Goal: Task Accomplishment & Management: Manage account settings

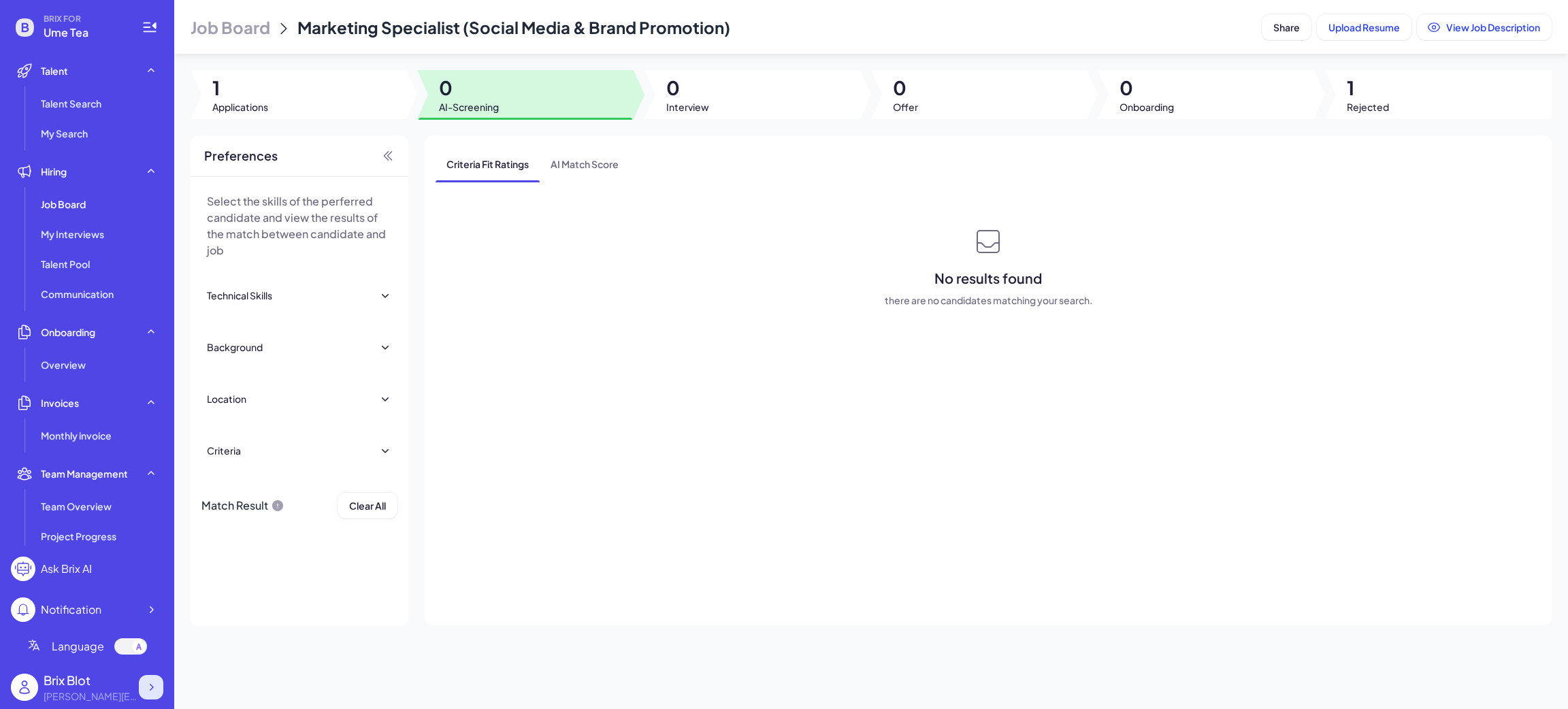
click at [158, 688] on div at bounding box center [151, 687] width 25 height 25
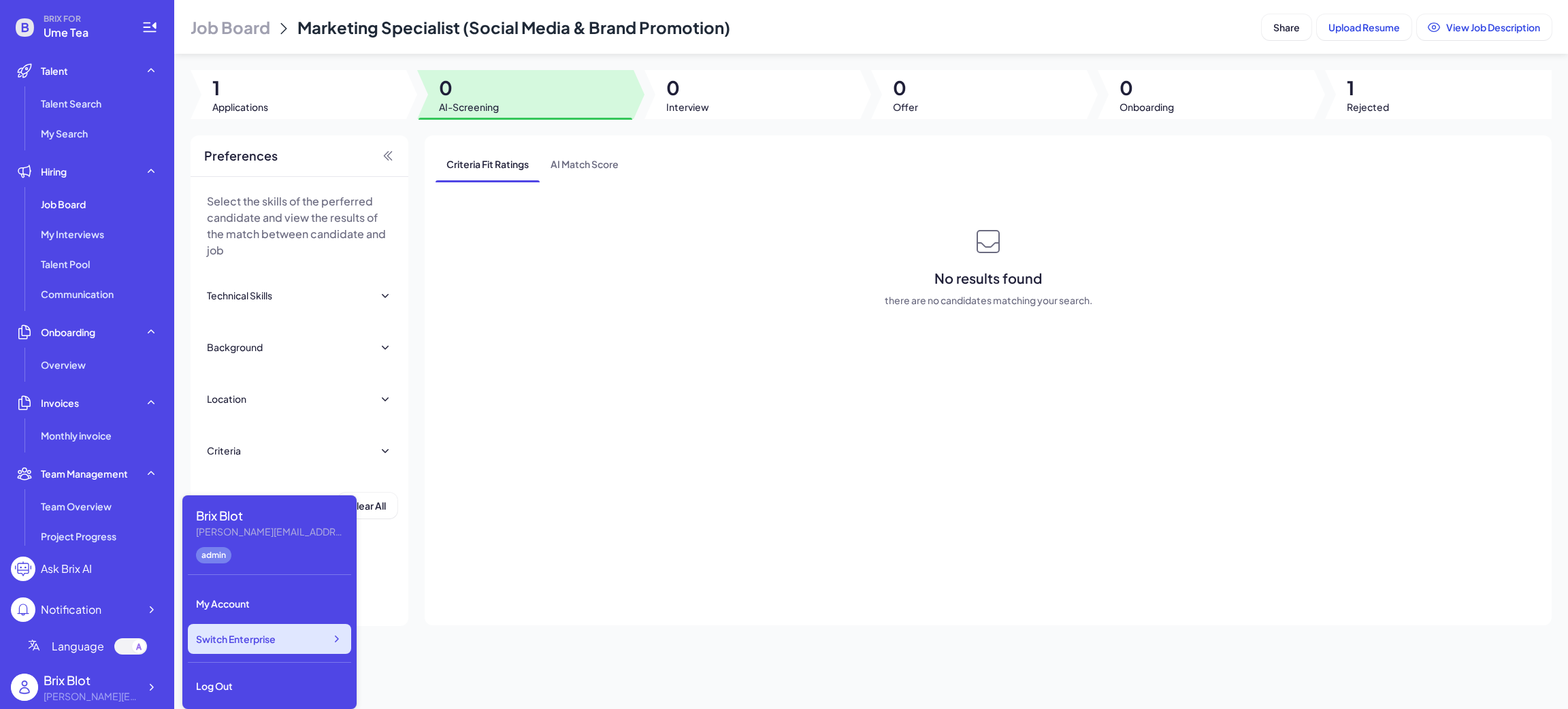
click at [287, 652] on div "Switch Enterprise" at bounding box center [269, 639] width 164 height 30
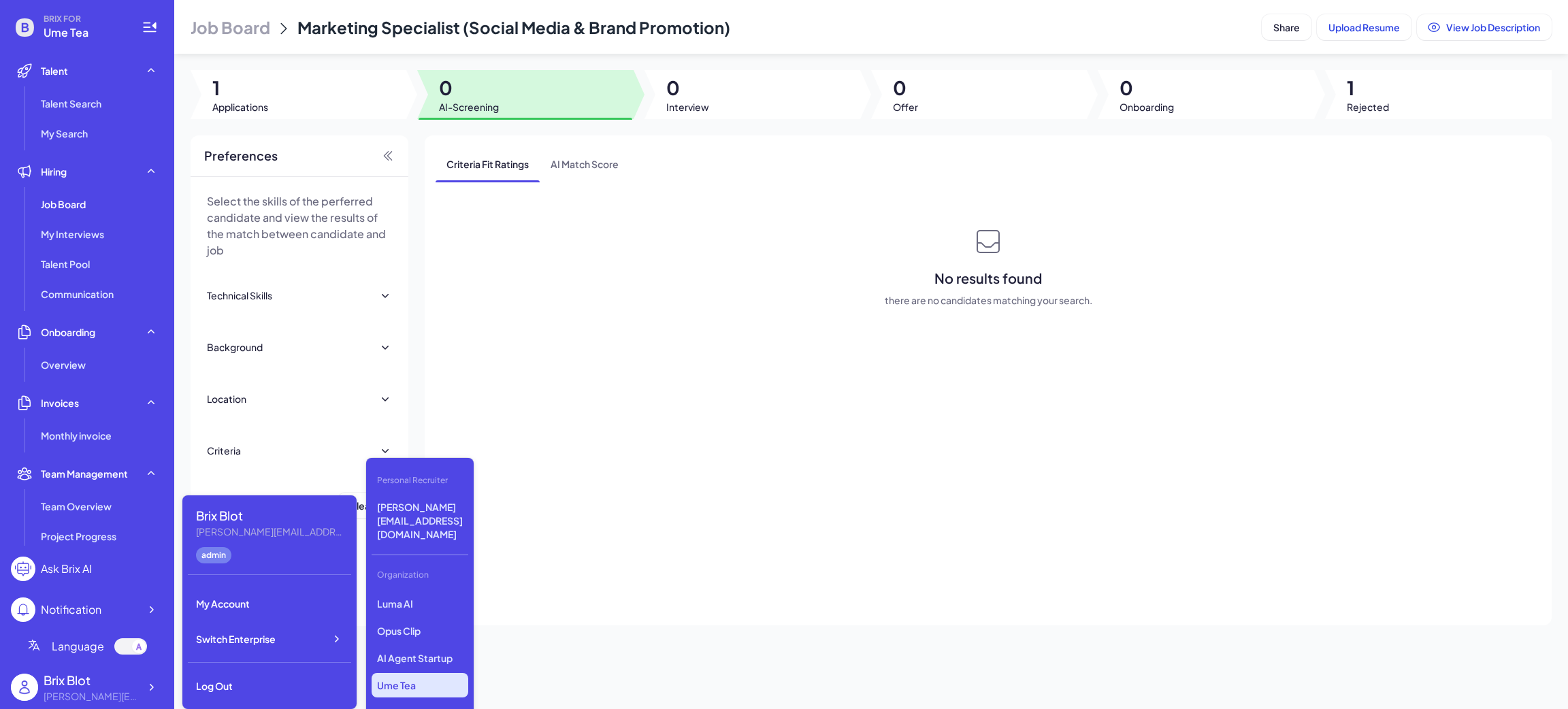
scroll to position [181, 0]
click at [421, 624] on div "Newfront Gobi Minimax Nebius Nio Luma AI Opus Clip AI Agent Startup Ume Tea Liv…" at bounding box center [419, 657] width 96 height 136
click at [421, 654] on p "LiveX AI" at bounding box center [419, 666] width 96 height 25
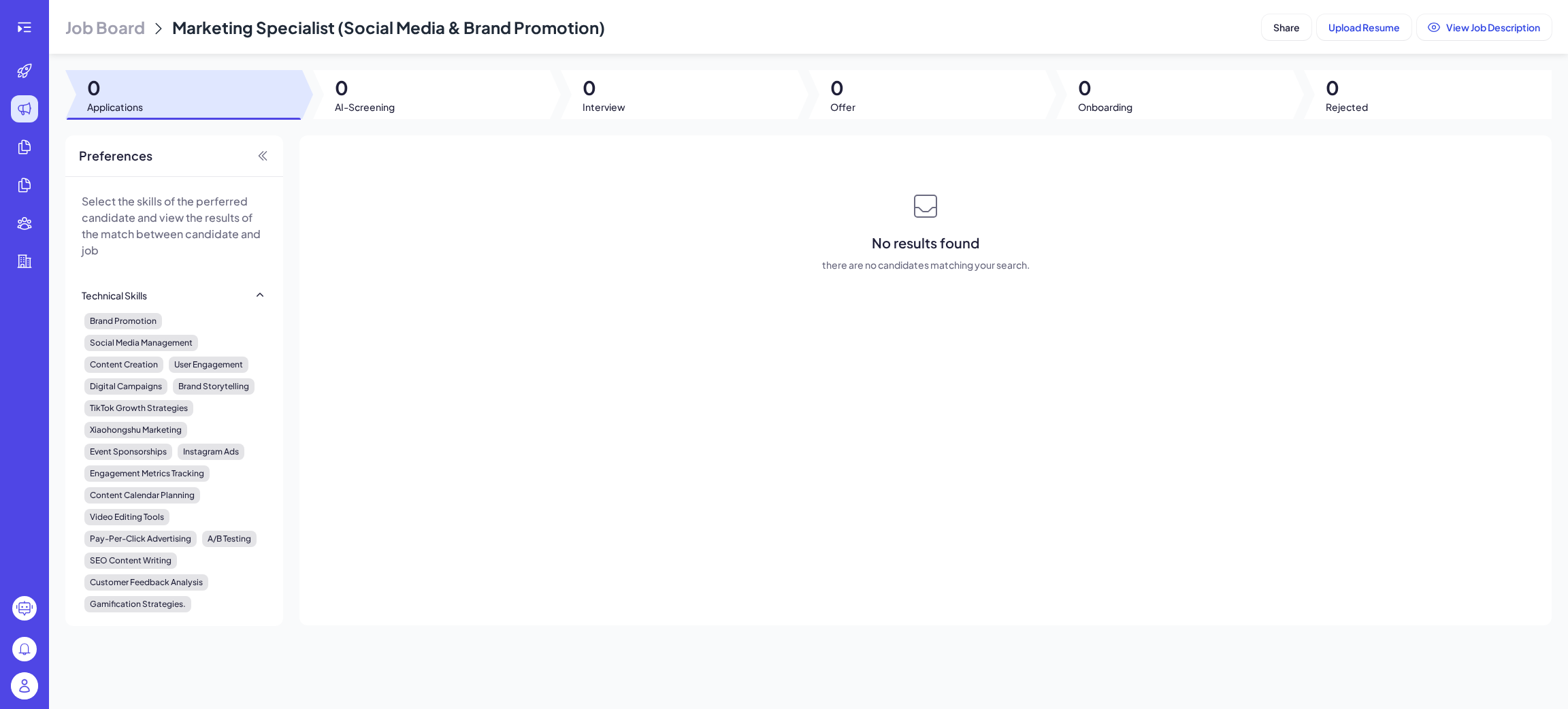
click at [14, 693] on img at bounding box center [24, 685] width 27 height 27
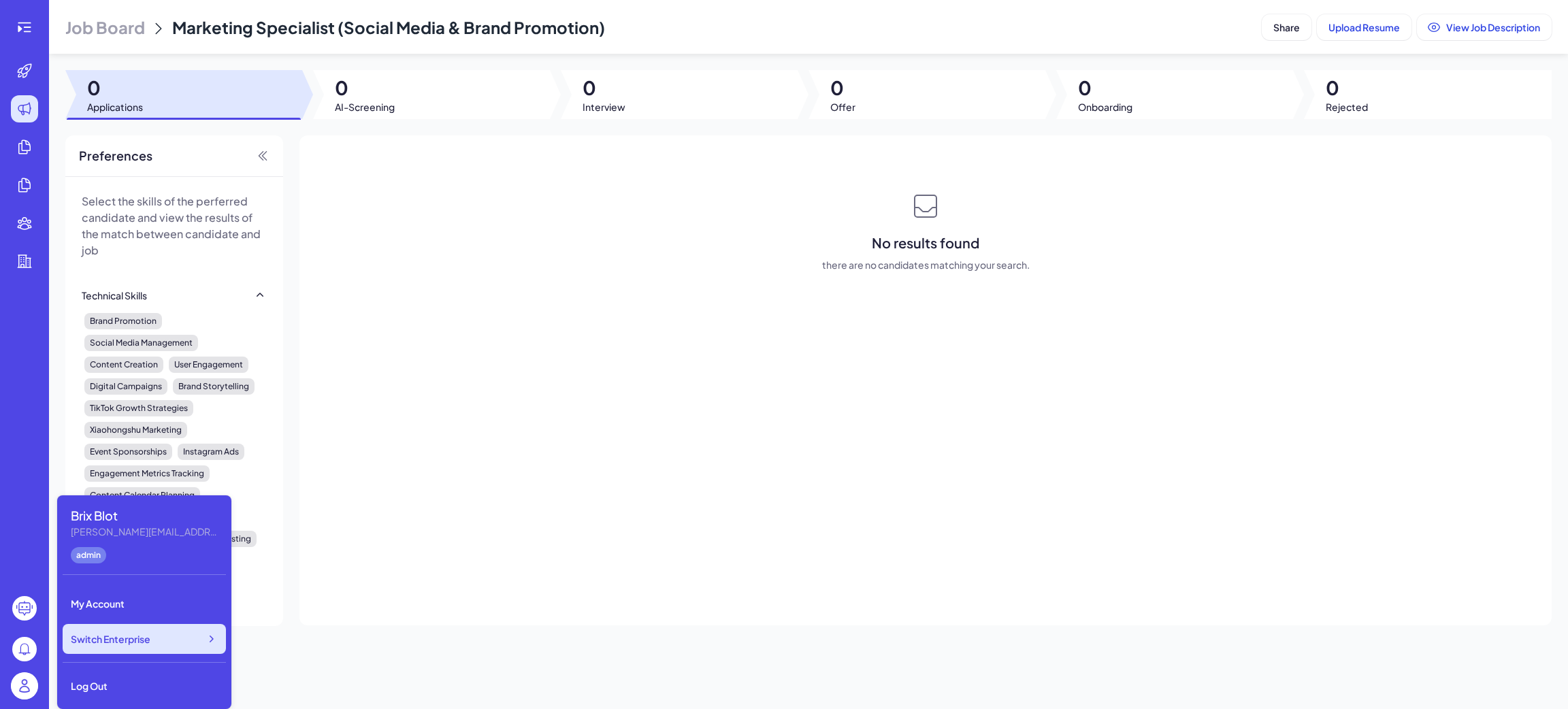
click at [202, 634] on div "Switch Enterprise" at bounding box center [144, 639] width 164 height 30
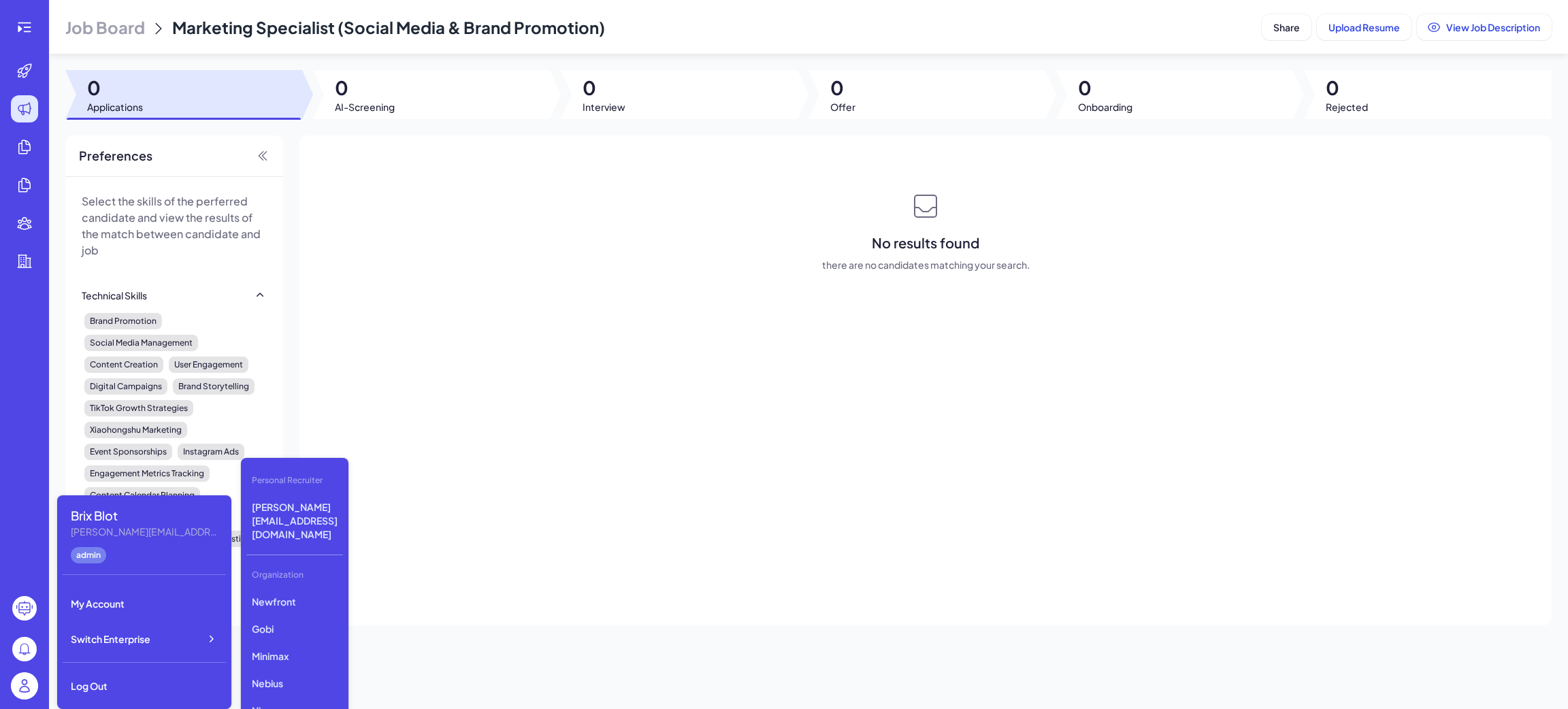
click at [19, 7] on div at bounding box center [24, 354] width 49 height 709
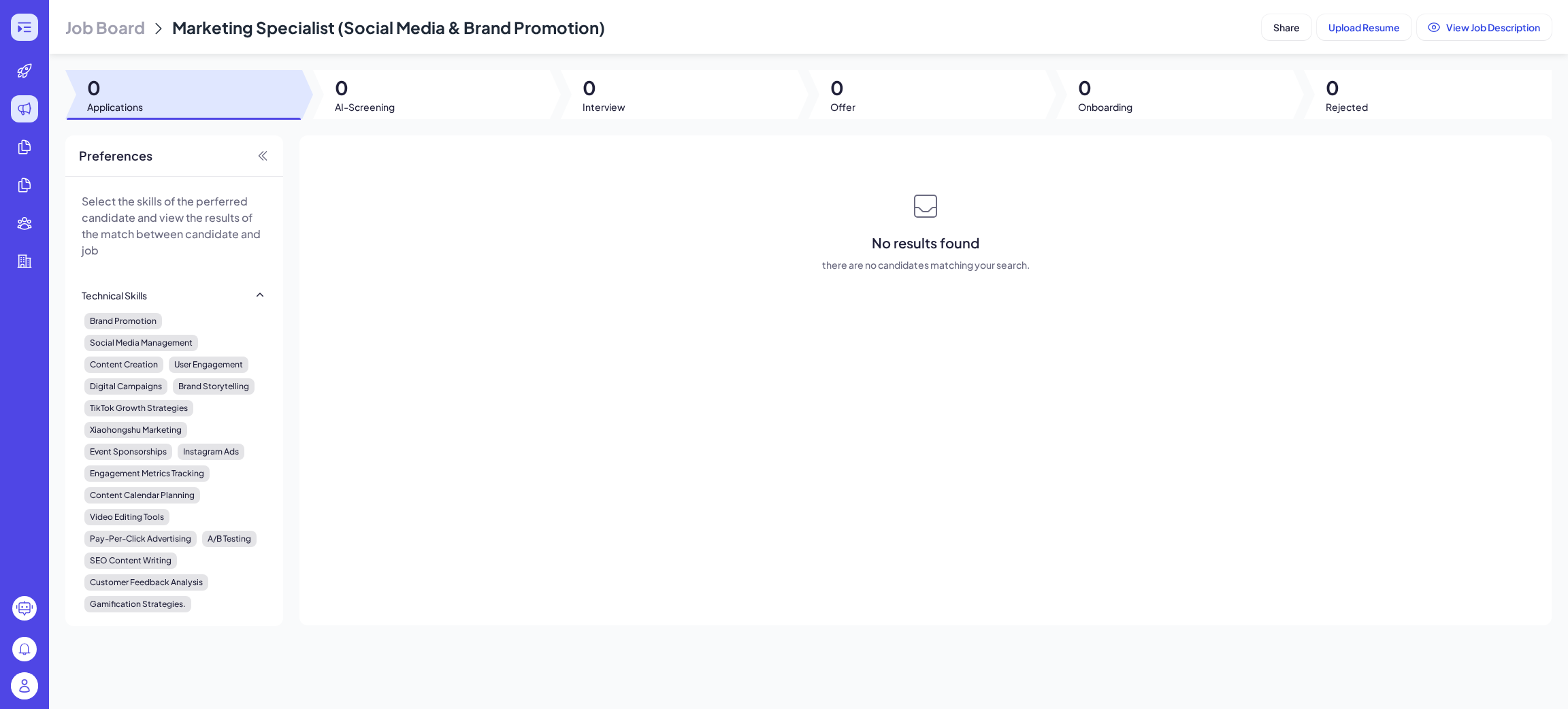
click at [32, 30] on icon at bounding box center [24, 27] width 16 height 16
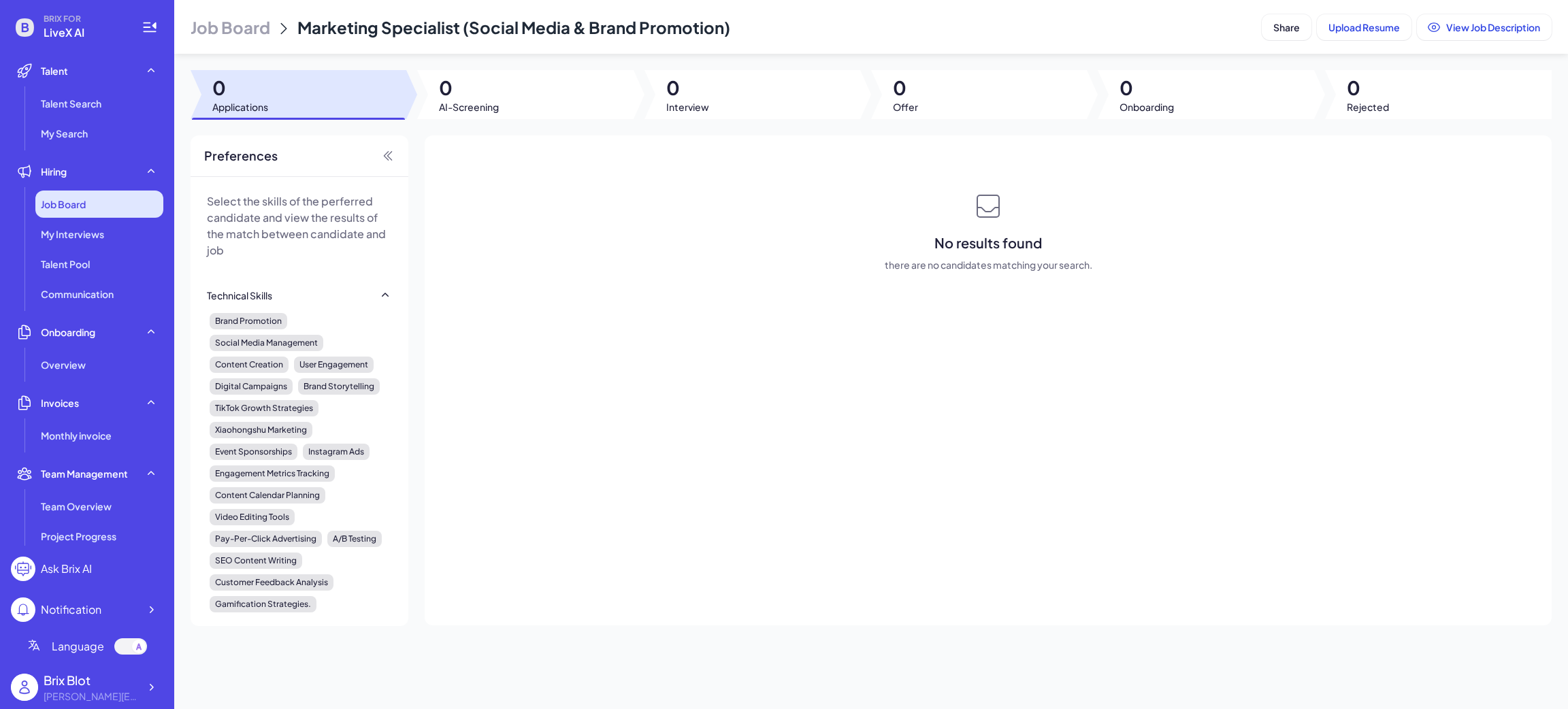
click at [76, 212] on div "Job Board" at bounding box center [99, 204] width 128 height 27
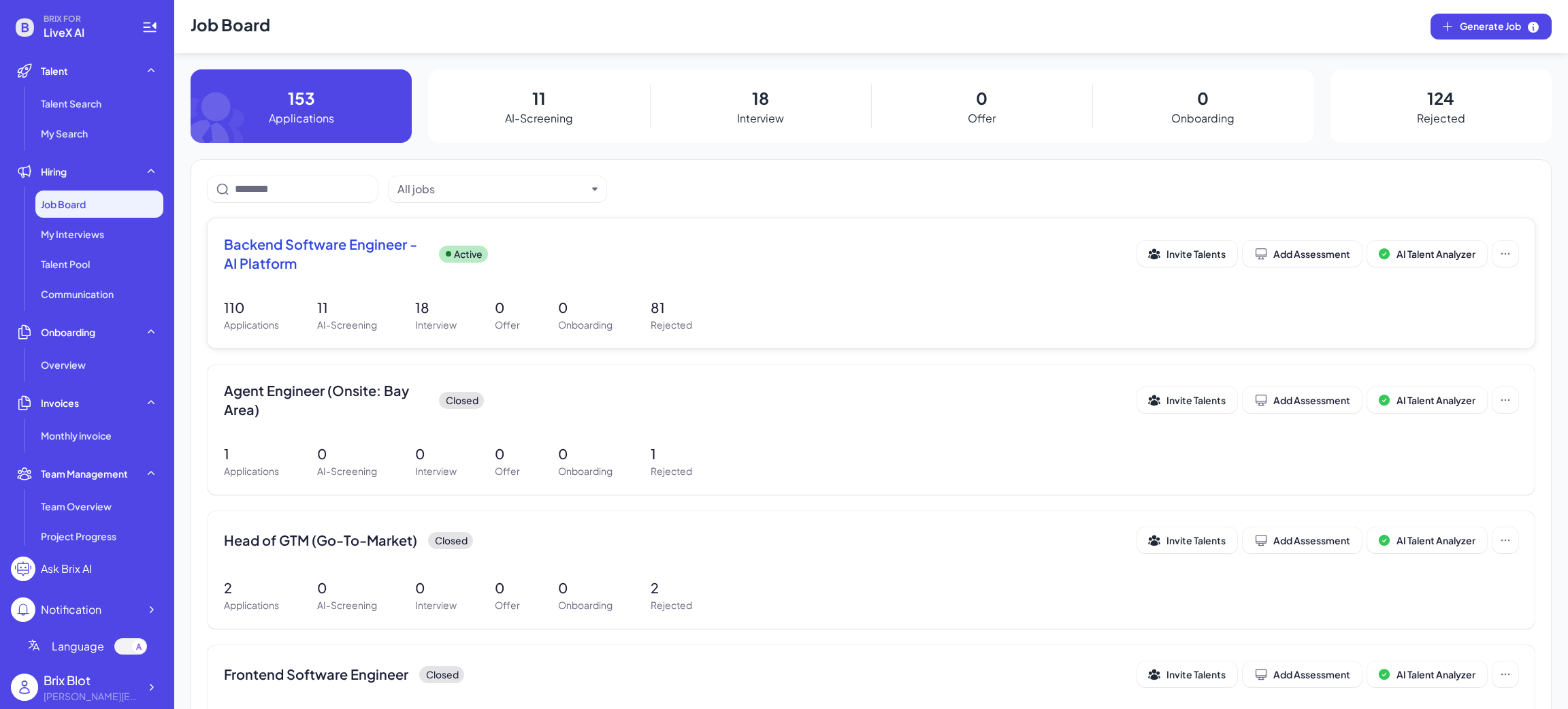
click at [344, 235] on span "Backend Software Engineer - AI Platform" at bounding box center [327, 254] width 204 height 38
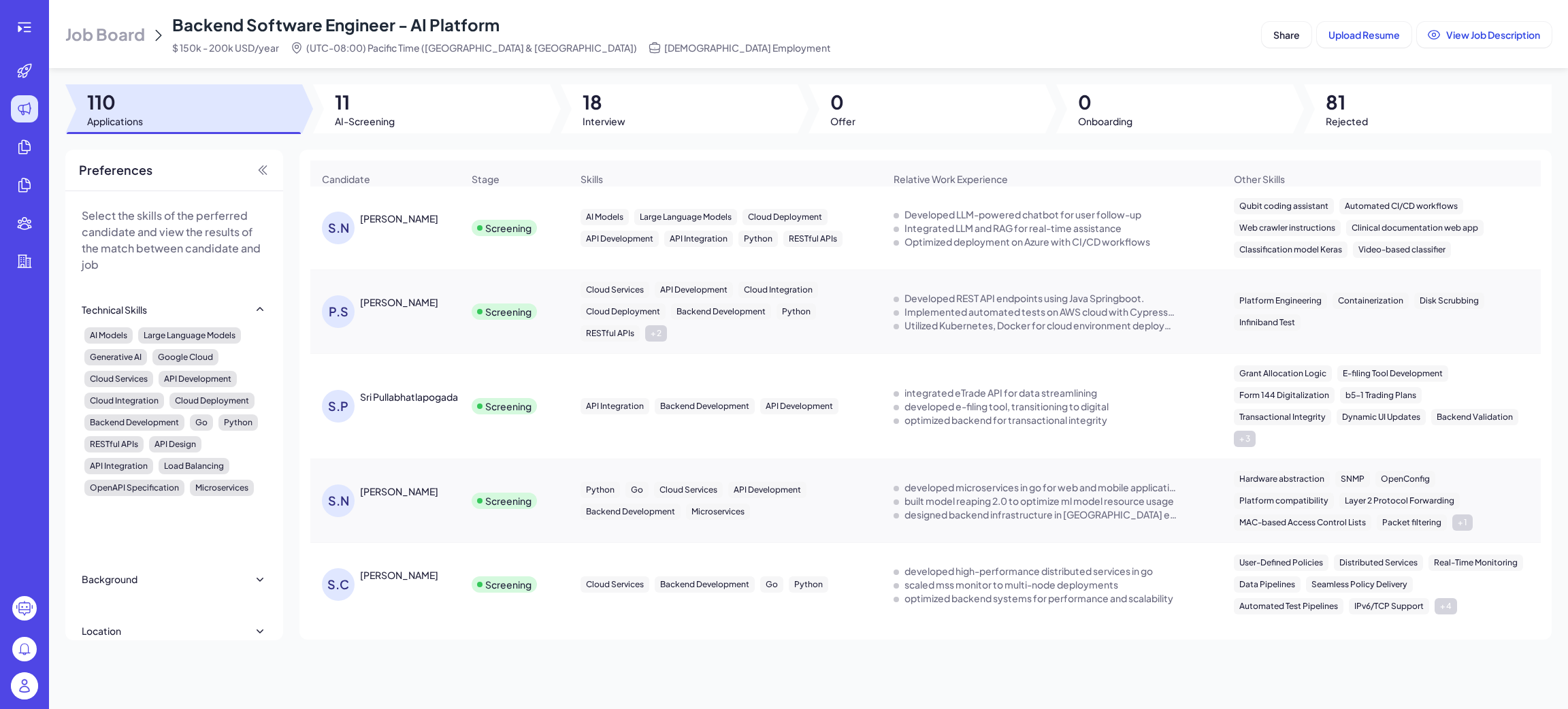
scroll to position [102, 0]
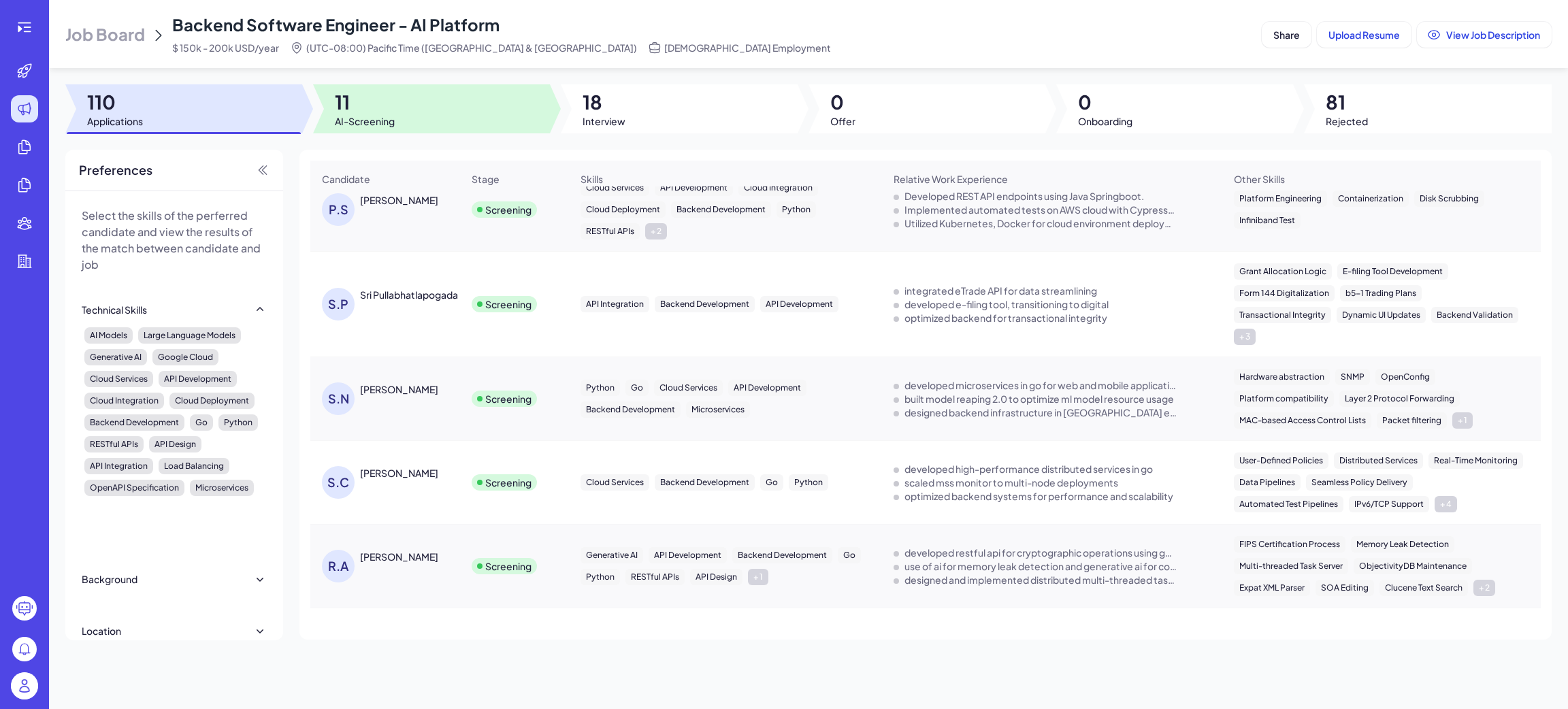
click at [352, 116] on span "AI-Screening" at bounding box center [364, 121] width 60 height 14
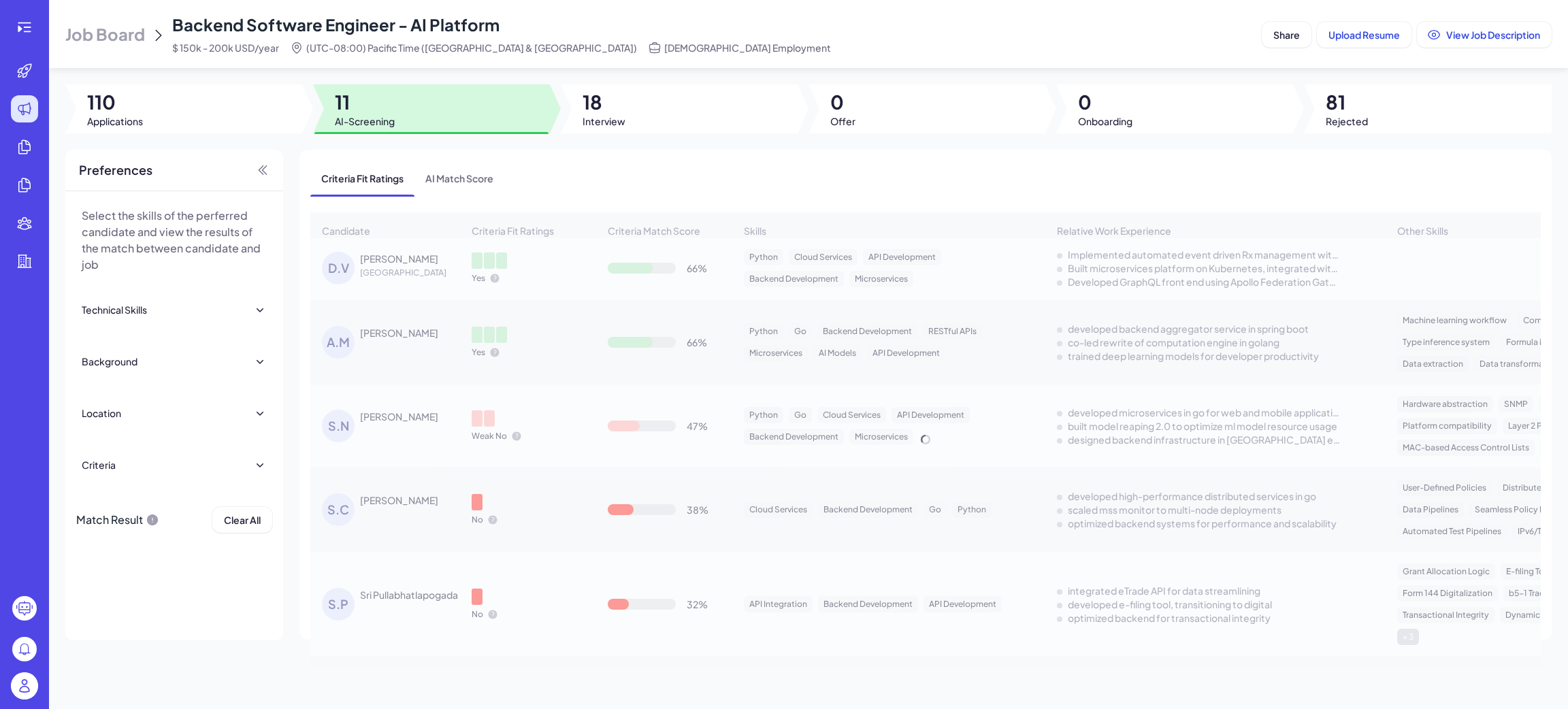
scroll to position [317, 0]
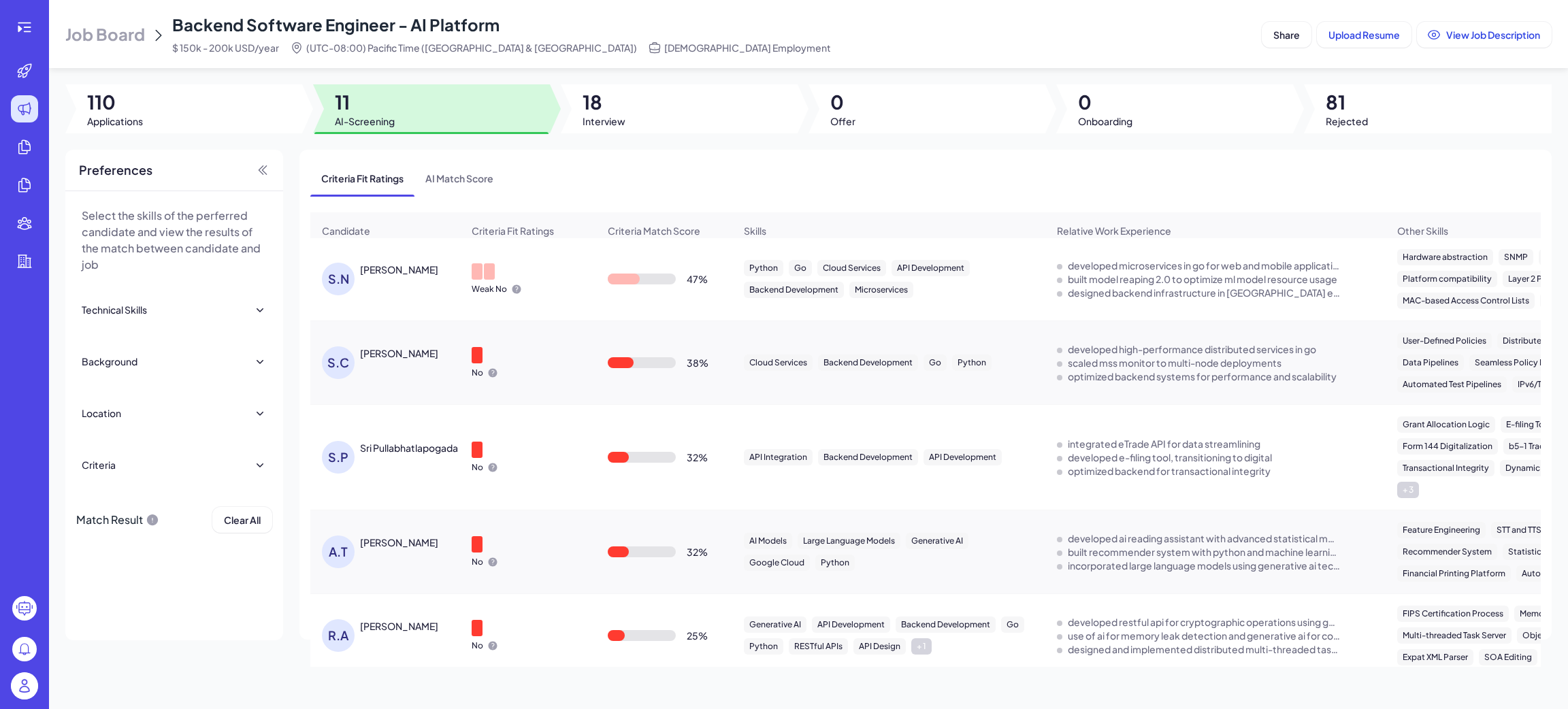
click at [193, 624] on div "Select the skills of the perferred candidate and view the results of the match …" at bounding box center [174, 416] width 217 height 449
click at [27, 26] on icon at bounding box center [24, 27] width 16 height 16
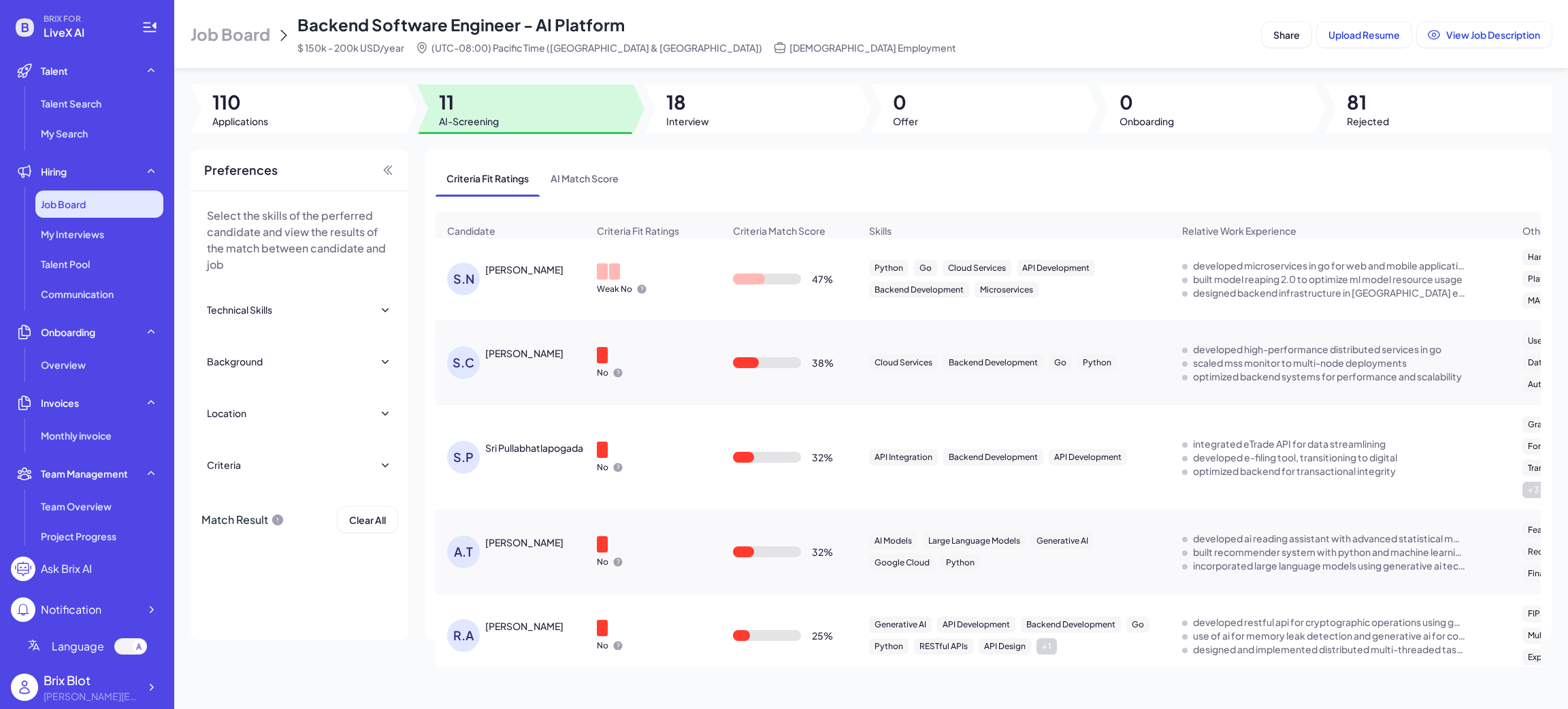
click at [72, 207] on span "Job Board" at bounding box center [63, 205] width 45 height 14
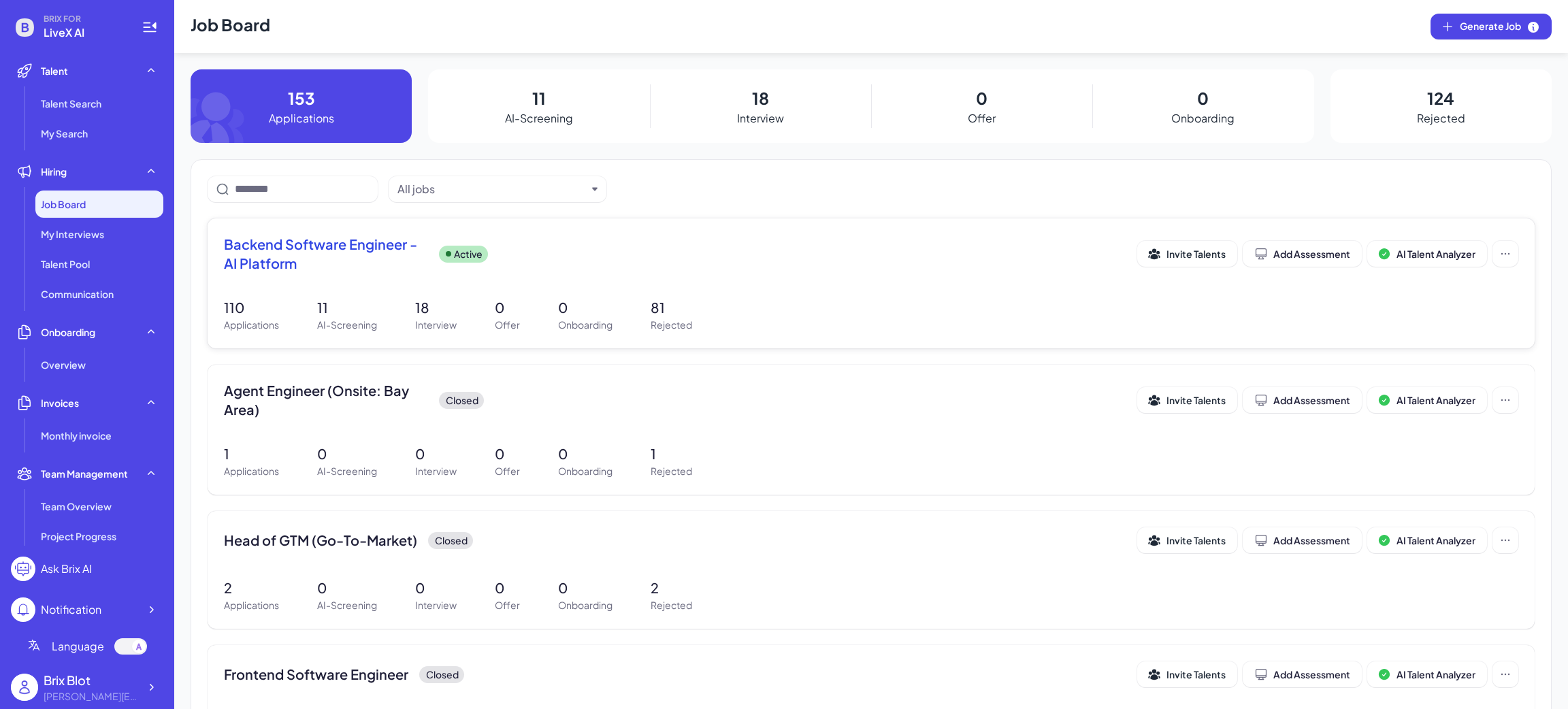
click at [385, 246] on span "Backend Software Engineer - AI Platform" at bounding box center [327, 254] width 204 height 38
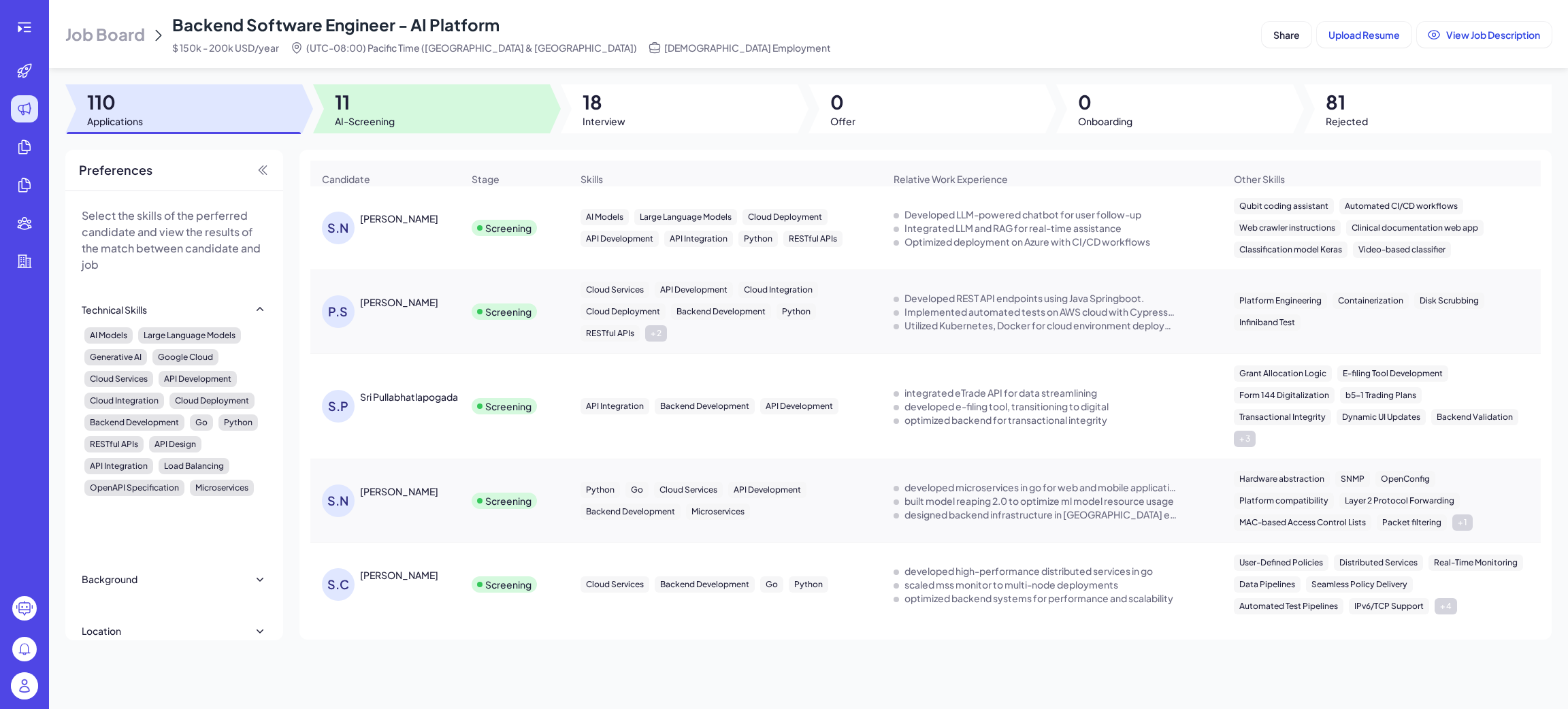
click at [357, 116] on span "AI-Screening" at bounding box center [364, 121] width 60 height 14
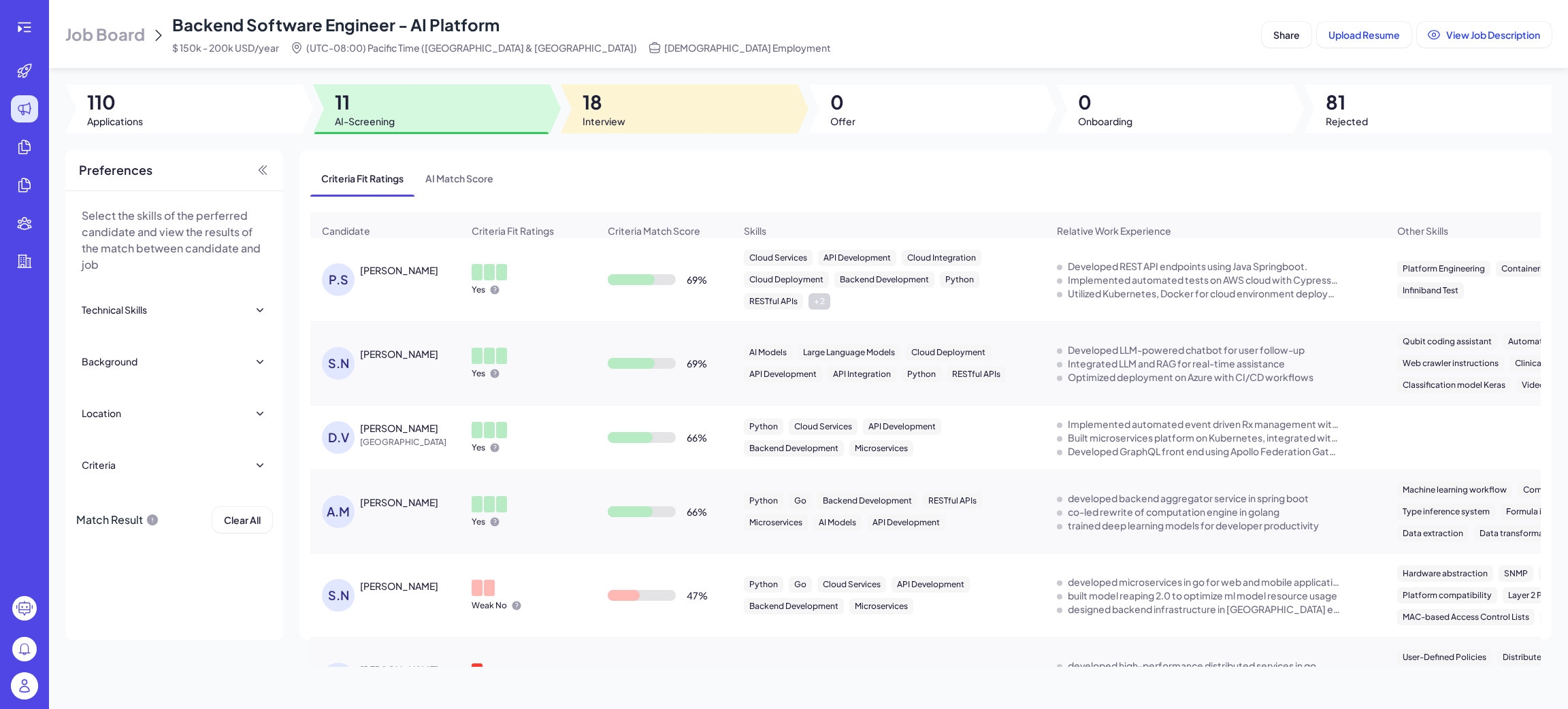
click at [648, 96] on div at bounding box center [679, 108] width 237 height 49
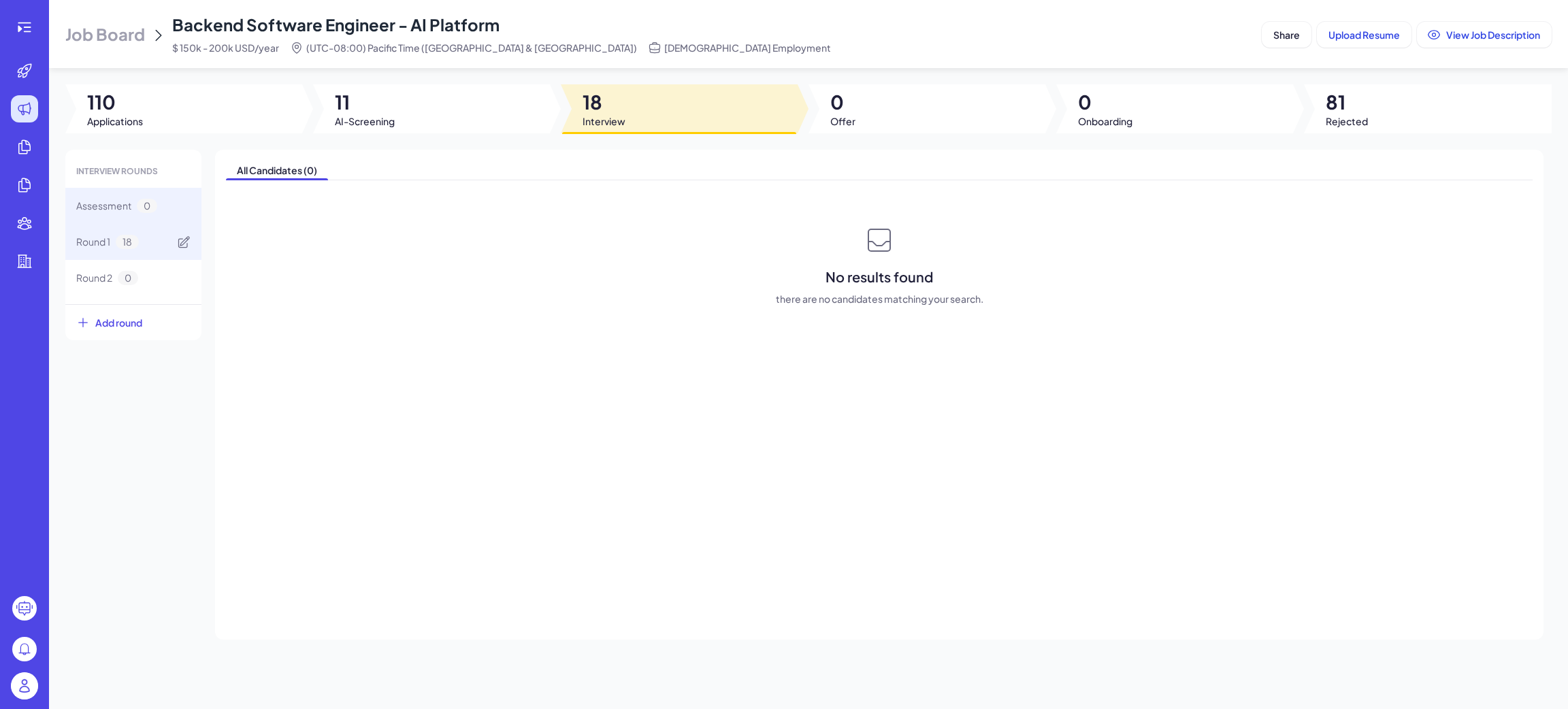
click at [148, 242] on div "Round 1 18" at bounding box center [133, 242] width 136 height 36
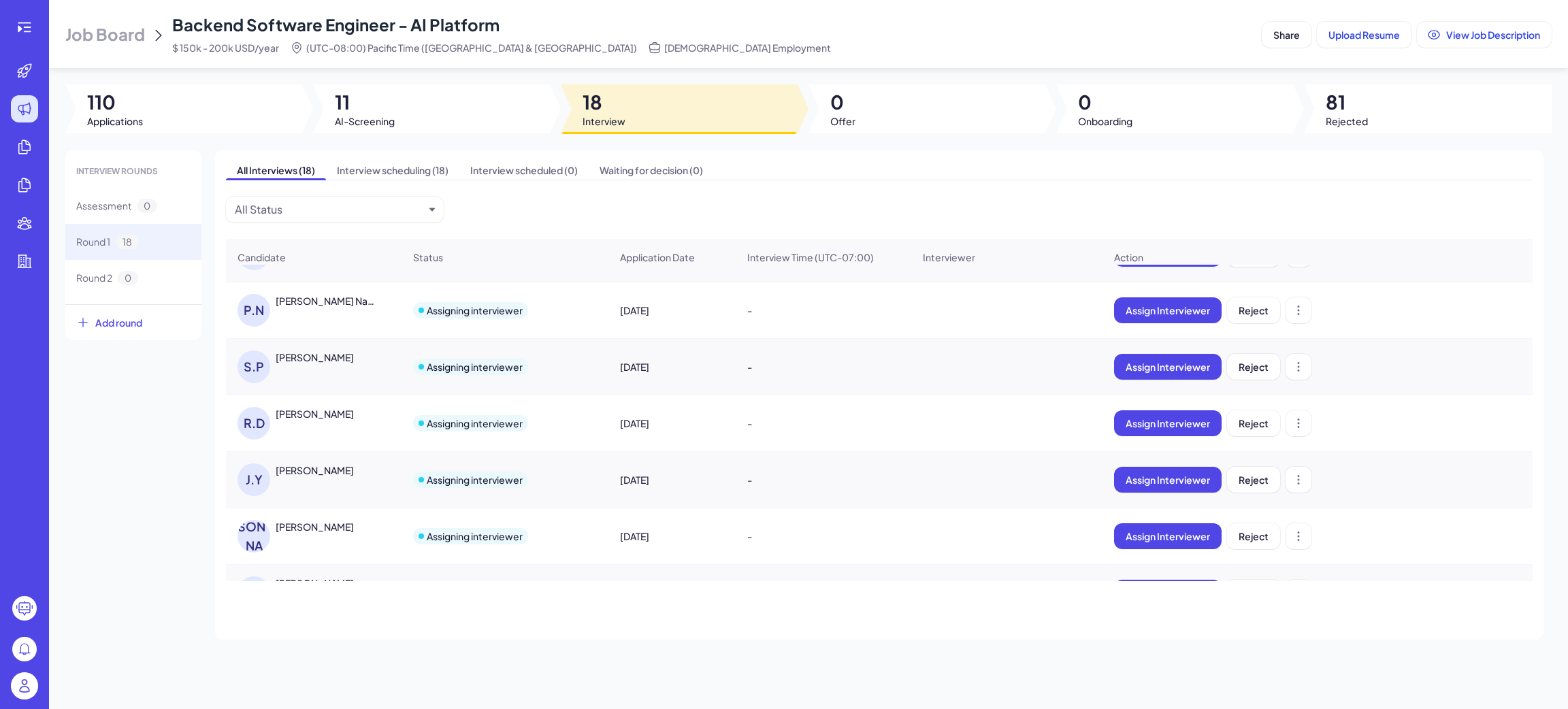
scroll to position [377, 0]
click at [324, 533] on div "Vikranth Reddy Gurram" at bounding box center [326, 527] width 100 height 14
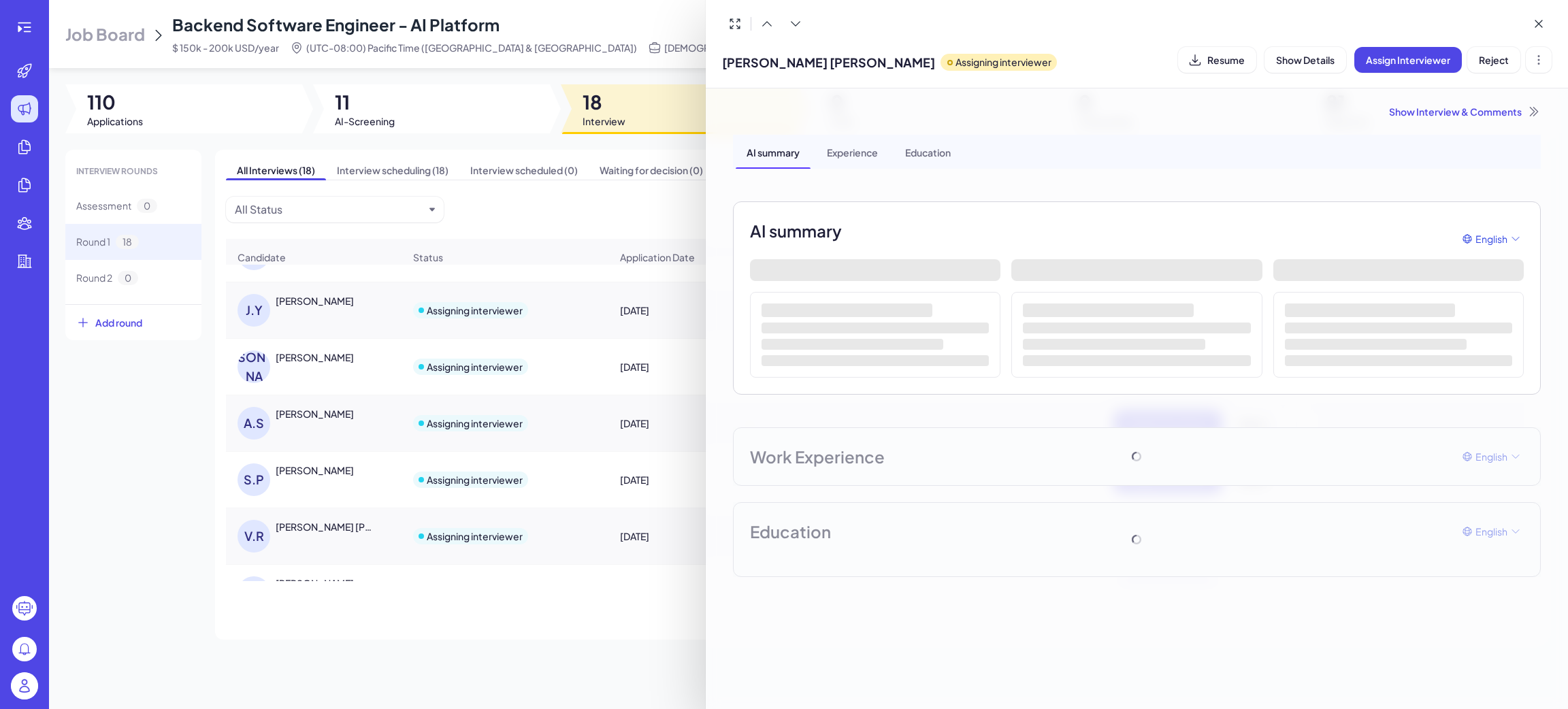
click at [1484, 108] on div "Show Interview & Comments" at bounding box center [1136, 112] width 808 height 14
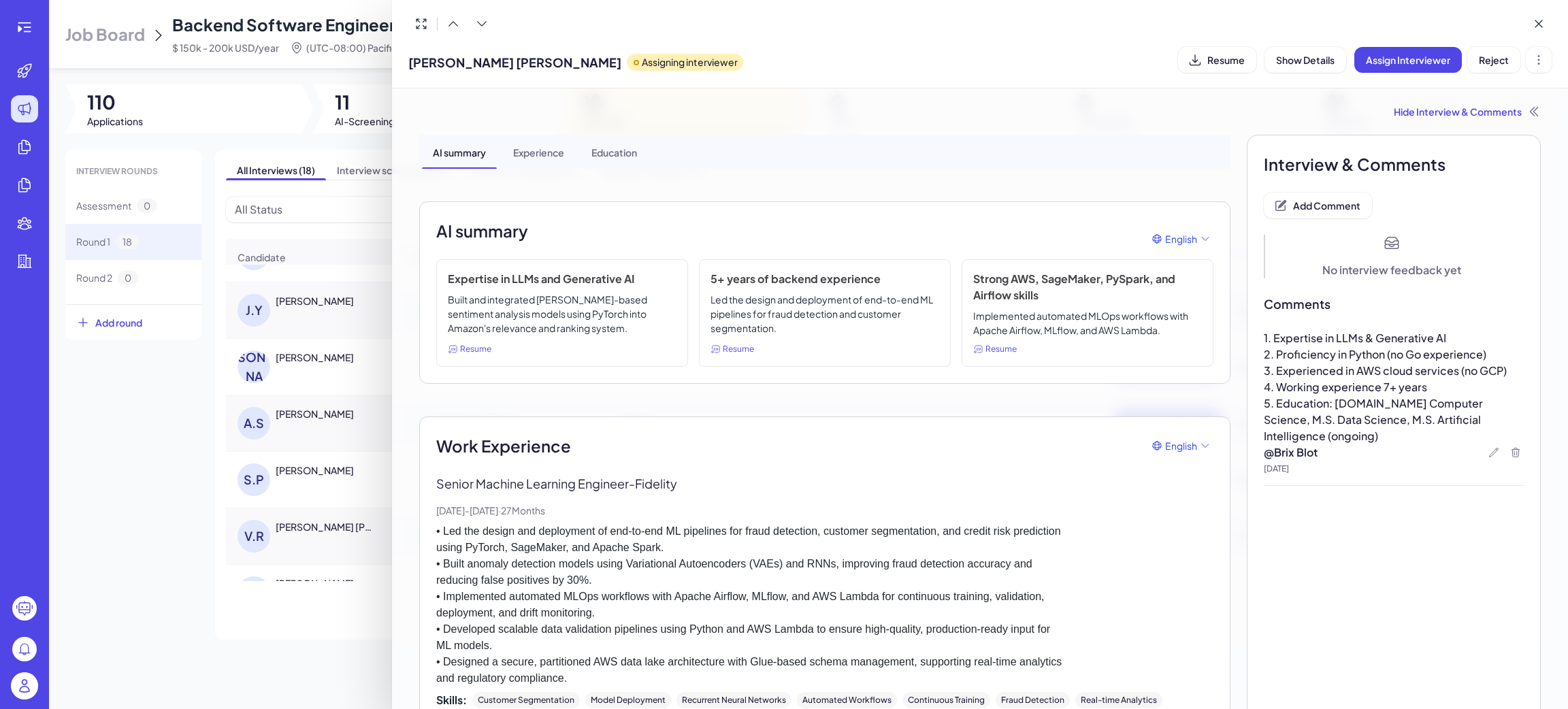
click at [161, 517] on div at bounding box center [784, 354] width 1568 height 709
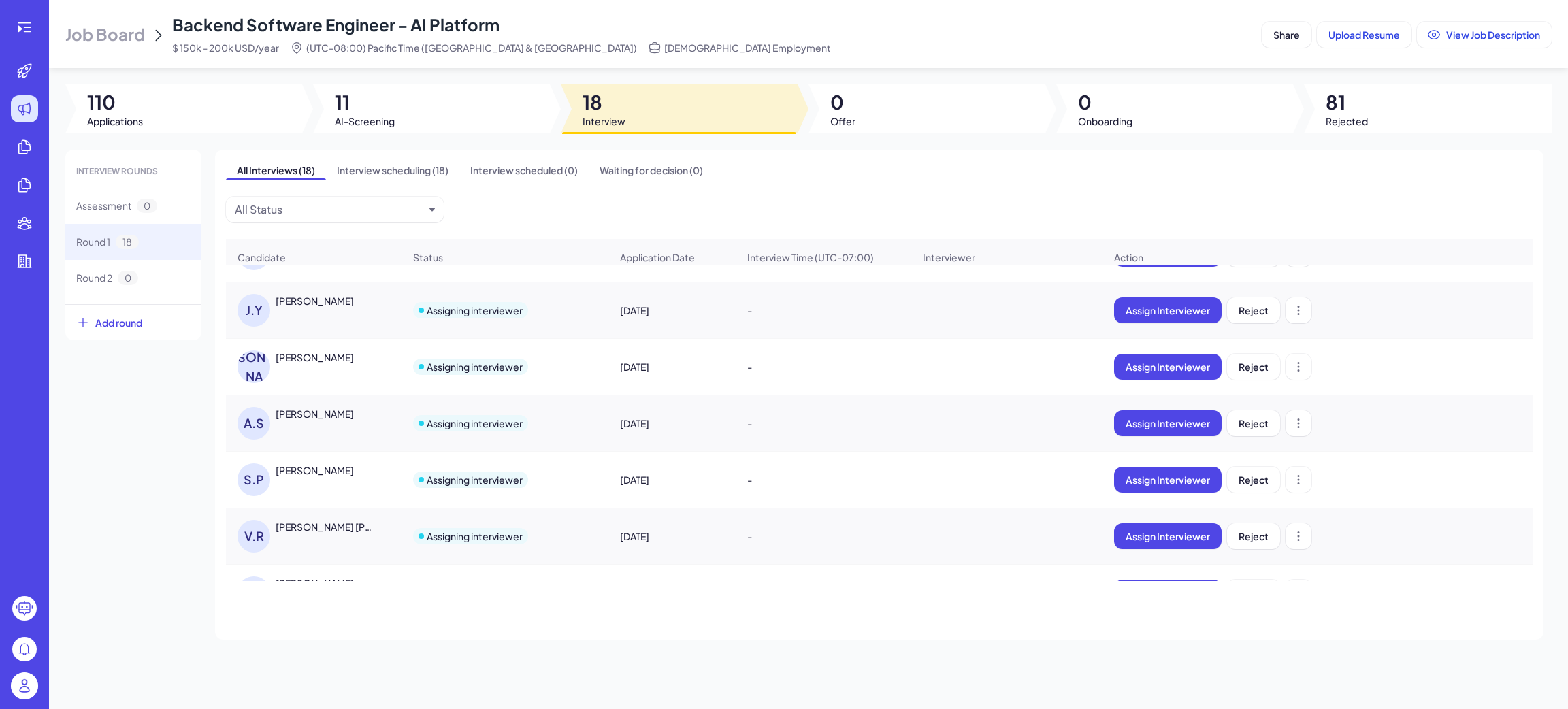
click at [353, 533] on div "Vikranth Reddy Gurram" at bounding box center [326, 527] width 100 height 14
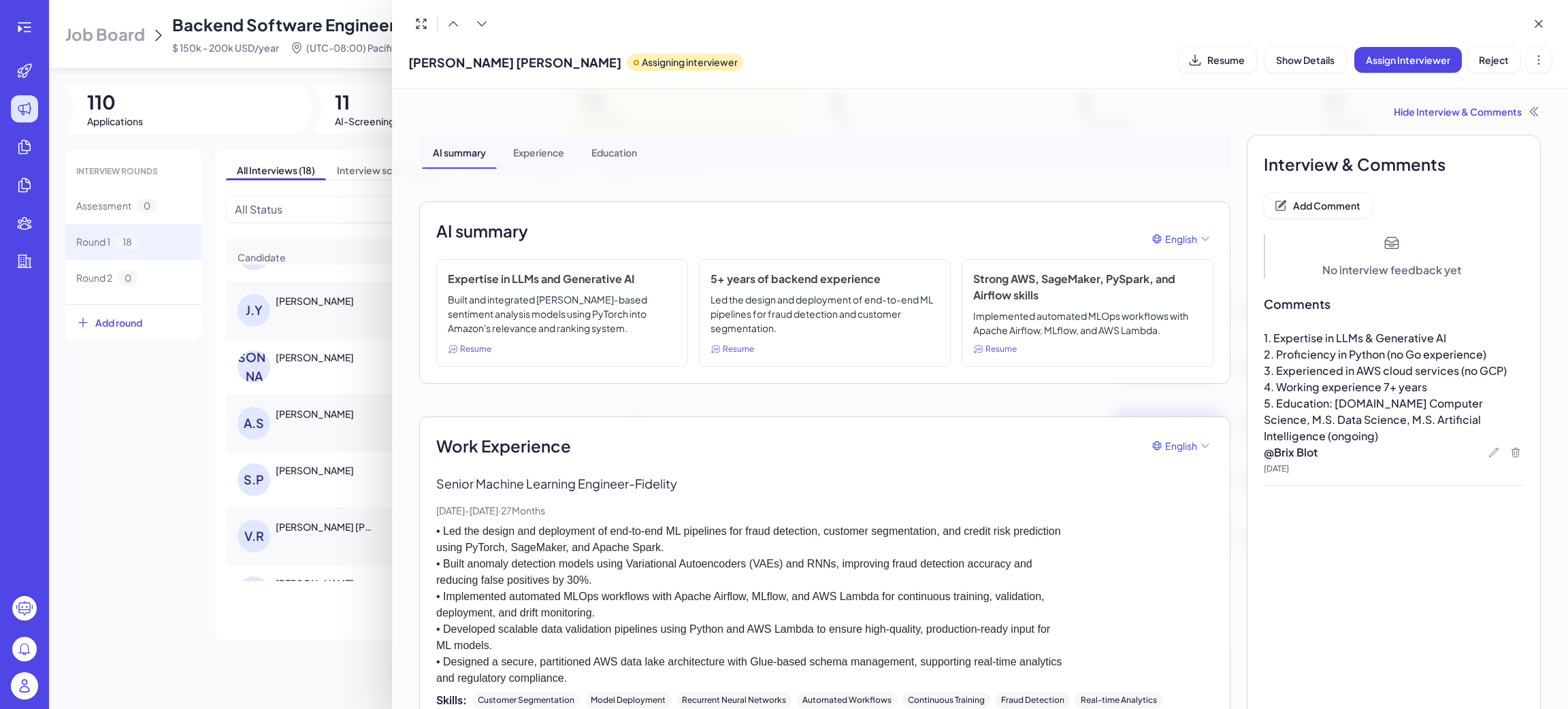
click at [316, 492] on div at bounding box center [784, 354] width 1568 height 709
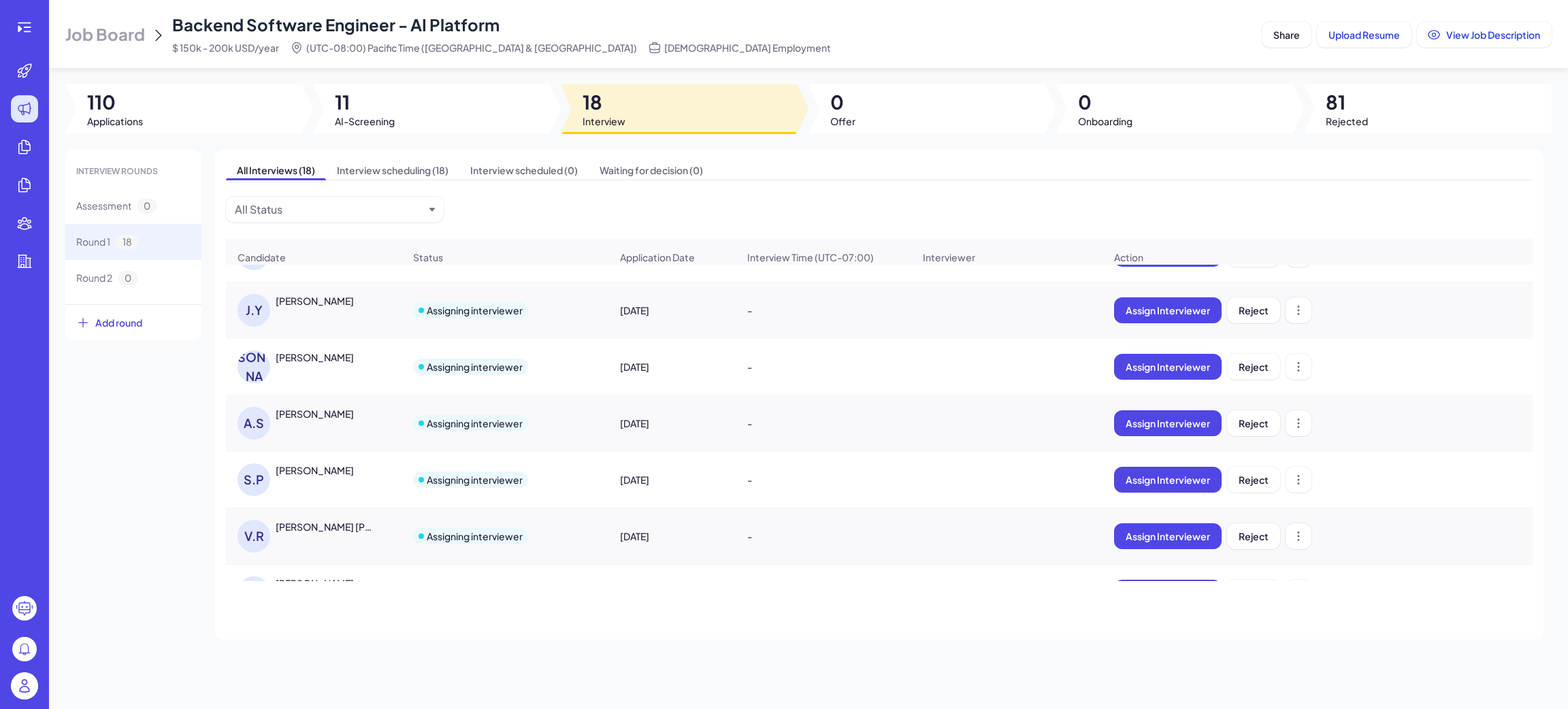
click at [345, 478] on div "Shashank Pandya" at bounding box center [315, 471] width 78 height 14
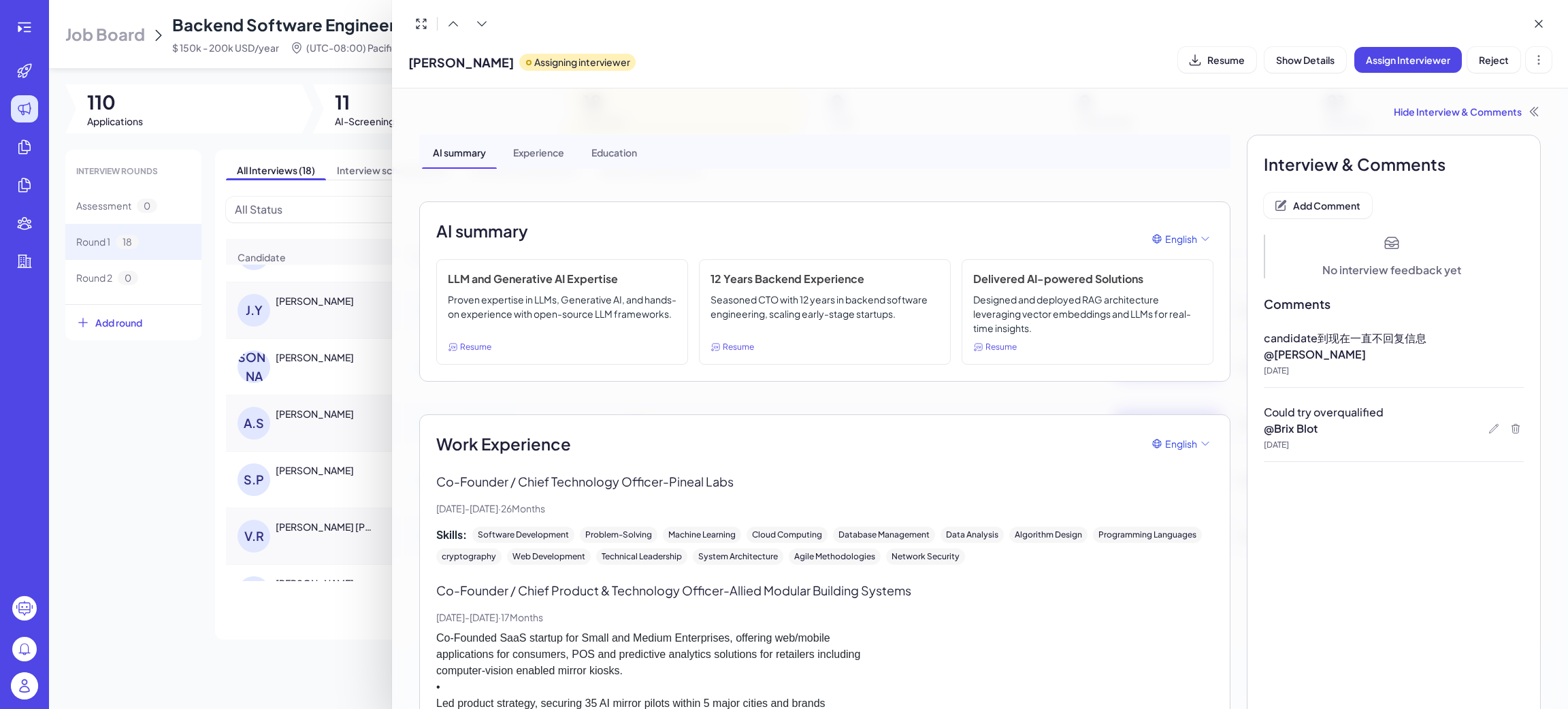
click at [327, 545] on div at bounding box center [784, 354] width 1568 height 709
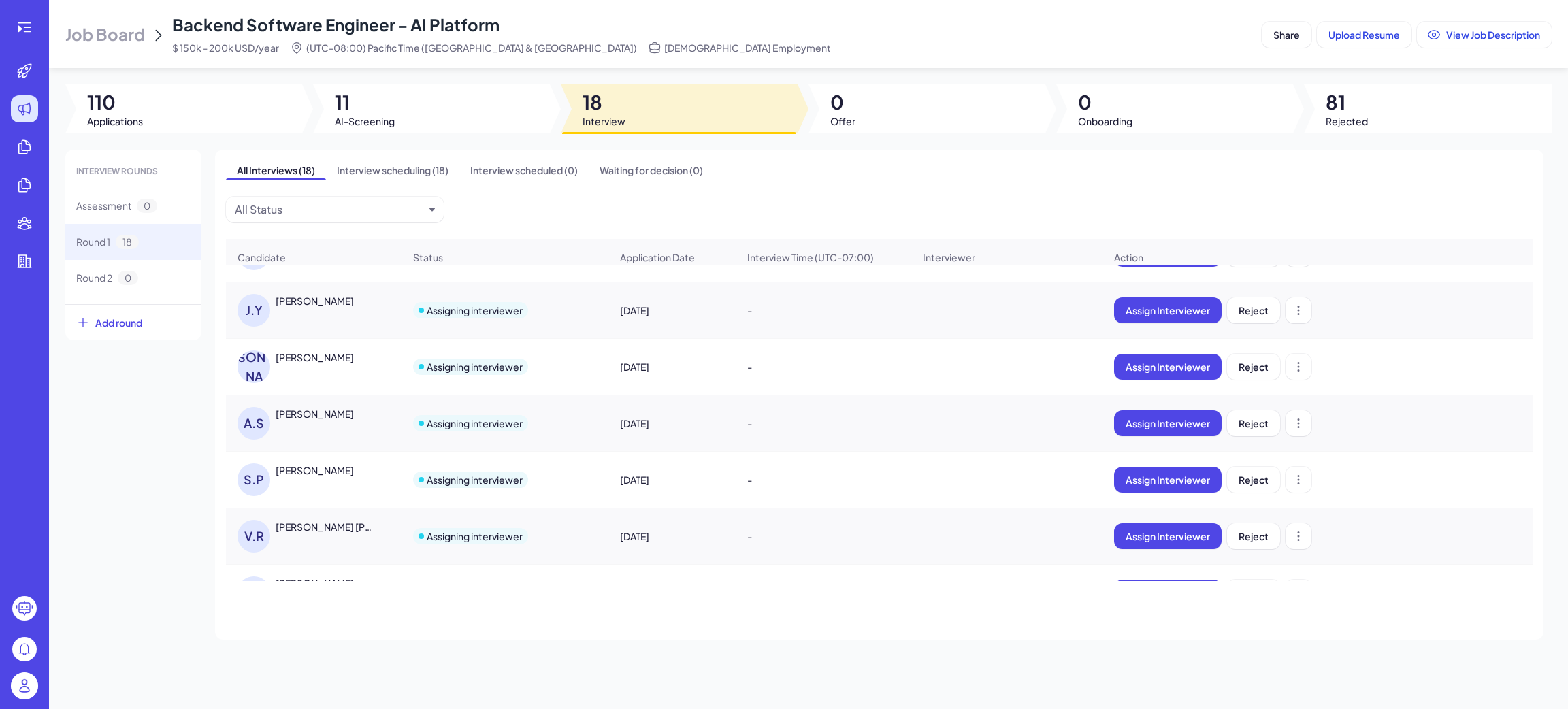
click at [356, 533] on div "Vikranth Reddy Gurram" at bounding box center [326, 527] width 100 height 14
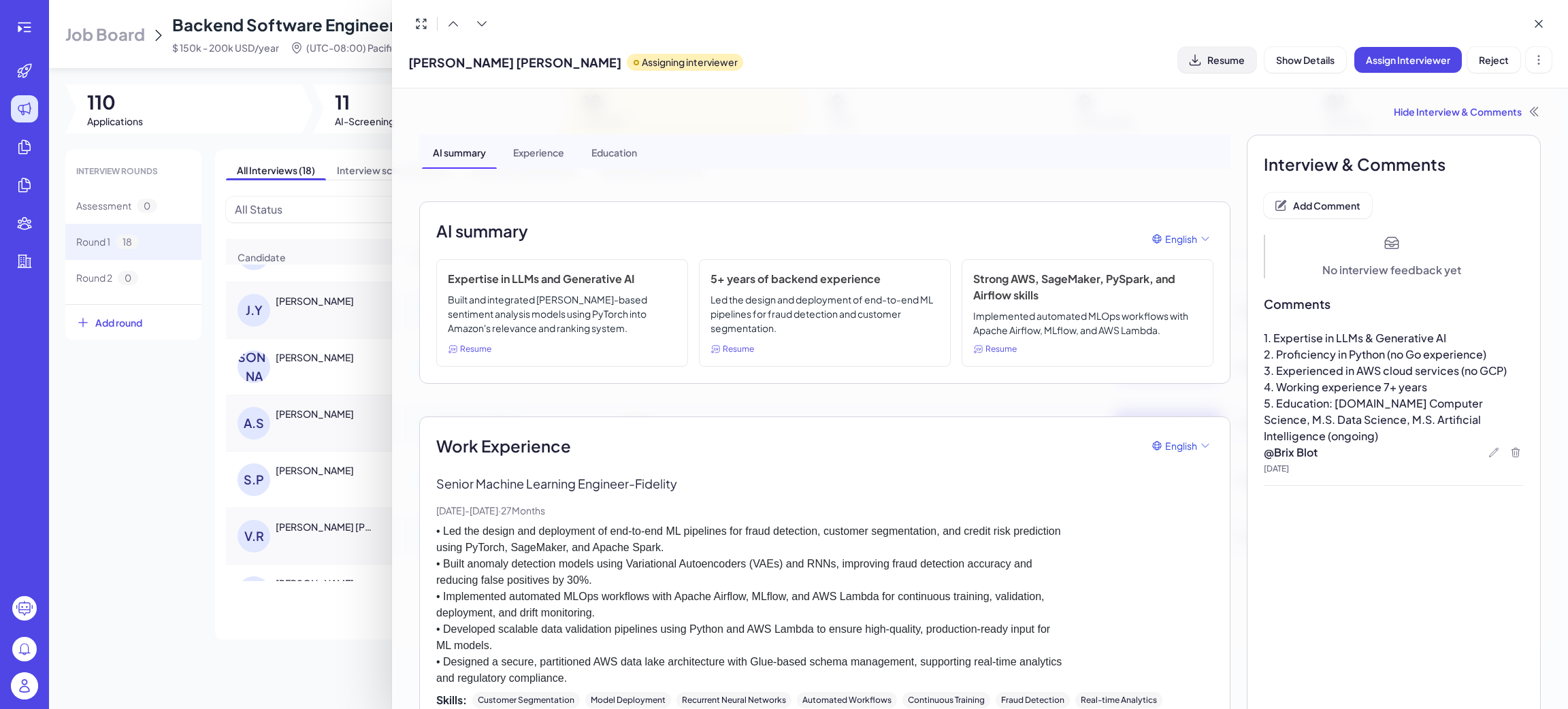
click at [1211, 70] on button "Resume" at bounding box center [1217, 60] width 78 height 26
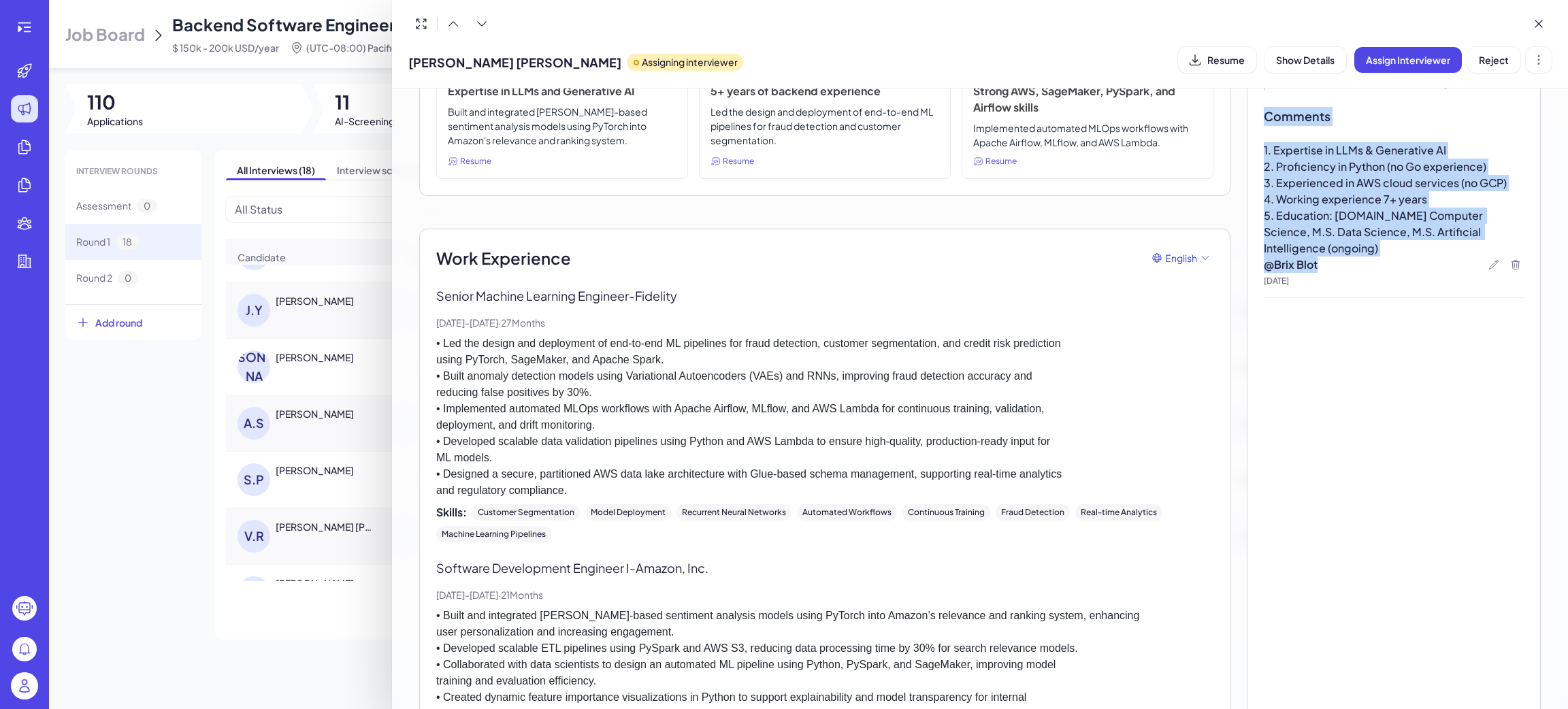
scroll to position [186, 0]
drag, startPoint x: 1346, startPoint y: 228, endPoint x: 1244, endPoint y: 162, distance: 121.5
click at [1246, 162] on div "Interview & Comments Add Comment No interview feedback yet Comments 1. Expertis…" at bounding box center [1393, 671] width 294 height 1444
drag, startPoint x: 1377, startPoint y: 200, endPoint x: 1263, endPoint y: 2, distance: 228.5
click at [1377, 200] on span "4. Working experience 7+ years" at bounding box center [1345, 201] width 164 height 14
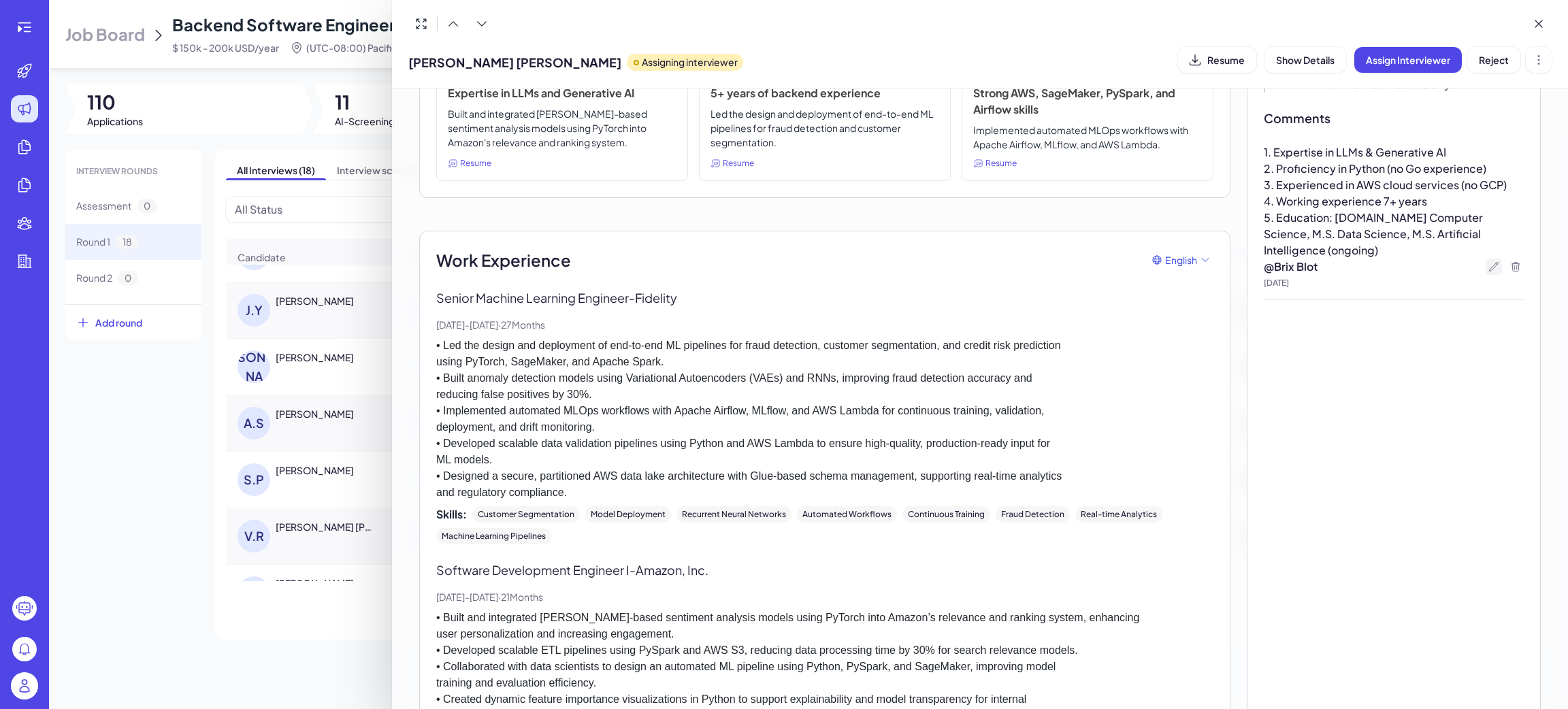
click at [1488, 261] on icon at bounding box center [1493, 266] width 11 height 11
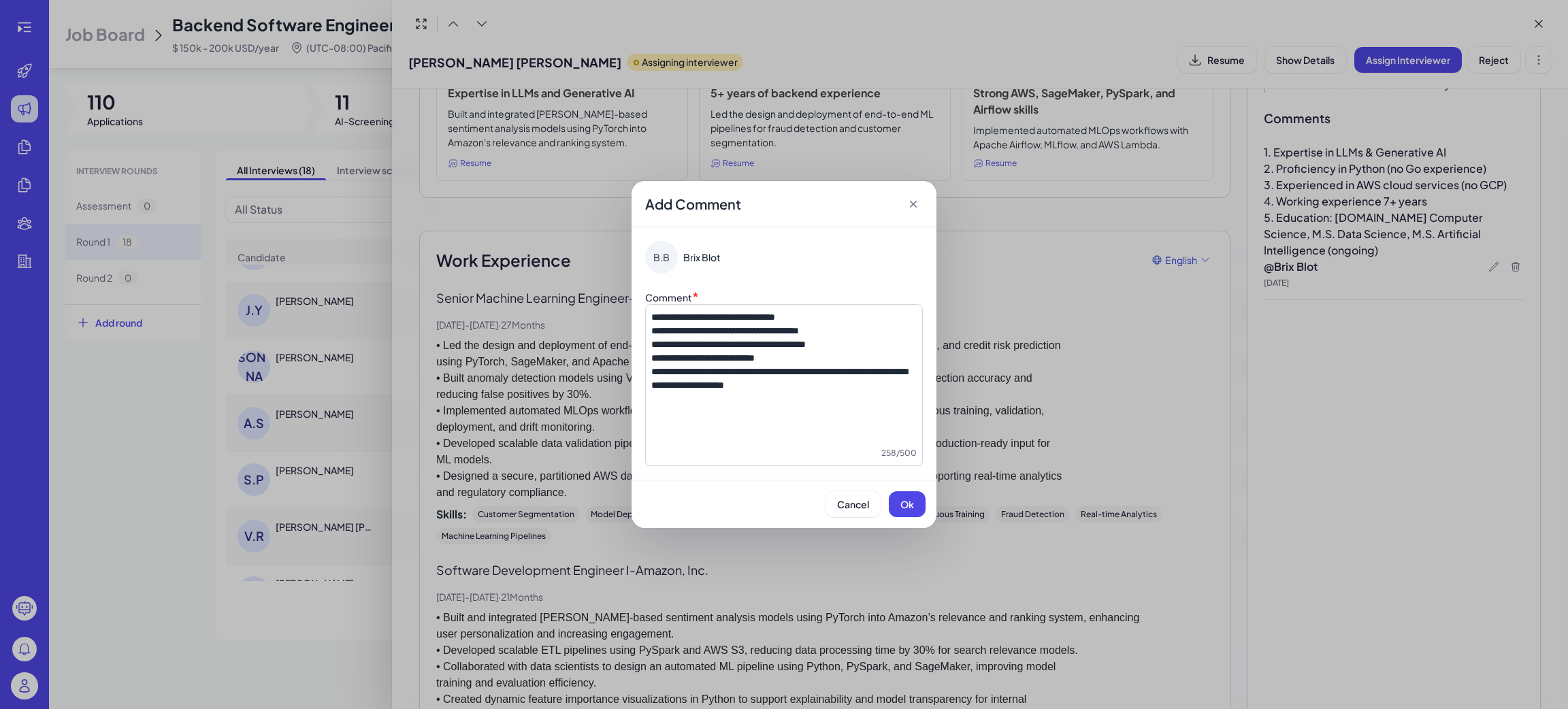
click at [853, 513] on button "Cancel" at bounding box center [853, 504] width 56 height 26
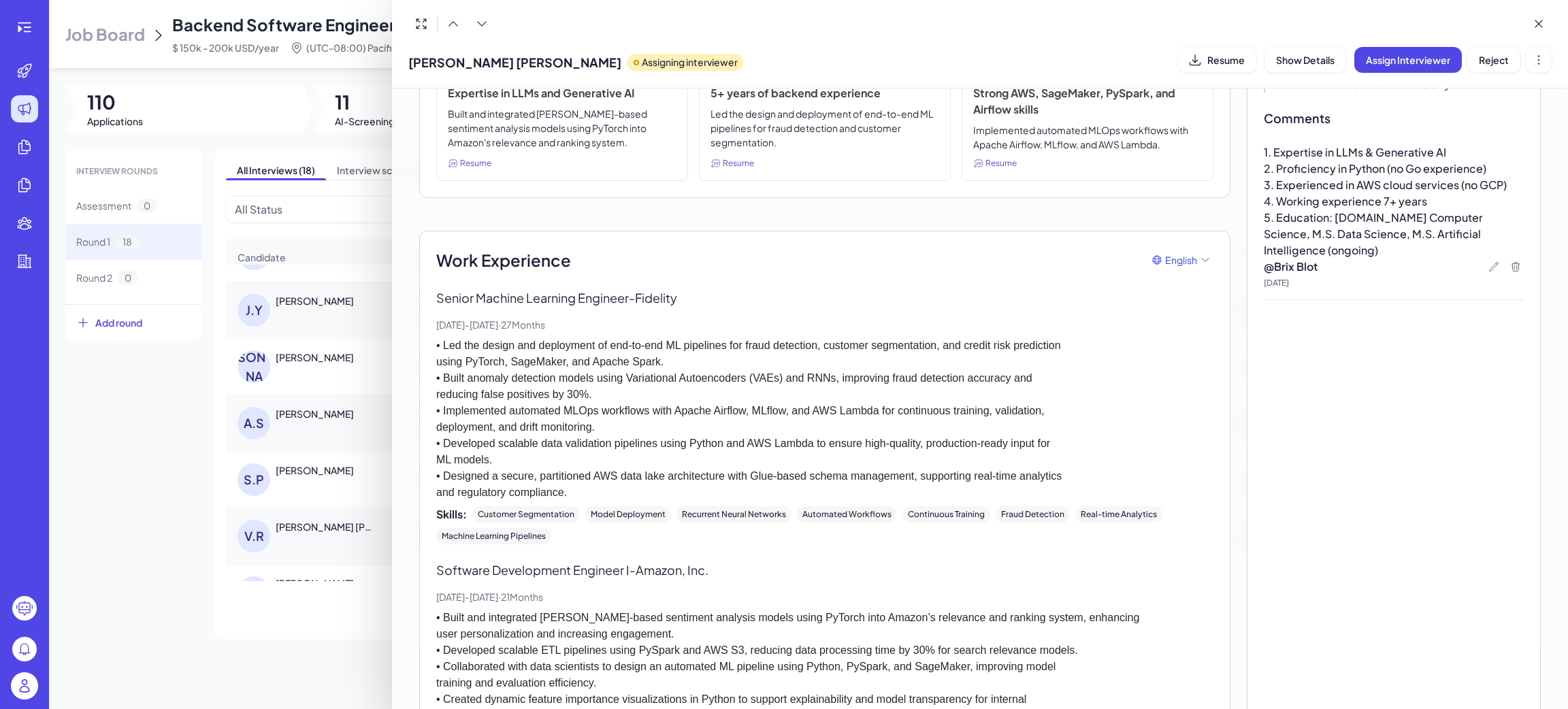
scroll to position [0, 0]
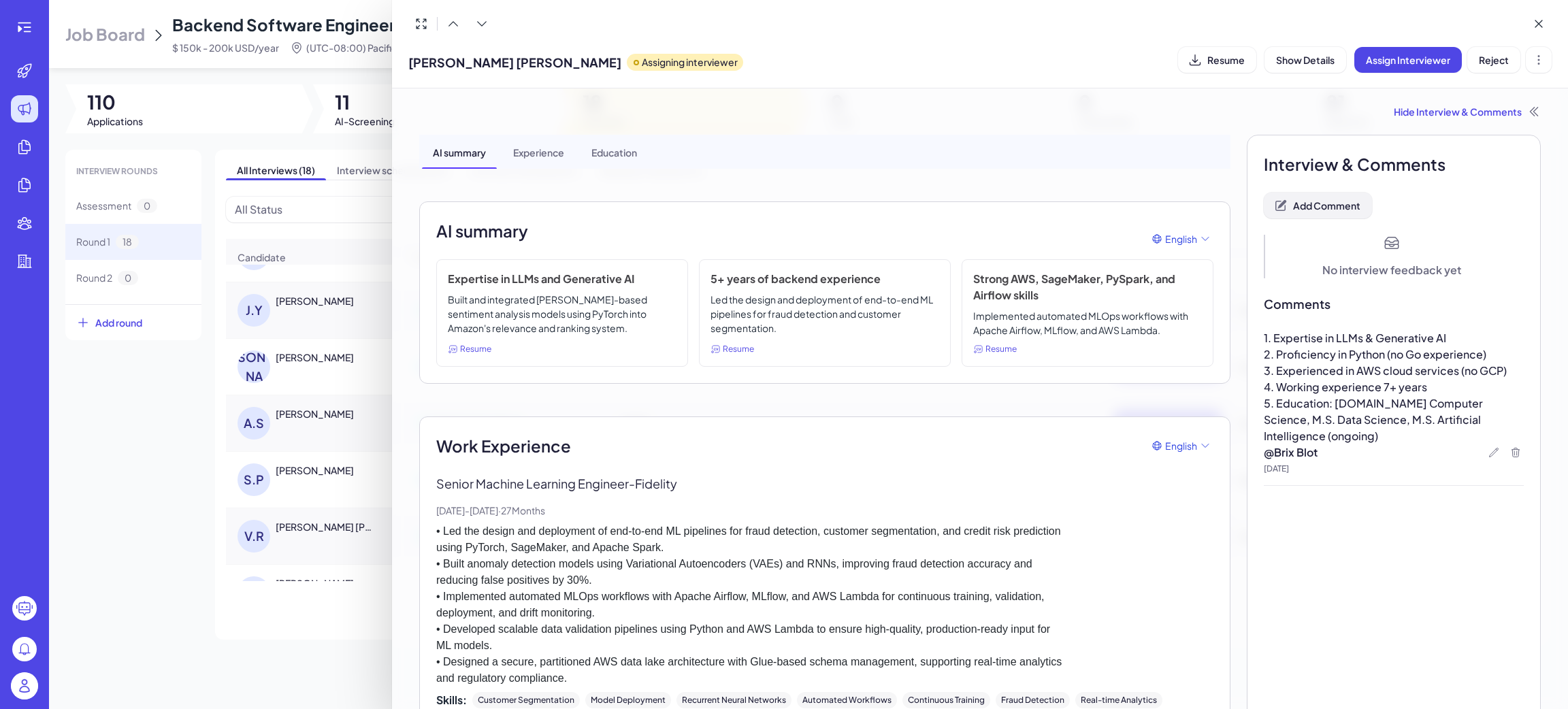
click at [1328, 212] on span "Add Comment" at bounding box center [1327, 206] width 67 height 12
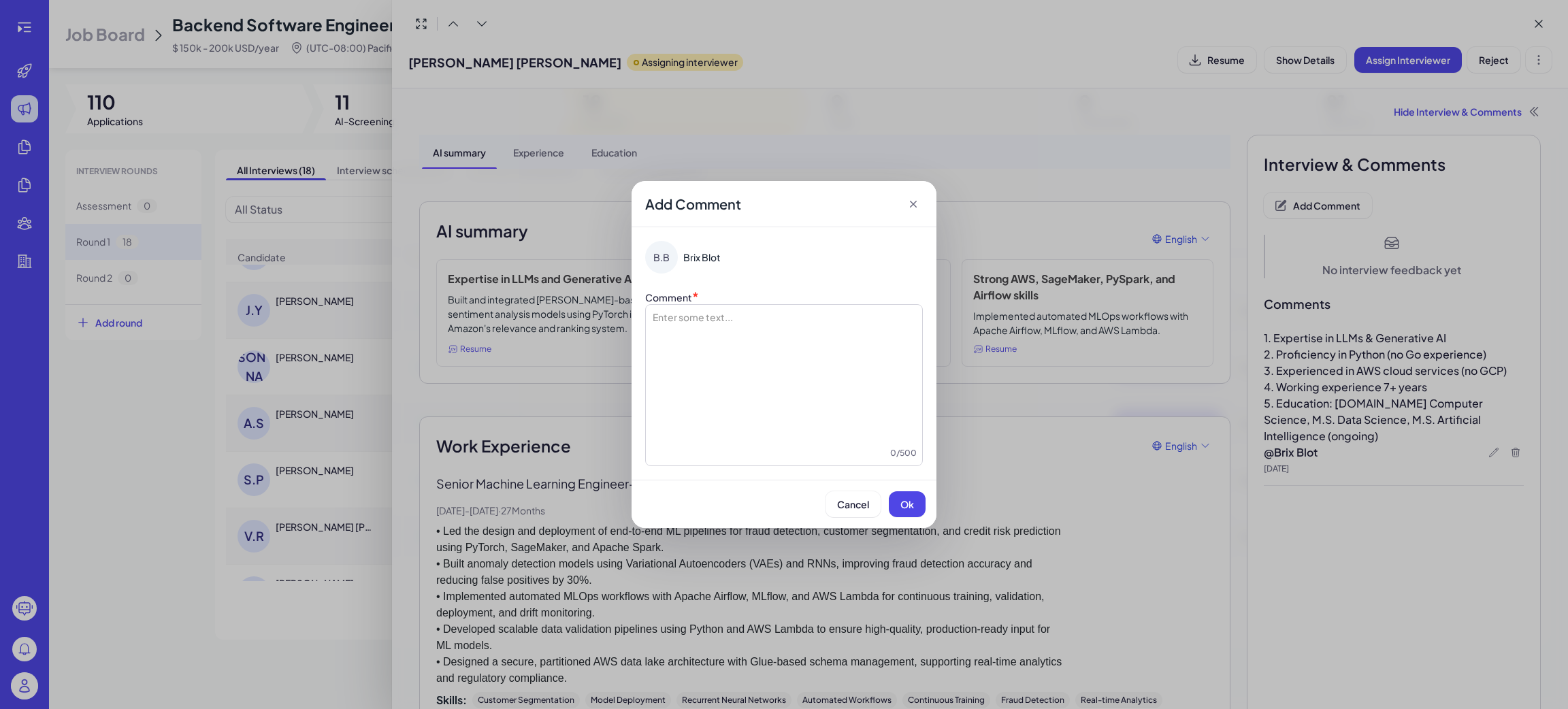
click at [677, 350] on div at bounding box center [783, 378] width 265 height 136
drag, startPoint x: 735, startPoint y: 335, endPoint x: 621, endPoint y: 318, distance: 115.3
click at [621, 318] on div "**********" at bounding box center [784, 354] width 1568 height 709
click at [912, 500] on span "Ok" at bounding box center [907, 504] width 14 height 12
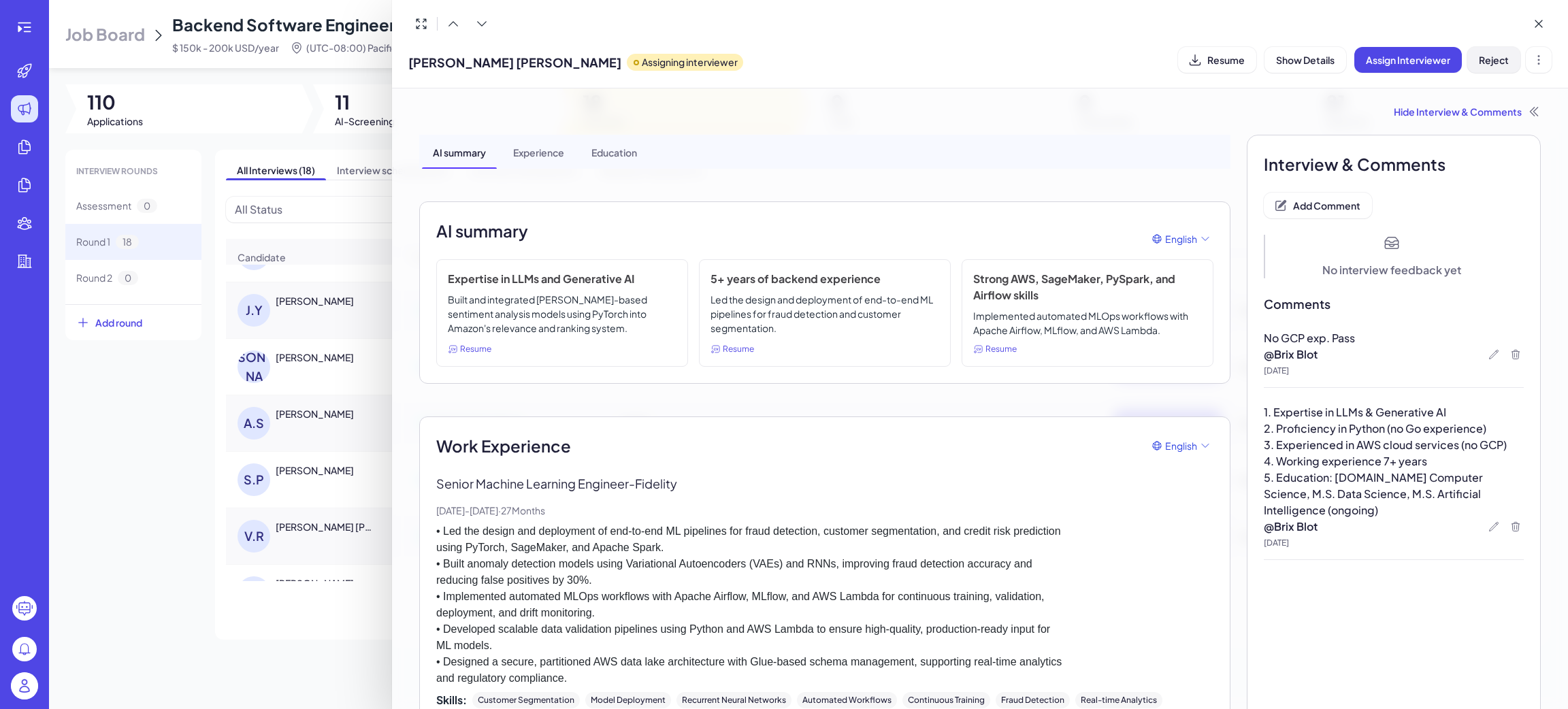
click at [1502, 55] on span "Reject" at bounding box center [1494, 60] width 30 height 12
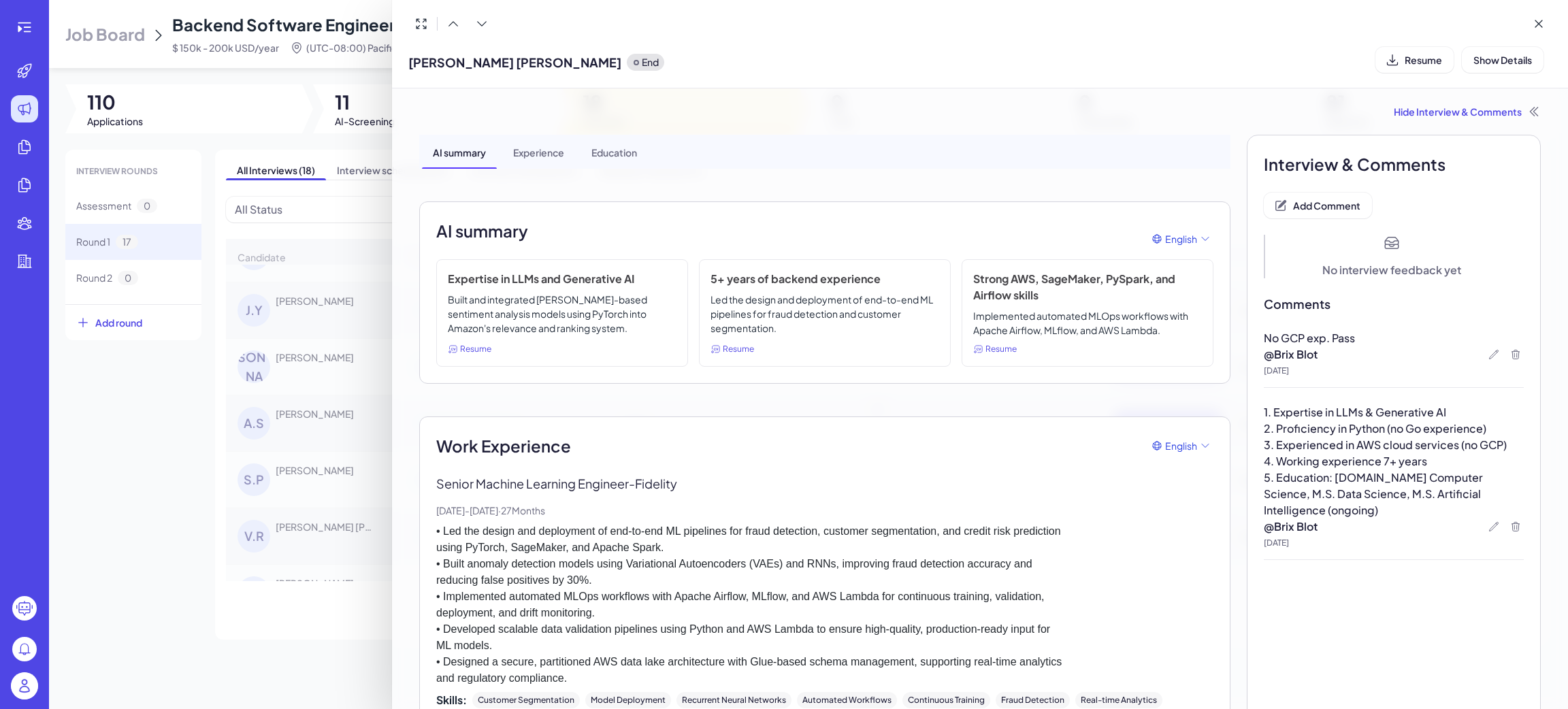
click at [324, 482] on div at bounding box center [784, 354] width 1568 height 709
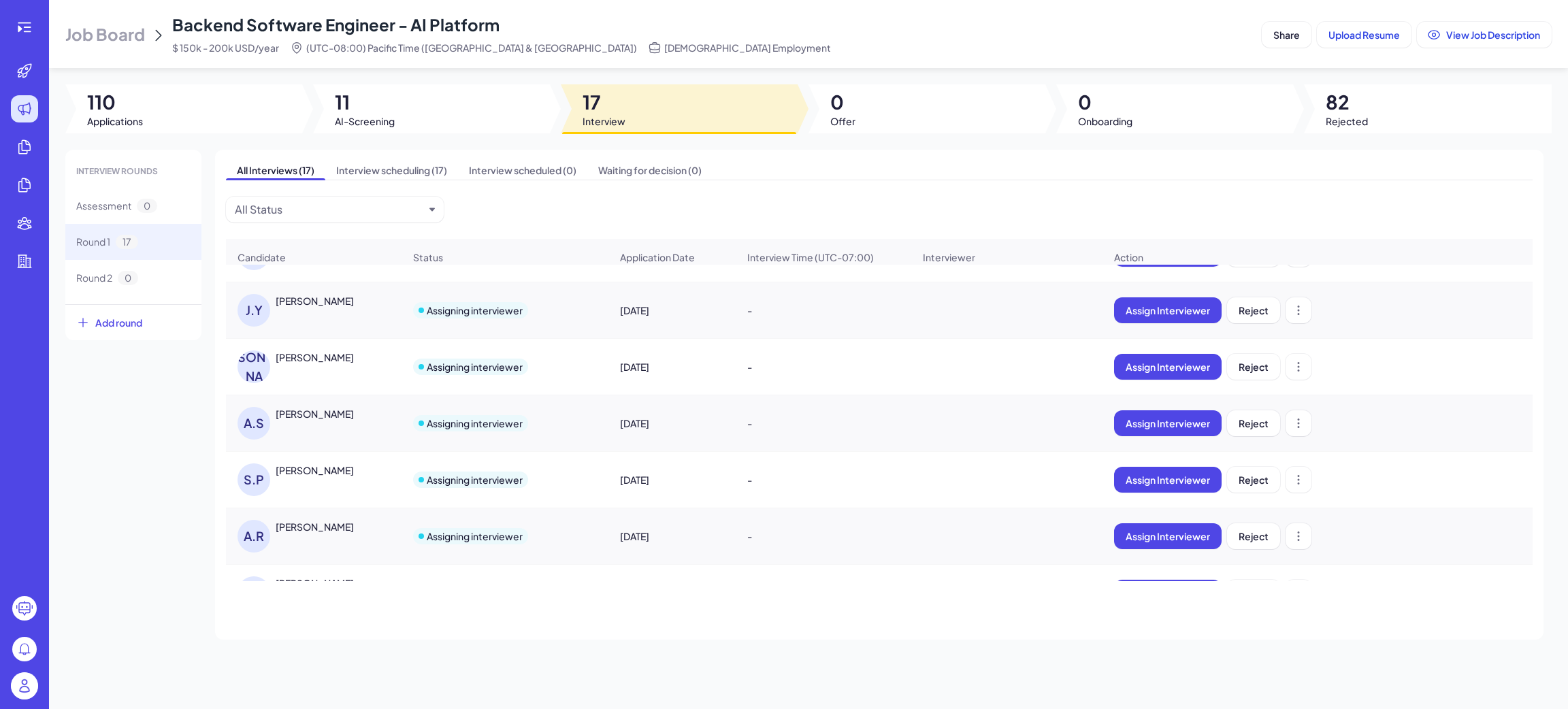
click at [318, 467] on div "S.P Shashank Pandya" at bounding box center [314, 480] width 175 height 55
click at [328, 477] on div "Shashank Pandya" at bounding box center [315, 471] width 78 height 14
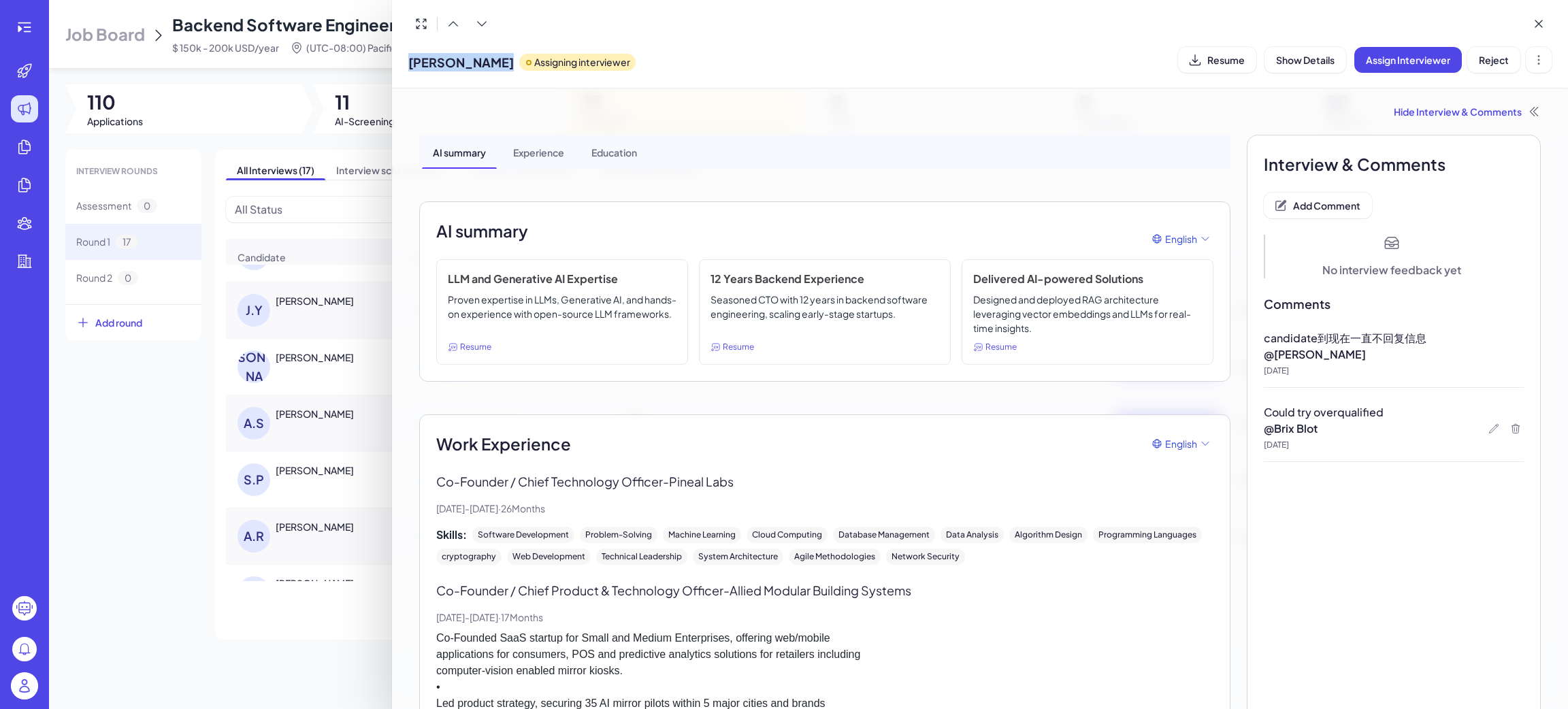
drag, startPoint x: 410, startPoint y: 61, endPoint x: 516, endPoint y: 57, distance: 106.1
click at [516, 57] on div "Shashank Pandya Assigning interviewer" at bounding box center [521, 60] width 227 height 35
copy span "Shashank Pandya"
click at [168, 523] on div at bounding box center [784, 354] width 1568 height 709
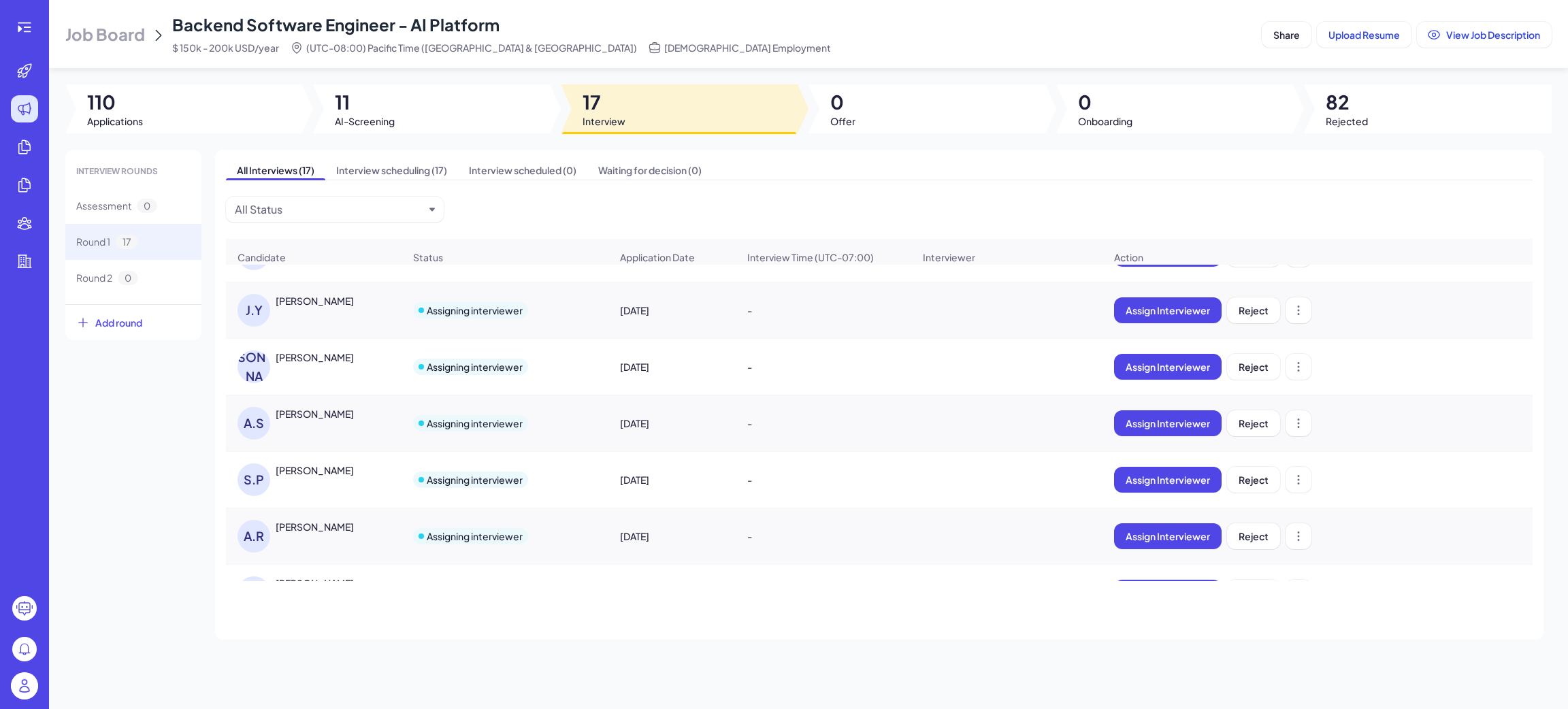
click at [291, 553] on div "A.R Aditya Rustagi" at bounding box center [307, 536] width 140 height 33
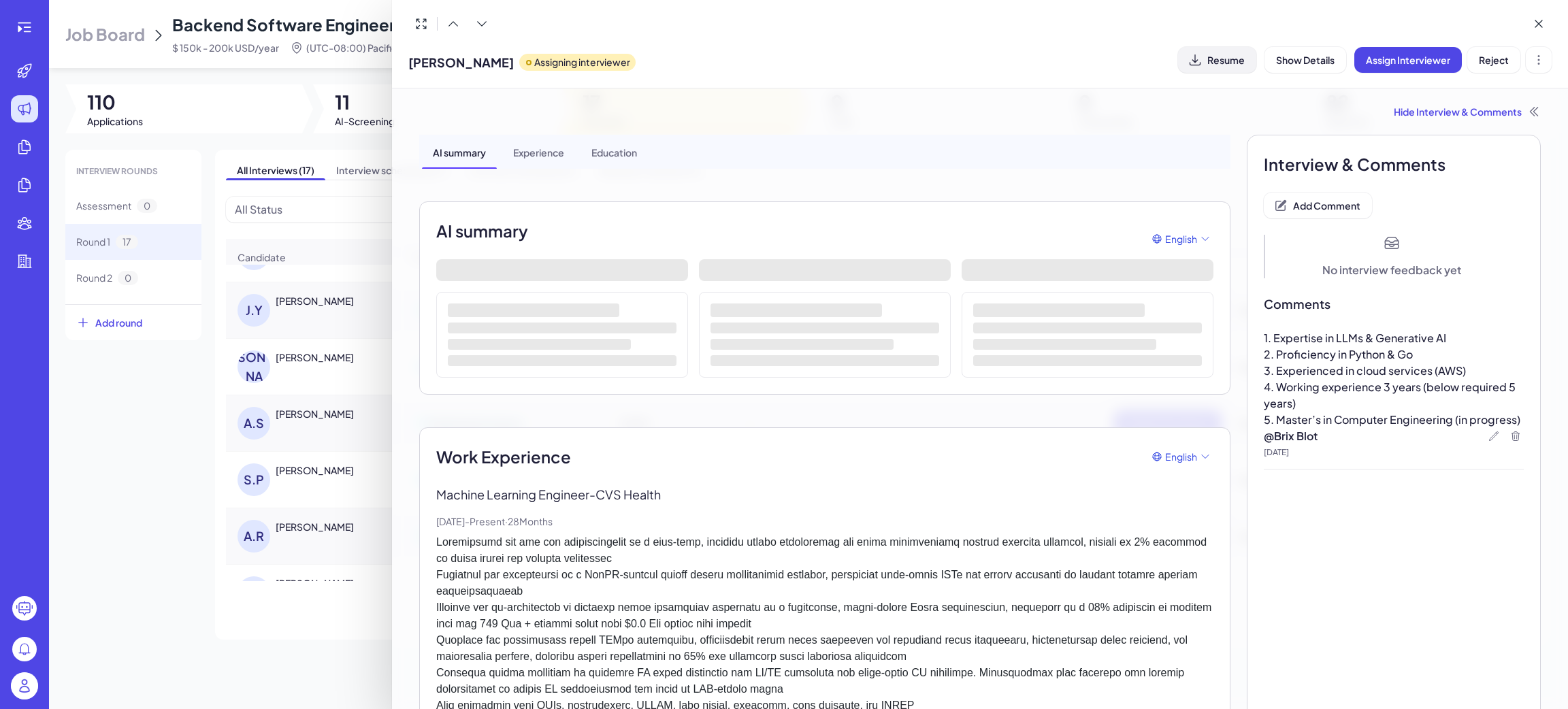
click at [1218, 69] on button "Resume" at bounding box center [1217, 60] width 78 height 26
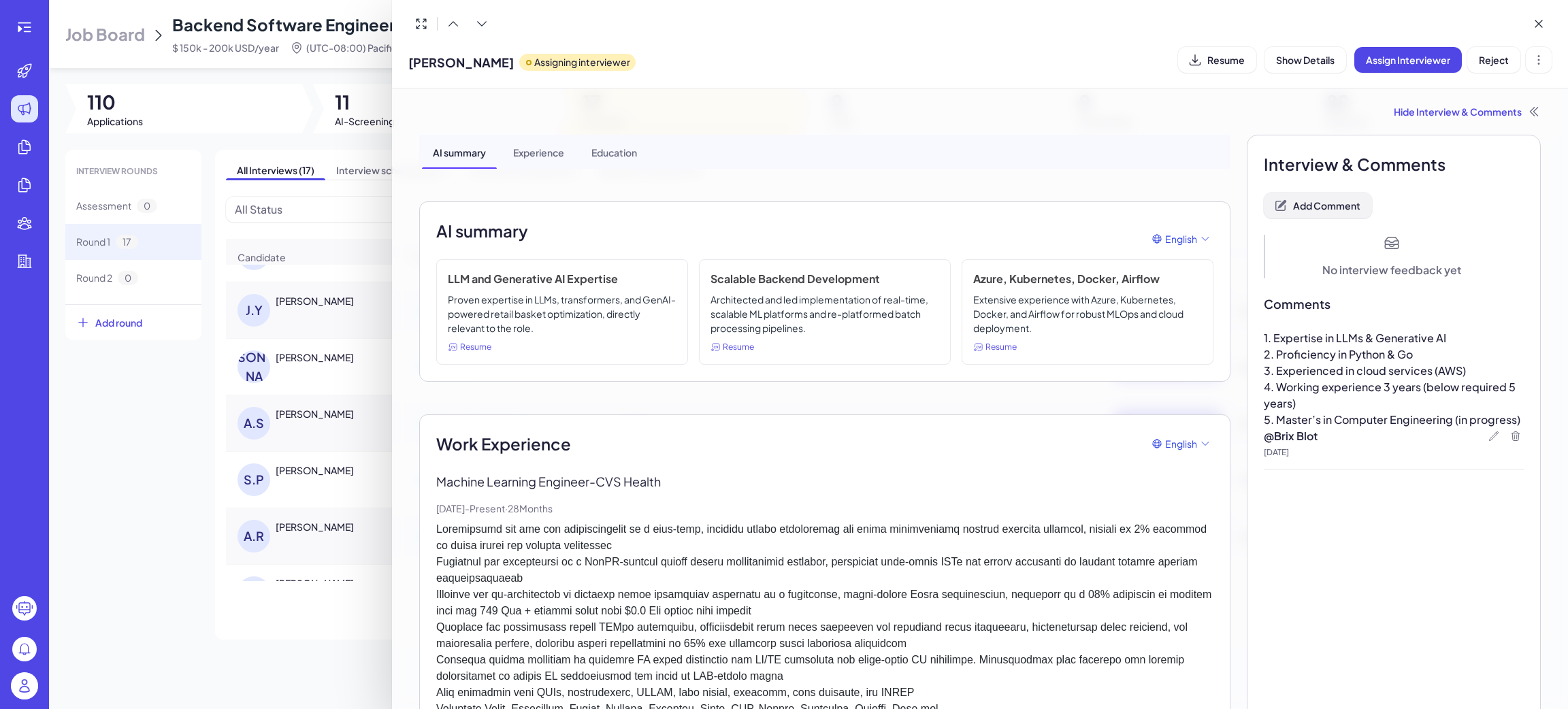
click at [1338, 215] on button "Add Comment" at bounding box center [1317, 206] width 108 height 26
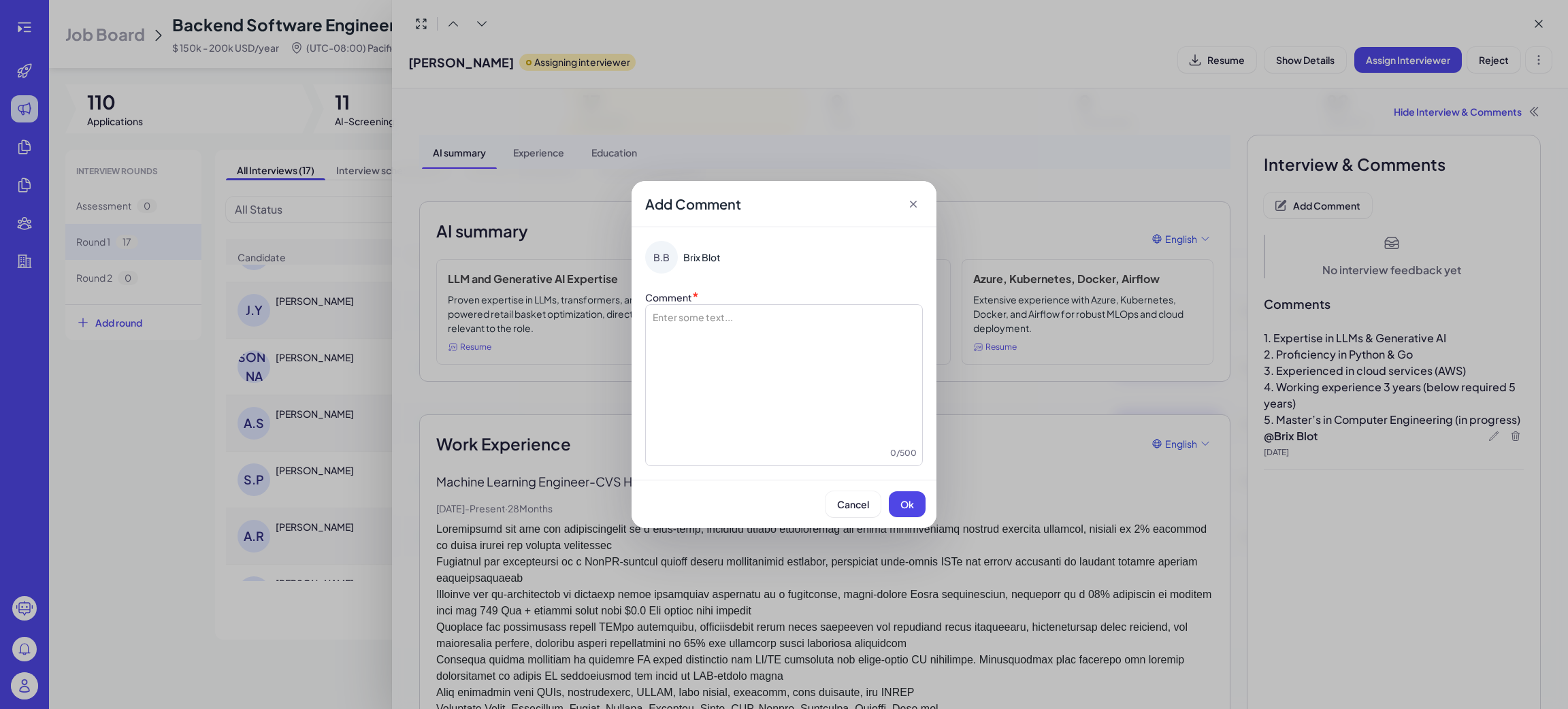
click at [832, 338] on div at bounding box center [783, 378] width 265 height 136
click at [797, 318] on p "**********" at bounding box center [783, 318] width 265 height 14
click at [842, 317] on p "**********" at bounding box center [783, 318] width 265 height 14
click at [672, 317] on span "**********" at bounding box center [703, 318] width 103 height 10
click at [912, 512] on button "Ok" at bounding box center [906, 504] width 37 height 26
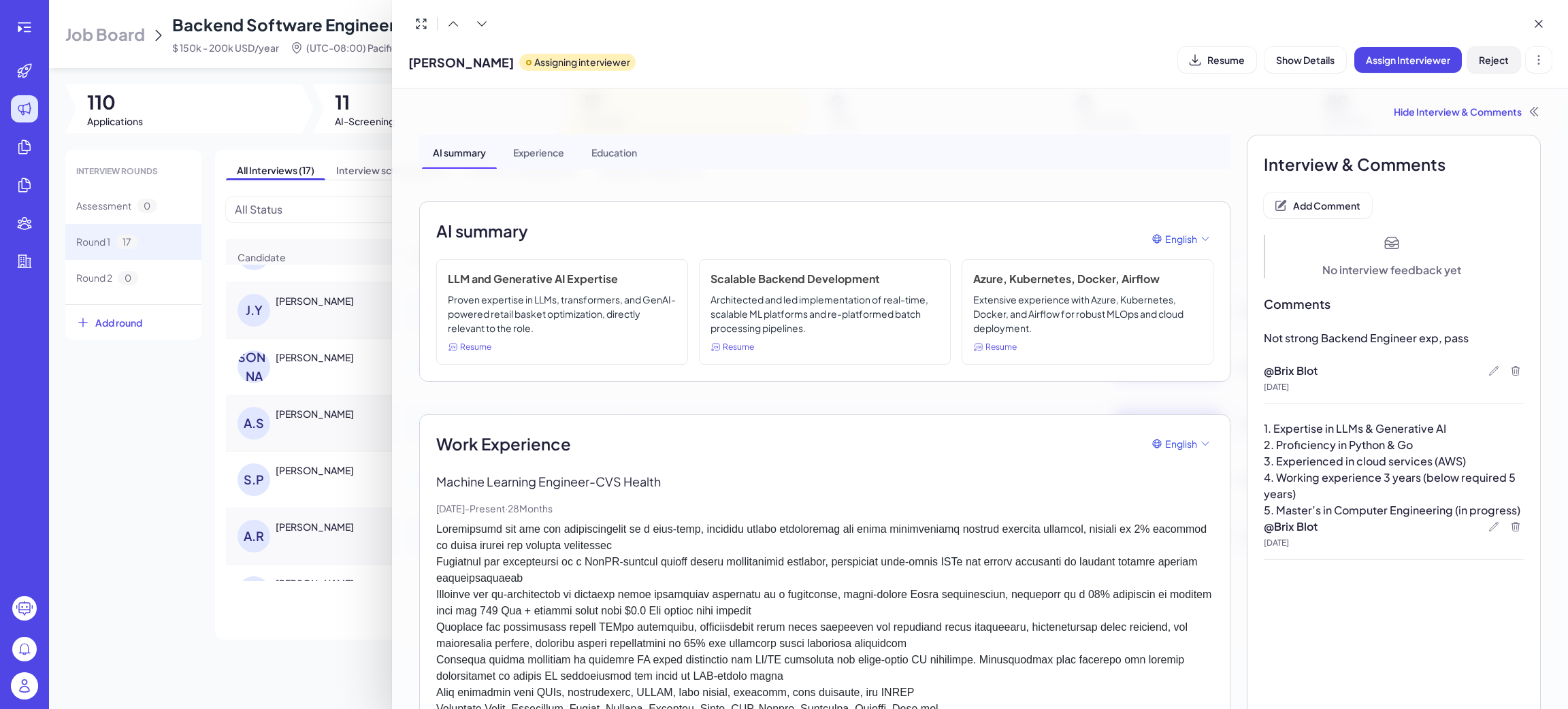
click at [1497, 64] on span "Reject" at bounding box center [1494, 60] width 30 height 12
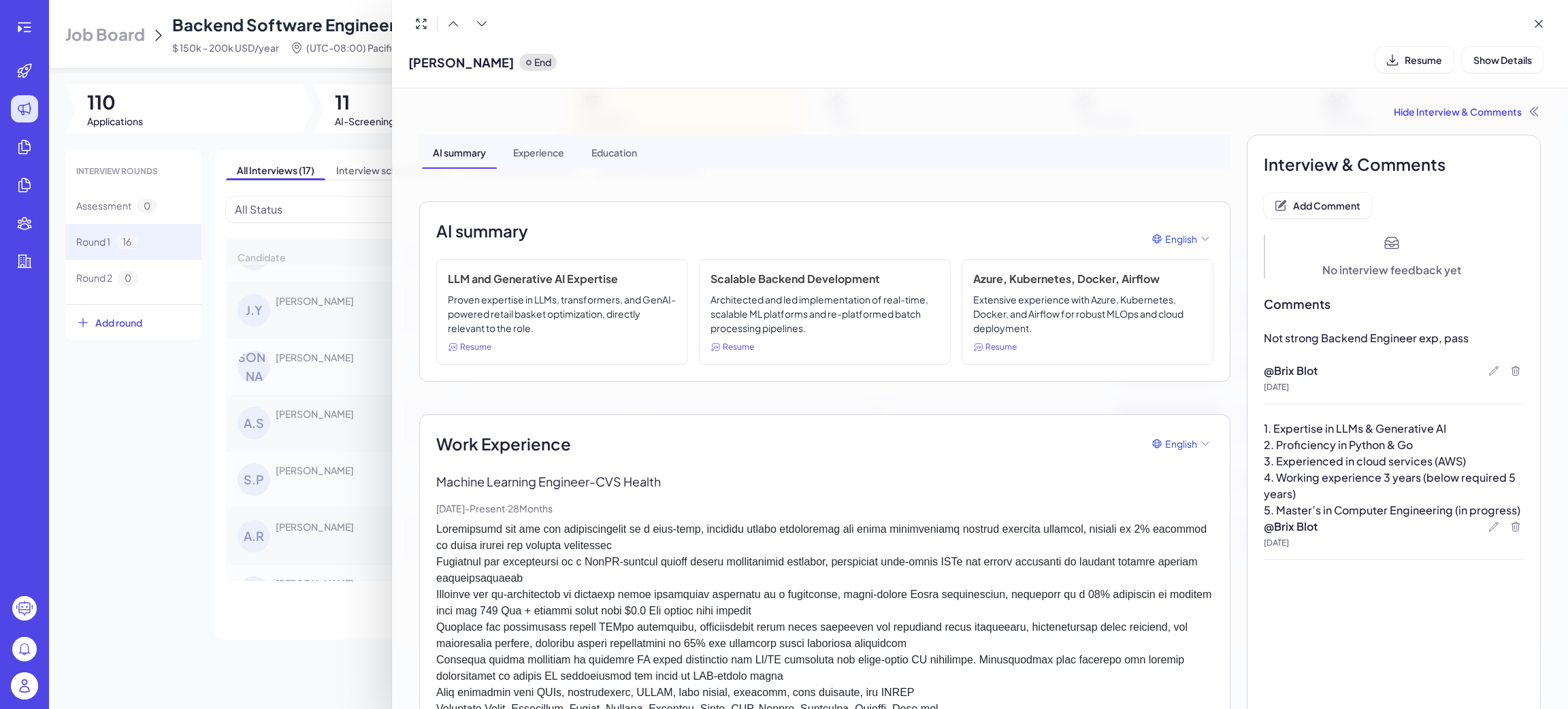
click at [202, 537] on div at bounding box center [784, 354] width 1568 height 709
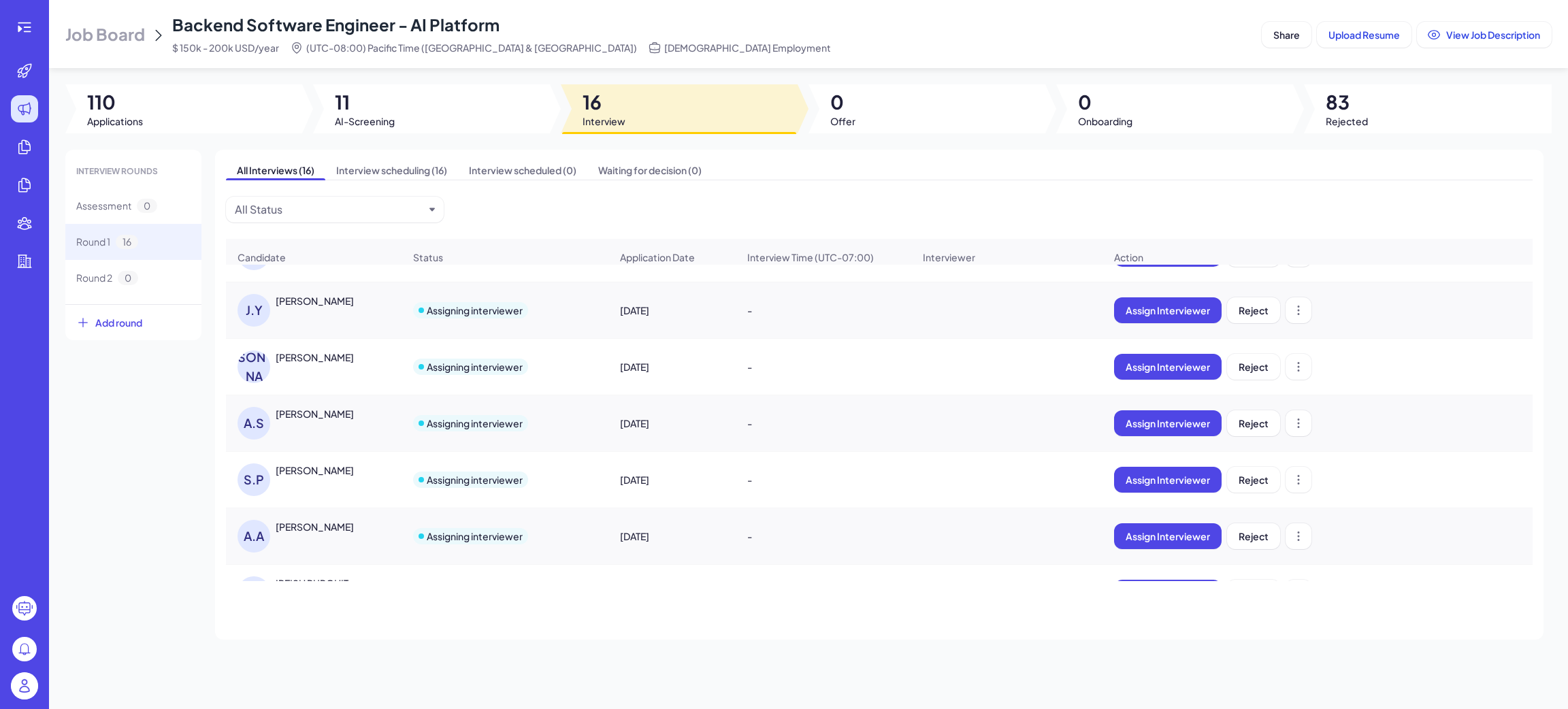
click at [349, 533] on div "ABDULLAH AL RAWI" at bounding box center [315, 527] width 78 height 14
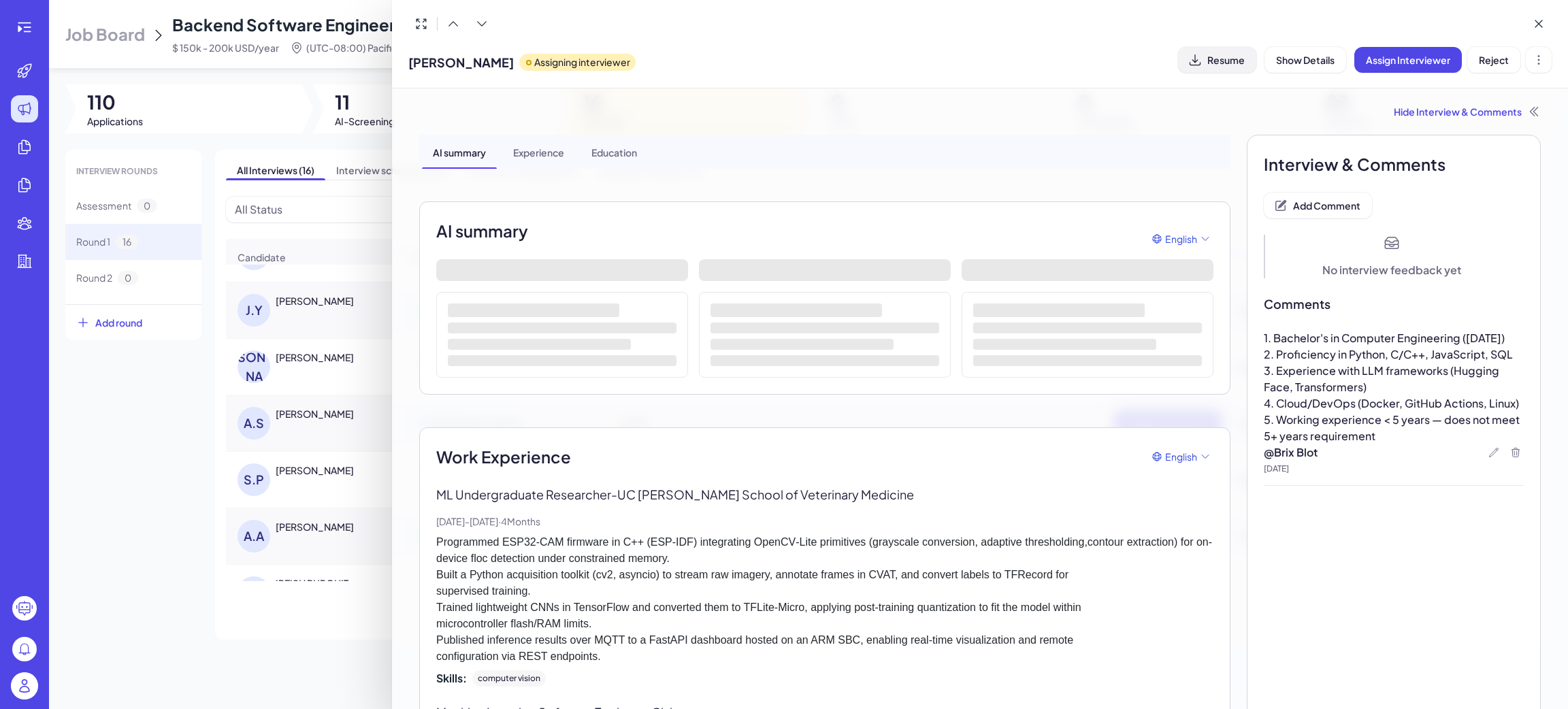
click at [1235, 62] on span "Resume" at bounding box center [1226, 60] width 38 height 12
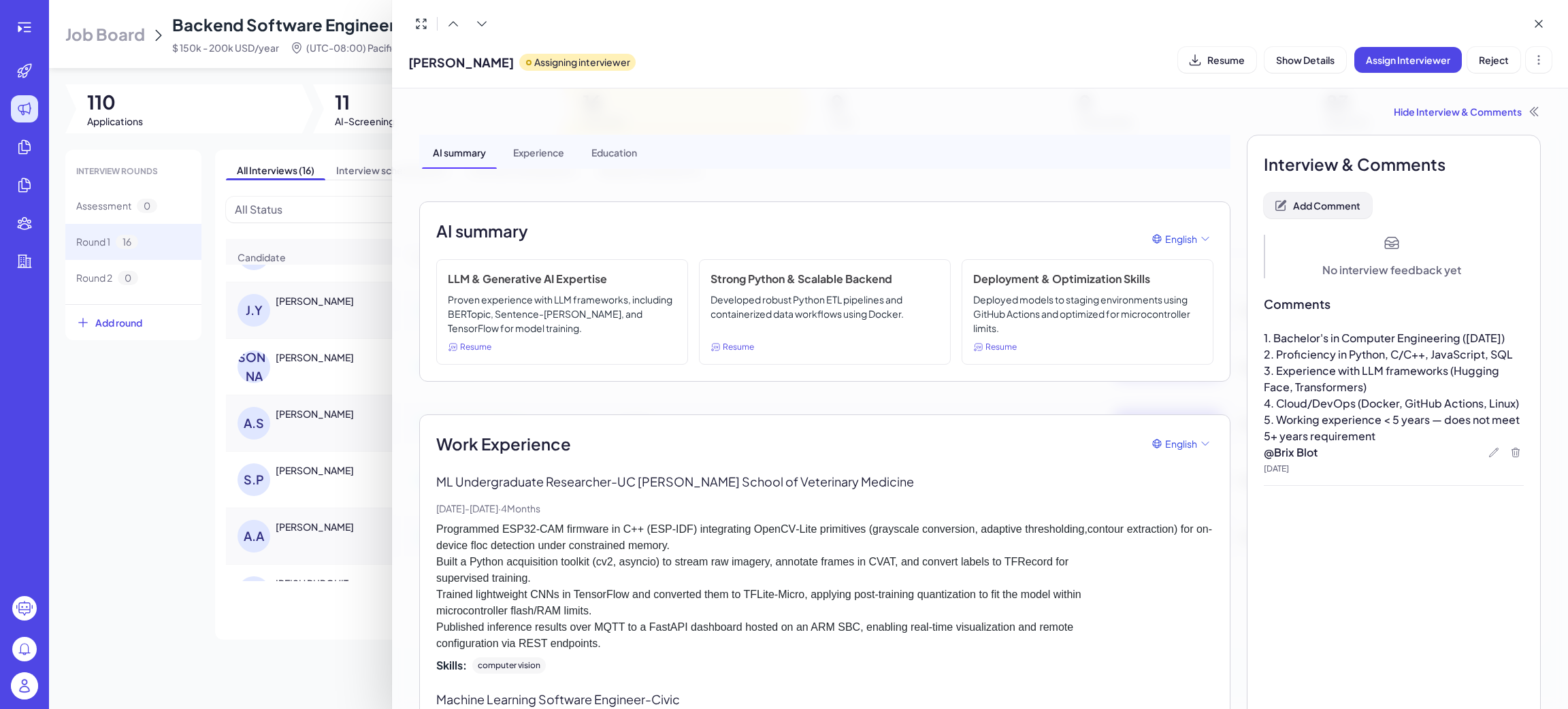
click at [1336, 206] on span "Add Comment" at bounding box center [1327, 206] width 67 height 12
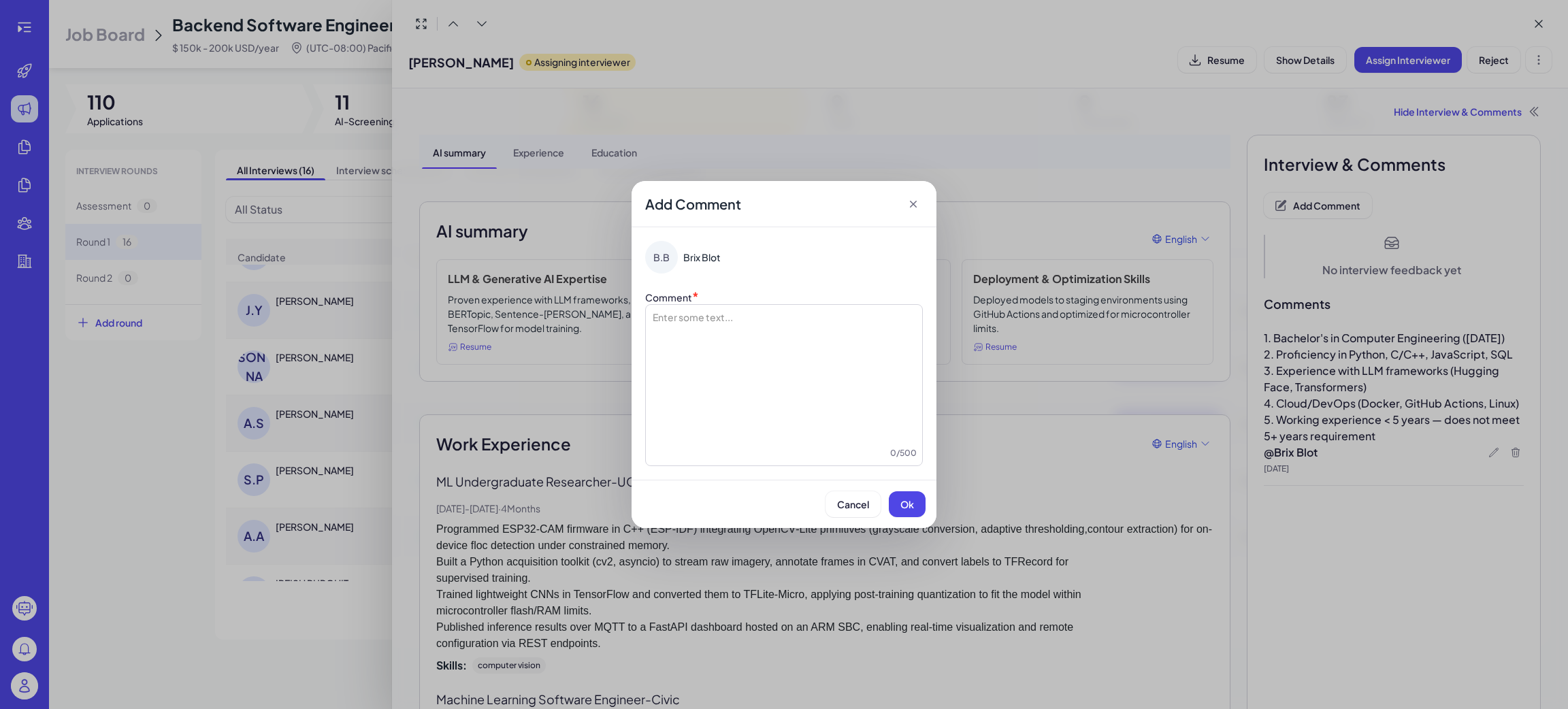
click at [752, 352] on div at bounding box center [783, 378] width 265 height 136
click at [720, 320] on span "**********" at bounding box center [694, 318] width 86 height 10
click at [734, 317] on span "**********" at bounding box center [693, 318] width 83 height 10
drag, startPoint x: 720, startPoint y: 316, endPoint x: 750, endPoint y: 323, distance: 30.8
click at [720, 315] on span "**********" at bounding box center [691, 318] width 79 height 10
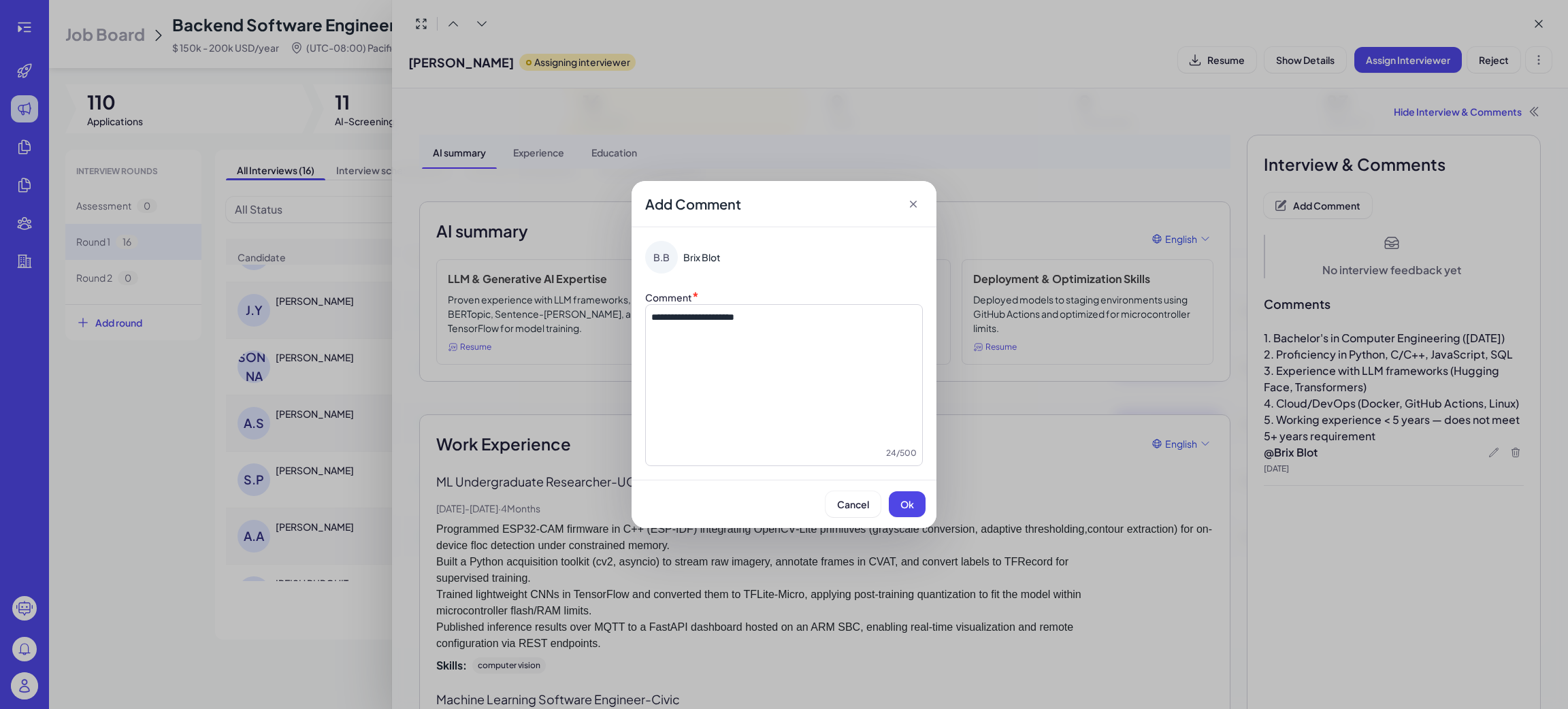
drag, startPoint x: 867, startPoint y: 406, endPoint x: 875, endPoint y: 404, distance: 8.2
click at [871, 402] on div "**********" at bounding box center [783, 378] width 265 height 136
click at [908, 495] on button "Ok" at bounding box center [906, 504] width 37 height 26
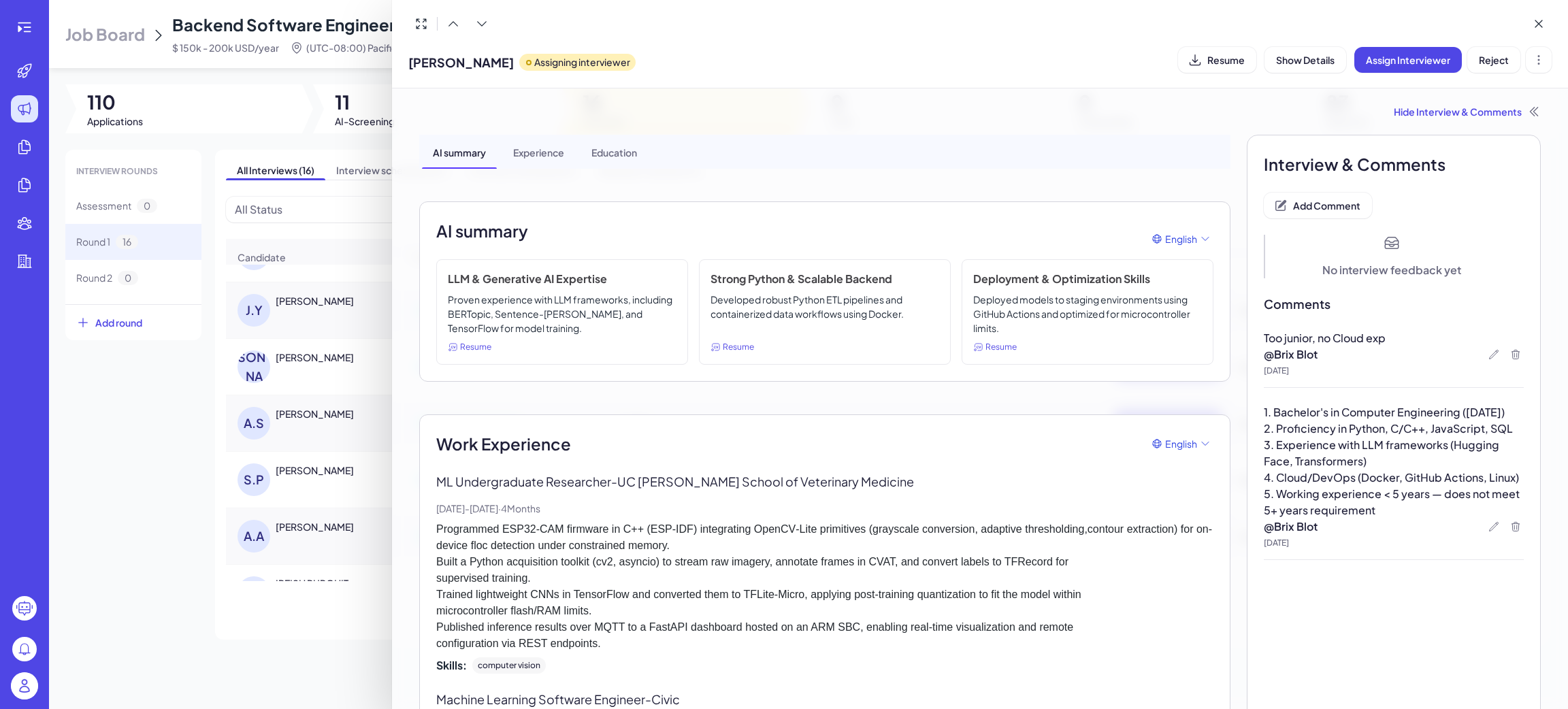
click at [317, 639] on div at bounding box center [784, 354] width 1568 height 709
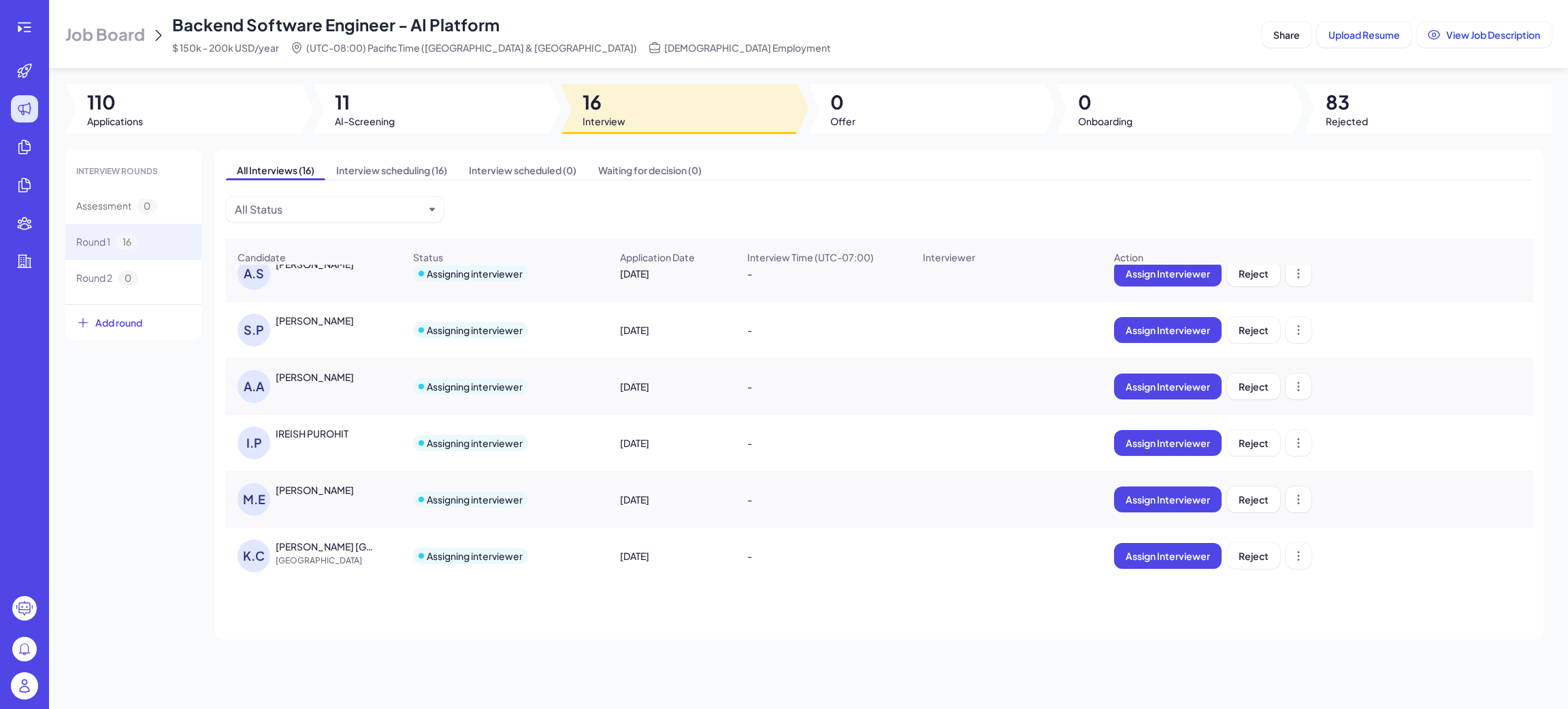
scroll to position [480, 0]
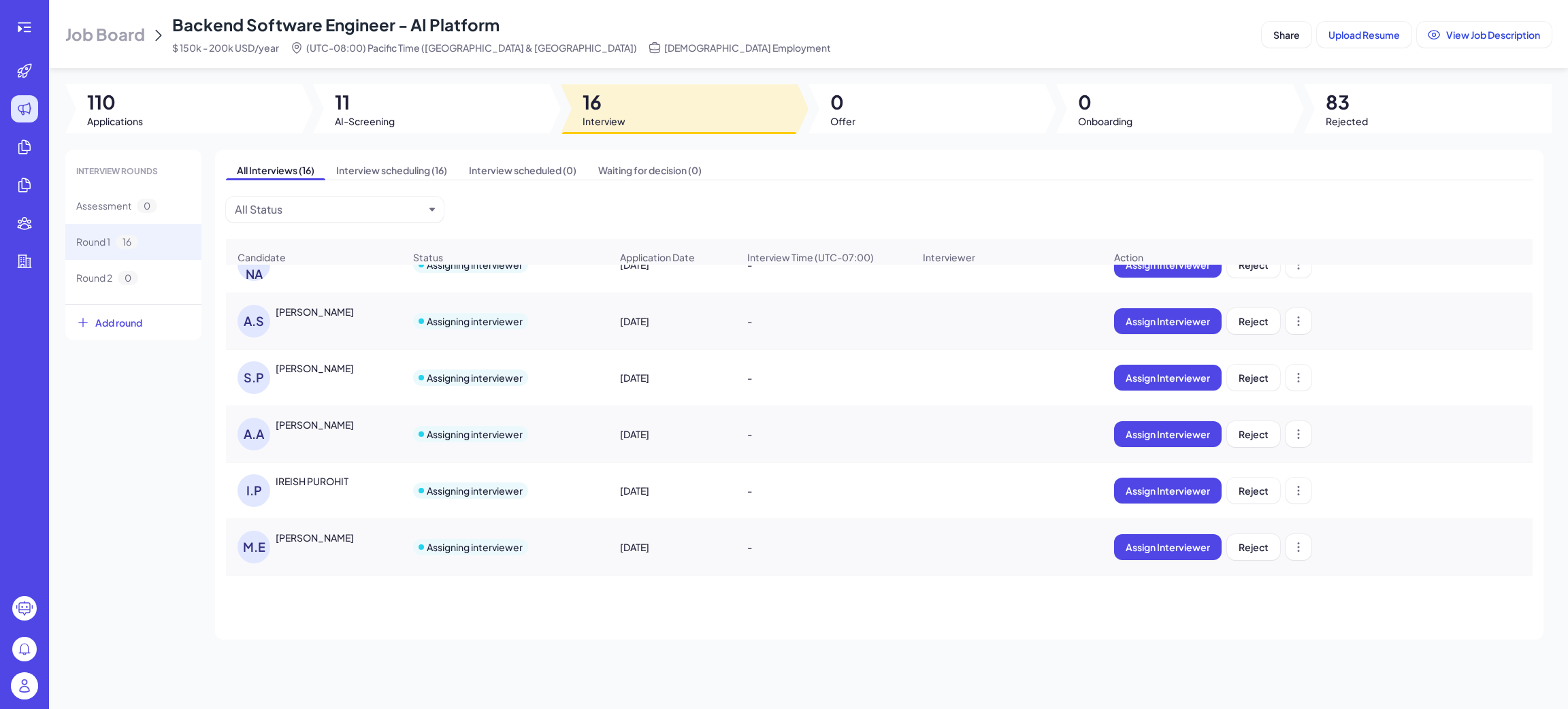
click at [342, 432] on div "ABDULLAH AL RAWI" at bounding box center [315, 425] width 78 height 14
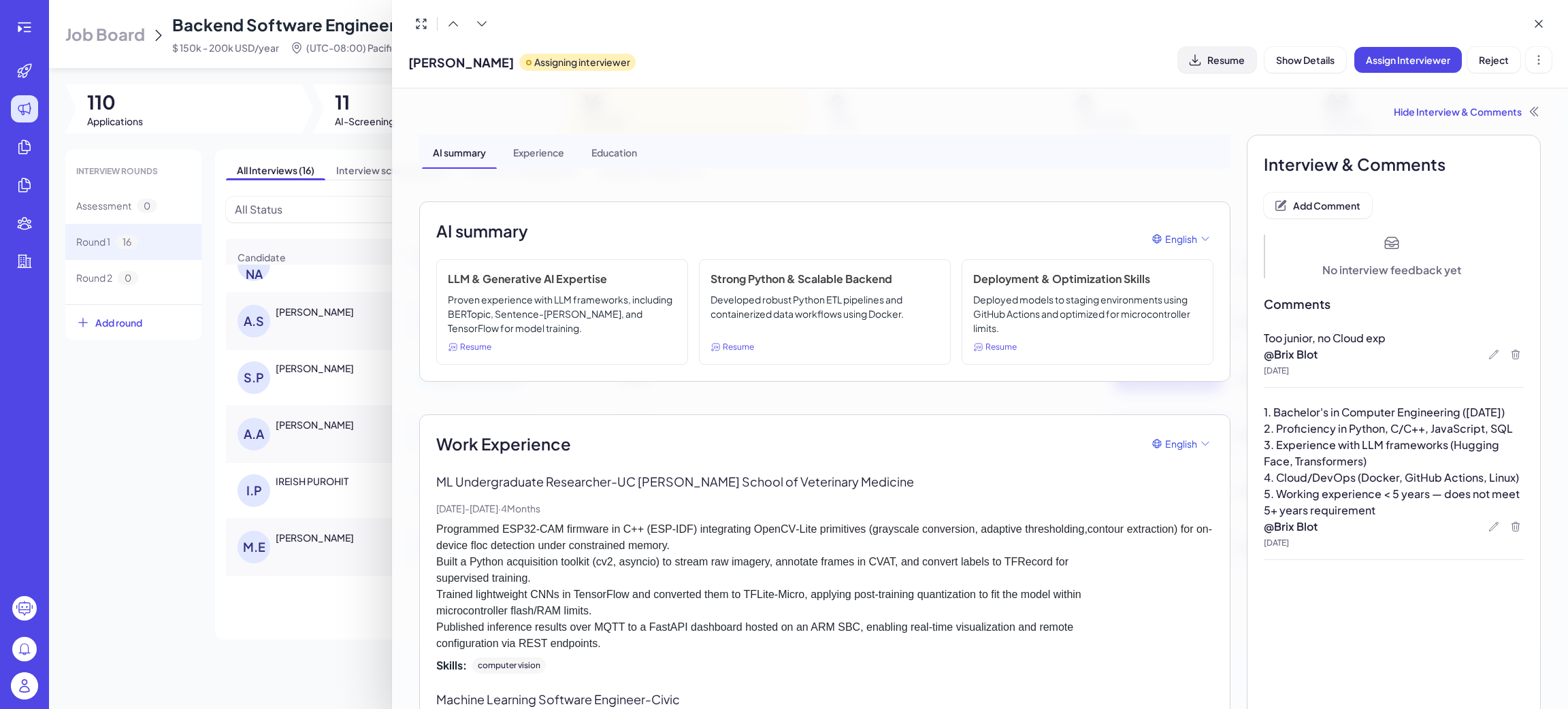
click at [1219, 61] on span "Resume" at bounding box center [1226, 60] width 38 height 12
click at [1488, 62] on span "Reject" at bounding box center [1494, 60] width 30 height 12
click at [312, 492] on div at bounding box center [784, 354] width 1568 height 709
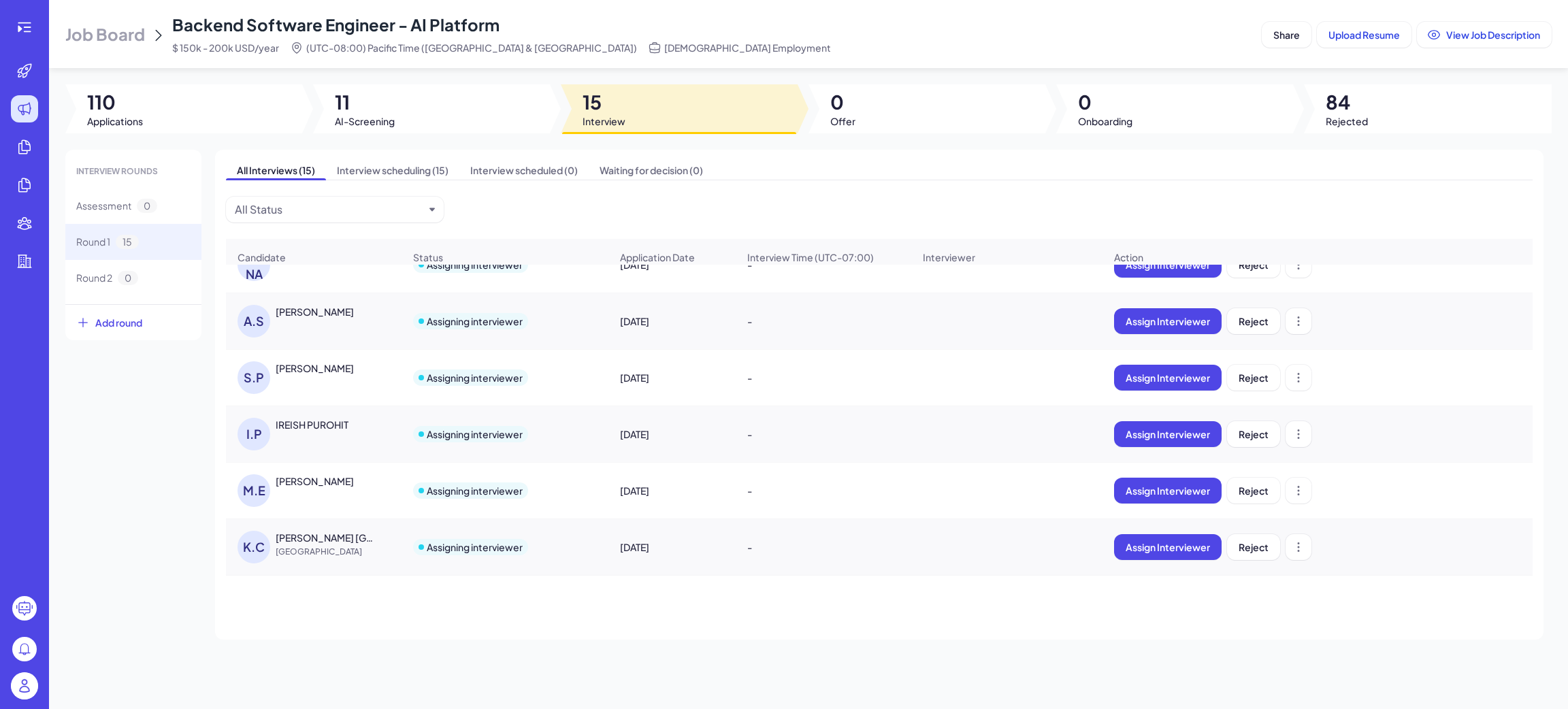
click at [326, 432] on div "IREISH PUROHIT" at bounding box center [312, 425] width 72 height 14
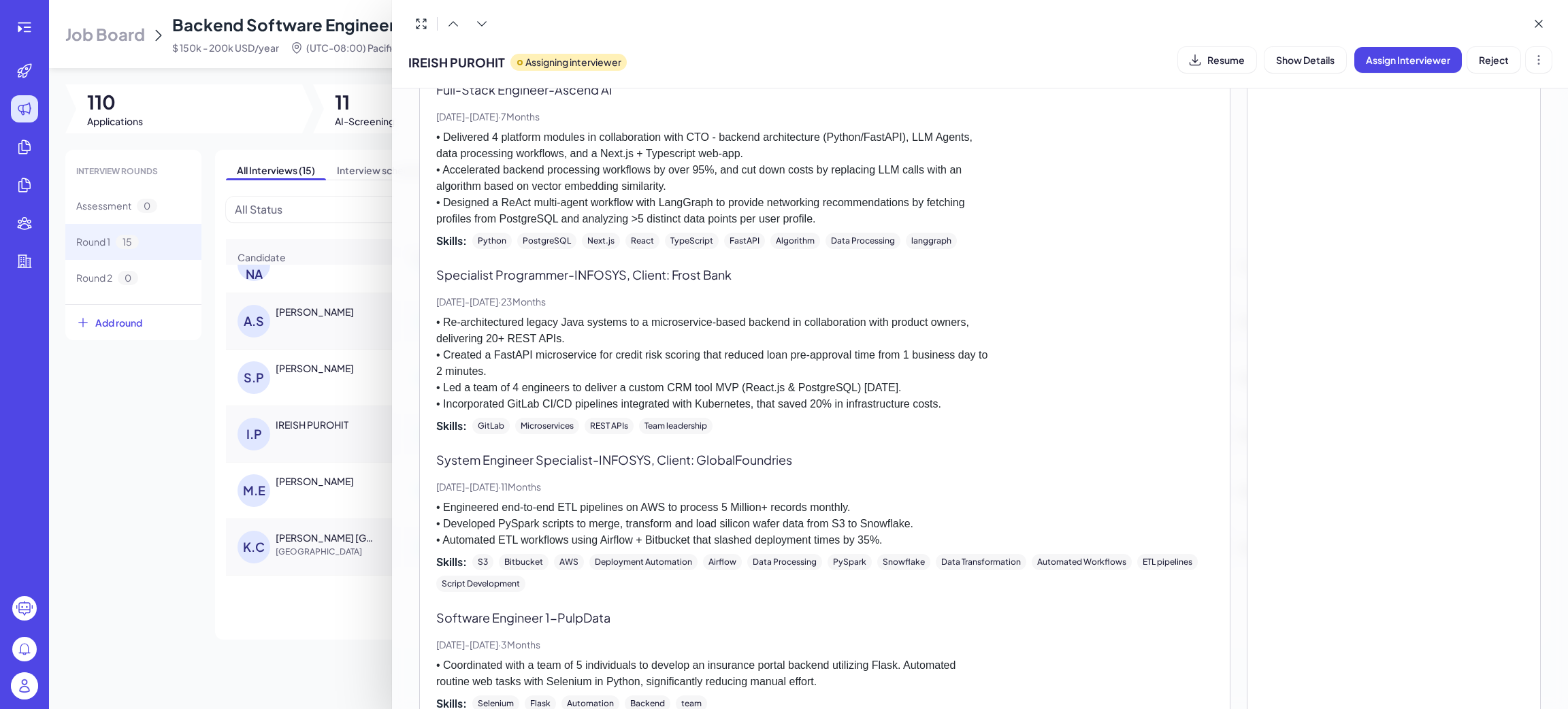
scroll to position [306, 0]
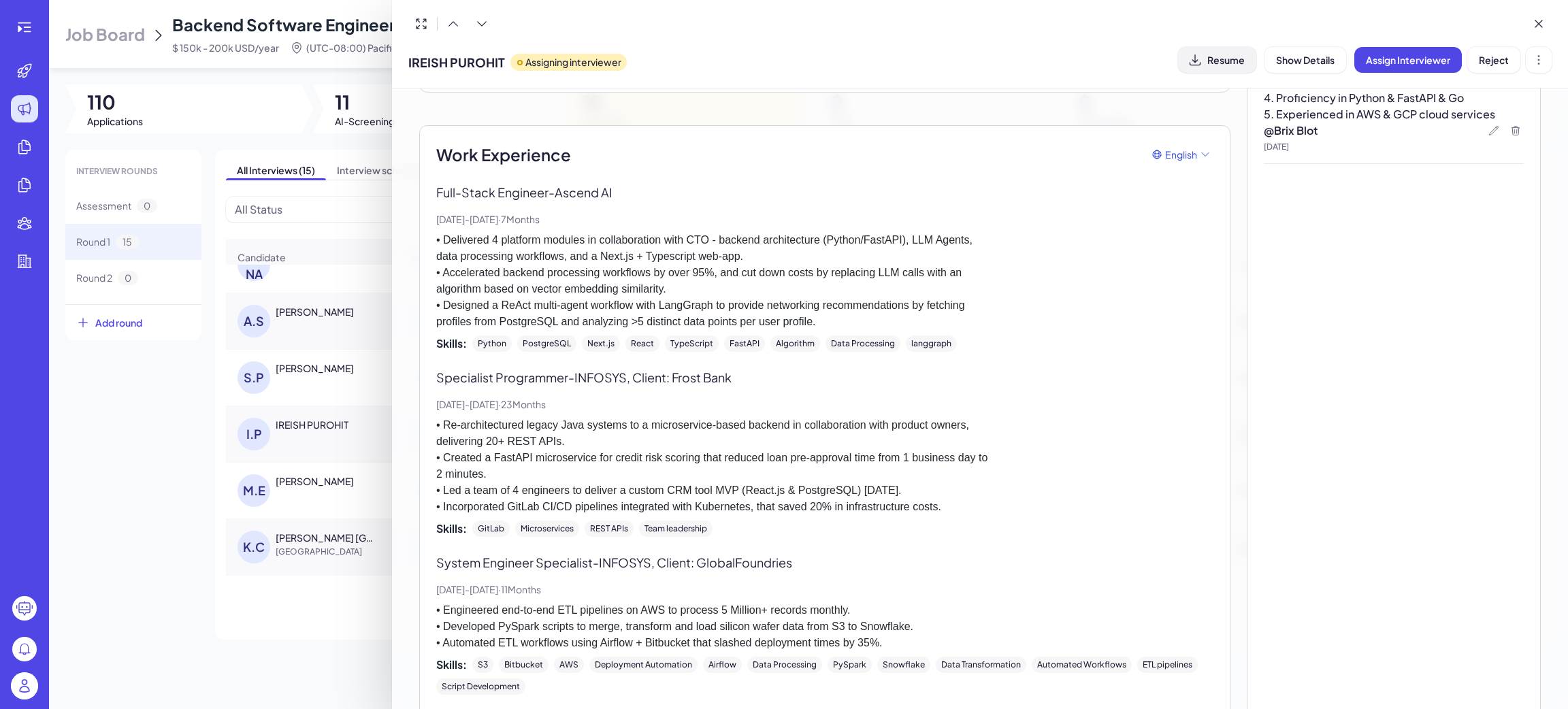
click at [1228, 63] on span "Resume" at bounding box center [1226, 60] width 38 height 12
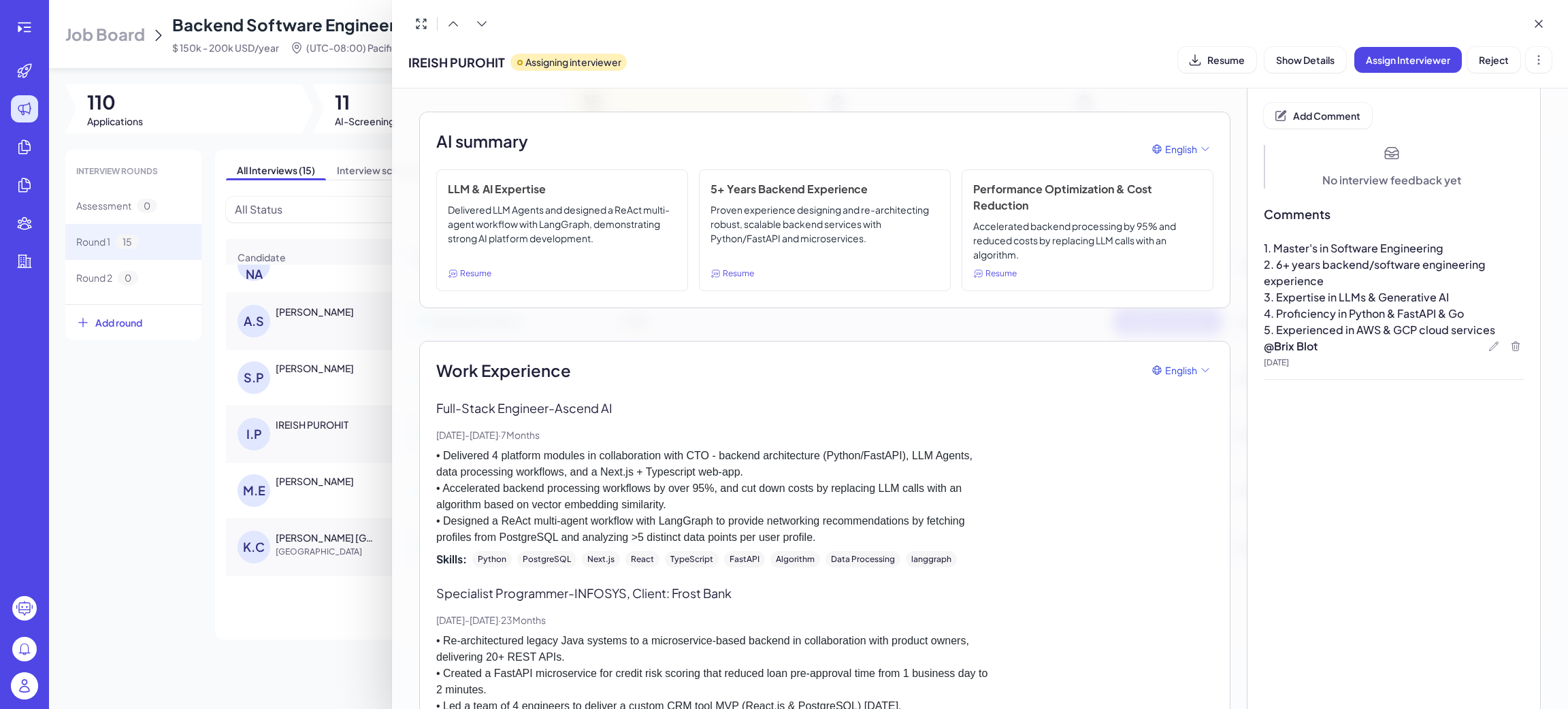
scroll to position [0, 0]
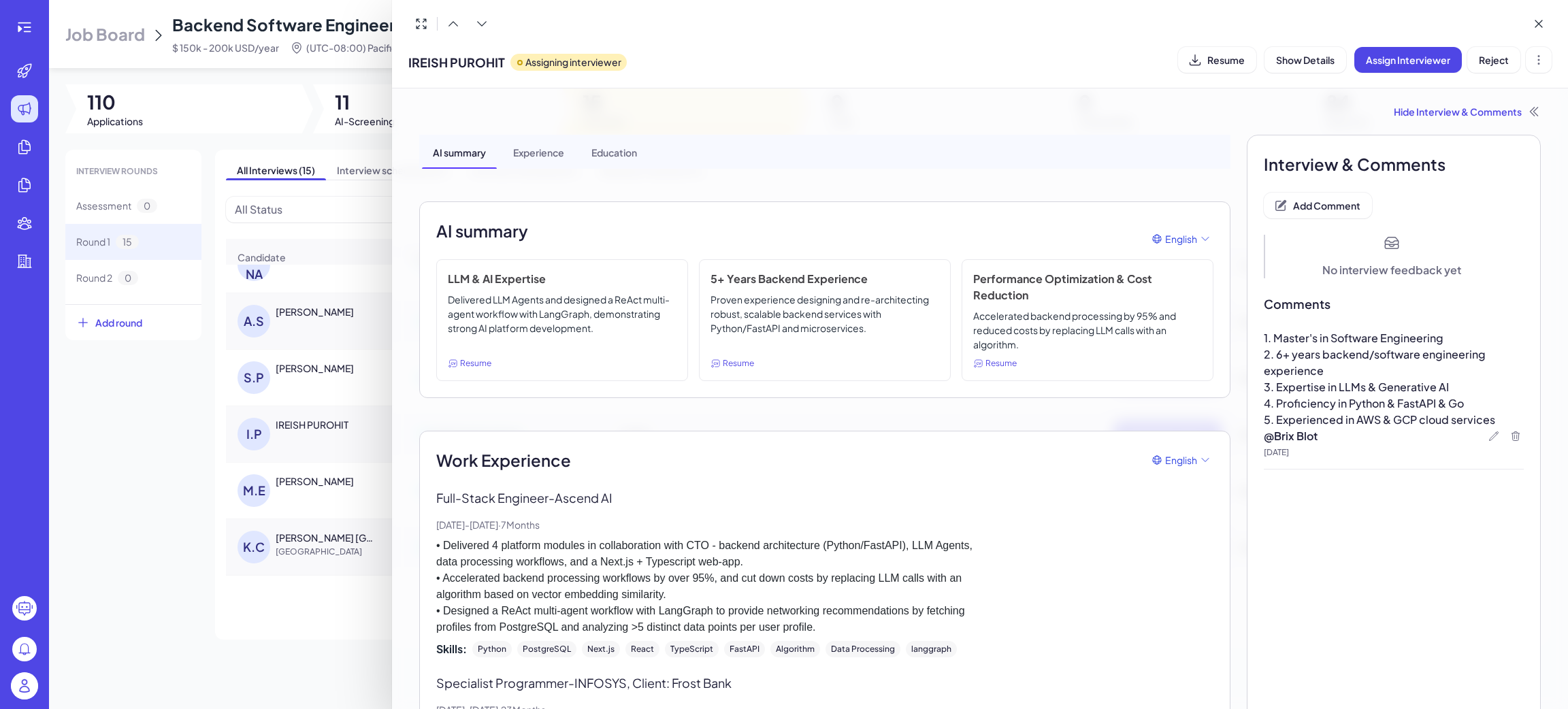
drag, startPoint x: 1367, startPoint y: 470, endPoint x: 1381, endPoint y: 547, distance: 78.3
click at [1297, 209] on span "Add Comment" at bounding box center [1327, 206] width 67 height 12
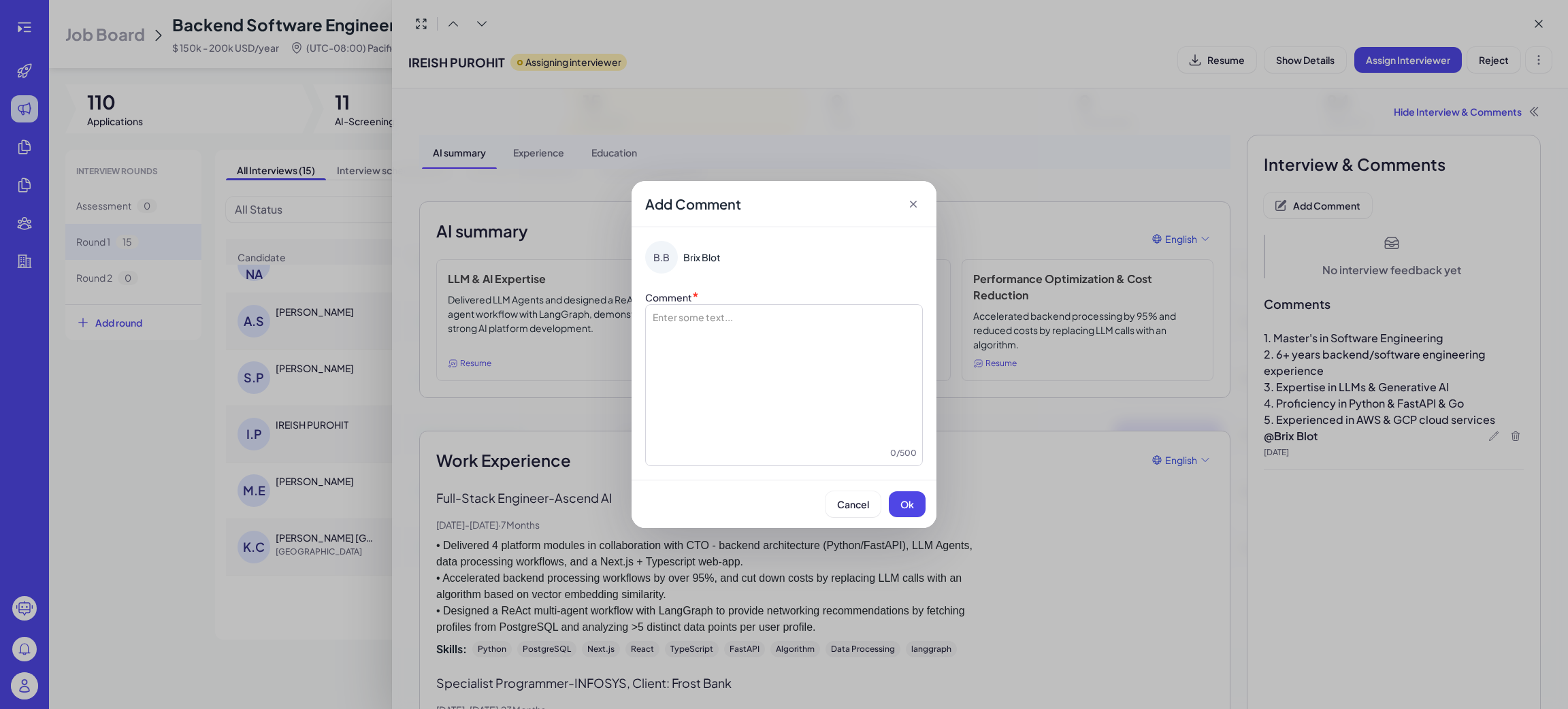
click at [840, 324] on div at bounding box center [783, 378] width 265 height 136
click at [910, 505] on span "Ok" at bounding box center [907, 504] width 14 height 12
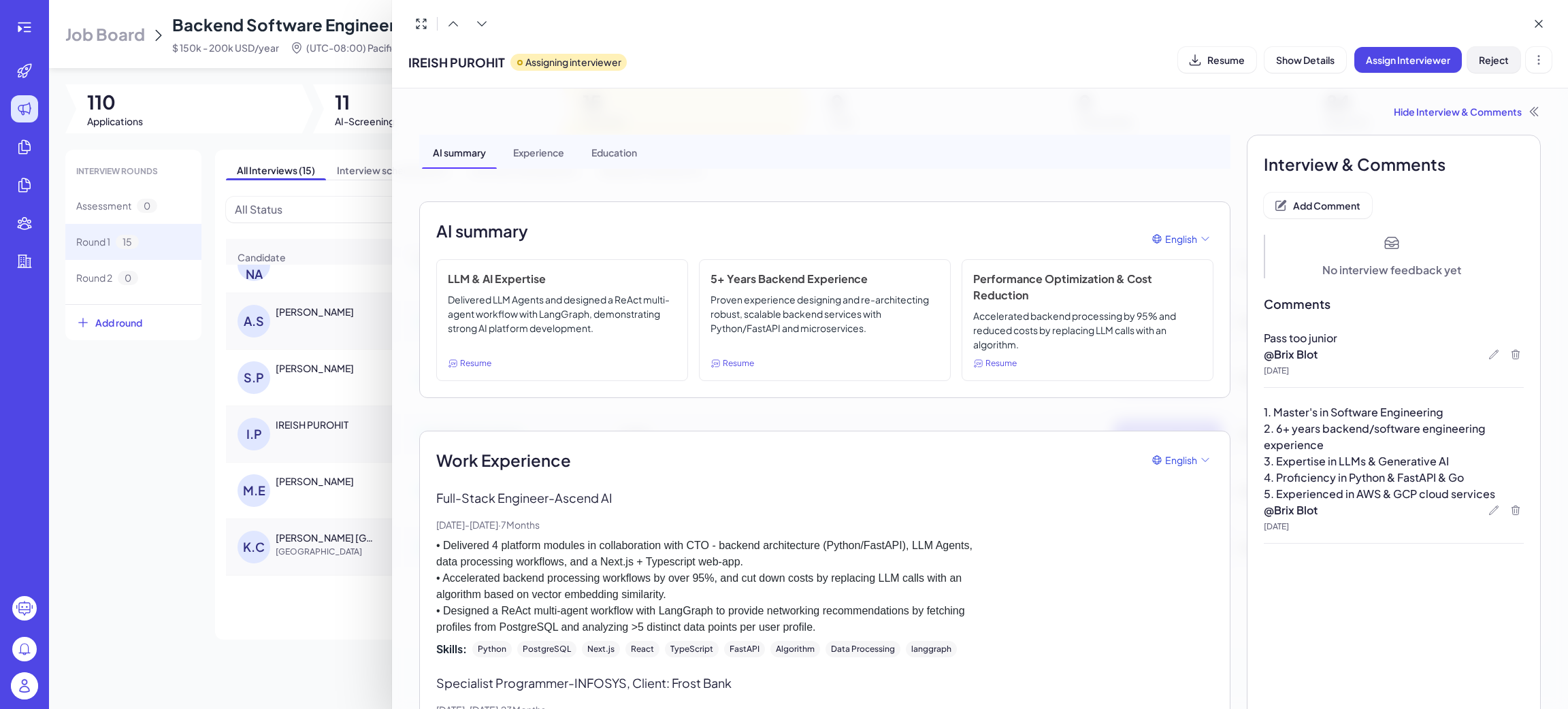
click at [1500, 69] on button "Reject" at bounding box center [1493, 60] width 53 height 26
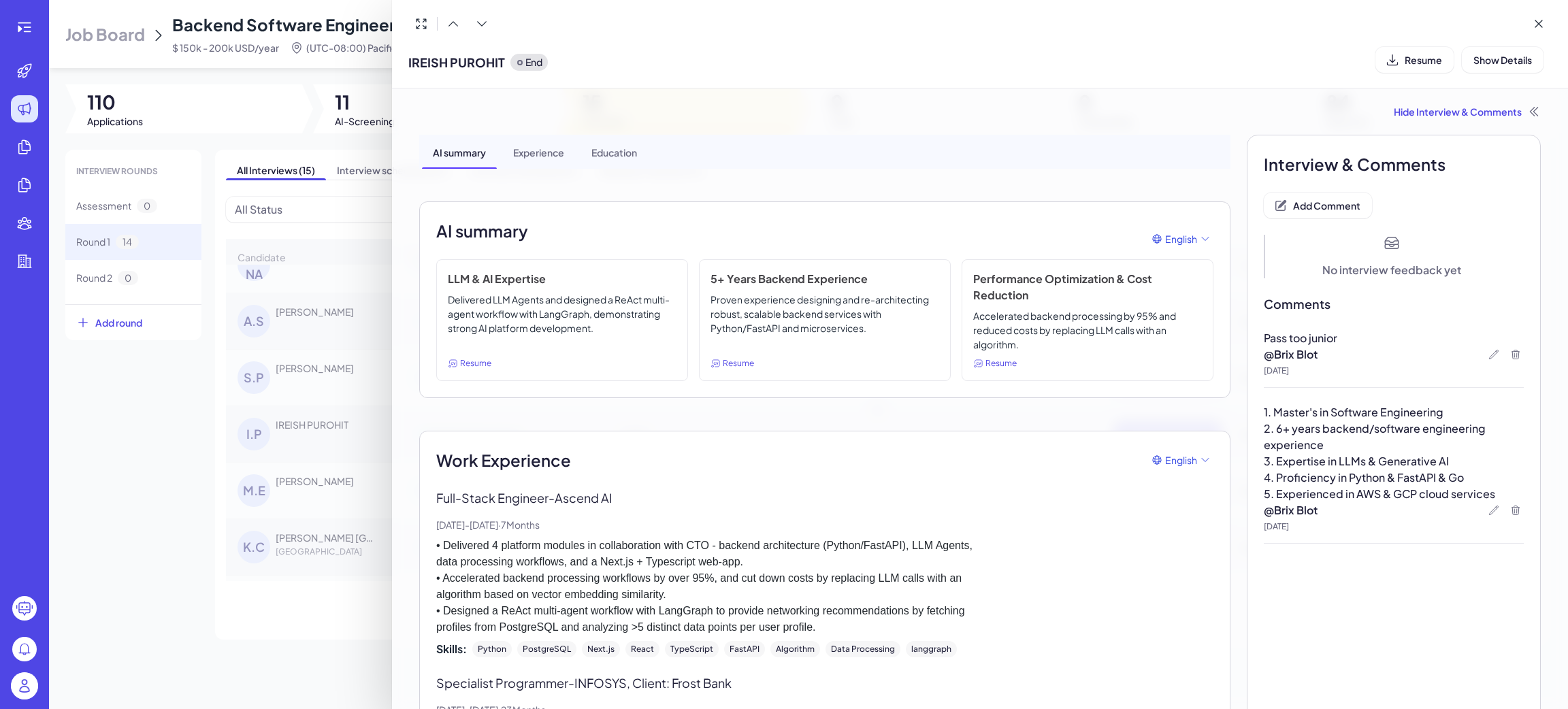
click at [336, 445] on div at bounding box center [784, 354] width 1568 height 709
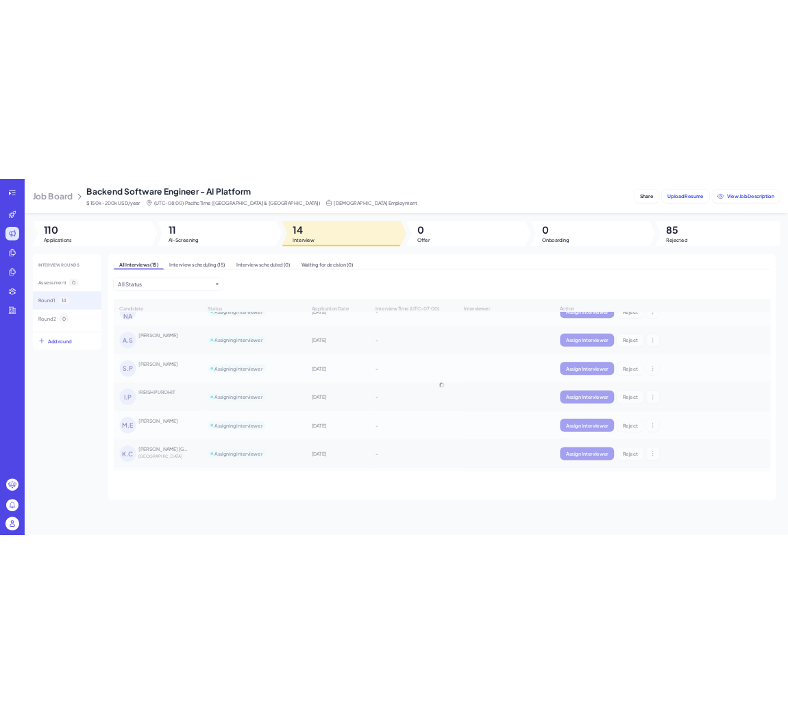
scroll to position [479, 0]
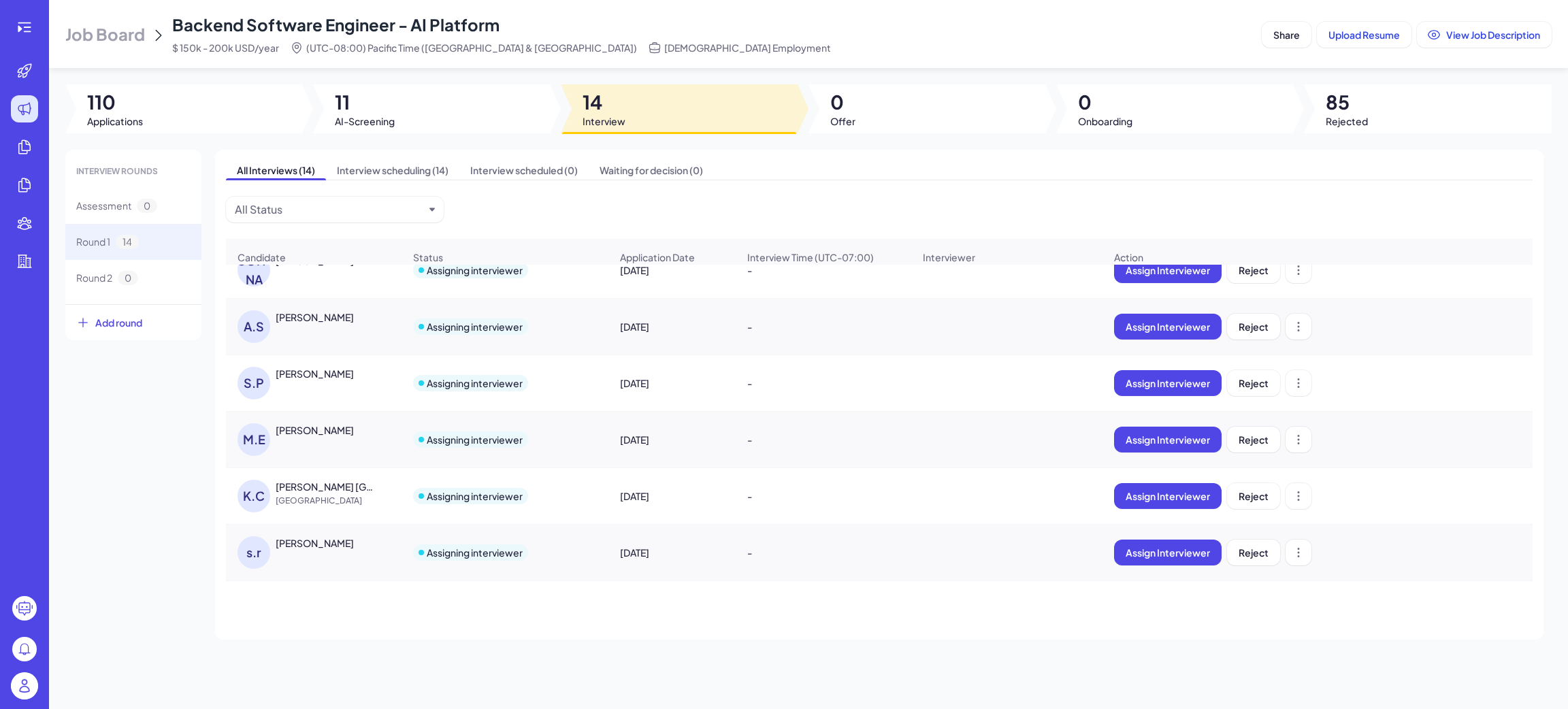
click at [307, 437] on div "Mark Elmore" at bounding box center [315, 430] width 78 height 14
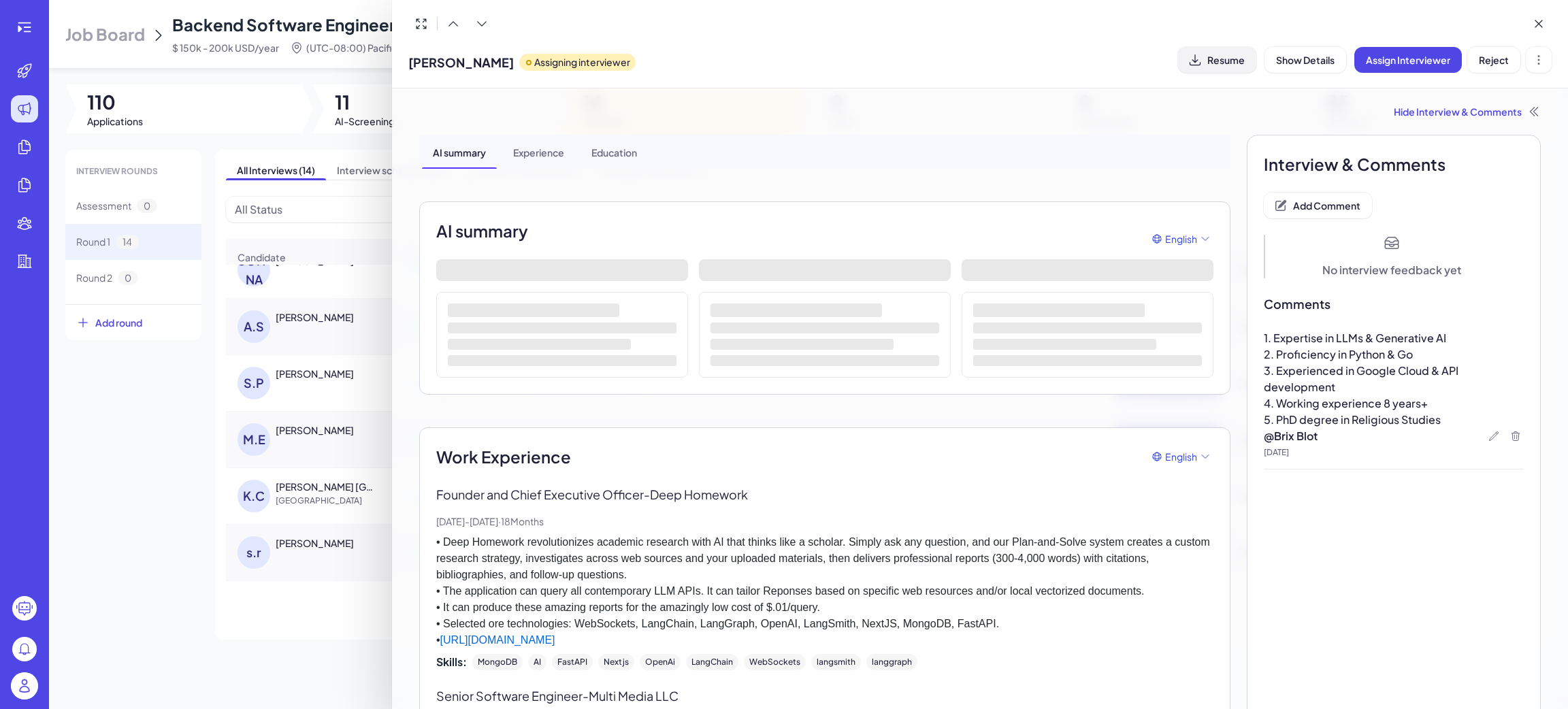
click at [1226, 58] on span "Resume" at bounding box center [1226, 60] width 38 height 12
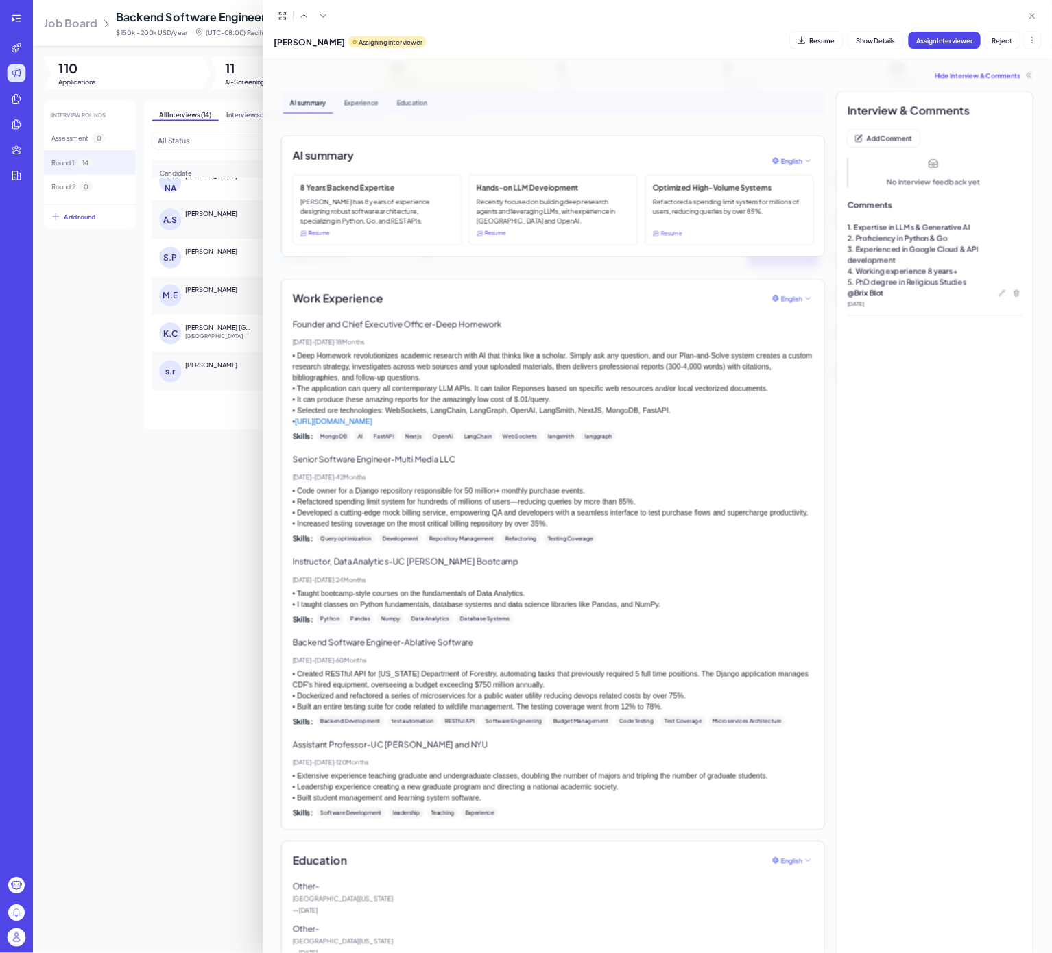
scroll to position [483, 0]
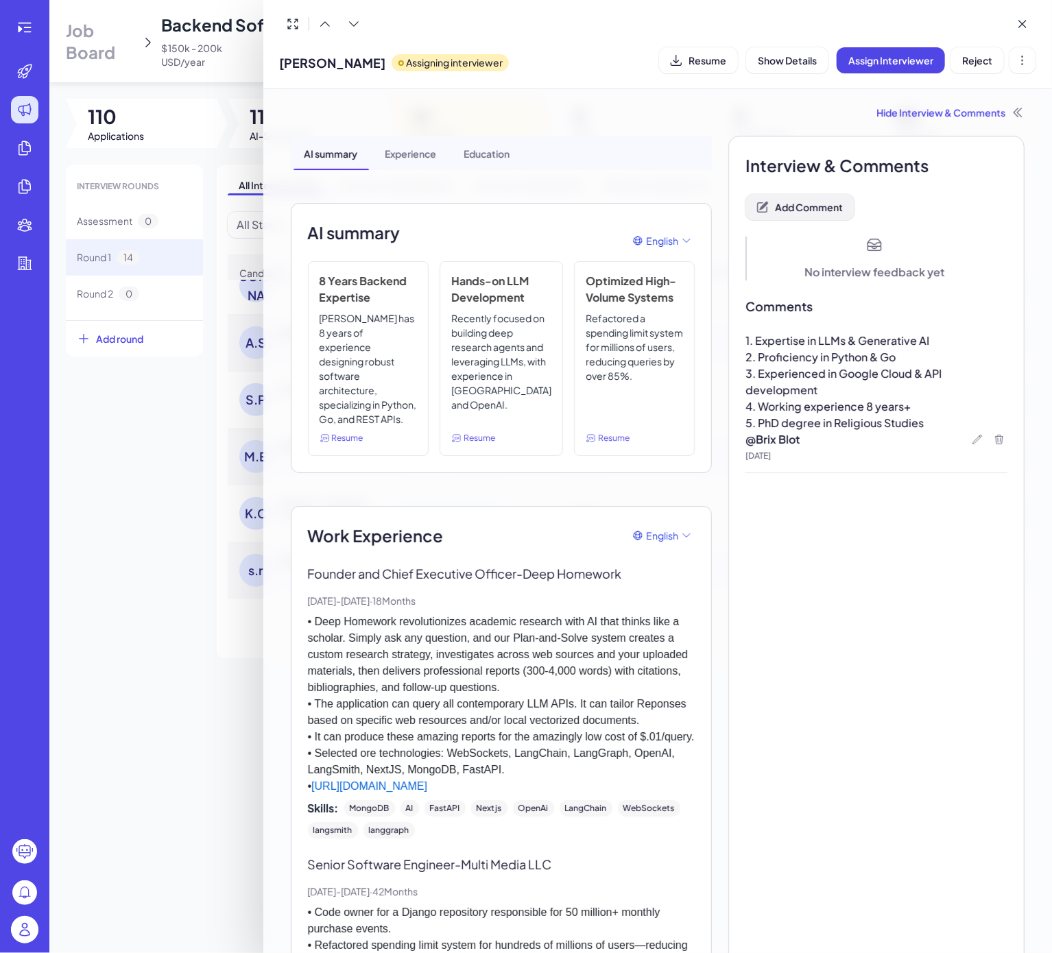
click at [794, 210] on span "Add Comment" at bounding box center [809, 207] width 68 height 12
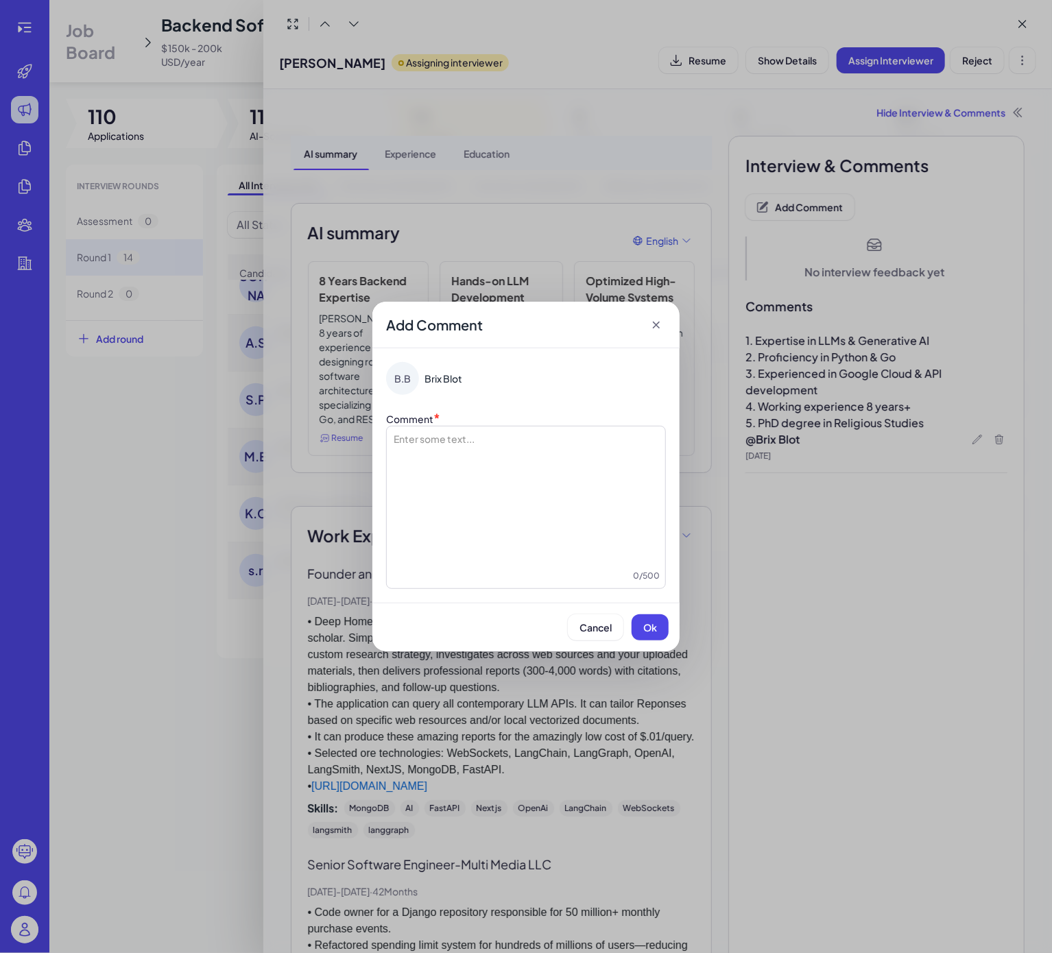
click at [617, 447] on div at bounding box center [525, 500] width 267 height 137
click at [600, 457] on div "**********" at bounding box center [525, 500] width 267 height 137
click at [647, 622] on span "Ok" at bounding box center [650, 627] width 14 height 12
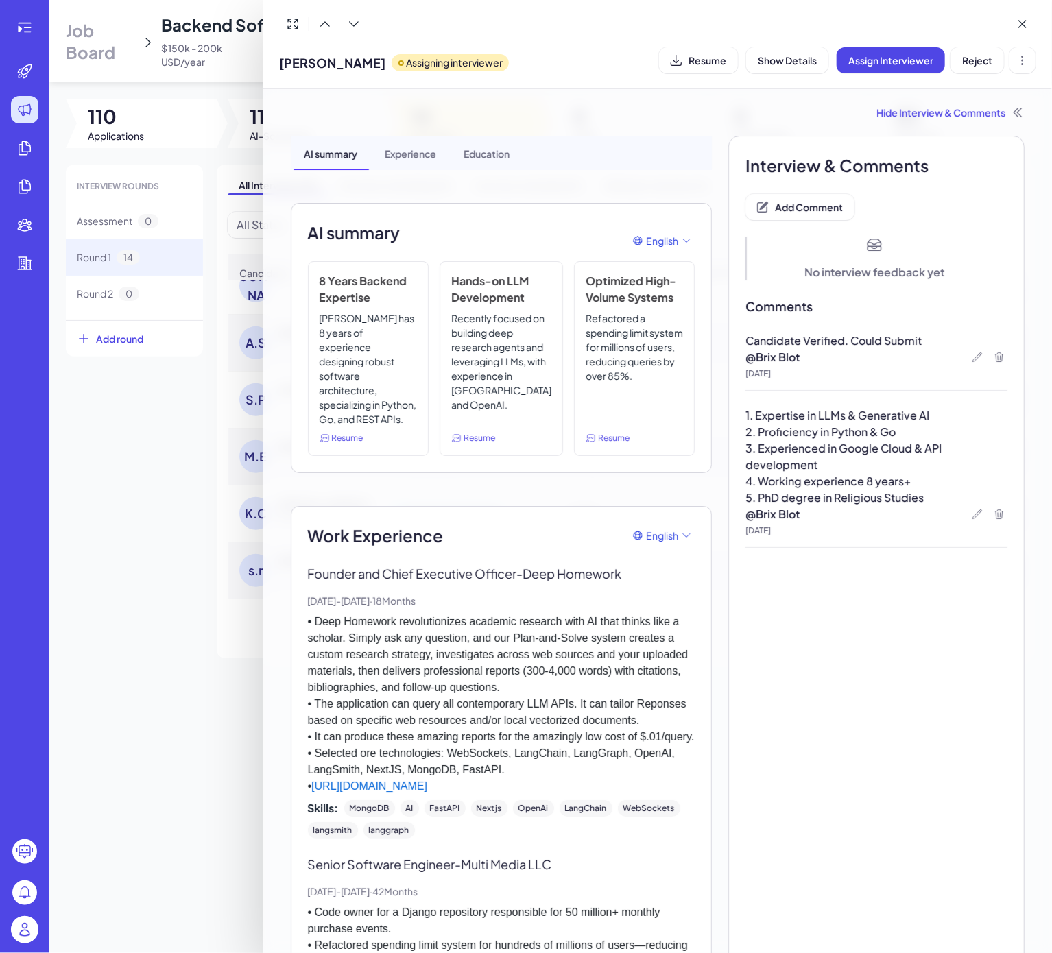
click at [169, 690] on div at bounding box center [526, 476] width 1052 height 953
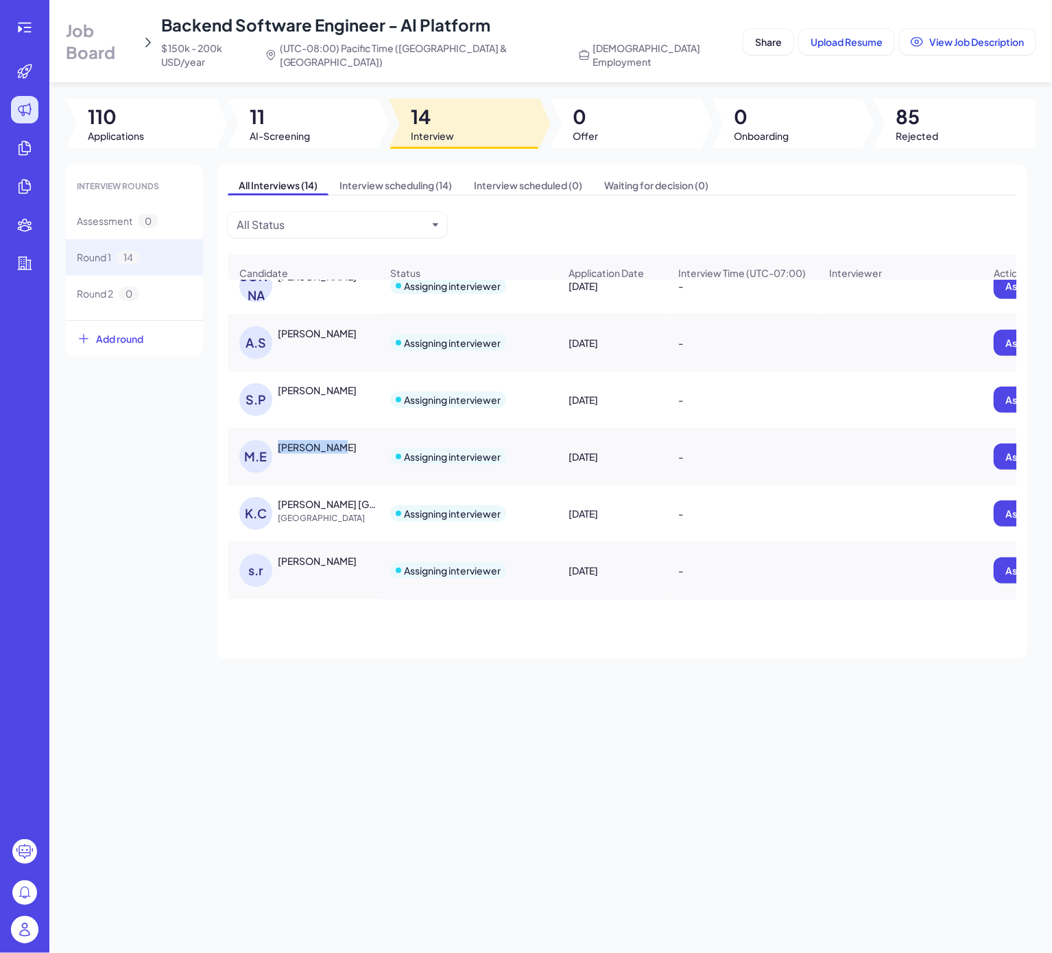
drag, startPoint x: 342, startPoint y: 445, endPoint x: 280, endPoint y: 448, distance: 61.8
click at [280, 448] on div "Mark Elmore" at bounding box center [329, 447] width 103 height 14
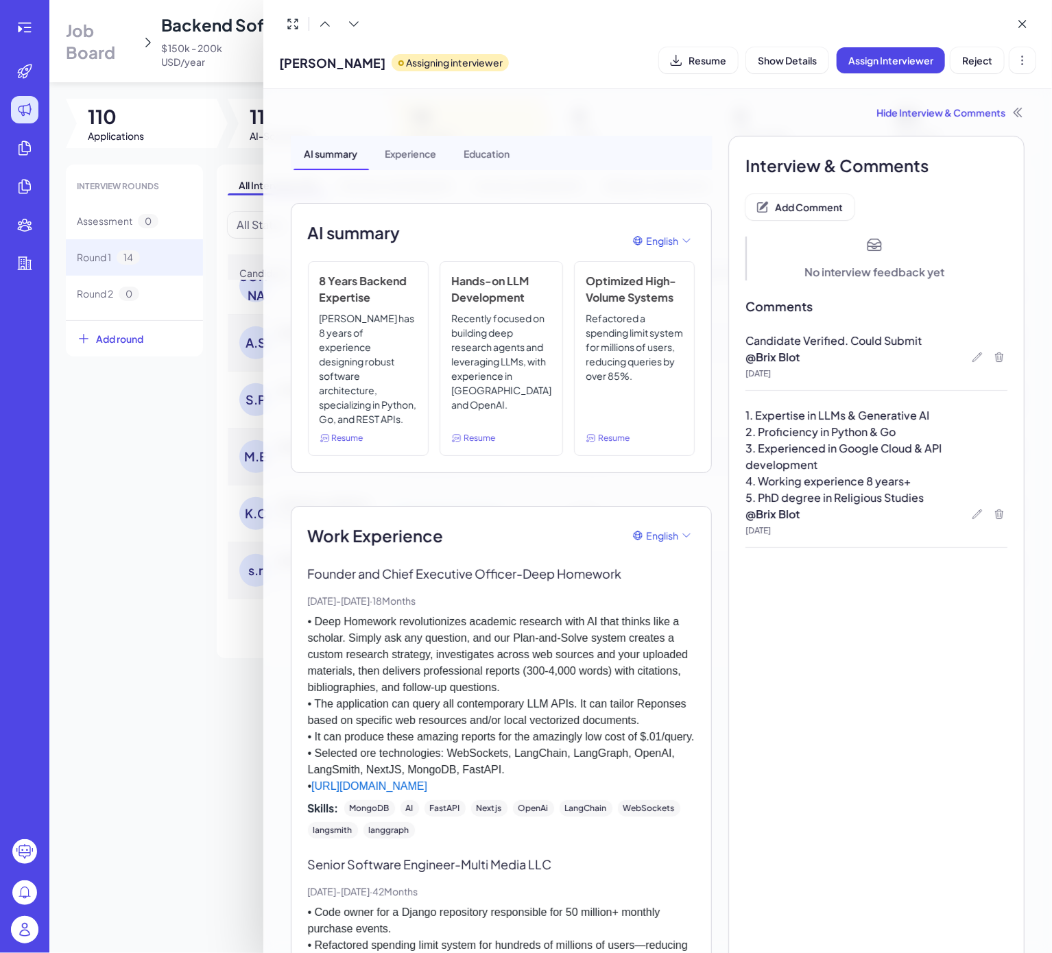
copy div "Mark Elmore"
click at [123, 518] on div at bounding box center [526, 476] width 1052 height 953
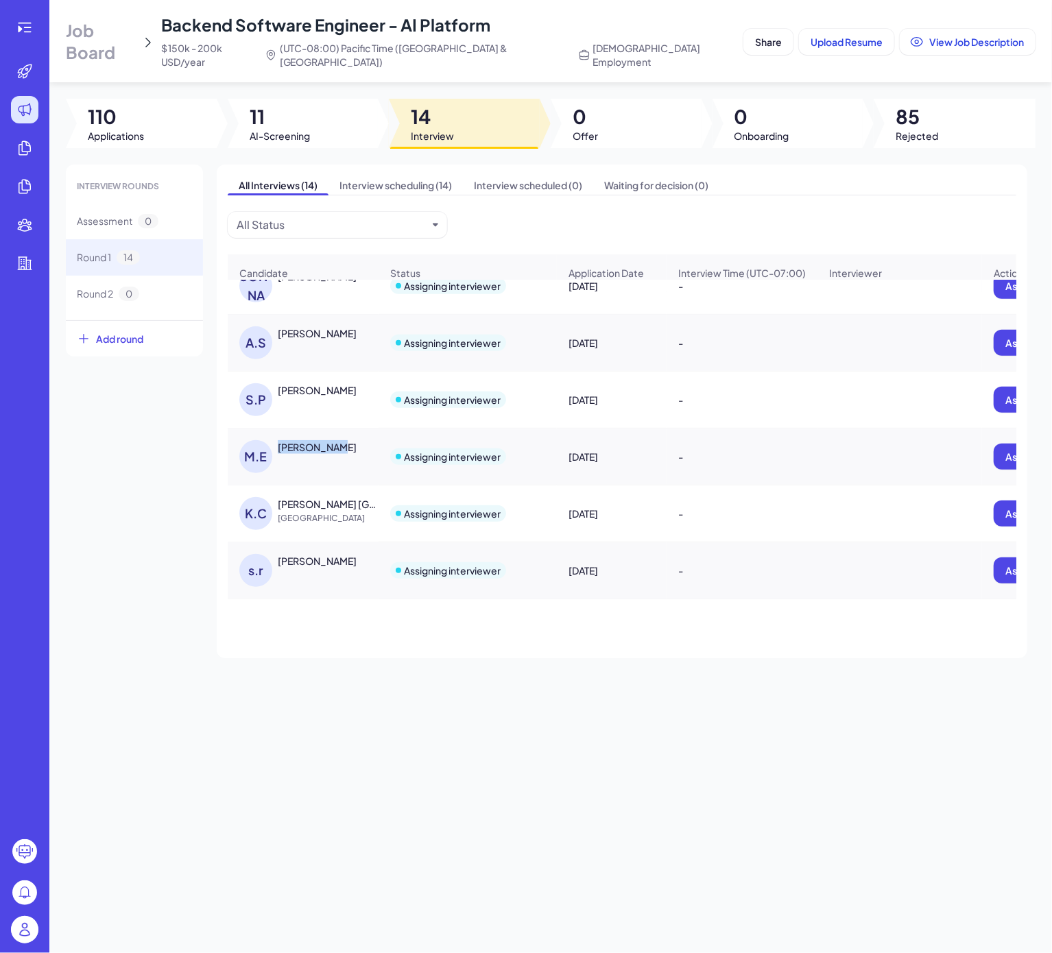
drag, startPoint x: 357, startPoint y: 450, endPoint x: 280, endPoint y: 449, distance: 77.5
click at [280, 449] on div "Mark Elmore" at bounding box center [329, 447] width 103 height 14
copy div "Mark Elmore"
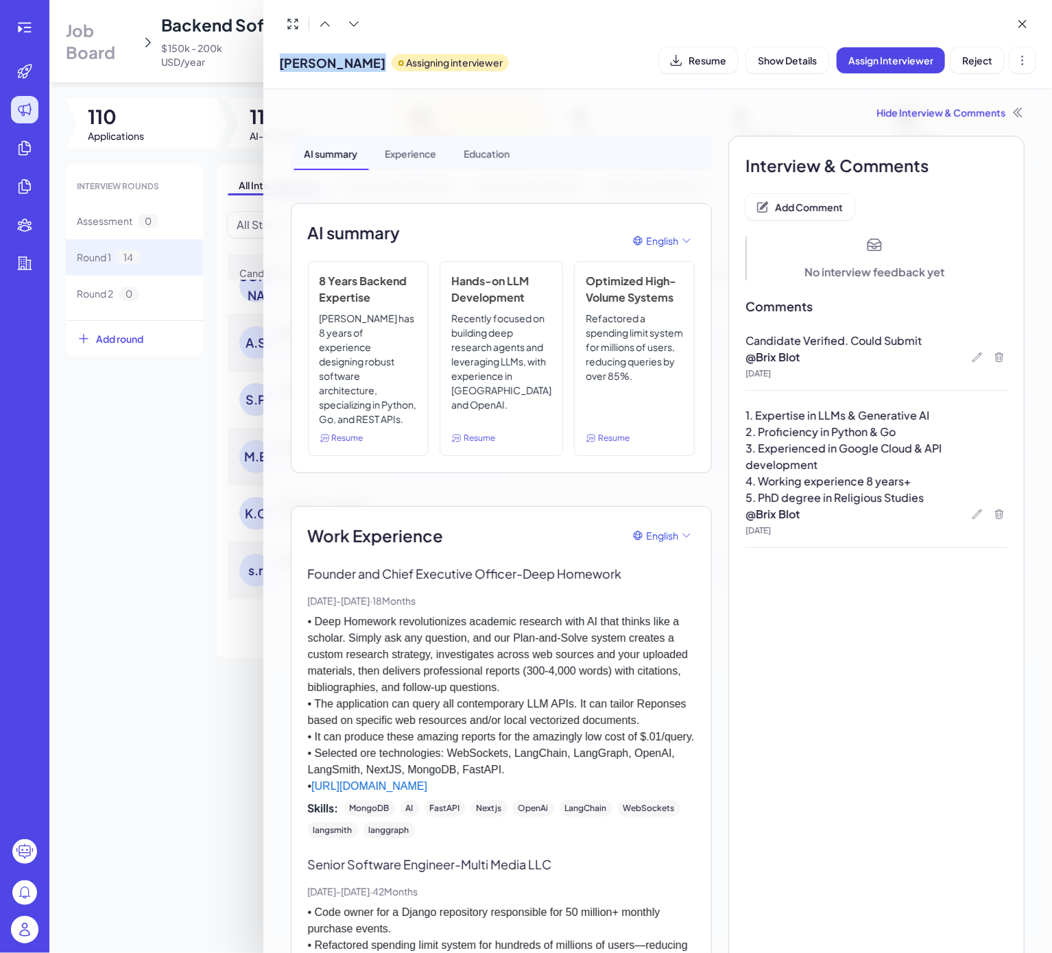
drag, startPoint x: 357, startPoint y: 58, endPoint x: 282, endPoint y: 58, distance: 75.4
click at [282, 58] on div "Mark Elmore Assigning interviewer" at bounding box center [394, 60] width 229 height 35
copy span "Mark Elmore"
drag, startPoint x: 121, startPoint y: 594, endPoint x: 225, endPoint y: 584, distance: 104.6
click at [121, 594] on div at bounding box center [526, 476] width 1052 height 953
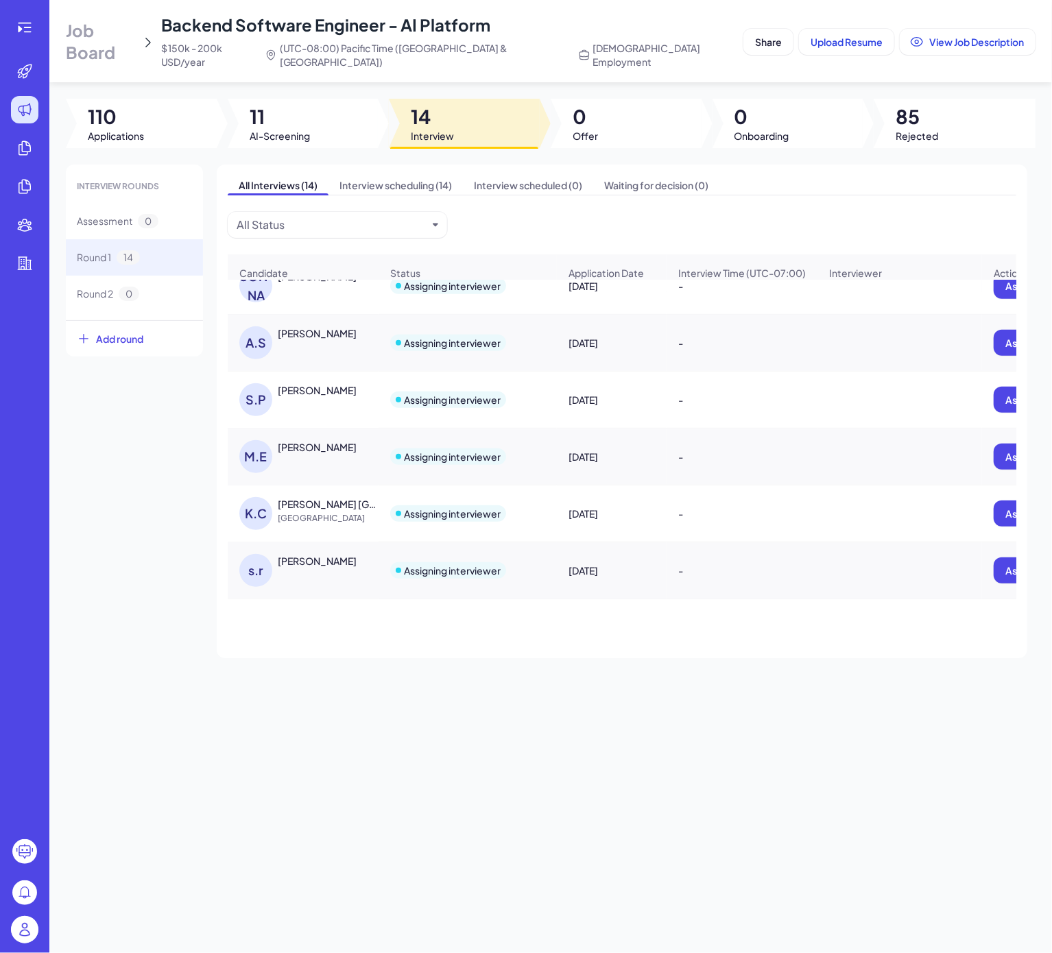
click at [310, 511] on div "Kerwin China" at bounding box center [328, 504] width 101 height 14
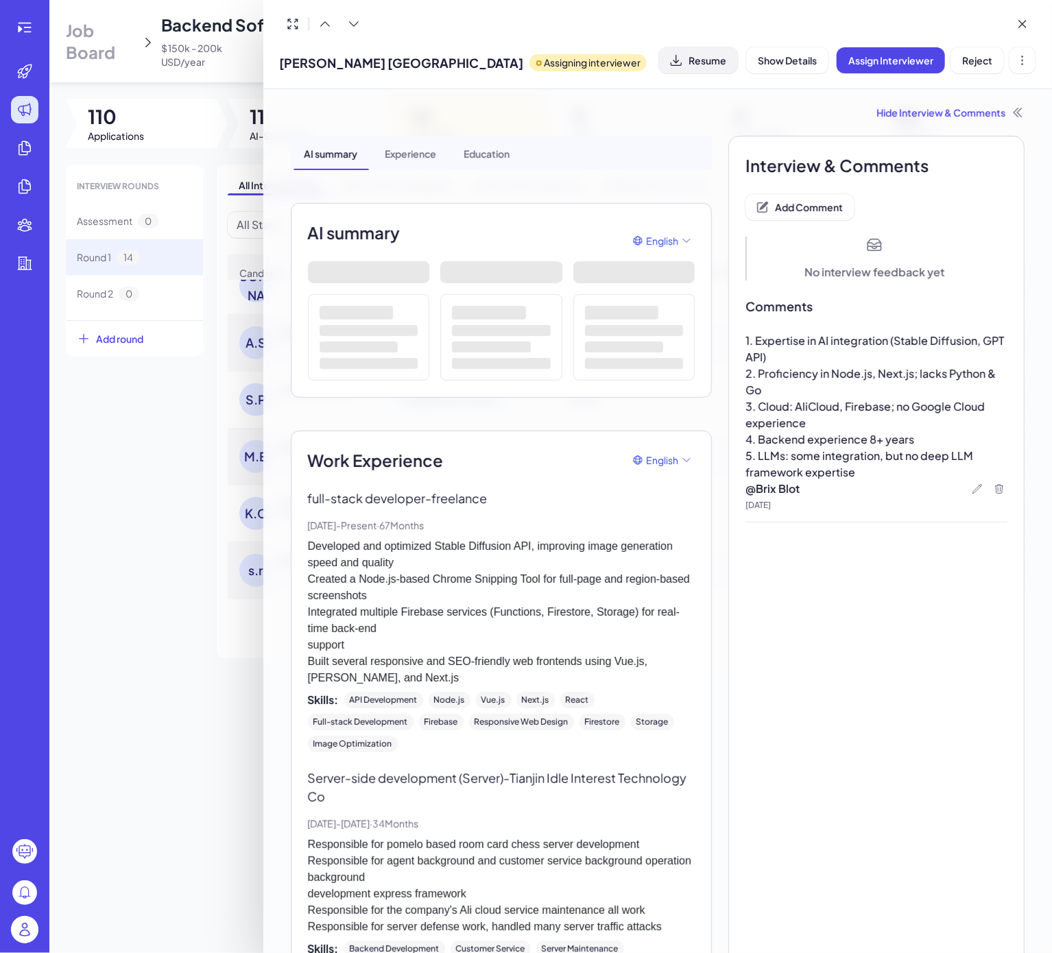
click at [690, 59] on span "Resume" at bounding box center [707, 60] width 38 height 12
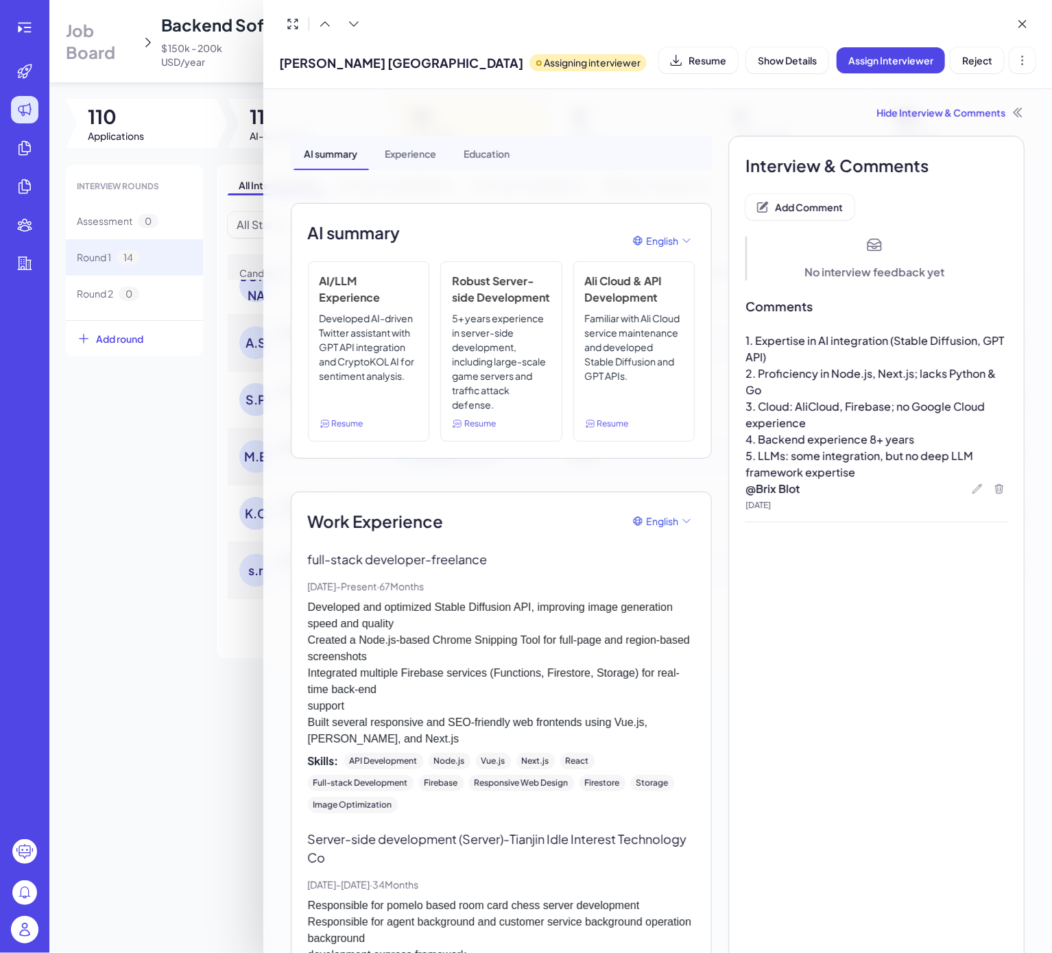
drag, startPoint x: 880, startPoint y: 596, endPoint x: 865, endPoint y: 467, distance: 130.4
drag, startPoint x: 976, startPoint y: 65, endPoint x: 984, endPoint y: 444, distance: 378.5
click at [984, 444] on div "Kerwin China Assigning interviewer Resume Show Details Assign Interviewer Rejec…" at bounding box center [657, 476] width 789 height 953
click at [989, 59] on span "Reject" at bounding box center [977, 60] width 30 height 12
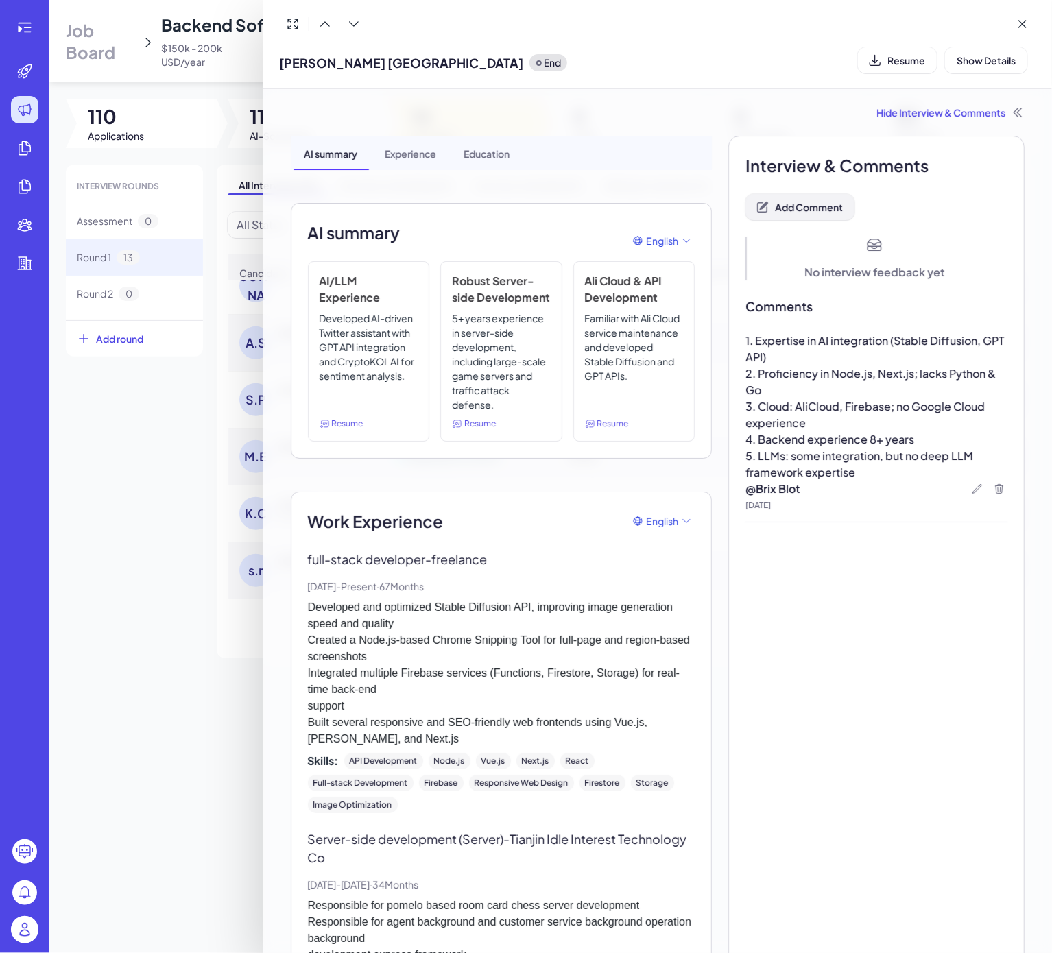
click at [784, 208] on span "Add Comment" at bounding box center [809, 207] width 68 height 12
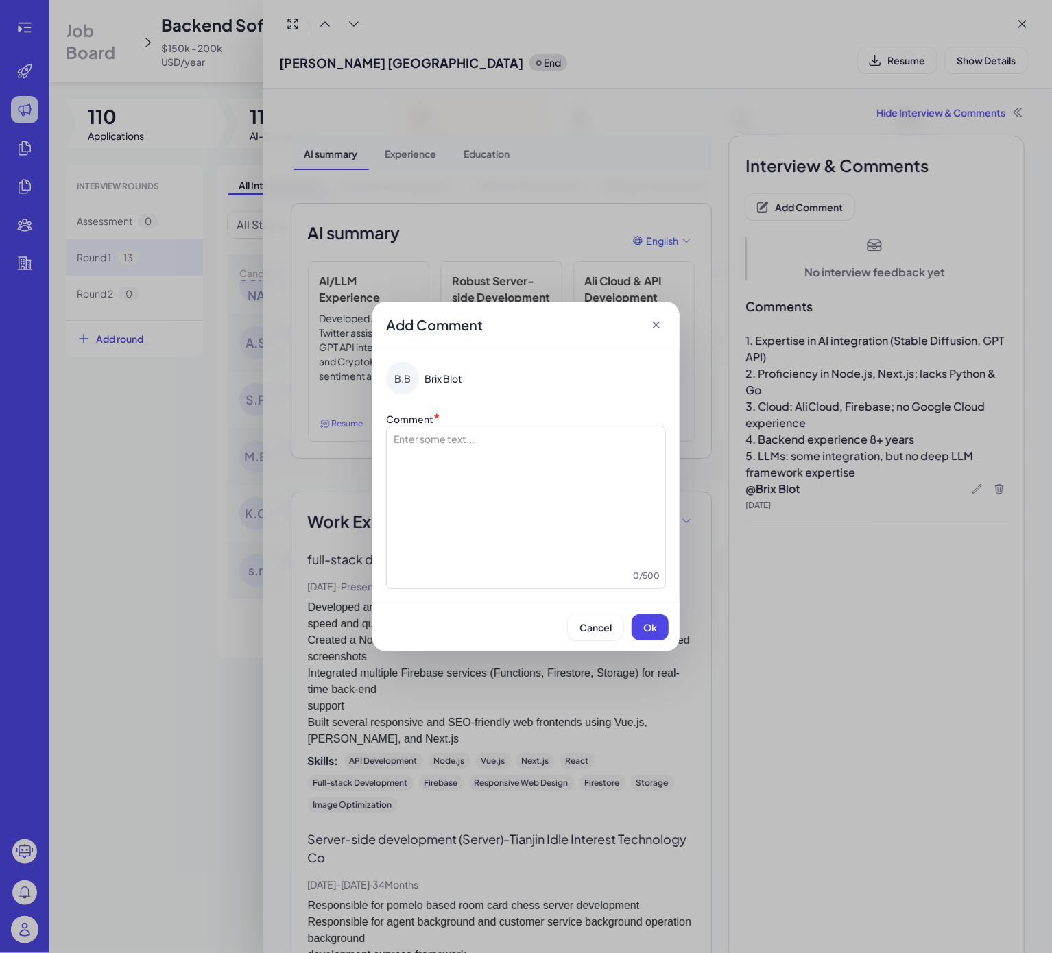
click at [463, 457] on div at bounding box center [525, 500] width 267 height 137
click at [655, 620] on button "Ok" at bounding box center [649, 627] width 37 height 26
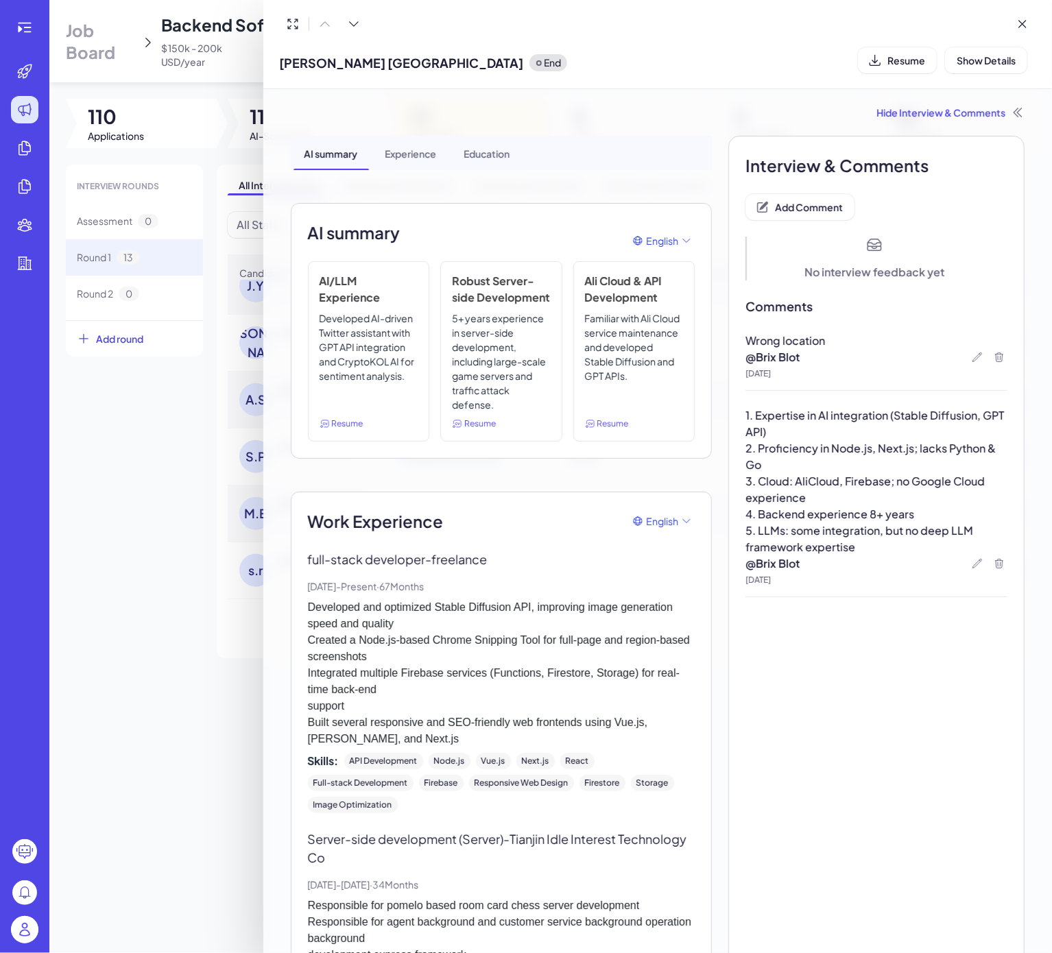
click at [101, 621] on div at bounding box center [526, 476] width 1052 height 953
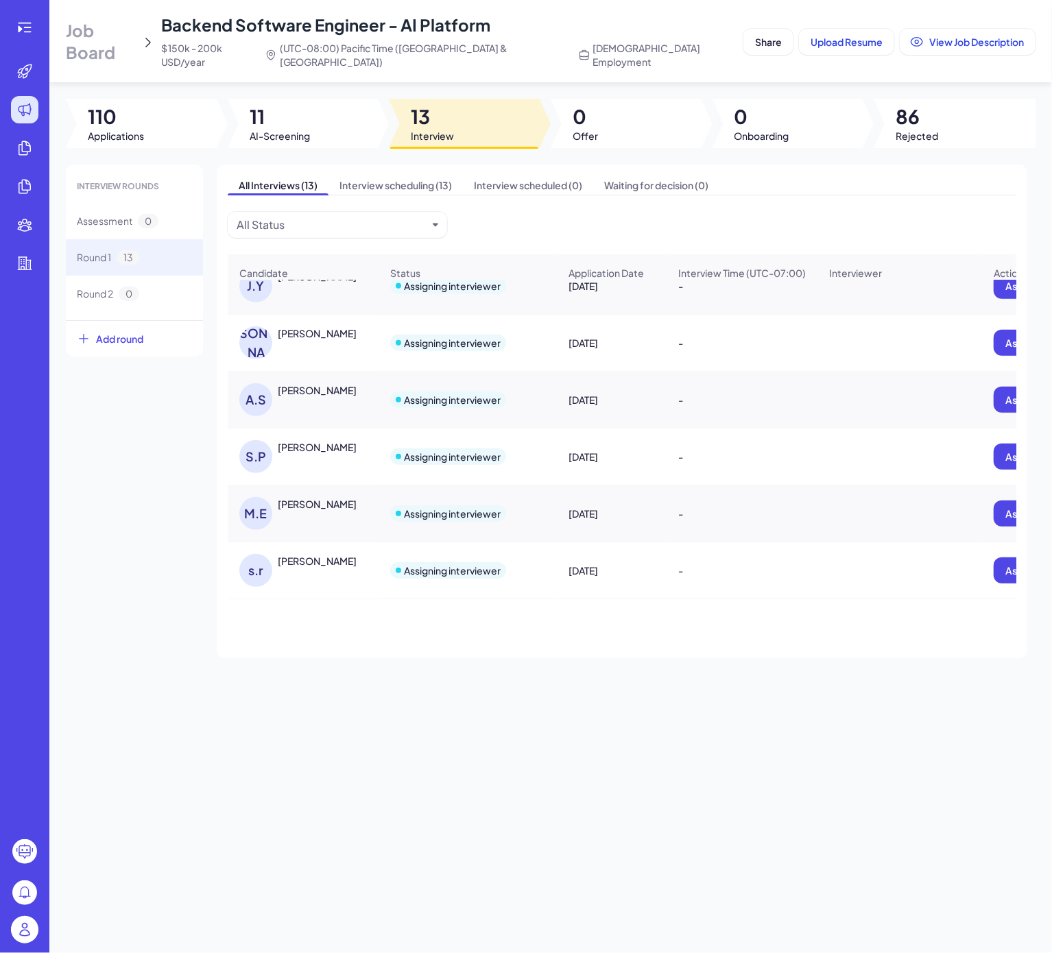
click at [326, 554] on div "saikiran rallabandi" at bounding box center [317, 561] width 79 height 14
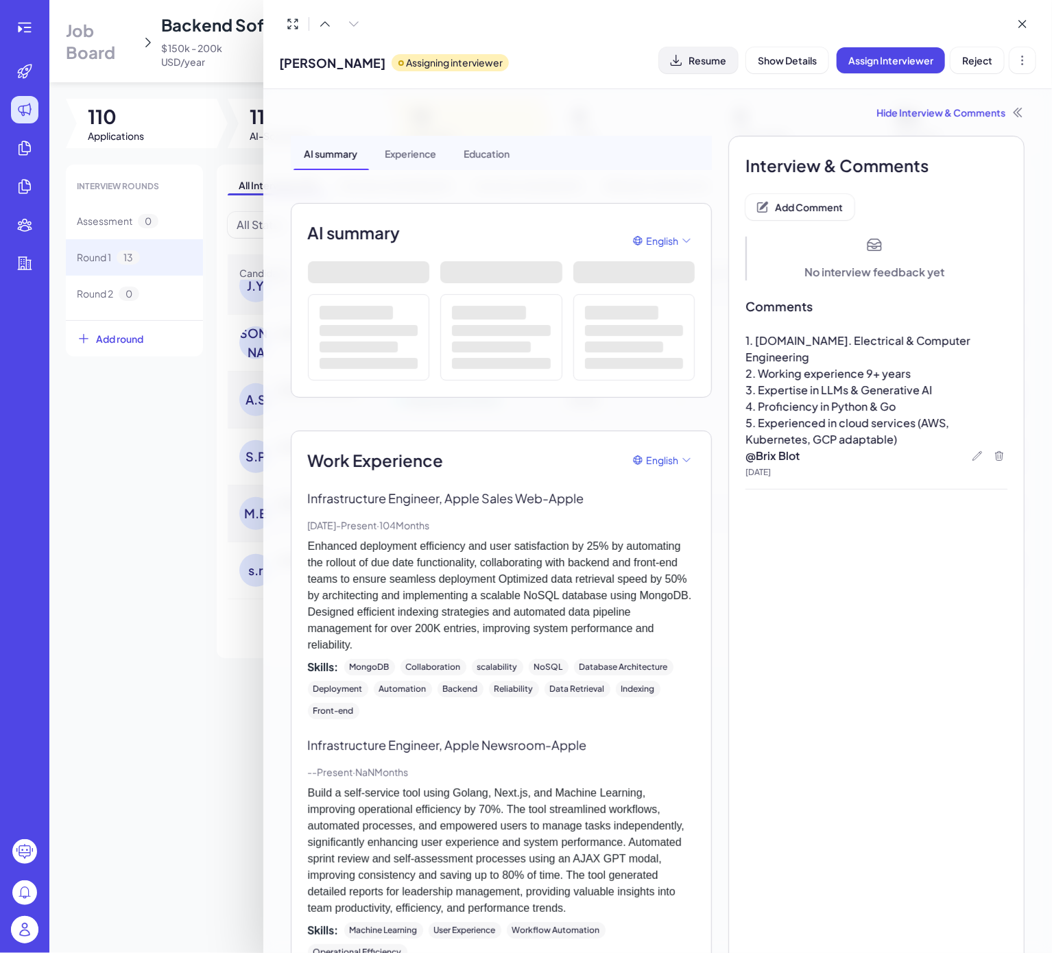
click at [691, 54] on span "Resume" at bounding box center [707, 60] width 38 height 12
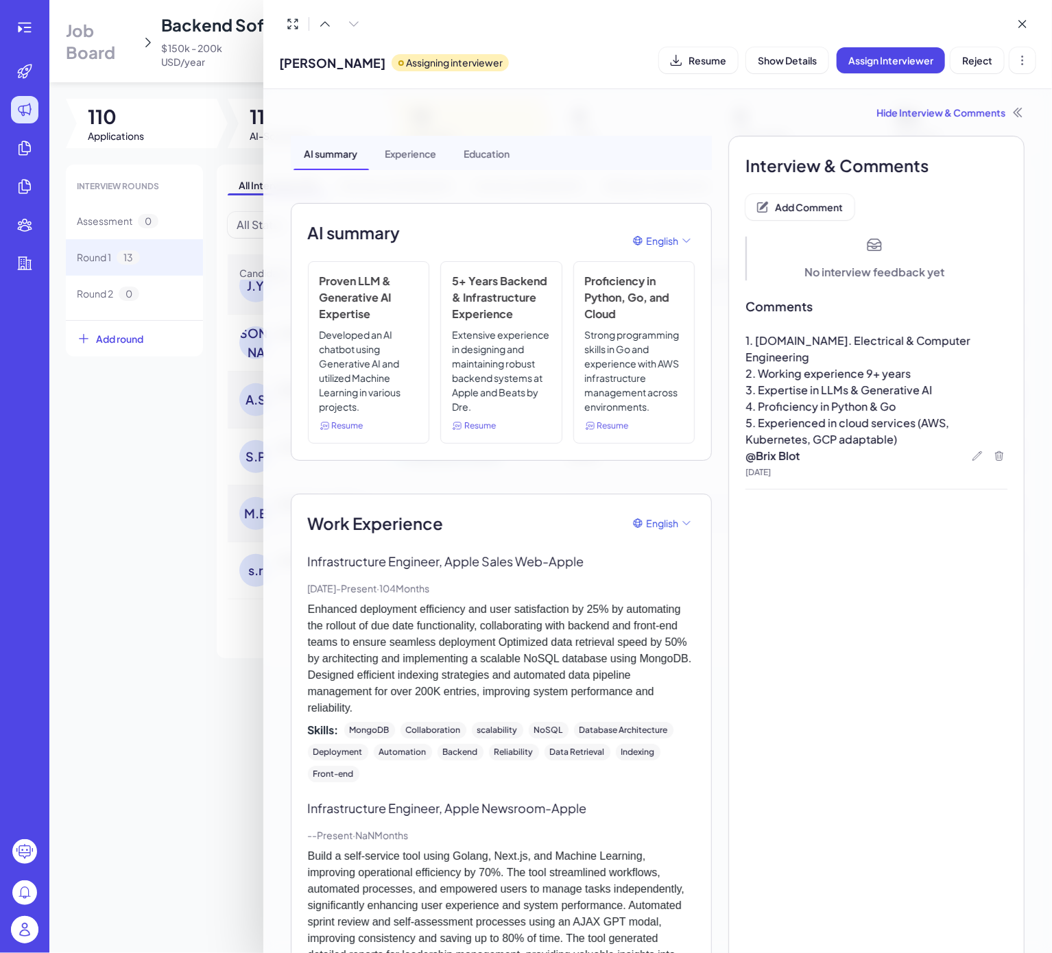
drag, startPoint x: 887, startPoint y: 610, endPoint x: 897, endPoint y: 619, distance: 13.1
click at [181, 636] on div at bounding box center [526, 476] width 1052 height 953
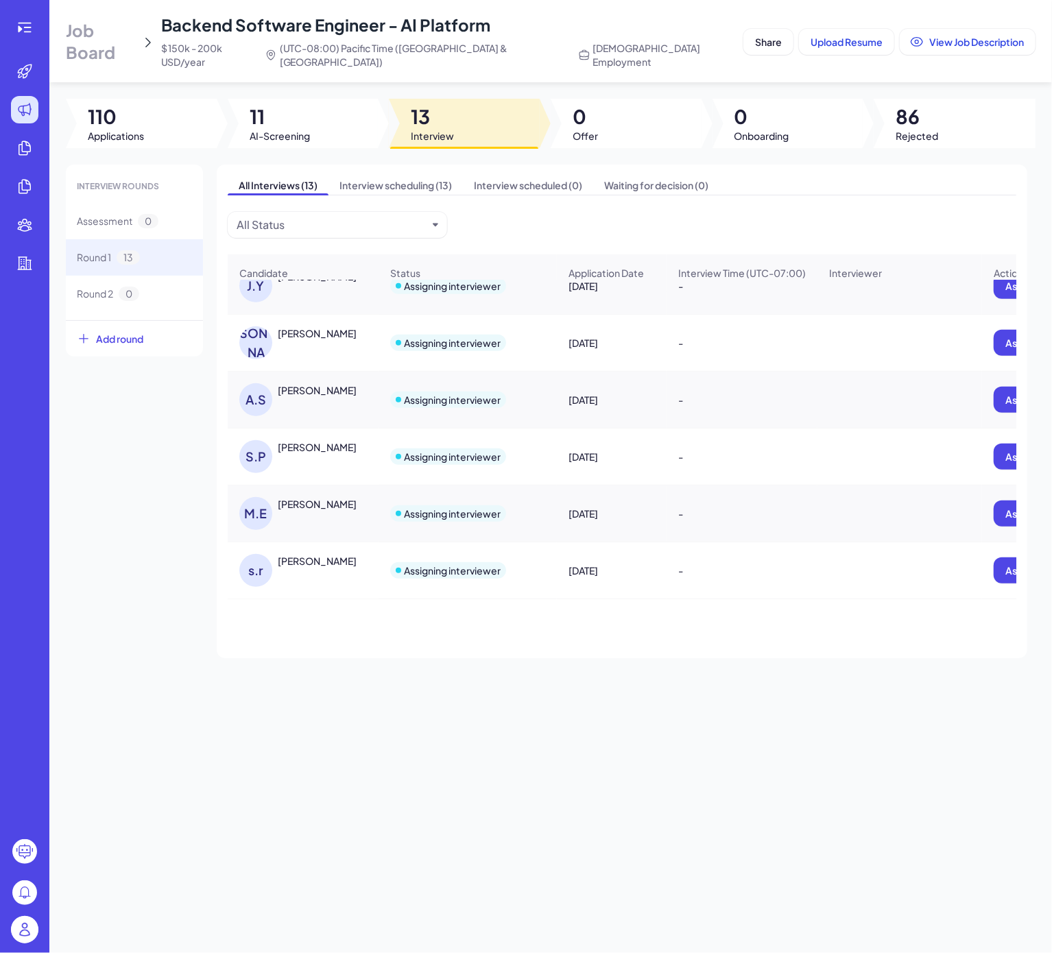
click at [307, 554] on div "saikiran rallabandi" at bounding box center [317, 561] width 79 height 14
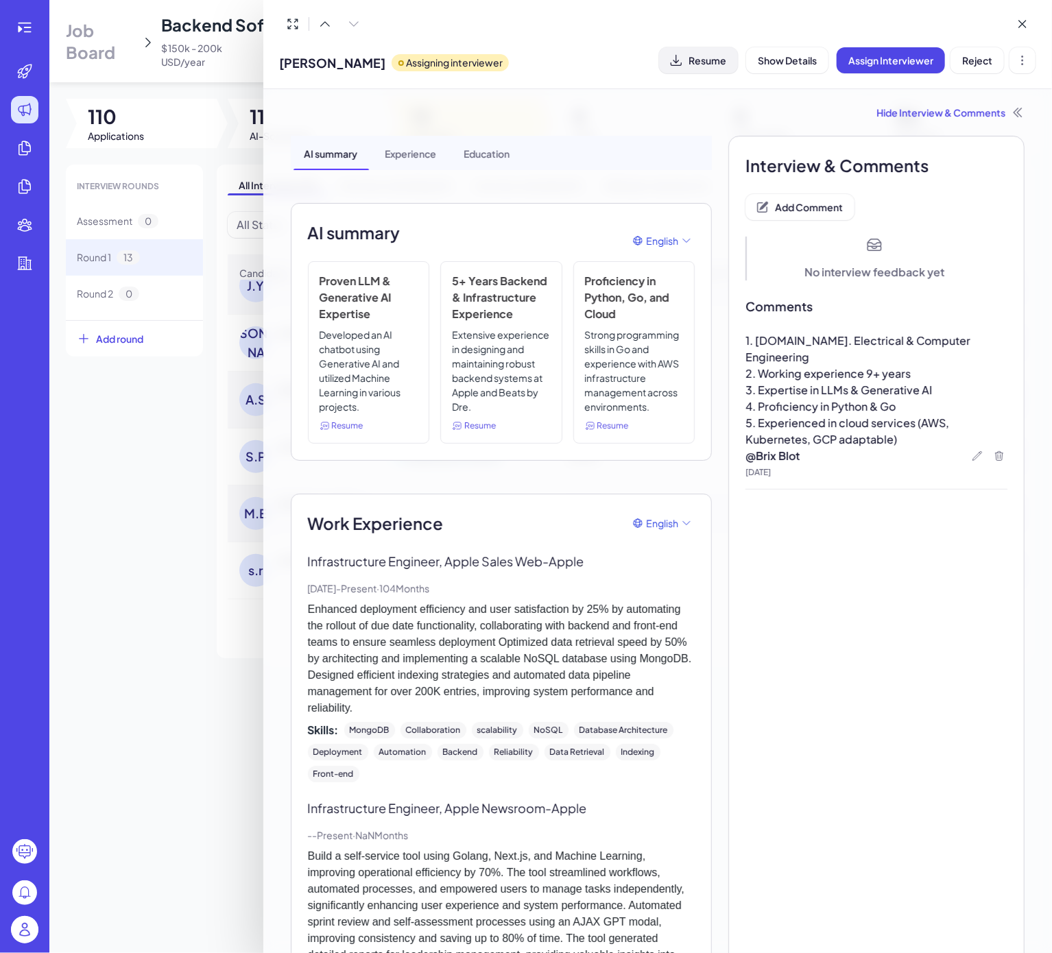
click at [713, 66] on button "Resume" at bounding box center [698, 60] width 79 height 26
drag, startPoint x: 819, startPoint y: 424, endPoint x: 801, endPoint y: 423, distance: 17.8
click at [801, 423] on span "5. Experienced in cloud services (AWS, Kubernetes, GCP adaptable)" at bounding box center [848, 430] width 206 height 31
copy span "GCP"
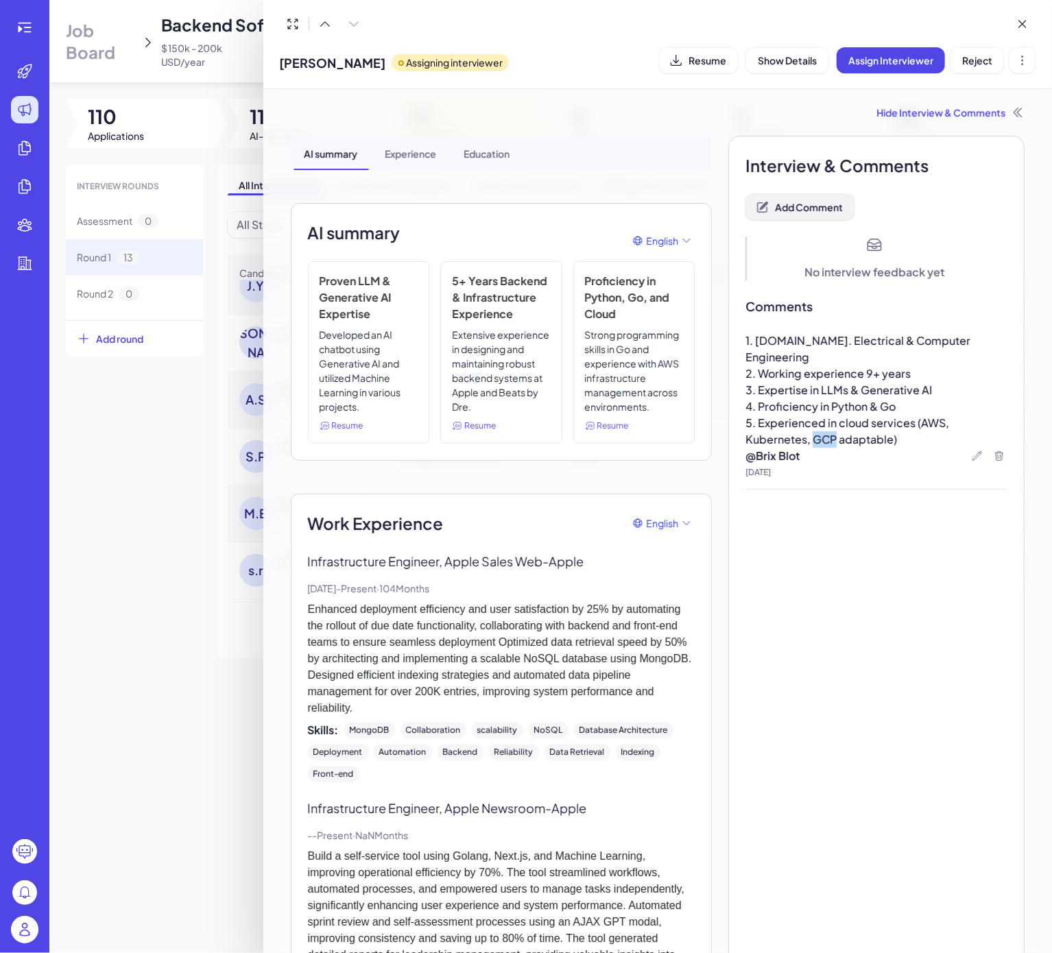
click at [819, 210] on span "Add Comment" at bounding box center [809, 207] width 68 height 12
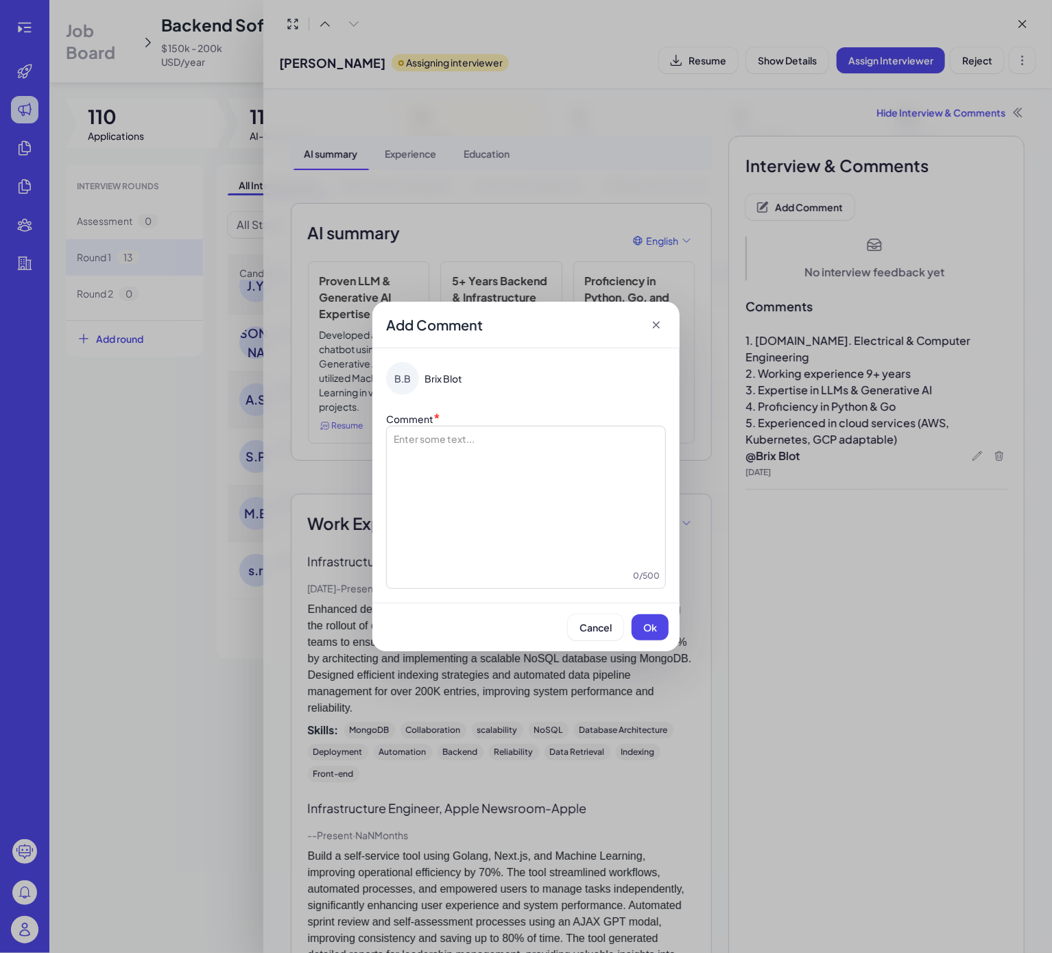
click at [509, 473] on div at bounding box center [525, 500] width 267 height 137
click at [649, 631] on span "Ok" at bounding box center [650, 627] width 14 height 12
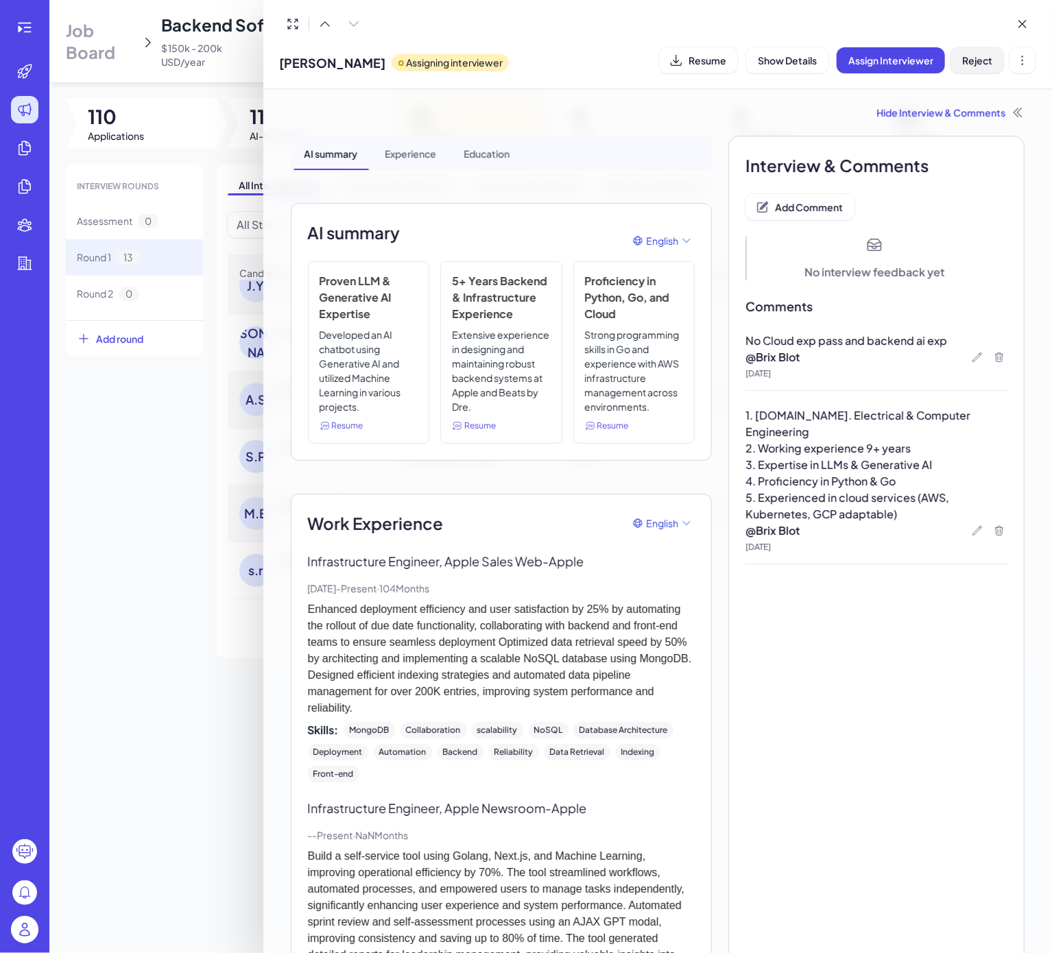
click at [982, 50] on button "Reject" at bounding box center [976, 60] width 53 height 26
click at [77, 714] on div at bounding box center [526, 476] width 1052 height 953
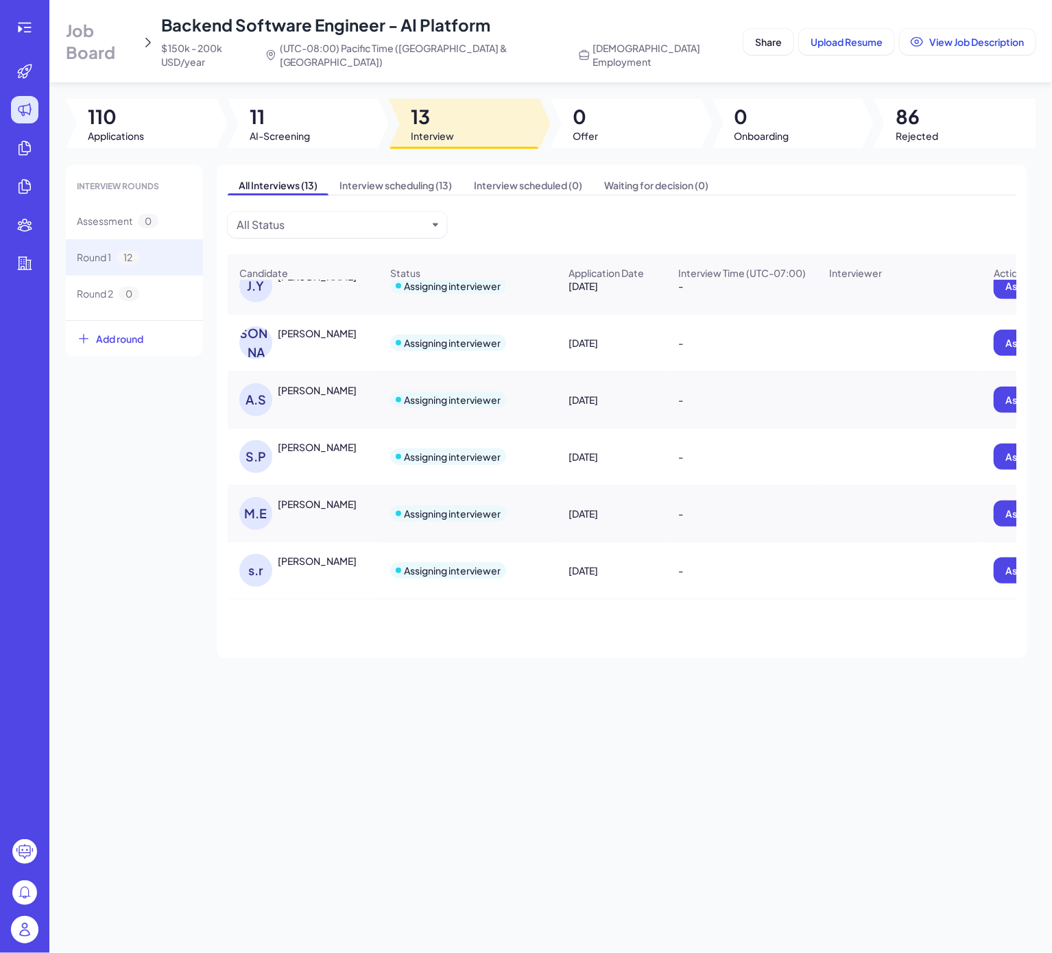
click at [310, 497] on div "Mark Elmore" at bounding box center [317, 504] width 79 height 14
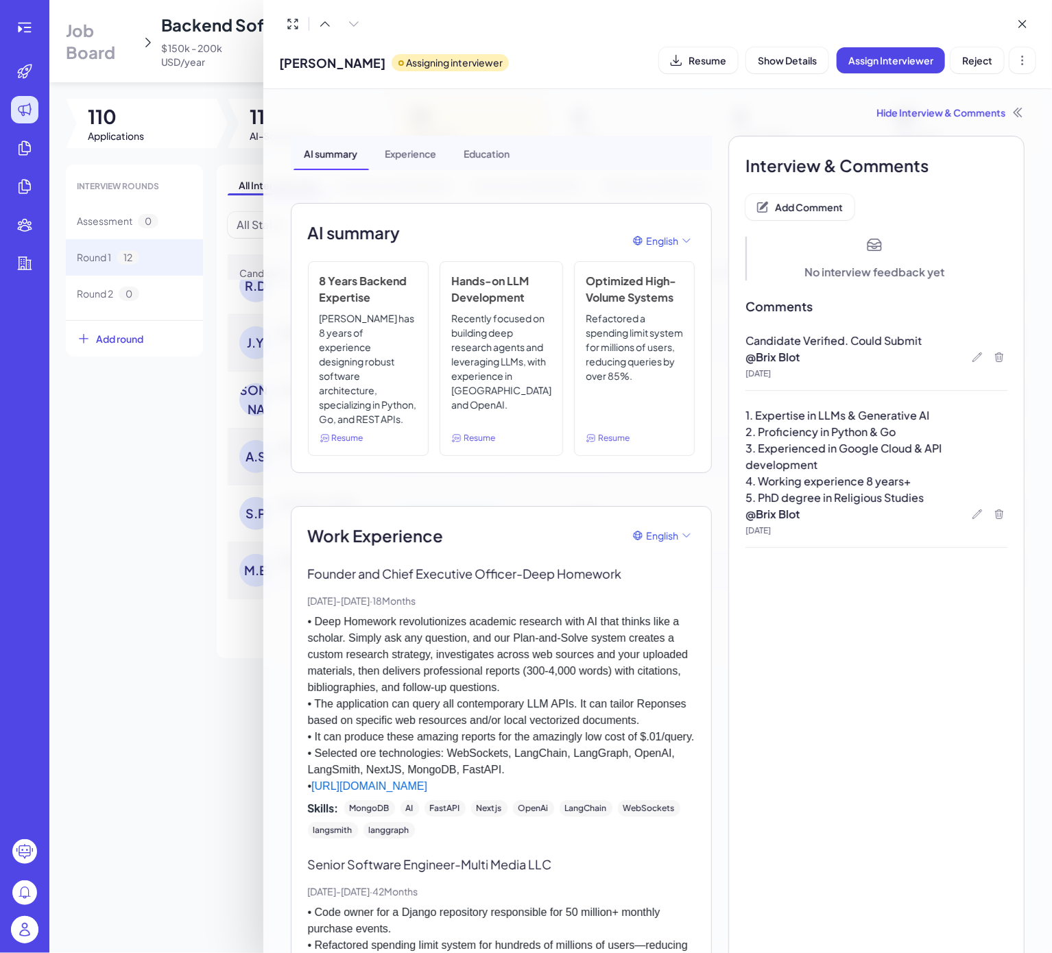
scroll to position [383, 0]
click at [96, 631] on div at bounding box center [526, 476] width 1052 height 953
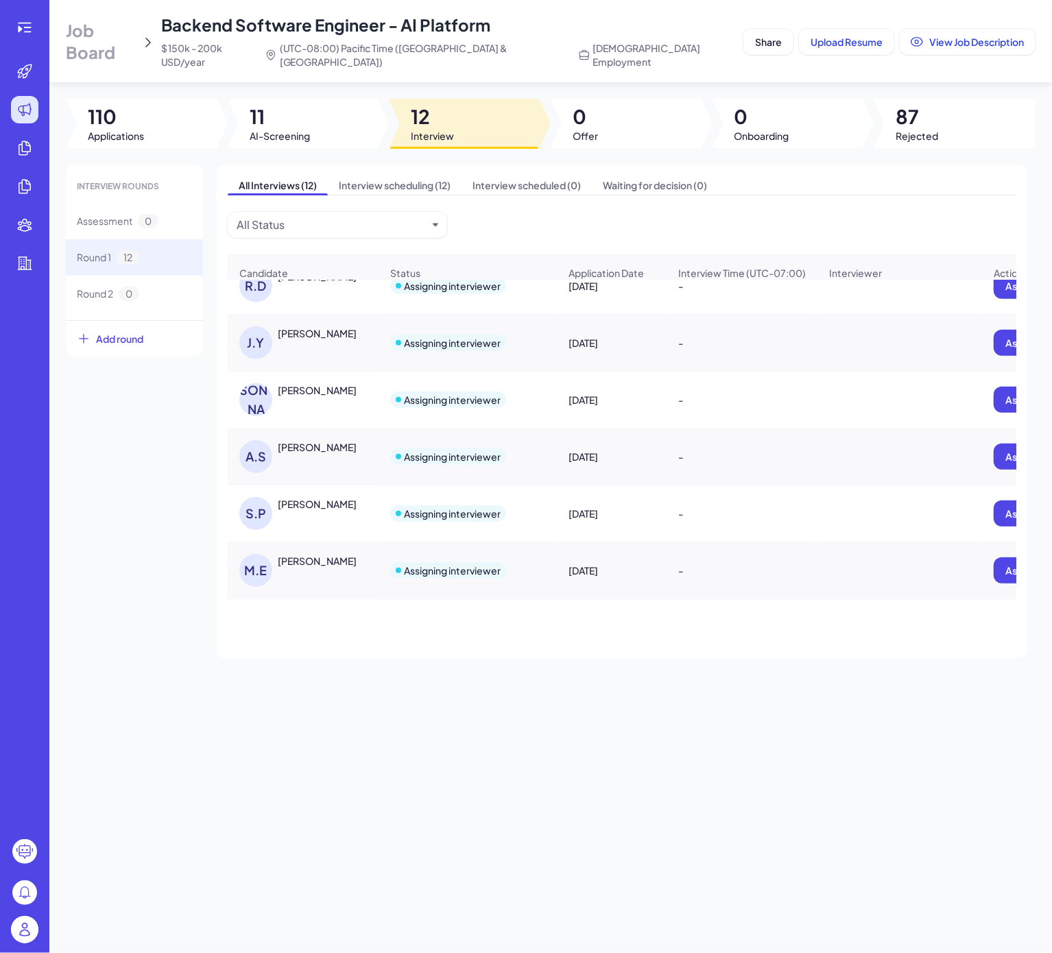
drag, startPoint x: 311, startPoint y: 683, endPoint x: 313, endPoint y: 690, distance: 7.0
click at [313, 684] on div "Job Board Backend Software Engineer - AI Platform $ 150k - 200k USD/year (UTC-0…" at bounding box center [550, 476] width 1002 height 953
click at [307, 554] on div "Mark Elmore" at bounding box center [317, 561] width 79 height 14
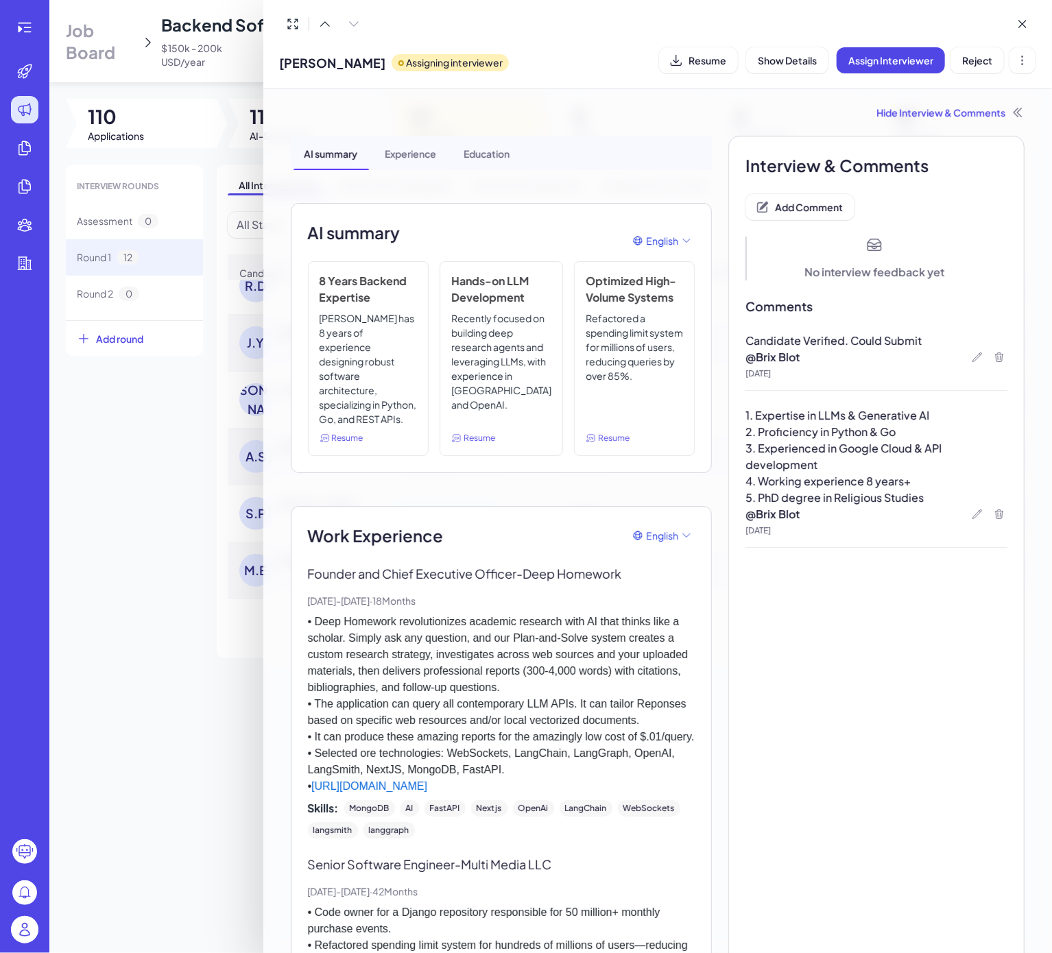
click at [210, 703] on div at bounding box center [526, 476] width 1052 height 953
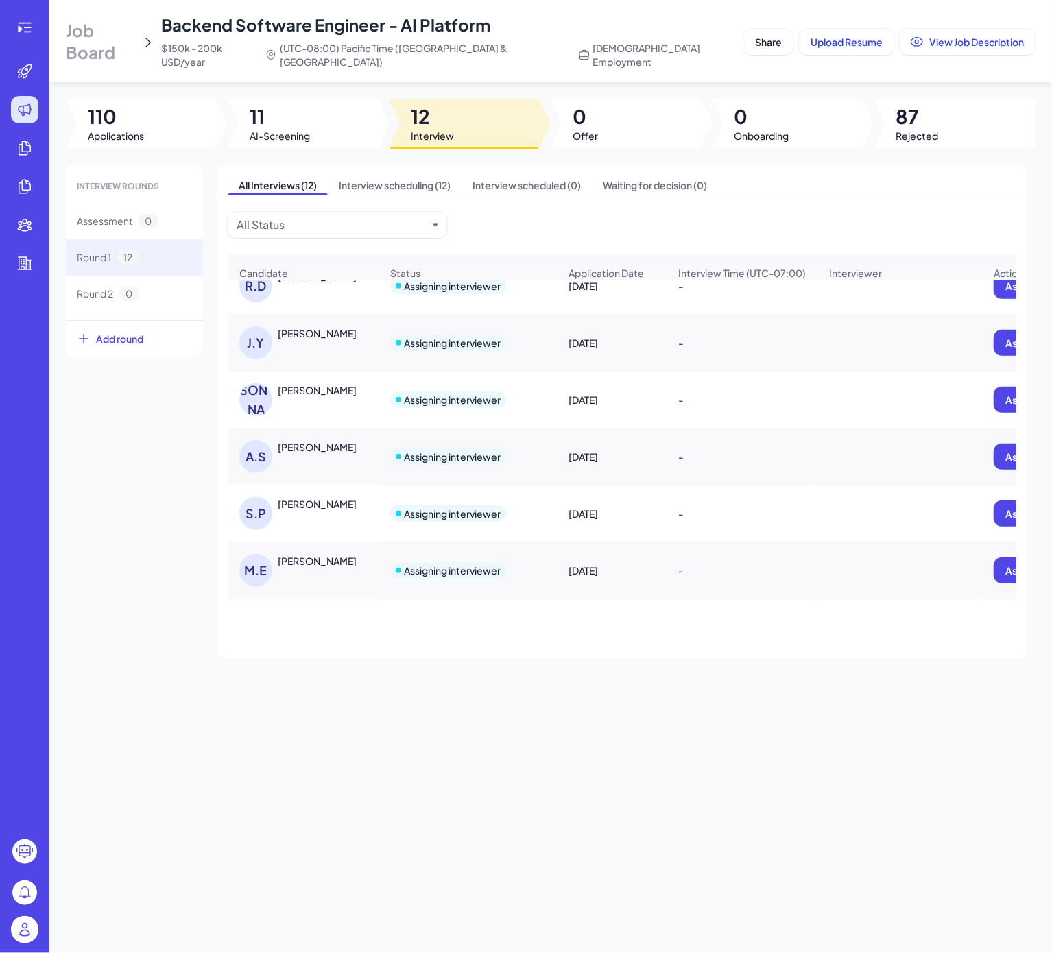
click at [321, 497] on div "Shashank Pandya" at bounding box center [317, 504] width 79 height 14
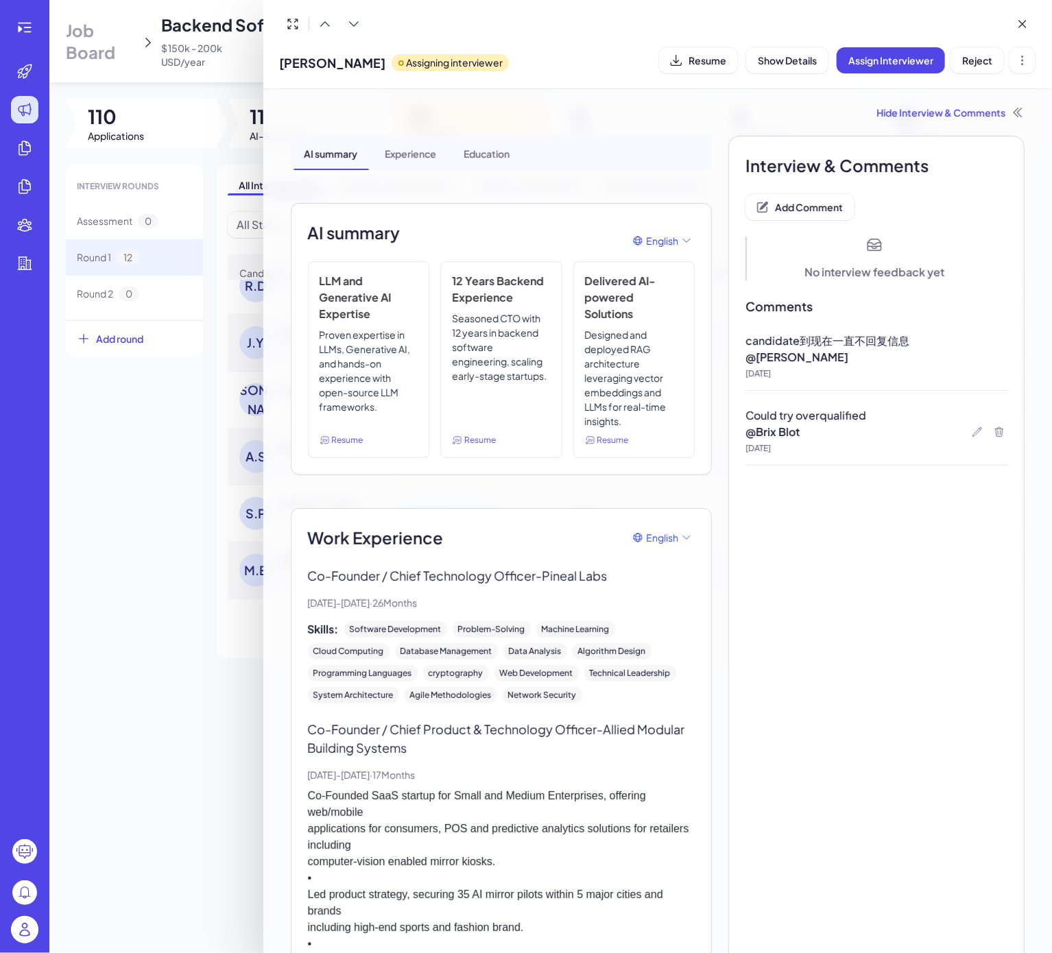
click at [170, 533] on div at bounding box center [526, 476] width 1052 height 953
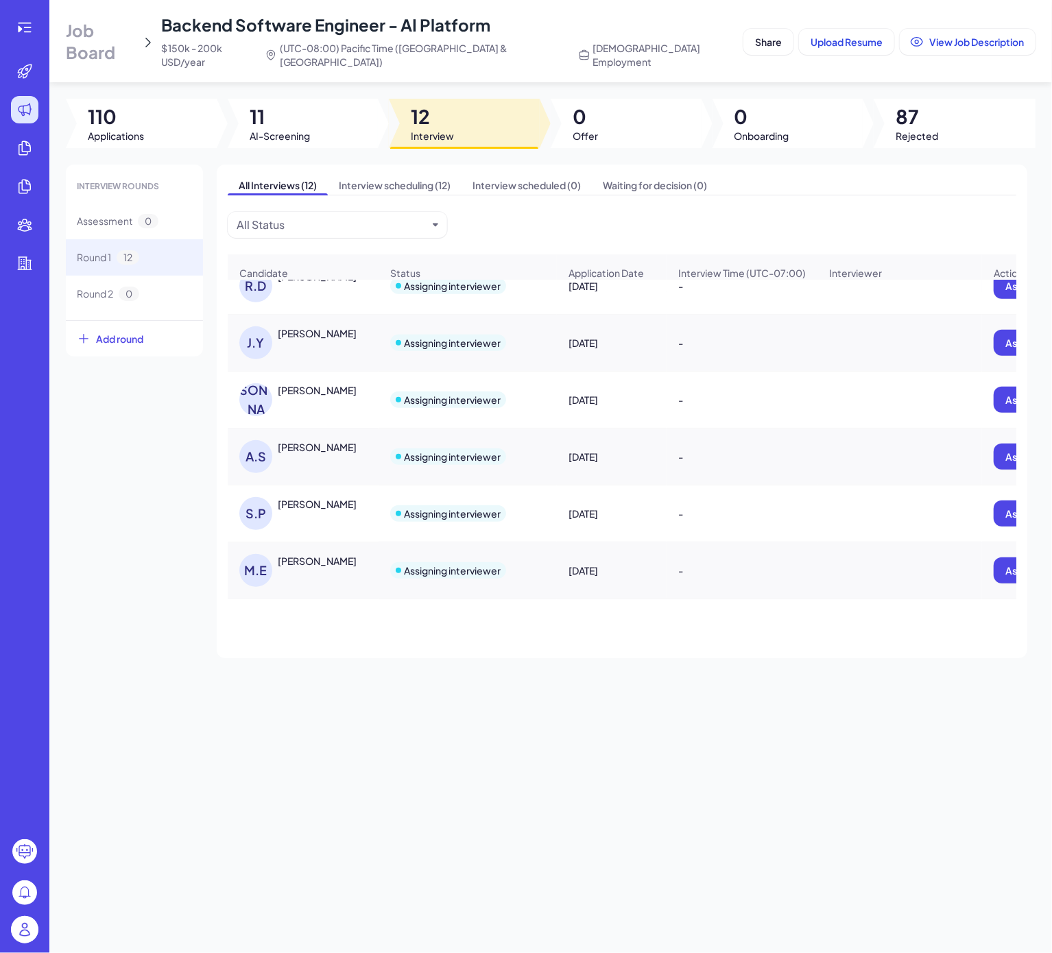
click at [340, 440] on div "Alireza Seddighi" at bounding box center [317, 447] width 79 height 14
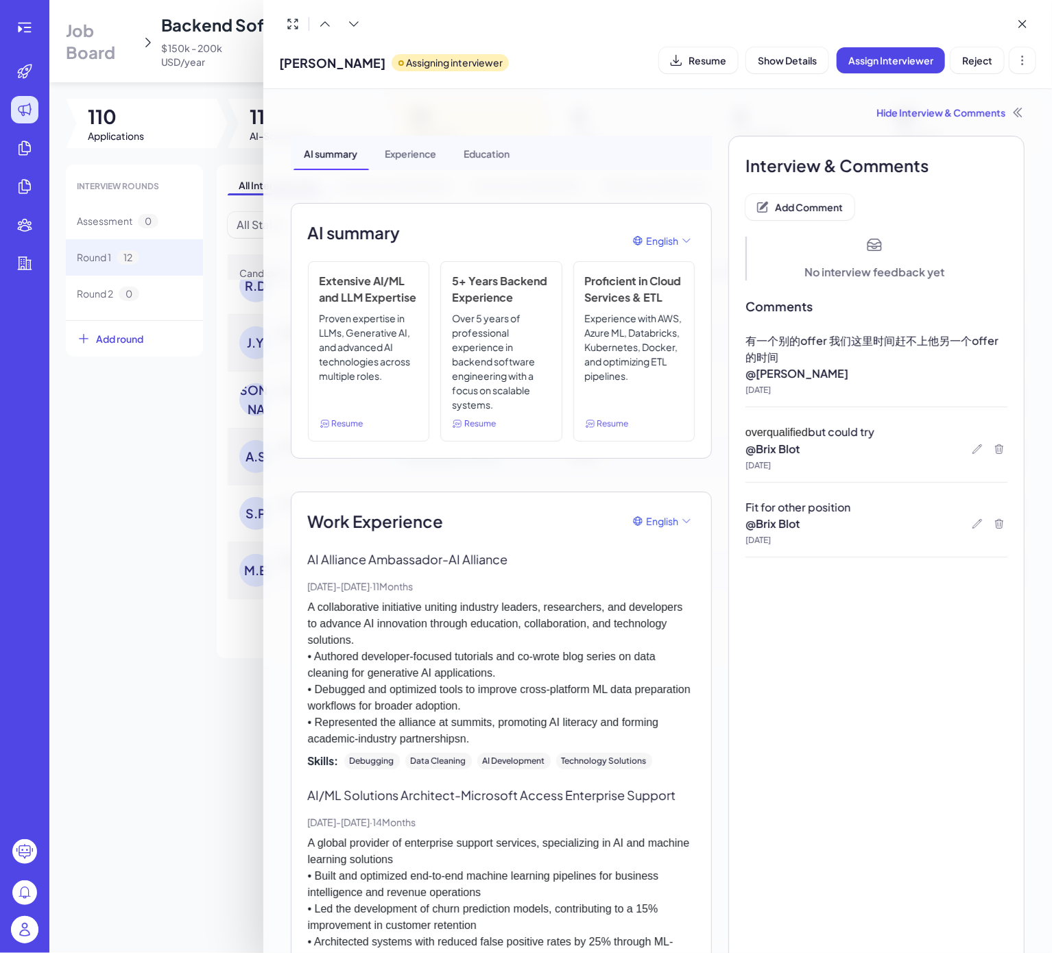
click at [118, 481] on div at bounding box center [526, 476] width 1052 height 953
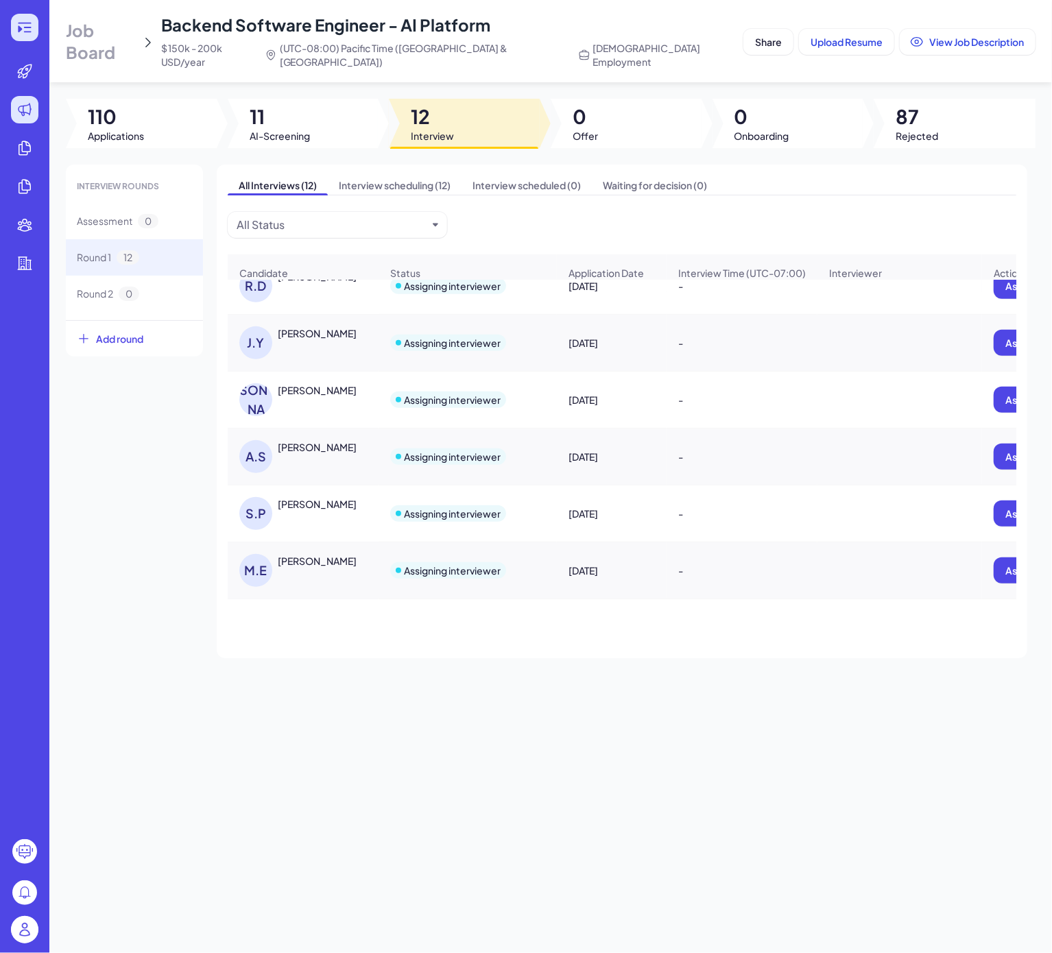
click at [24, 27] on icon at bounding box center [28, 27] width 8 height 1
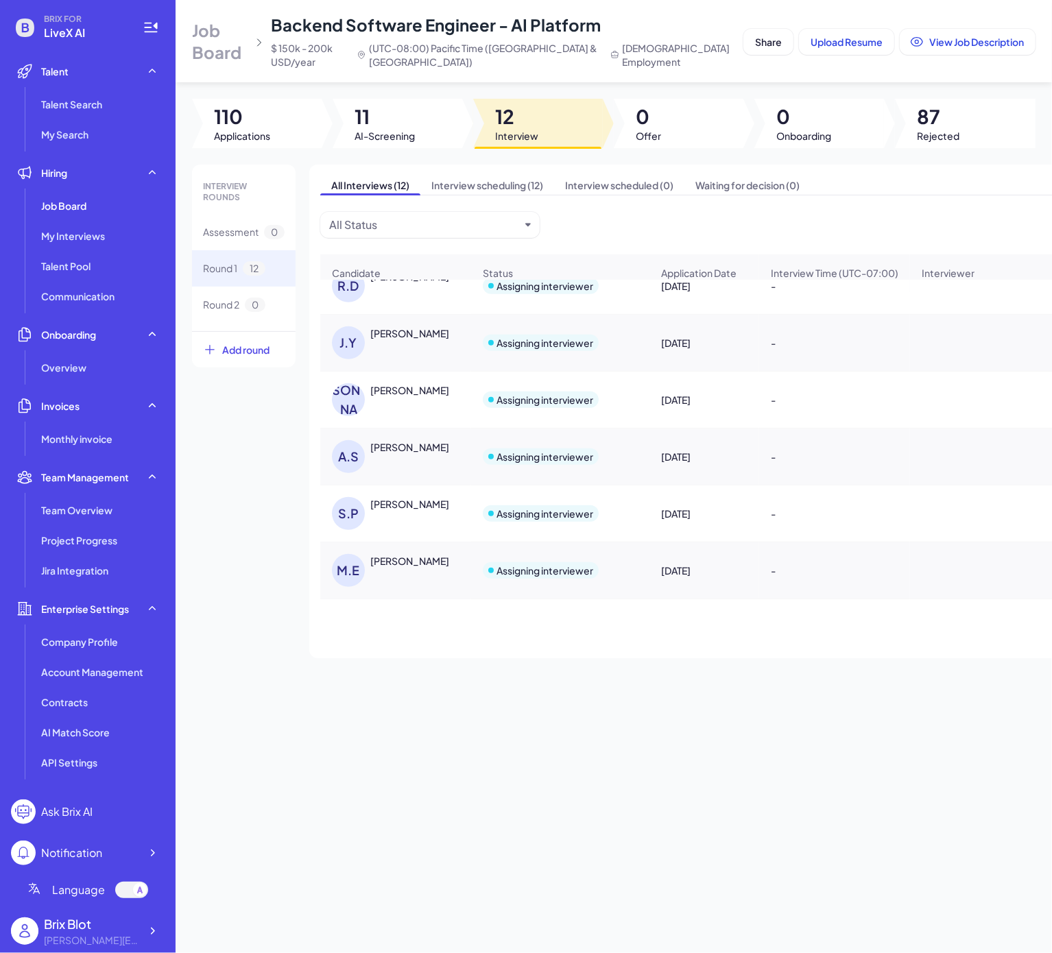
scroll to position [0, 0]
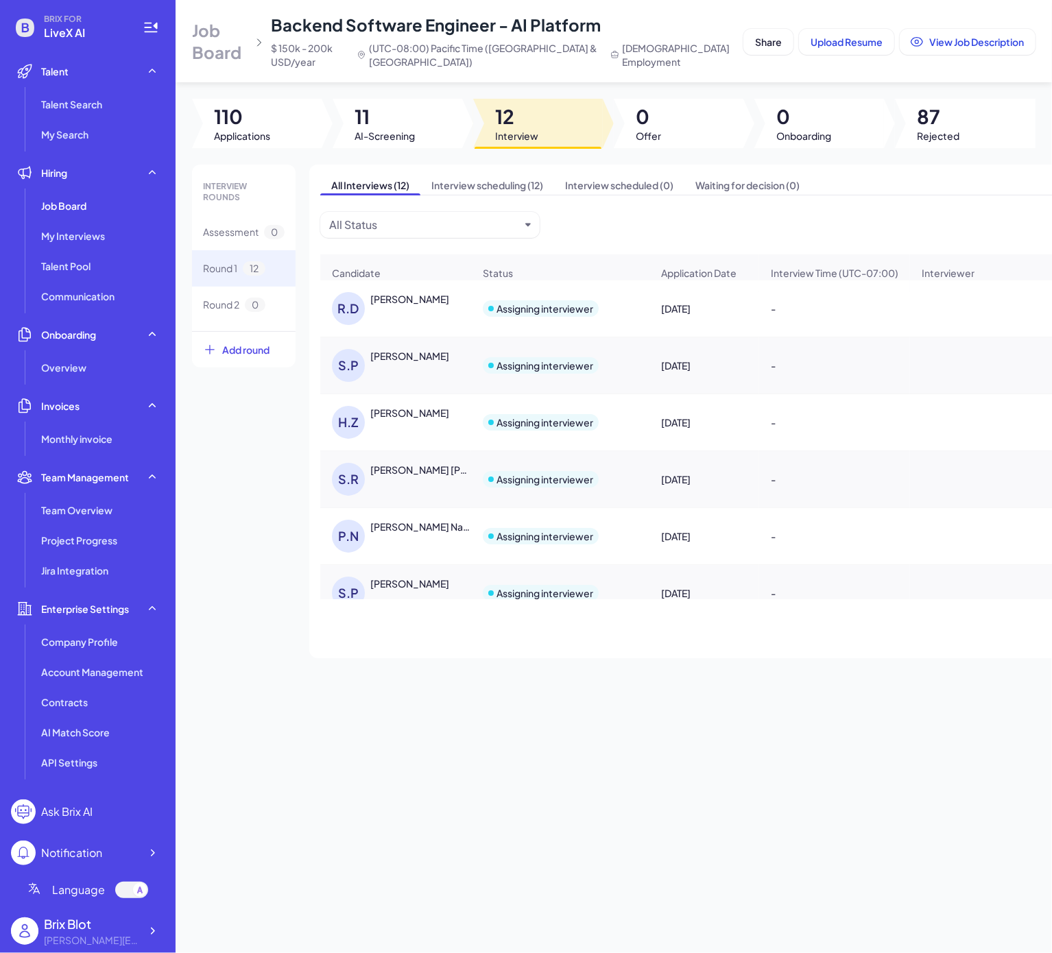
click at [413, 382] on div "S.P Srikar Prayaga" at bounding box center [402, 365] width 141 height 33
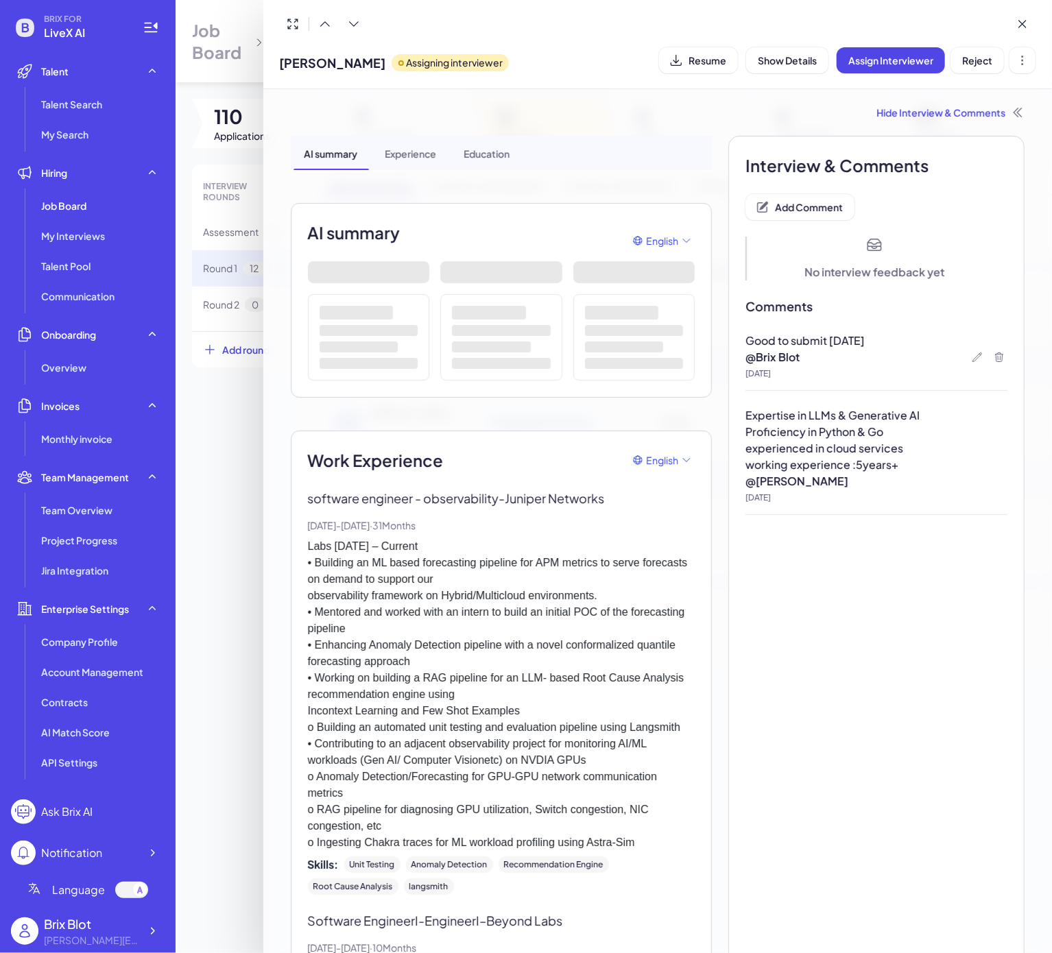
click at [233, 577] on div at bounding box center [526, 476] width 1052 height 953
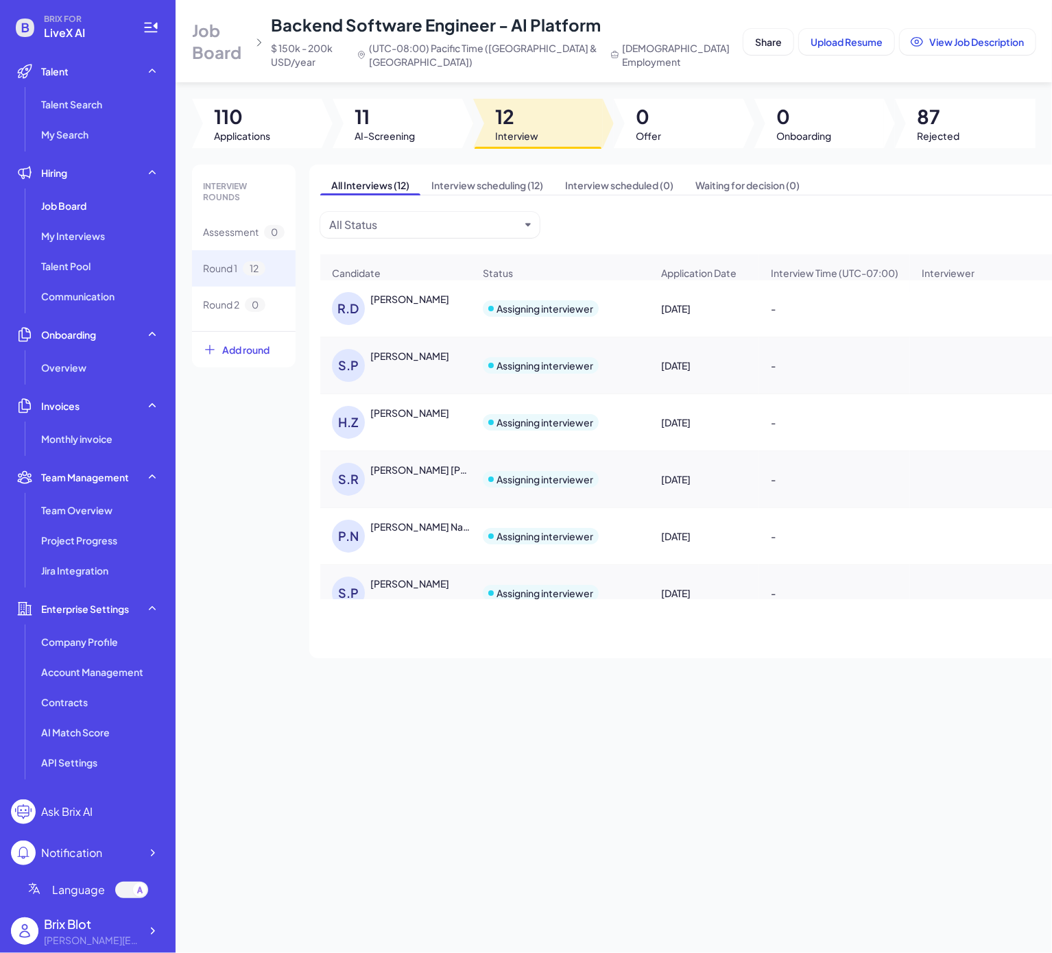
click at [386, 324] on div "R.D Rahul Dalal" at bounding box center [402, 308] width 141 height 33
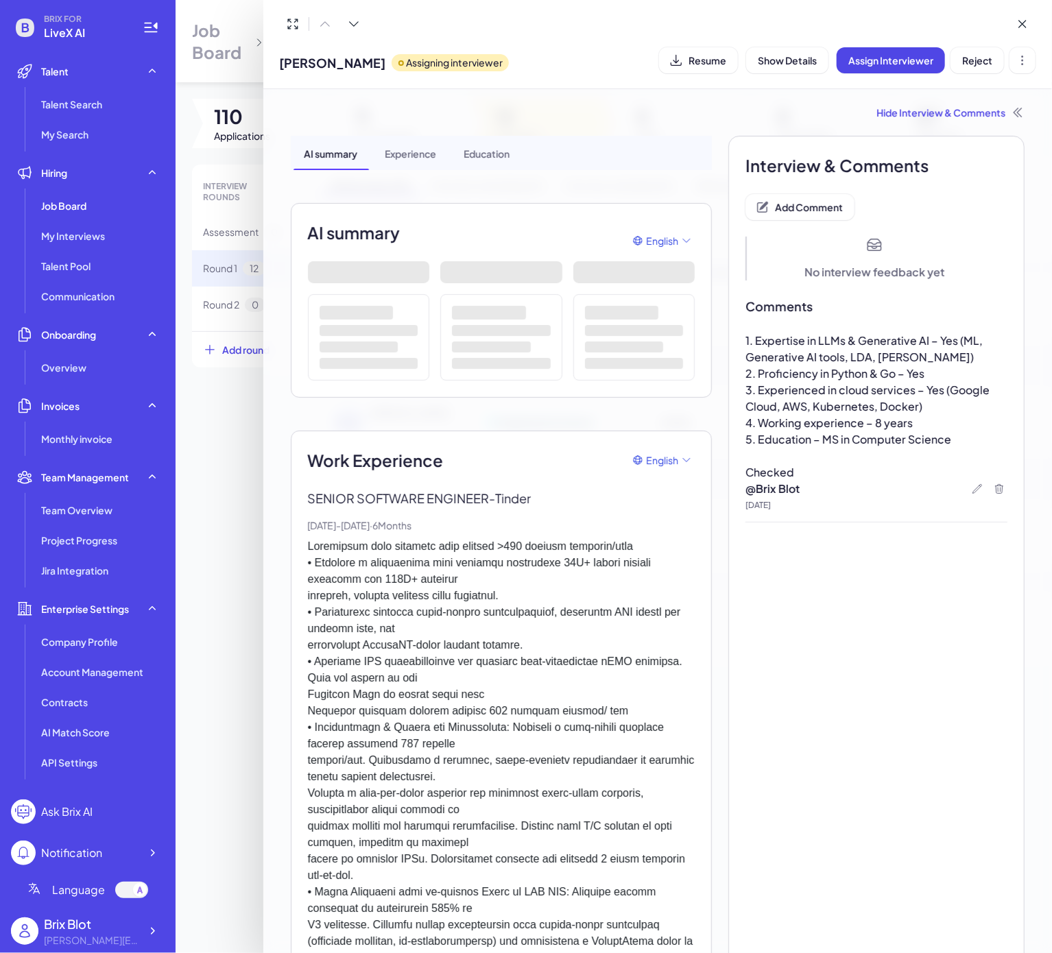
click at [244, 560] on div at bounding box center [526, 476] width 1052 height 953
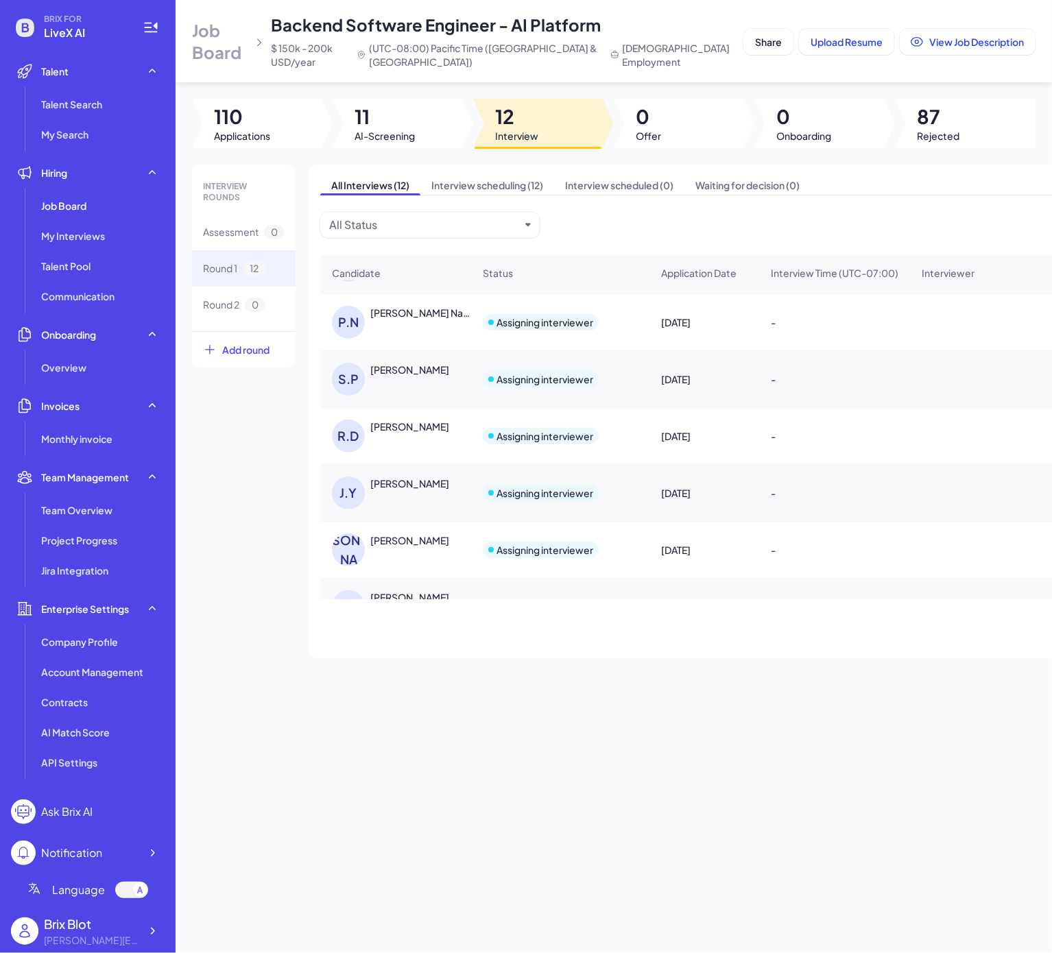
scroll to position [383, 0]
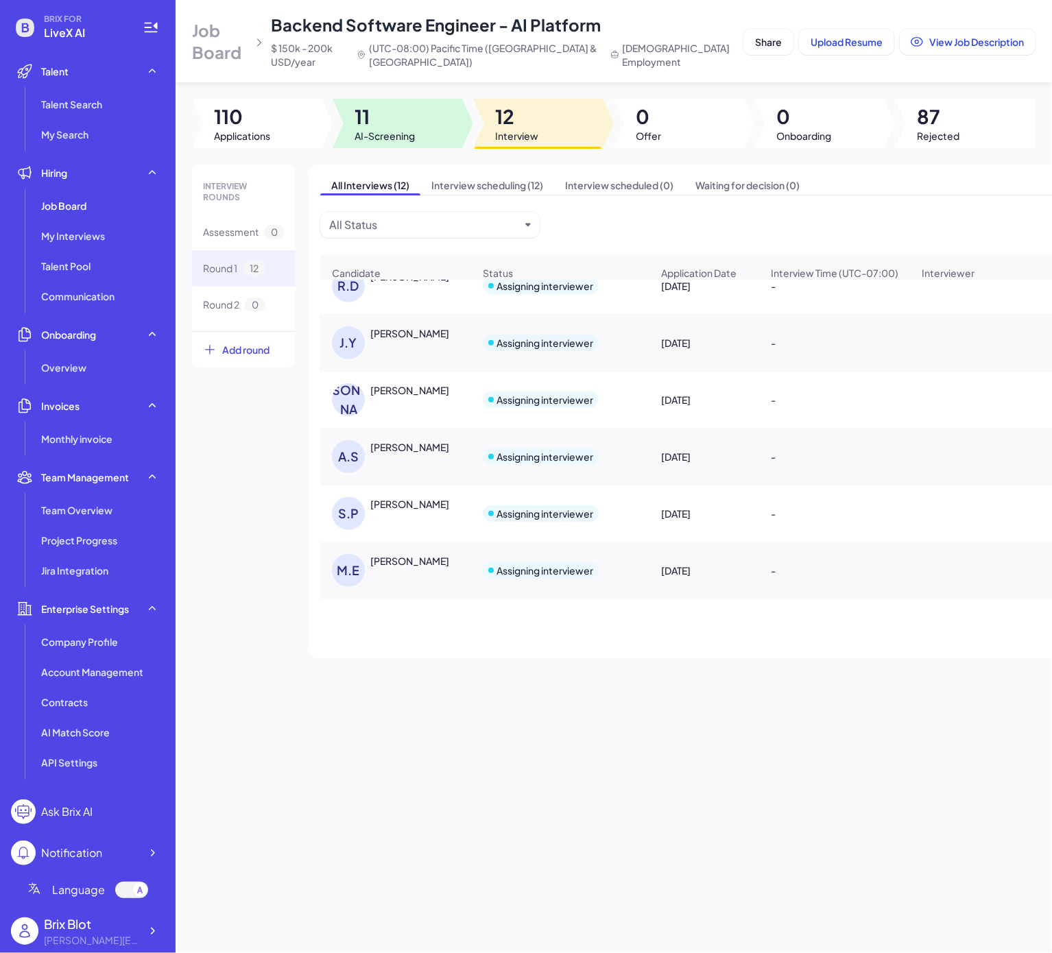
click at [380, 127] on span "11" at bounding box center [384, 116] width 60 height 25
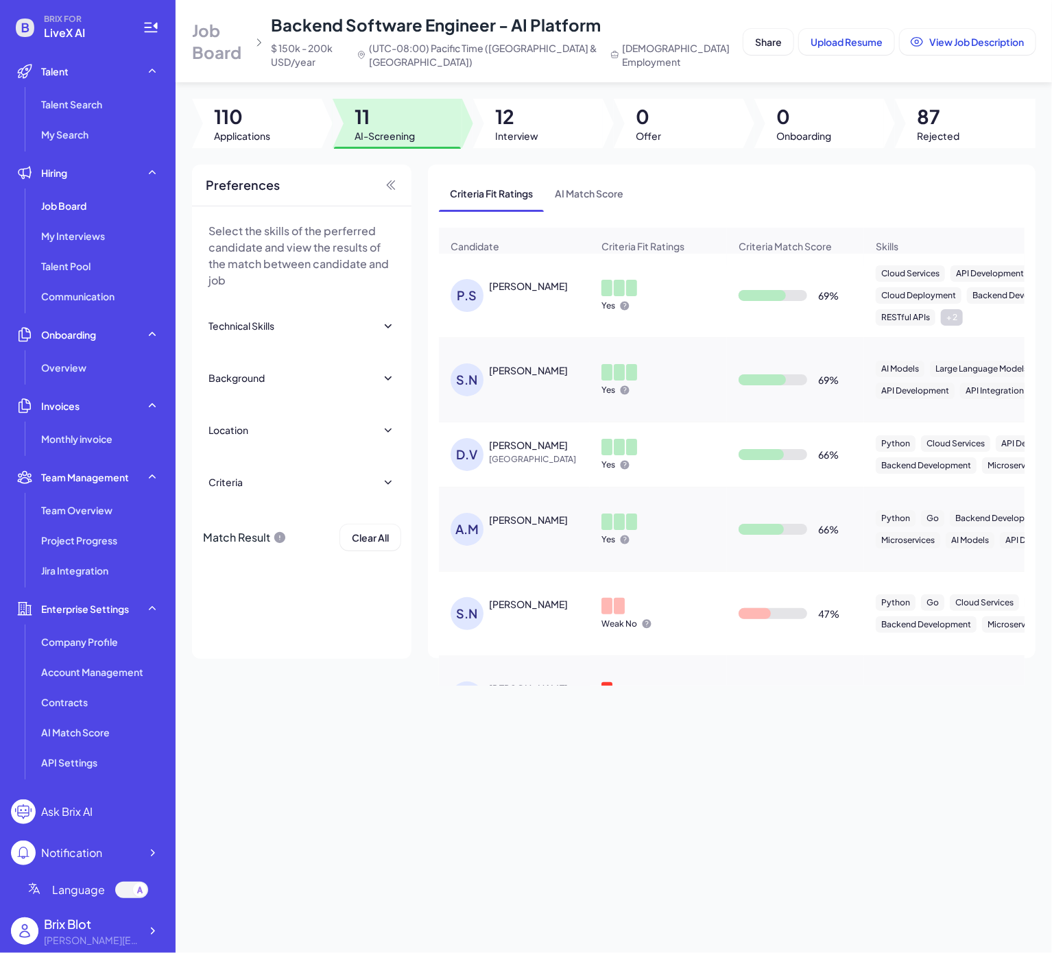
click at [385, 136] on span "AI-Screening" at bounding box center [384, 136] width 60 height 14
click at [81, 211] on span "Job Board" at bounding box center [63, 206] width 45 height 14
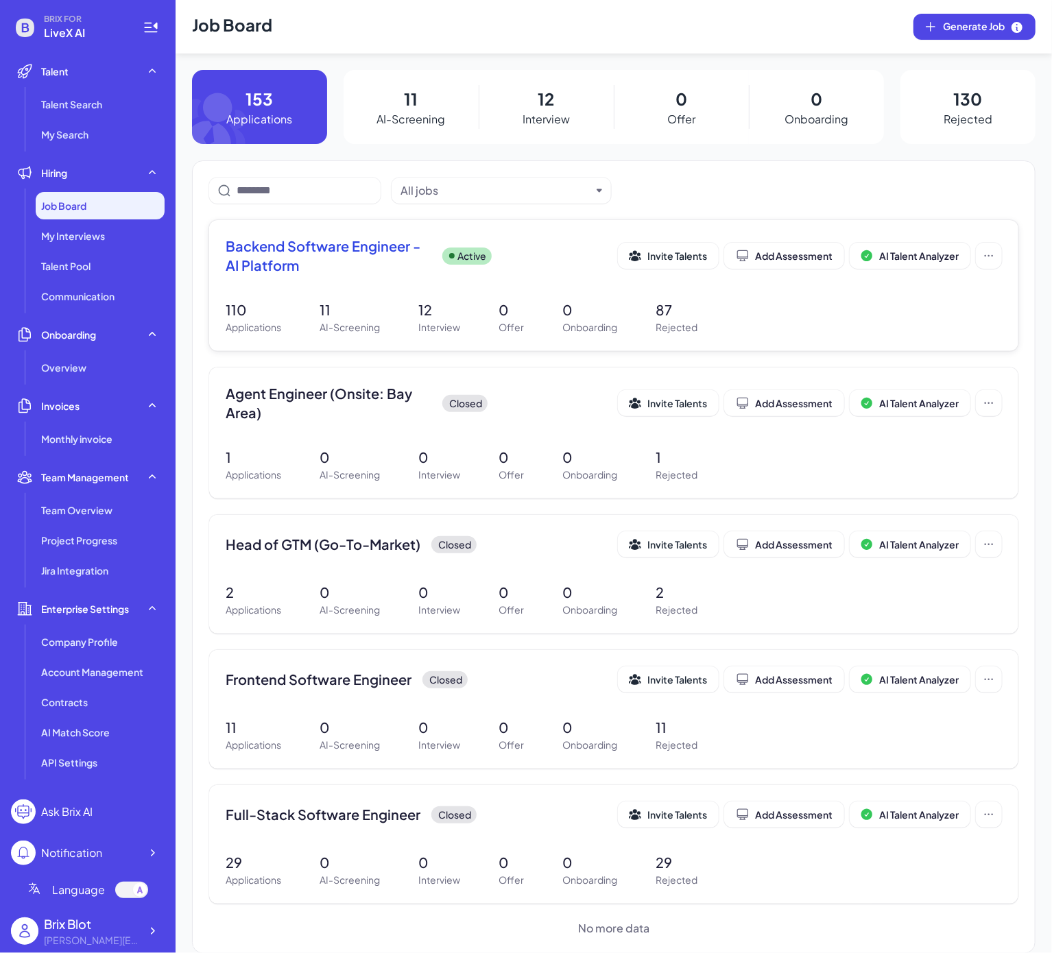
click at [324, 278] on div "Backend Software Engineer - AI Platform Active Invite Talents Add Assessment AI…" at bounding box center [614, 260] width 776 height 47
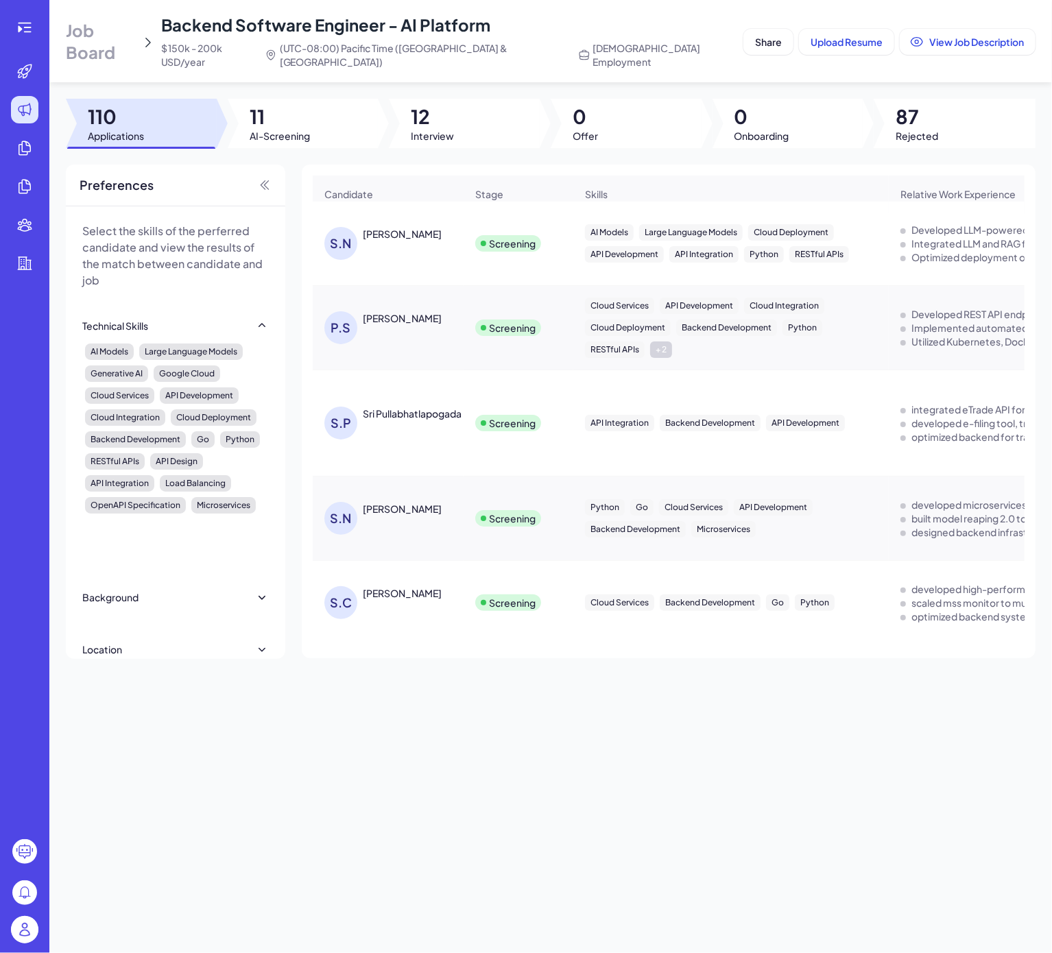
click at [302, 129] on span "AI-Screening" at bounding box center [280, 136] width 60 height 14
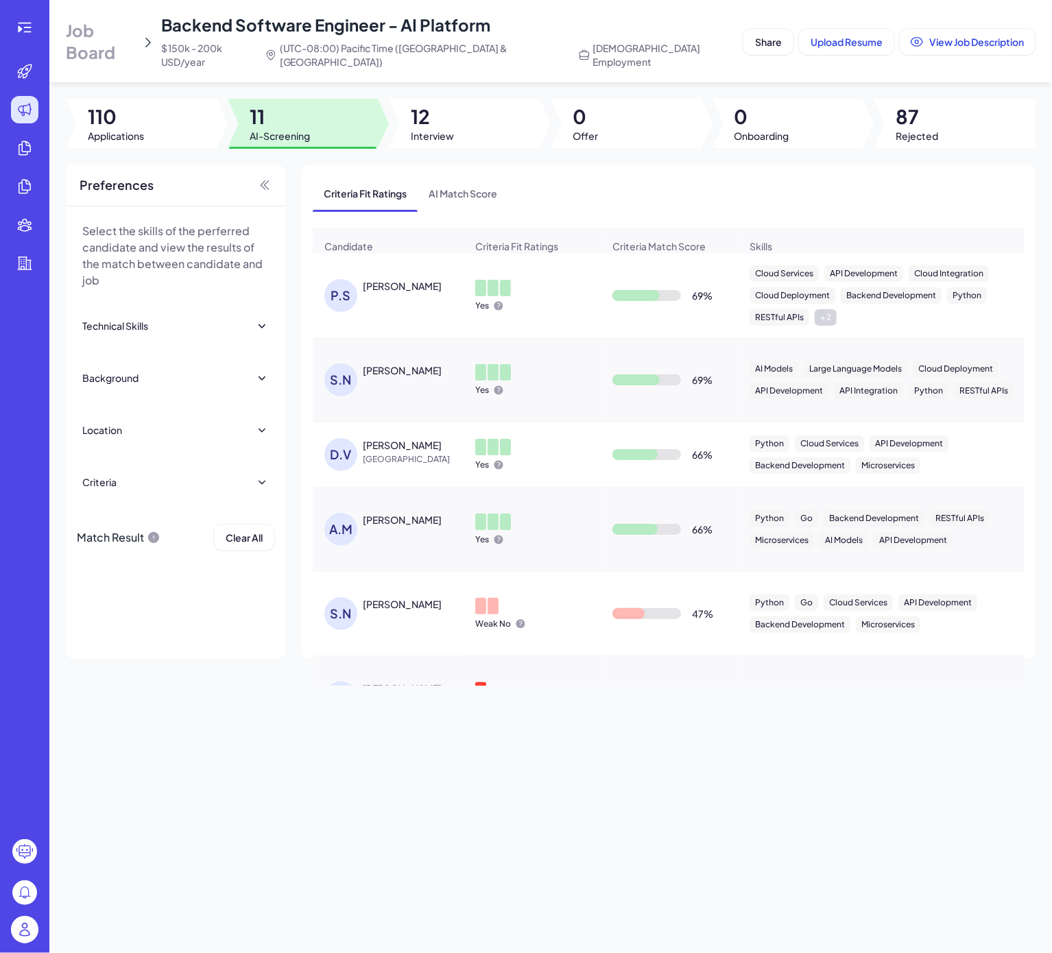
click at [392, 297] on div "P.S Priya Shastri" at bounding box center [394, 295] width 141 height 33
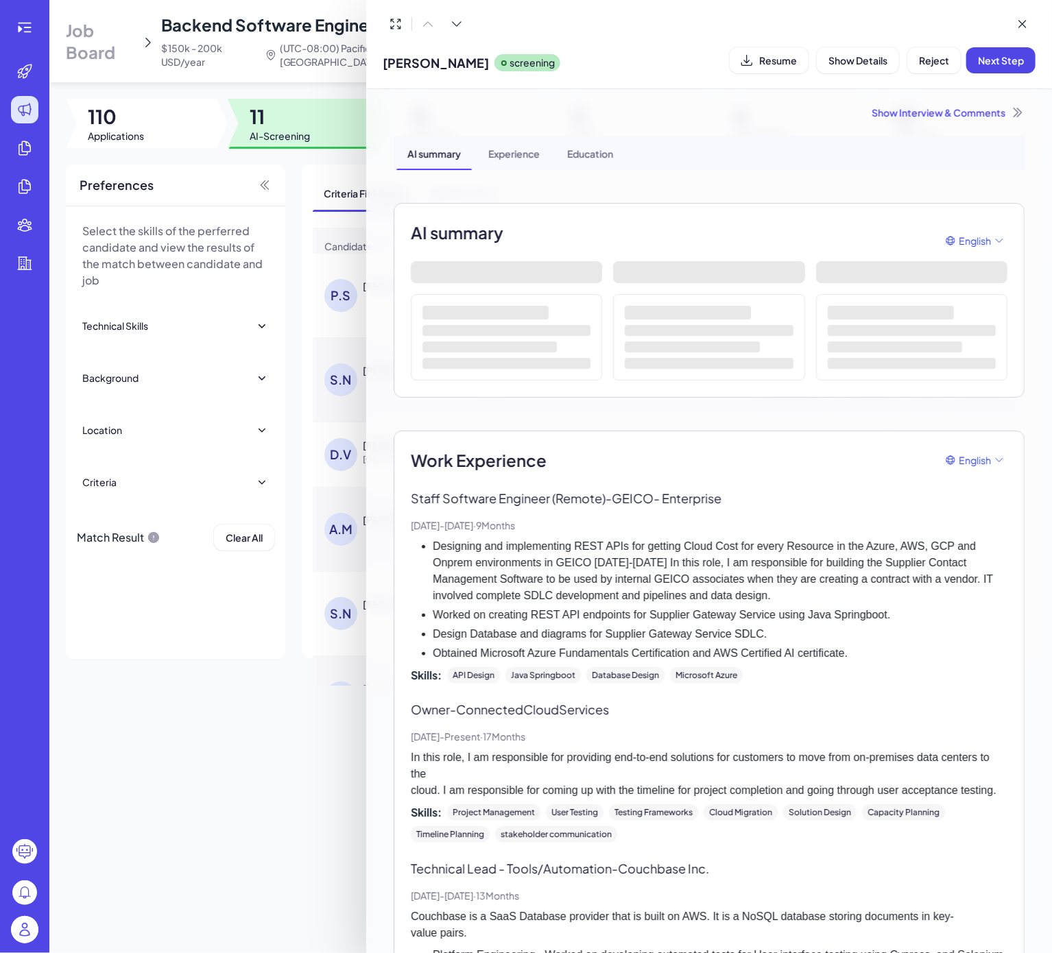
click at [306, 714] on div at bounding box center [526, 476] width 1052 height 953
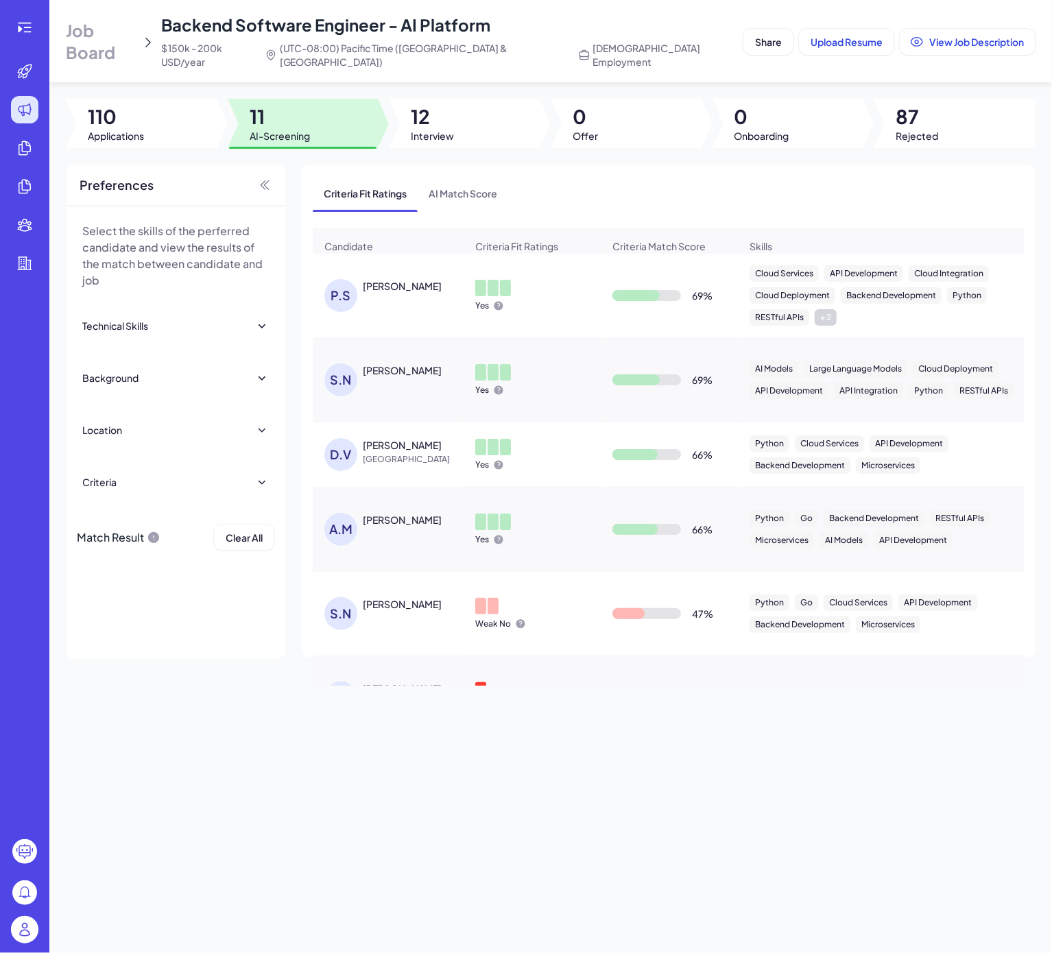
click at [392, 284] on div "Priya Shastri" at bounding box center [402, 286] width 79 height 14
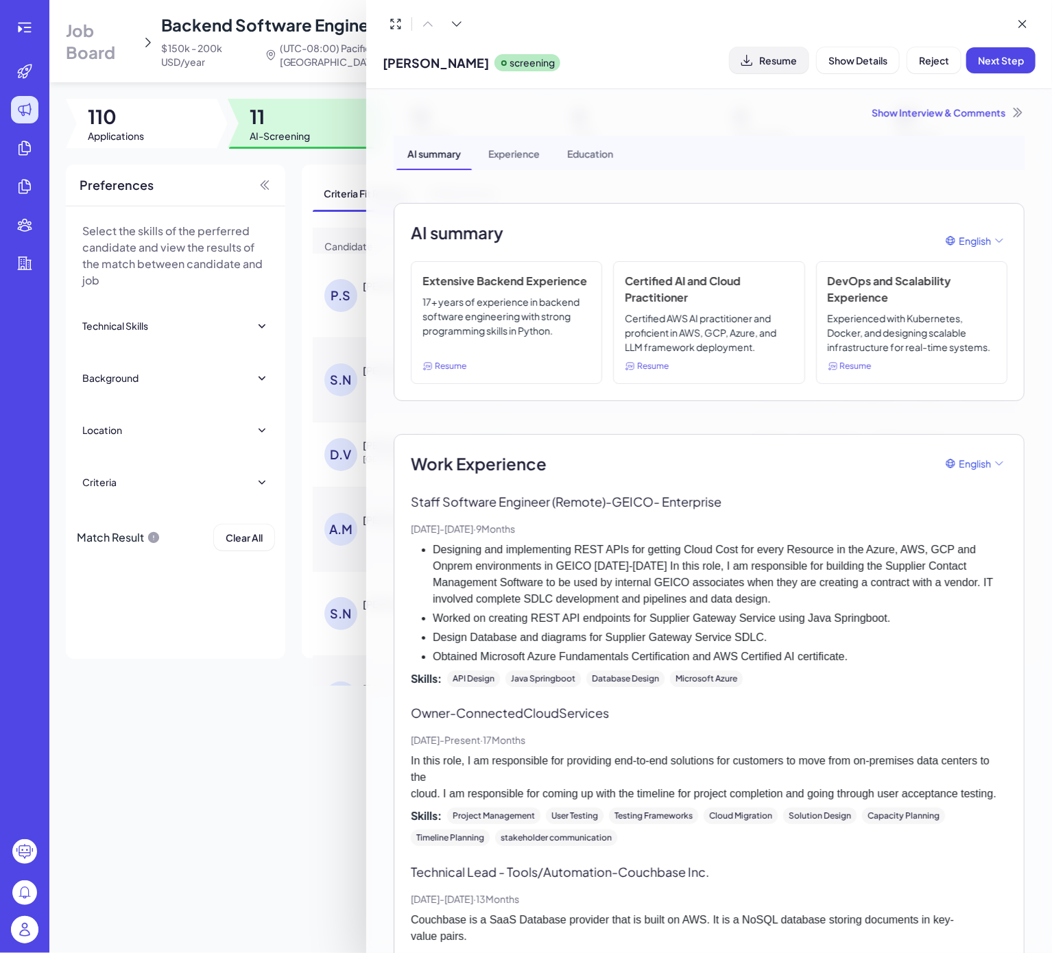
click at [763, 54] on span "Resume" at bounding box center [778, 60] width 38 height 12
click at [289, 714] on div at bounding box center [526, 476] width 1052 height 953
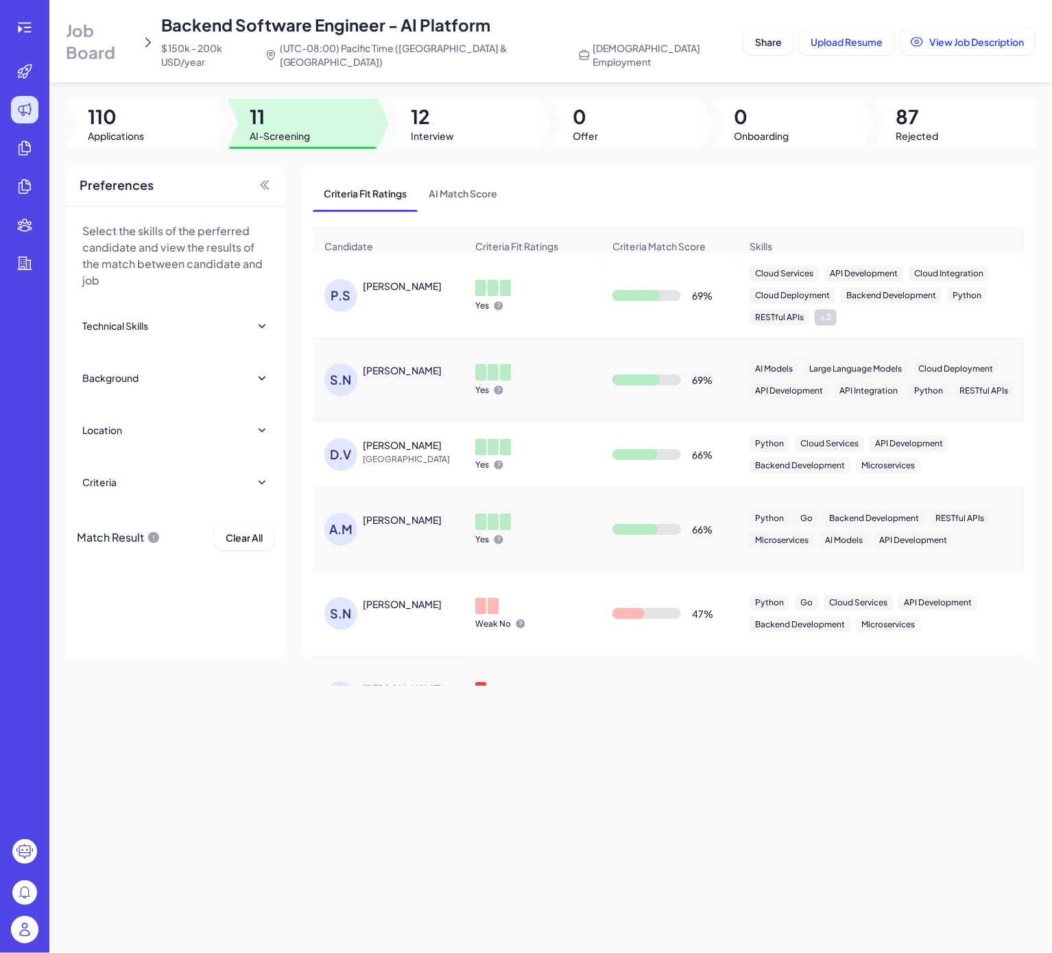
click at [26, 10] on div at bounding box center [24, 476] width 49 height 953
click at [24, 25] on icon at bounding box center [24, 27] width 16 height 16
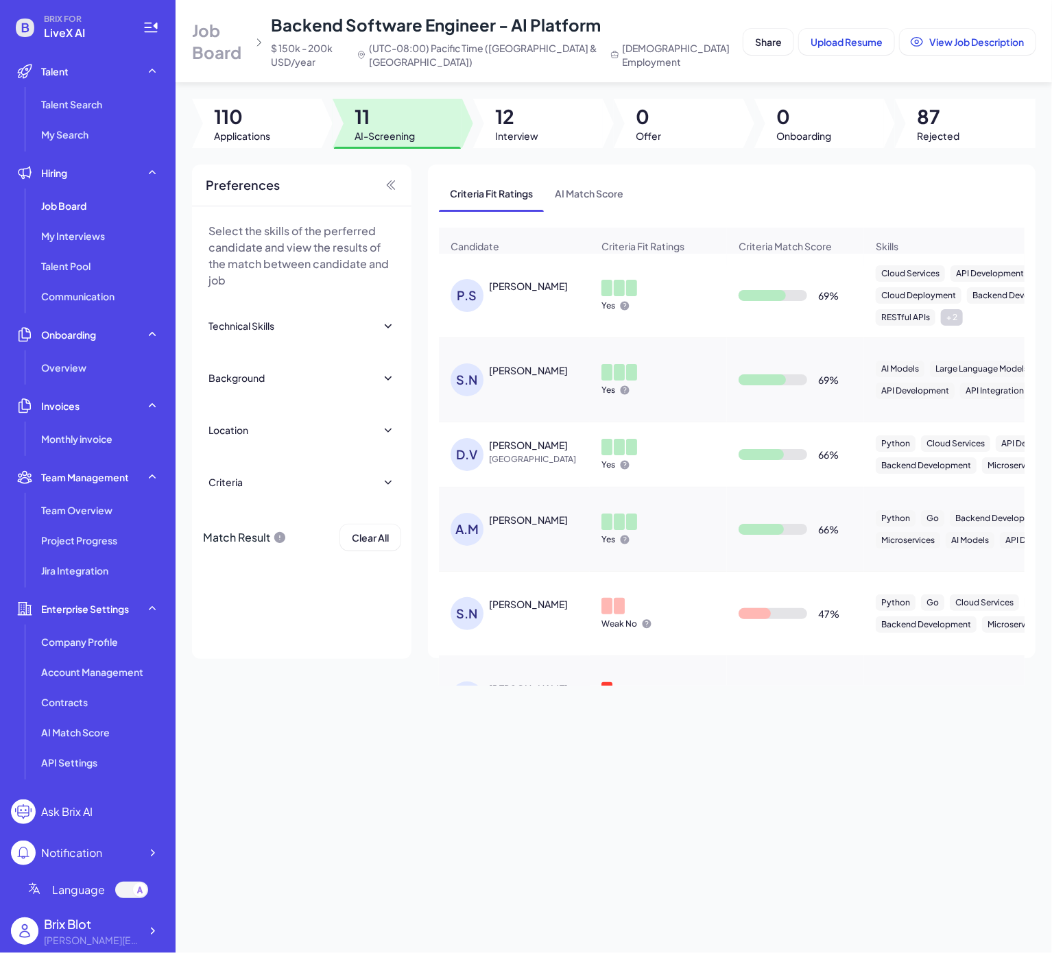
click at [607, 714] on div "Job Board Backend Software Engineer - AI Platform $ 150k - 200k USD/year (UTC-0…" at bounding box center [614, 476] width 876 height 953
click at [532, 309] on div "P.S Priya Shastri" at bounding box center [520, 295] width 141 height 33
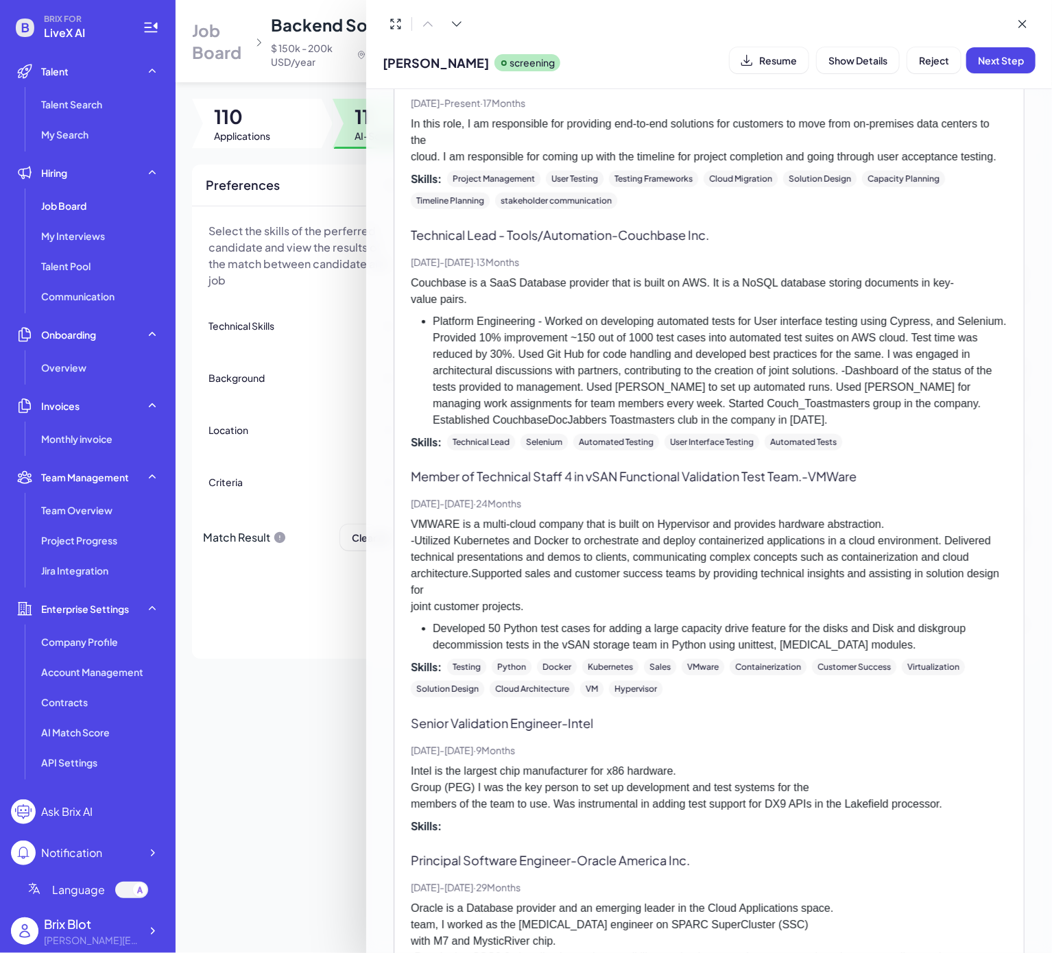
scroll to position [686, 0]
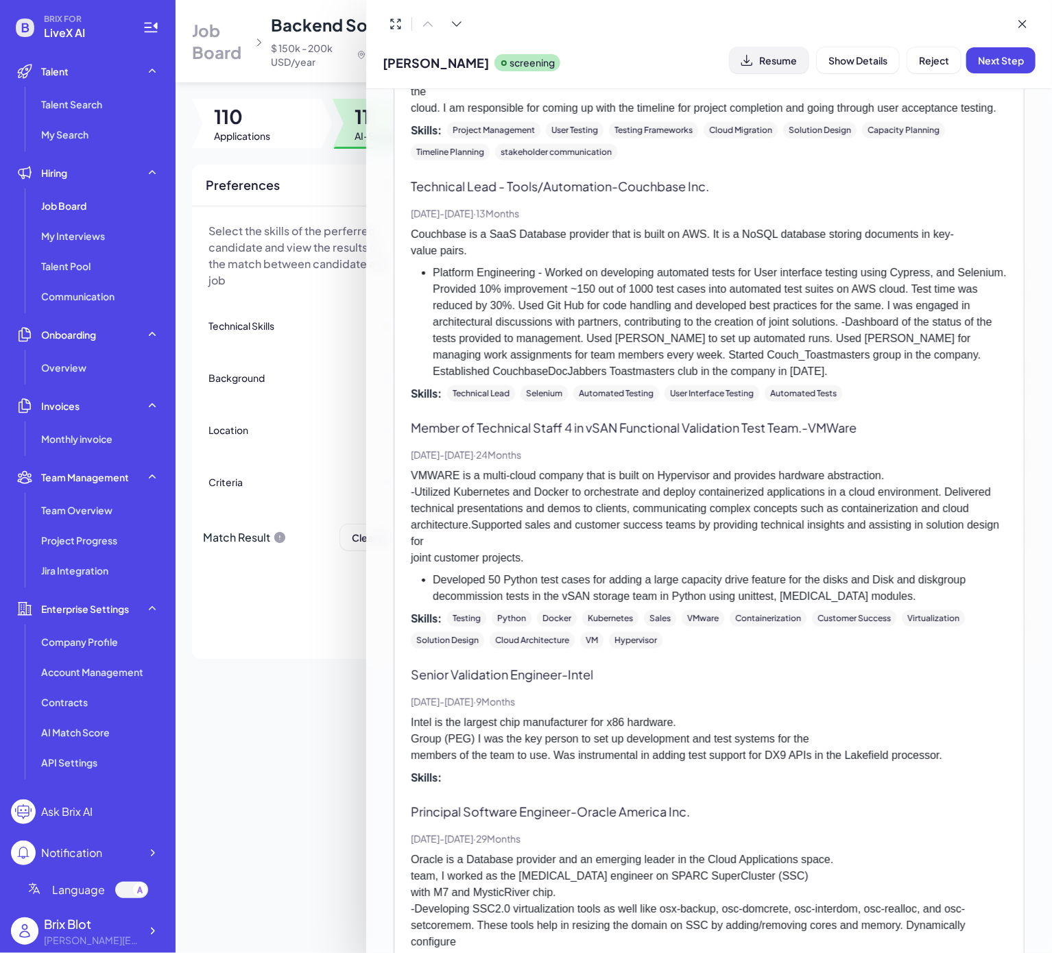
click at [779, 61] on span "Resume" at bounding box center [778, 60] width 38 height 12
click at [1015, 65] on button "Next Step" at bounding box center [1000, 60] width 69 height 26
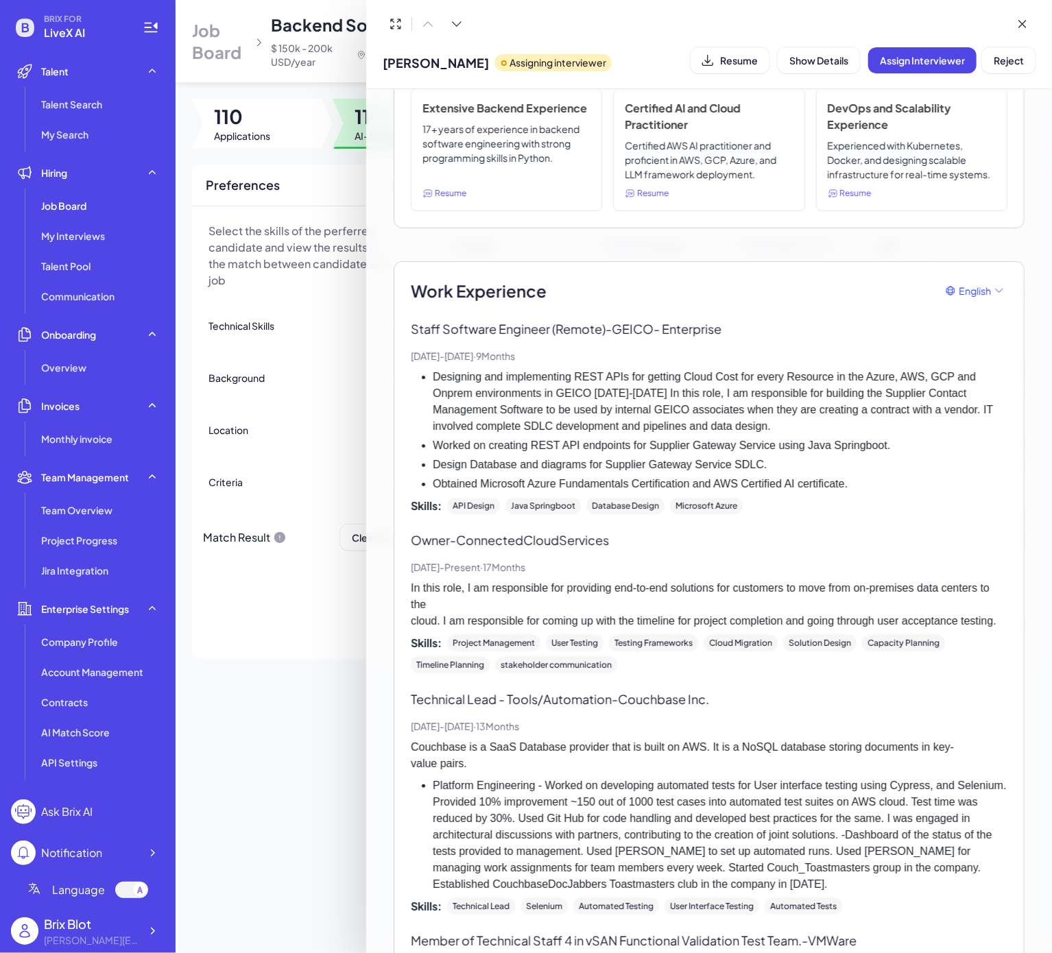
scroll to position [0, 0]
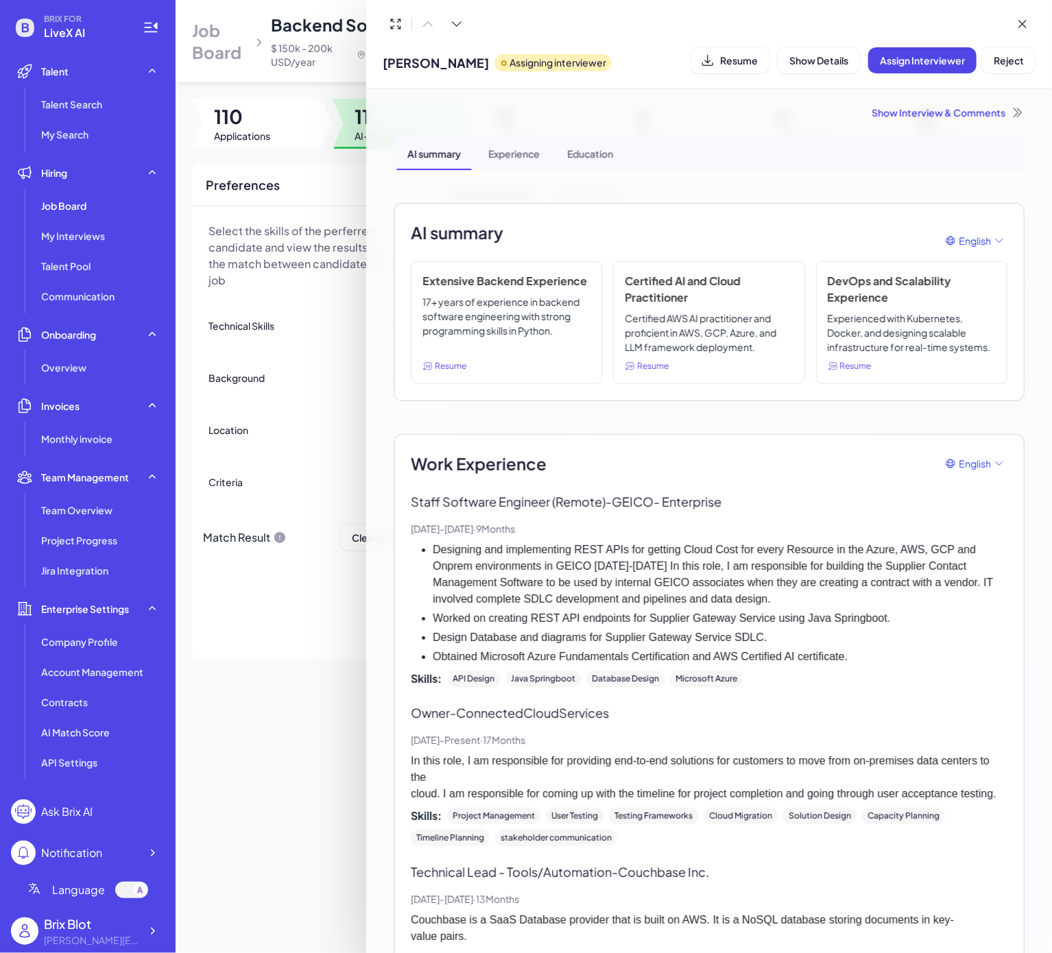
click at [905, 110] on div "Show Interview & Comments" at bounding box center [709, 113] width 631 height 14
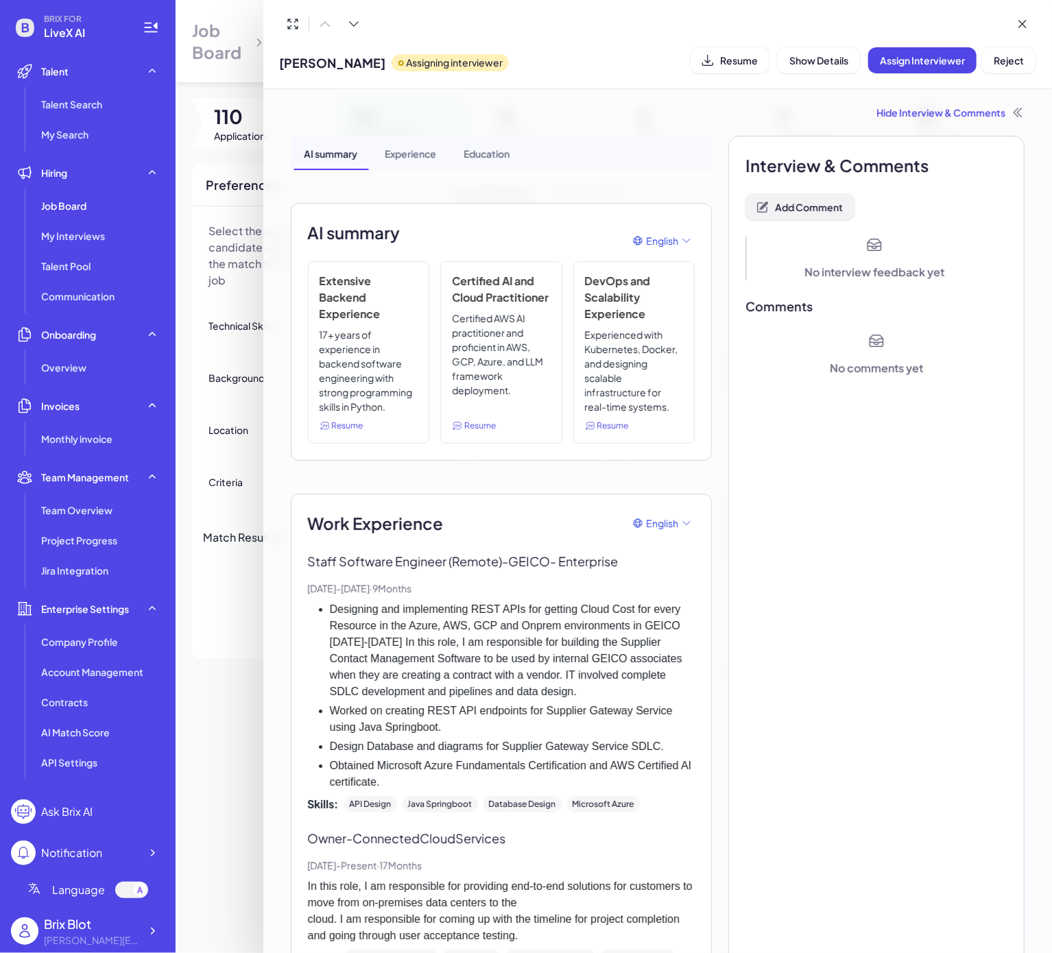
click at [808, 213] on span "Add Comment" at bounding box center [809, 207] width 68 height 12
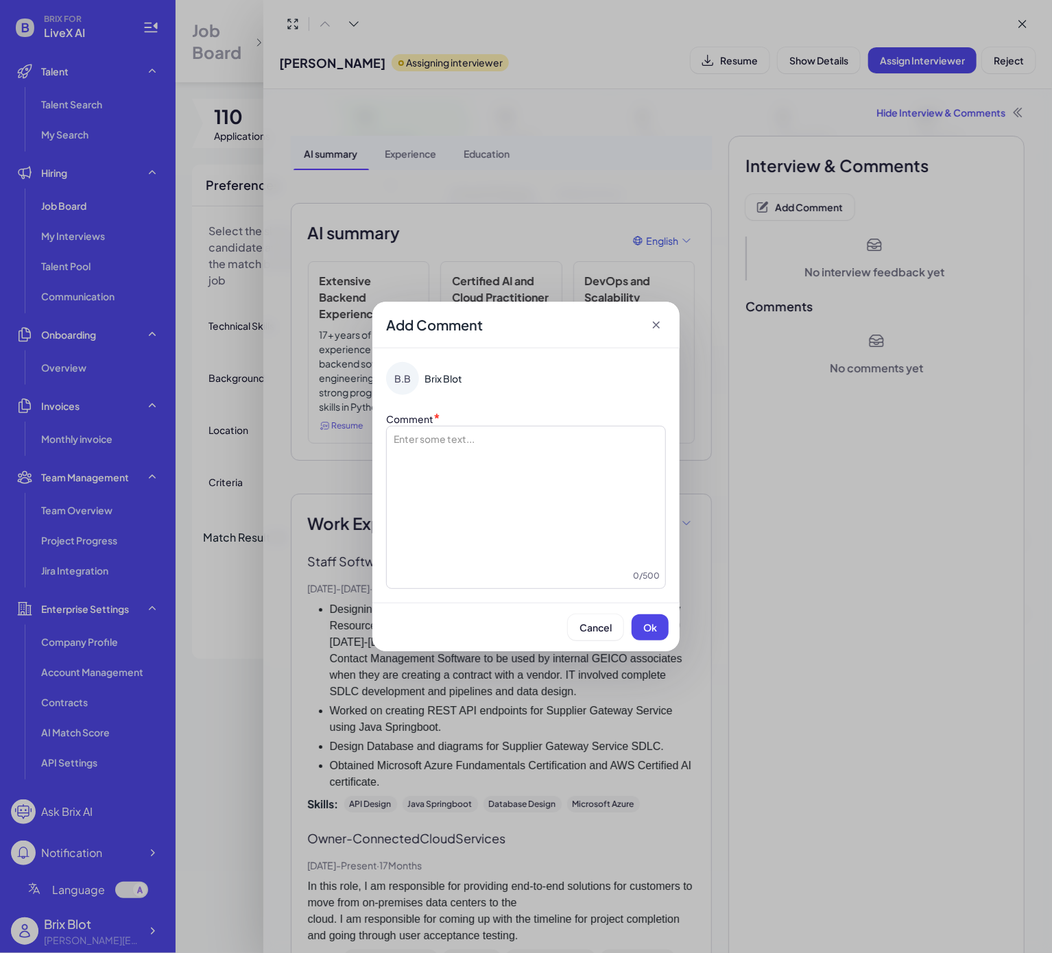
click at [520, 472] on div at bounding box center [525, 500] width 267 height 137
click at [469, 439] on span "**********" at bounding box center [466, 439] width 149 height 10
click at [639, 449] on div "**********" at bounding box center [525, 500] width 267 height 137
click at [437, 435] on span "**********" at bounding box center [521, 445] width 258 height 23
click at [658, 629] on button "Ok" at bounding box center [649, 627] width 37 height 26
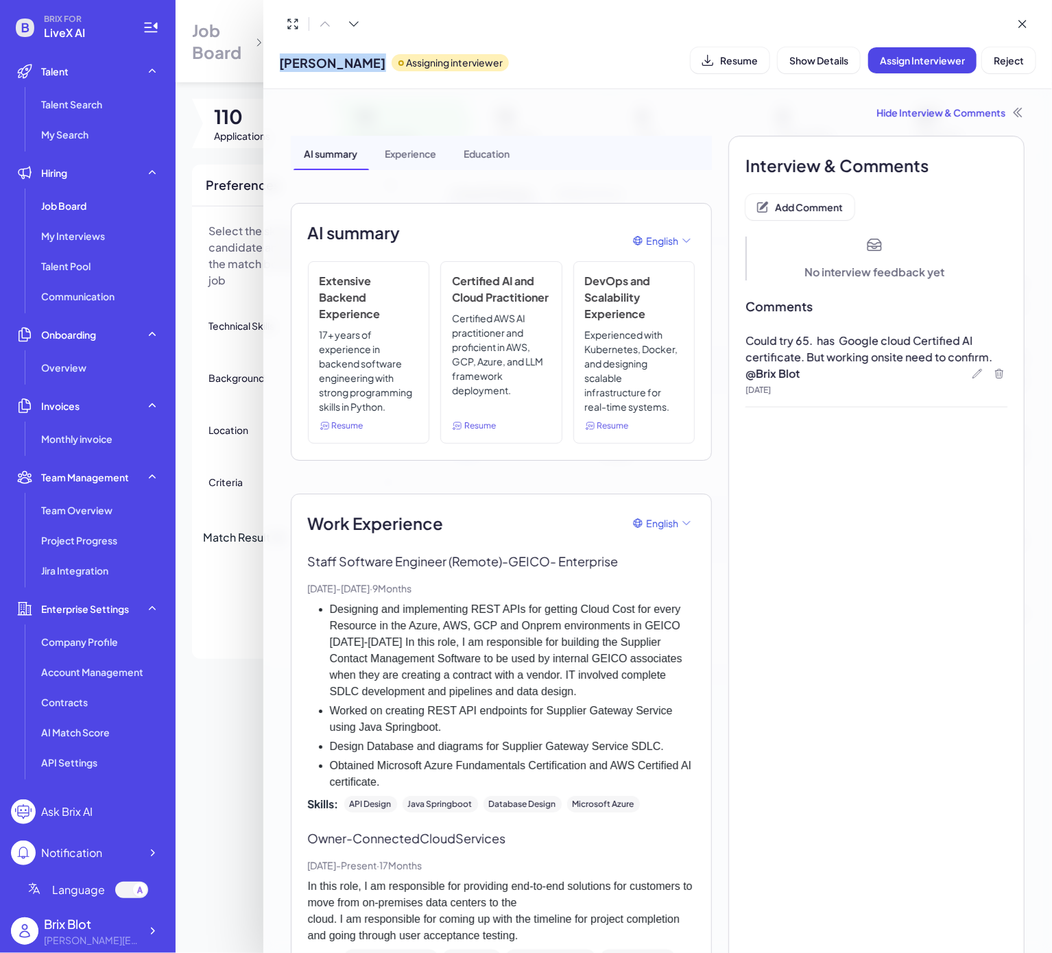
drag, startPoint x: 276, startPoint y: 64, endPoint x: 359, endPoint y: 64, distance: 82.3
click at [359, 64] on div "Priya Shastri Assigning interviewer Resume Show Details Assign Interviewer Reje…" at bounding box center [657, 44] width 789 height 89
copy span "Priya Shastri"
drag, startPoint x: 243, startPoint y: 197, endPoint x: 386, endPoint y: 312, distance: 183.3
click at [243, 196] on div at bounding box center [526, 476] width 1052 height 953
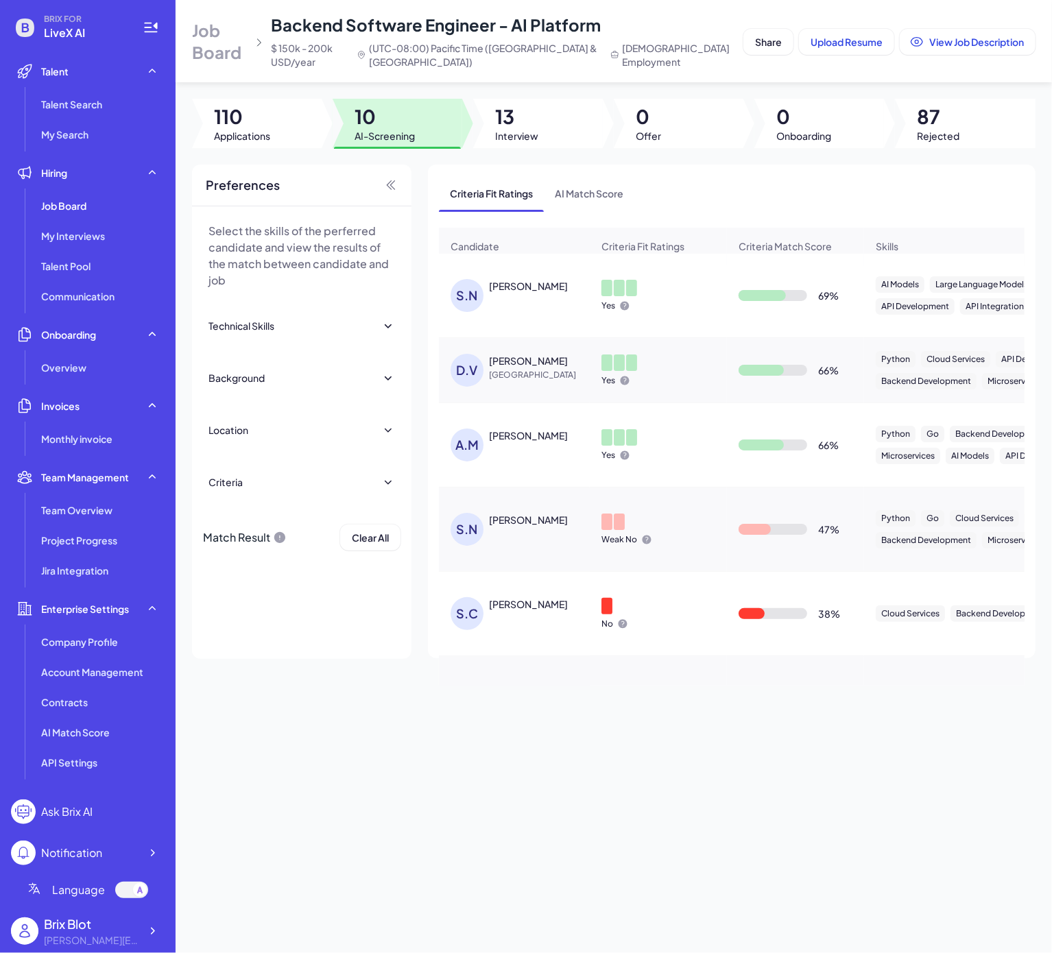
click at [532, 293] on div "SUNEEL NADIPALLI" at bounding box center [528, 286] width 79 height 14
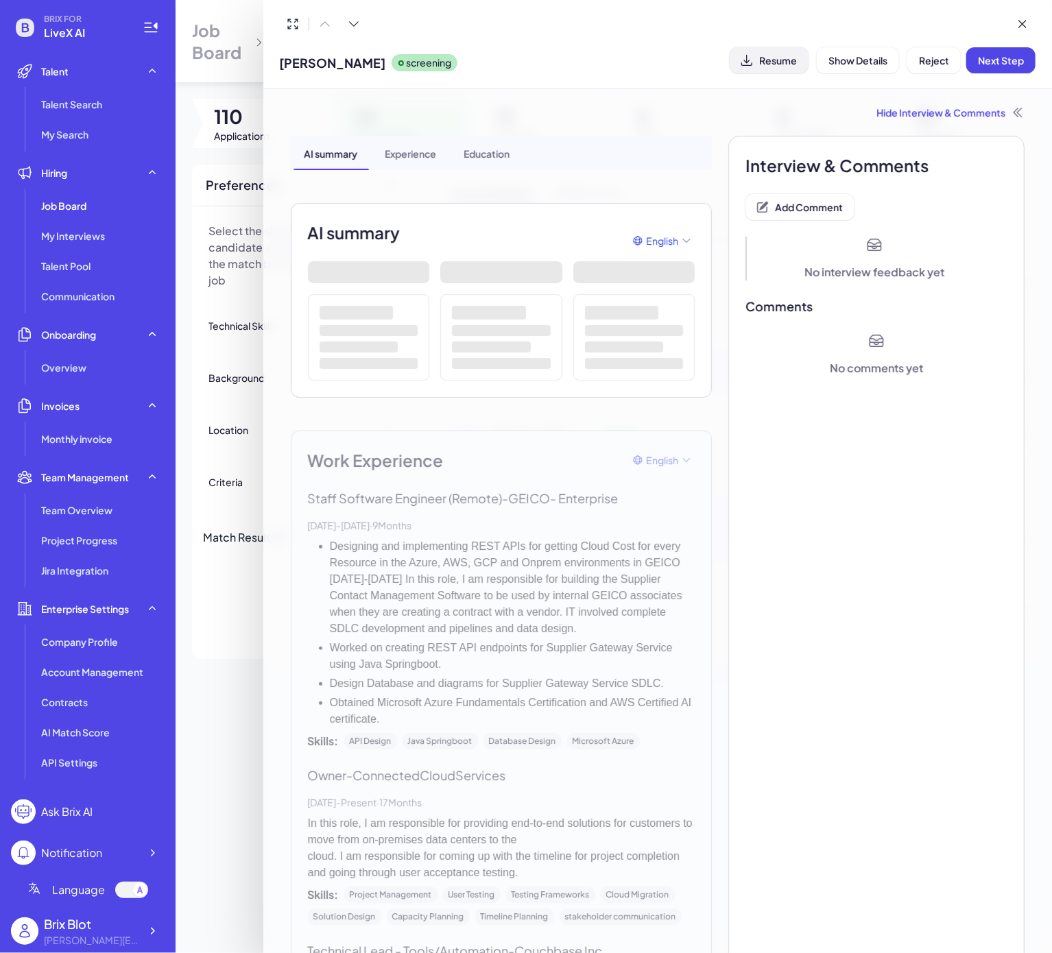
click at [785, 65] on button "Resume" at bounding box center [768, 60] width 79 height 26
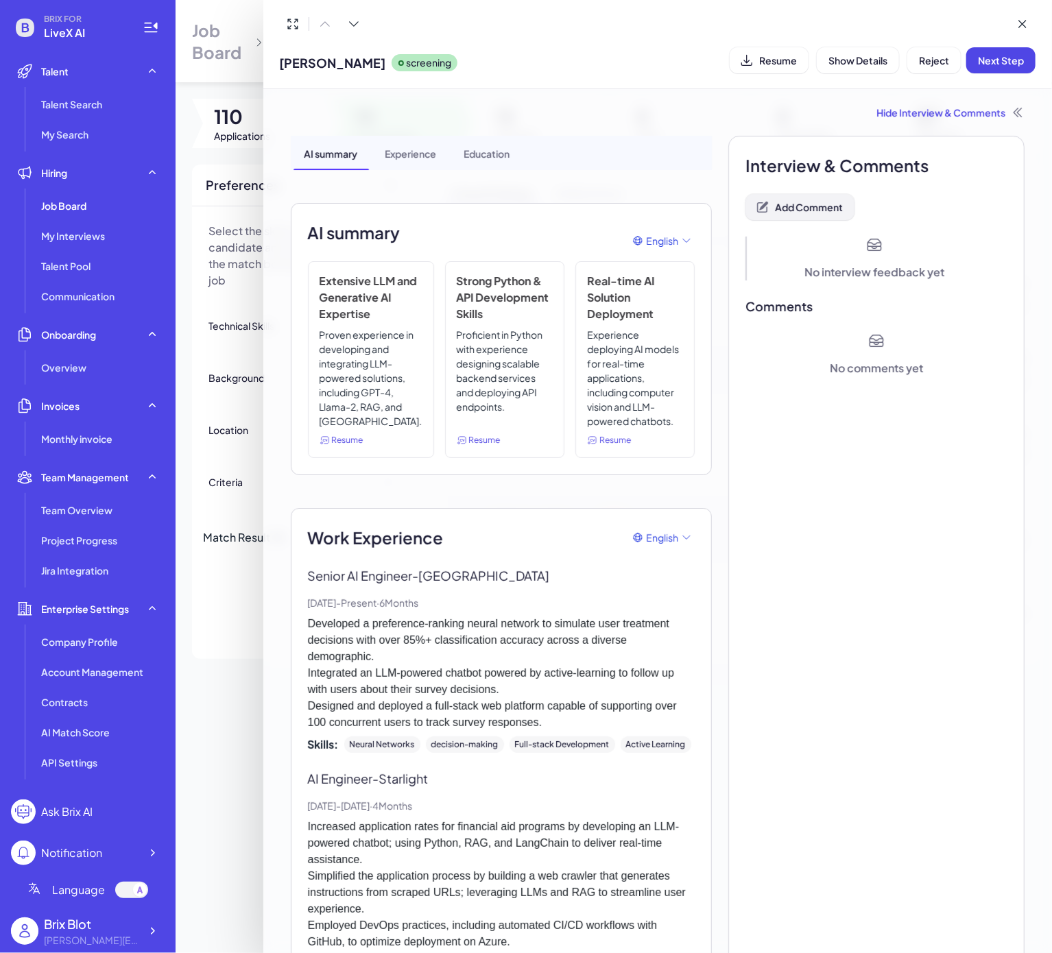
click at [834, 204] on button "Add Comment" at bounding box center [799, 207] width 109 height 26
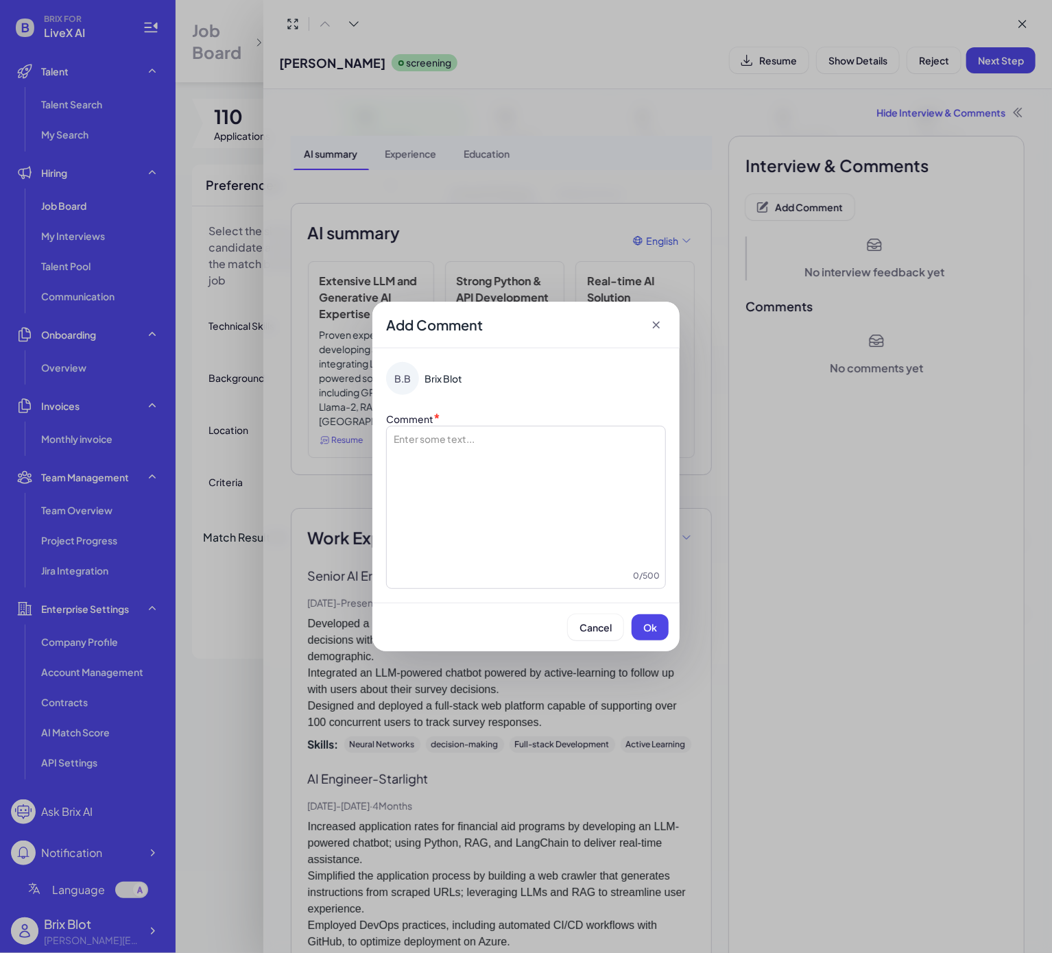
click at [551, 476] on div at bounding box center [525, 500] width 267 height 137
drag, startPoint x: 577, startPoint y: 485, endPoint x: 595, endPoint y: 504, distance: 26.2
click at [577, 487] on div "**********" at bounding box center [525, 500] width 267 height 137
click at [647, 629] on span "Ok" at bounding box center [650, 627] width 14 height 12
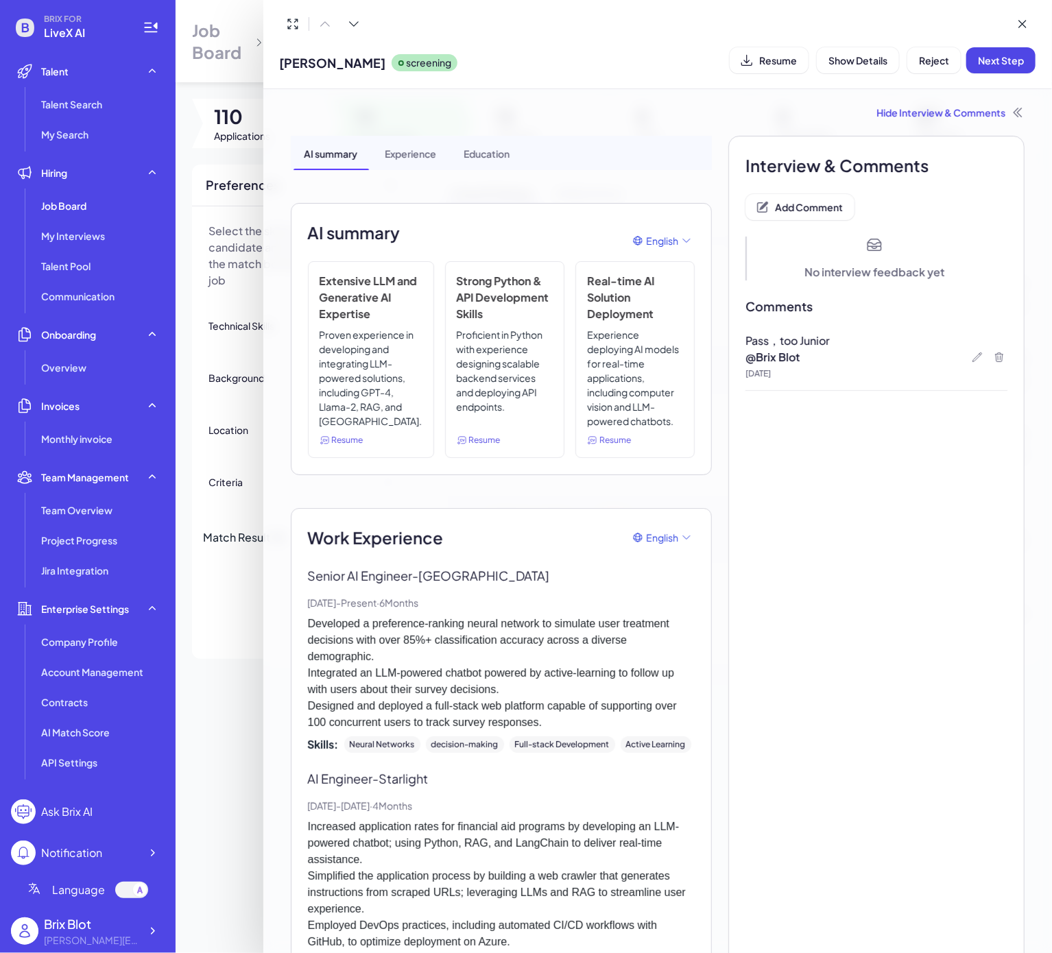
click at [210, 662] on div at bounding box center [526, 476] width 1052 height 953
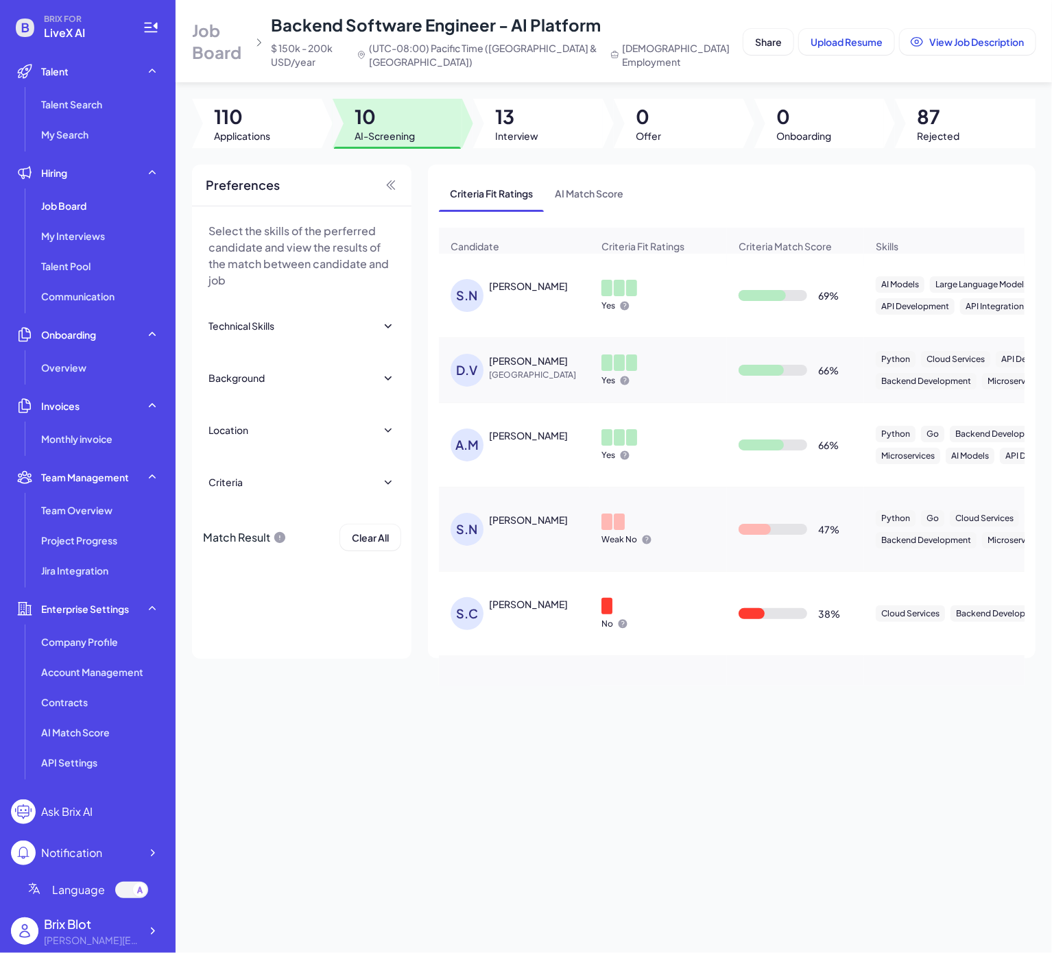
click at [537, 310] on div "S.N SUNEEL NADIPALLI" at bounding box center [520, 295] width 141 height 33
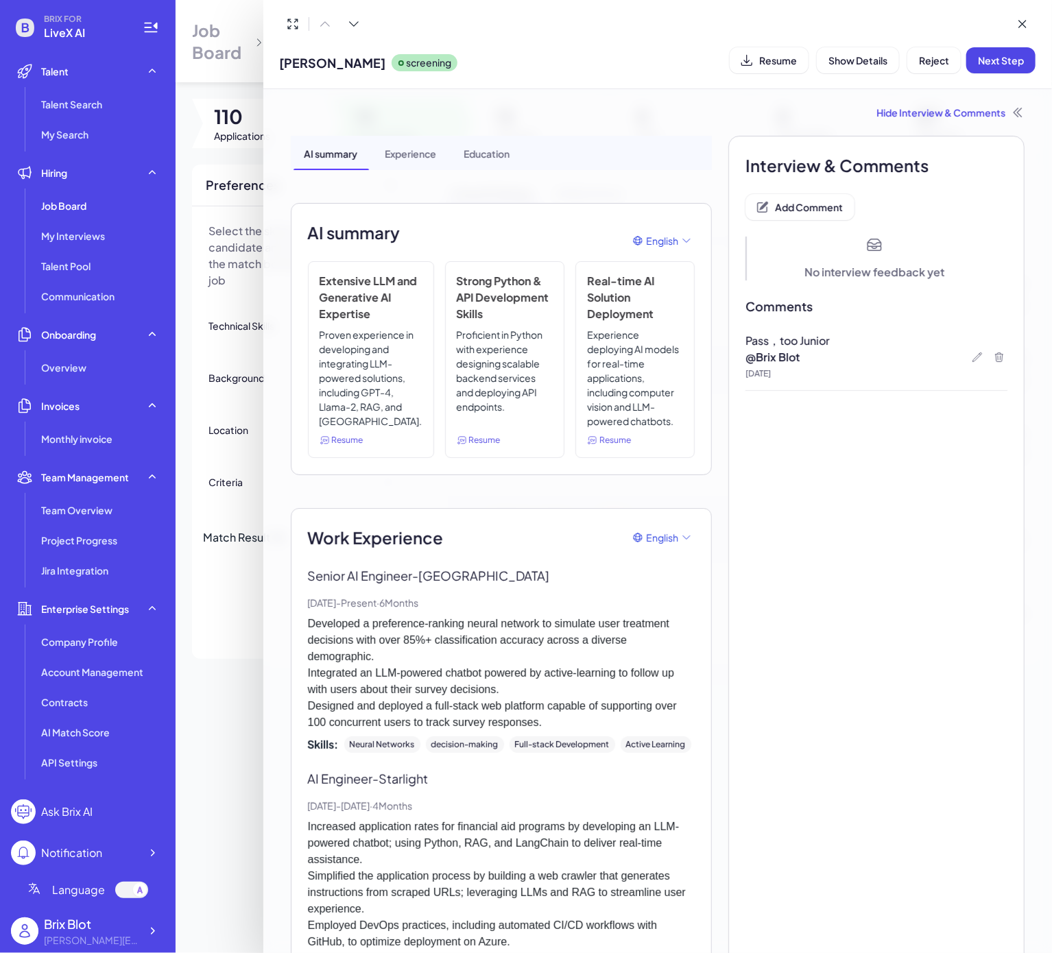
click at [256, 603] on div at bounding box center [526, 476] width 1052 height 953
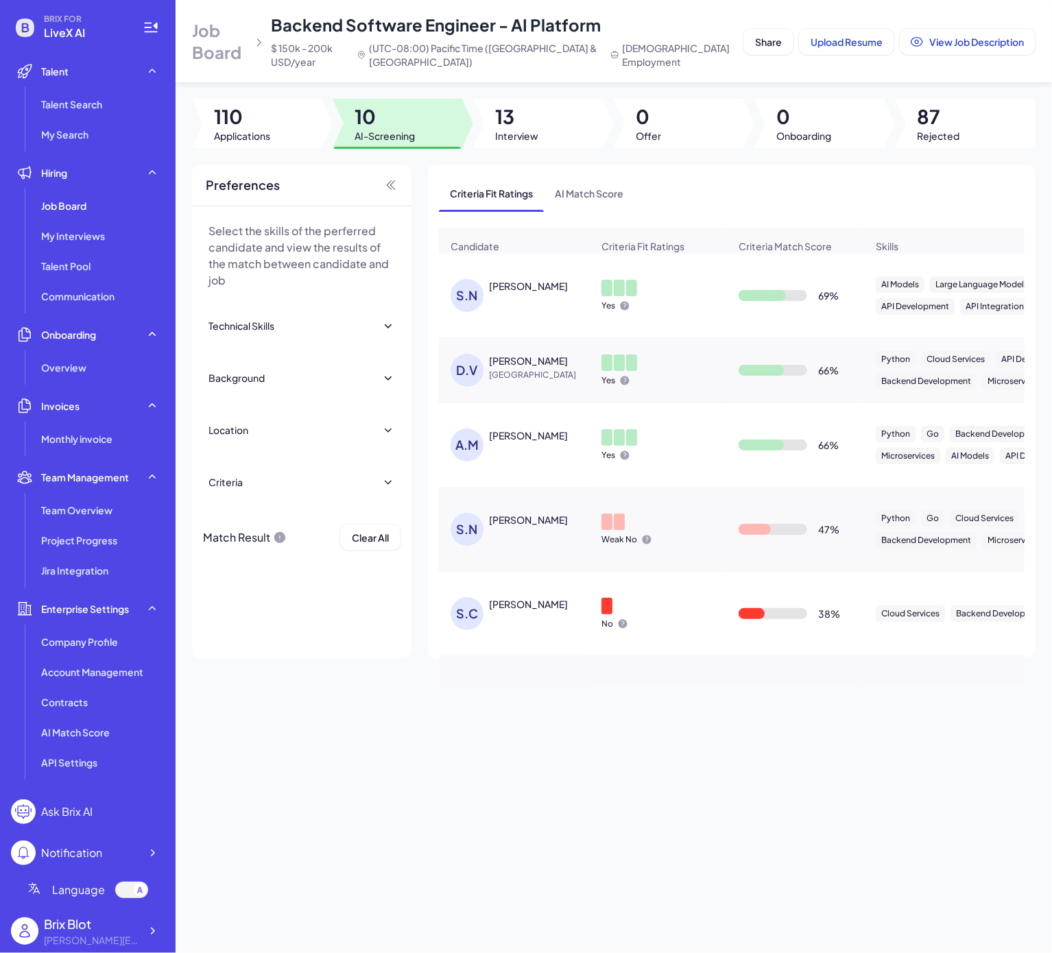
click at [551, 293] on div "SUNEEL NADIPALLI" at bounding box center [528, 286] width 79 height 14
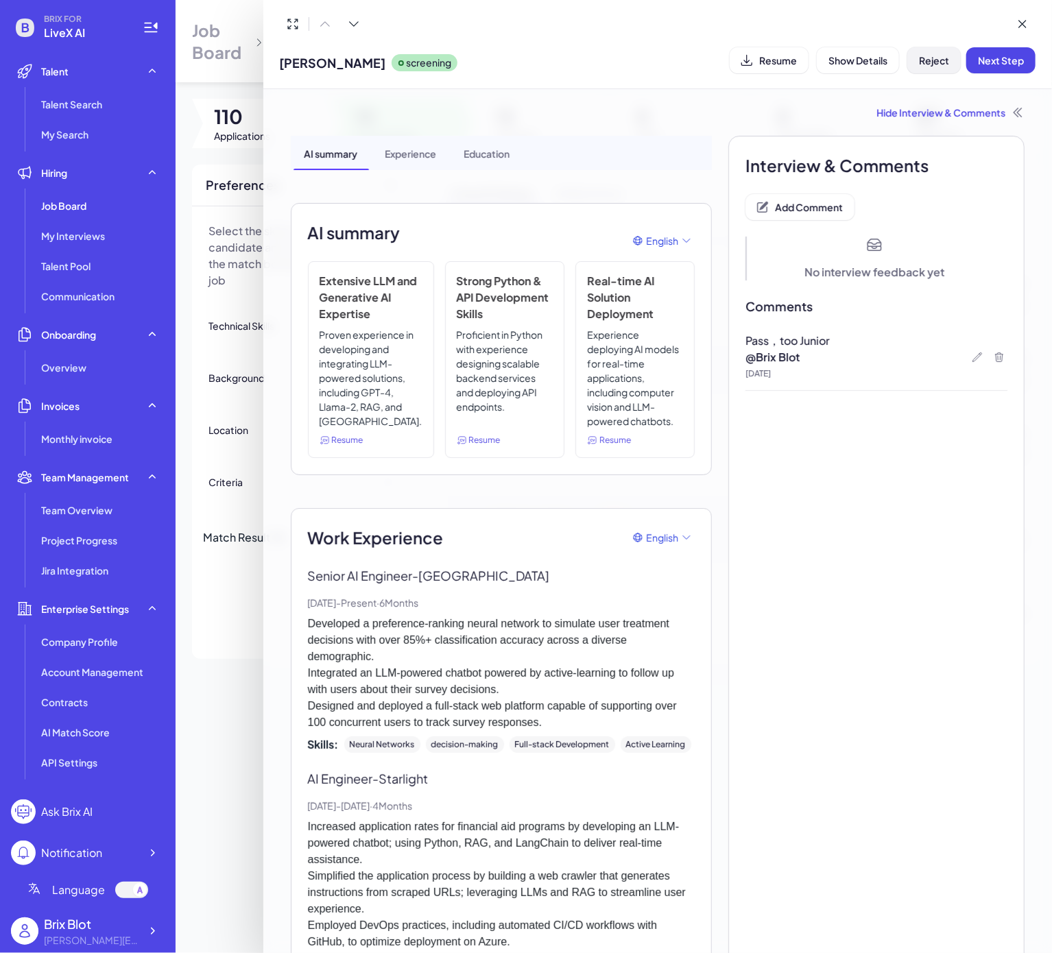
click at [945, 61] on span "Reject" at bounding box center [934, 60] width 30 height 12
click at [1012, 155] on button "Ok" at bounding box center [1010, 148] width 32 height 23
click at [228, 636] on div at bounding box center [526, 476] width 1052 height 953
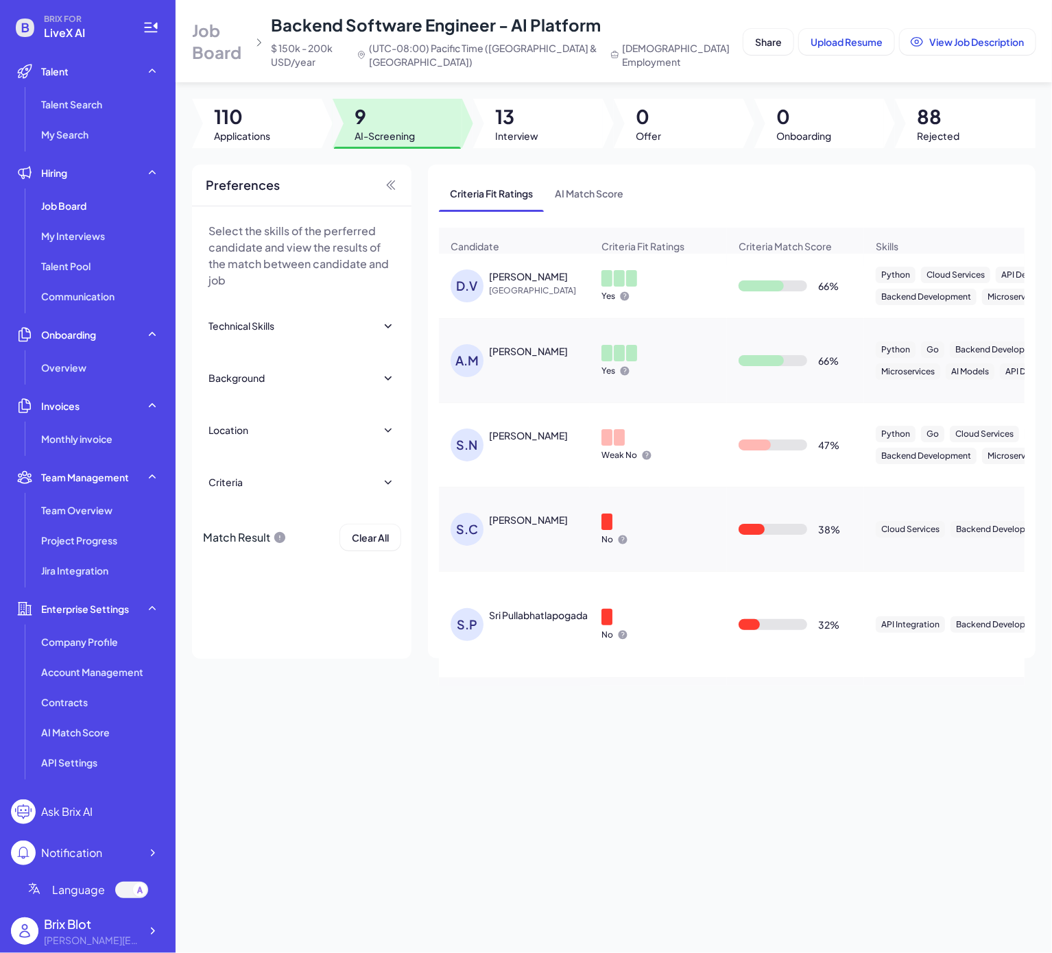
click at [529, 283] on div "Dan Vasquez" at bounding box center [528, 276] width 79 height 14
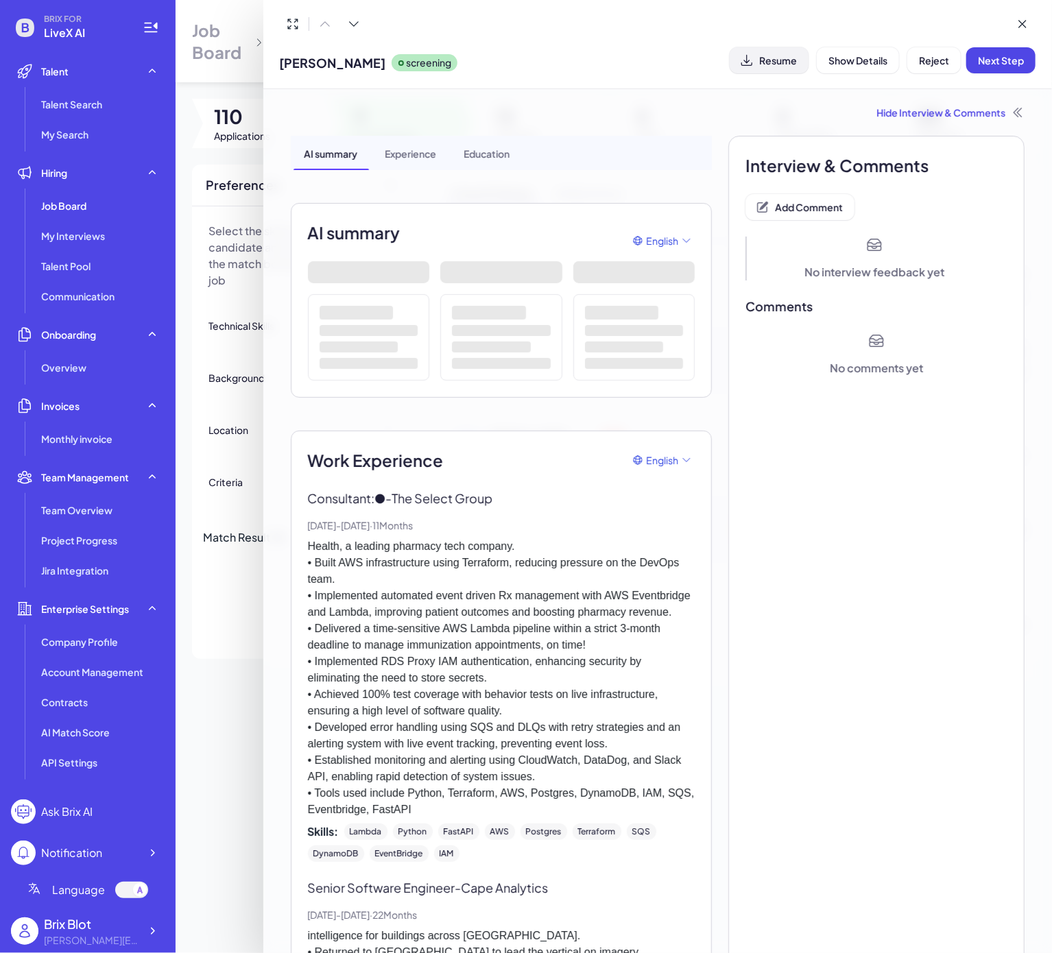
click at [785, 60] on span "Resume" at bounding box center [778, 60] width 38 height 12
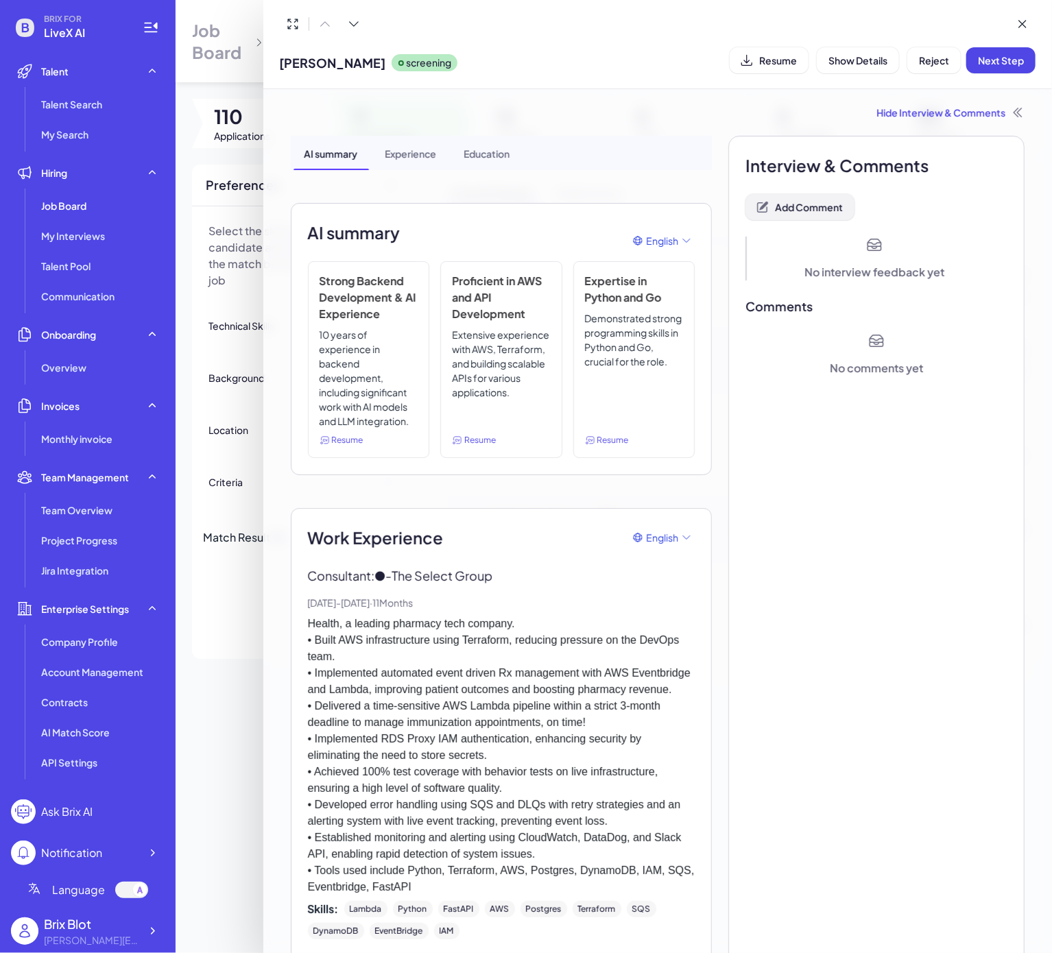
click at [818, 206] on span "Add Comment" at bounding box center [809, 207] width 68 height 12
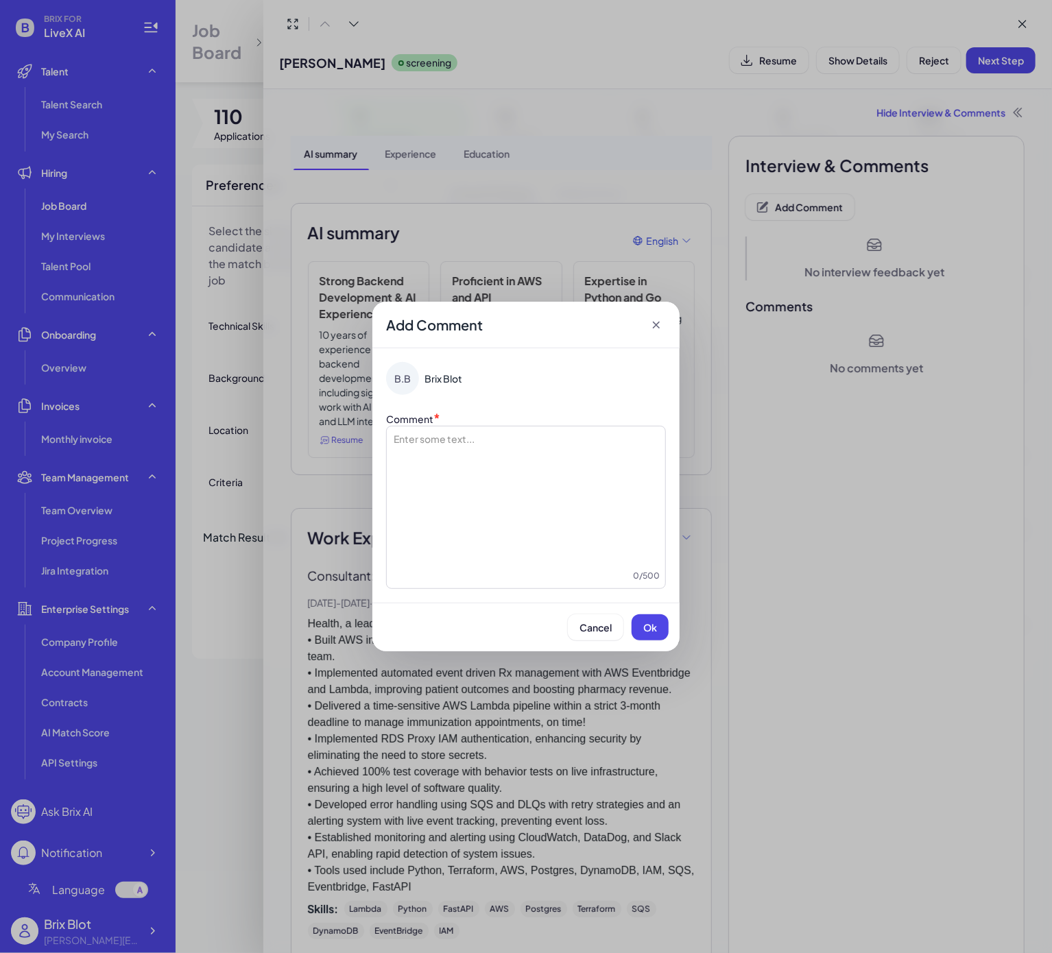
drag, startPoint x: 485, startPoint y: 448, endPoint x: 498, endPoint y: 448, distance: 12.3
click at [489, 448] on div at bounding box center [525, 500] width 267 height 137
click at [655, 638] on button "Ok" at bounding box center [649, 627] width 37 height 26
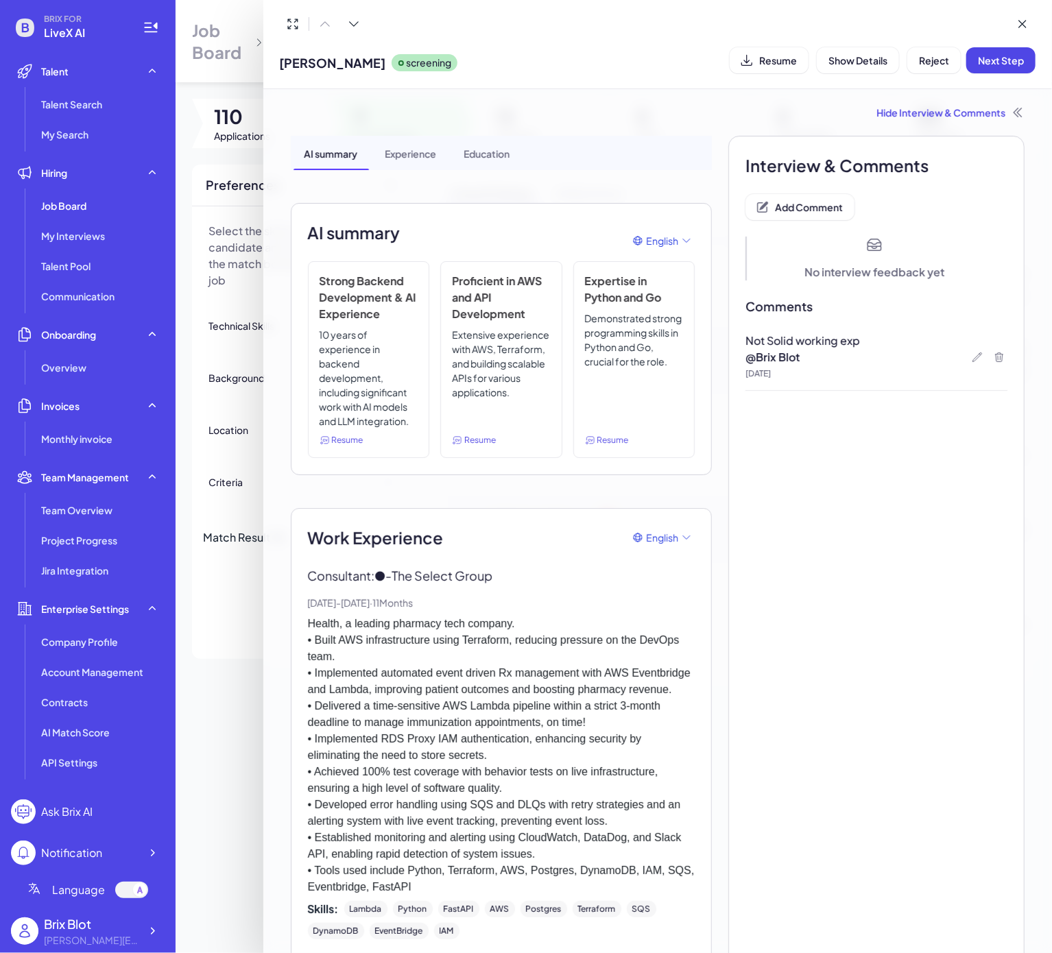
click at [669, 43] on div "Dan Vasquez screening Resume Show Details Reject Next Step" at bounding box center [658, 60] width 756 height 35
drag, startPoint x: 1011, startPoint y: 66, endPoint x: 919, endPoint y: 71, distance: 92.6
click at [919, 71] on div "Reject Next Step" at bounding box center [971, 60] width 128 height 26
click at [926, 64] on span "Reject" at bounding box center [934, 60] width 30 height 12
click at [1013, 149] on span "Ok" at bounding box center [1010, 149] width 14 height 12
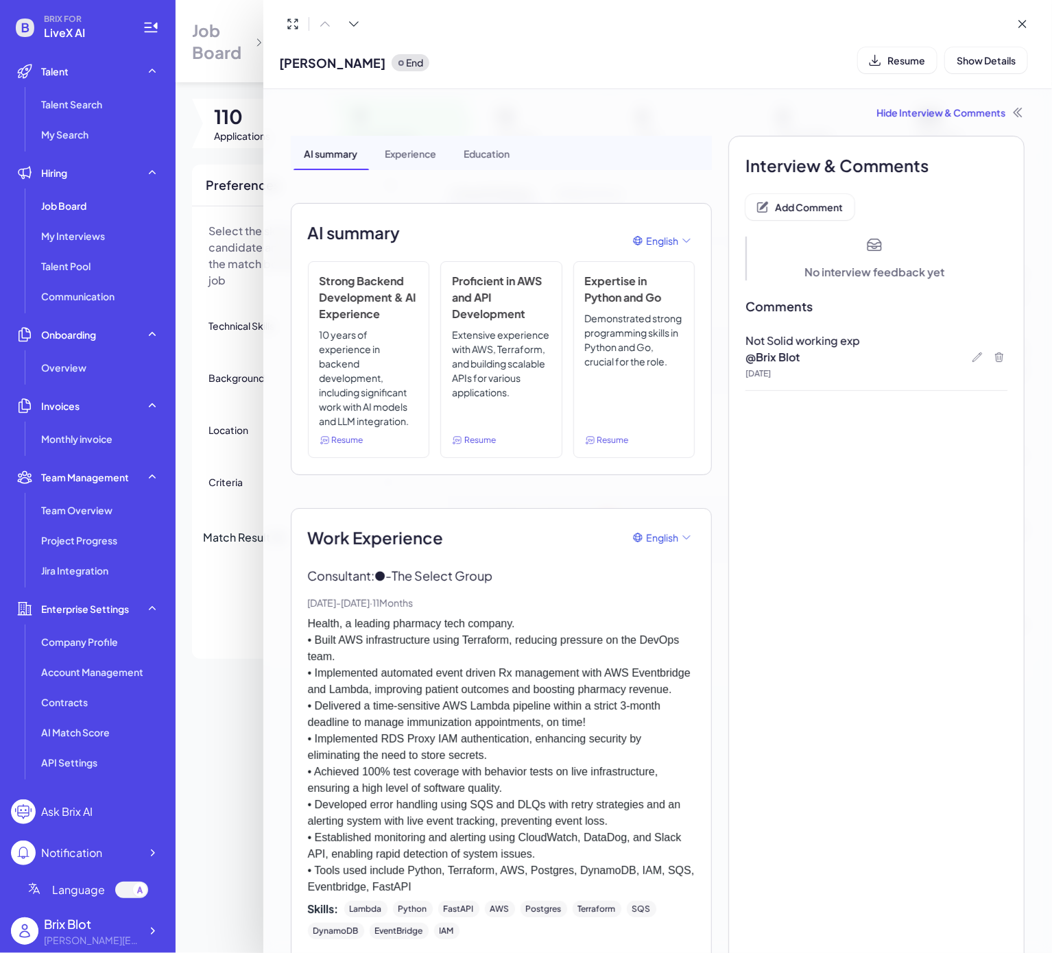
click at [220, 650] on div at bounding box center [526, 476] width 1052 height 953
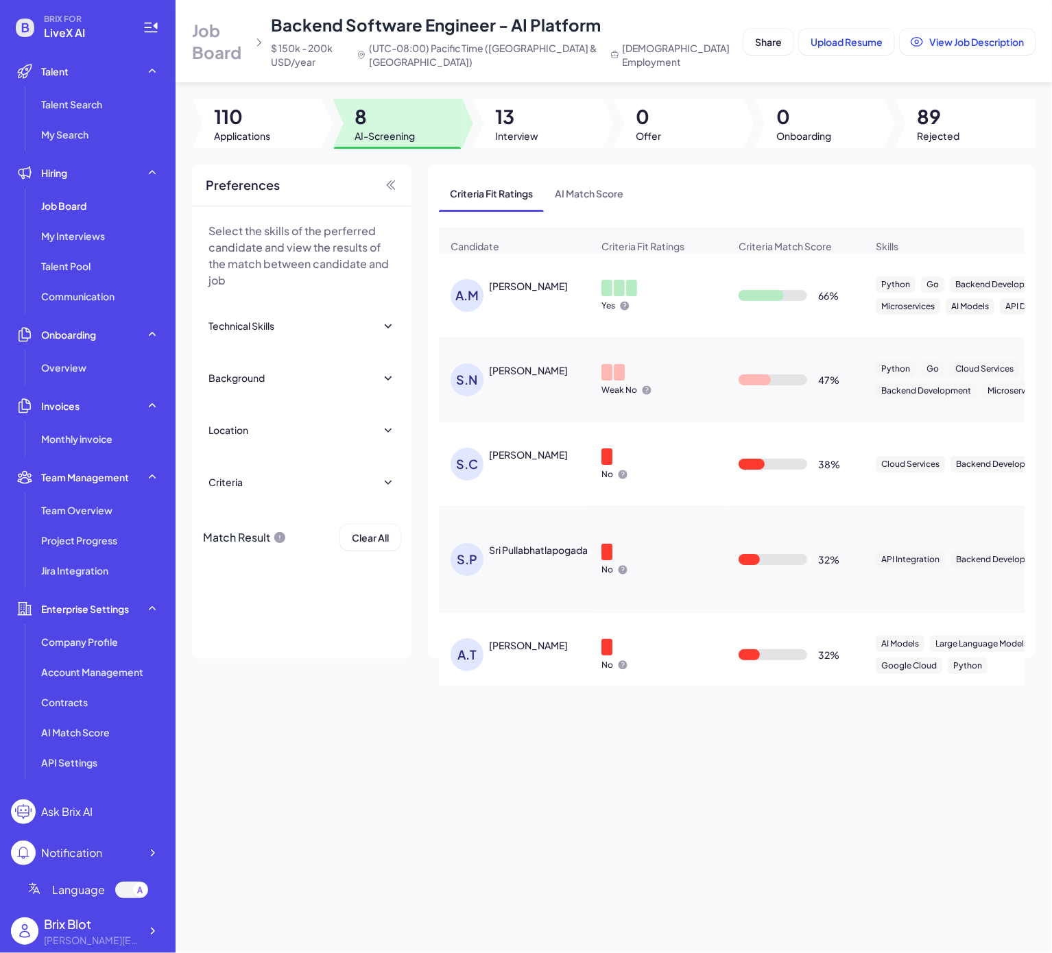
click at [503, 293] on div "Aditya Magarde" at bounding box center [528, 286] width 79 height 14
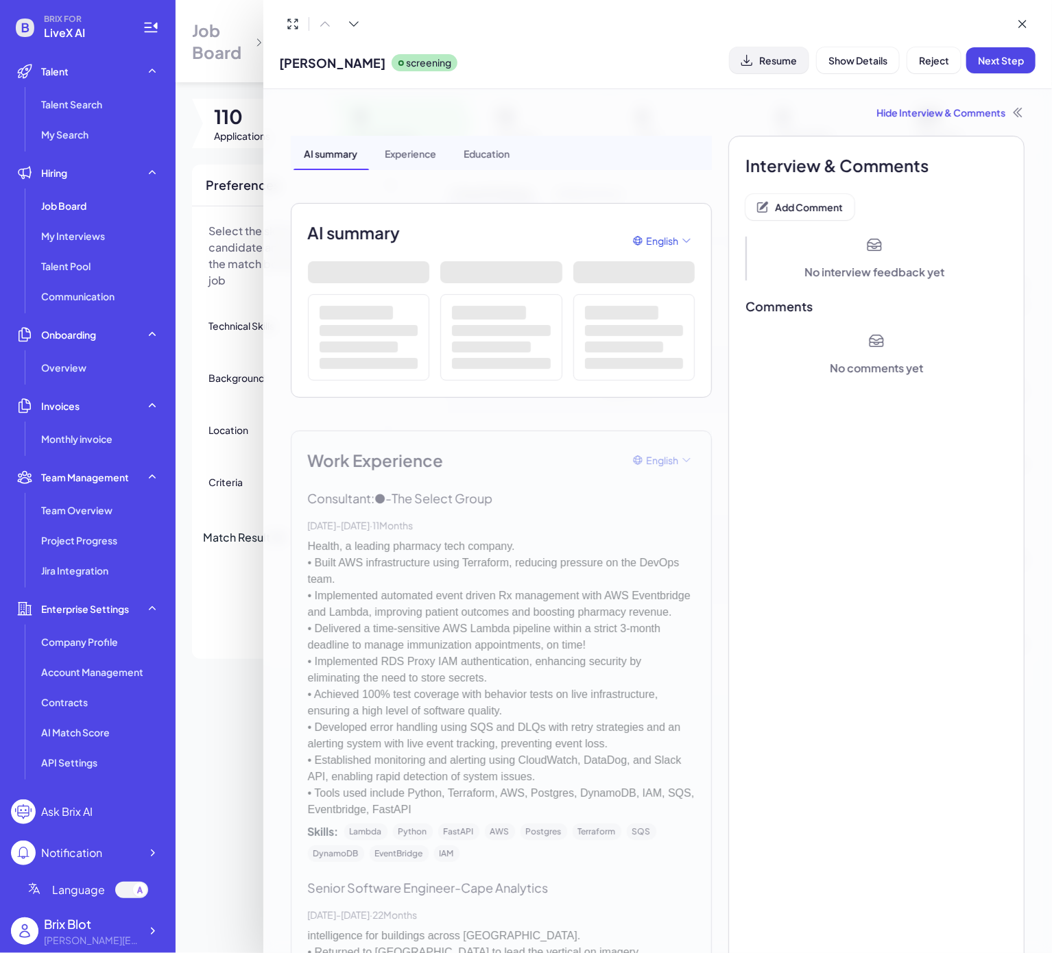
click at [786, 64] on span "Resume" at bounding box center [778, 60] width 38 height 12
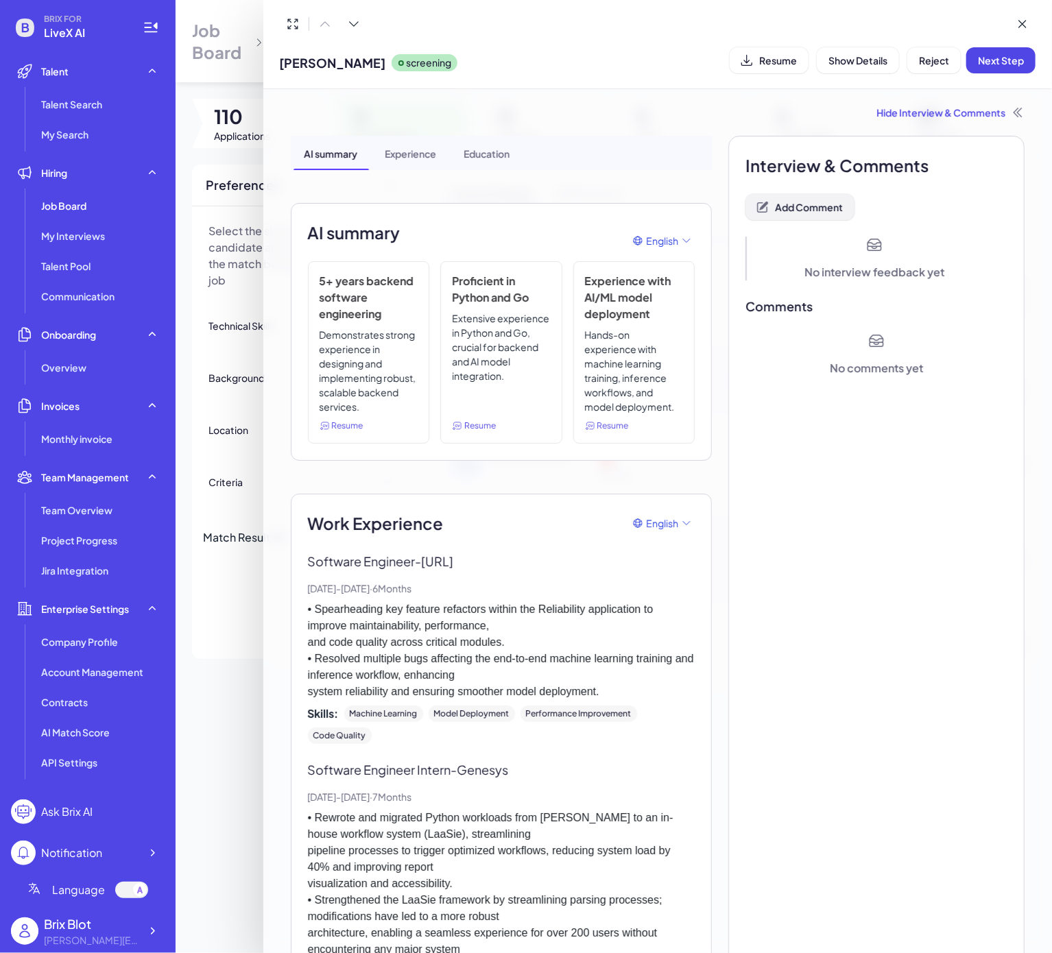
click at [801, 211] on span "Add Comment" at bounding box center [809, 207] width 68 height 12
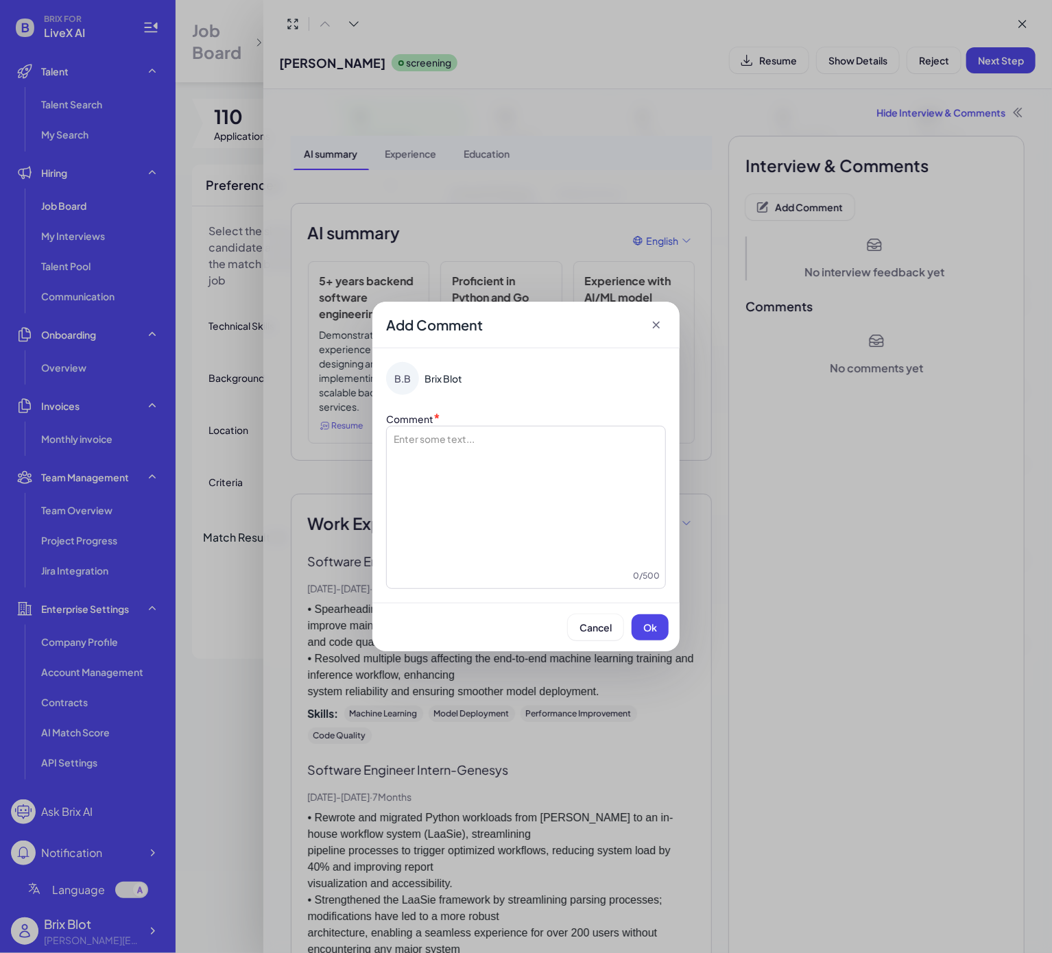
drag, startPoint x: 485, startPoint y: 460, endPoint x: 490, endPoint y: 455, distance: 7.3
click at [487, 459] on div at bounding box center [525, 500] width 267 height 137
drag, startPoint x: 480, startPoint y: 444, endPoint x: 496, endPoint y: 439, distance: 17.0
click at [483, 442] on p "*********" at bounding box center [525, 439] width 267 height 14
click at [644, 631] on span "Ok" at bounding box center [650, 627] width 14 height 12
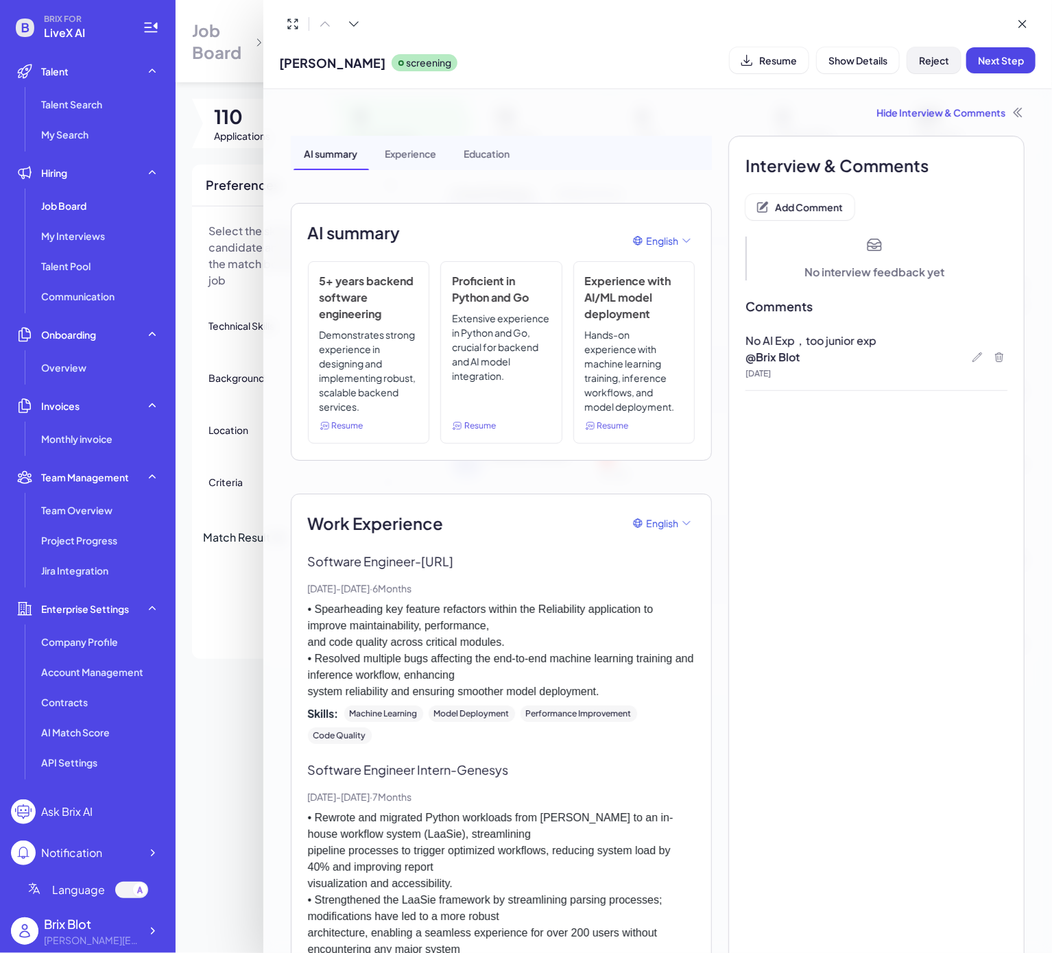
click at [941, 65] on button "Reject" at bounding box center [933, 60] width 53 height 26
click at [1008, 154] on button "Ok" at bounding box center [1010, 148] width 32 height 23
click at [231, 652] on div at bounding box center [526, 476] width 1052 height 953
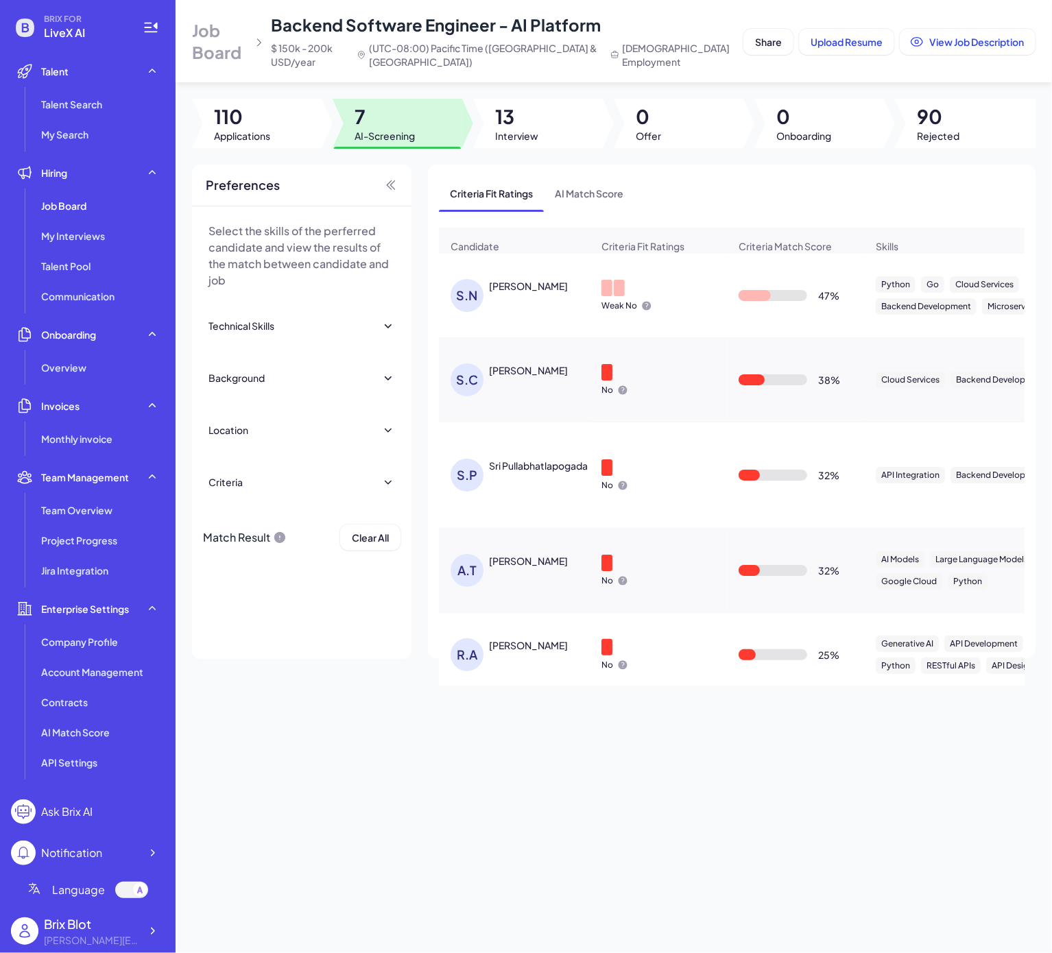
click at [554, 293] on div "Sri Nikitha Kalidindi" at bounding box center [528, 286] width 79 height 14
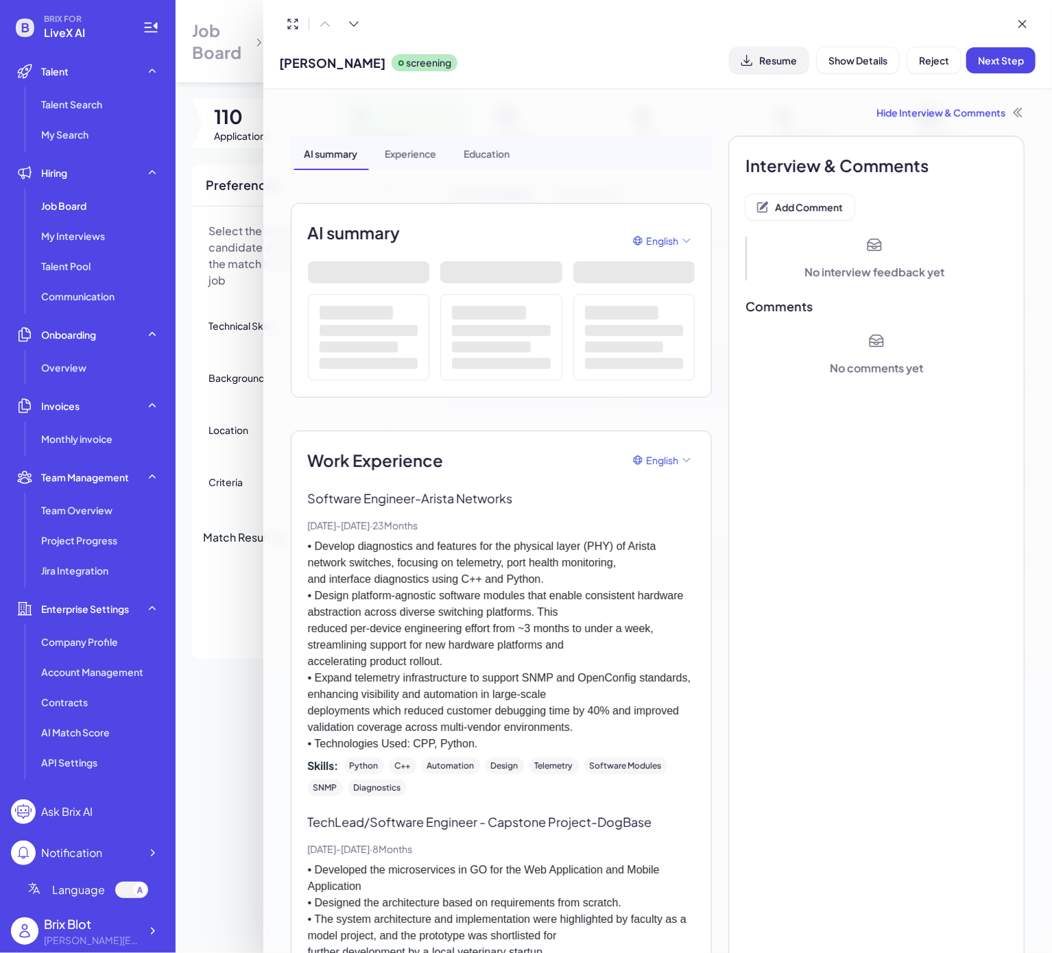
click at [775, 63] on span "Resume" at bounding box center [778, 60] width 38 height 12
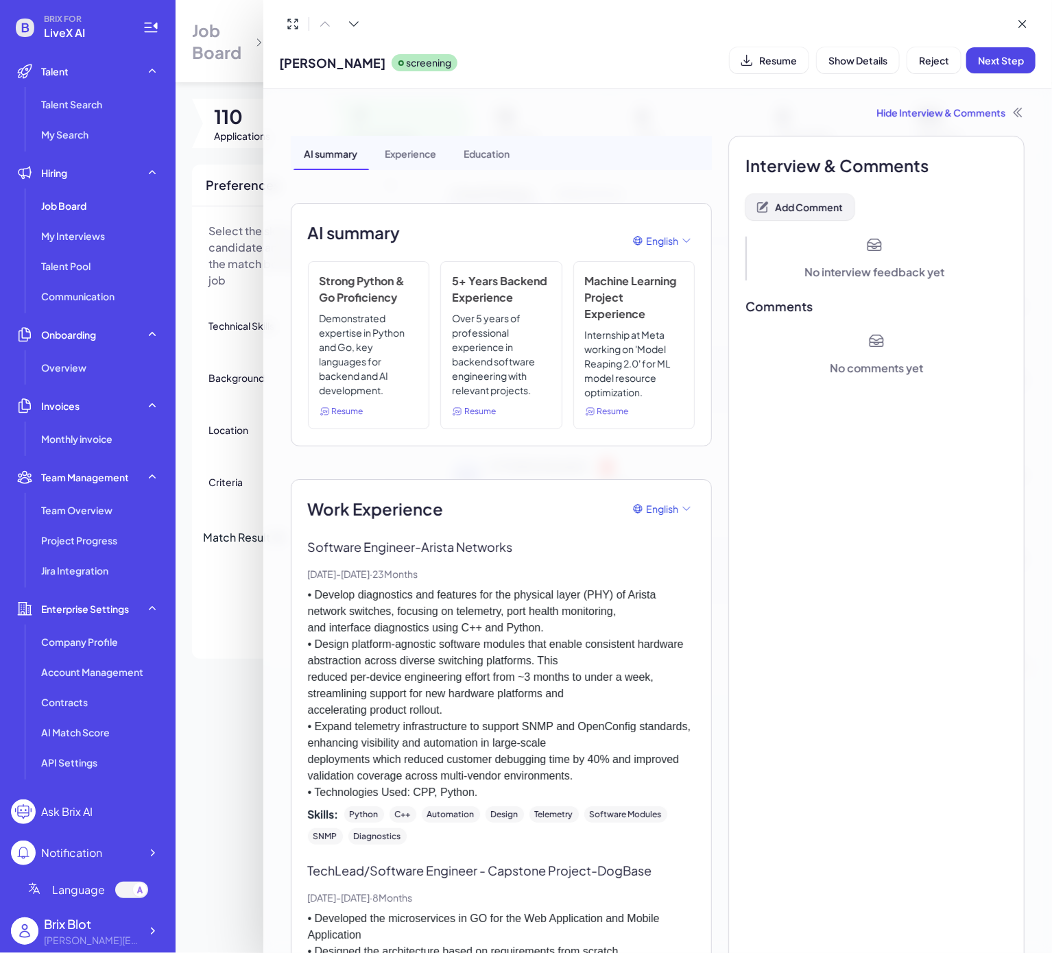
click at [796, 220] on button "Add Comment" at bounding box center [799, 207] width 109 height 26
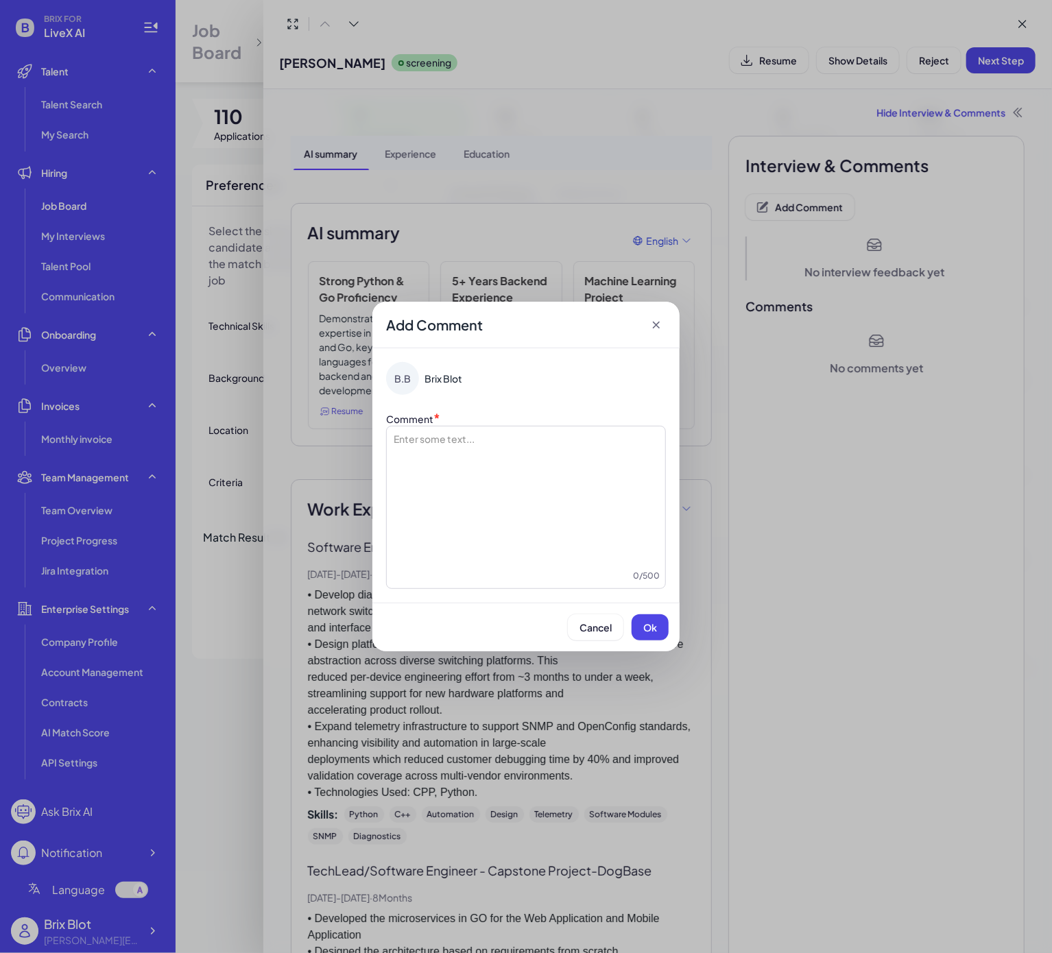
click at [513, 460] on div at bounding box center [525, 500] width 267 height 137
click at [647, 632] on span "Ok" at bounding box center [650, 627] width 14 height 12
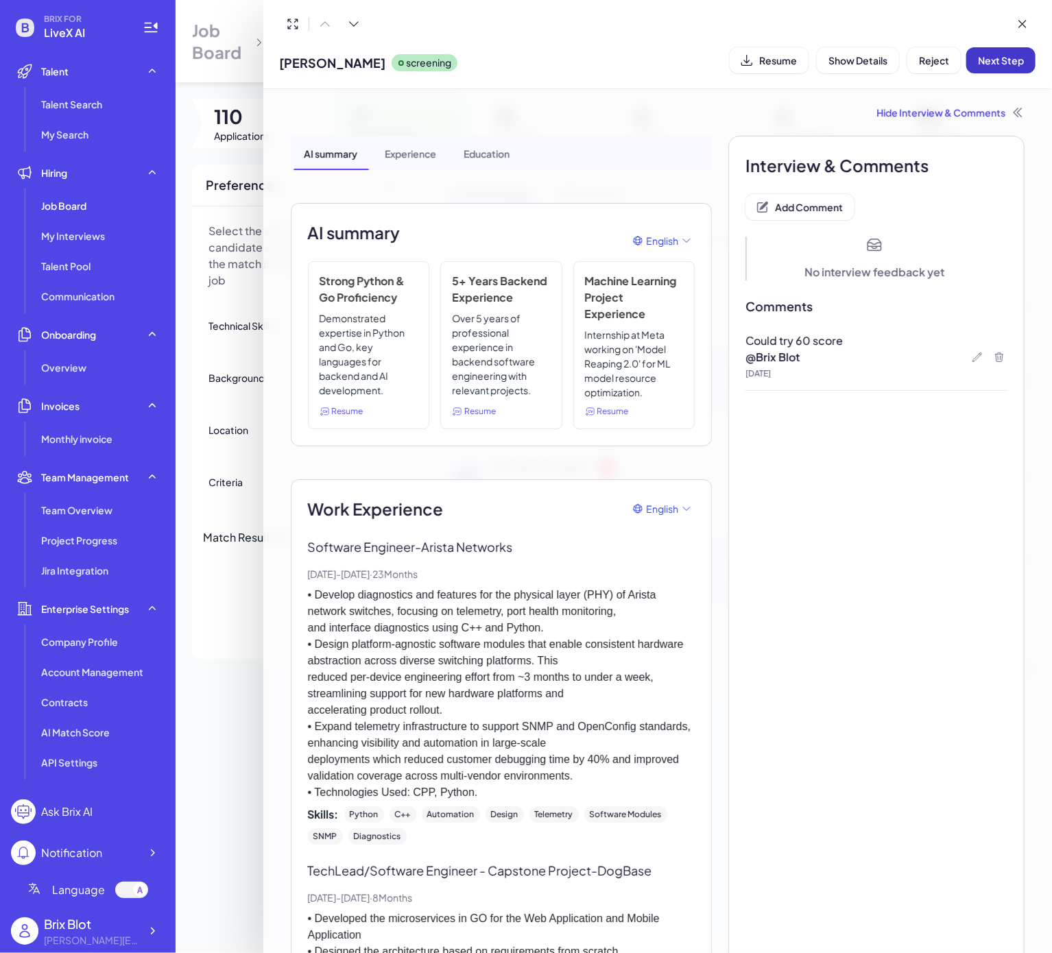
click at [999, 59] on span "Next Step" at bounding box center [1001, 60] width 46 height 12
click at [237, 603] on div at bounding box center [526, 476] width 1052 height 953
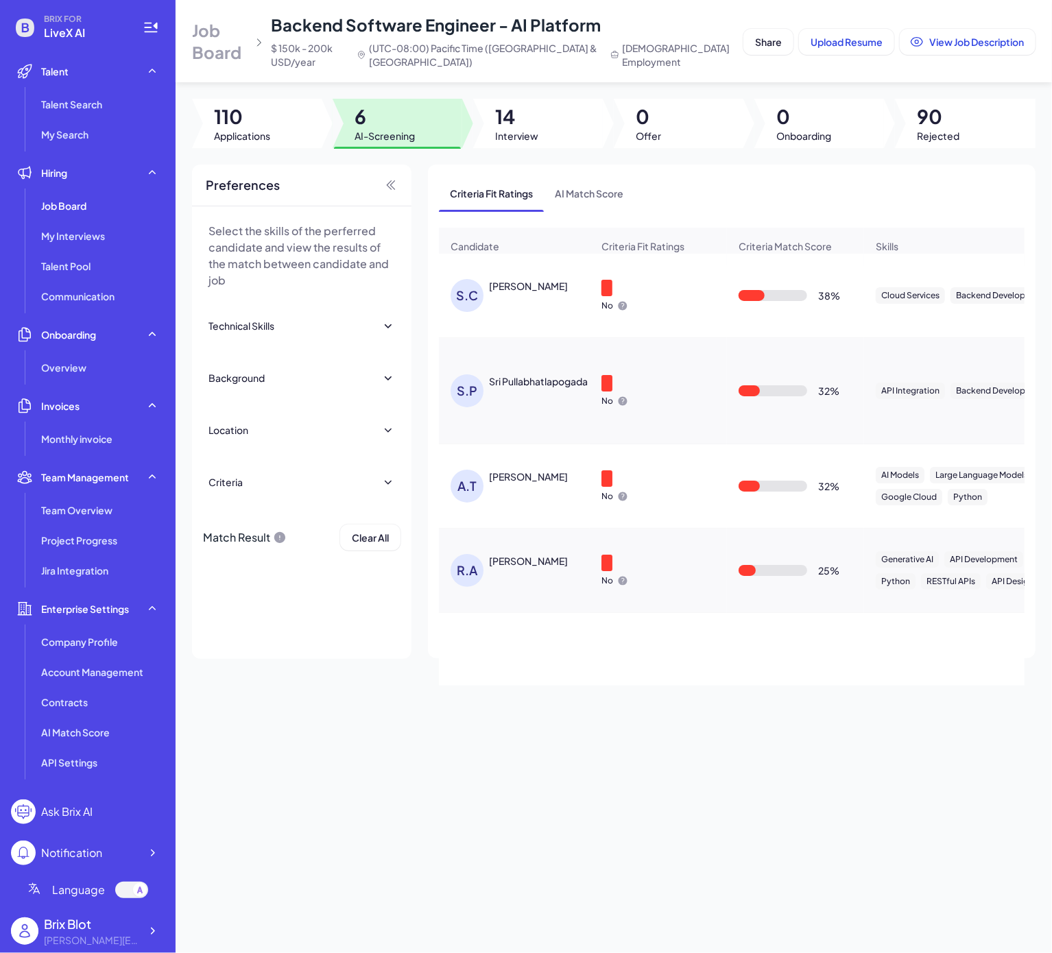
click at [537, 293] on div "Sungkyun Chung" at bounding box center [528, 286] width 79 height 14
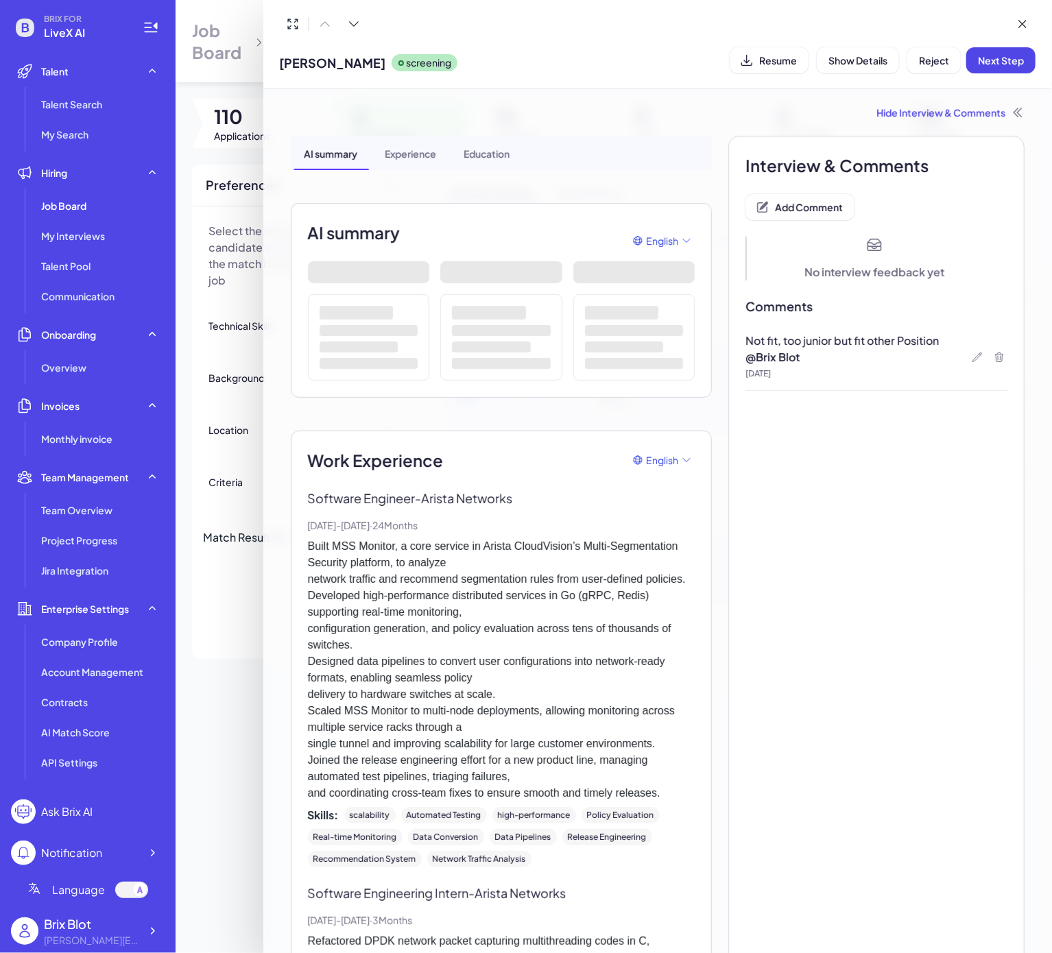
drag, startPoint x: 219, startPoint y: 651, endPoint x: 418, endPoint y: 457, distance: 277.8
click at [220, 651] on div at bounding box center [526, 476] width 1052 height 953
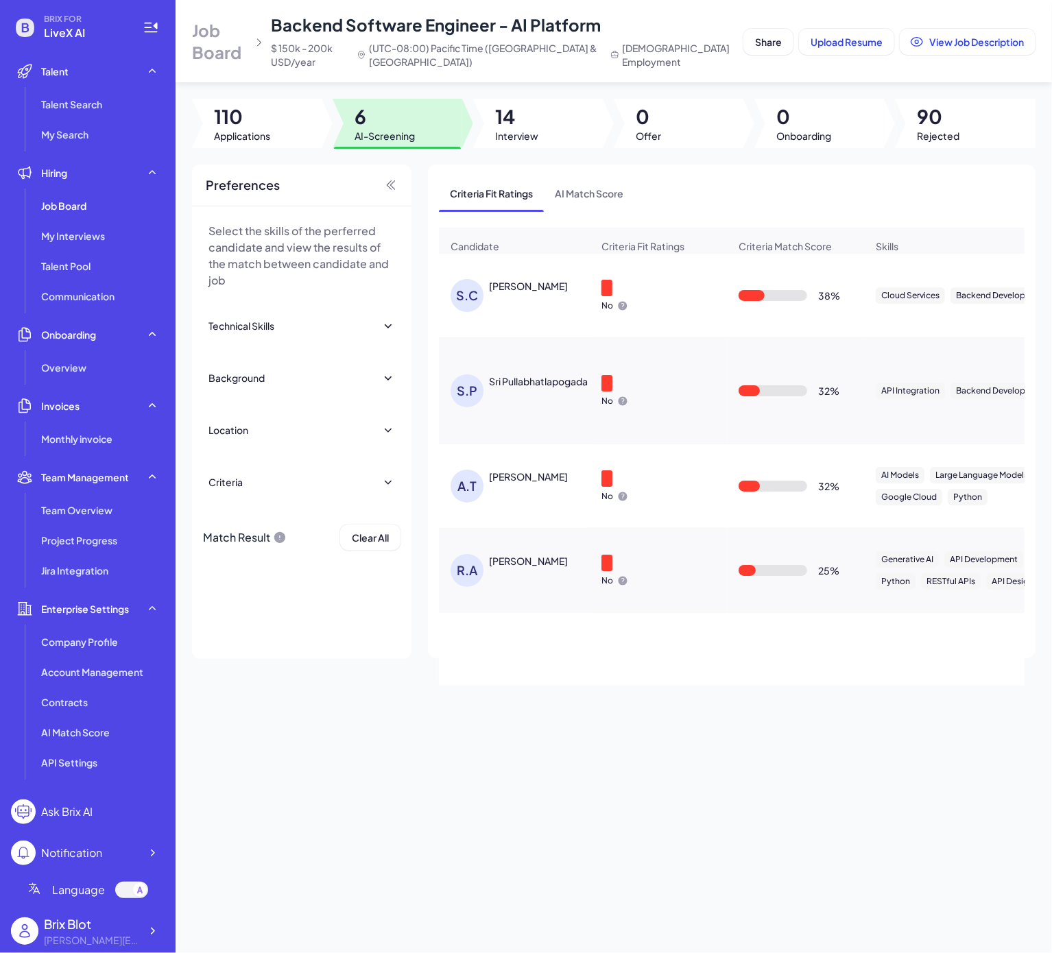
click at [476, 388] on div "S.P" at bounding box center [466, 390] width 33 height 33
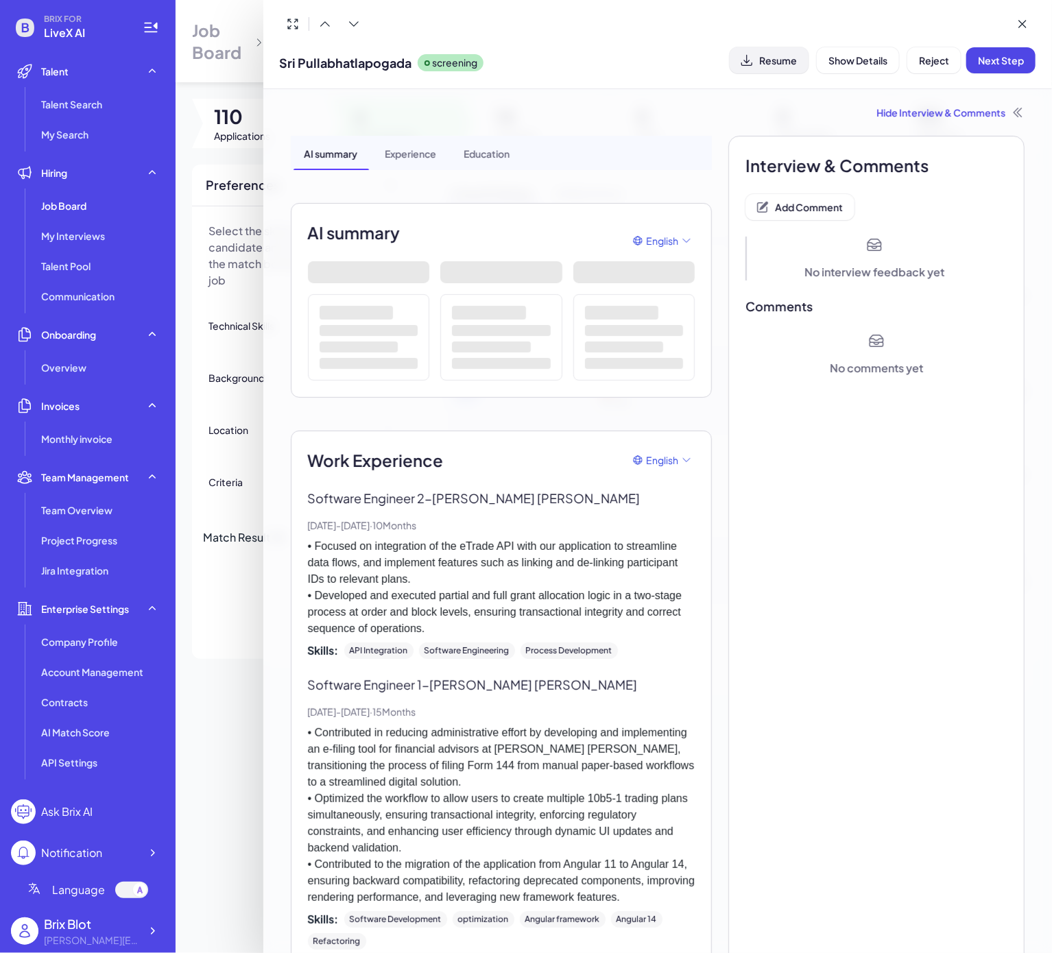
click at [770, 58] on span "Resume" at bounding box center [778, 60] width 38 height 12
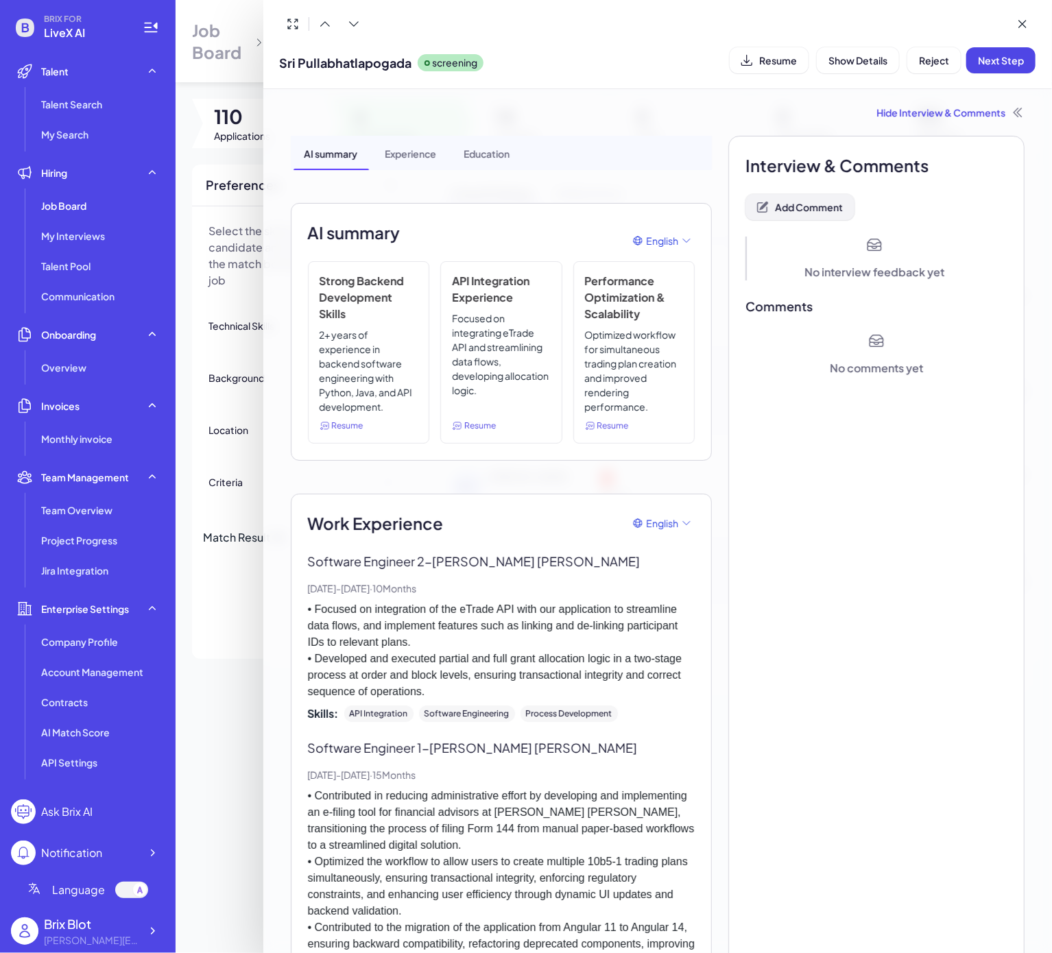
click at [819, 208] on span "Add Comment" at bounding box center [809, 207] width 68 height 12
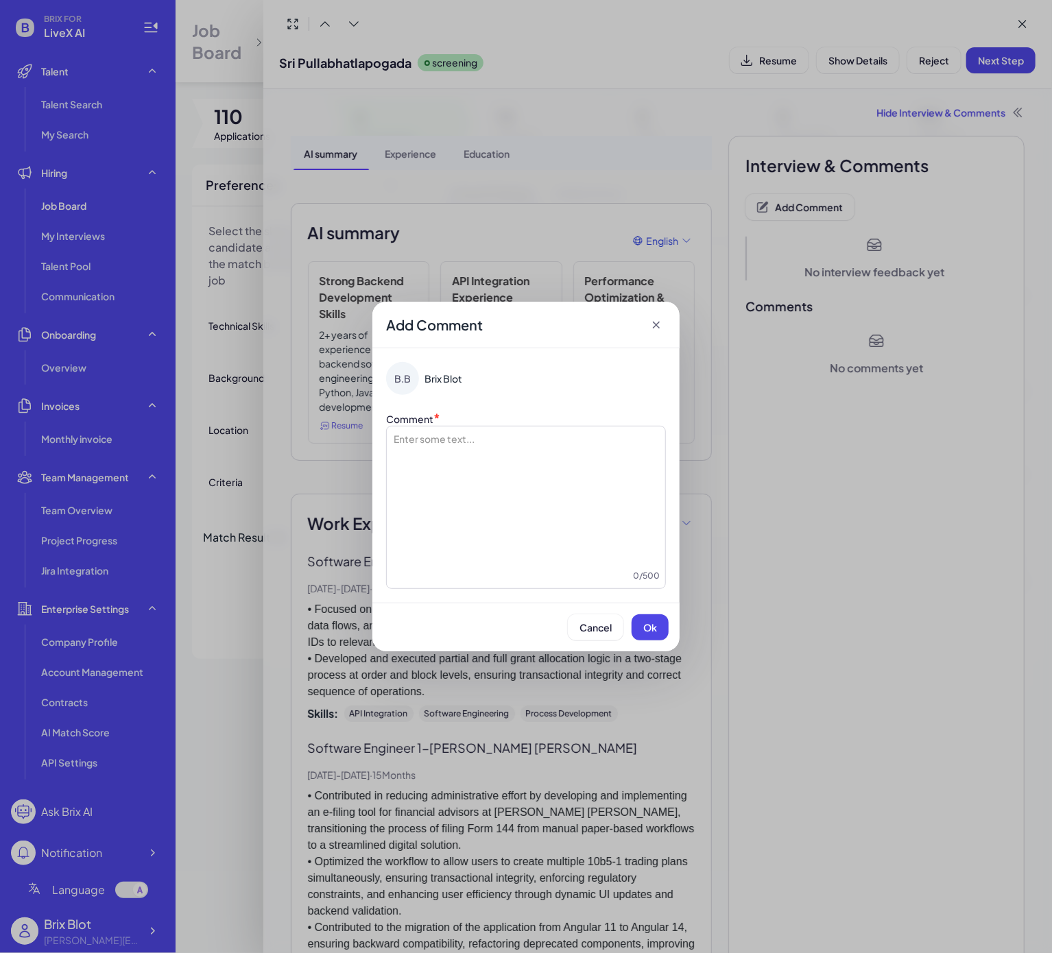
click at [518, 445] on div at bounding box center [525, 500] width 267 height 137
click at [575, 484] on div "**********" at bounding box center [525, 500] width 267 height 137
click at [638, 632] on button "Ok" at bounding box center [649, 627] width 37 height 26
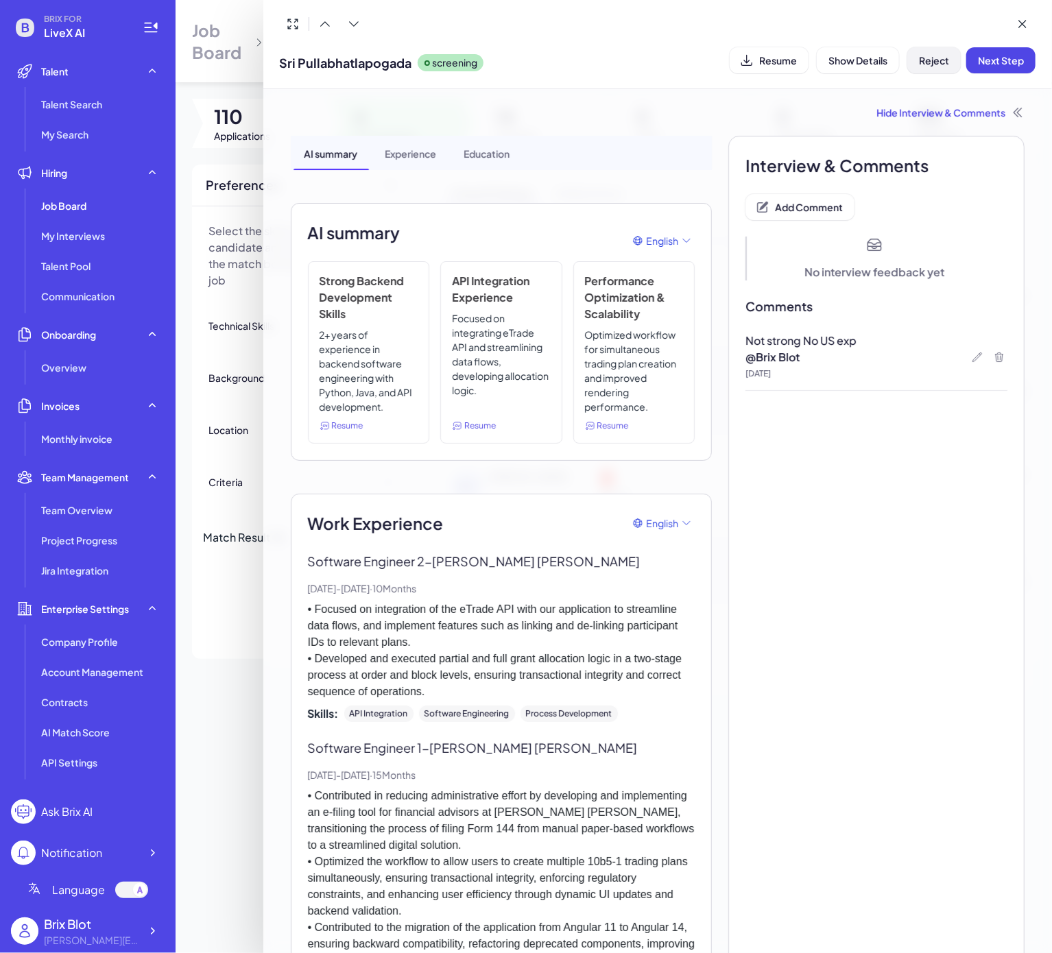
click at [933, 63] on span "Reject" at bounding box center [934, 60] width 30 height 12
click at [1011, 145] on span "Ok" at bounding box center [1010, 149] width 14 height 12
click at [229, 714] on div at bounding box center [526, 476] width 1052 height 953
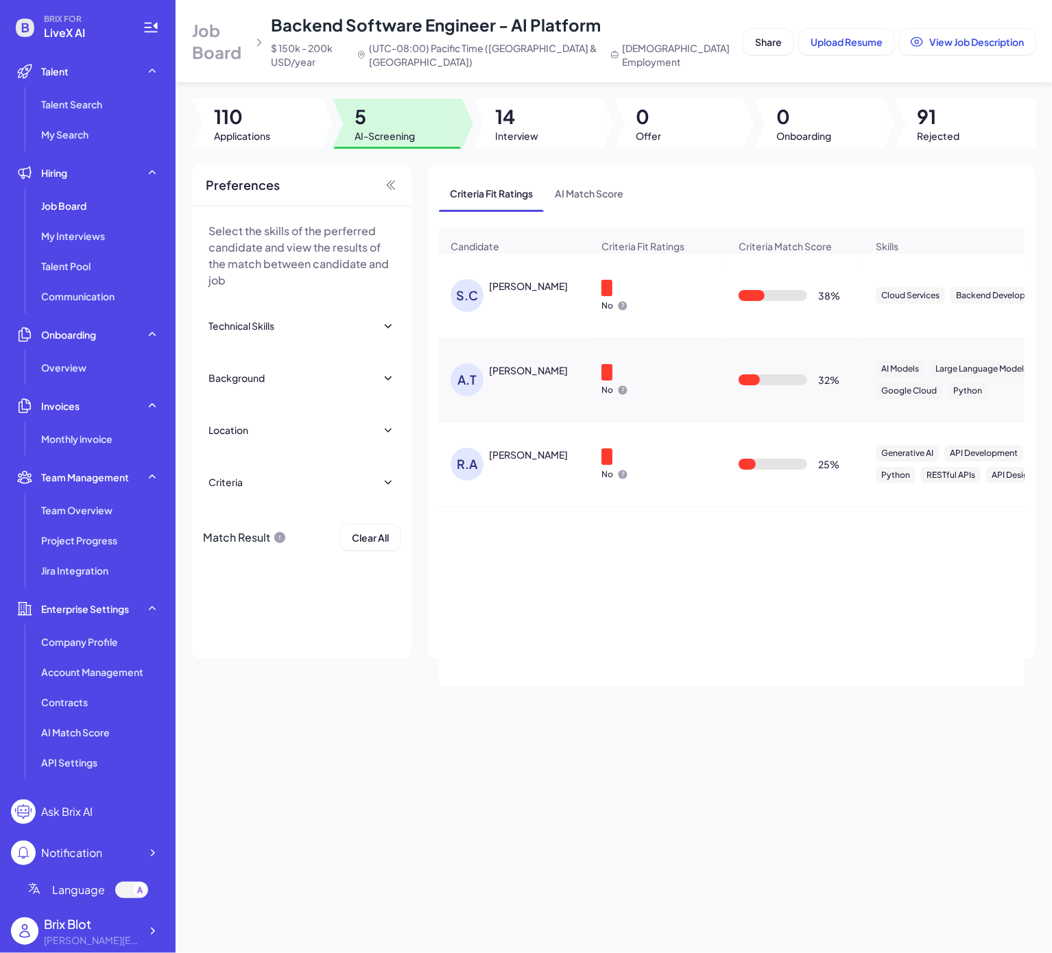
click at [546, 374] on div "A.T Andy Theodorko" at bounding box center [513, 379] width 149 height 55
click at [555, 396] on div "A.T Andy Theodorko" at bounding box center [520, 379] width 141 height 33
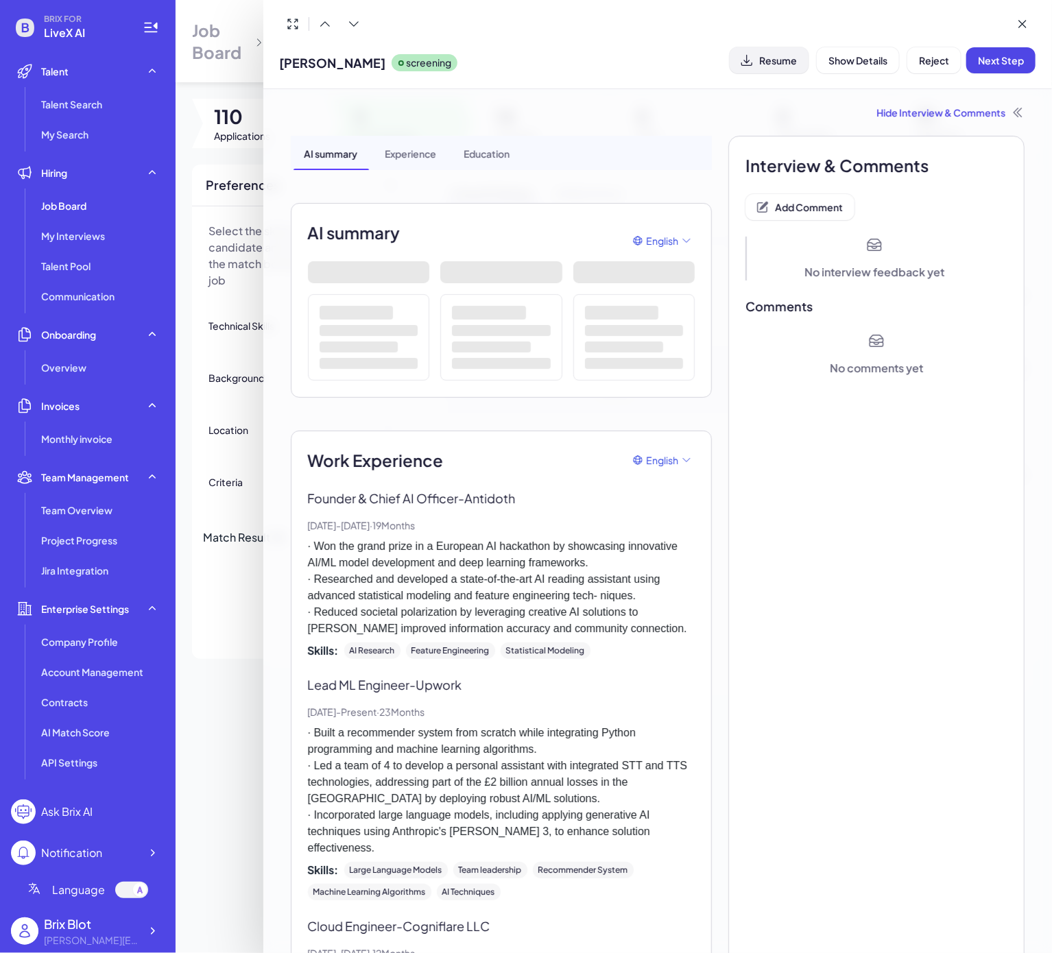
click at [787, 65] on button "Resume" at bounding box center [768, 60] width 79 height 26
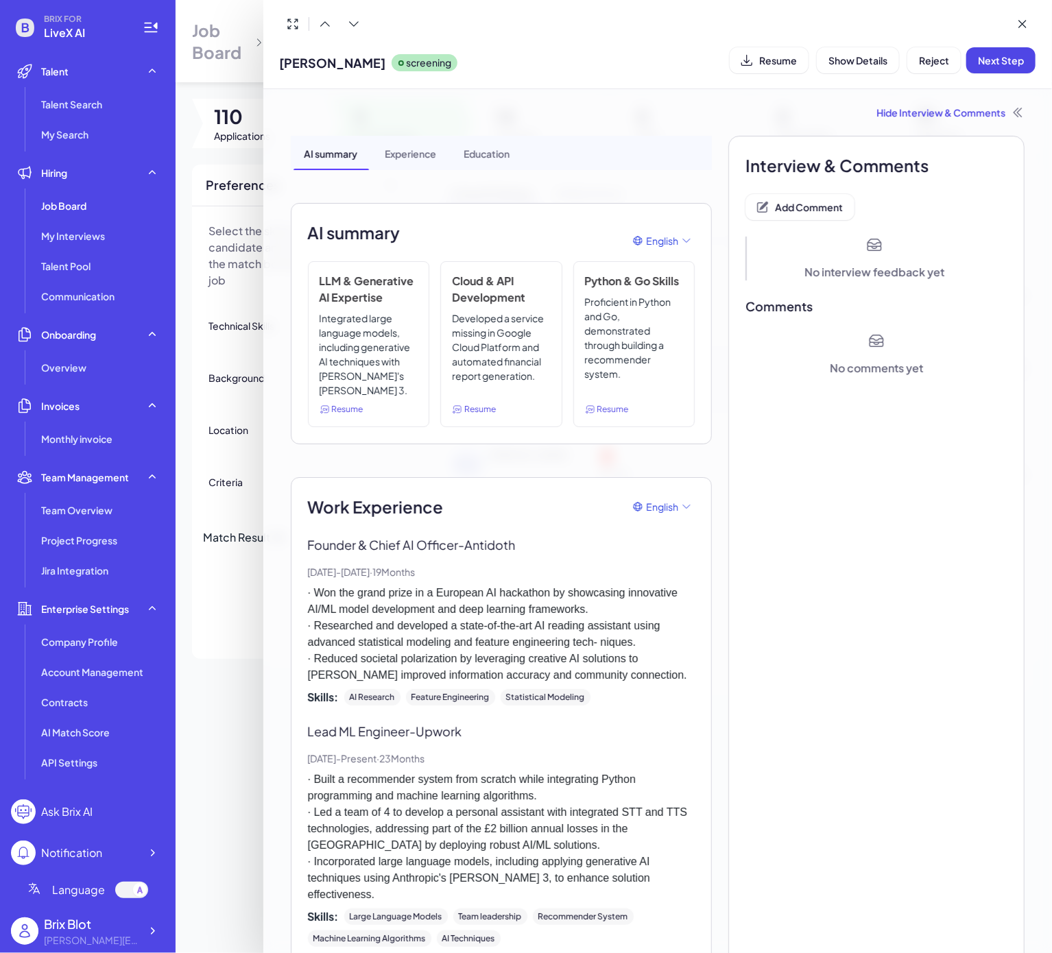
drag, startPoint x: 830, startPoint y: 467, endPoint x: 809, endPoint y: 426, distance: 45.7
click at [830, 467] on div "Interview & Comments Add Comment No interview feedback yet Comments No comments…" at bounding box center [876, 924] width 296 height 1576
click at [787, 211] on span "Add Comment" at bounding box center [809, 207] width 68 height 12
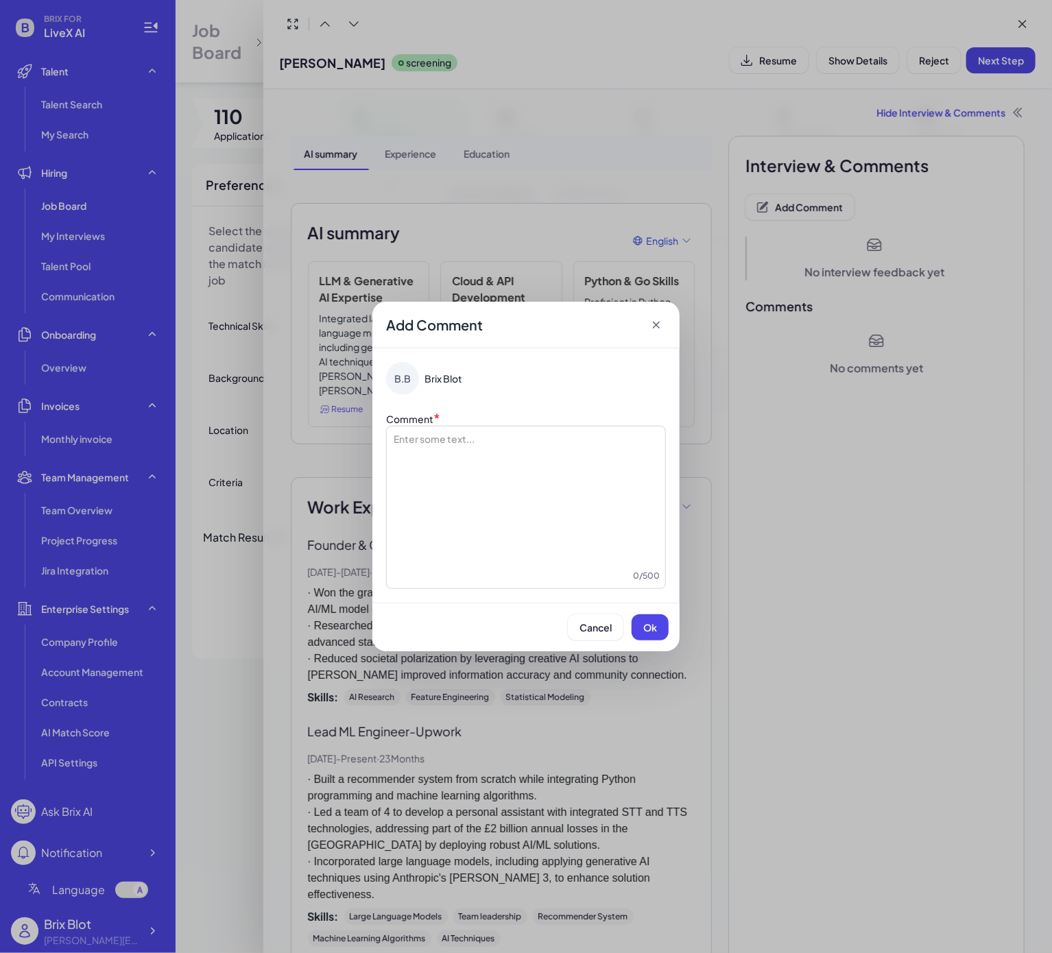
click at [494, 469] on div at bounding box center [525, 500] width 267 height 137
drag, startPoint x: 639, startPoint y: 630, endPoint x: 659, endPoint y: 617, distance: 23.8
click at [639, 630] on button "Ok" at bounding box center [649, 627] width 37 height 26
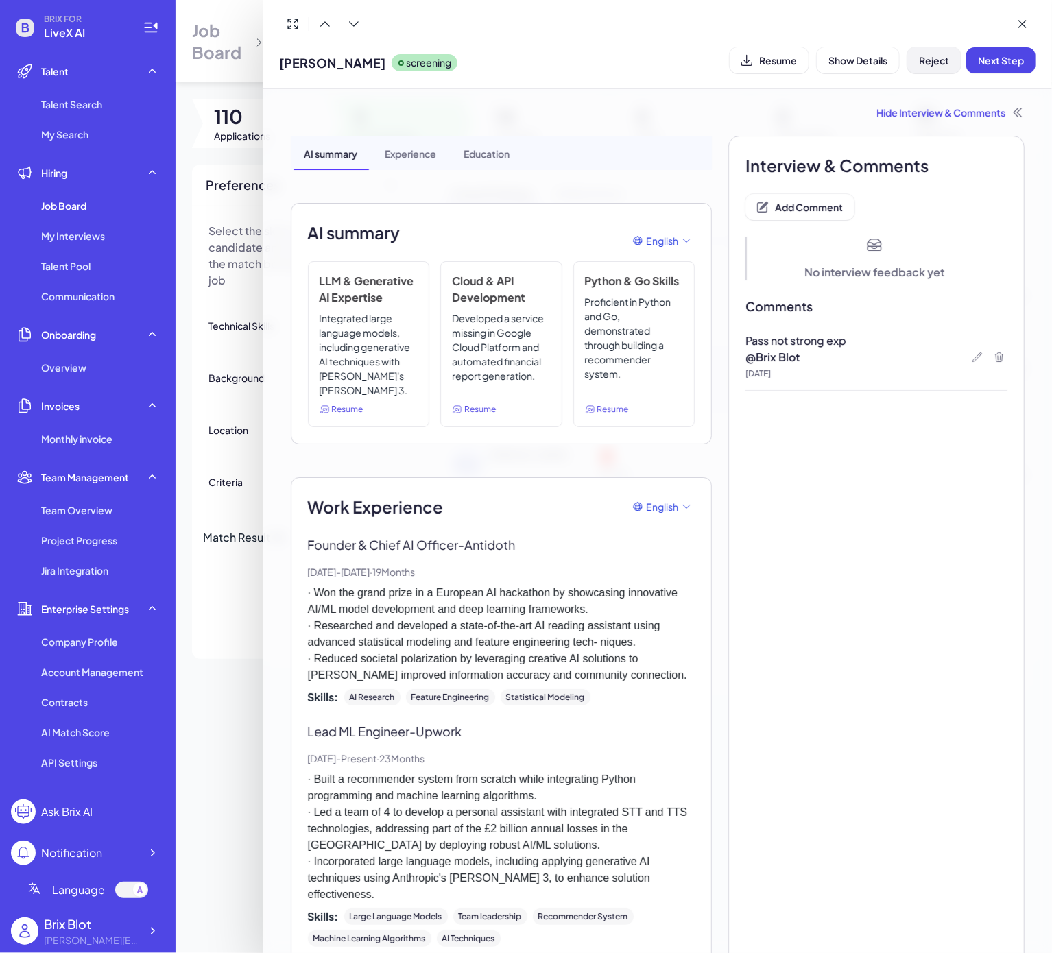
click at [944, 50] on button "Reject" at bounding box center [933, 60] width 53 height 26
click at [1015, 152] on span "Ok" at bounding box center [1010, 149] width 14 height 12
click at [247, 695] on div at bounding box center [526, 476] width 1052 height 953
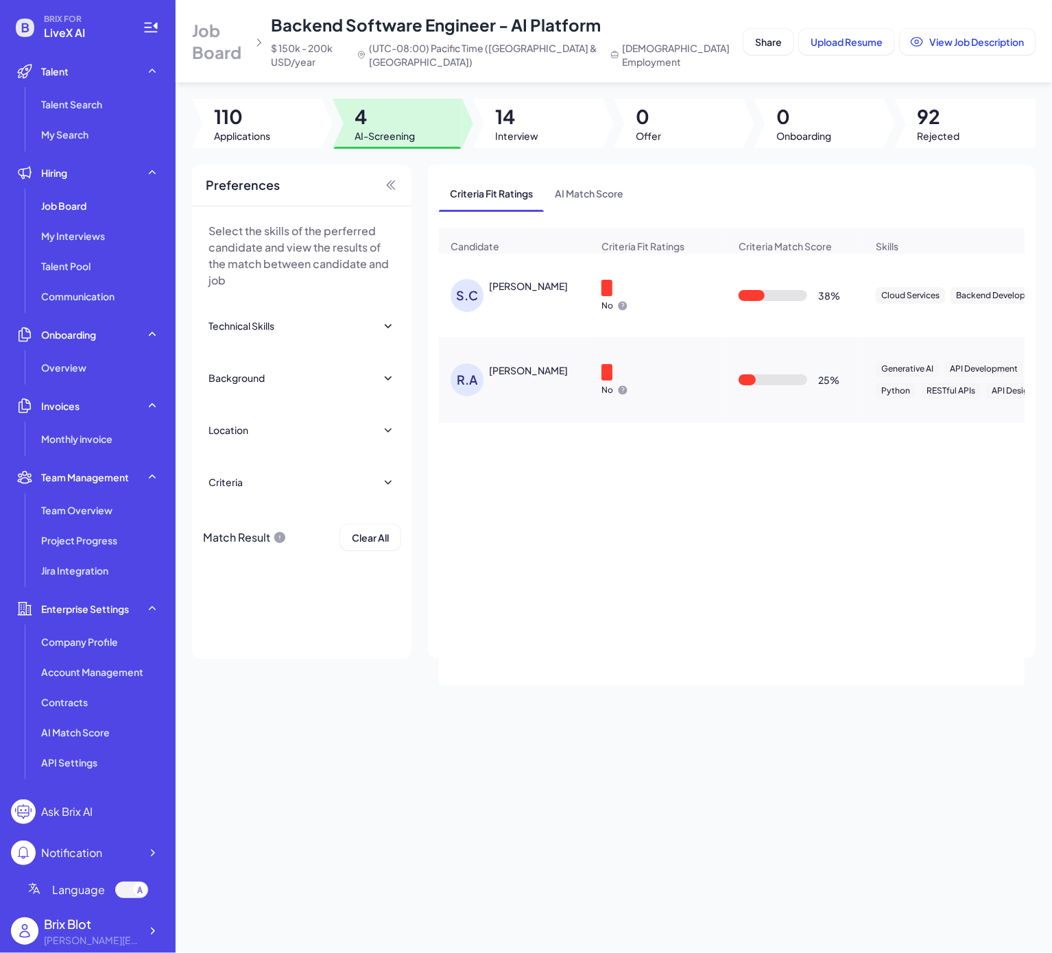
click at [502, 377] on div "Roger Allan" at bounding box center [528, 370] width 79 height 14
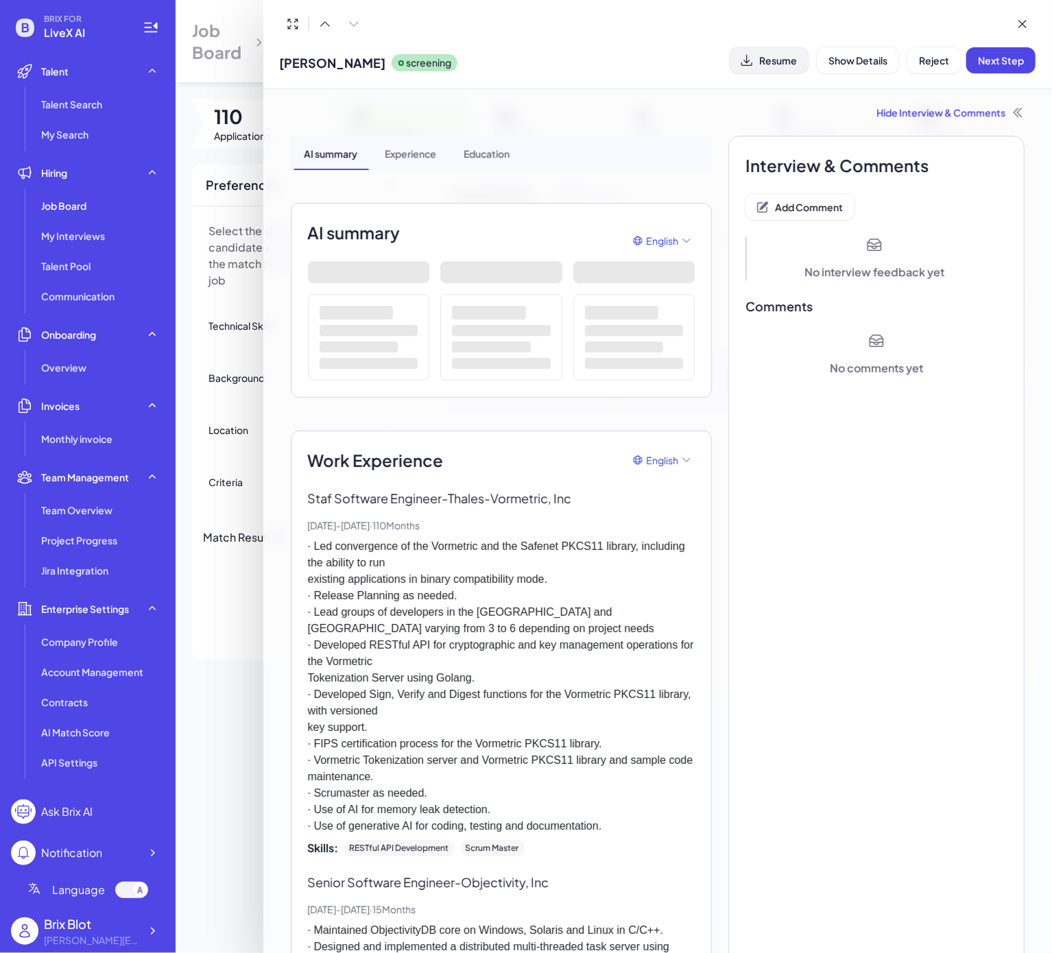
click at [774, 64] on span "Resume" at bounding box center [778, 60] width 38 height 12
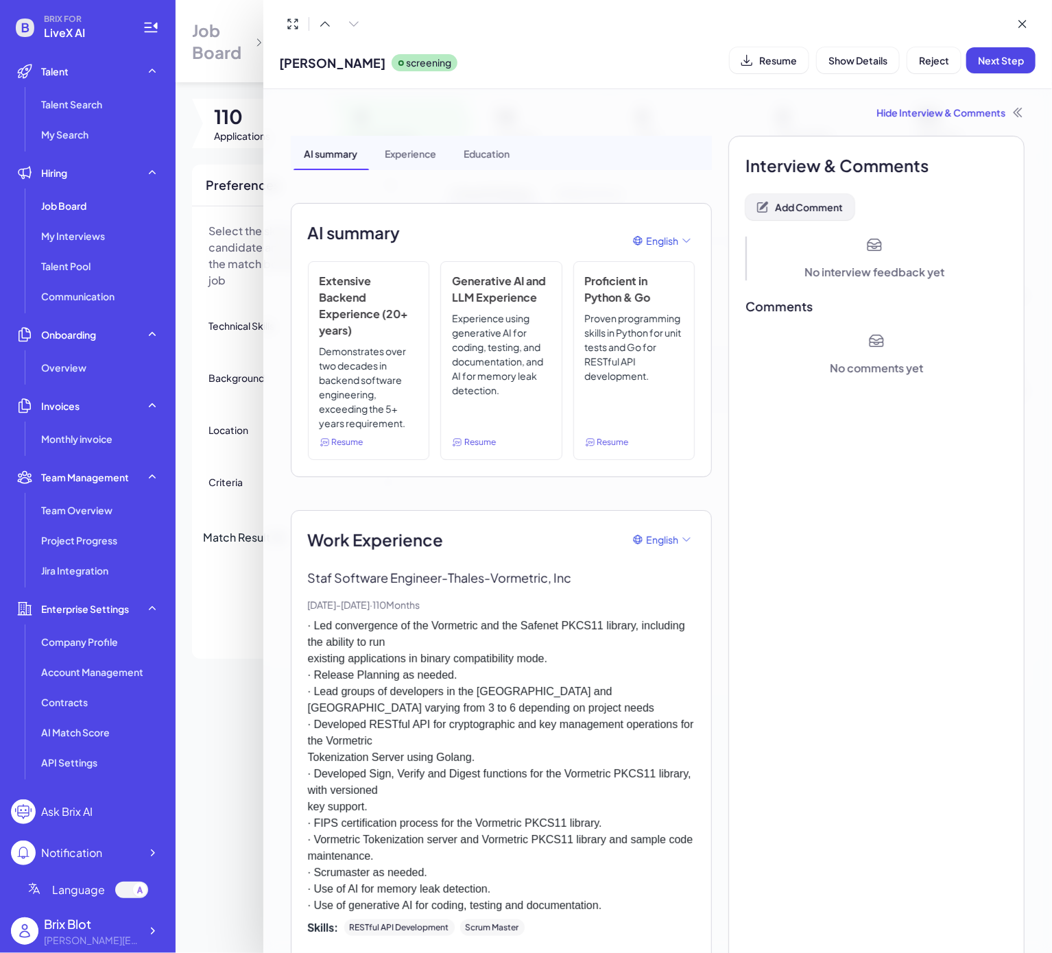
click at [785, 202] on span "Add Comment" at bounding box center [809, 207] width 68 height 12
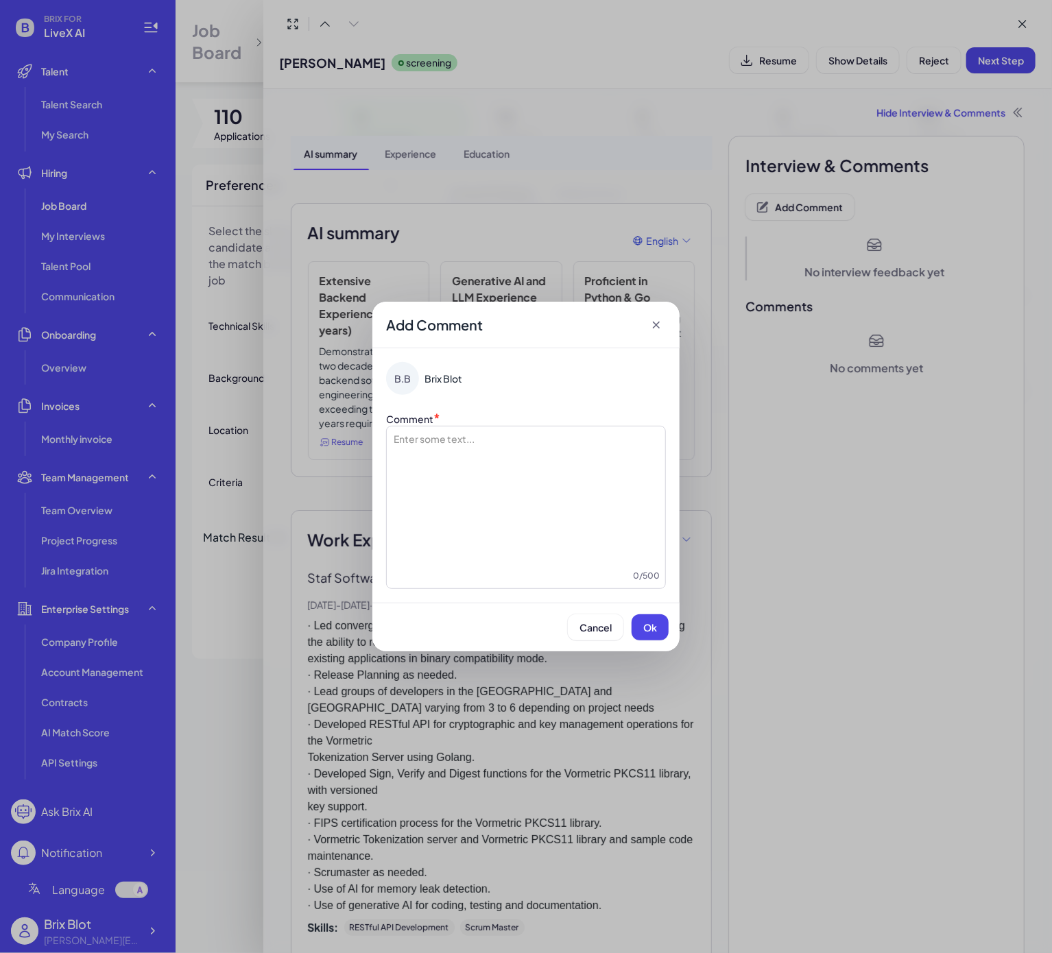
click at [505, 450] on div at bounding box center [525, 500] width 267 height 137
click at [637, 627] on button "Ok" at bounding box center [649, 627] width 37 height 26
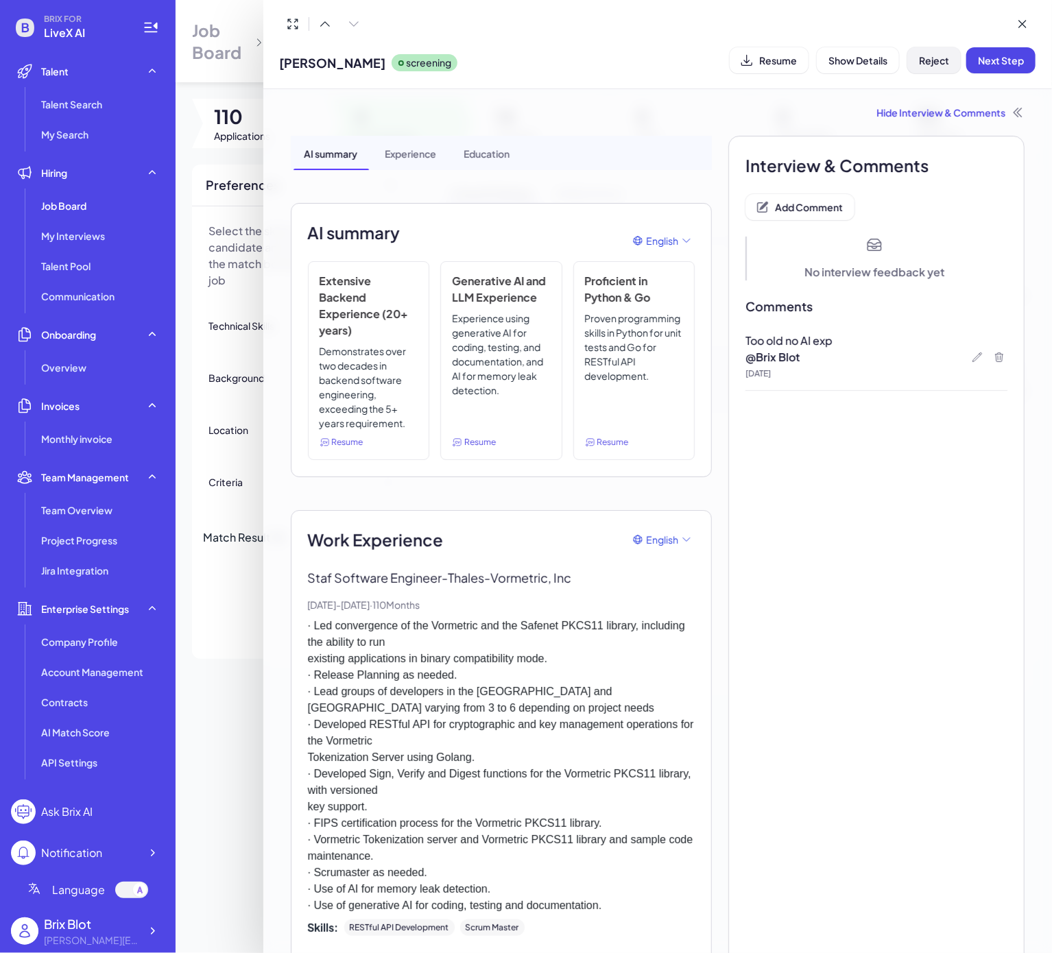
click at [924, 59] on span "Reject" at bounding box center [934, 60] width 30 height 12
click at [1004, 145] on span "Ok" at bounding box center [1010, 149] width 14 height 12
click at [228, 566] on div at bounding box center [526, 476] width 1052 height 953
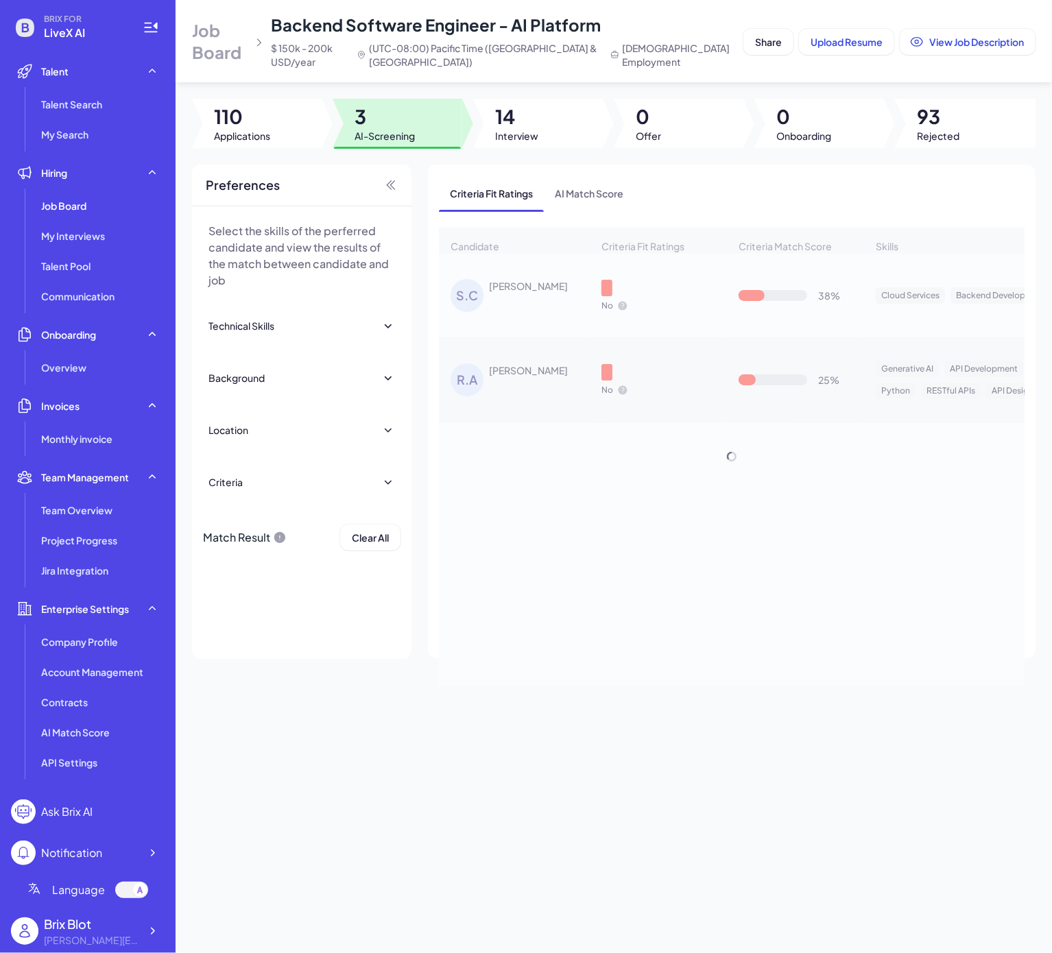
click at [494, 123] on div at bounding box center [538, 123] width 130 height 49
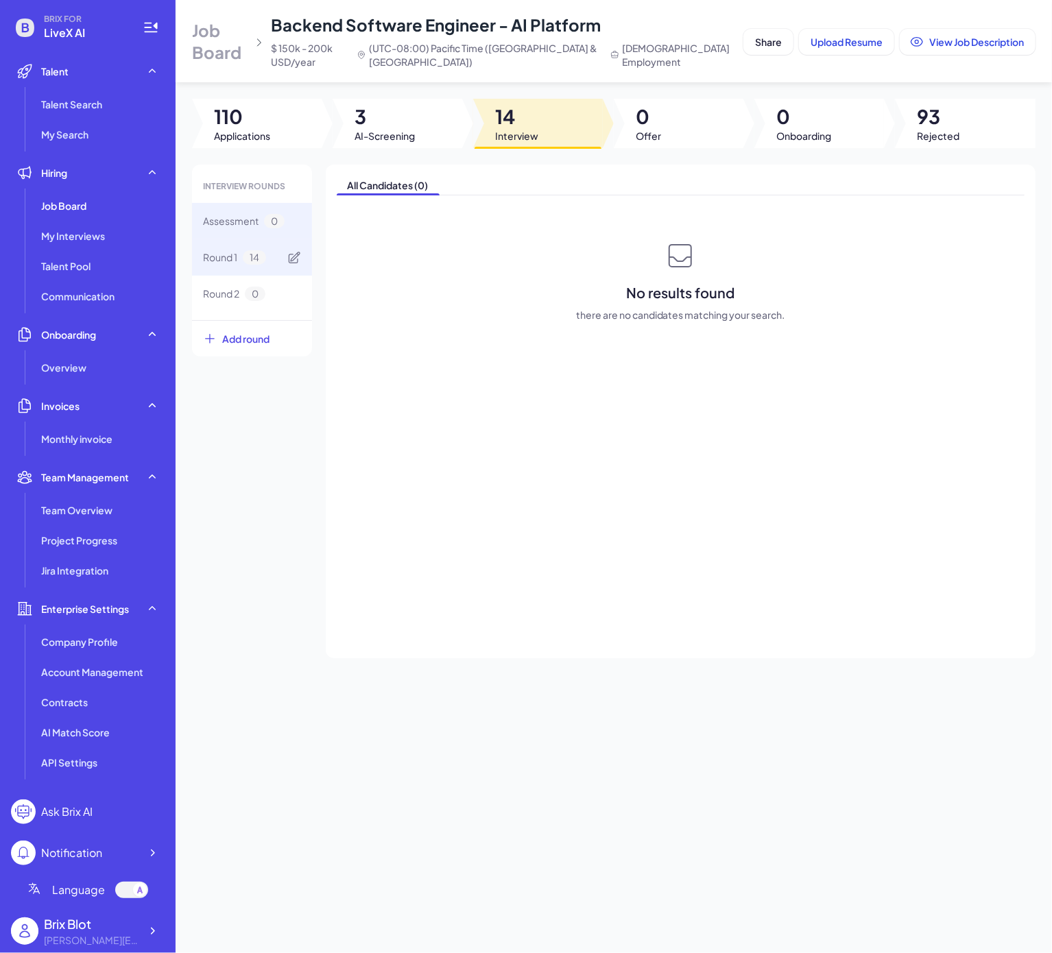
click at [234, 257] on span "Round 1" at bounding box center [220, 257] width 34 height 14
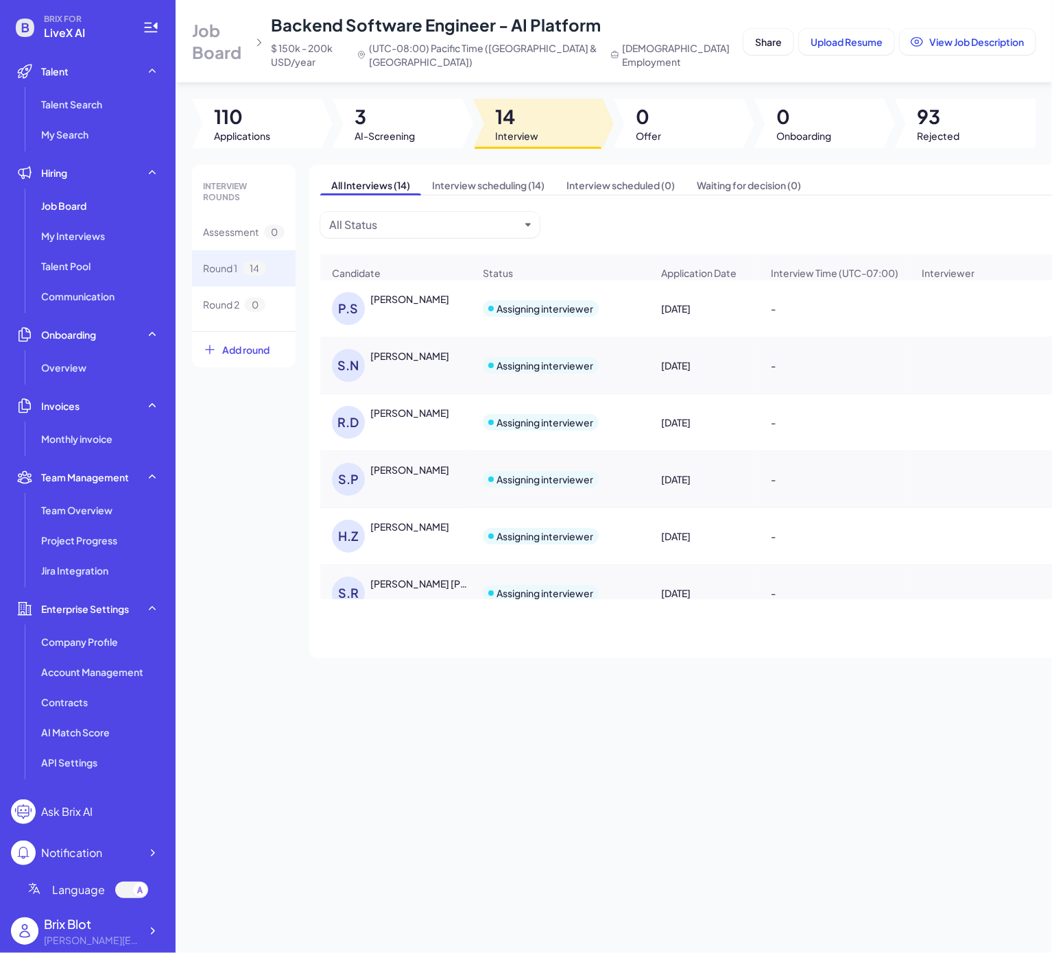
drag, startPoint x: 670, startPoint y: 745, endPoint x: 642, endPoint y: 670, distance: 79.0
click at [669, 714] on div "Job Board Backend Software Engineer - AI Platform $ 150k - 200k USD/year (UTC-0…" at bounding box center [614, 476] width 876 height 953
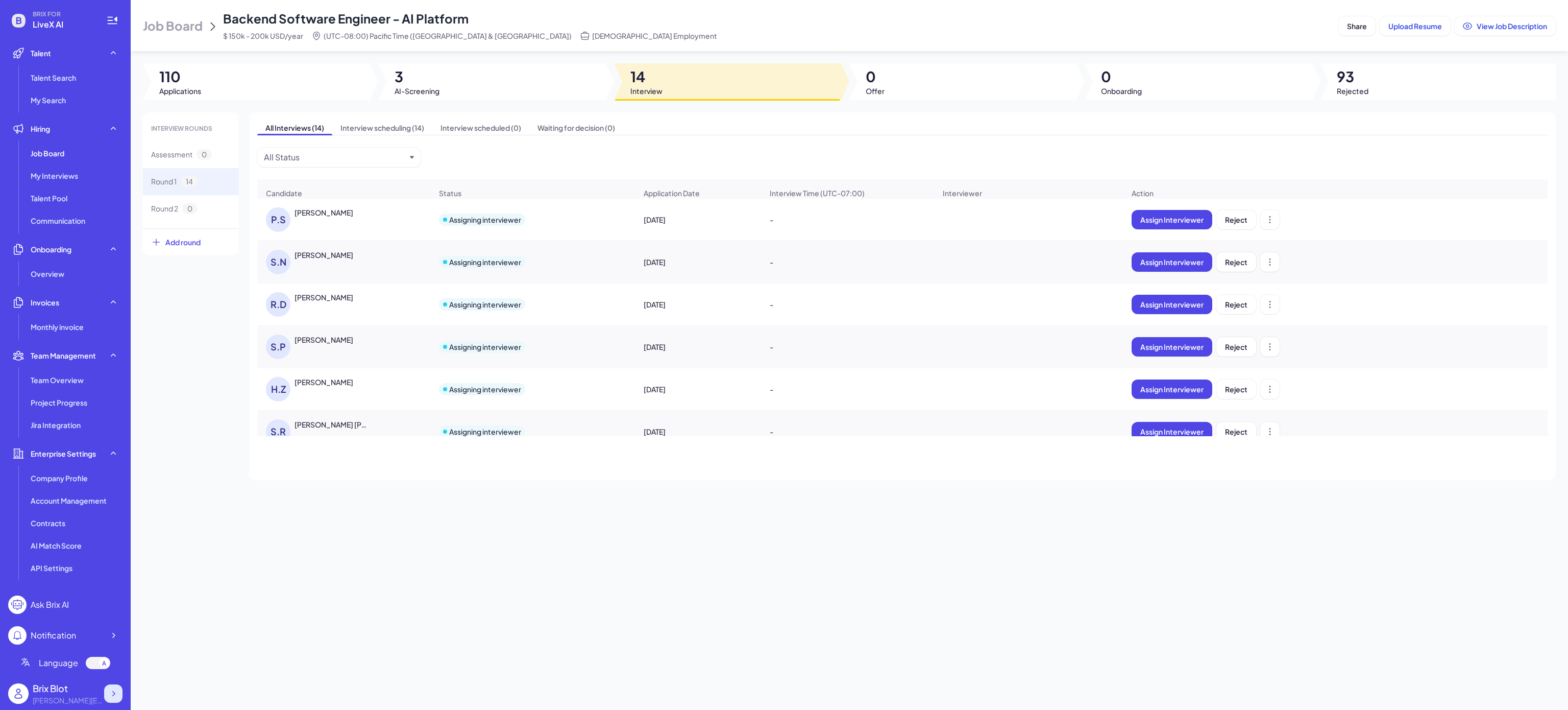
click at [109, 532] on icon at bounding box center [113, 694] width 10 height 10
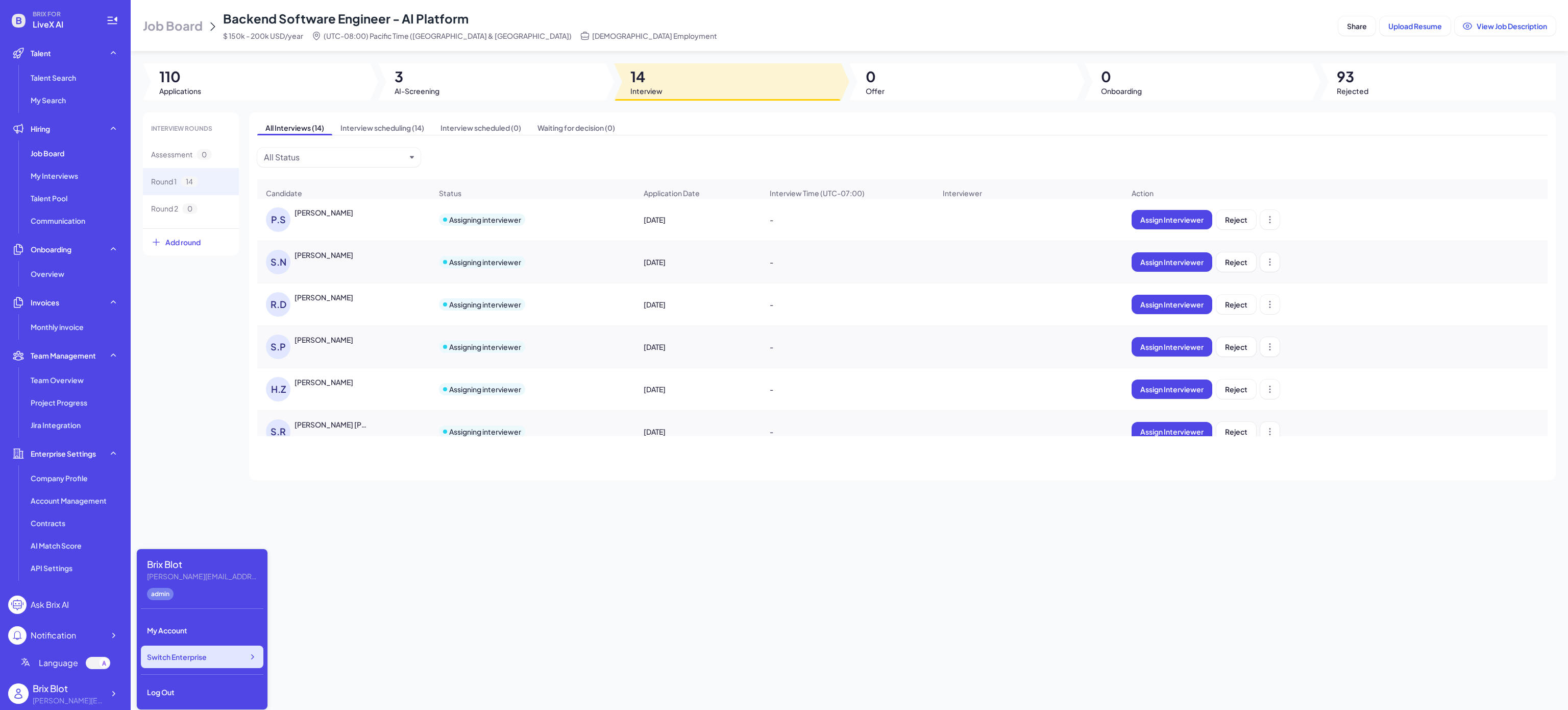
click at [220, 532] on div "Switch Enterprise" at bounding box center [202, 657] width 123 height 22
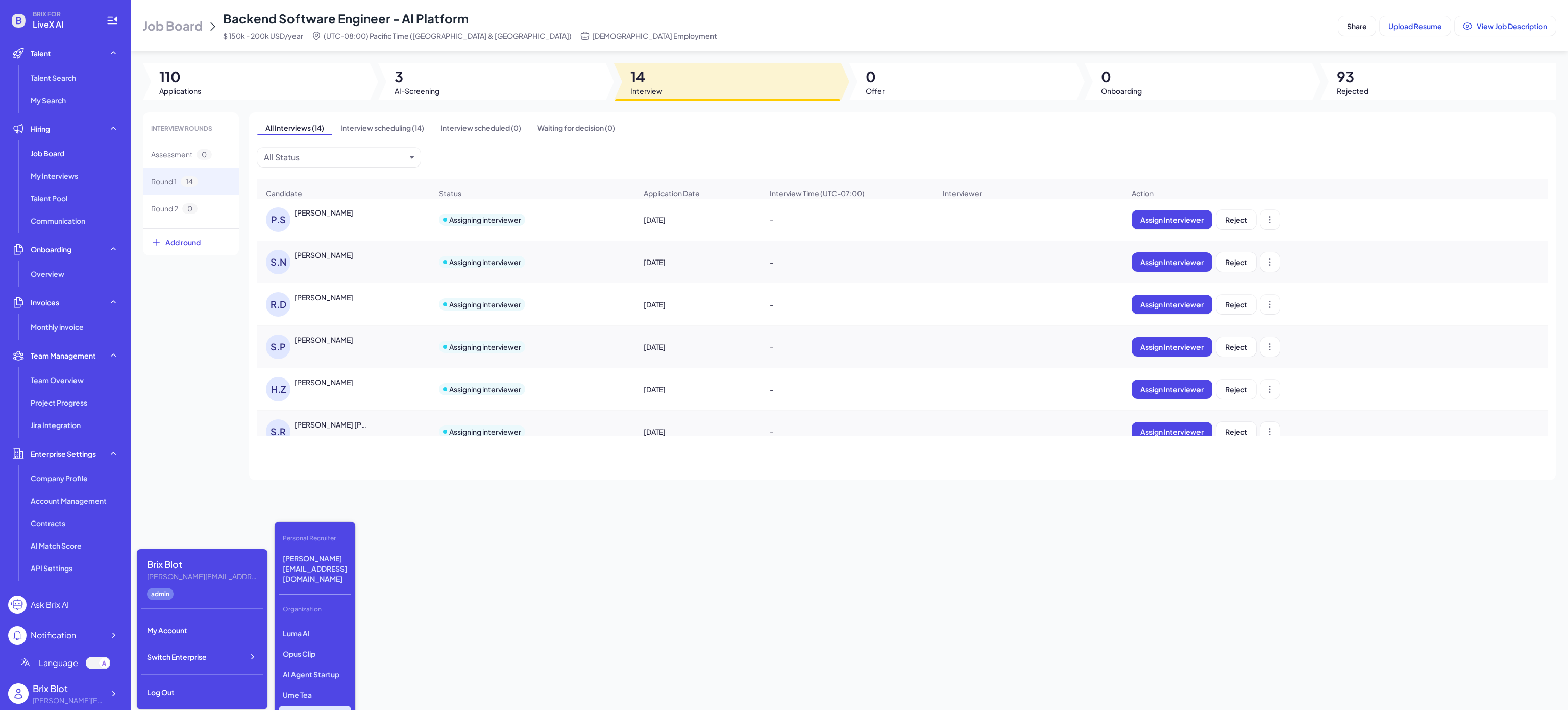
scroll to position [212, 0]
click at [315, 532] on p "Tanka" at bounding box center [314, 713] width 72 height 19
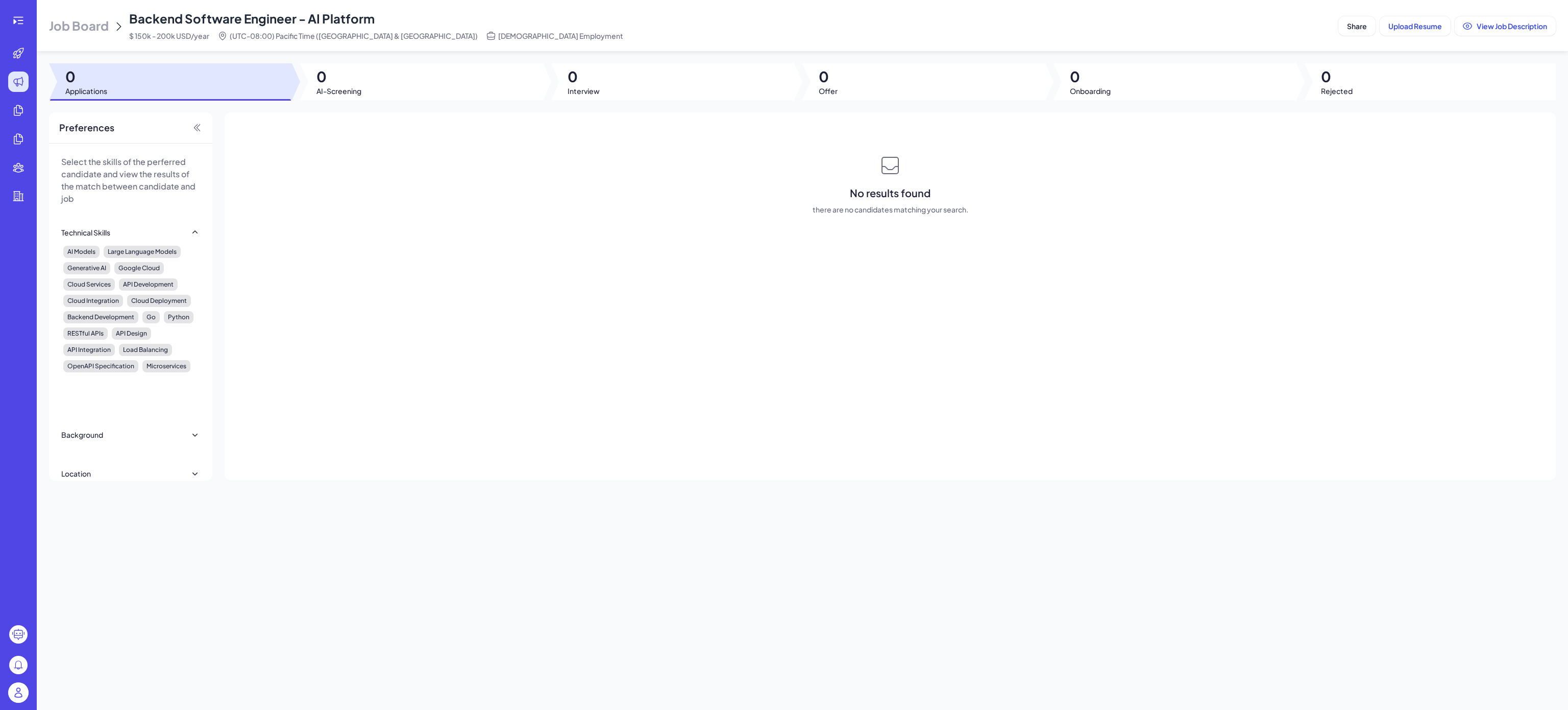
click at [21, 519] on ul at bounding box center [19, 330] width 33 height 574
click at [21, 13] on div at bounding box center [18, 20] width 20 height 20
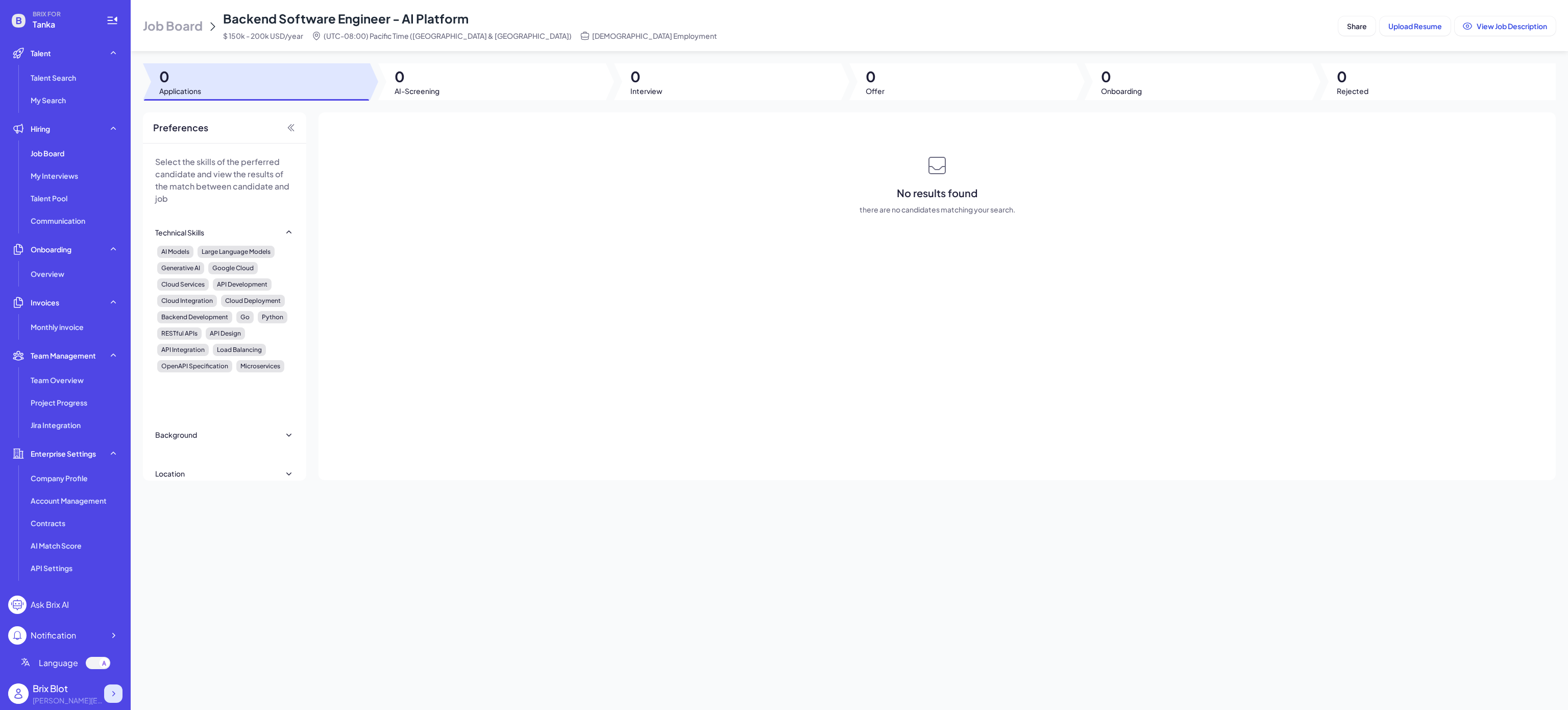
click at [113, 694] on icon at bounding box center [113, 694] width 10 height 10
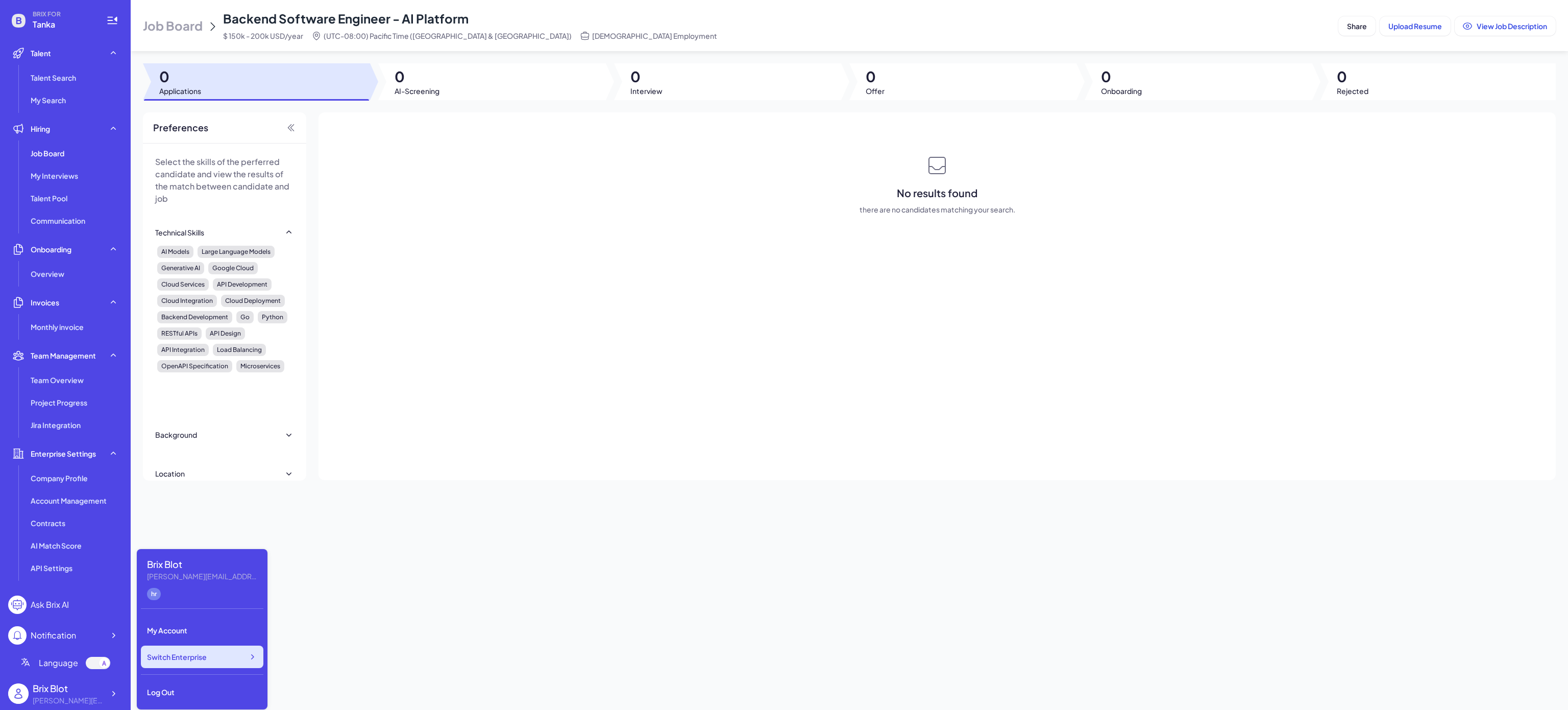
click at [229, 650] on div "Switch Enterprise" at bounding box center [202, 657] width 123 height 22
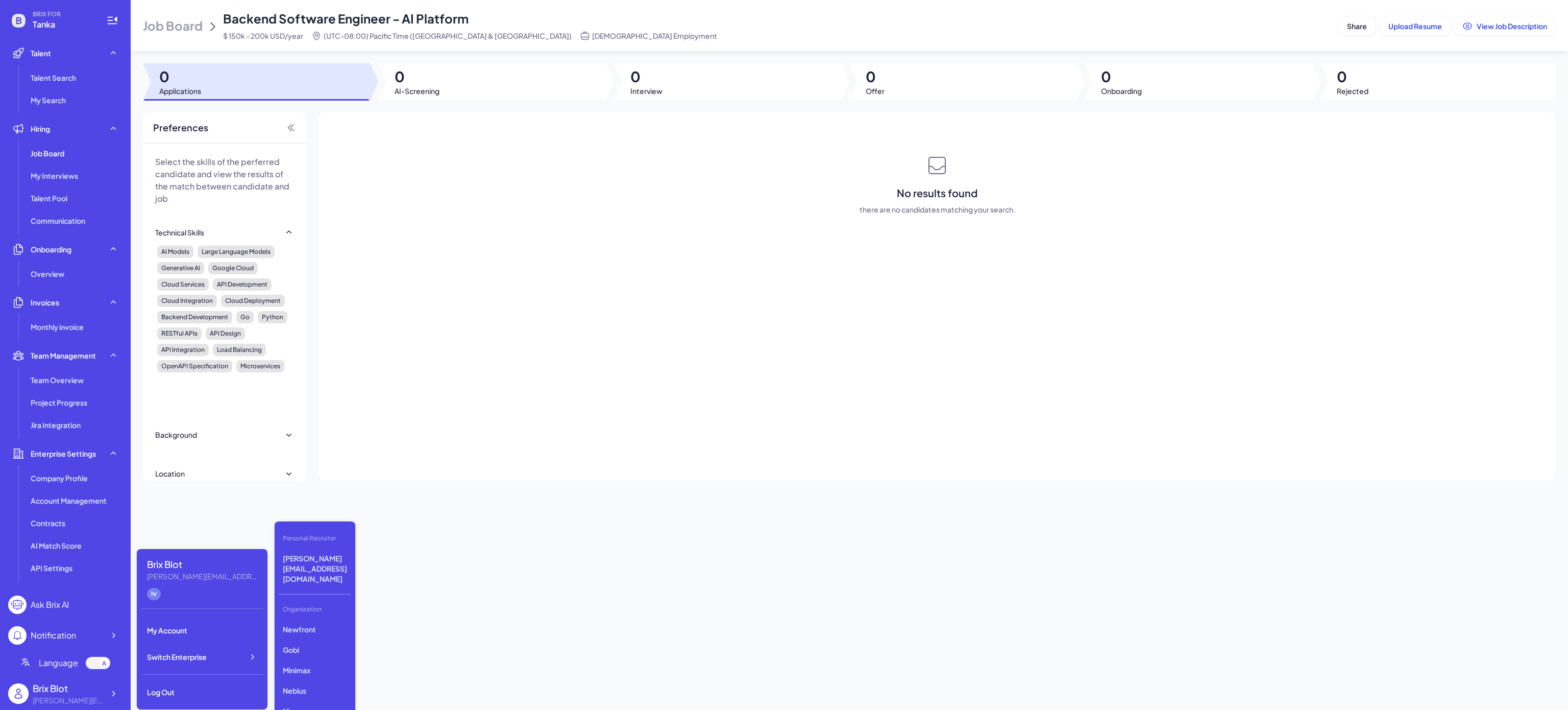
click at [530, 630] on div "Job Board Backend Software Engineer - AI Platform $ 150k - 200k USD/year (UTC-0…" at bounding box center [850, 355] width 1438 height 710
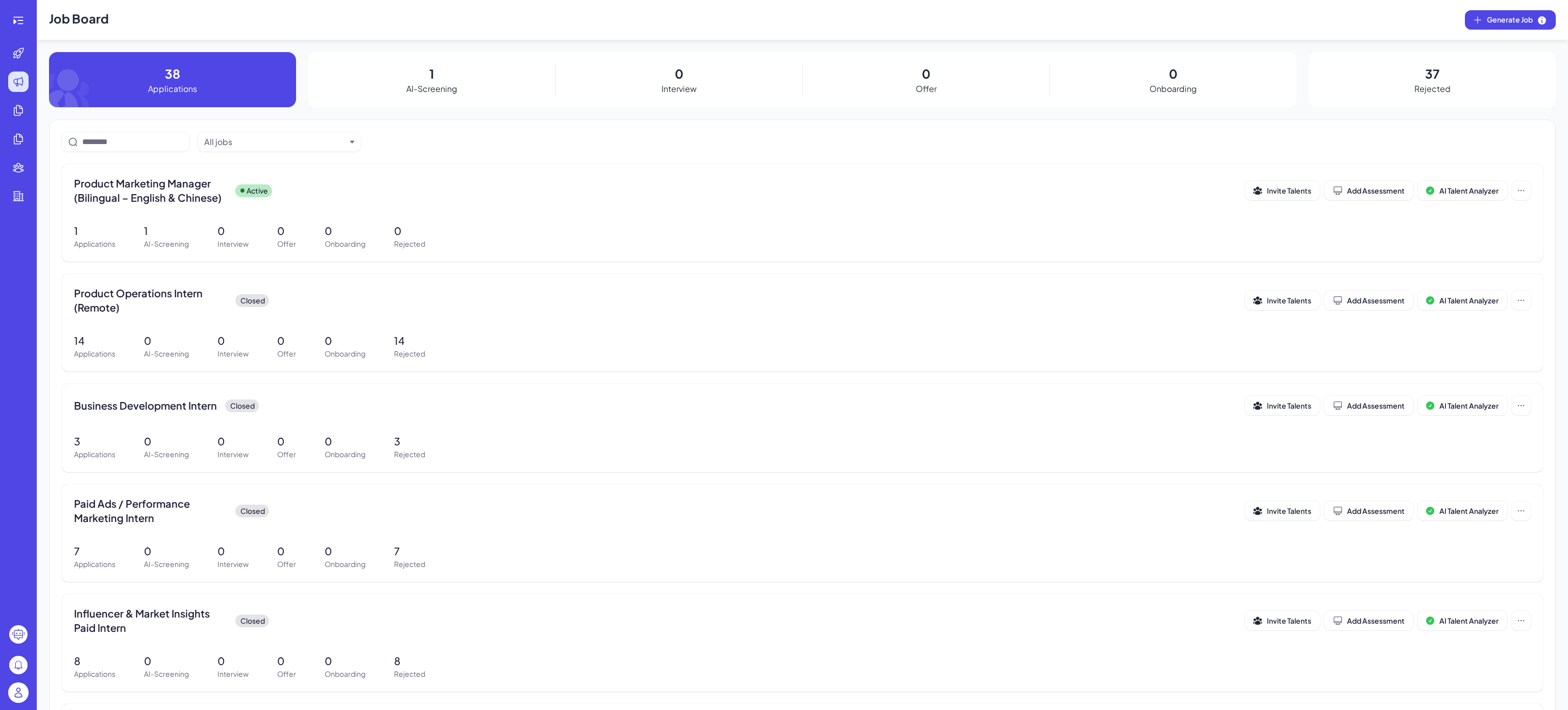
click at [29, 688] on div at bounding box center [19, 694] width 33 height 32
click at [14, 697] on img at bounding box center [18, 692] width 20 height 20
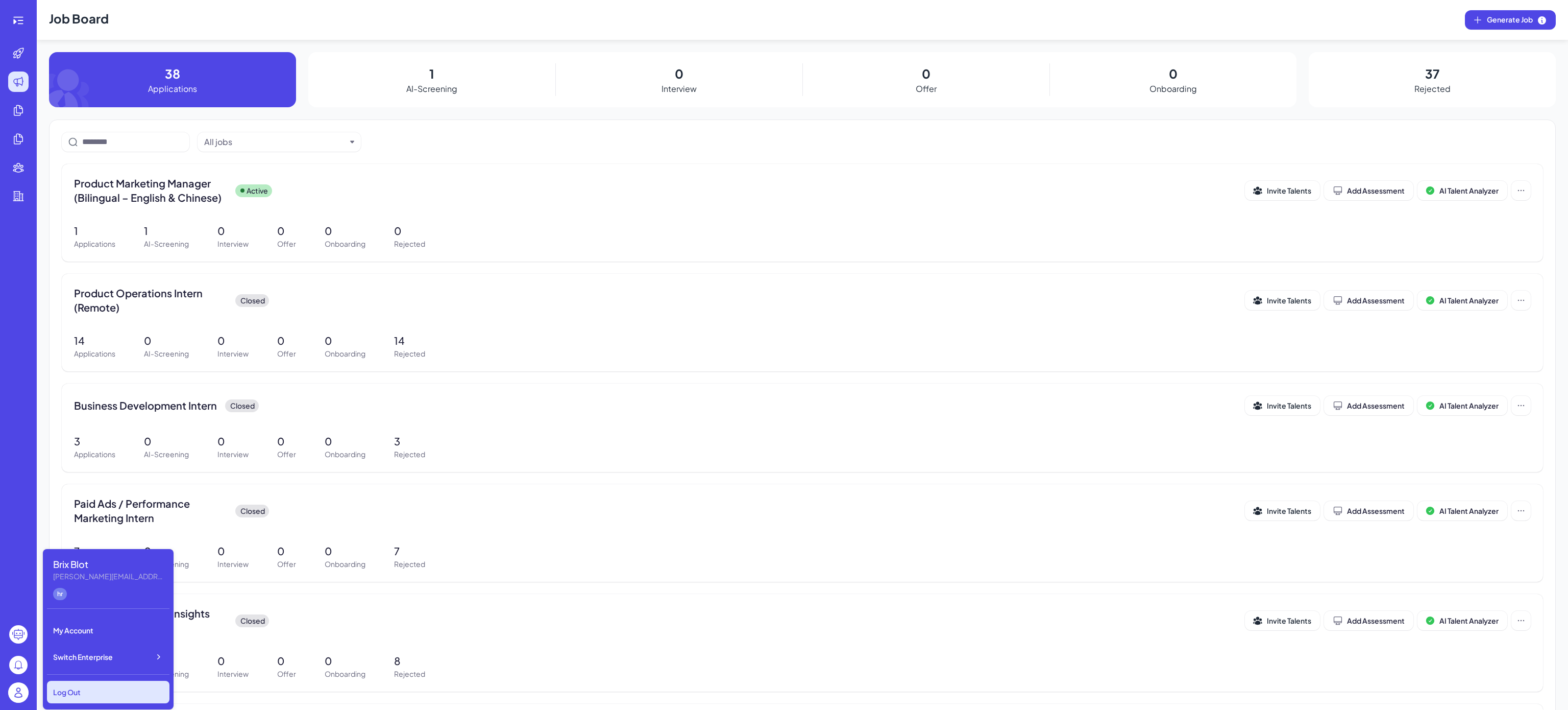
click at [135, 685] on div "Log Out" at bounding box center [108, 692] width 123 height 22
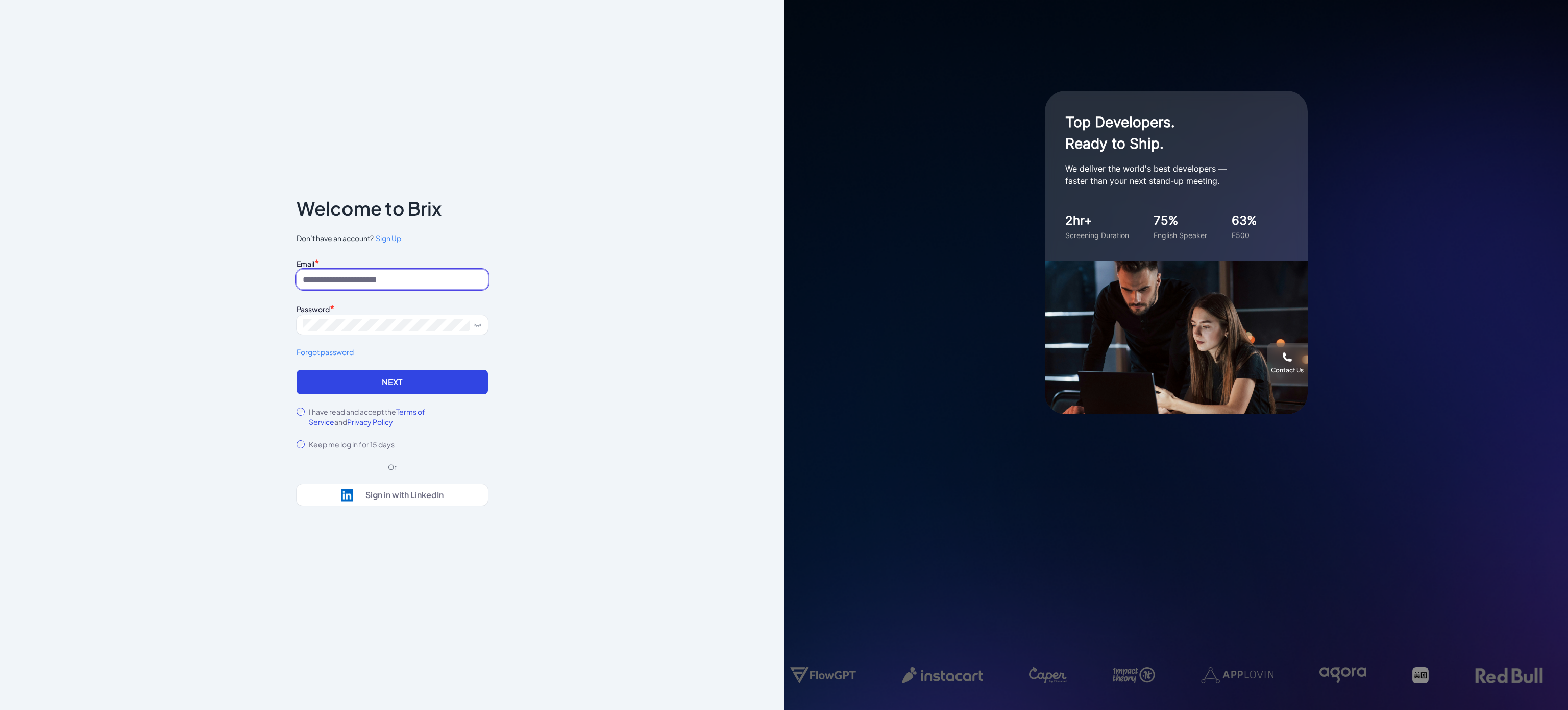
drag, startPoint x: 410, startPoint y: 280, endPoint x: 404, endPoint y: 274, distance: 8.5
click at [410, 280] on input at bounding box center [392, 279] width 191 height 19
type input "*"
click at [456, 113] on div "Notice To proceed, please agree to the Terms of Service and Privary Policy . Ca…" at bounding box center [392, 355] width 784 height 710
click at [386, 267] on div "Email *" at bounding box center [392, 262] width 191 height 14
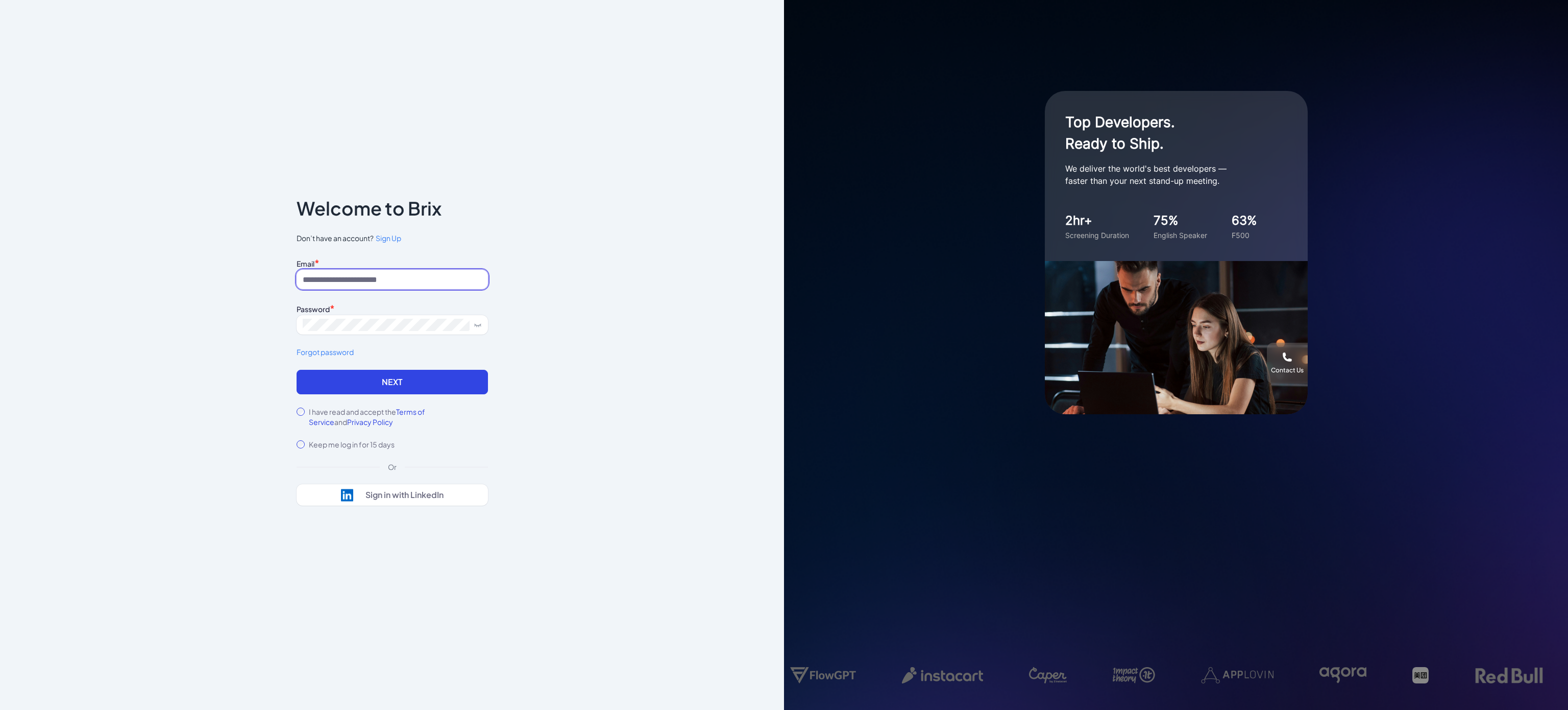
click at [390, 283] on input at bounding box center [392, 279] width 191 height 19
type input "**********"
click at [395, 282] on input "**********" at bounding box center [392, 279] width 191 height 19
type input "**"
click at [363, 294] on div "Email * ** Password * Forgot password" at bounding box center [392, 312] width 191 height 114
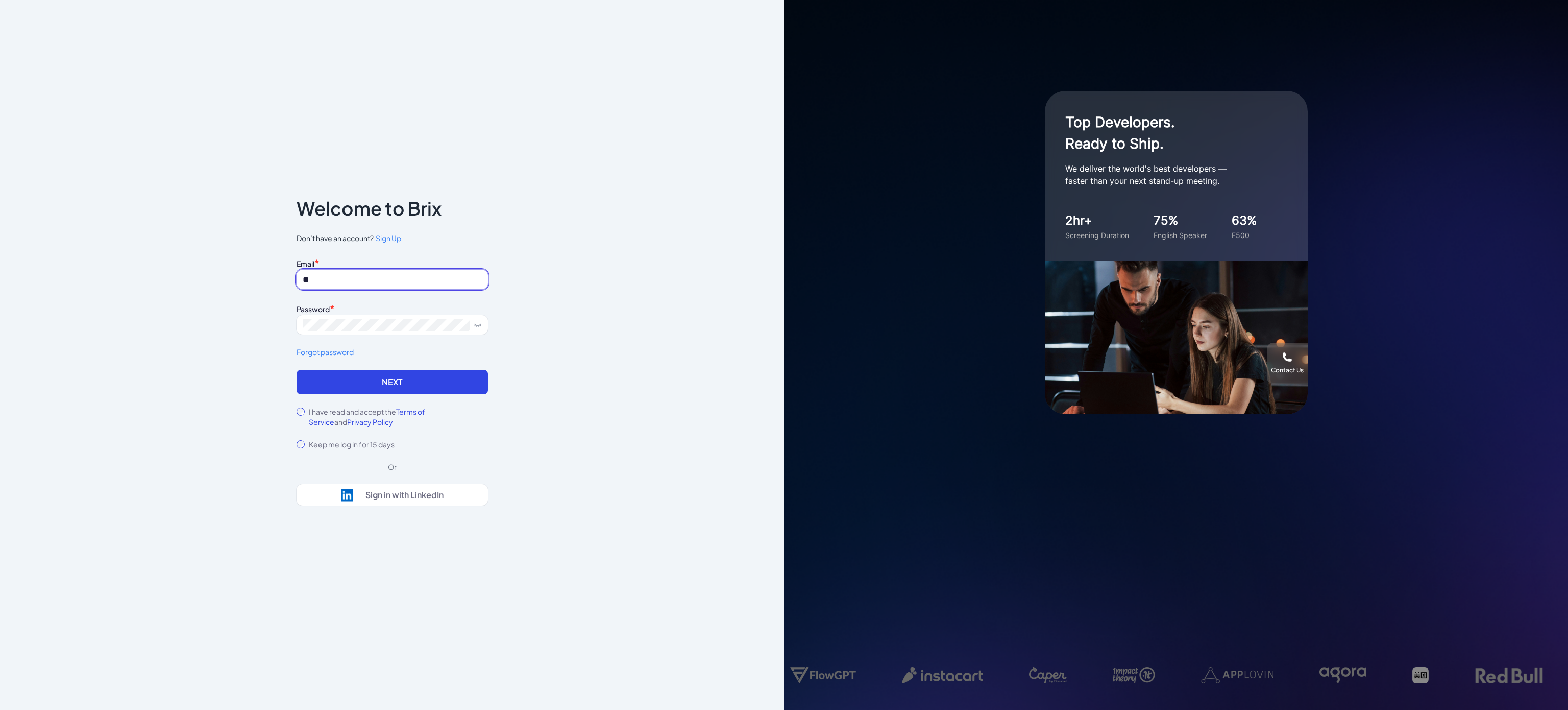
drag, startPoint x: 350, startPoint y: 283, endPoint x: 203, endPoint y: 291, distance: 147.2
click at [203, 291] on div "Notice To proceed, please agree to the Terms of Service and Privary Policy . Ca…" at bounding box center [392, 355] width 784 height 710
click at [233, 453] on div "Notice To proceed, please agree to the Terms of Service and Privary Policy . Ca…" at bounding box center [392, 355] width 784 height 710
click at [322, 277] on input at bounding box center [392, 279] width 191 height 19
type input "**********"
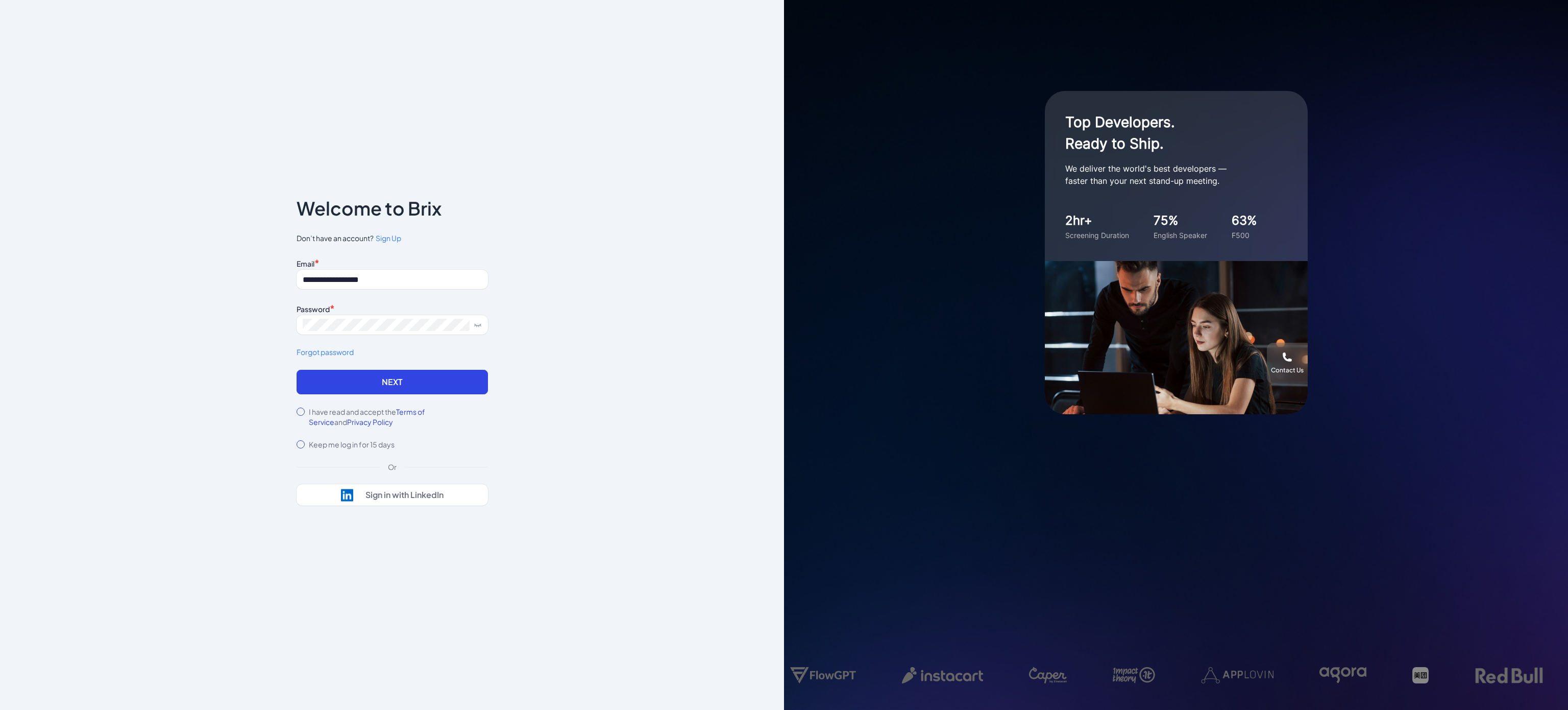
click at [303, 407] on div "I have read and accept the Terms of Service and Privacy Policy" at bounding box center [392, 416] width 191 height 20
click at [361, 374] on button "Next" at bounding box center [392, 381] width 191 height 25
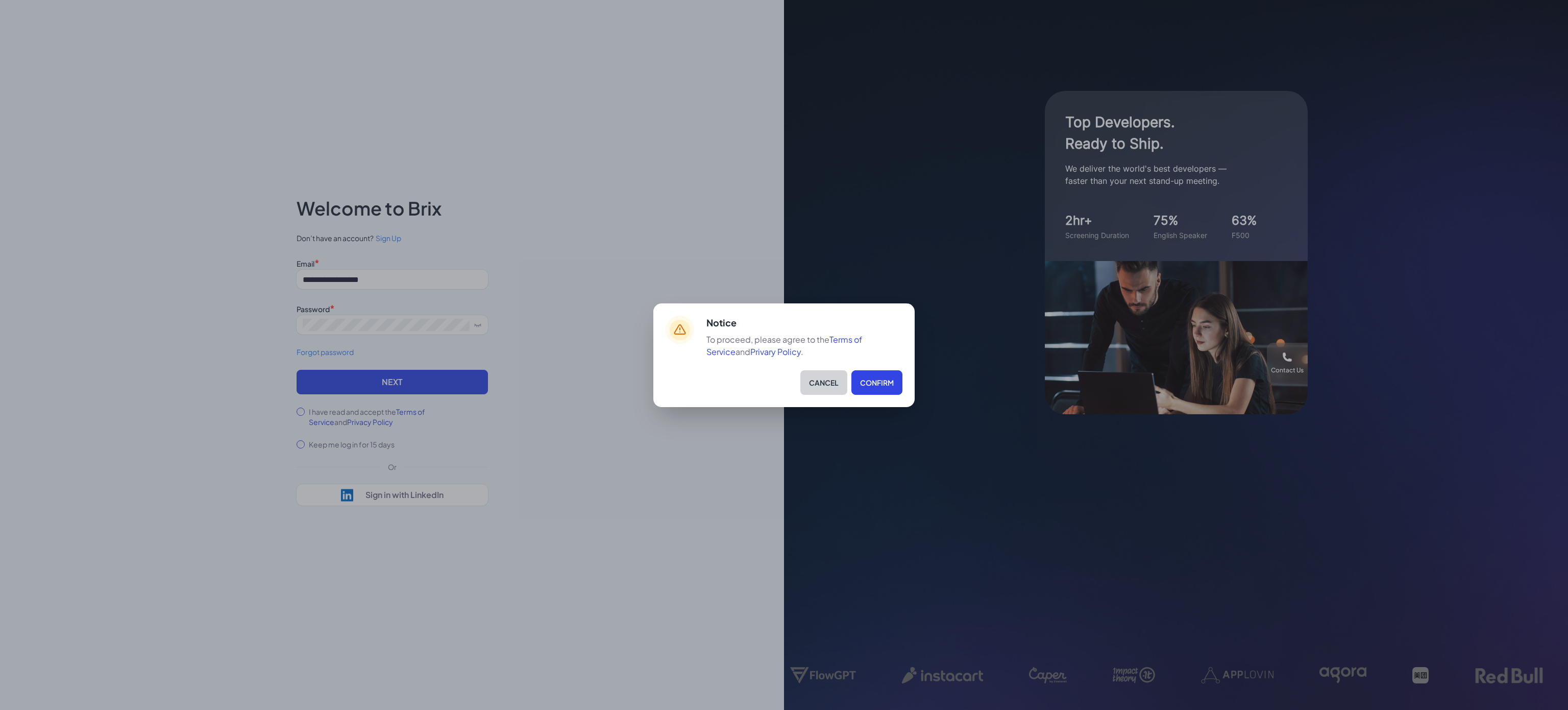
click at [818, 384] on button "Cancel" at bounding box center [823, 382] width 47 height 25
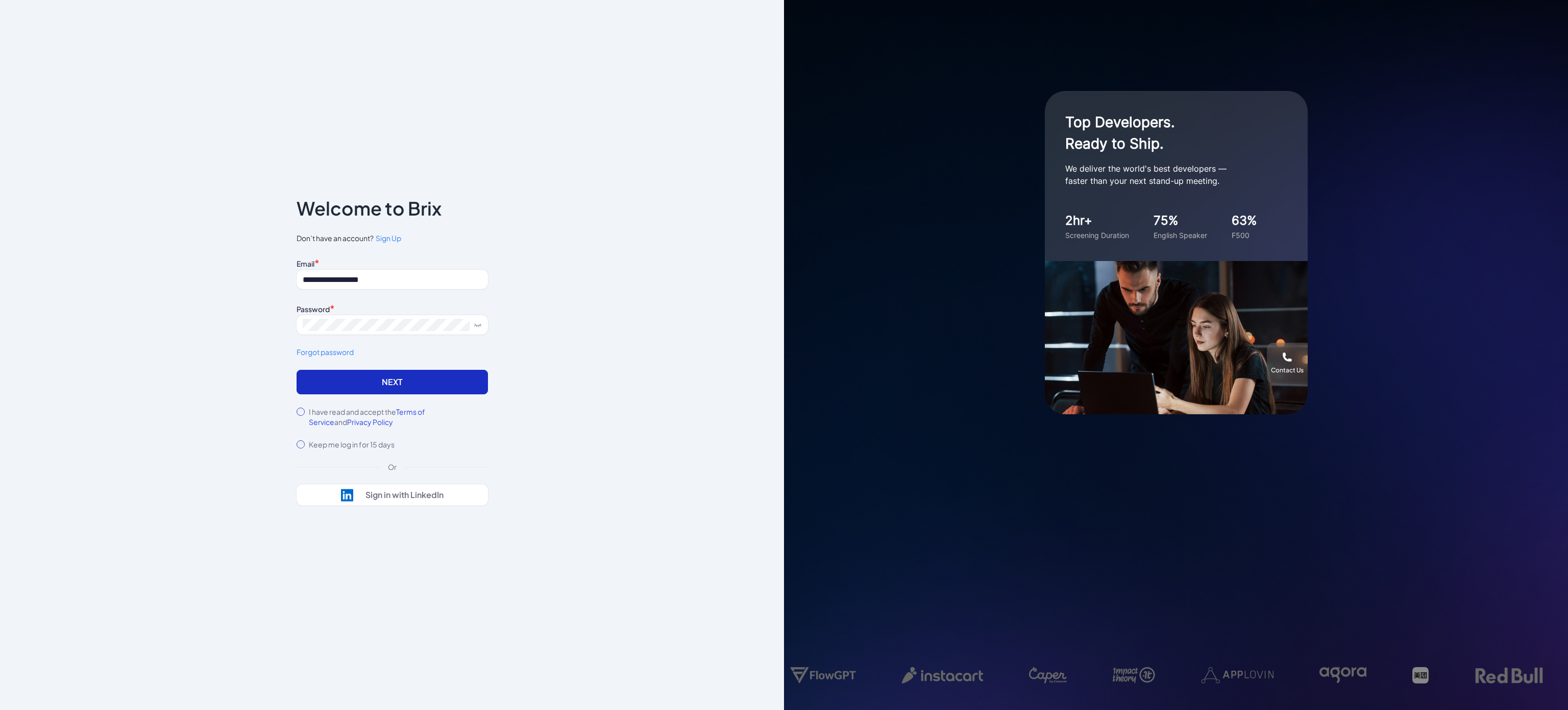
click at [357, 379] on button "Next" at bounding box center [392, 381] width 191 height 25
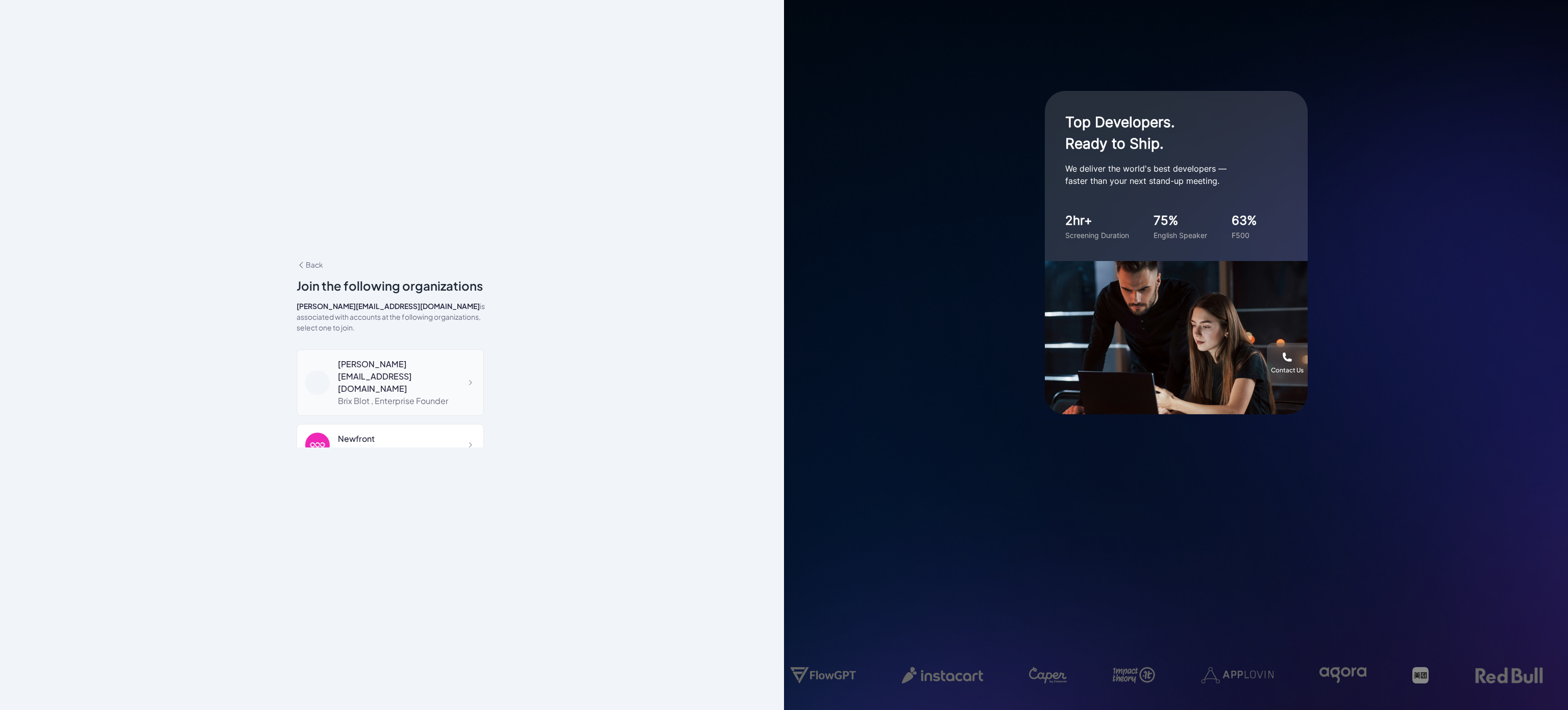
click at [408, 395] on div "Brix Blot , Enterprise Founder" at bounding box center [407, 401] width 137 height 12
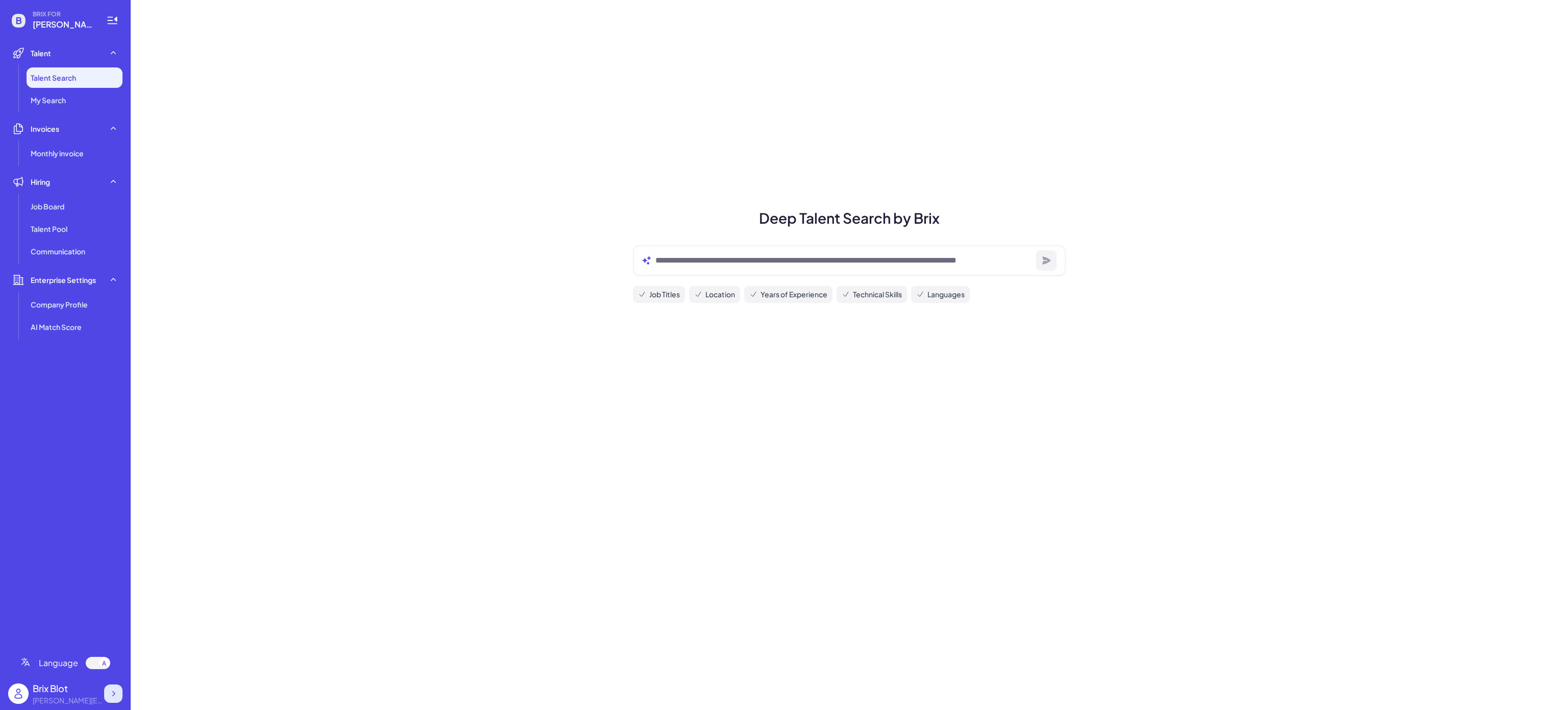
click at [115, 694] on icon at bounding box center [114, 694] width 3 height 5
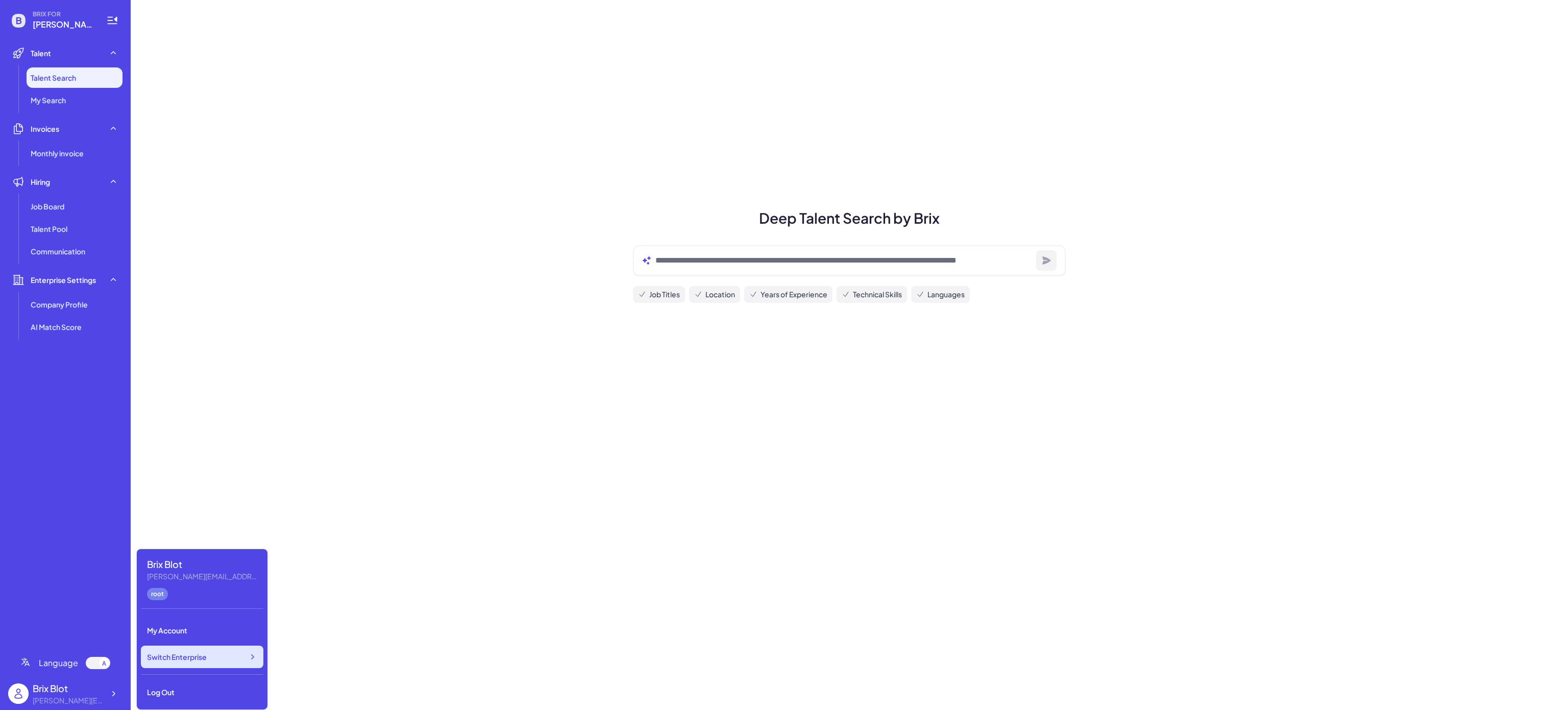
click at [221, 655] on div "Switch Enterprise" at bounding box center [202, 657] width 123 height 22
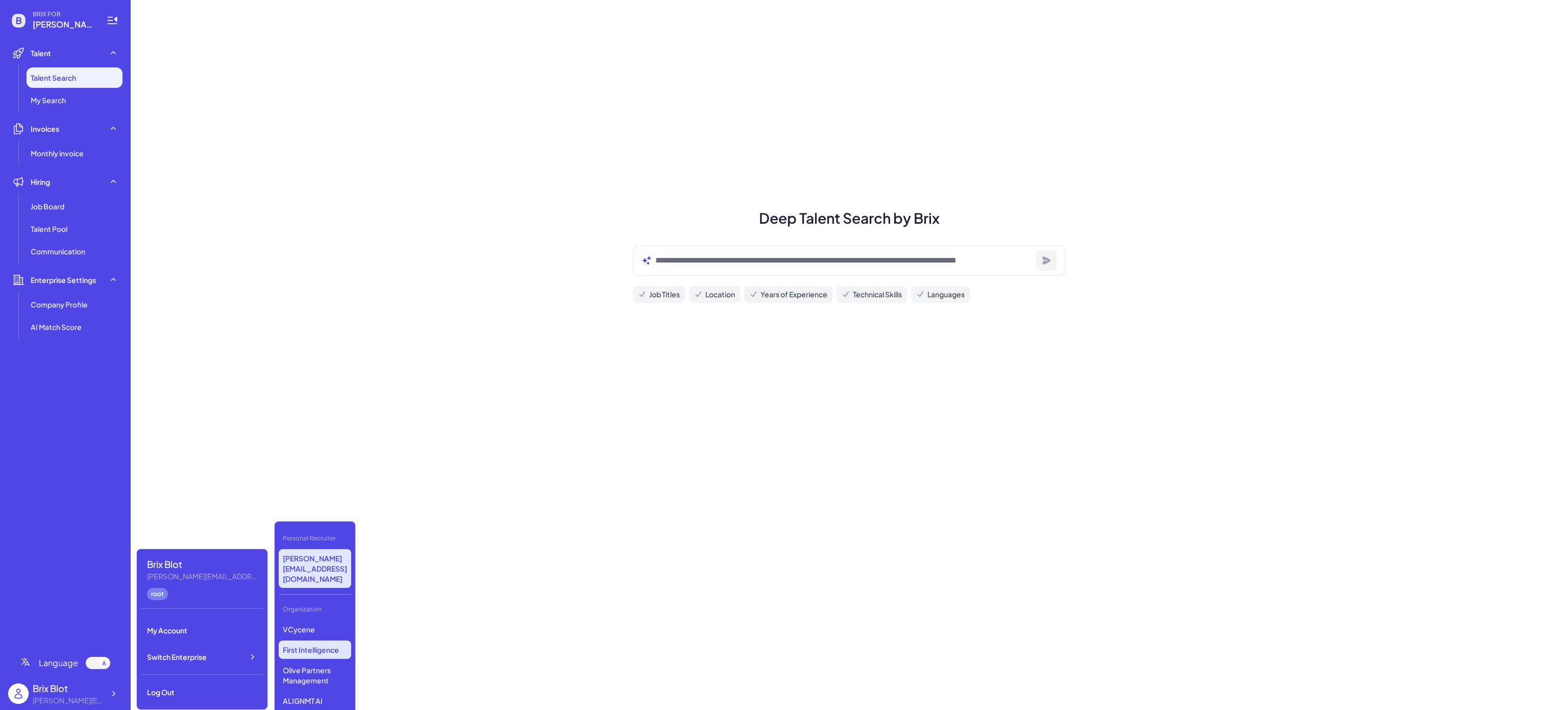
scroll to position [233, 0]
click at [306, 704] on p "GMI" at bounding box center [314, 713] width 72 height 19
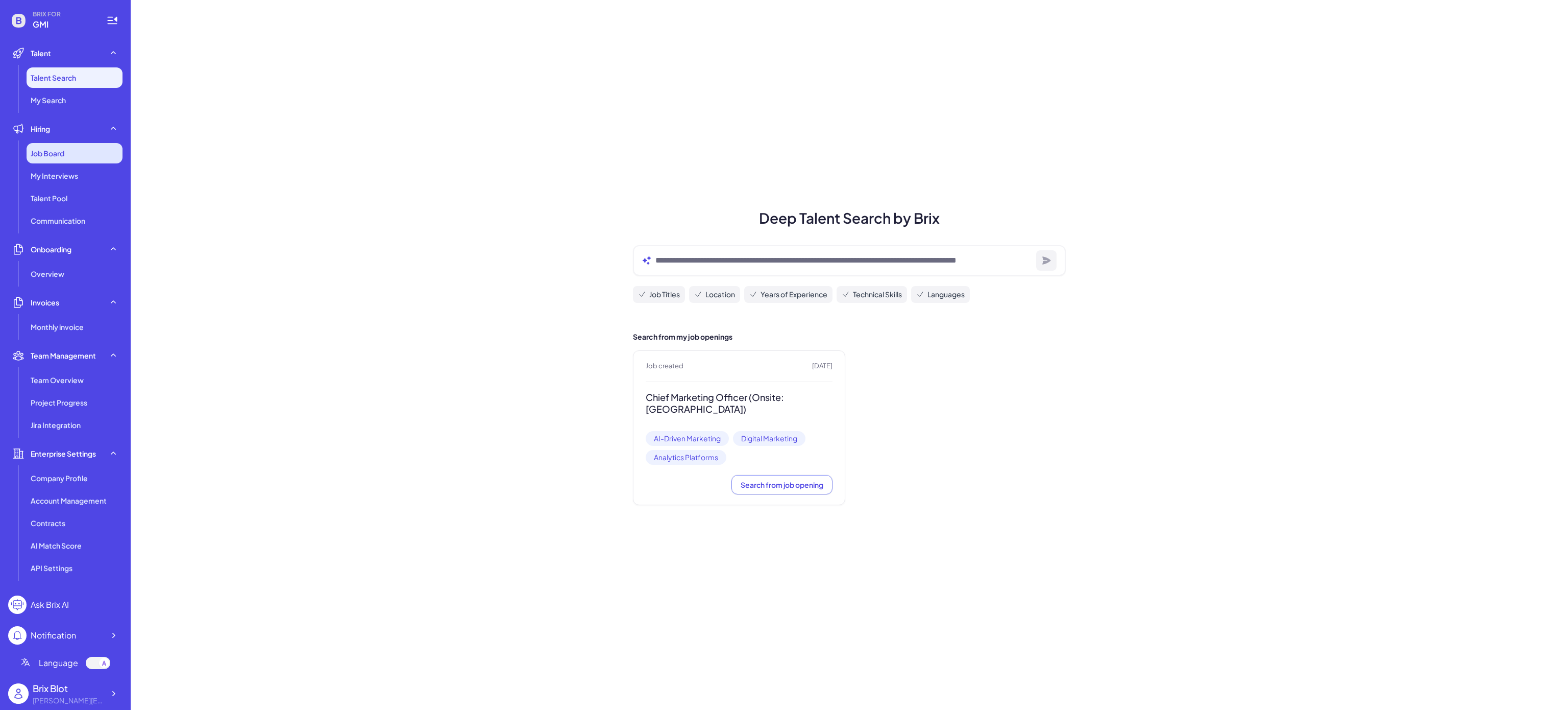
click at [64, 150] on span "Job Board" at bounding box center [47, 153] width 34 height 10
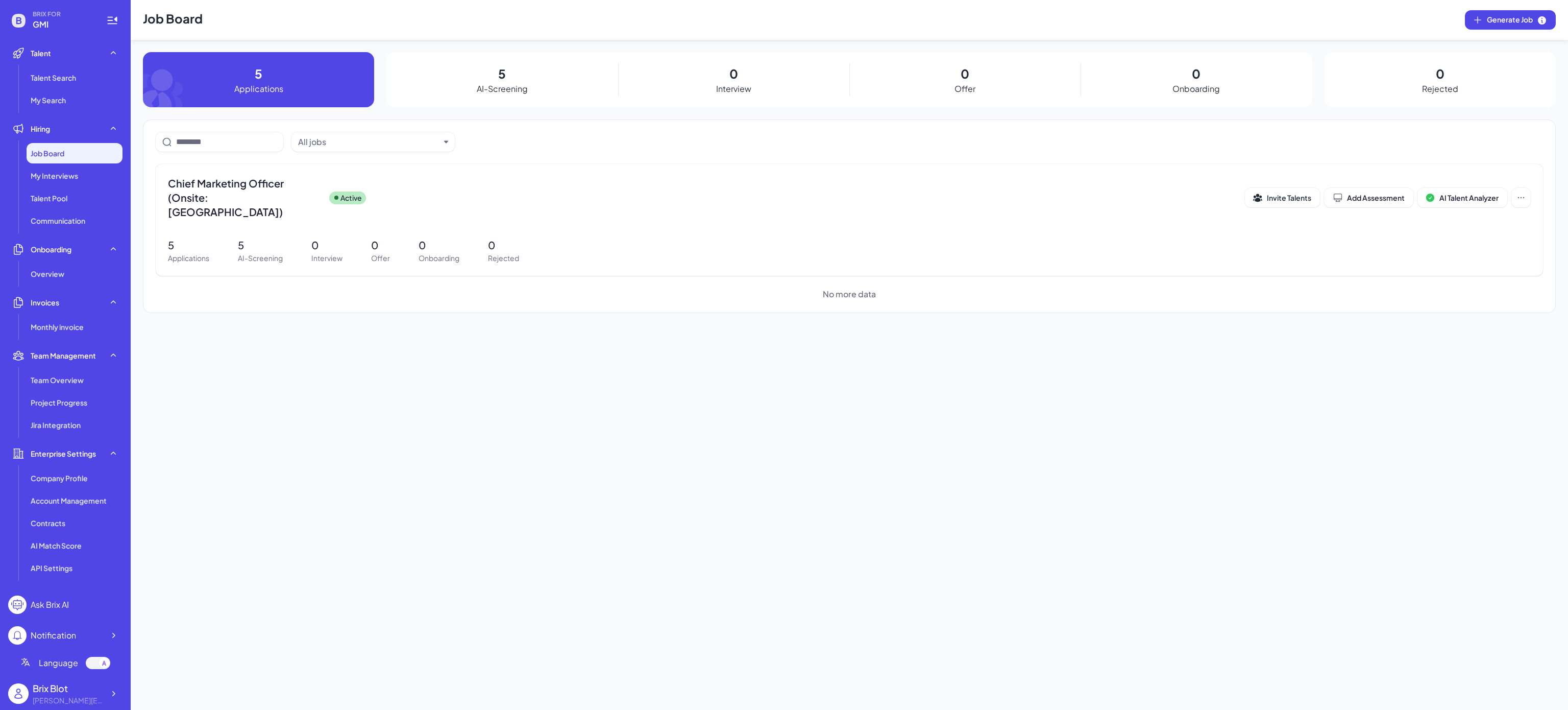
click at [415, 303] on div "Job Board Generate Job 5 Applications 5 AI-Screening 0 Interview 0 Offer 0 Onbo…" at bounding box center [850, 355] width 1438 height 710
click at [296, 339] on div "Job Board Generate Job 5 Applications 5 AI-Screening 0 Interview 0 Offer 0 Onbo…" at bounding box center [850, 355] width 1438 height 710
click at [471, 384] on div "Job Board Generate Job 5 Applications 5 AI-Screening 0 Interview 0 Offer 0 Onbo…" at bounding box center [850, 355] width 1438 height 710
click at [1494, 13] on button "Generate Job" at bounding box center [1511, 20] width 91 height 19
click at [74, 150] on div "Job Board" at bounding box center [74, 153] width 96 height 20
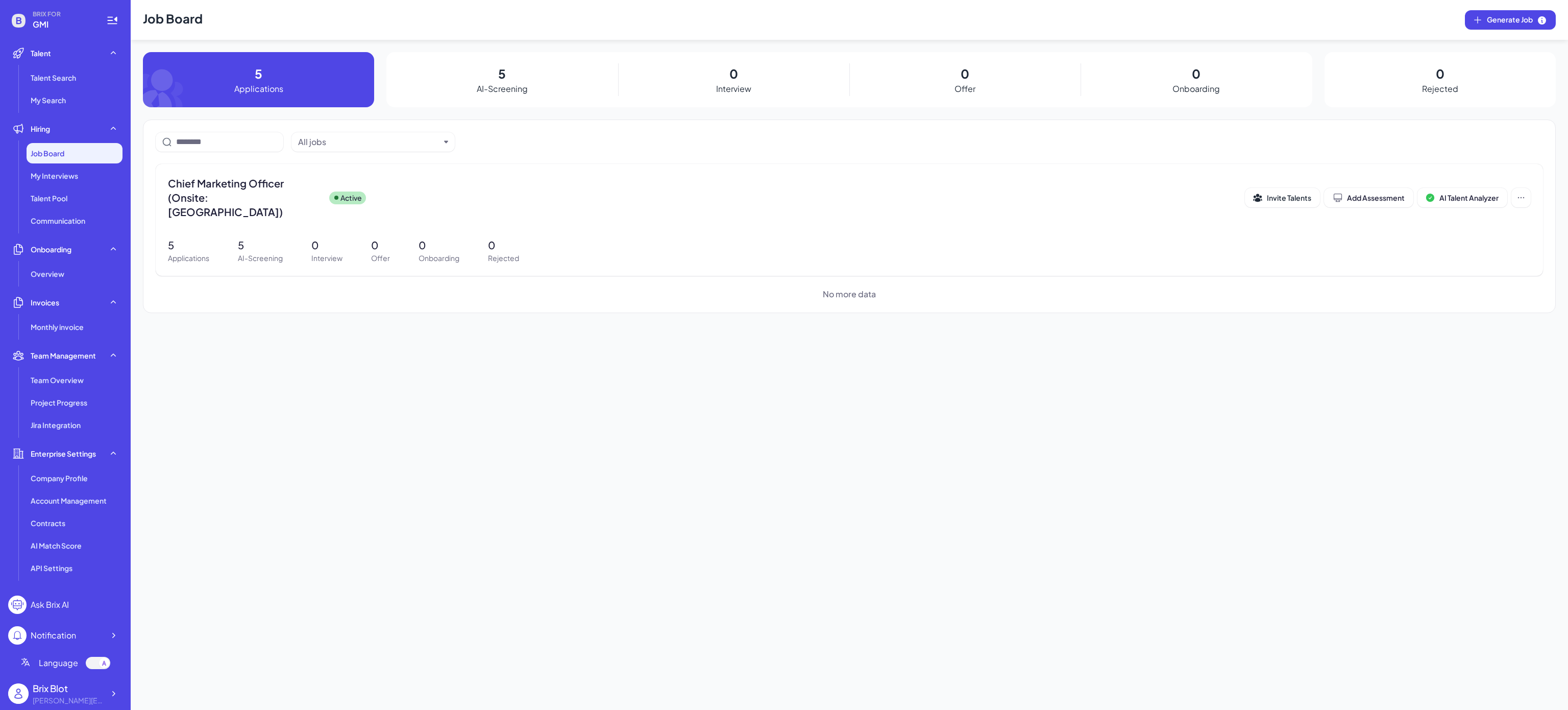
click at [647, 465] on div "Job Board Generate Job 5 Applications 5 AI-Screening 0 Interview 0 Offer 0 Onbo…" at bounding box center [850, 355] width 1438 height 710
click at [750, 404] on div "Job Board Generate Job 5 Applications 5 AI-Screening 0 Interview 0 Offer 0 Onbo…" at bounding box center [850, 355] width 1438 height 710
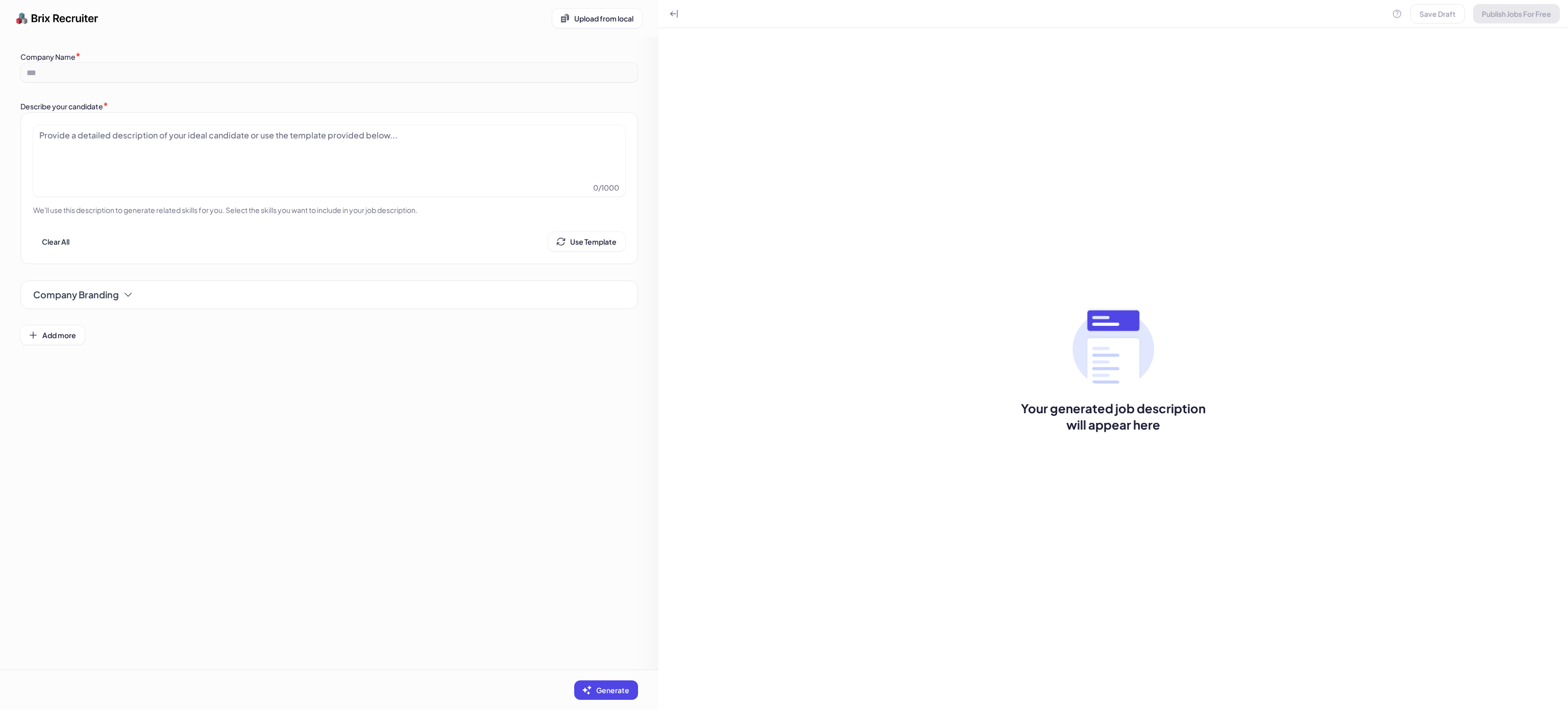
click at [168, 168] on div at bounding box center [329, 154] width 580 height 51
paste div
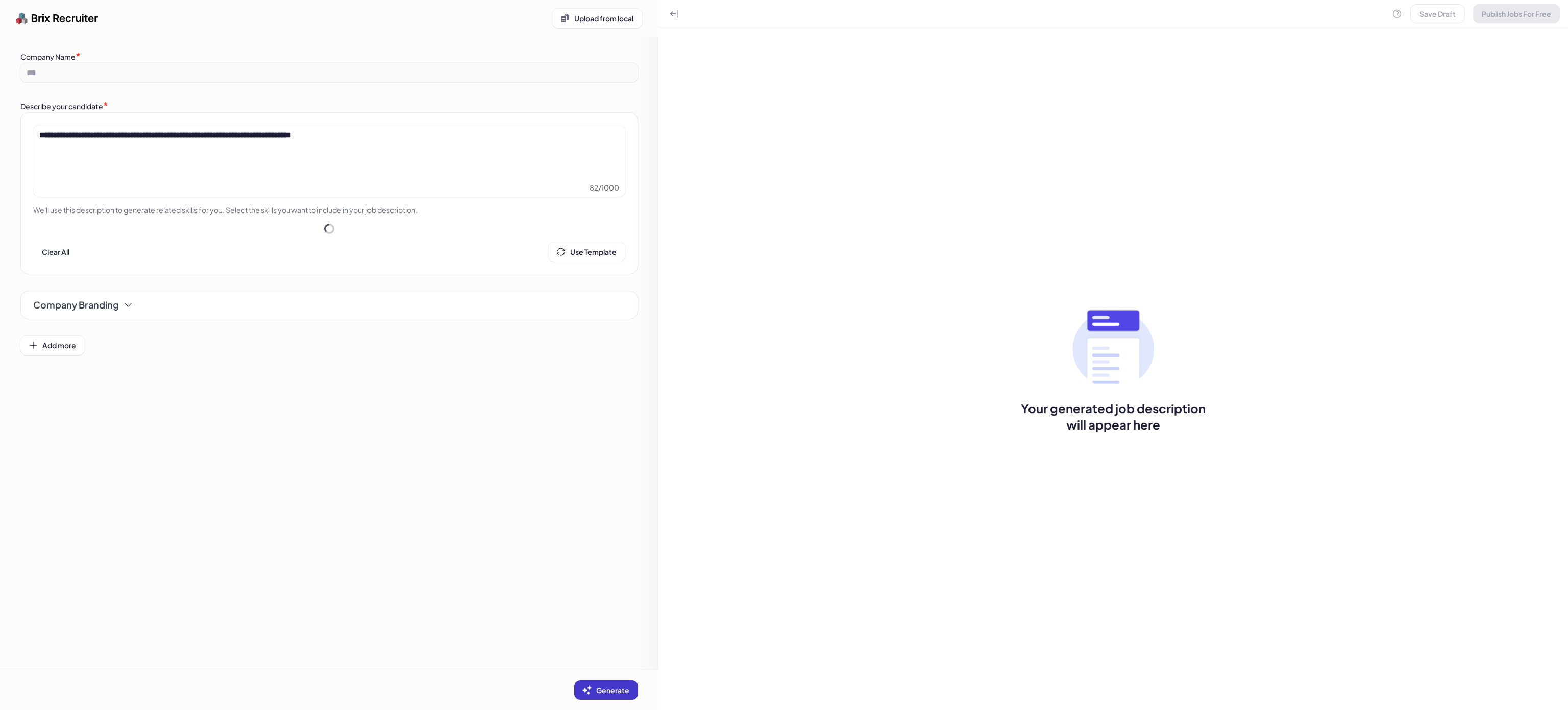
click at [611, 683] on button "Generate" at bounding box center [606, 690] width 64 height 19
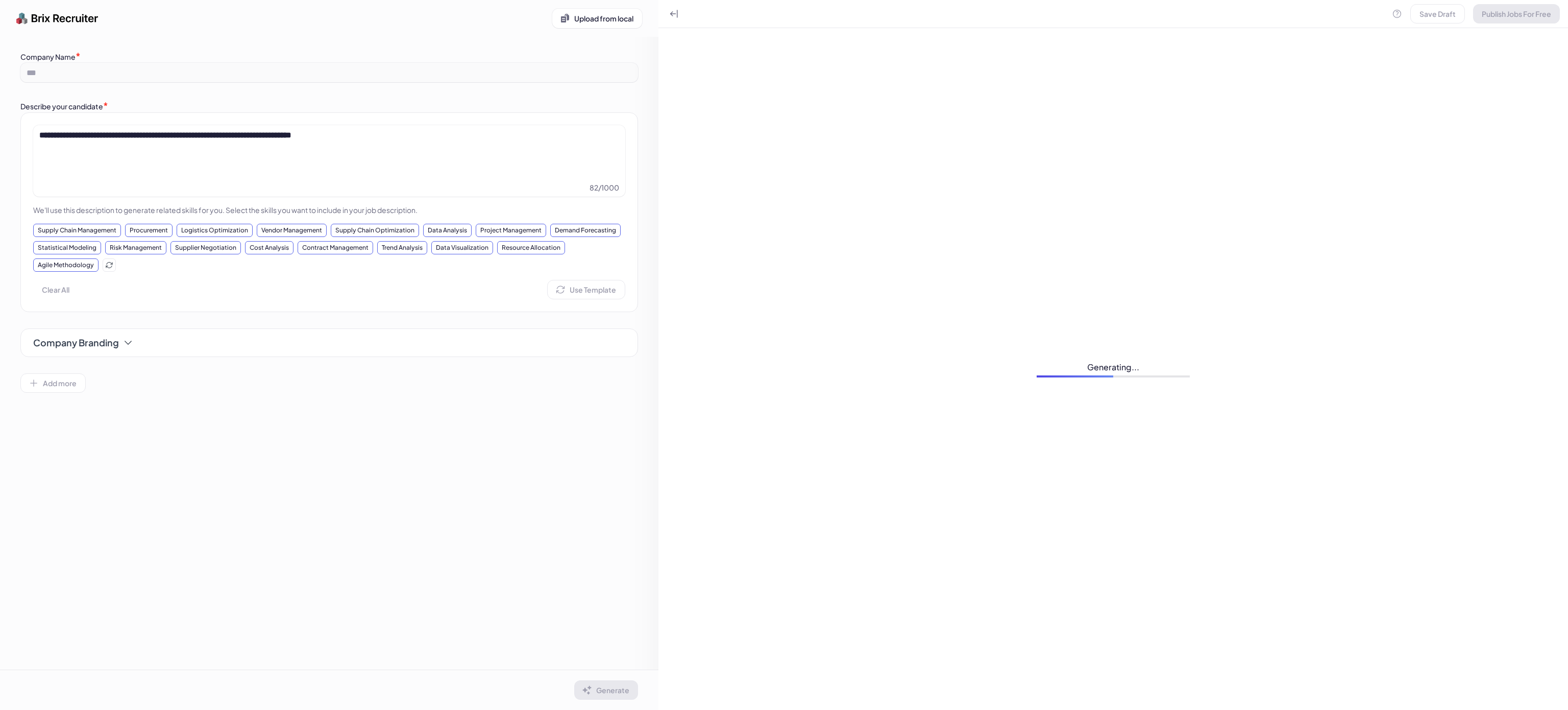
click at [372, 142] on div at bounding box center [329, 148] width 580 height 12
click at [291, 139] on strong "**********" at bounding box center [165, 135] width 252 height 7
click at [410, 136] on div "**********" at bounding box center [329, 135] width 580 height 12
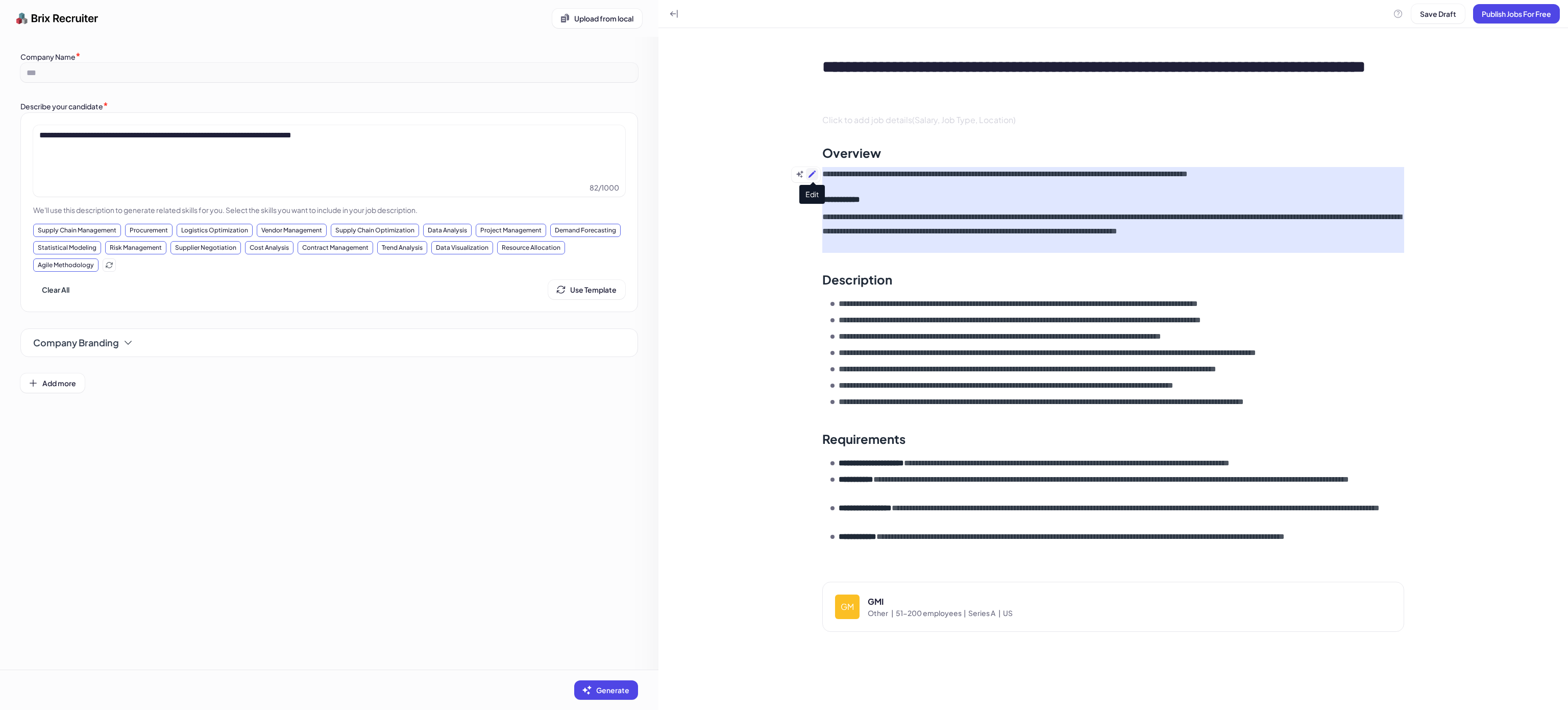
click at [810, 175] on icon at bounding box center [812, 174] width 7 height 7
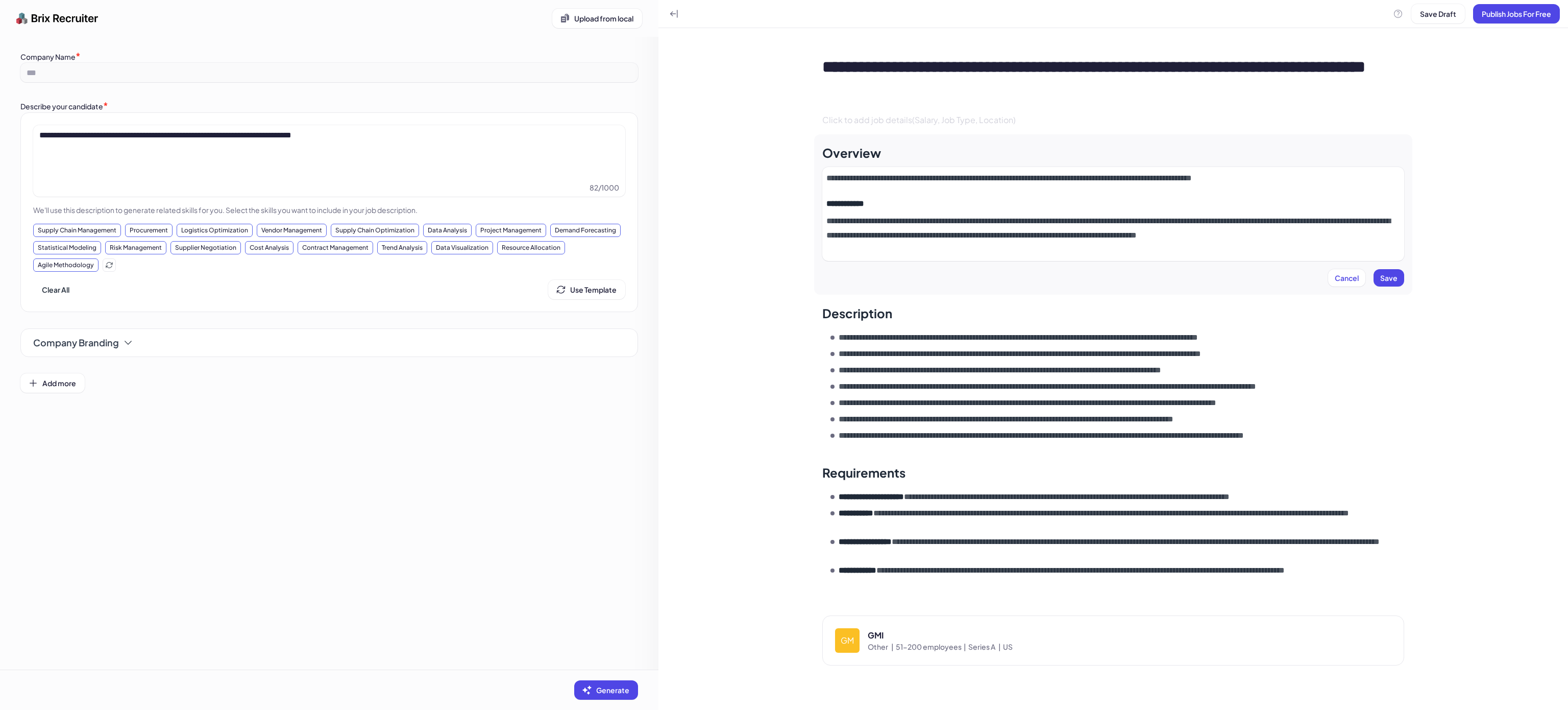
click at [884, 186] on div "**********" at bounding box center [1113, 214] width 574 height 86
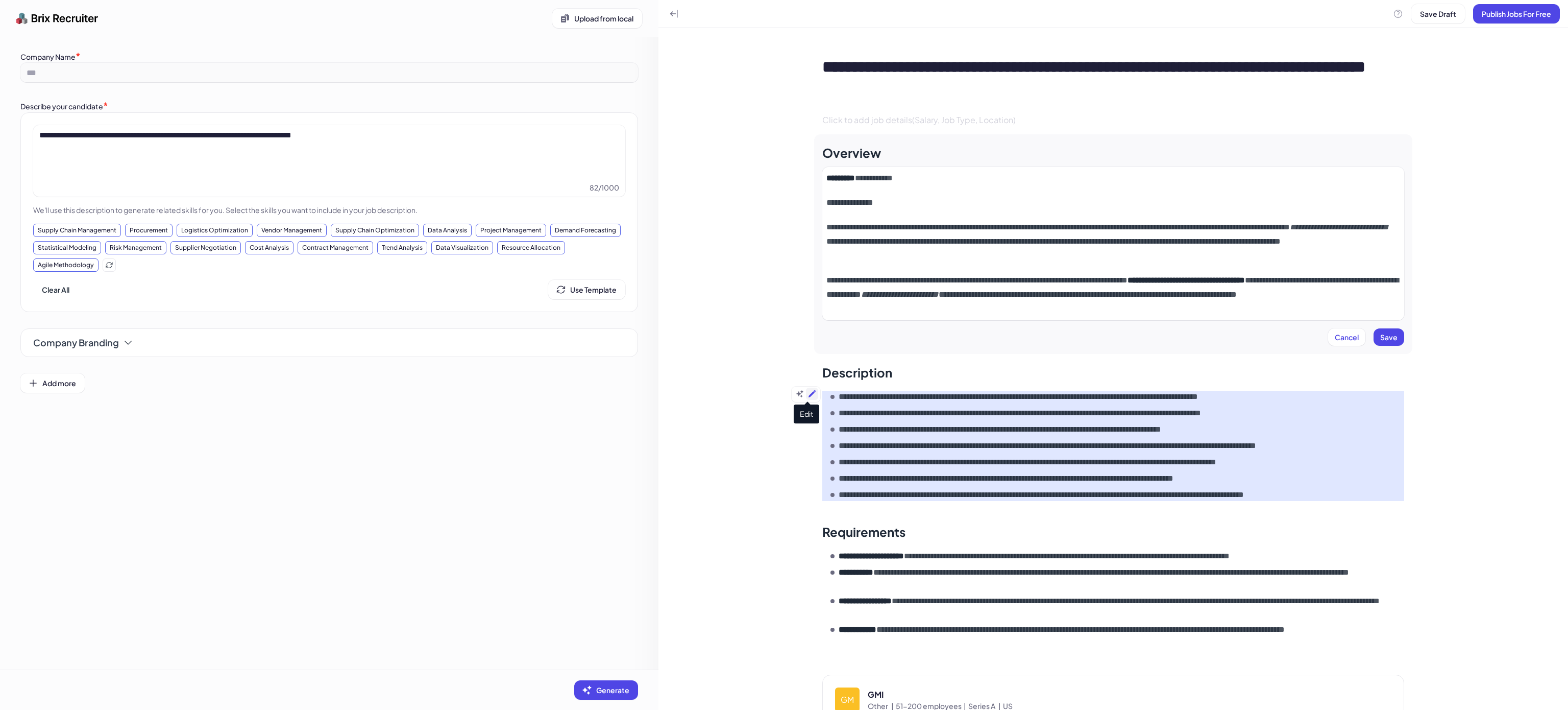
click at [810, 392] on icon at bounding box center [812, 393] width 8 height 8
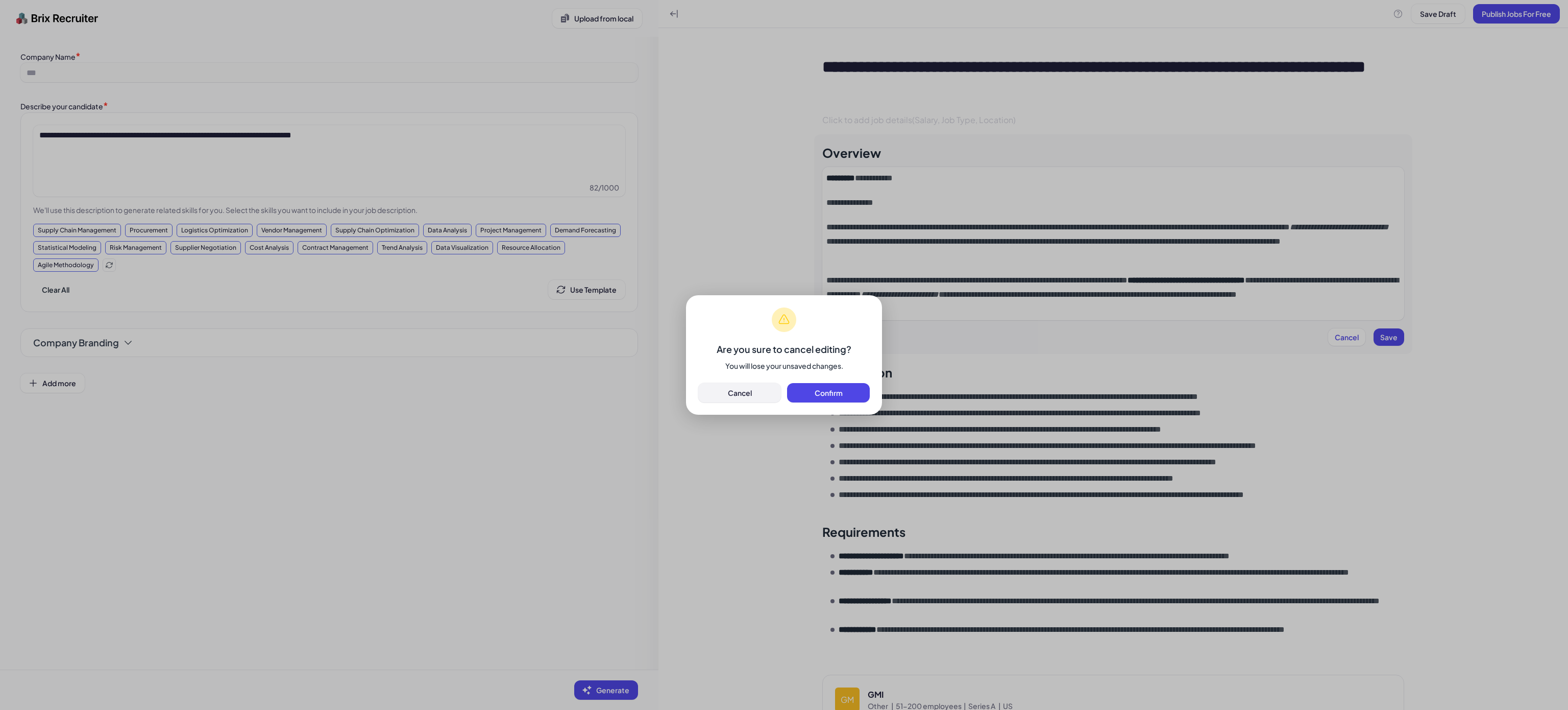
click at [761, 390] on button "Cancel" at bounding box center [739, 393] width 83 height 19
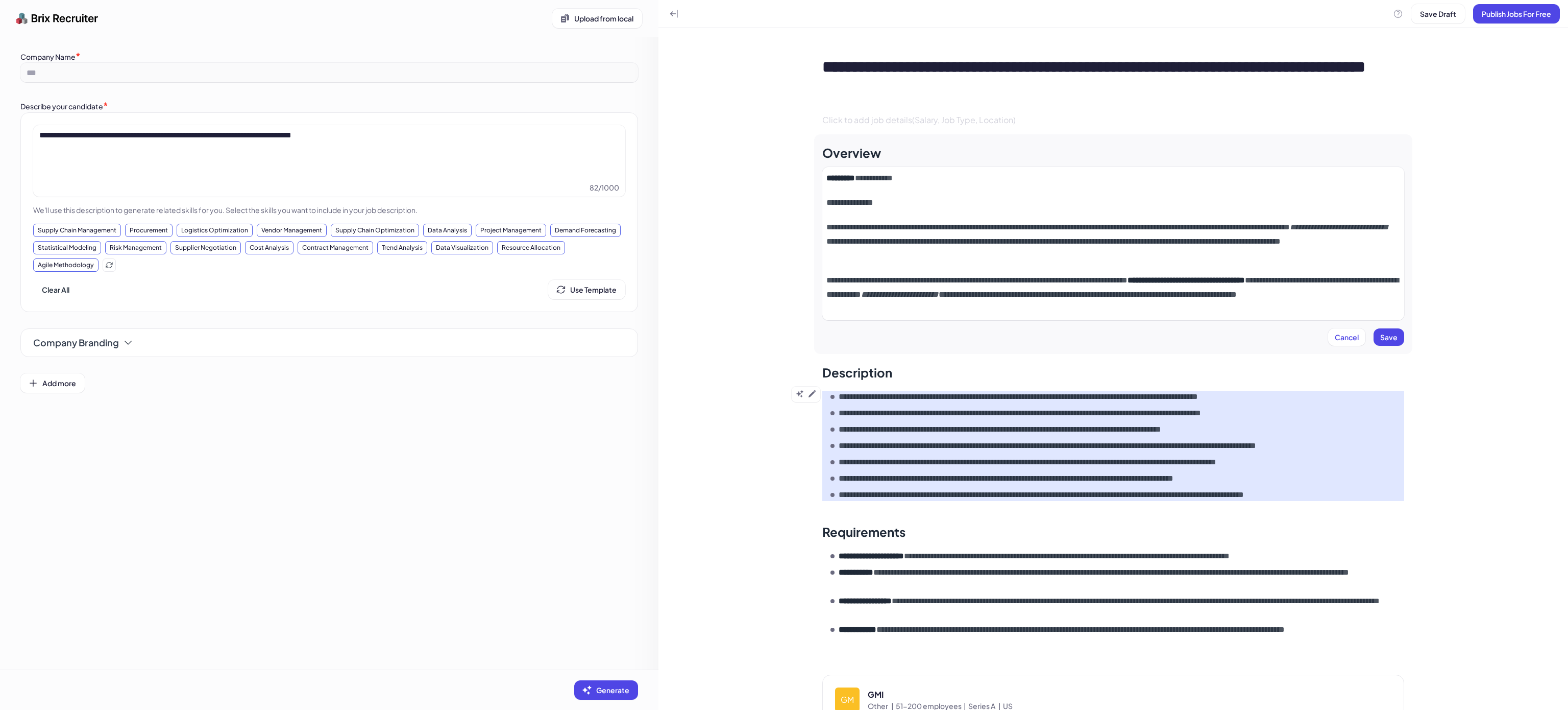
click at [1386, 335] on span "Save" at bounding box center [1389, 337] width 17 height 9
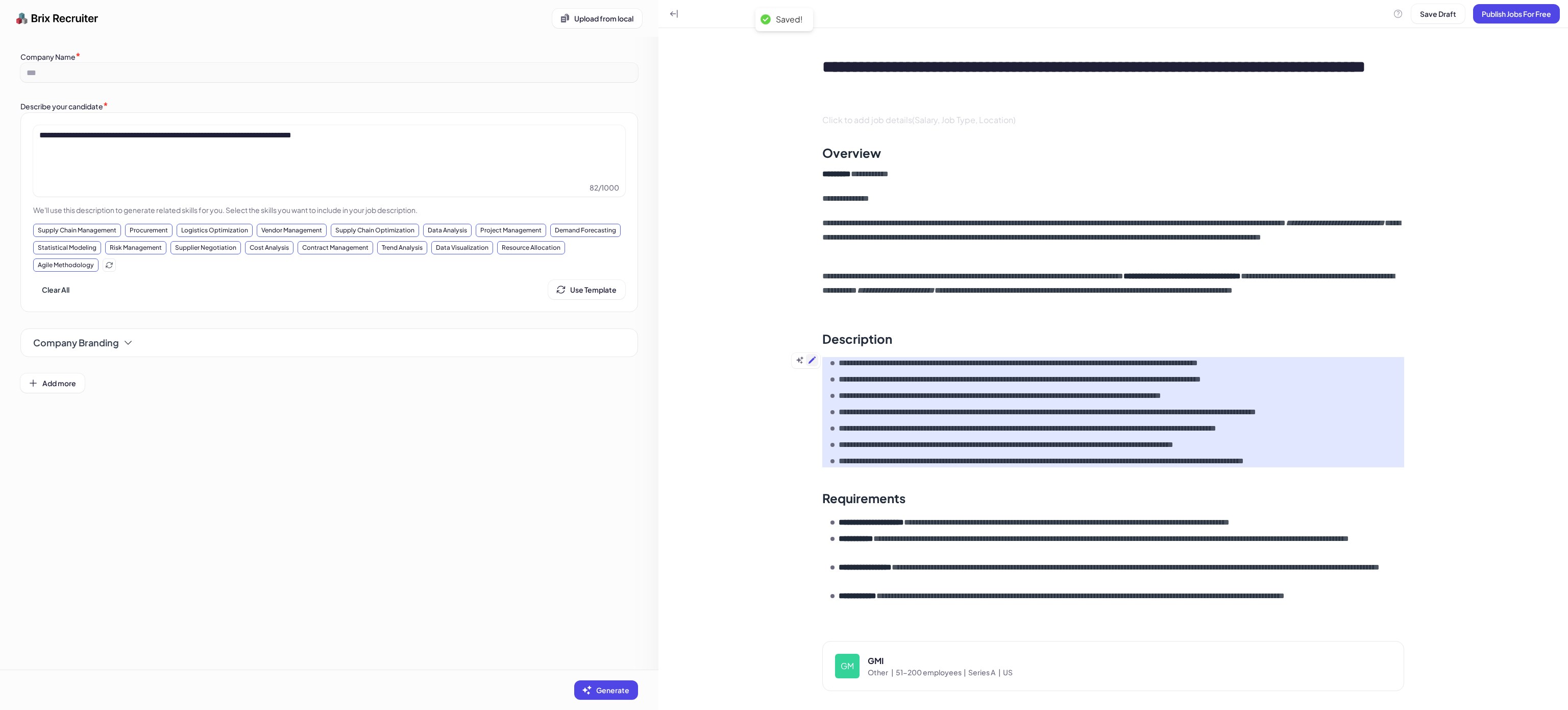
click at [812, 363] on icon at bounding box center [812, 360] width 8 height 8
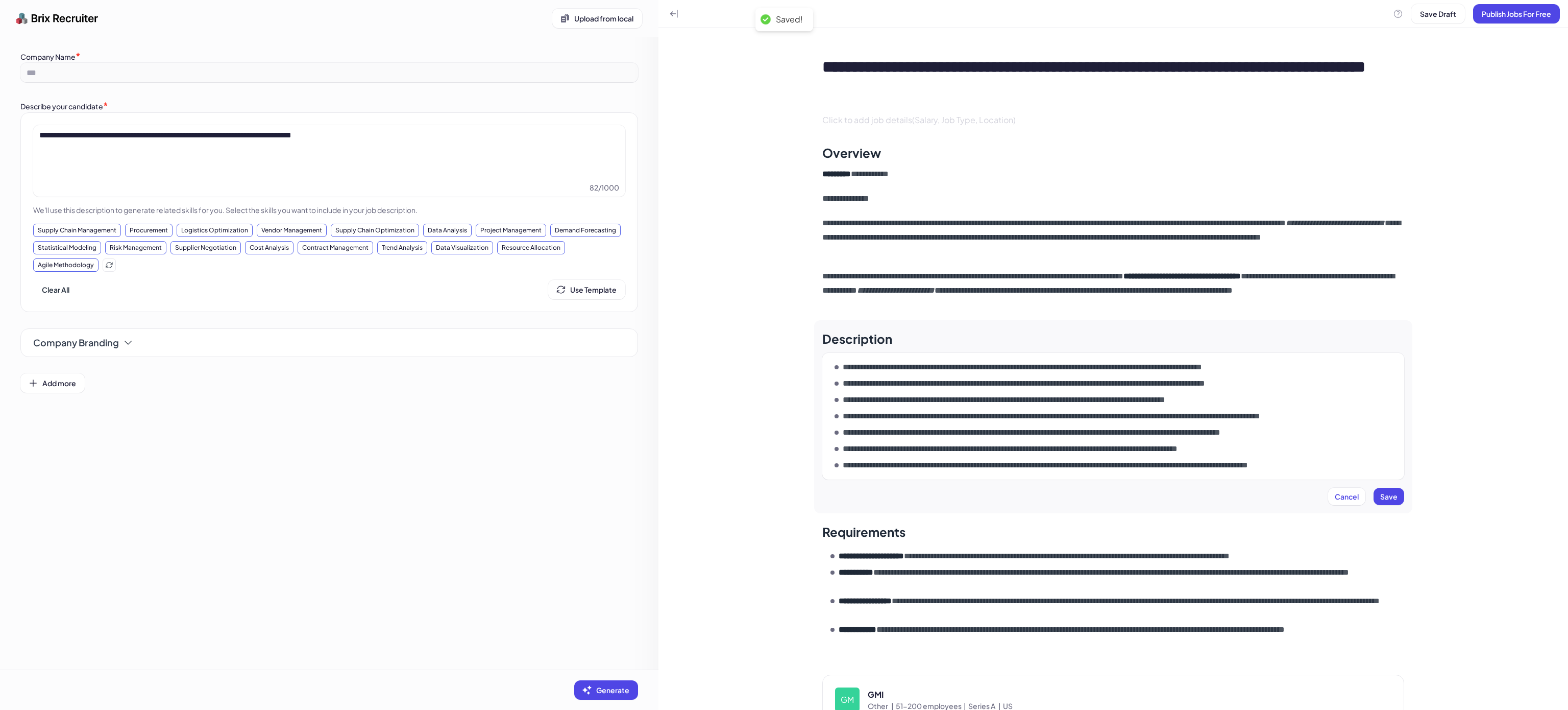
click at [915, 378] on p "**********" at bounding box center [1077, 384] width 468 height 12
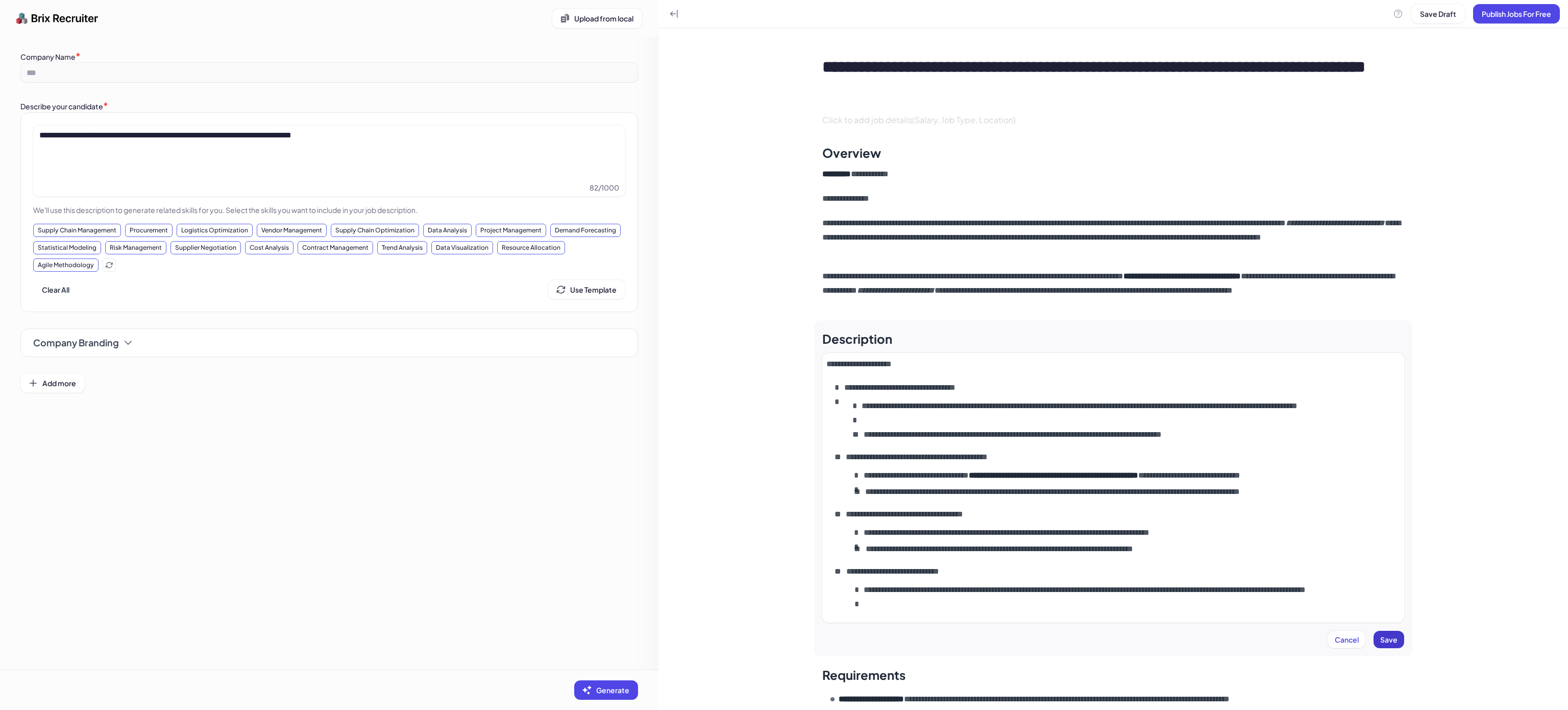
click at [1390, 645] on button "Save" at bounding box center [1389, 639] width 31 height 17
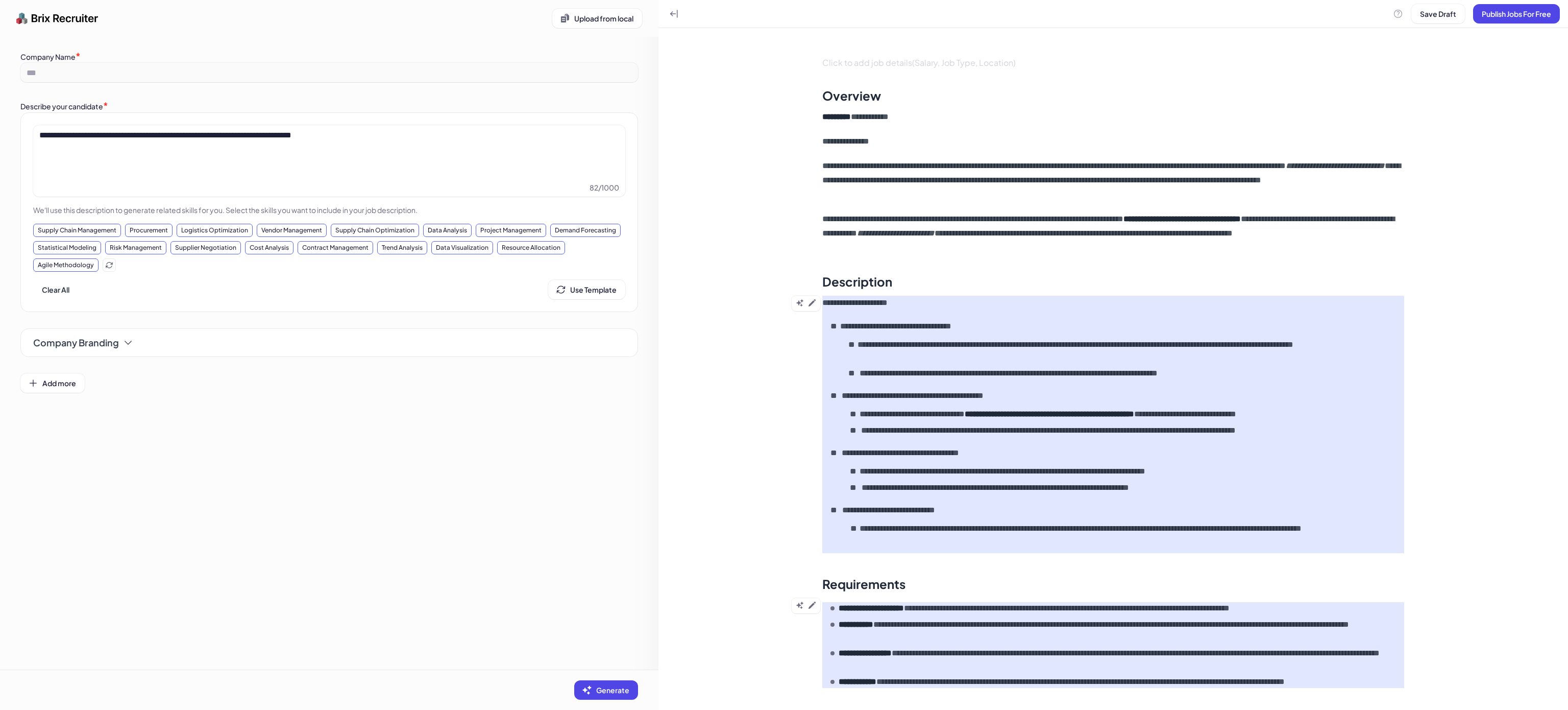
scroll to position [141, 0]
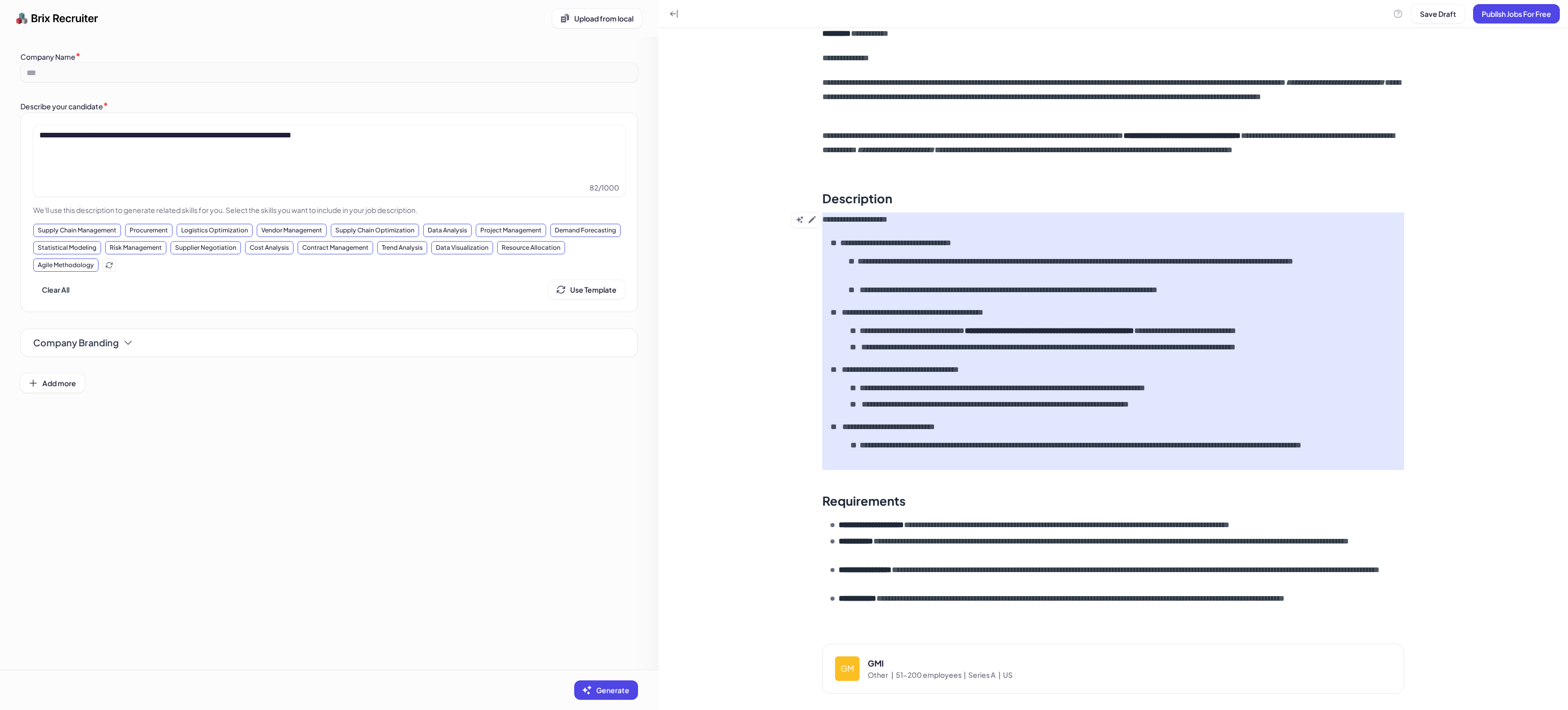
click at [805, 524] on div "**********" at bounding box center [1113, 299] width 663 height 822
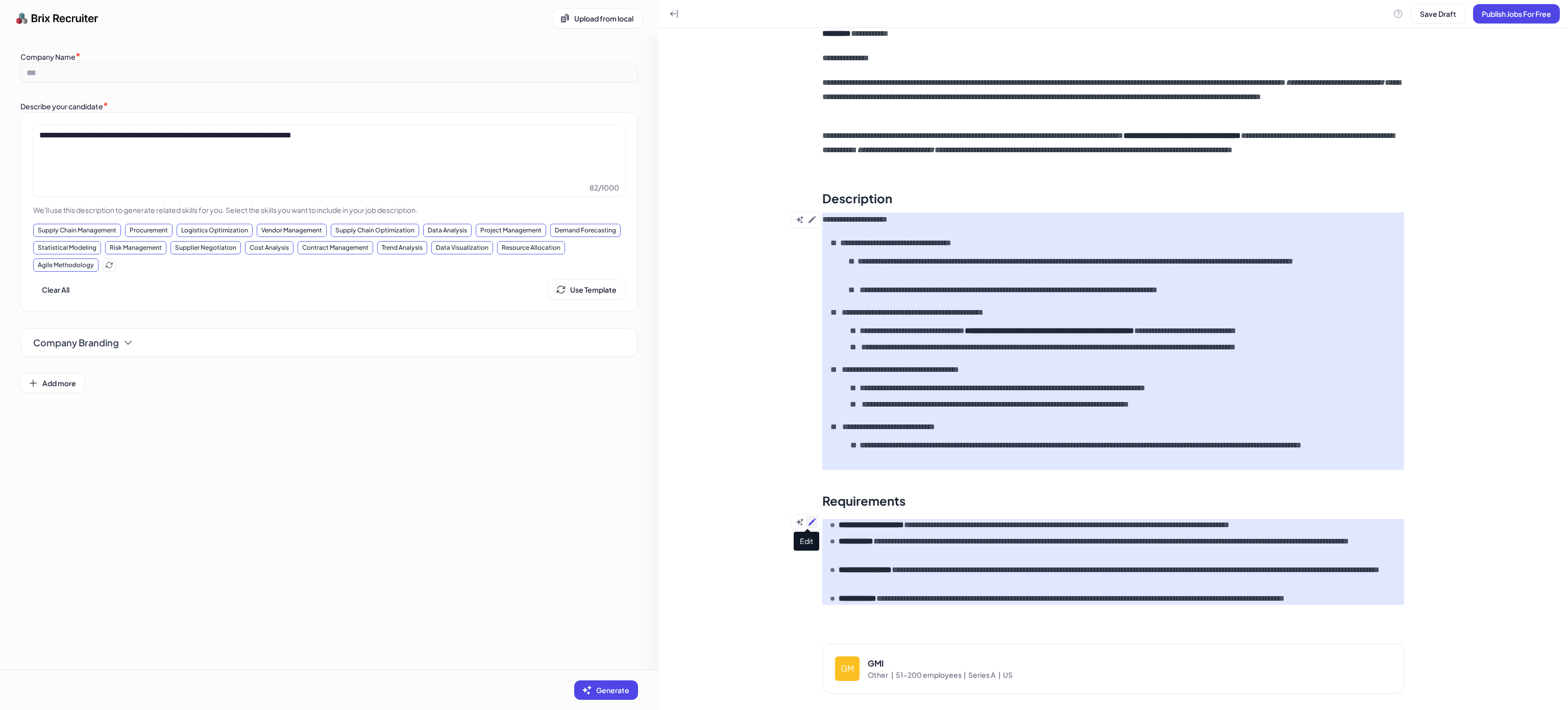
click at [808, 520] on icon at bounding box center [812, 522] width 8 height 8
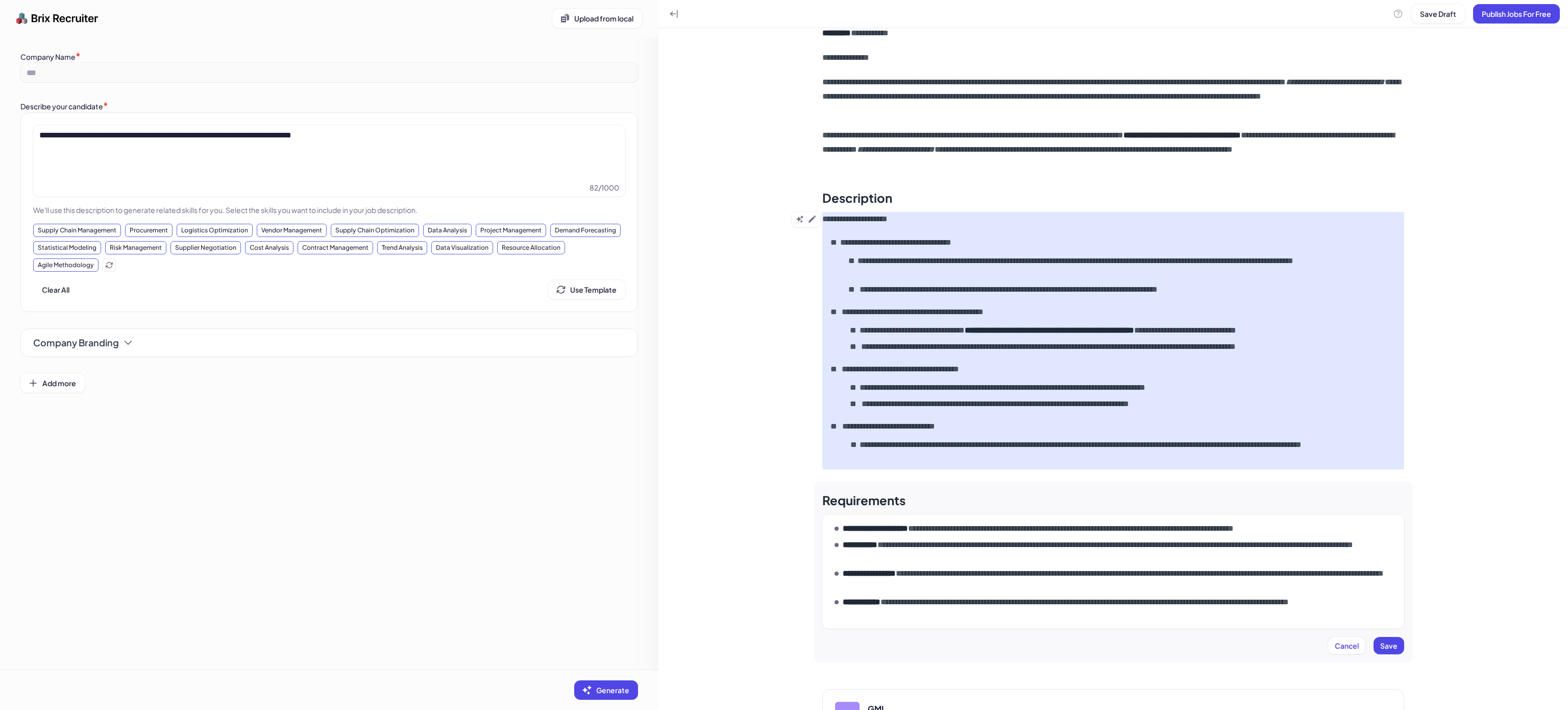
click at [899, 534] on p "**********" at bounding box center [1097, 528] width 508 height 12
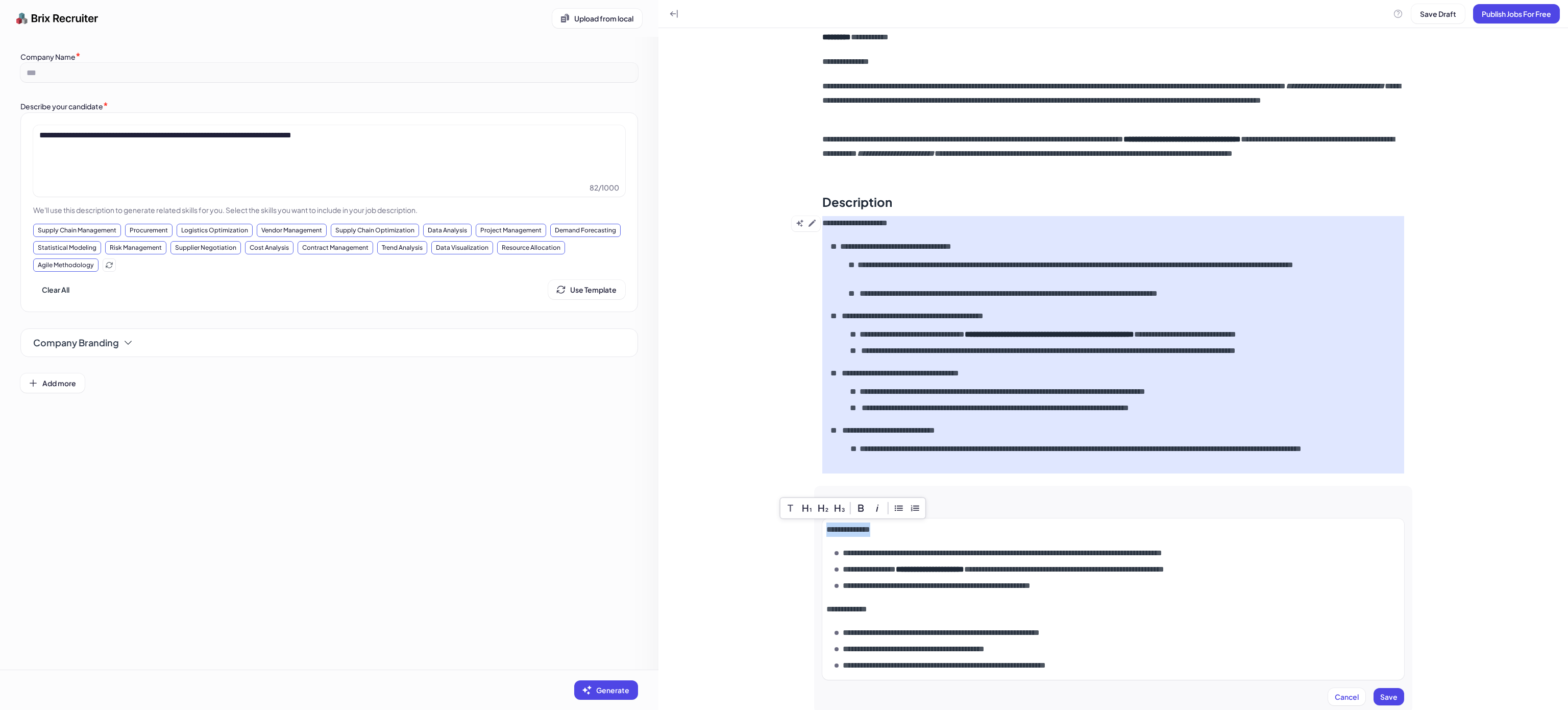
drag, startPoint x: 917, startPoint y: 527, endPoint x: 803, endPoint y: 528, distance: 114.0
click at [803, 528] on div "**********" at bounding box center [1113, 349] width 663 height 916
click at [835, 555] on span at bounding box center [836, 553] width 4 height 12
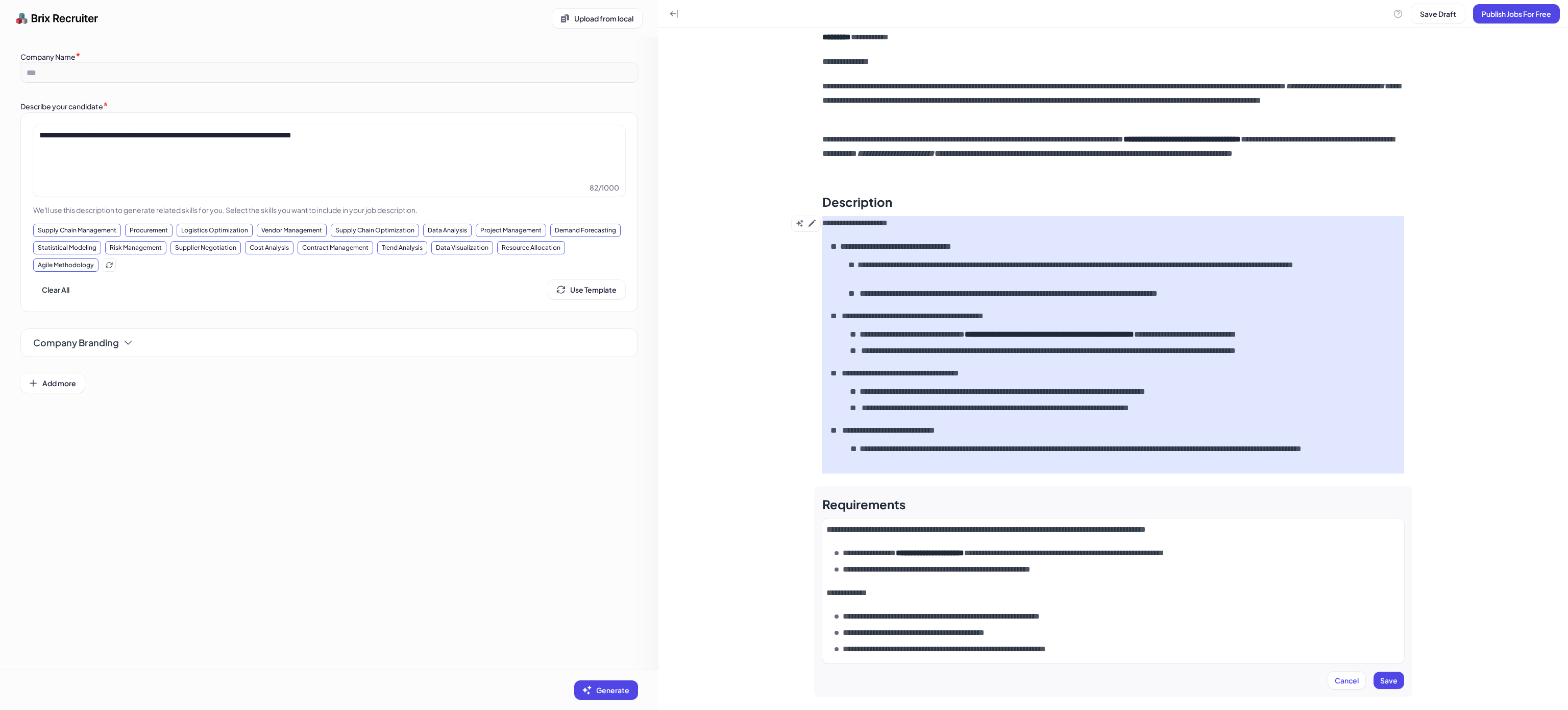
click at [1029, 560] on ul "**********" at bounding box center [1118, 561] width 566 height 28
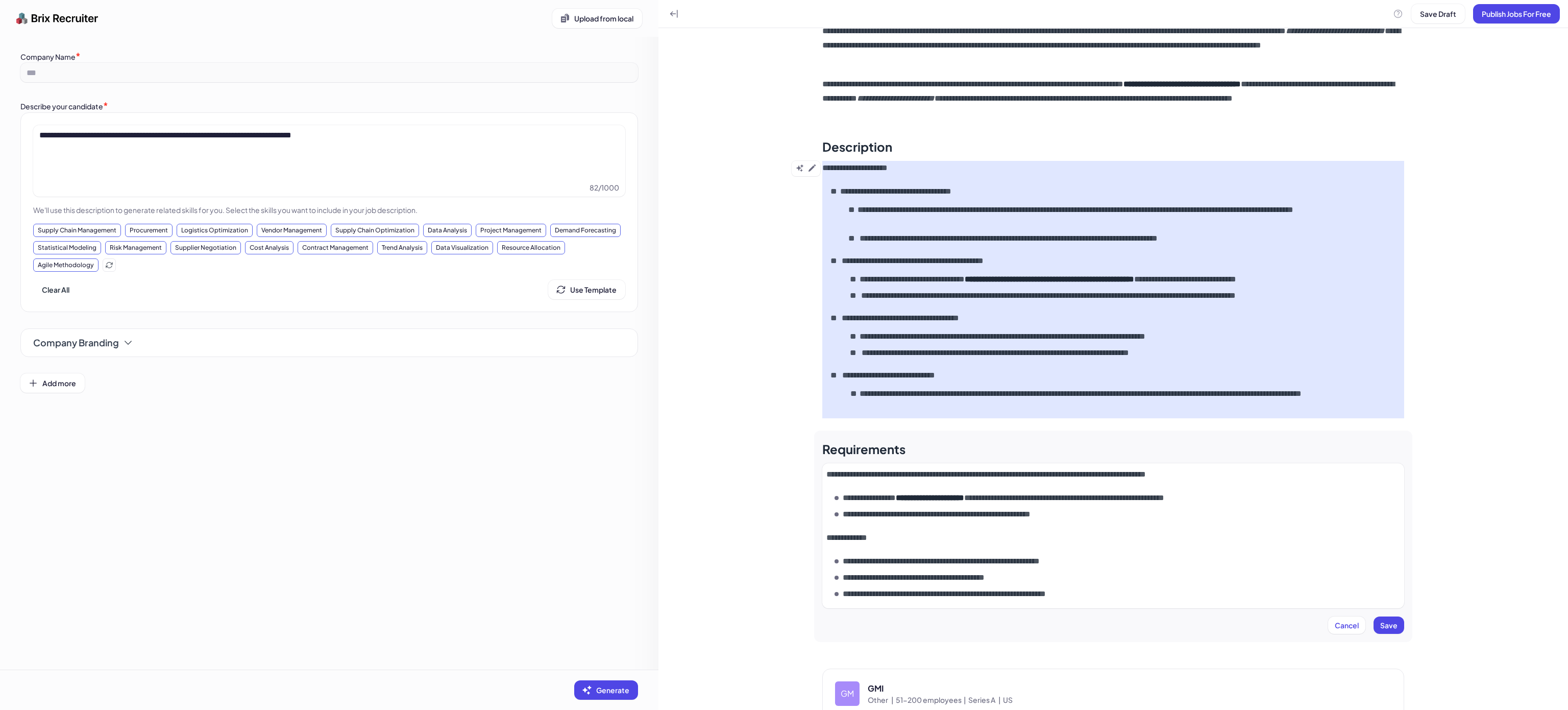
scroll to position [218, 0]
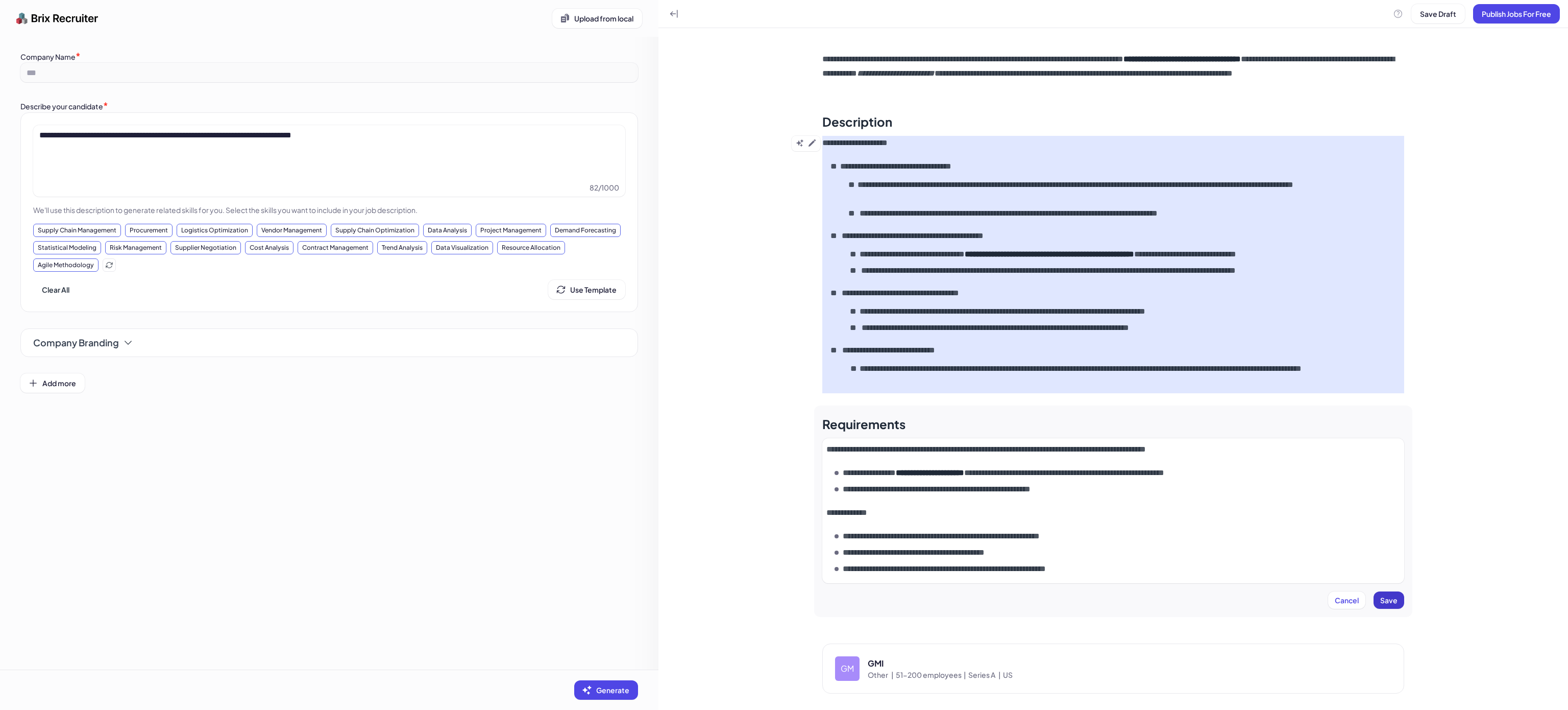
click at [1389, 593] on button "Save" at bounding box center [1389, 600] width 31 height 17
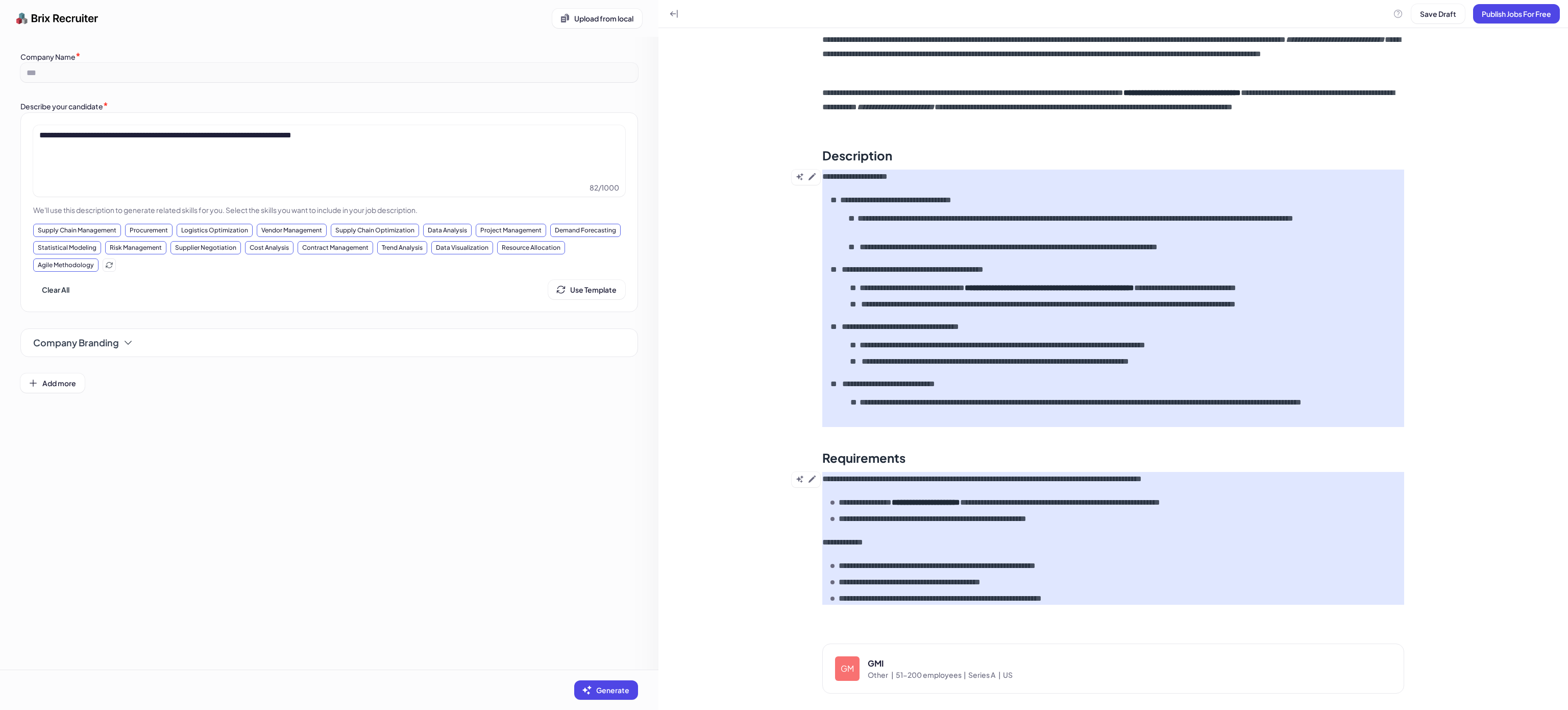
scroll to position [0, 0]
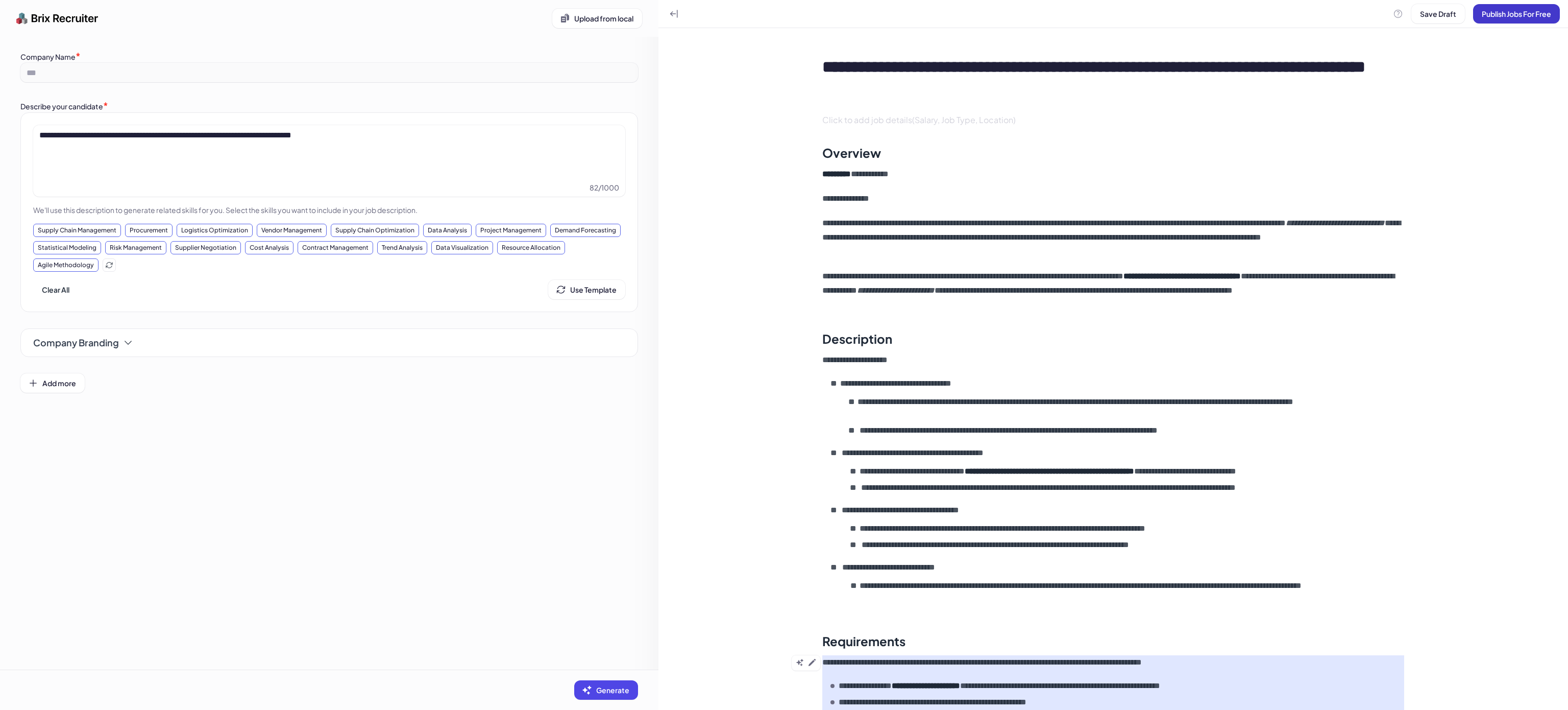
click at [1523, 11] on span "Publish Jobs For Free" at bounding box center [1516, 13] width 69 height 9
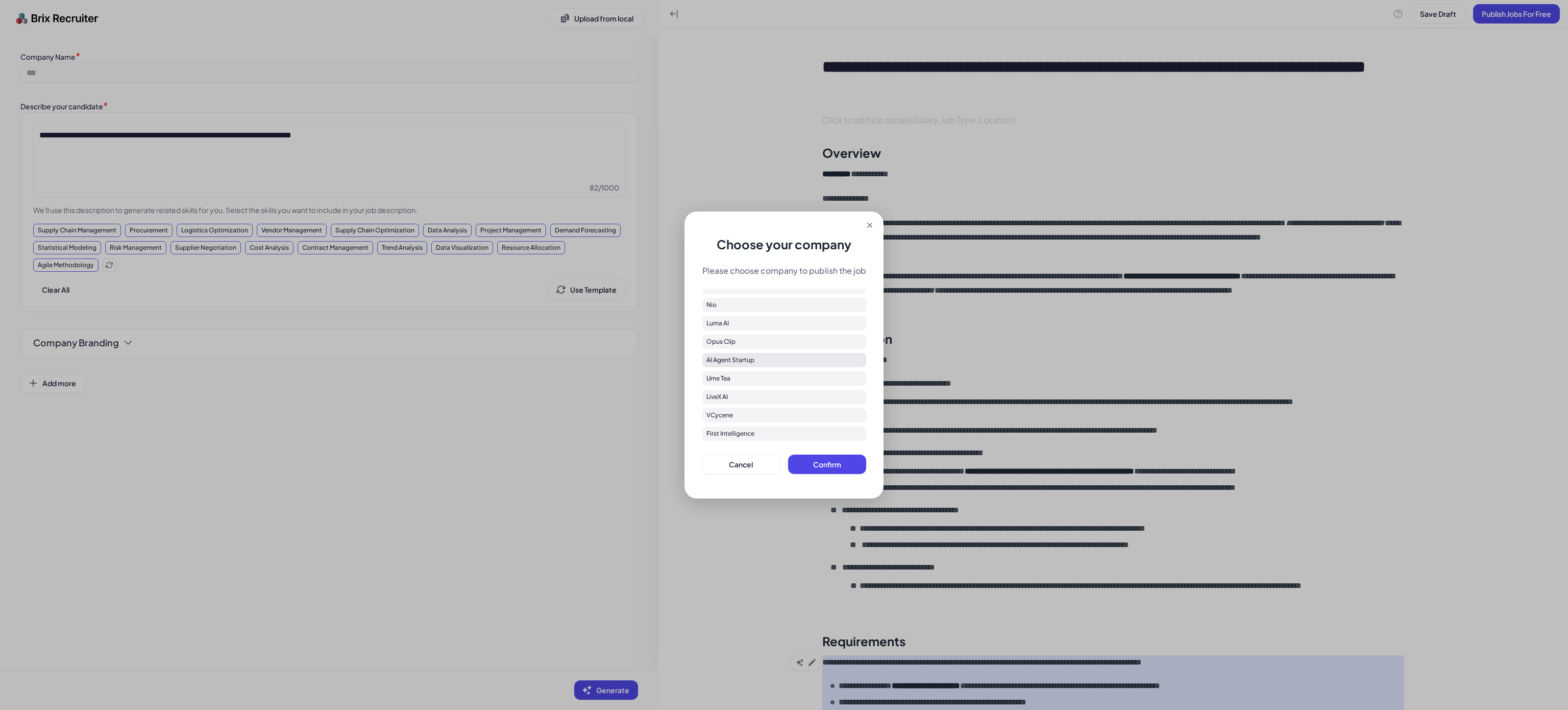
scroll to position [155, 0]
click at [784, 434] on div "GMI" at bounding box center [784, 435] width 164 height 14
click at [835, 466] on span "Confirm" at bounding box center [827, 464] width 28 height 9
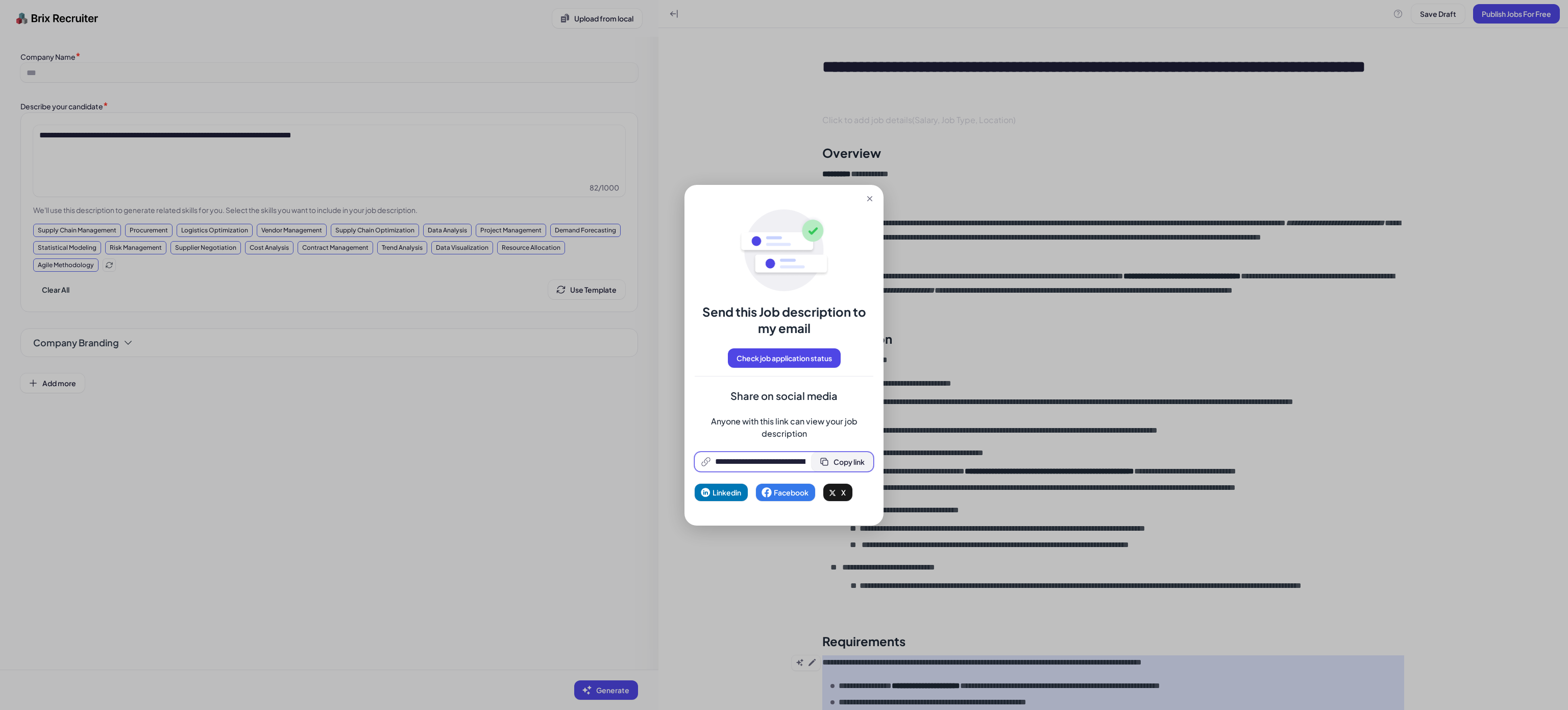
click at [846, 457] on span "Copy link" at bounding box center [850, 462] width 31 height 9
drag, startPoint x: 867, startPoint y: 196, endPoint x: 570, endPoint y: 142, distance: 301.9
click at [867, 195] on icon at bounding box center [870, 199] width 10 height 10
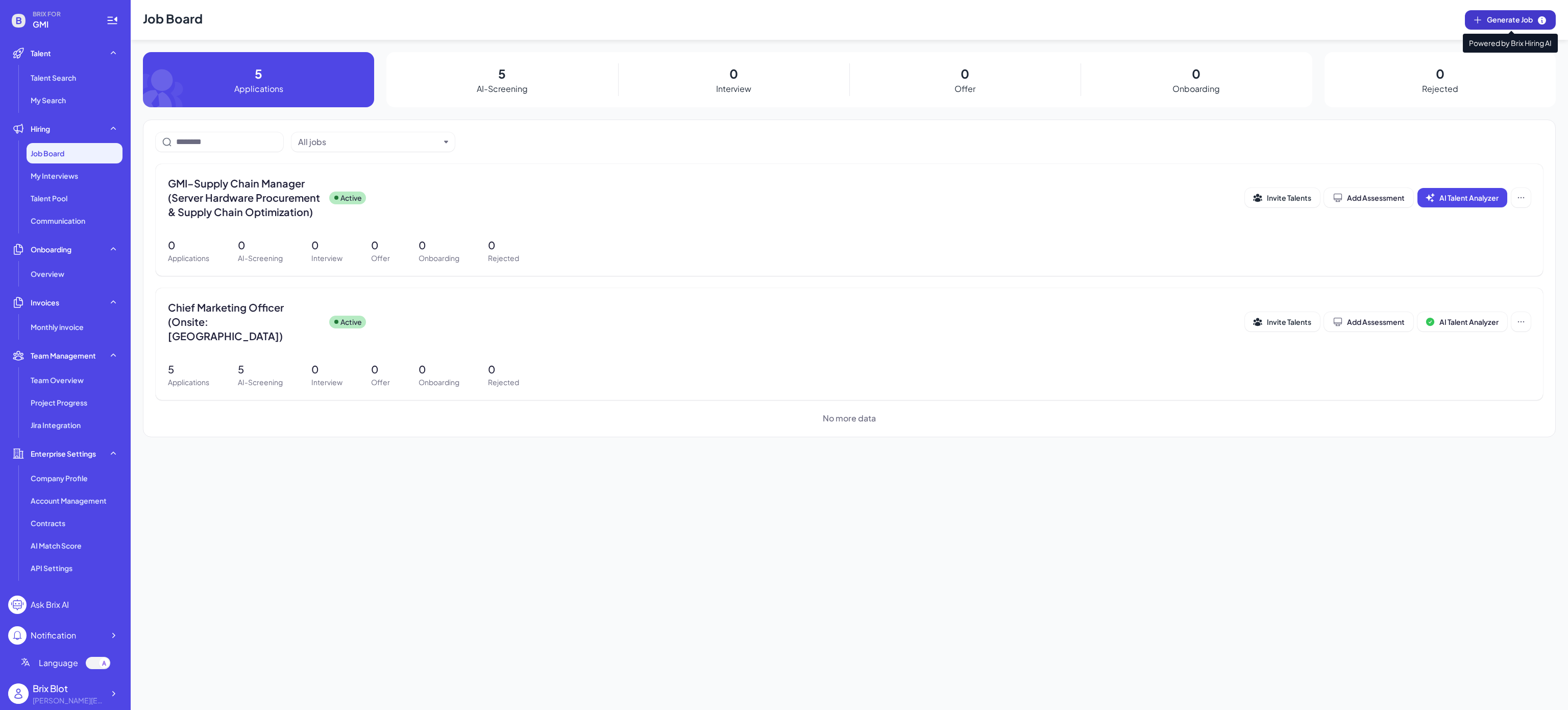
click at [1509, 28] on button "Generate Job" at bounding box center [1511, 20] width 91 height 19
click at [116, 688] on icon at bounding box center [113, 694] width 10 height 10
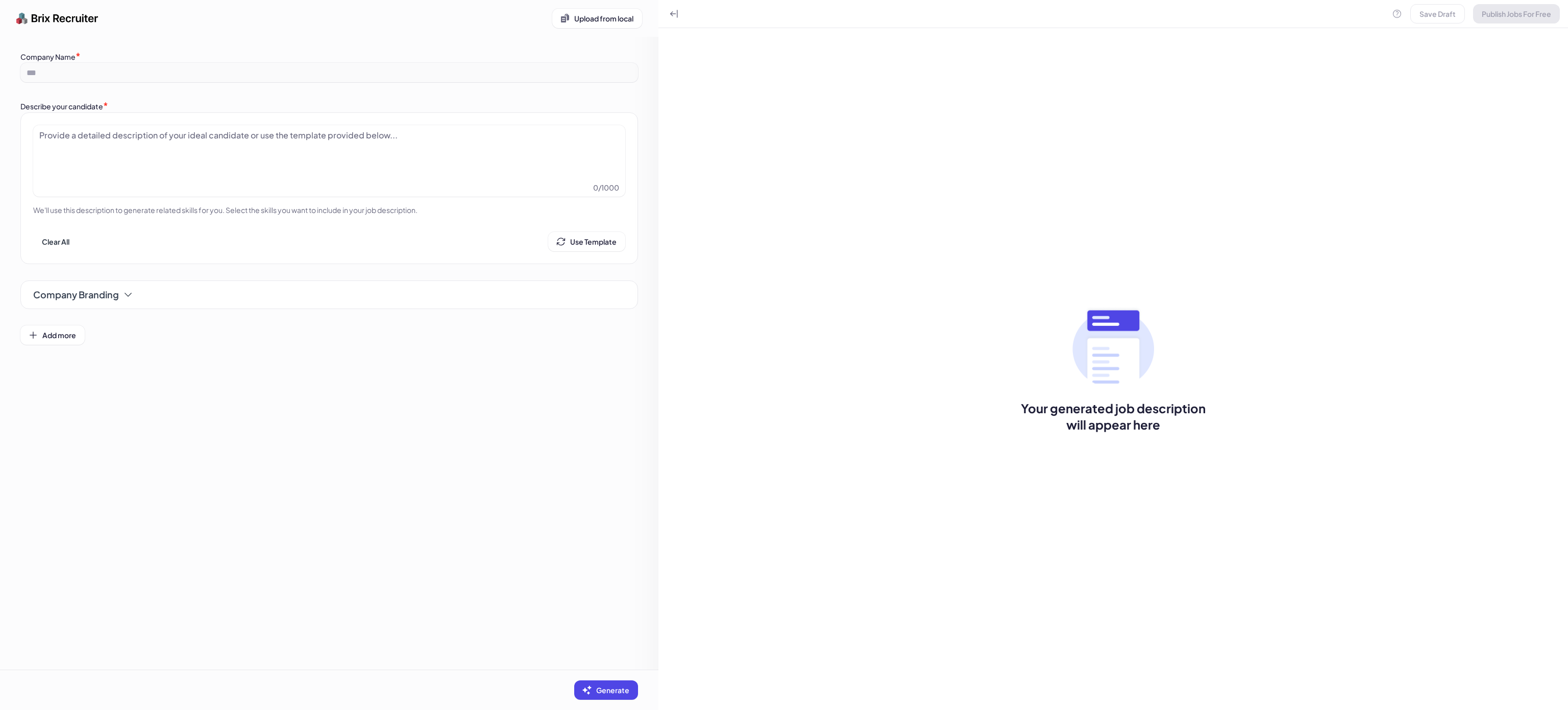
click at [379, 133] on div at bounding box center [329, 154] width 580 height 51
paste div
click at [616, 688] on span "Generate" at bounding box center [613, 690] width 34 height 9
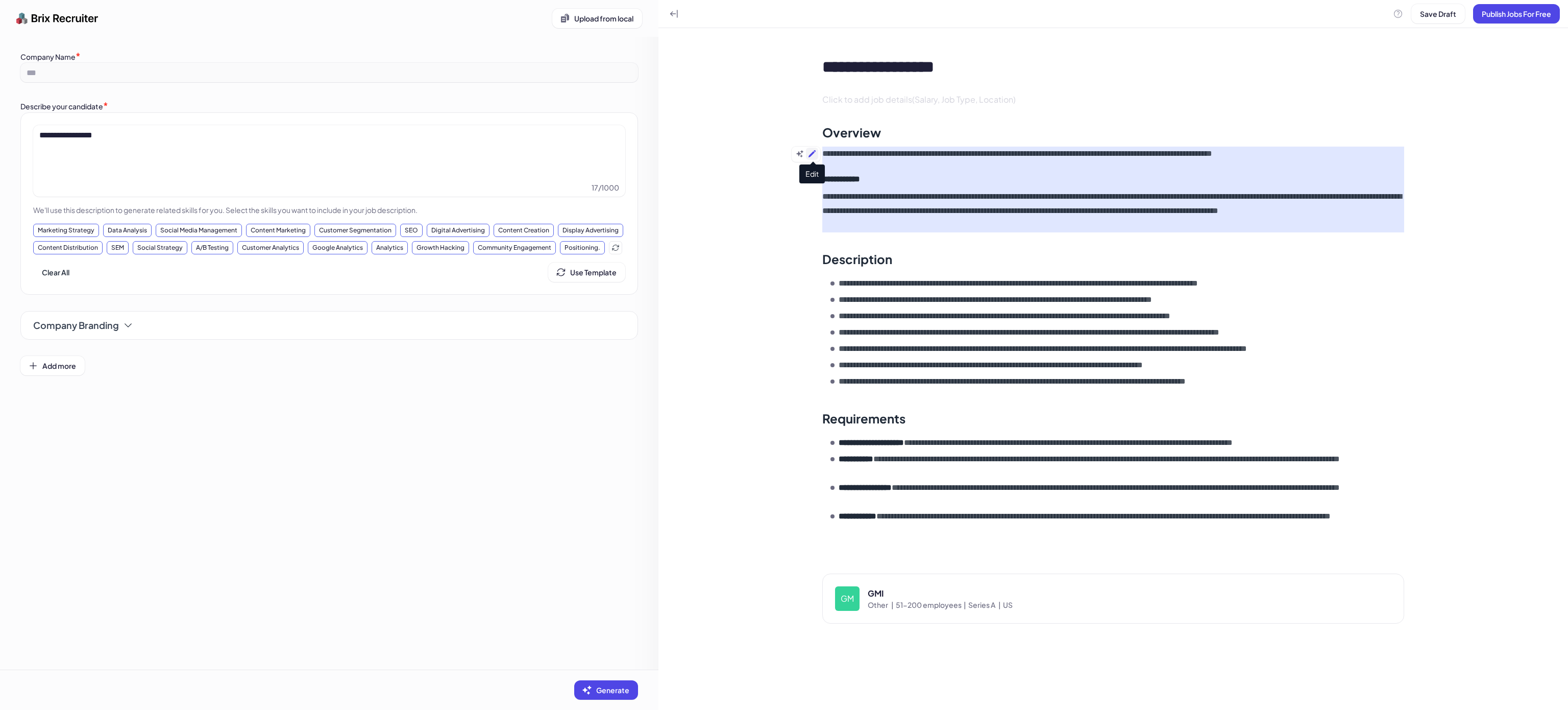
click at [806, 154] on button at bounding box center [812, 153] width 12 height 12
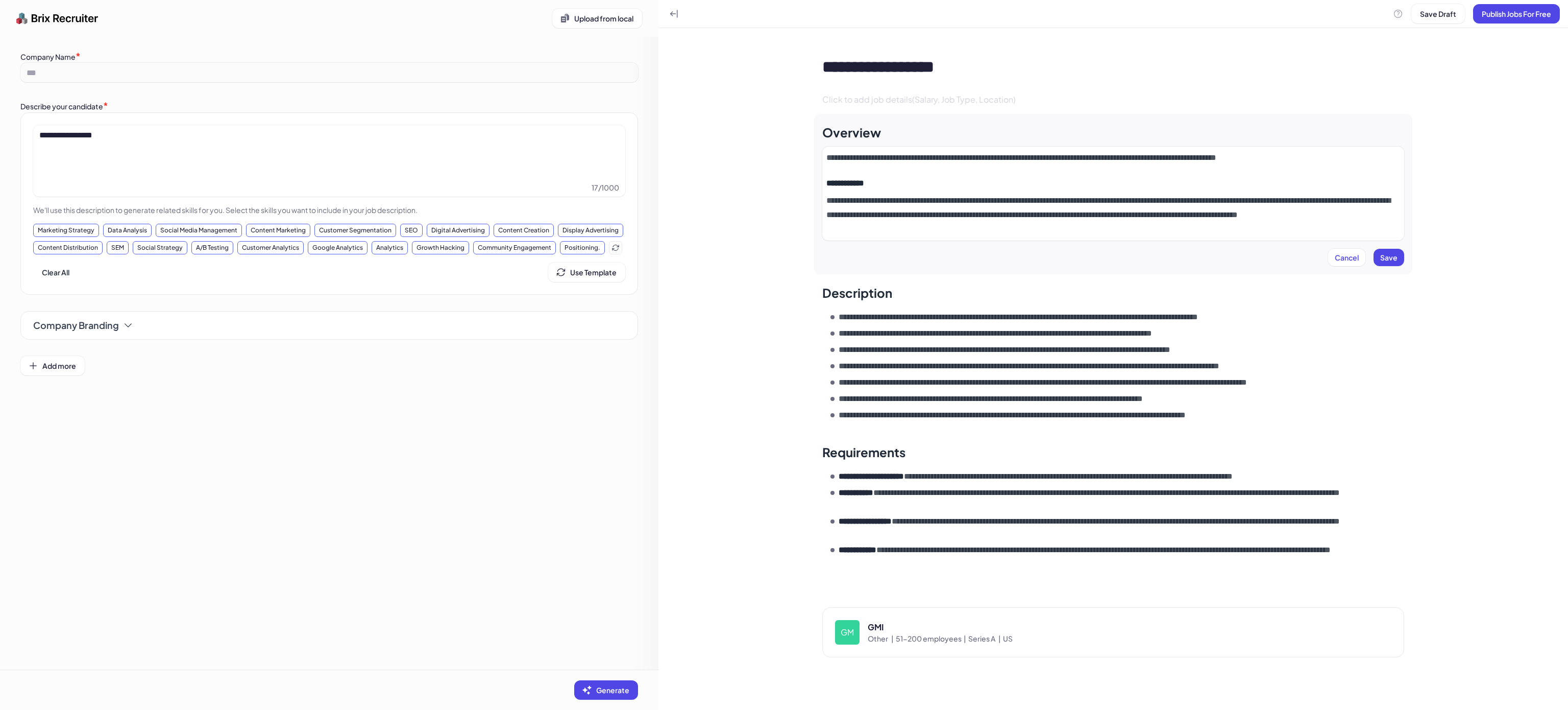
click at [861, 162] on p "**********" at bounding box center [1113, 157] width 574 height 14
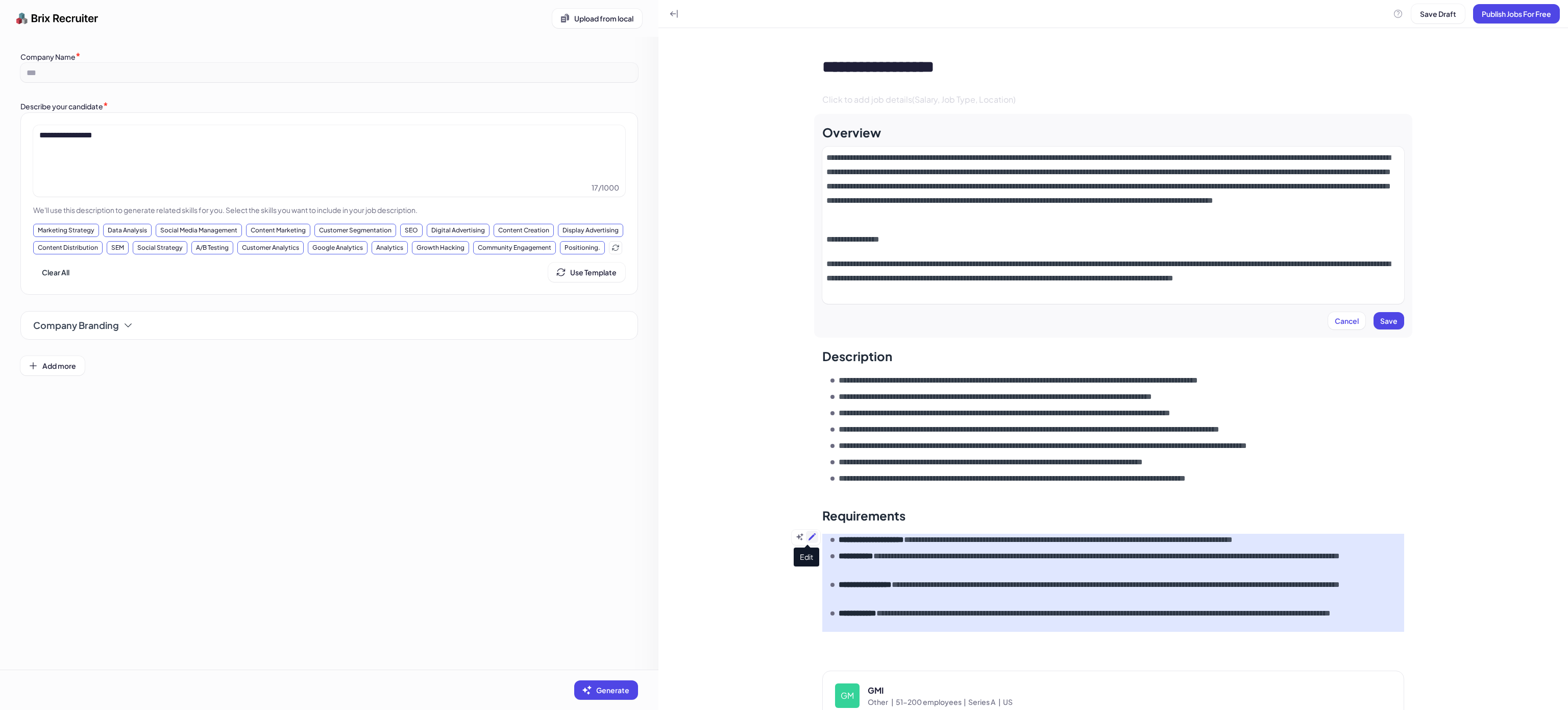
click at [808, 536] on icon at bounding box center [812, 536] width 8 height 8
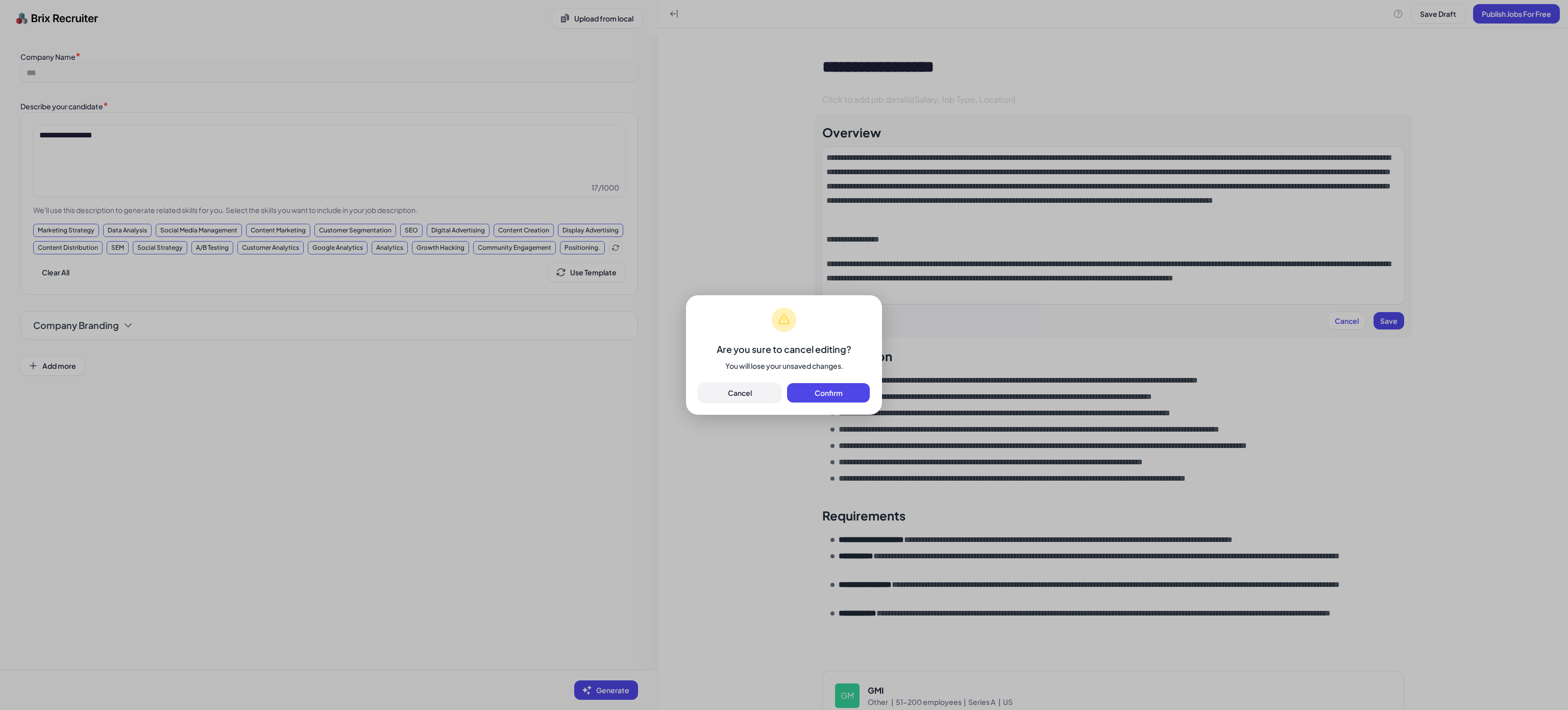
click at [736, 388] on span "Cancel" at bounding box center [740, 393] width 24 height 9
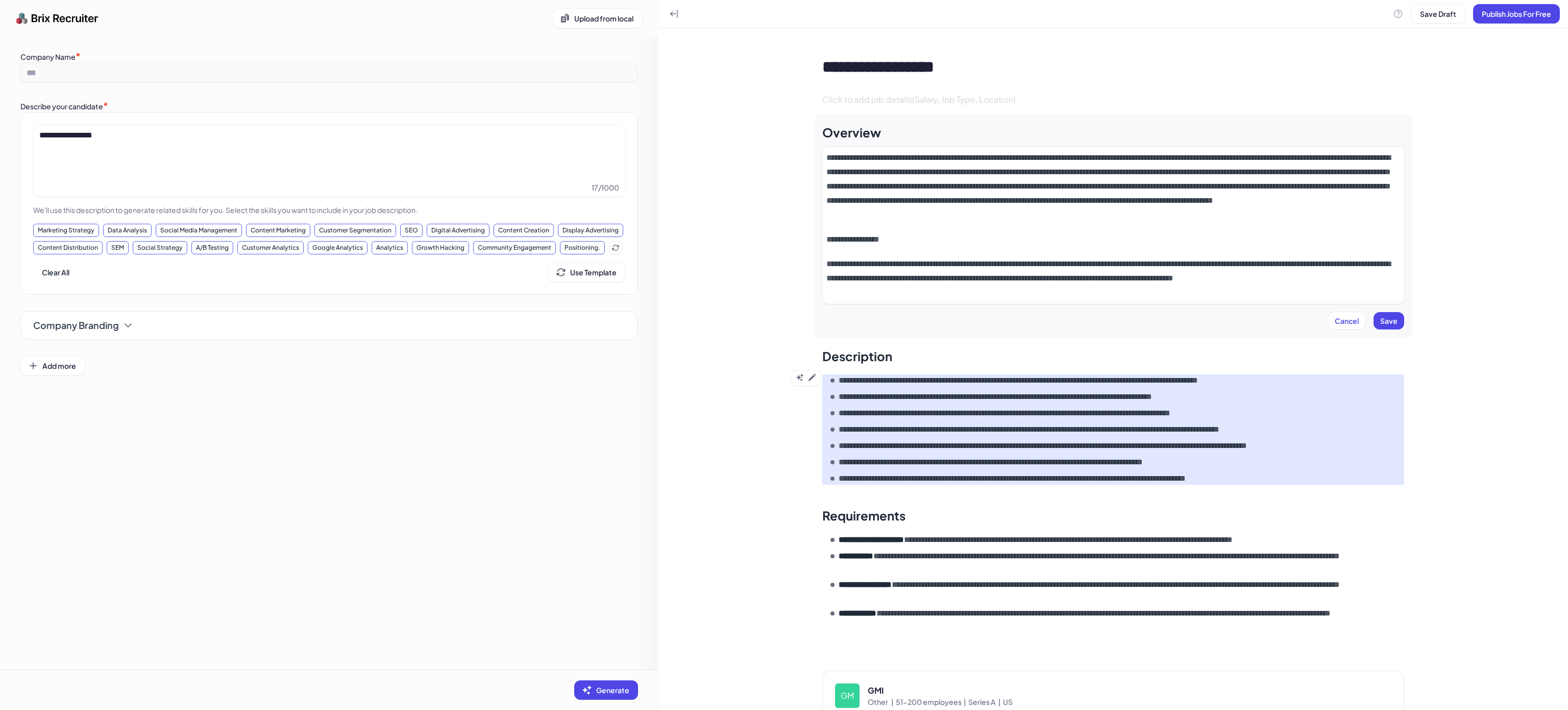
click at [873, 393] on p "**********" at bounding box center [1051, 396] width 425 height 12
click at [812, 374] on button at bounding box center [812, 377] width 12 height 12
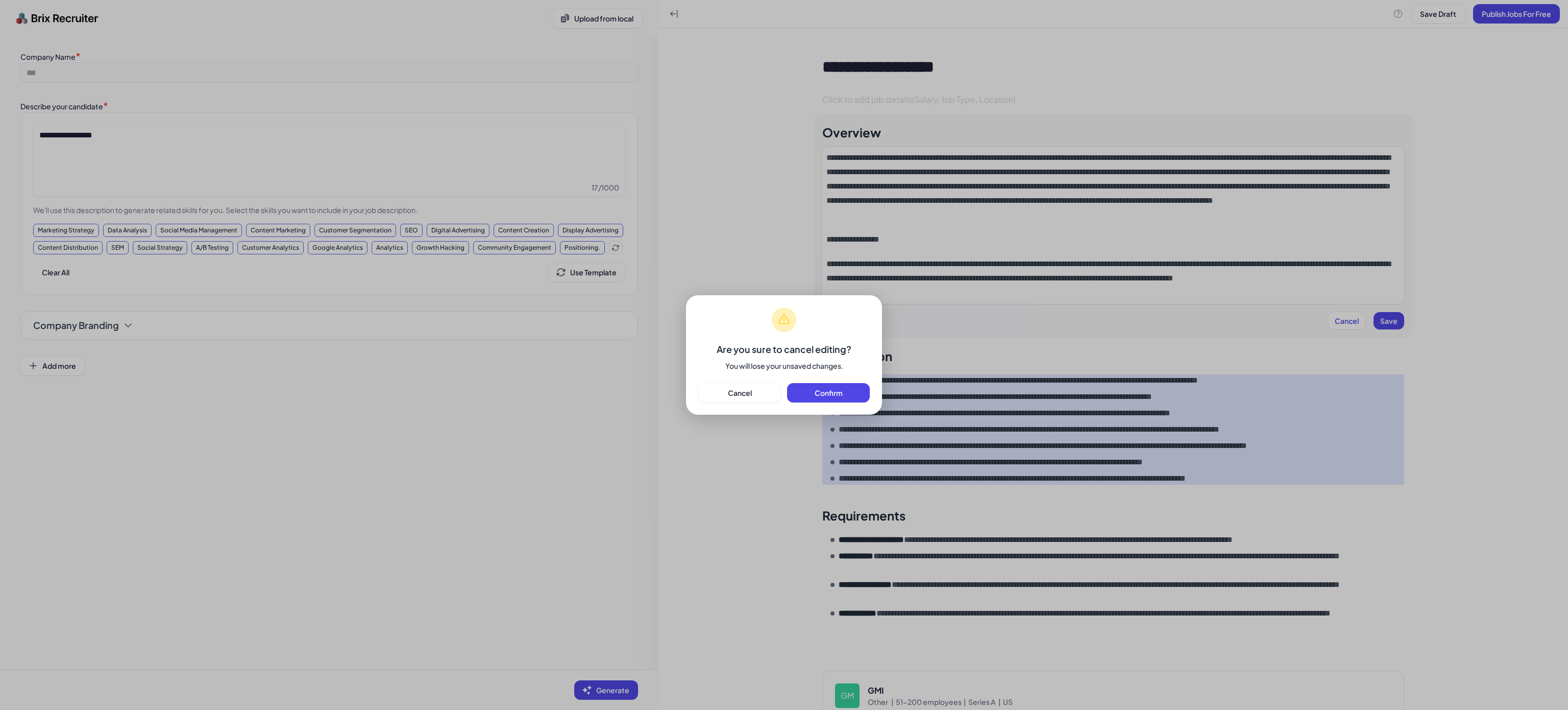
click at [920, 396] on div "Are you sure to cancel editing? You will lose your unsaved changes. Cancel Conf…" at bounding box center [784, 355] width 1568 height 710
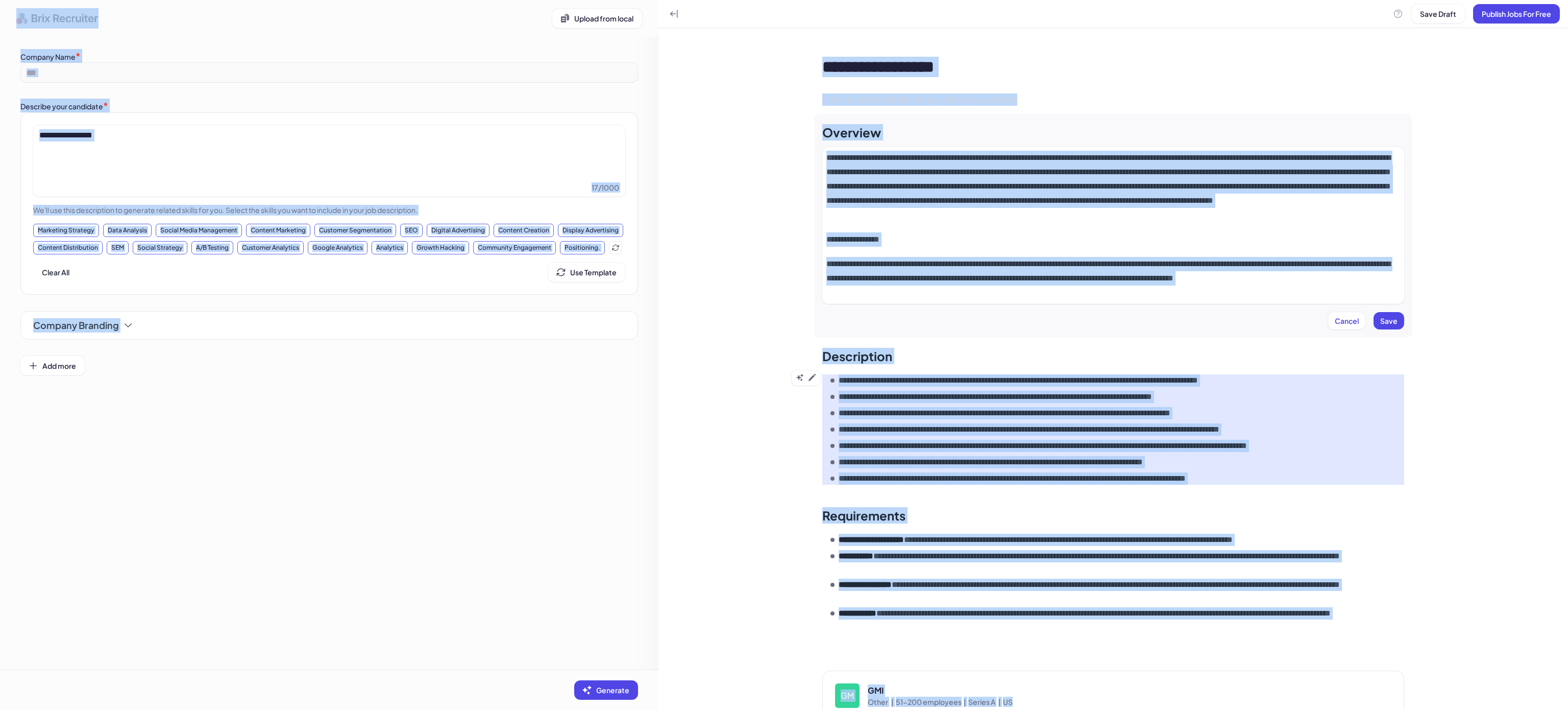
click at [856, 389] on ul "**********" at bounding box center [1117, 430] width 574 height 110
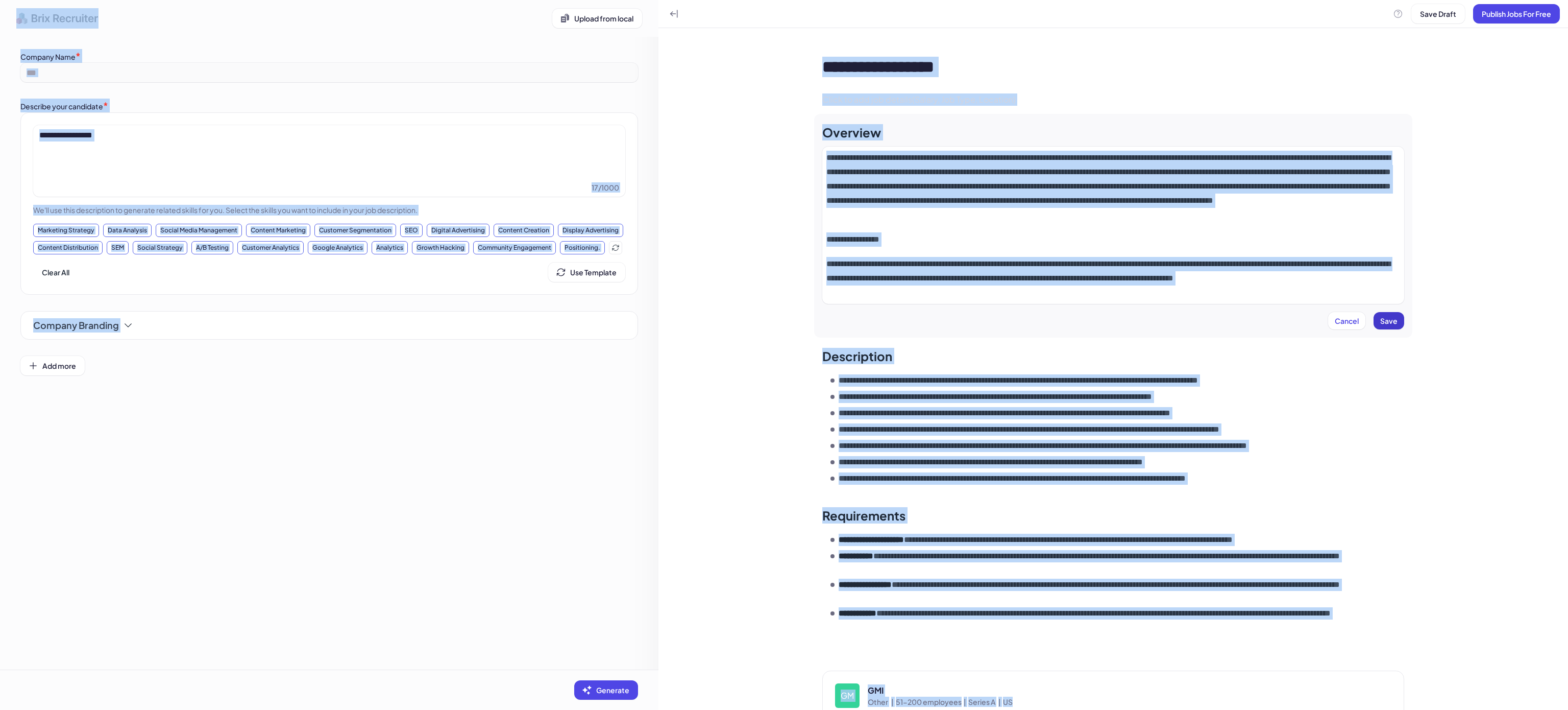
click at [1389, 316] on span "Save" at bounding box center [1389, 320] width 17 height 9
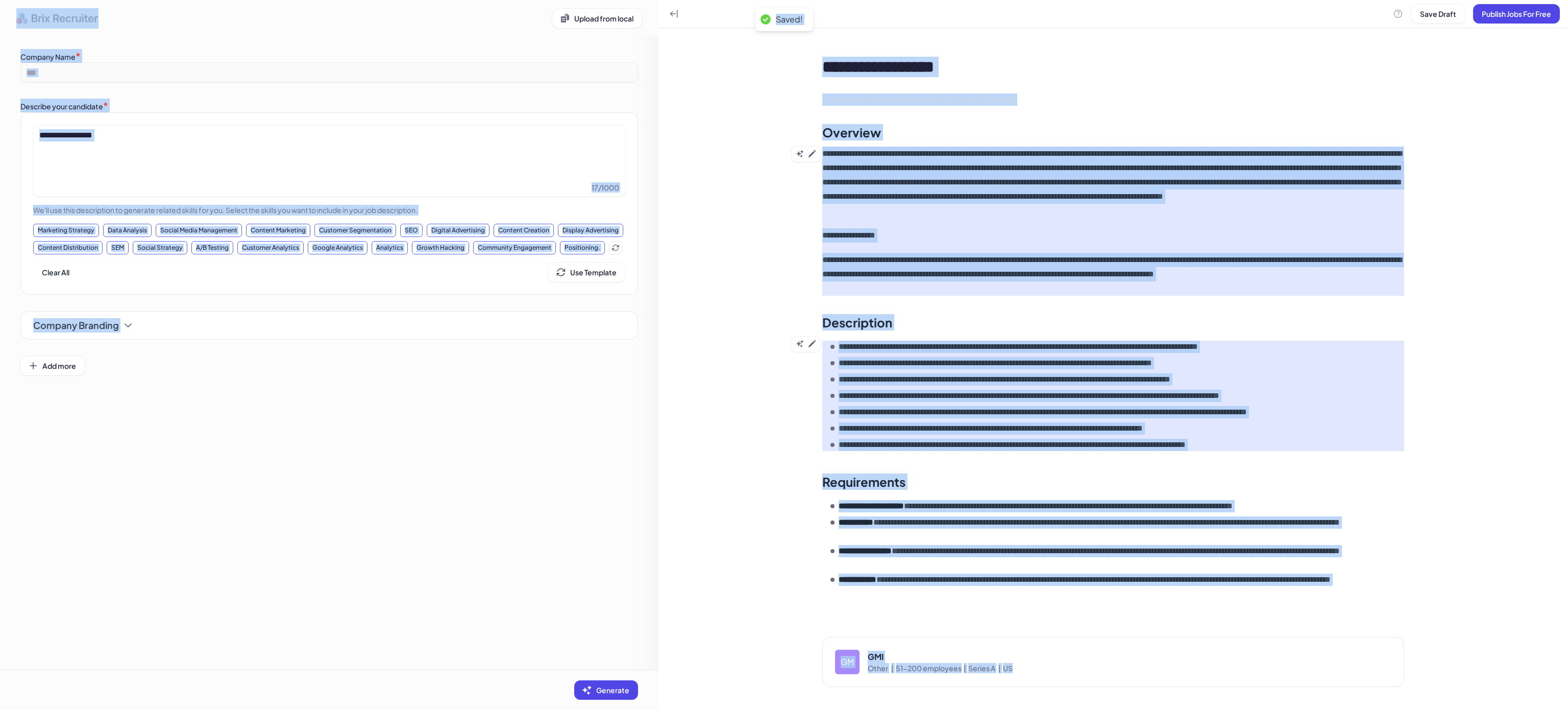
copy div "**********"
click at [818, 340] on button at bounding box center [812, 343] width 12 height 12
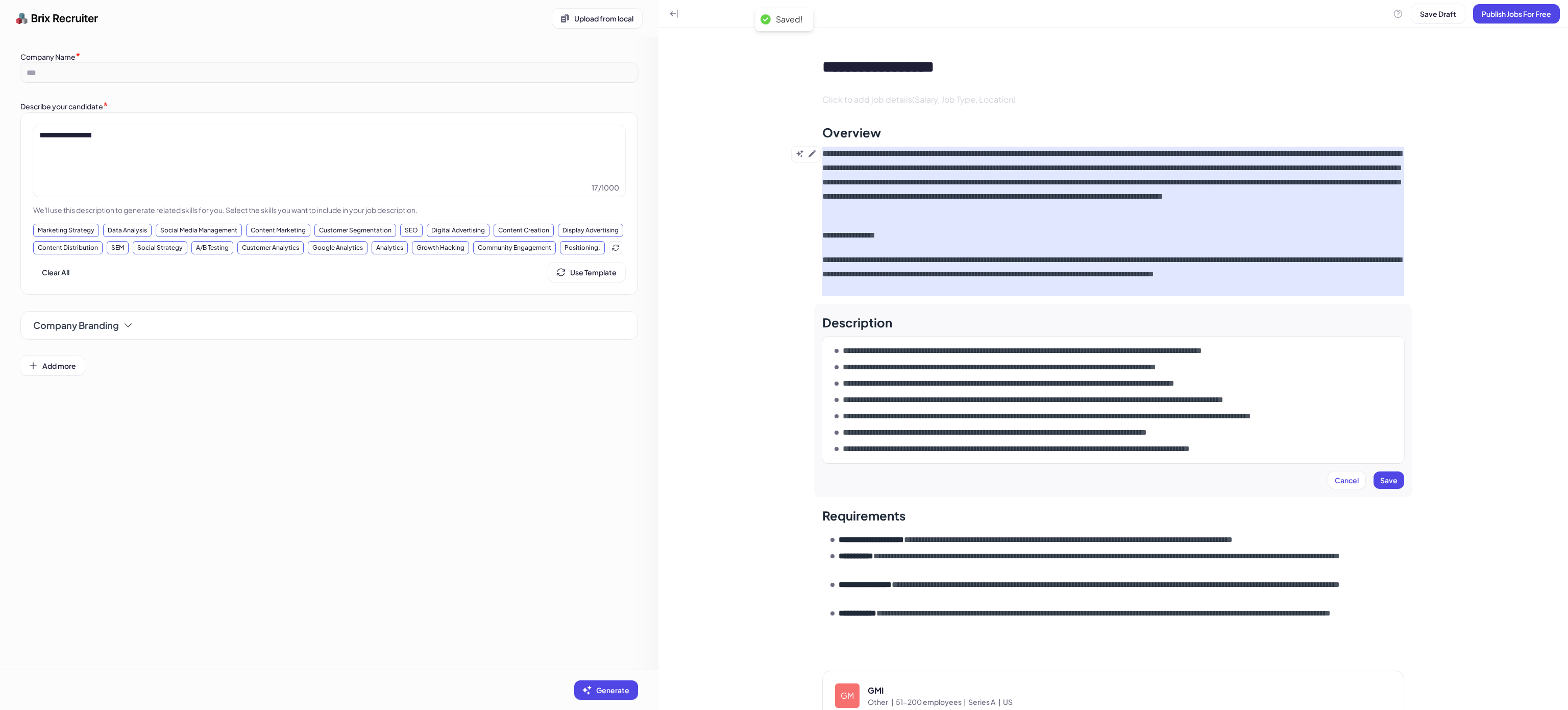
click at [874, 356] on p "**********" at bounding box center [1072, 351] width 459 height 12
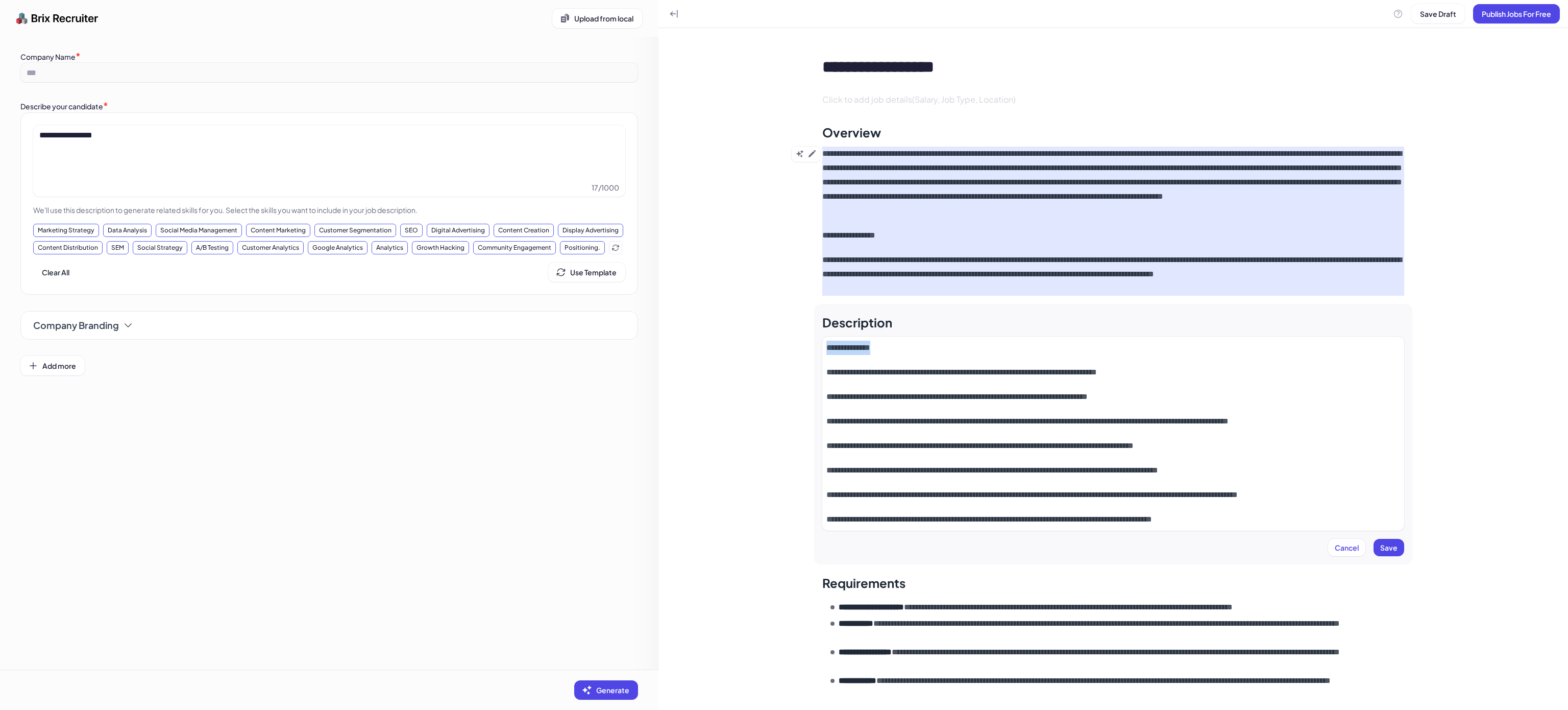
drag, startPoint x: 902, startPoint y: 348, endPoint x: 774, endPoint y: 342, distance: 128.1
click at [771, 340] on div "**********" at bounding box center [1113, 355] width 910 height 710
click at [1384, 539] on button "Save" at bounding box center [1389, 547] width 31 height 17
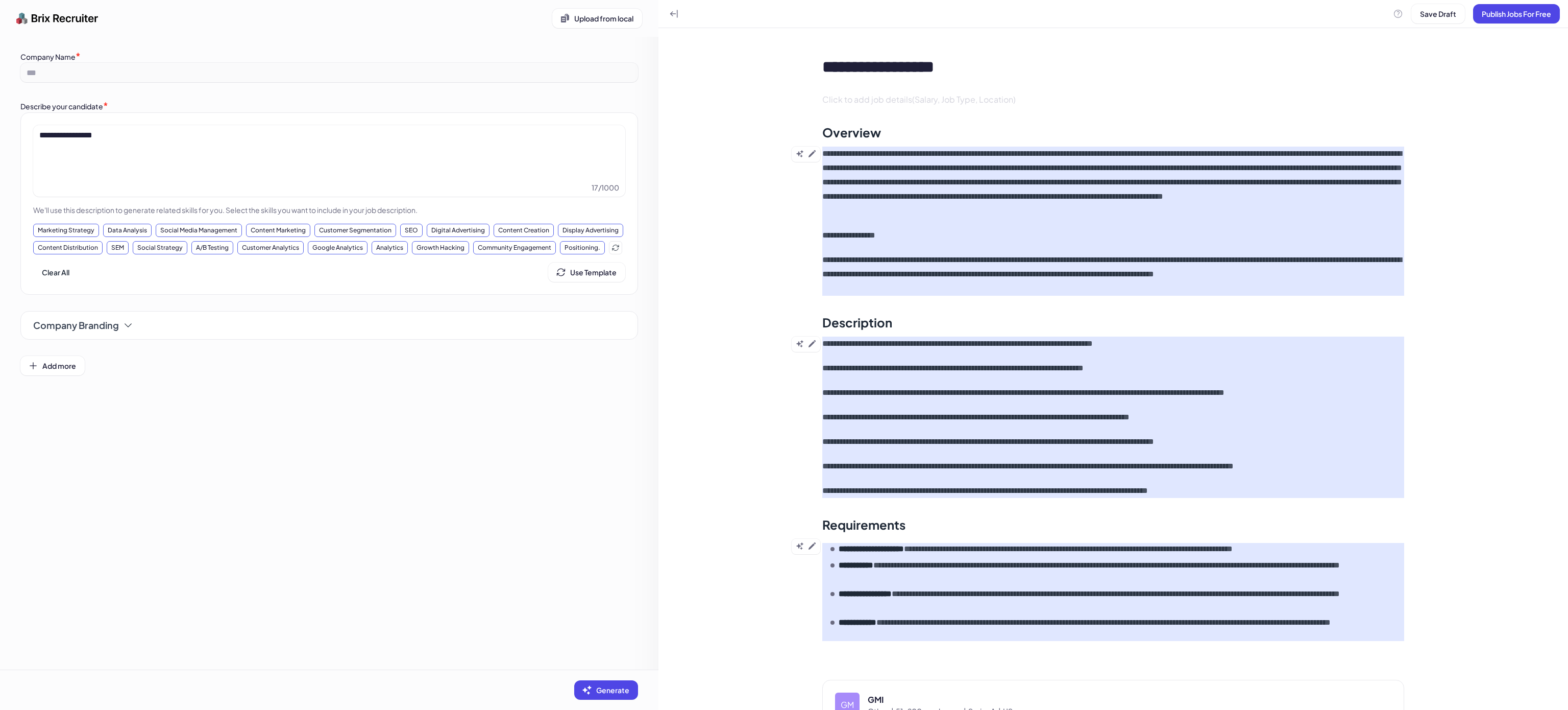
drag, startPoint x: 949, startPoint y: 547, endPoint x: 941, endPoint y: 547, distance: 8.0
click at [951, 547] on p "**********" at bounding box center [1089, 549] width 500 height 12
click at [809, 547] on icon at bounding box center [812, 546] width 7 height 7
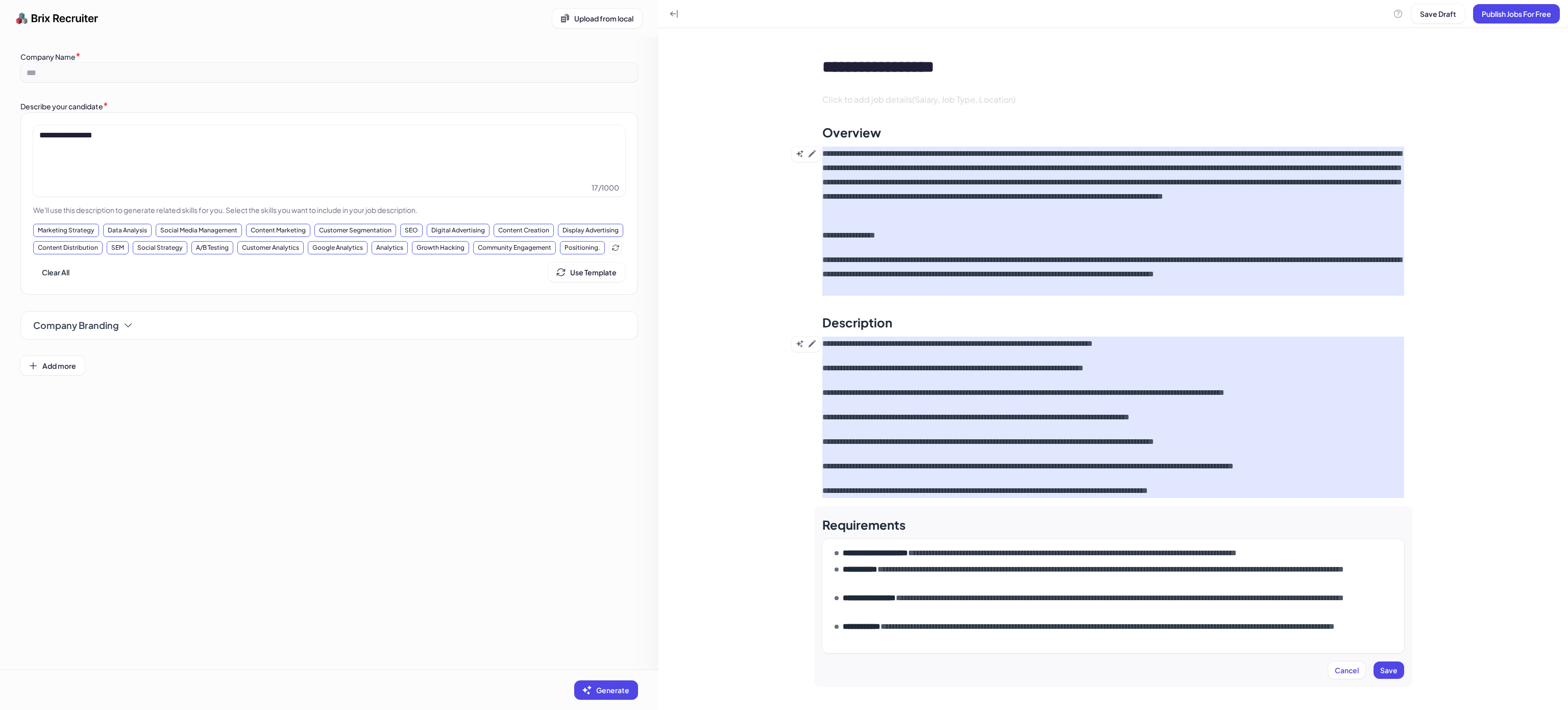
click at [951, 574] on p "**********" at bounding box center [1121, 575] width 558 height 25
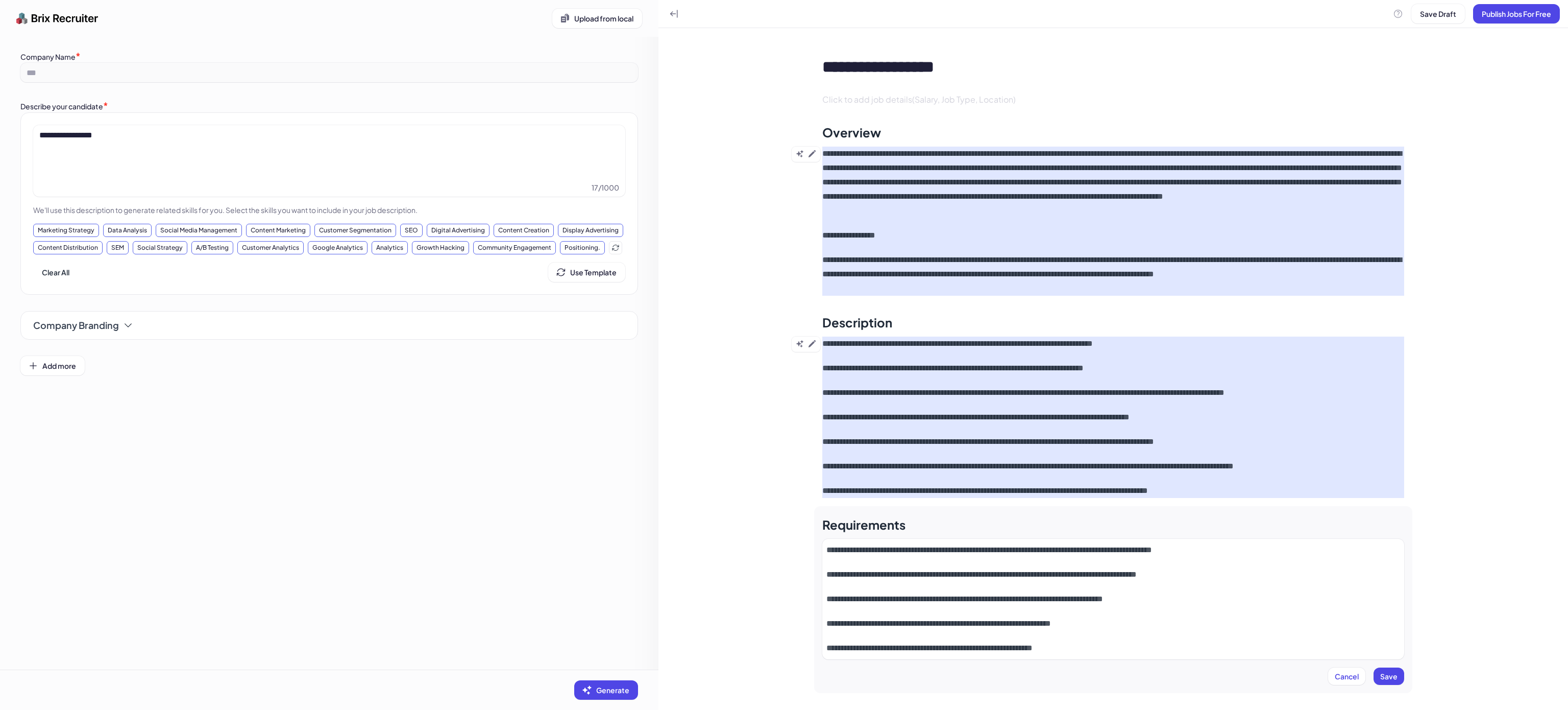
click at [1095, 644] on p "**********" at bounding box center [1113, 647] width 574 height 14
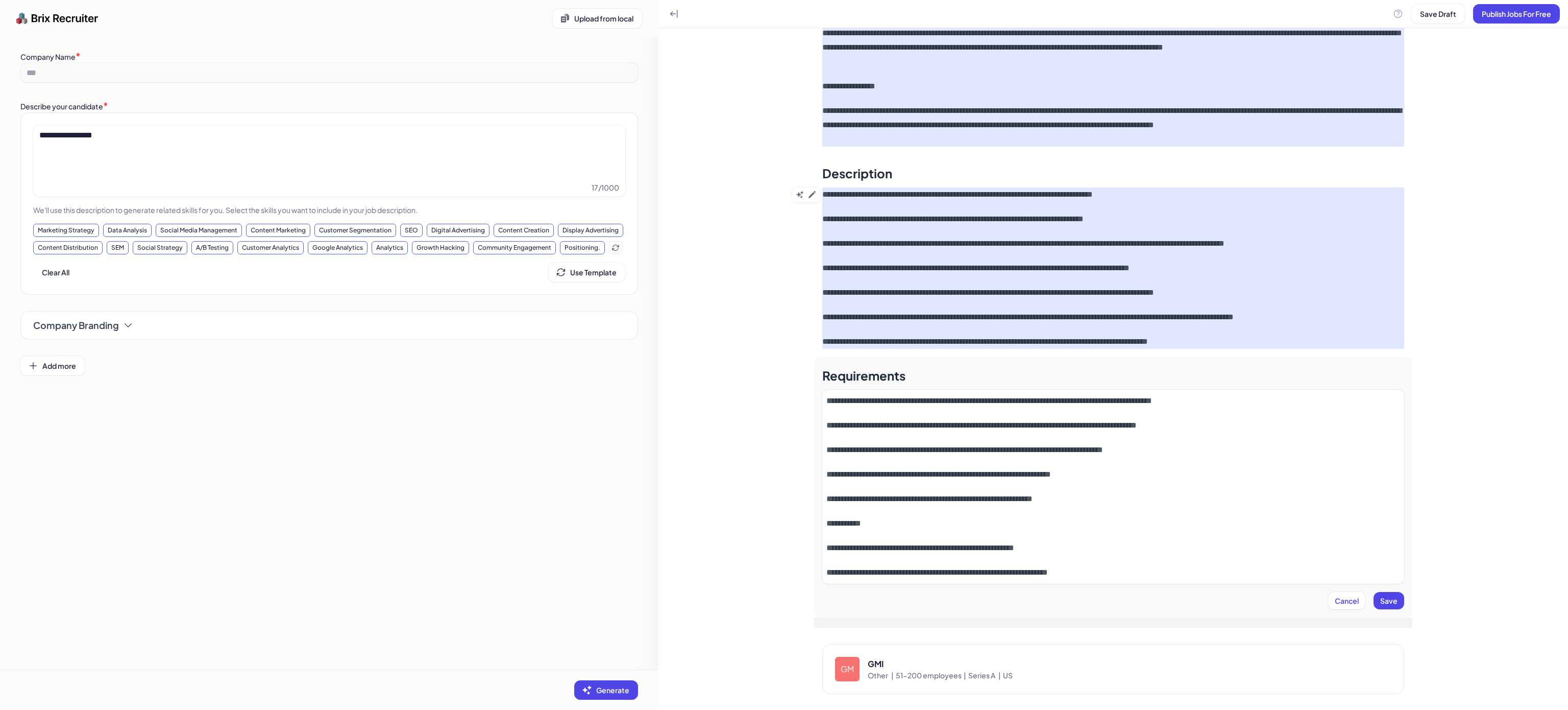
scroll to position [150, 0]
drag, startPoint x: 867, startPoint y: 524, endPoint x: 697, endPoint y: 524, distance: 170.0
click at [695, 524] on div "**********" at bounding box center [1113, 355] width 910 height 710
click at [1288, 555] on div "**********" at bounding box center [1113, 486] width 574 height 186
click at [1386, 600] on span "Save" at bounding box center [1389, 600] width 17 height 9
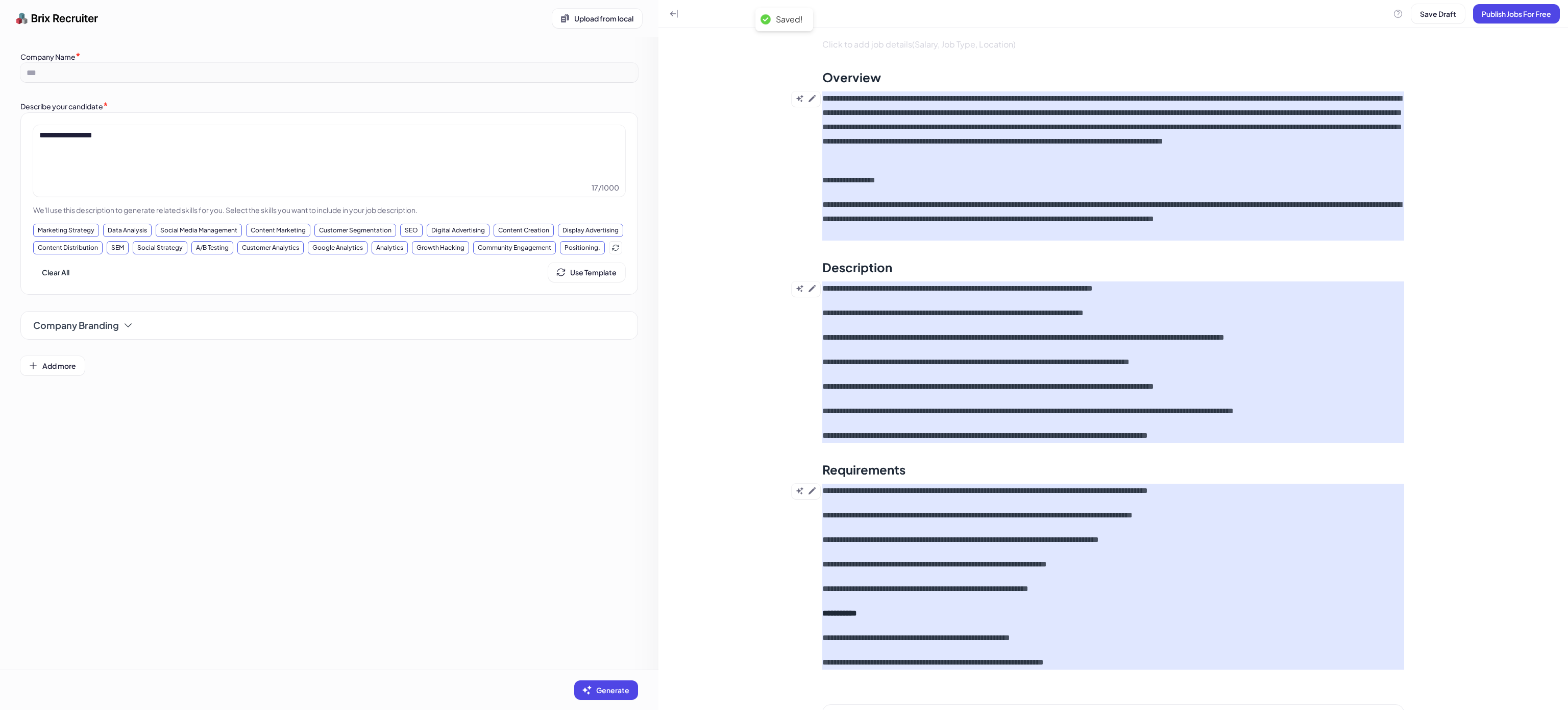
scroll to position [0, 0]
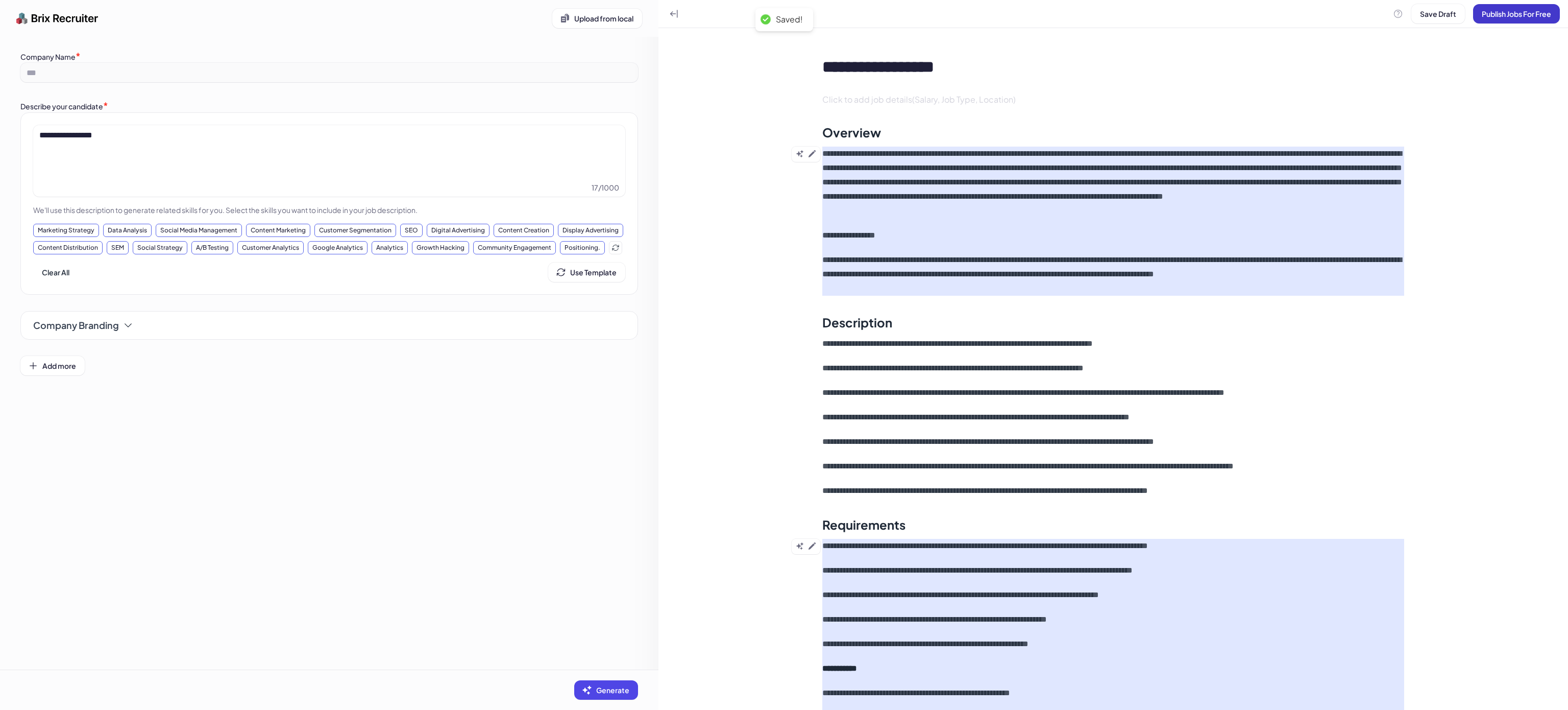
click at [1517, 13] on span "Publish Jobs For Free" at bounding box center [1516, 13] width 69 height 9
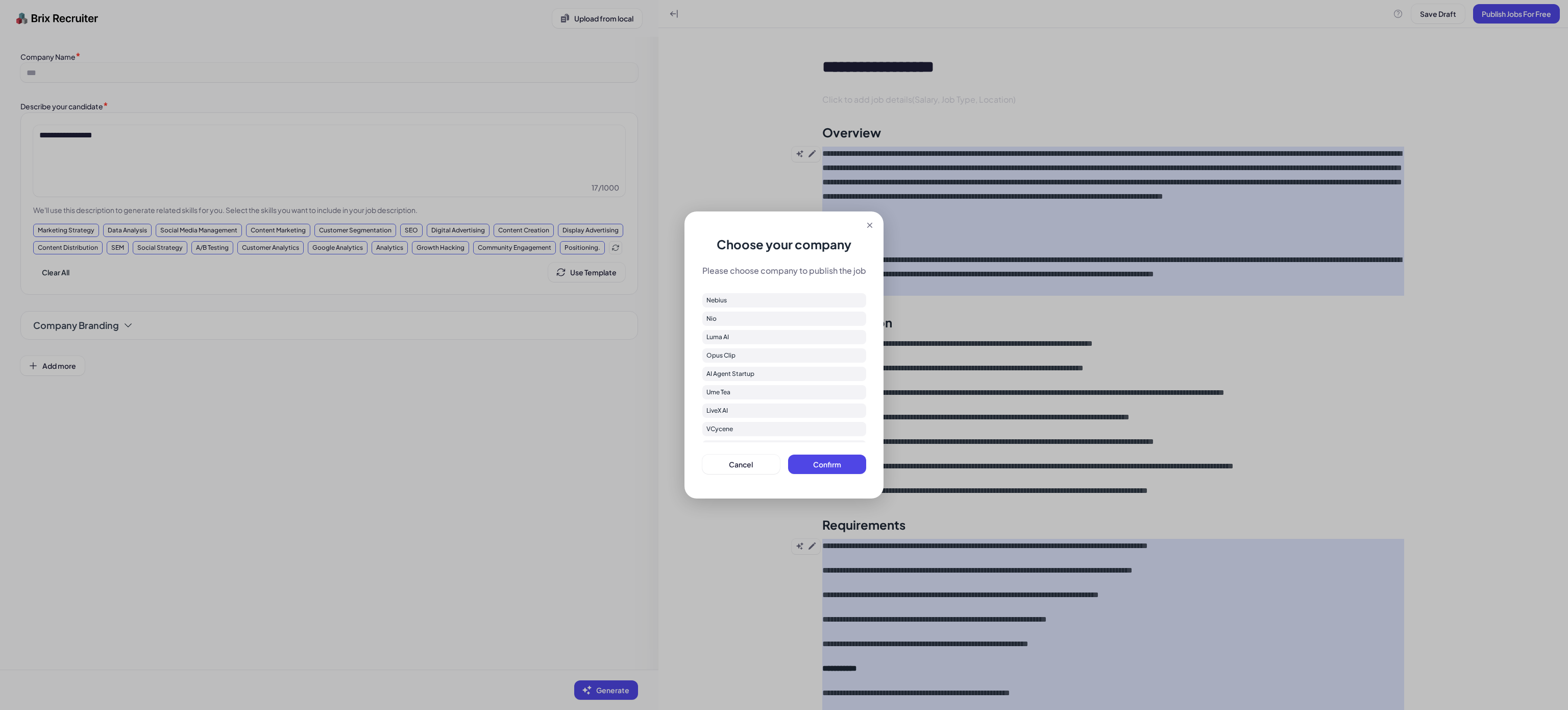
scroll to position [155, 0]
drag, startPoint x: 831, startPoint y: 460, endPoint x: 880, endPoint y: 470, distance: 50.0
click at [832, 461] on span "Confirm" at bounding box center [827, 464] width 28 height 9
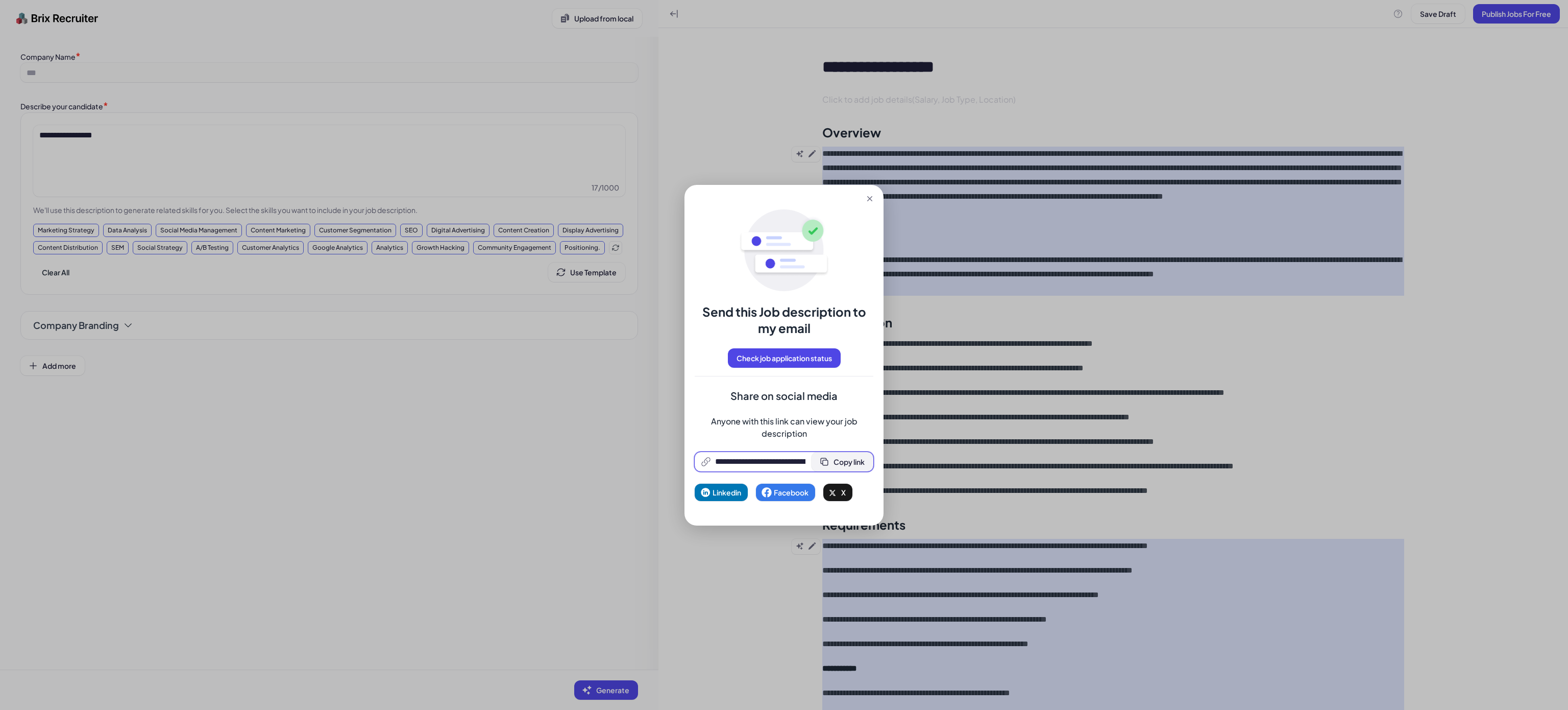
click at [852, 460] on span "Copy link" at bounding box center [850, 462] width 31 height 9
click at [522, 440] on div "**********" at bounding box center [784, 355] width 1568 height 710
click at [876, 192] on button at bounding box center [870, 199] width 19 height 19
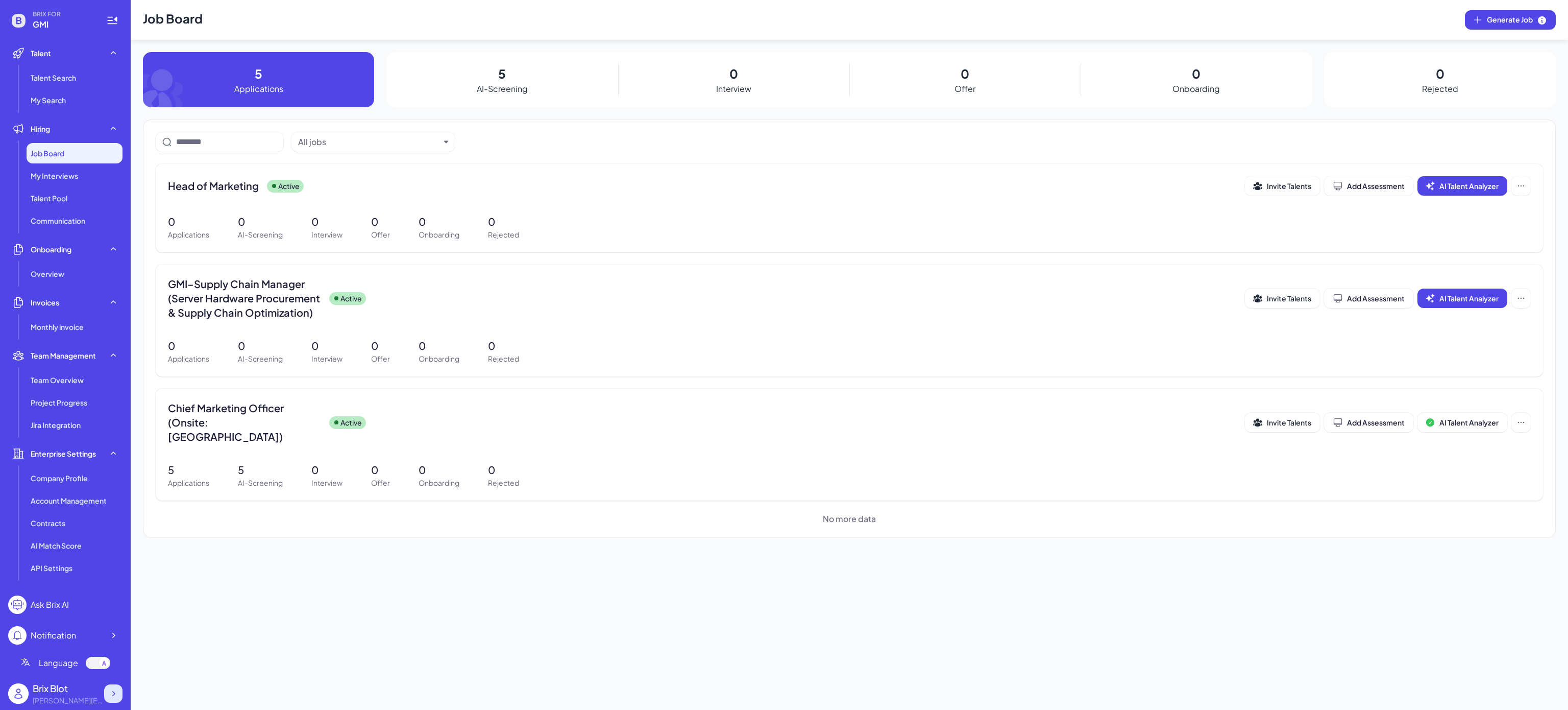
click at [108, 690] on icon at bounding box center [113, 694] width 10 height 10
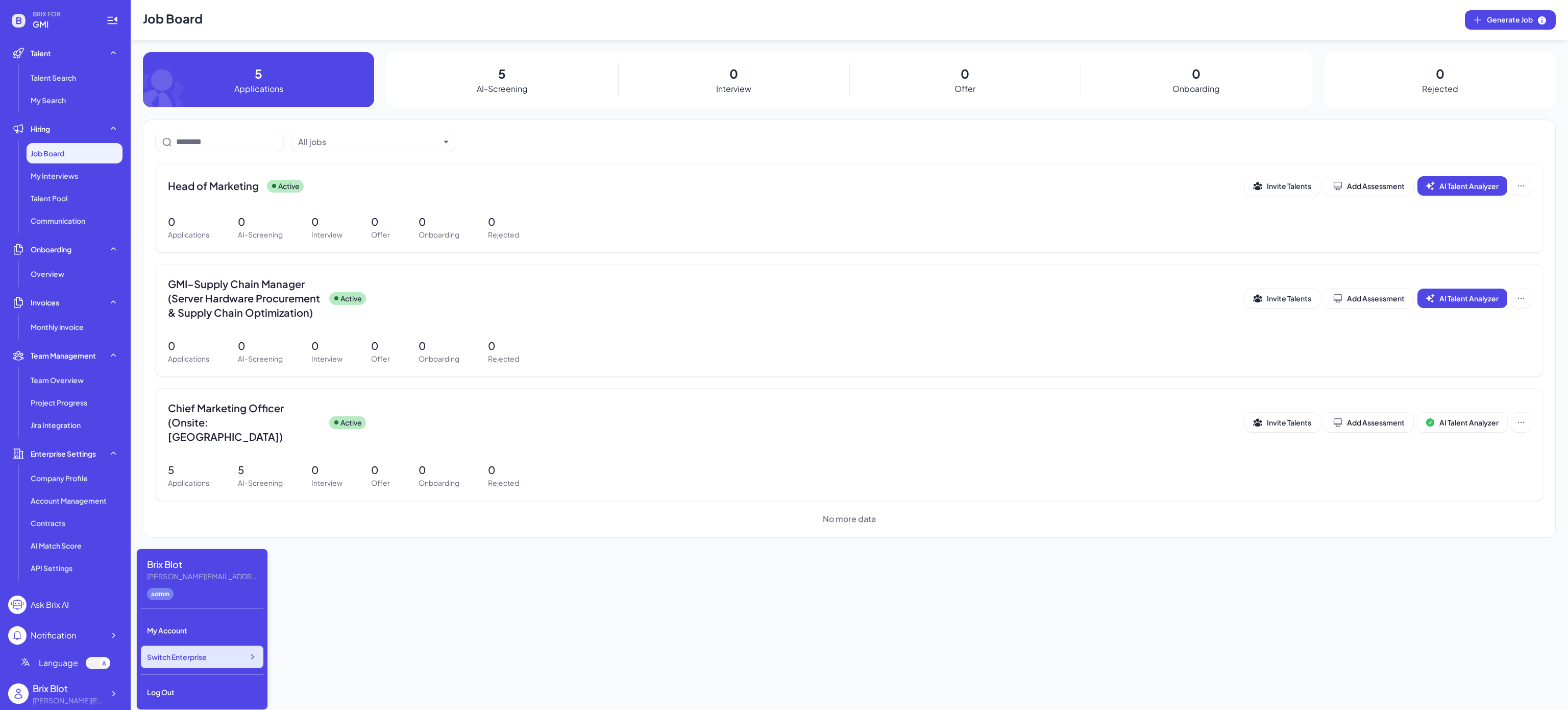
click at [195, 647] on div "Switch Enterprise" at bounding box center [202, 657] width 123 height 22
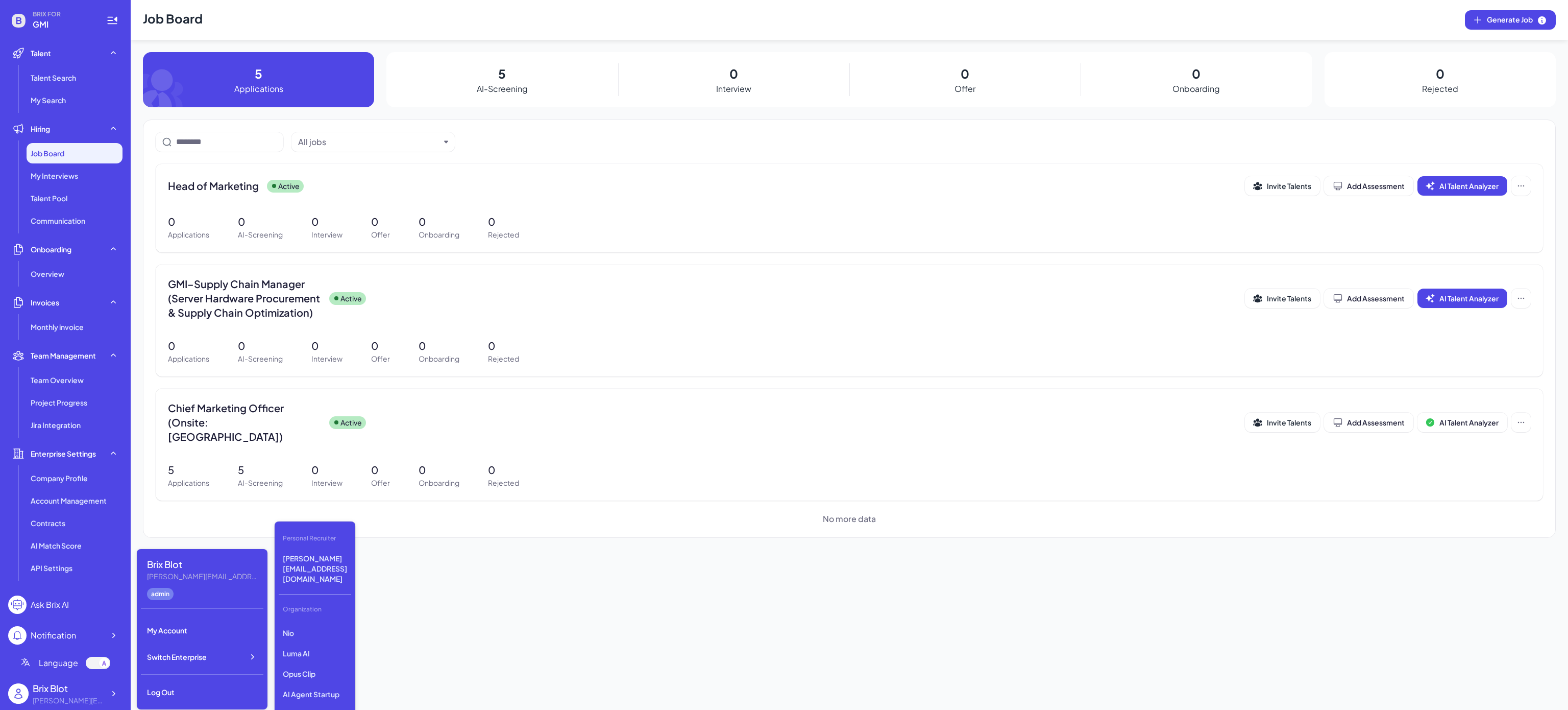
scroll to position [233, 0]
click at [305, 683] on p "Tanka" at bounding box center [314, 692] width 72 height 19
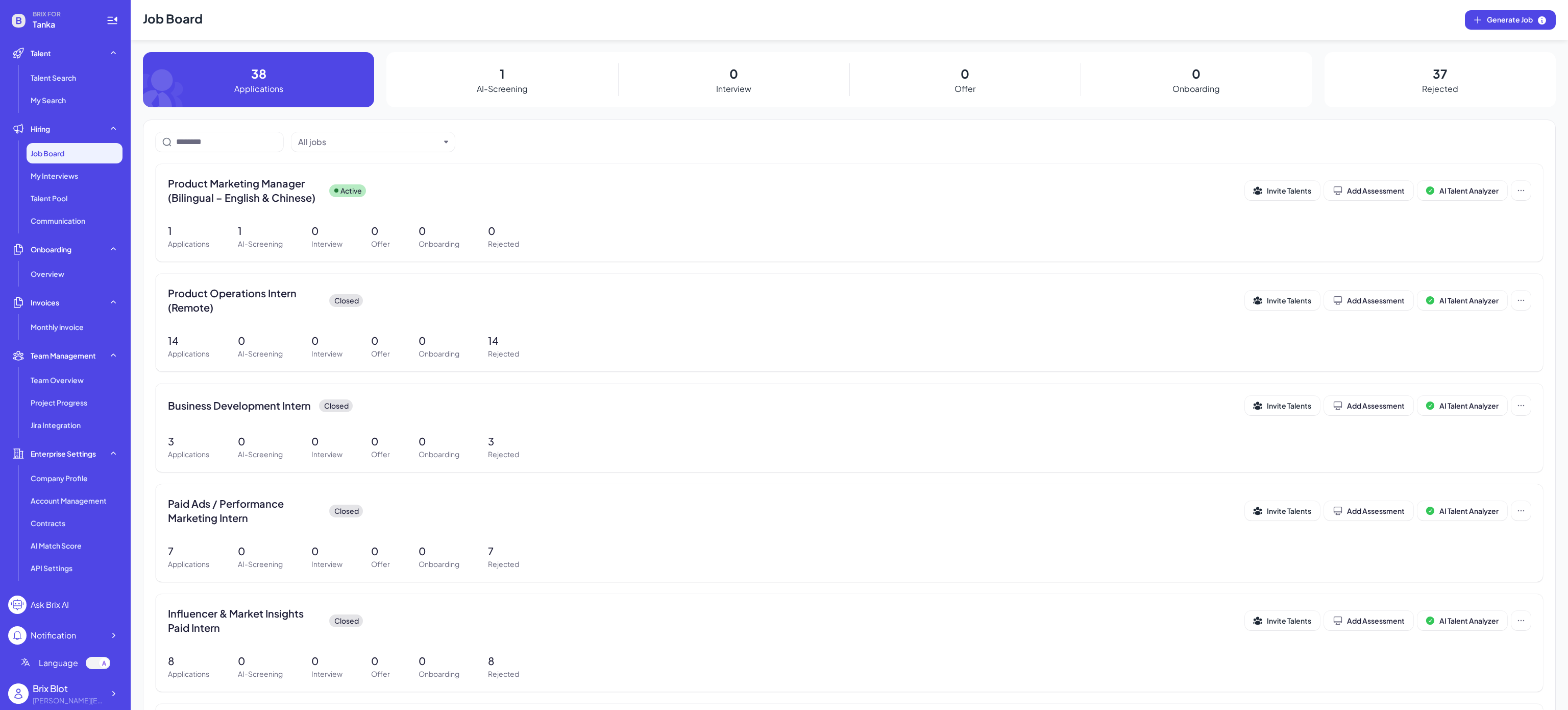
click at [57, 17] on span "BRIX FOR" at bounding box center [63, 14] width 61 height 8
click at [72, 148] on div "Job Board" at bounding box center [74, 153] width 96 height 20
click at [1515, 196] on button at bounding box center [1521, 191] width 19 height 19
click at [1505, 242] on span "View job description" at bounding box center [1471, 242] width 69 height 9
click at [1500, 17] on span "Generate Job" at bounding box center [1517, 19] width 60 height 11
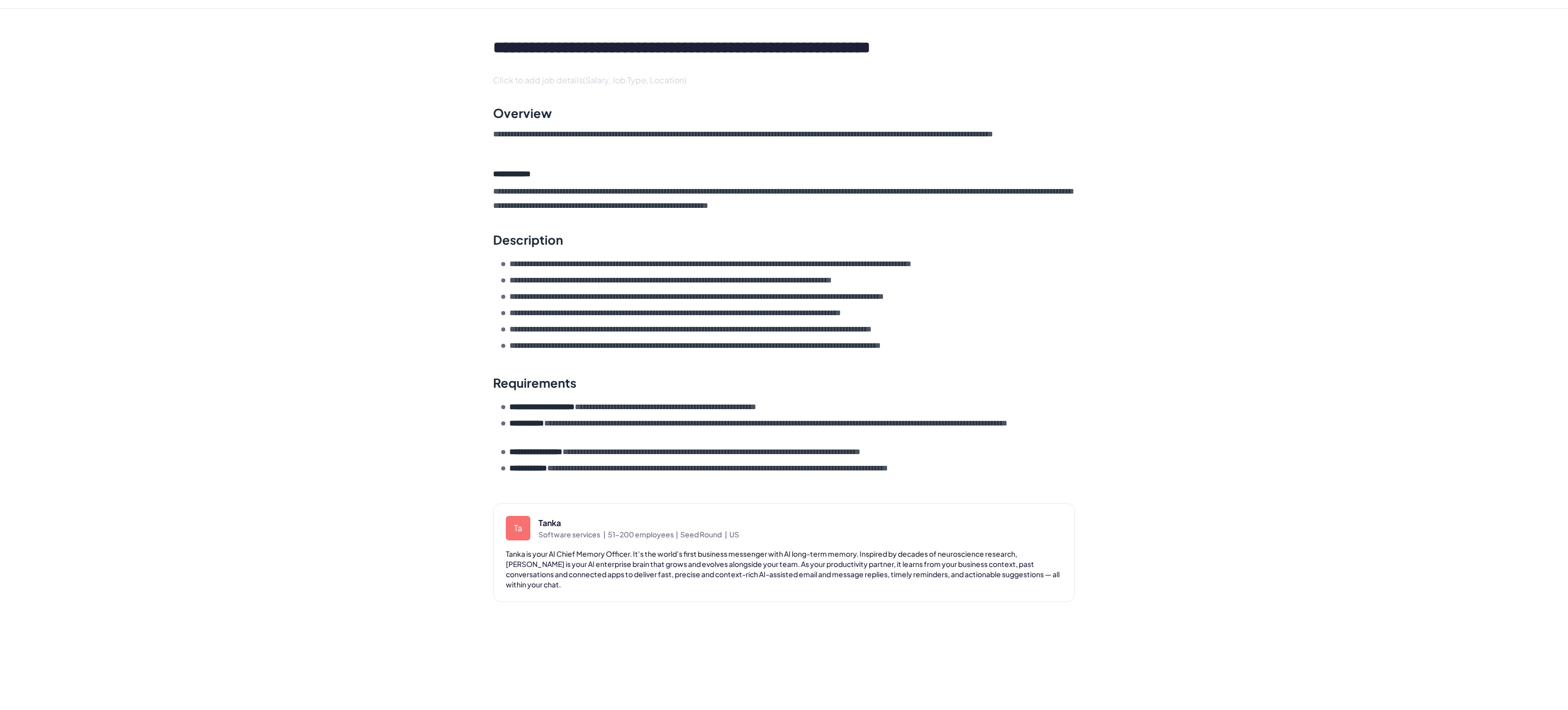
drag, startPoint x: 360, startPoint y: 274, endPoint x: 351, endPoint y: 311, distance: 38.1
click at [360, 274] on div "**********" at bounding box center [784, 355] width 1568 height 710
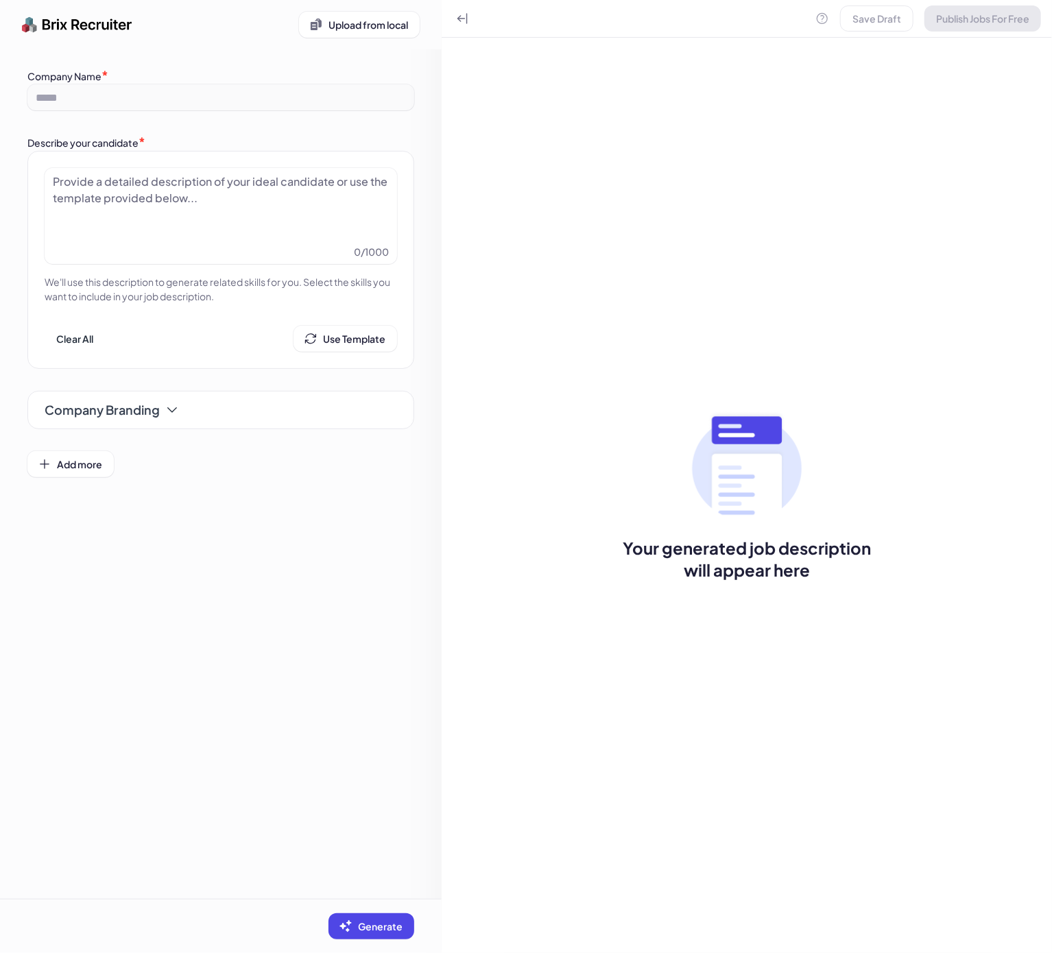
click at [165, 215] on div at bounding box center [221, 207] width 336 height 69
paste div
drag, startPoint x: 372, startPoint y: 917, endPoint x: 378, endPoint y: 917, distance: 6.9
click at [374, 919] on button "Generate" at bounding box center [371, 926] width 86 height 26
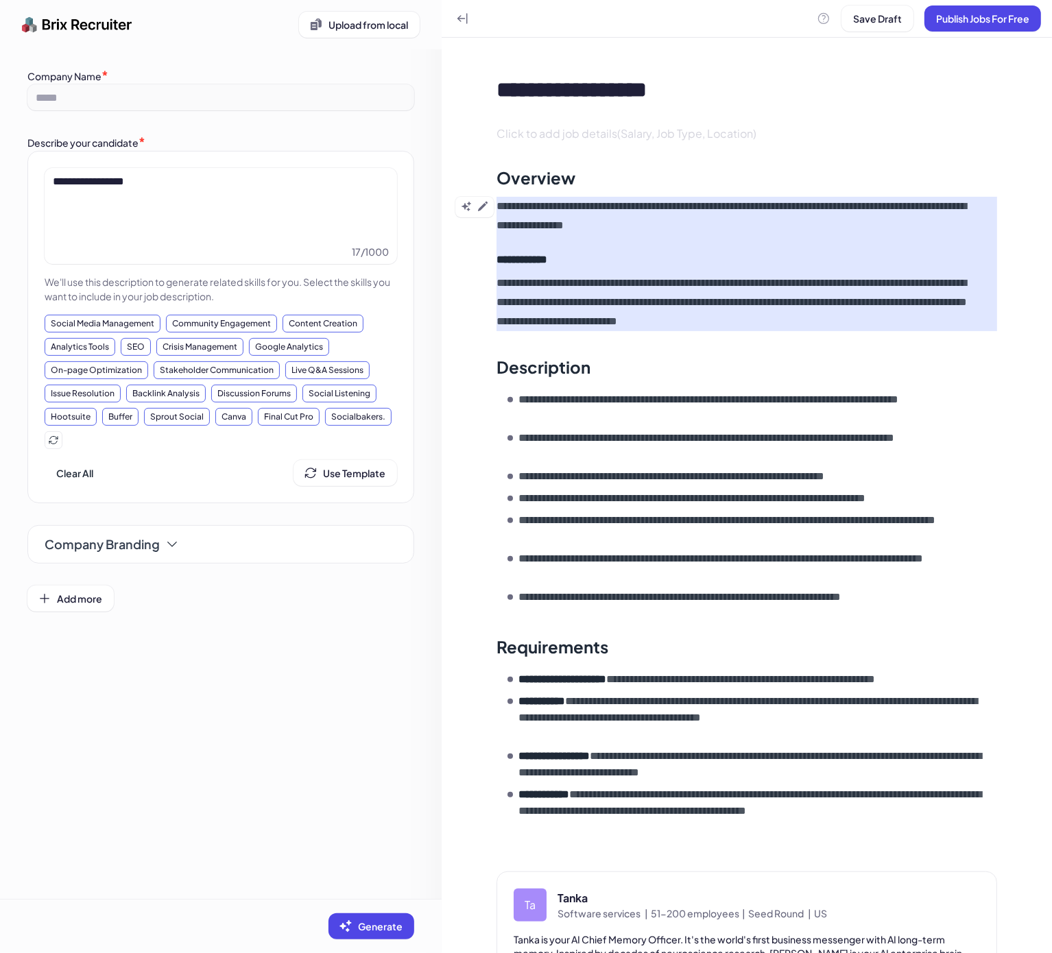
drag, startPoint x: 605, startPoint y: 257, endPoint x: 542, endPoint y: 244, distance: 65.1
click at [605, 256] on h4 "**********" at bounding box center [739, 260] width 486 height 16
click at [483, 208] on icon at bounding box center [482, 206] width 11 height 11
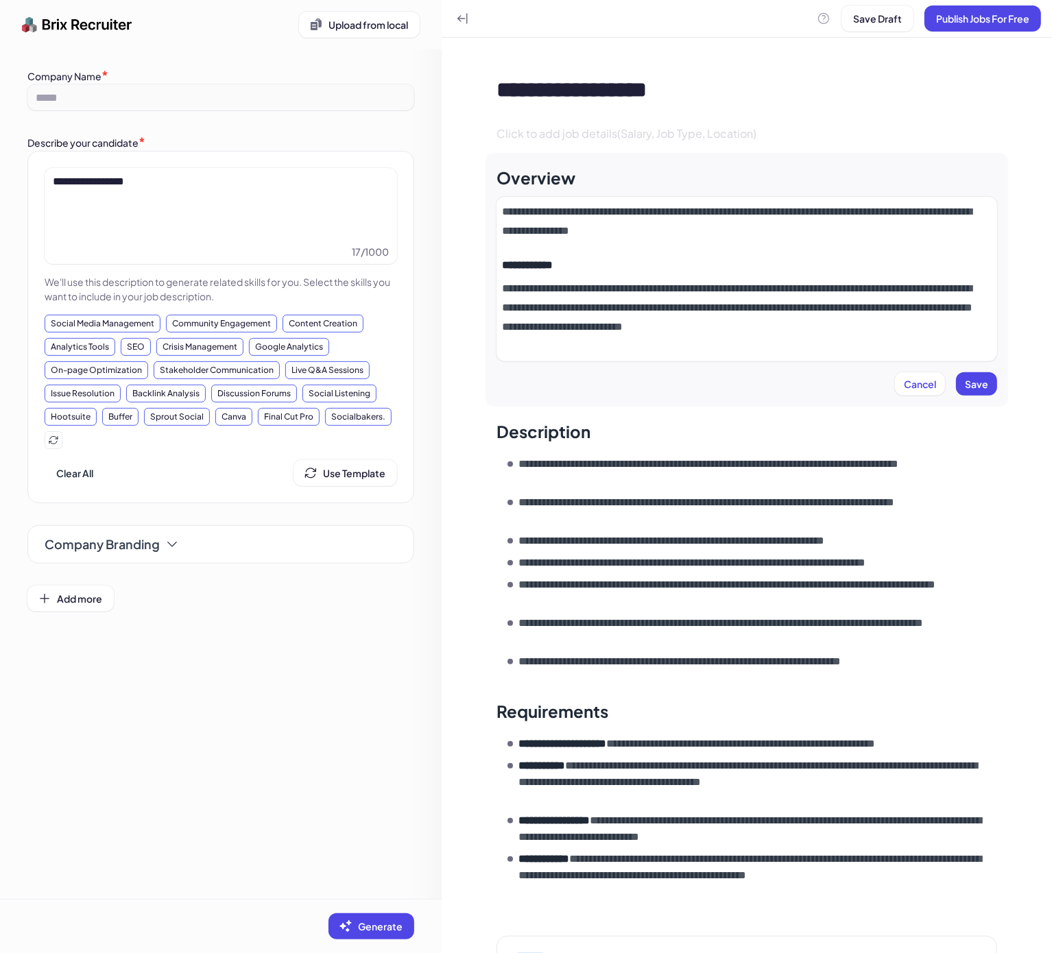
click at [669, 242] on div "**********" at bounding box center [746, 279] width 489 height 154
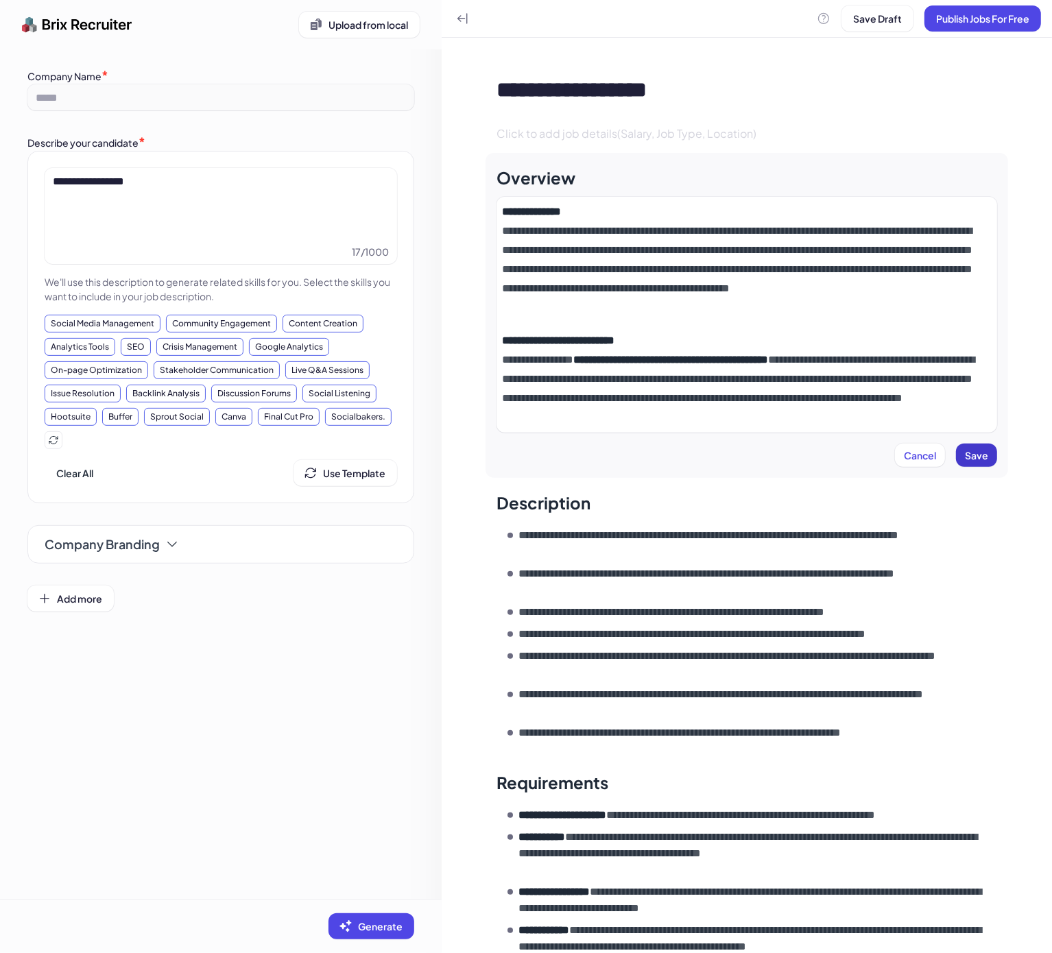
click at [966, 455] on span "Save" at bounding box center [976, 455] width 23 height 12
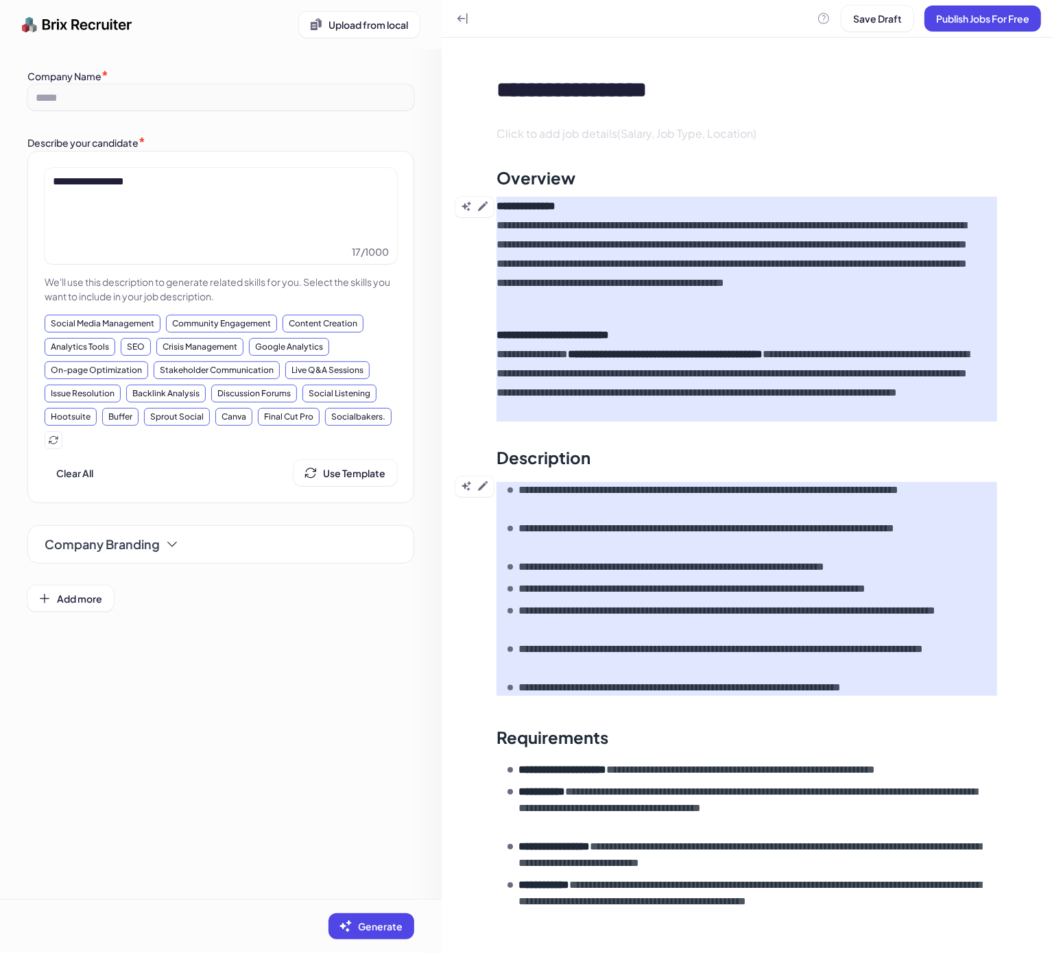
drag, startPoint x: 683, startPoint y: 524, endPoint x: 512, endPoint y: 516, distance: 170.9
click at [683, 524] on p "**********" at bounding box center [750, 536] width 464 height 33
click at [485, 484] on icon at bounding box center [483, 486] width 10 height 10
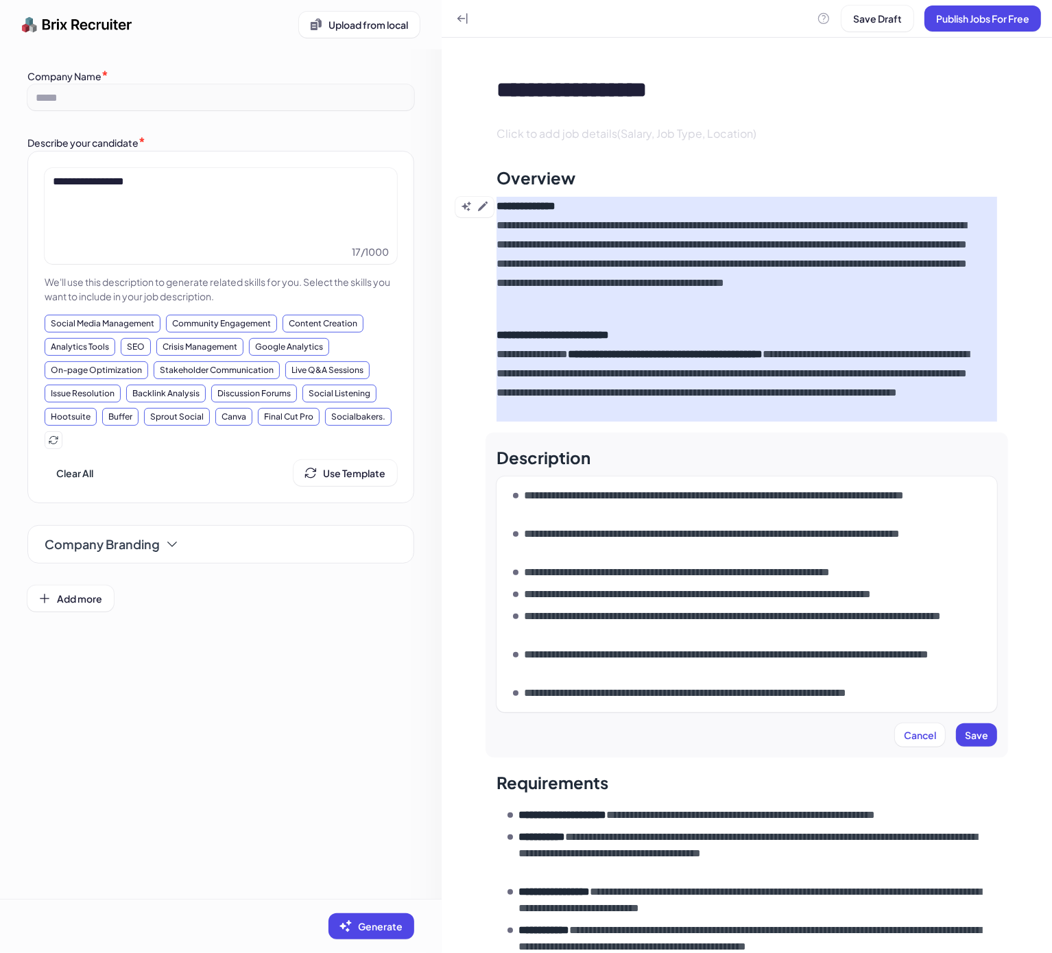
click at [686, 522] on ul "**********" at bounding box center [752, 594] width 479 height 214
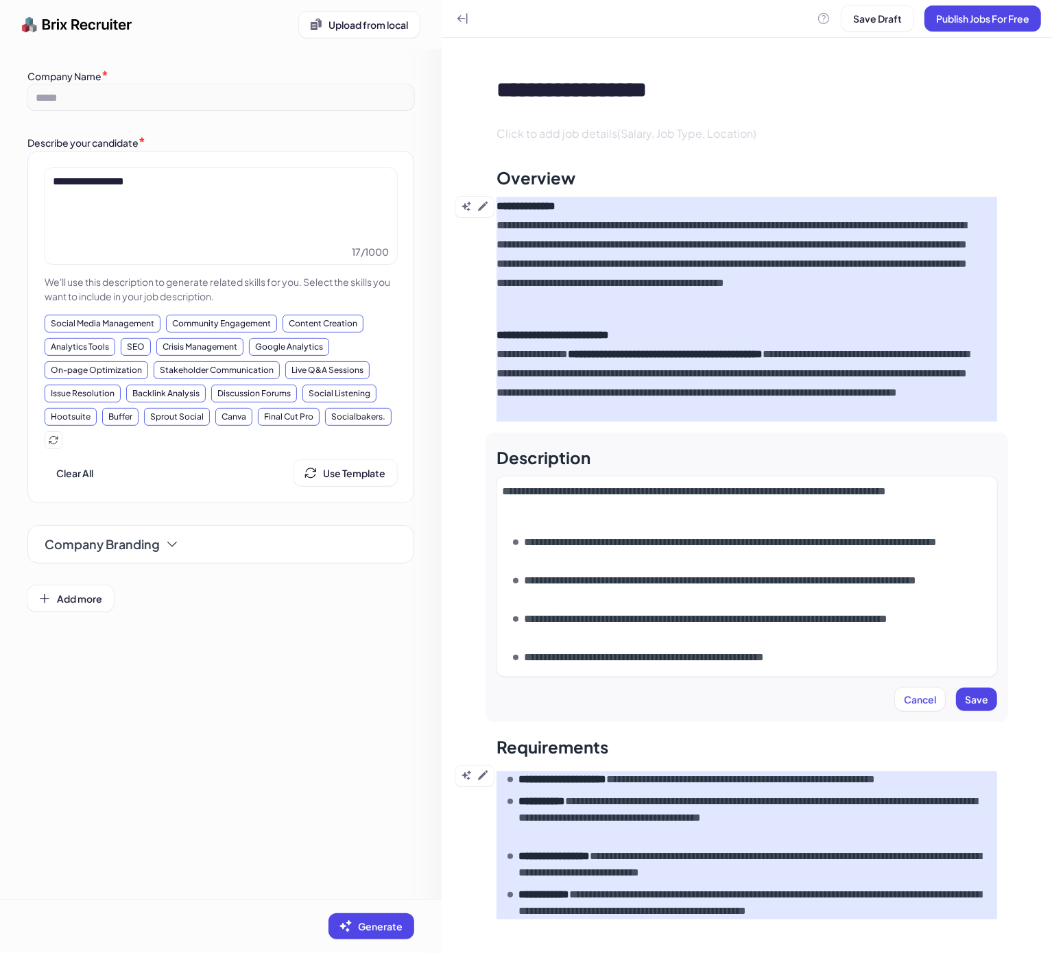
click at [978, 701] on button "Save" at bounding box center [976, 699] width 41 height 23
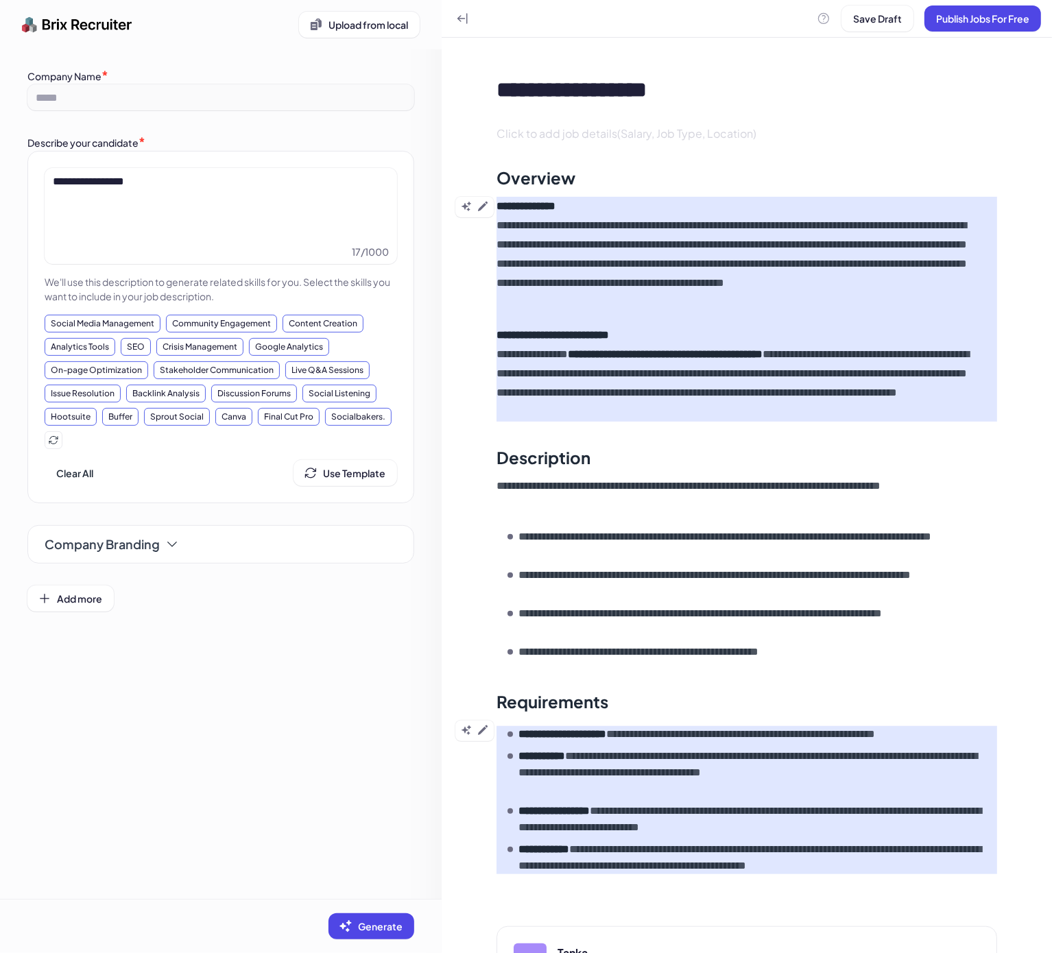
drag, startPoint x: 646, startPoint y: 773, endPoint x: 545, endPoint y: 752, distance: 102.9
click at [646, 773] on p "**********" at bounding box center [750, 772] width 464 height 49
click at [483, 730] on icon at bounding box center [483, 730] width 10 height 10
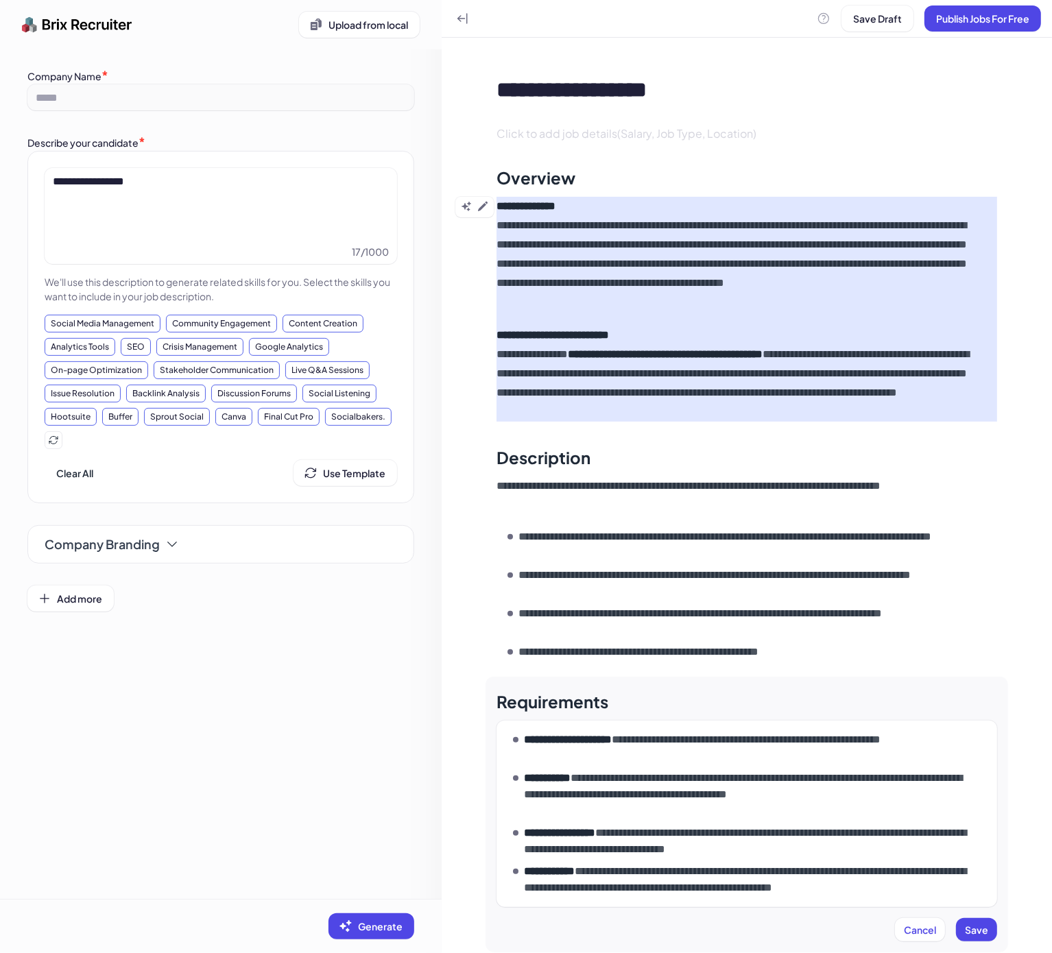
click at [660, 756] on p "**********" at bounding box center [750, 747] width 453 height 33
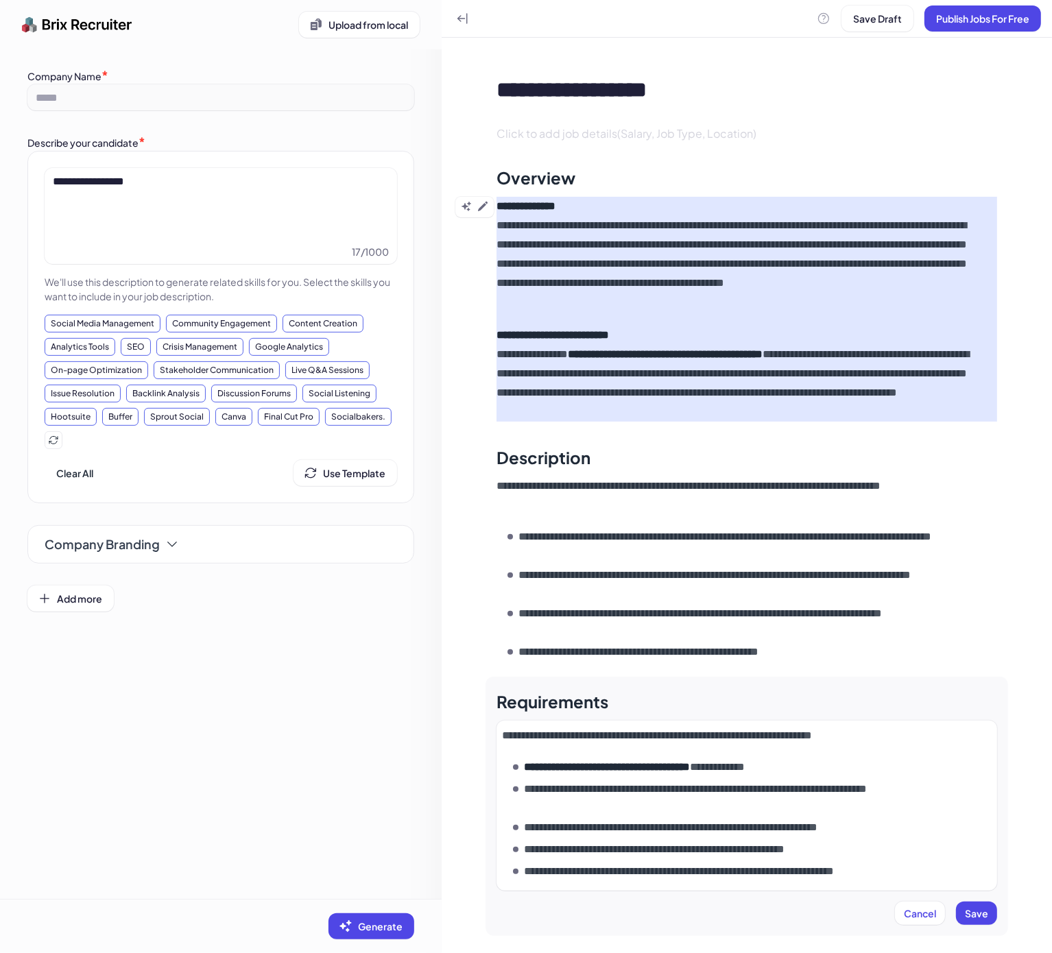
click at [693, 784] on p "**********" at bounding box center [750, 797] width 453 height 33
drag, startPoint x: 814, startPoint y: 766, endPoint x: 483, endPoint y: 761, distance: 331.9
click at [483, 761] on div "**********" at bounding box center [747, 589] width 610 height 1102
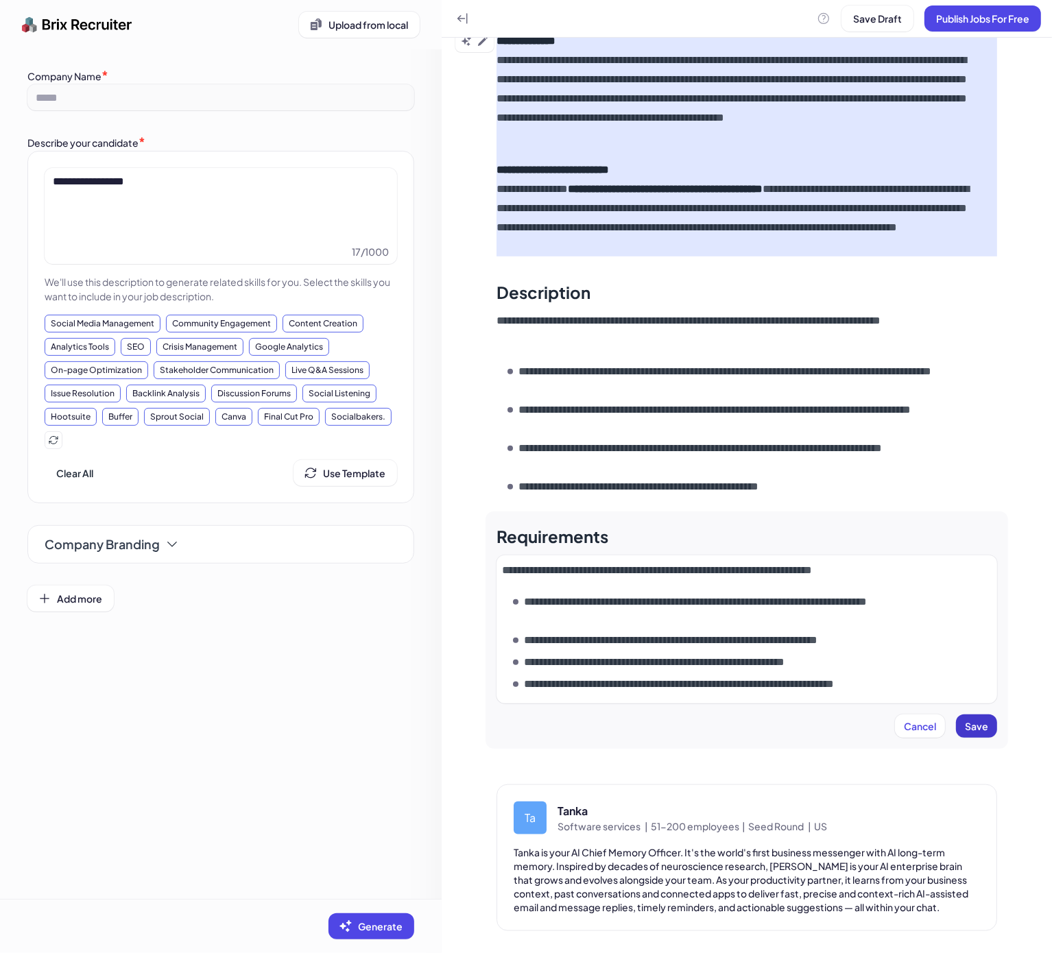
click at [965, 729] on span "Save" at bounding box center [976, 726] width 23 height 12
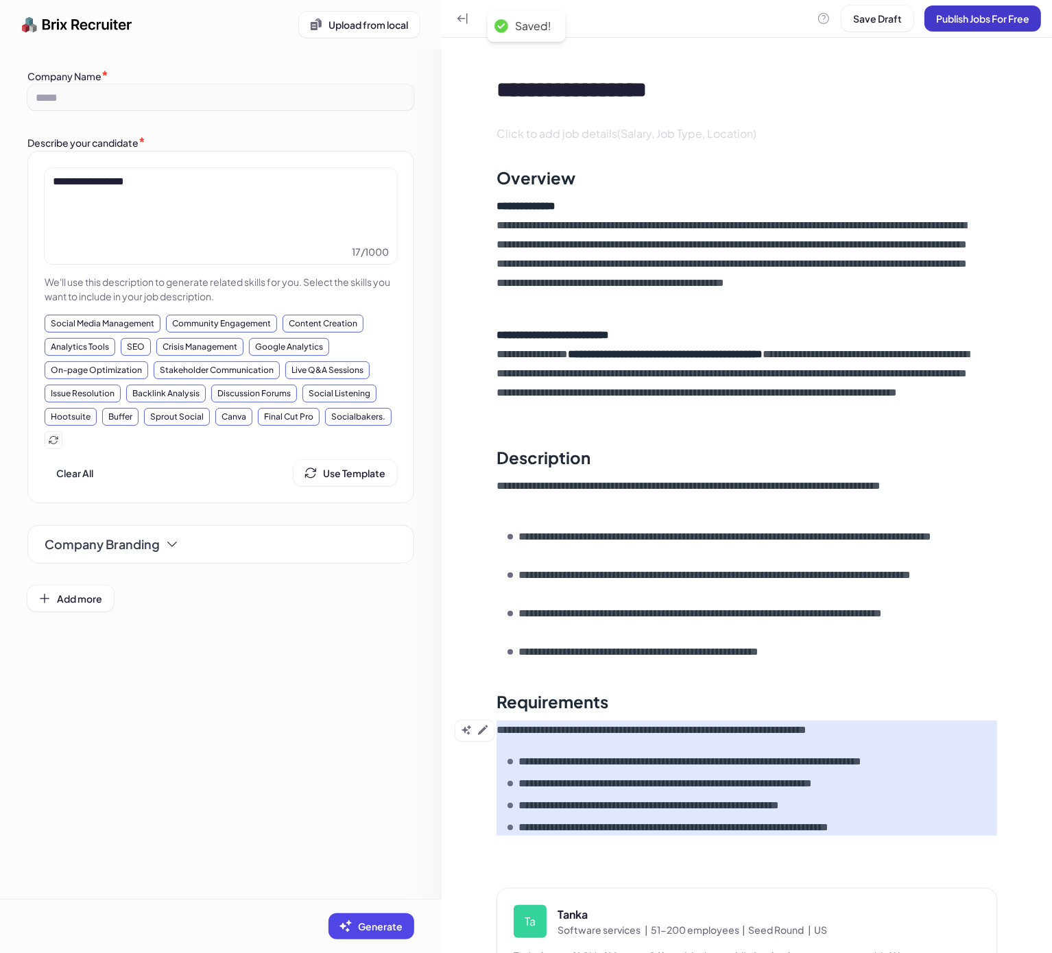
click at [980, 18] on span "Publish Jobs For Free" at bounding box center [982, 18] width 93 height 12
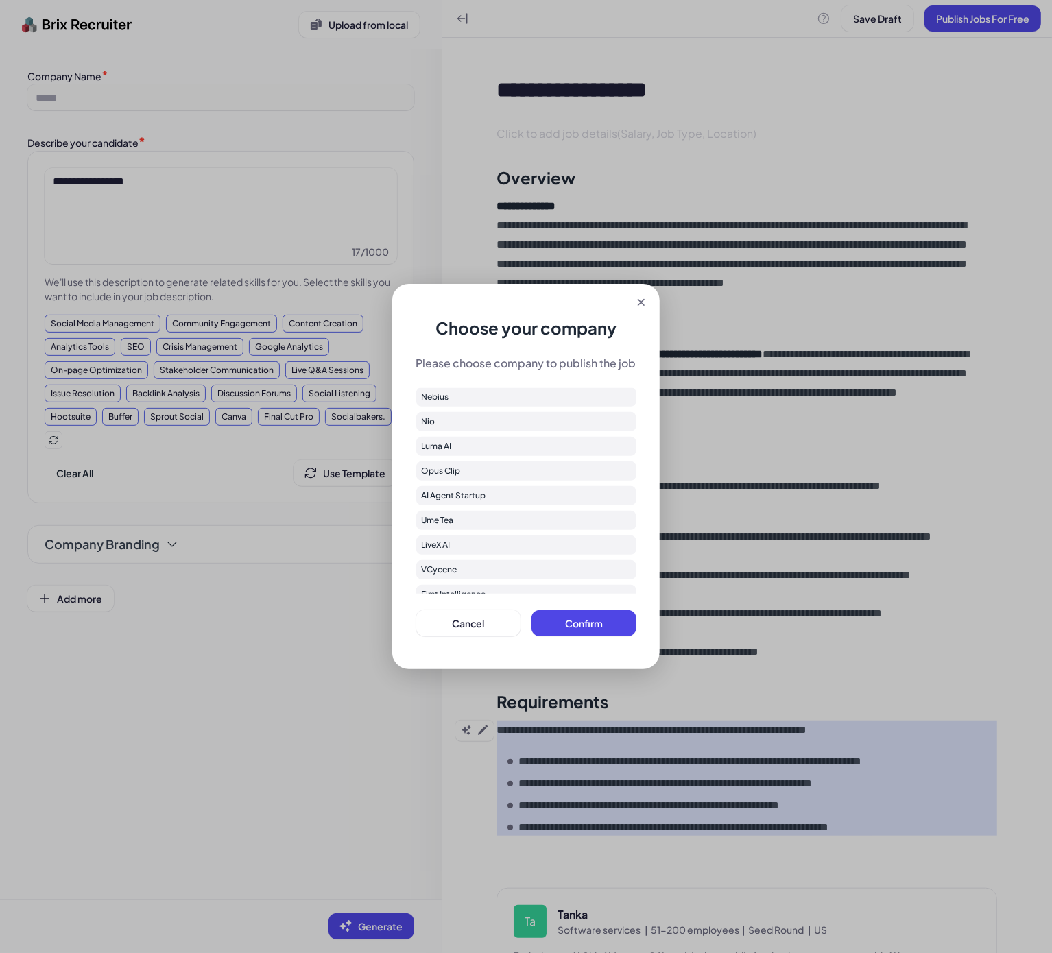
scroll to position [208, 0]
click at [579, 621] on span "Confirm" at bounding box center [584, 623] width 38 height 12
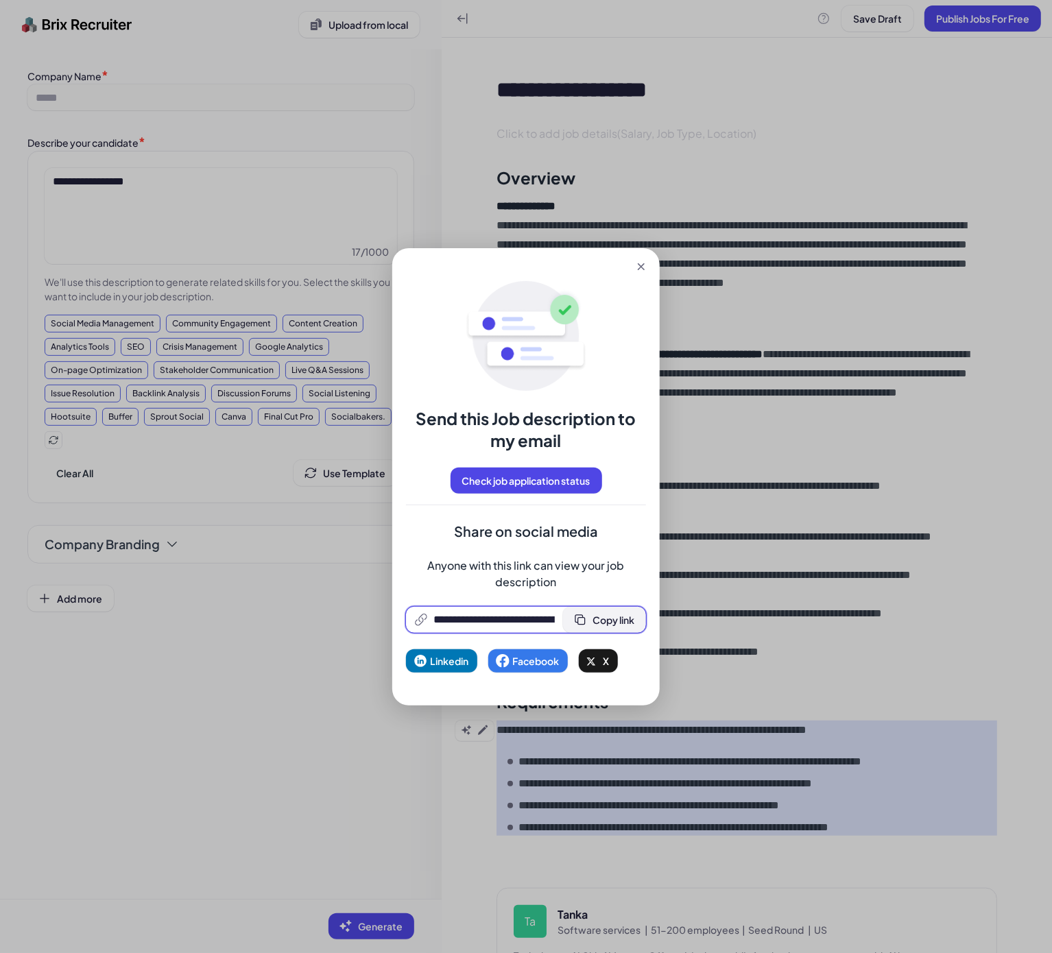
click at [601, 617] on span "Copy link" at bounding box center [613, 620] width 42 height 12
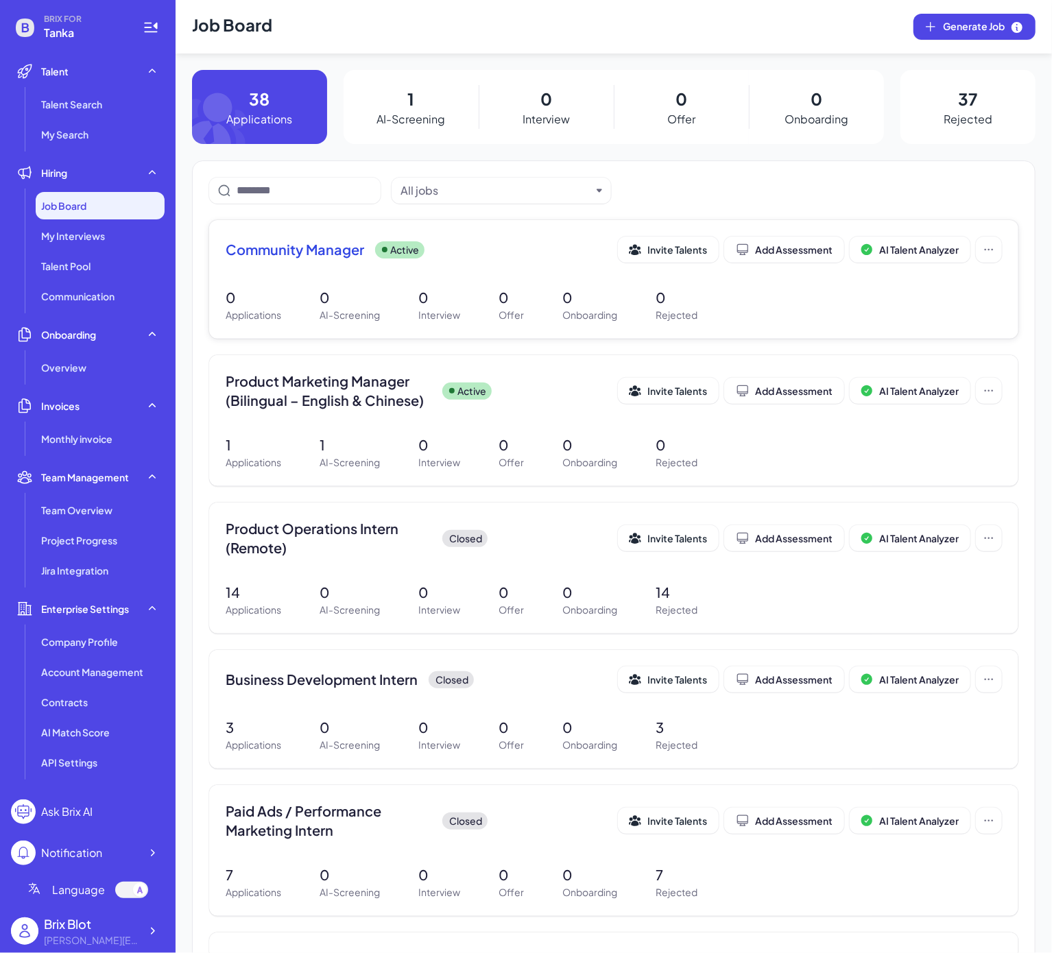
click at [406, 251] on p "Active" at bounding box center [404, 250] width 29 height 14
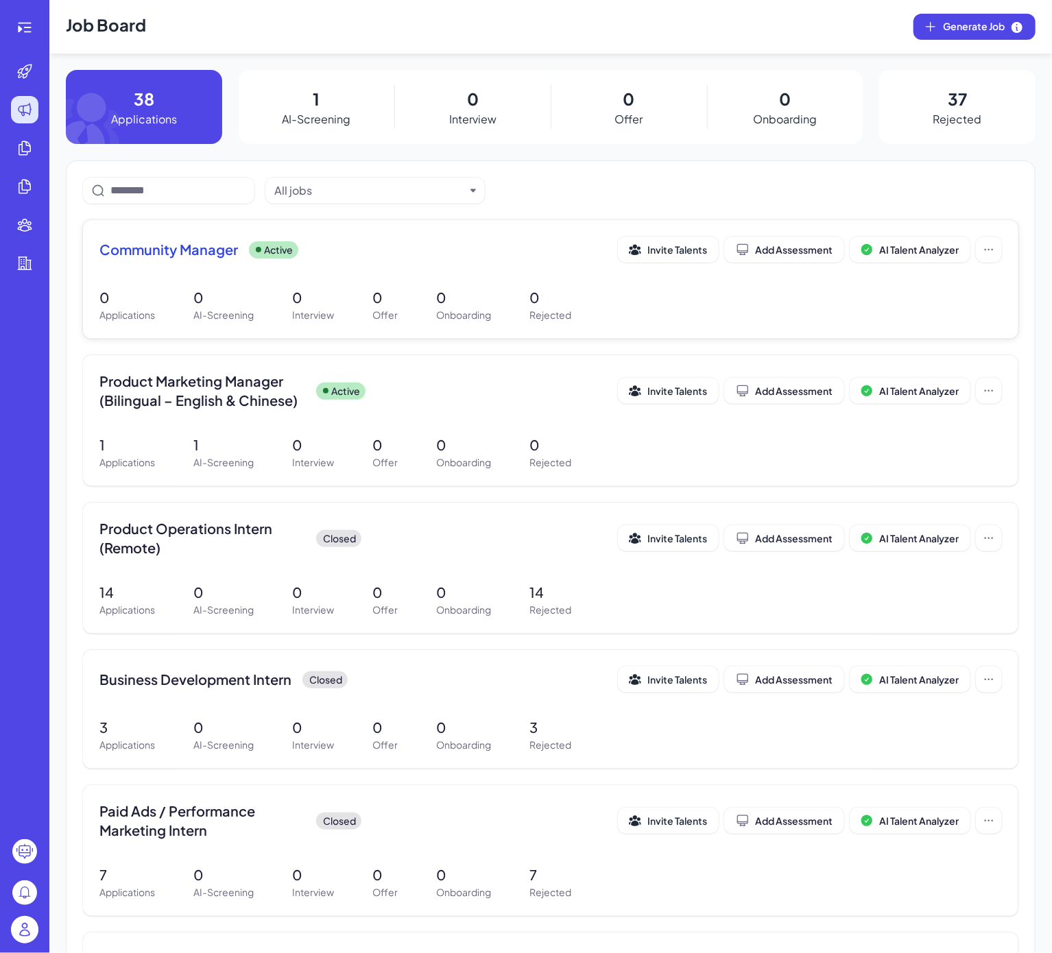
click at [987, 252] on div "Community Manager Active Invite Talents Add Assessment AI Talent Analyzer 0 App…" at bounding box center [550, 279] width 935 height 119
click at [976, 250] on button at bounding box center [989, 250] width 26 height 26
click at [594, 202] on div "All jobs" at bounding box center [550, 191] width 935 height 26
click at [982, 539] on icon at bounding box center [989, 538] width 14 height 14
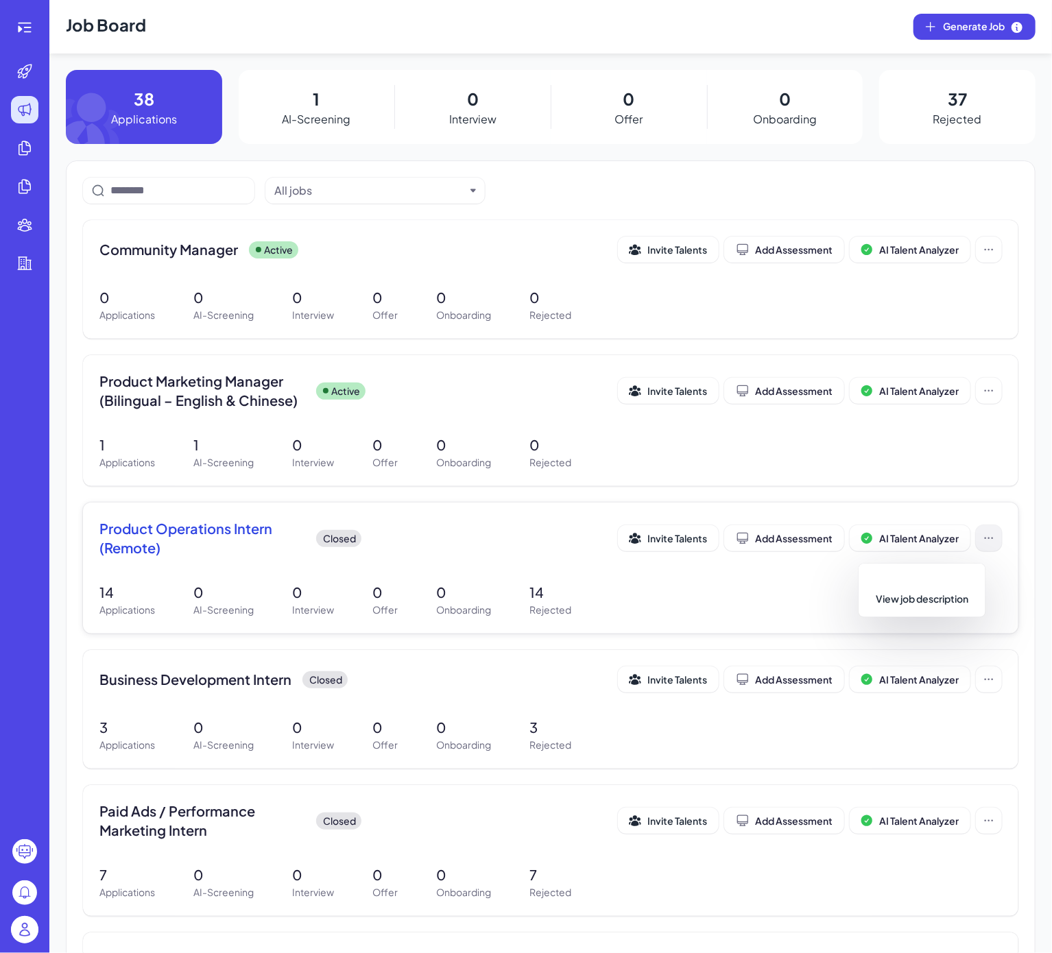
click at [982, 542] on button at bounding box center [989, 538] width 26 height 26
click at [348, 538] on p "Closed" at bounding box center [339, 538] width 33 height 14
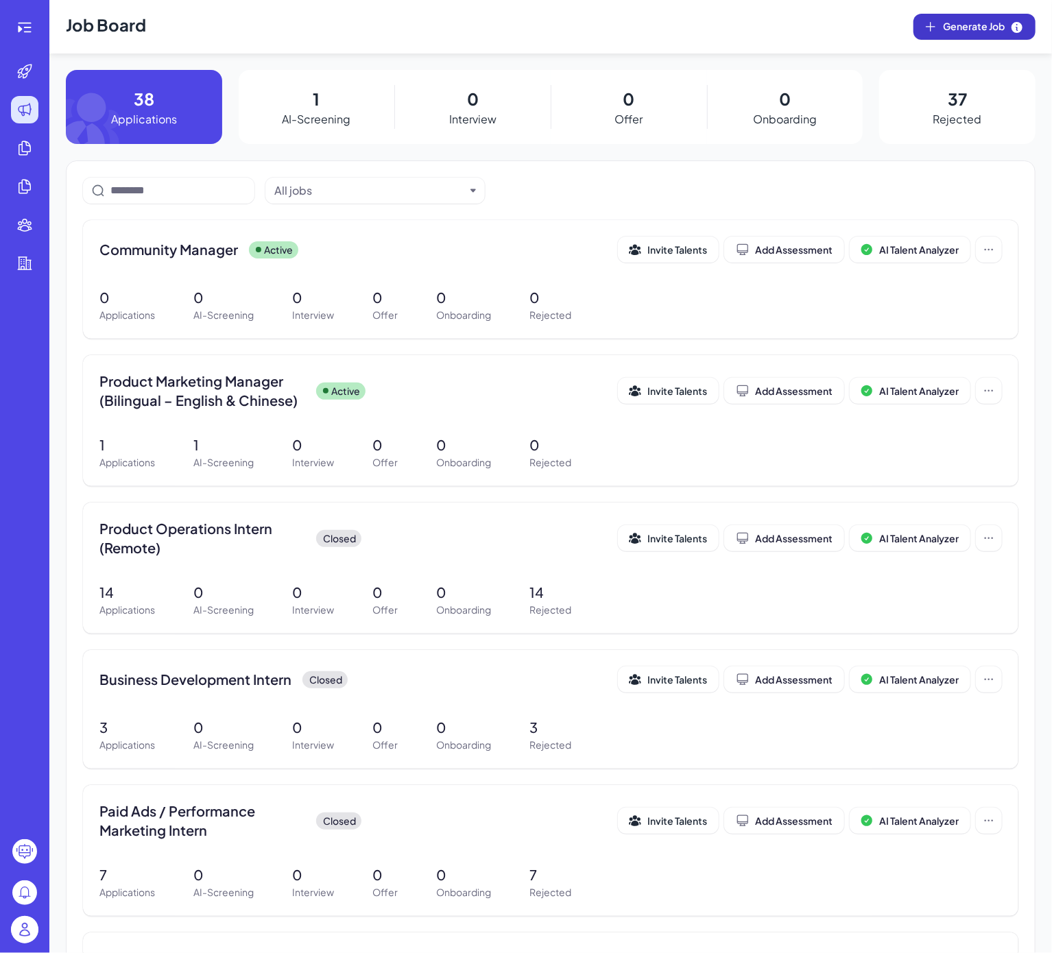
click at [943, 30] on span "Generate Job" at bounding box center [983, 26] width 81 height 15
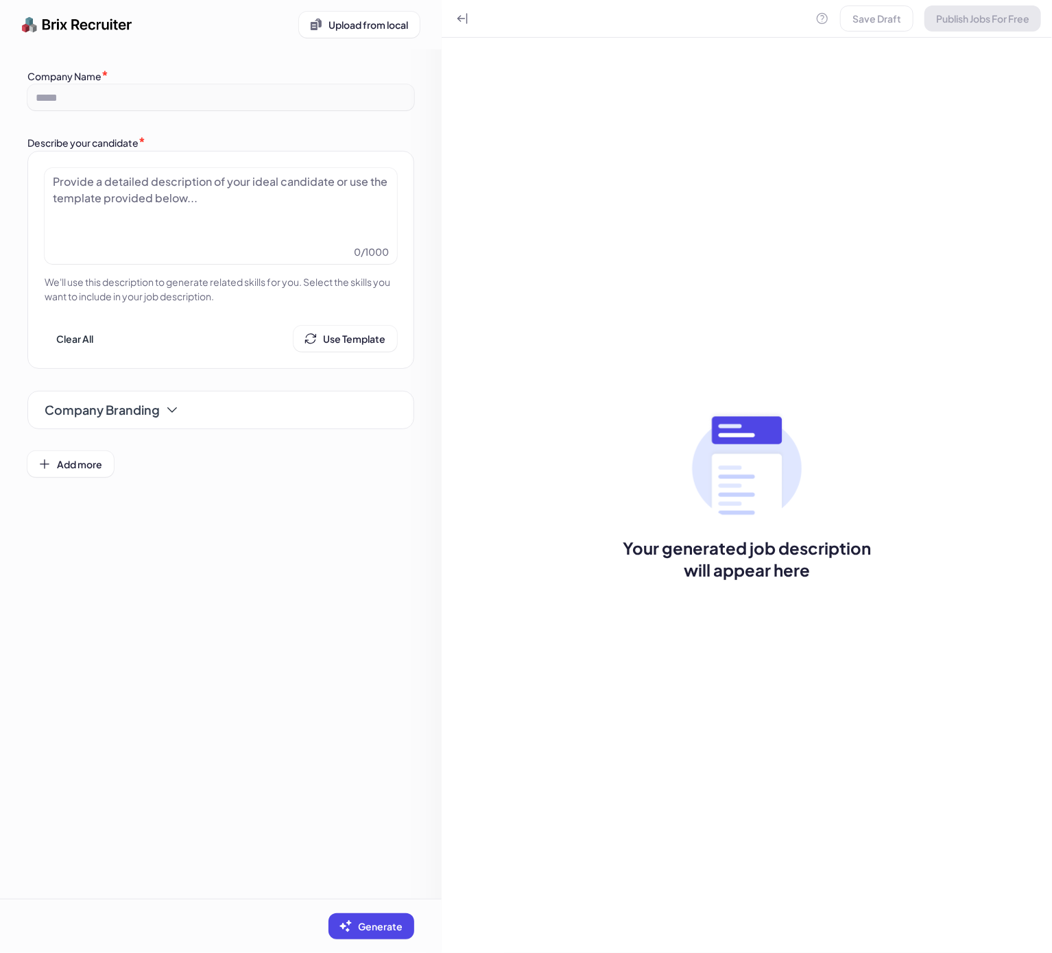
drag, startPoint x: 221, startPoint y: 232, endPoint x: 315, endPoint y: 245, distance: 94.2
click at [221, 232] on div at bounding box center [221, 207] width 336 height 69
paste div
drag, startPoint x: 359, startPoint y: 930, endPoint x: 367, endPoint y: 928, distance: 9.1
click at [359, 930] on span "Generate" at bounding box center [380, 926] width 45 height 12
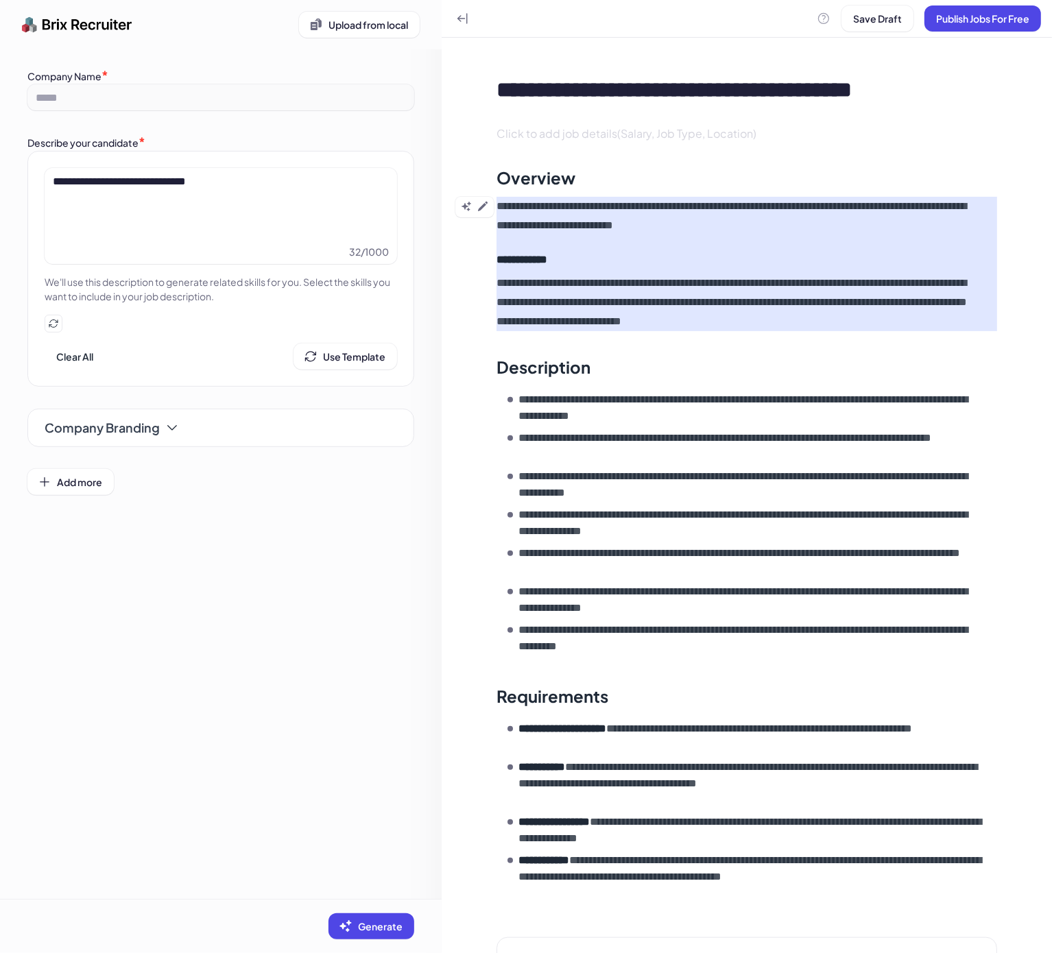
drag, startPoint x: 479, startPoint y: 213, endPoint x: 492, endPoint y: 217, distance: 13.7
click at [479, 213] on button at bounding box center [482, 206] width 16 height 16
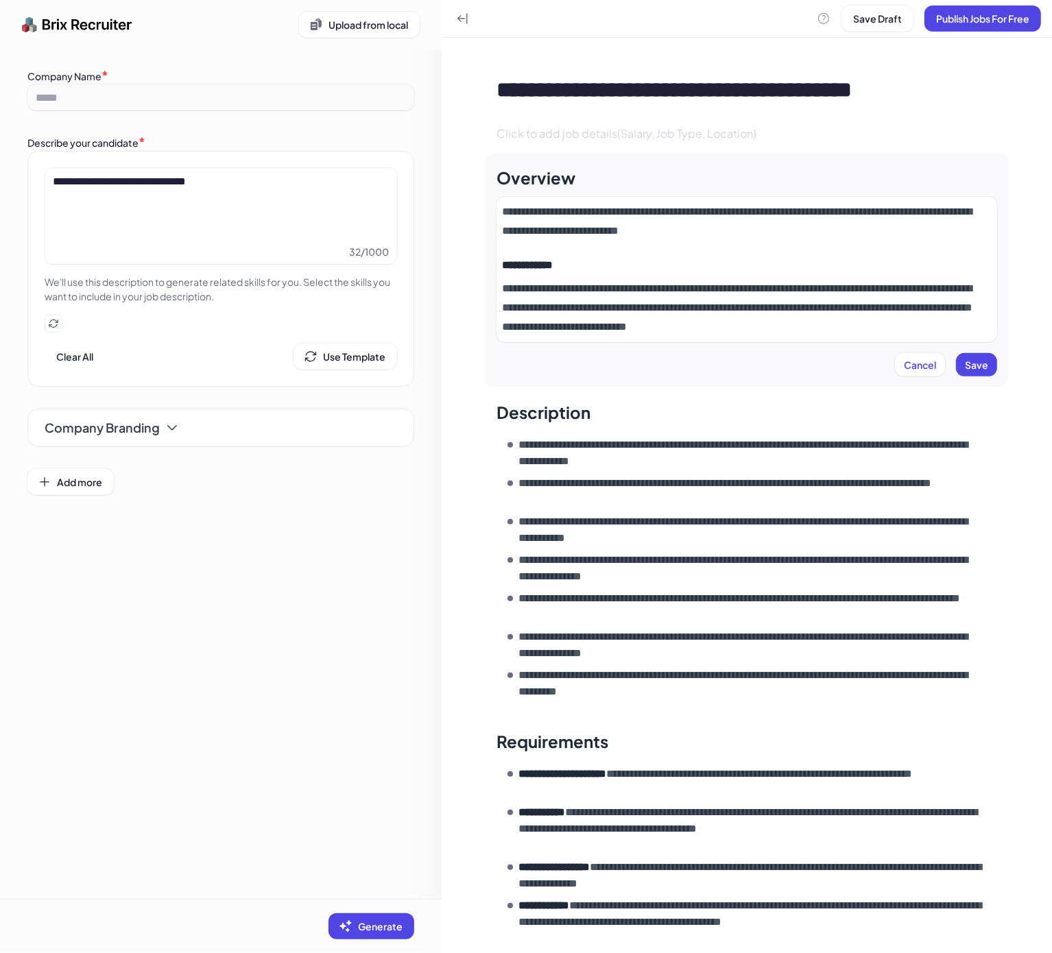
click at [737, 256] on div "**********" at bounding box center [746, 269] width 489 height 134
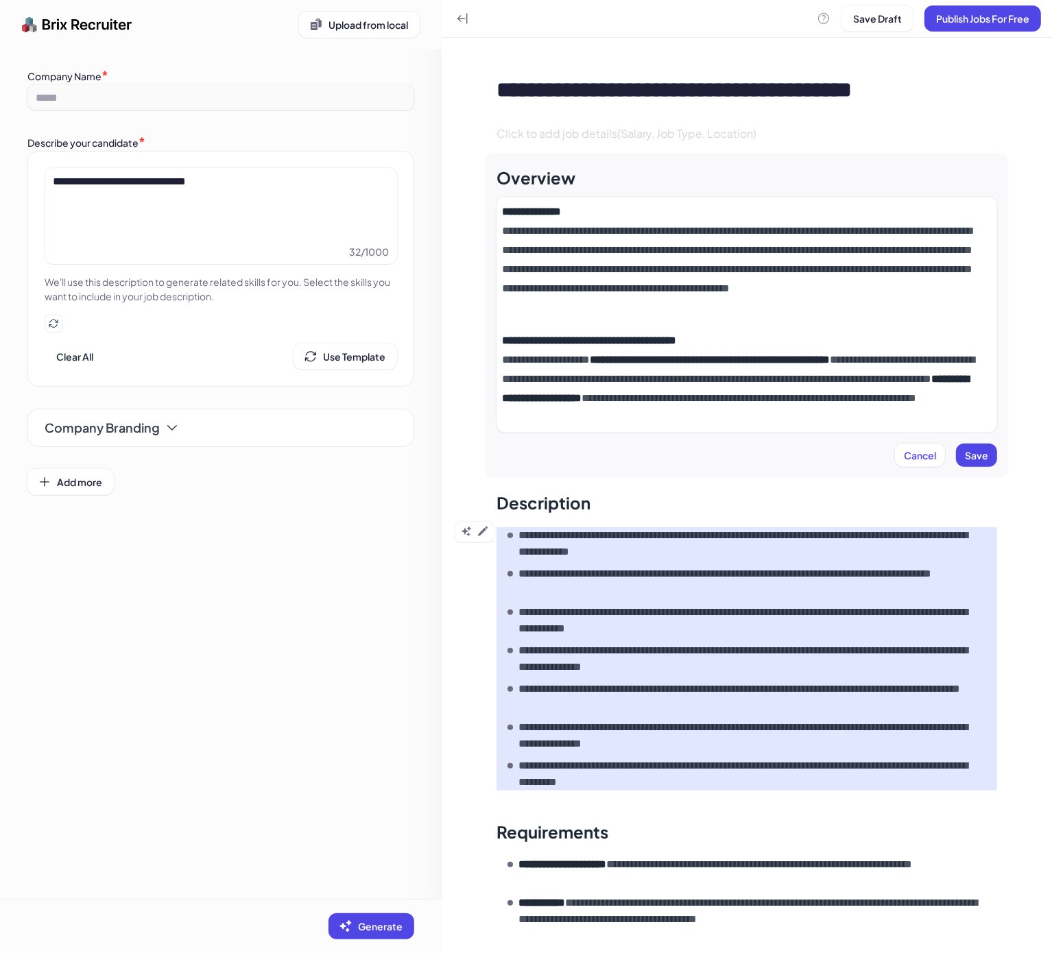
drag, startPoint x: 603, startPoint y: 606, endPoint x: 498, endPoint y: 539, distance: 125.1
click at [596, 607] on p "**********" at bounding box center [750, 620] width 464 height 33
click at [483, 538] on button at bounding box center [482, 531] width 16 height 16
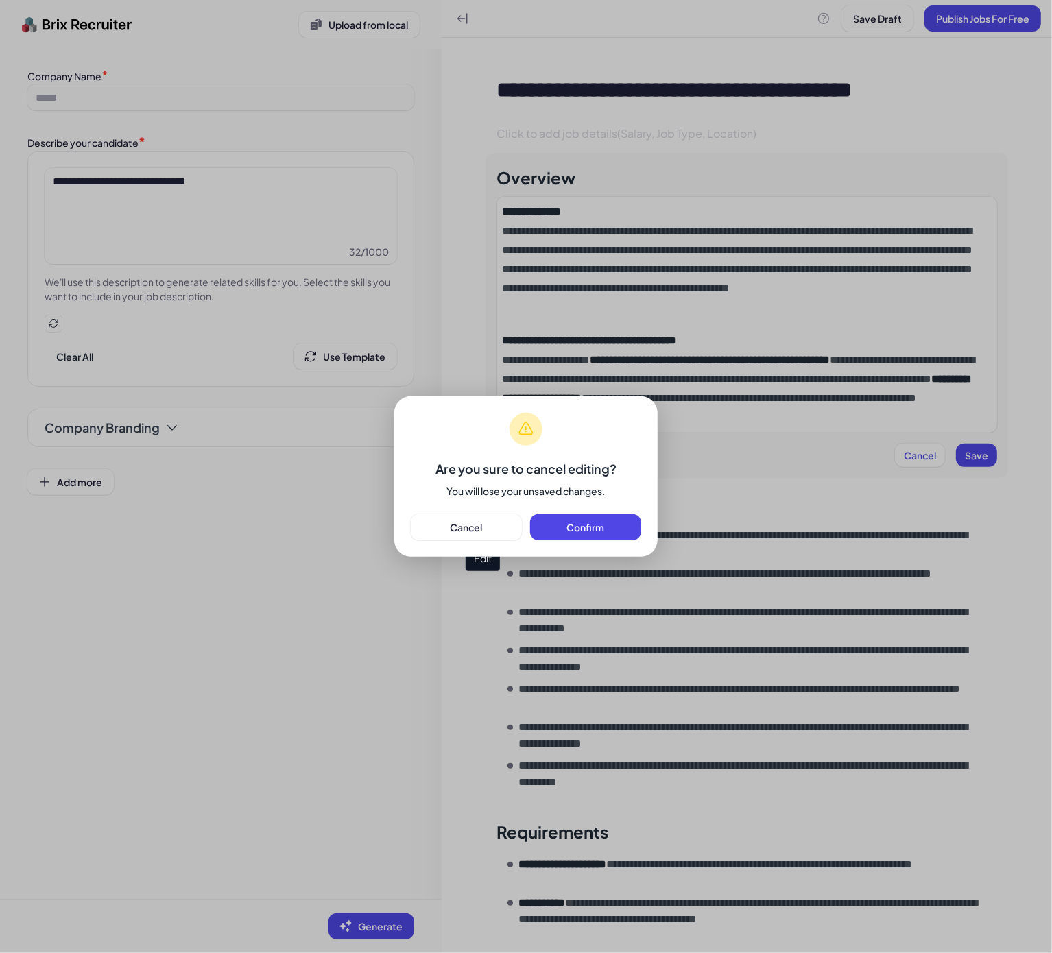
click at [671, 573] on div "Are you sure to cancel editing? You will lose your unsaved changes. Cancel Conf…" at bounding box center [526, 476] width 1052 height 953
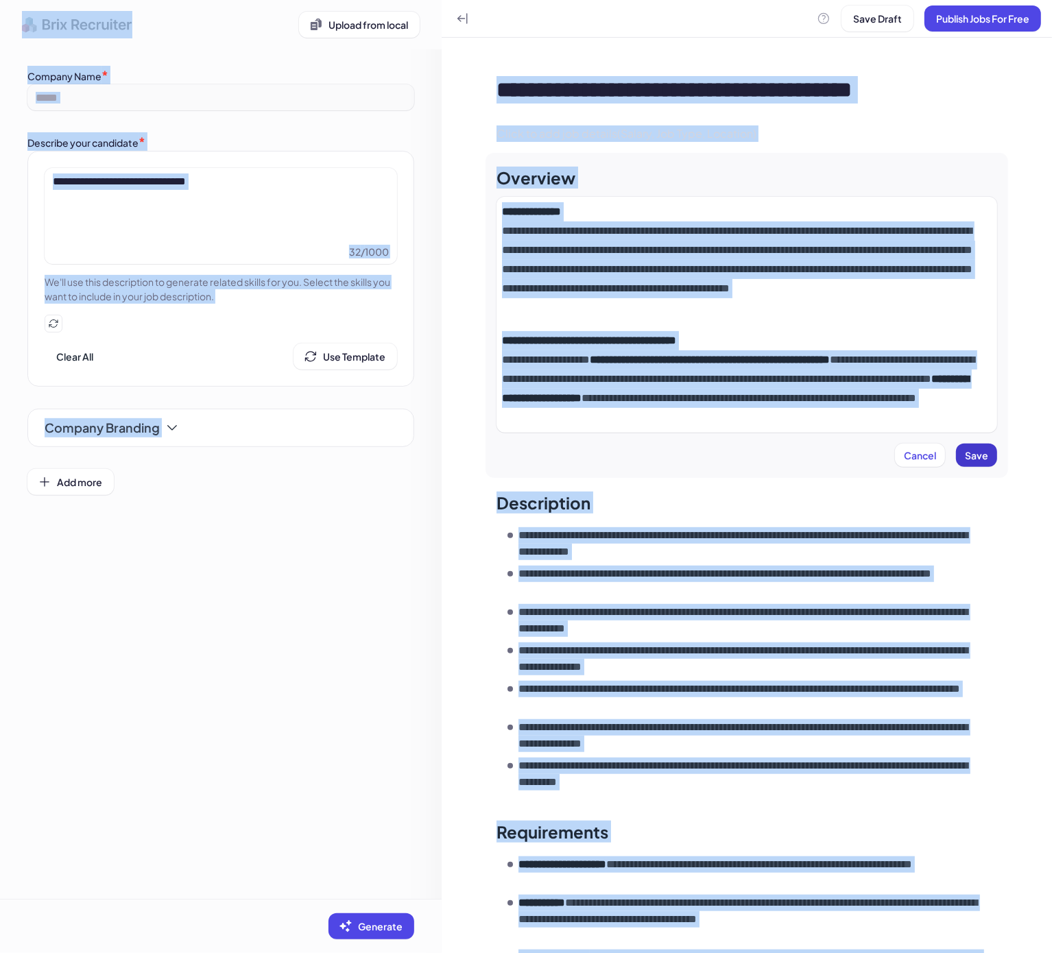
click at [969, 463] on button "Save" at bounding box center [976, 455] width 41 height 23
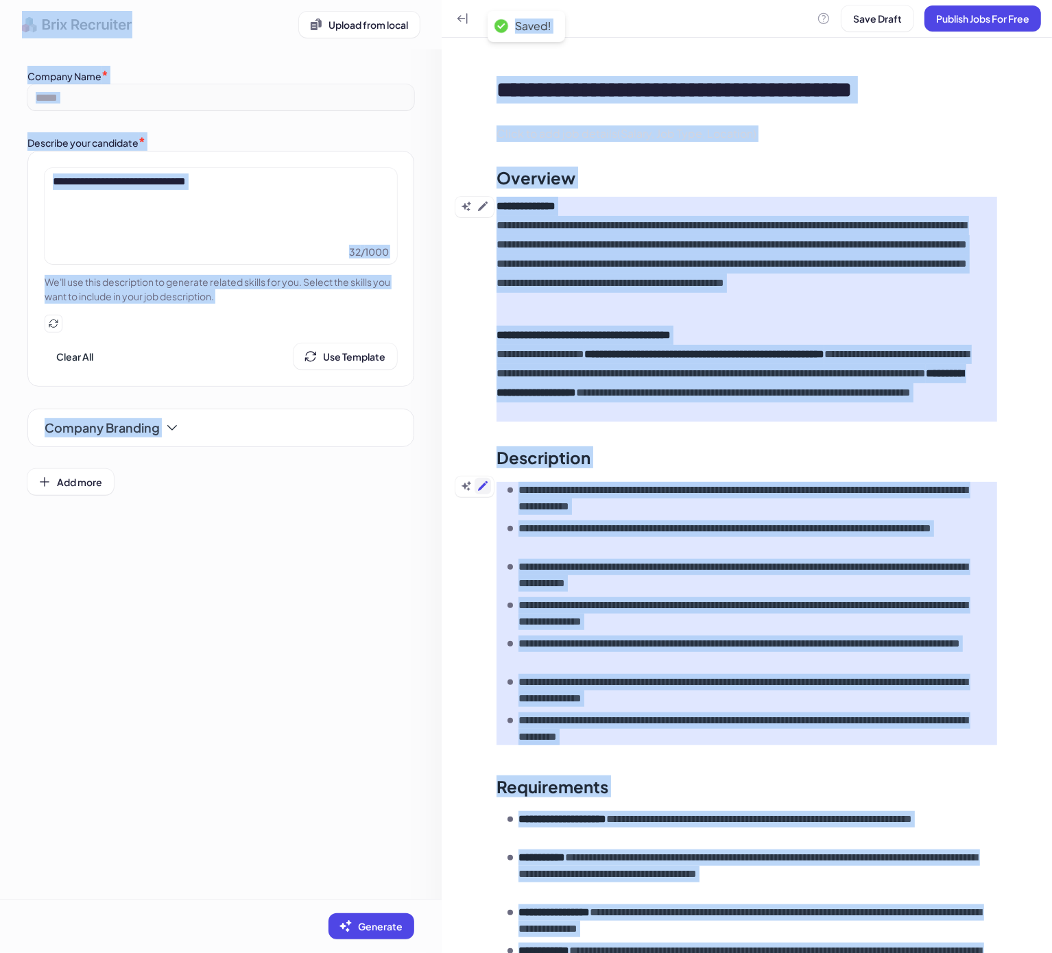
click at [480, 489] on icon at bounding box center [483, 486] width 10 height 10
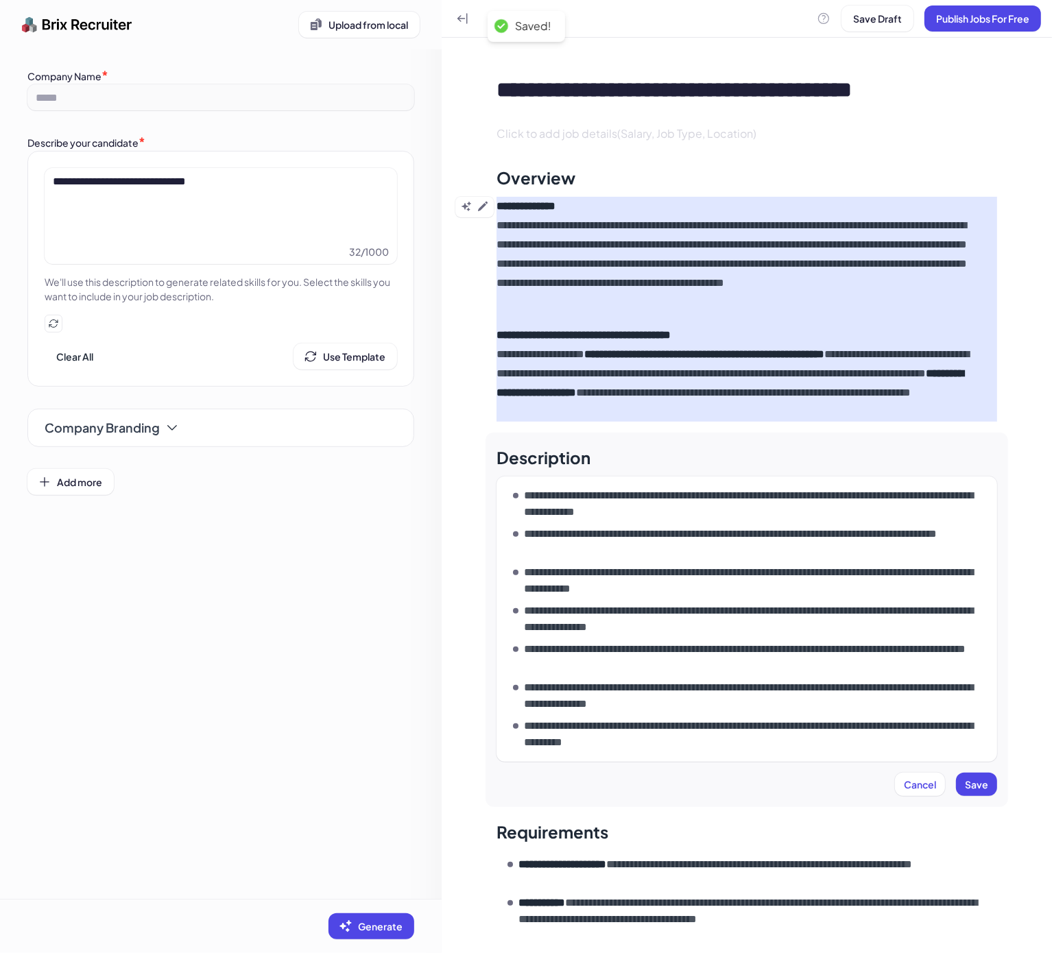
click at [672, 522] on ul "**********" at bounding box center [752, 618] width 479 height 263
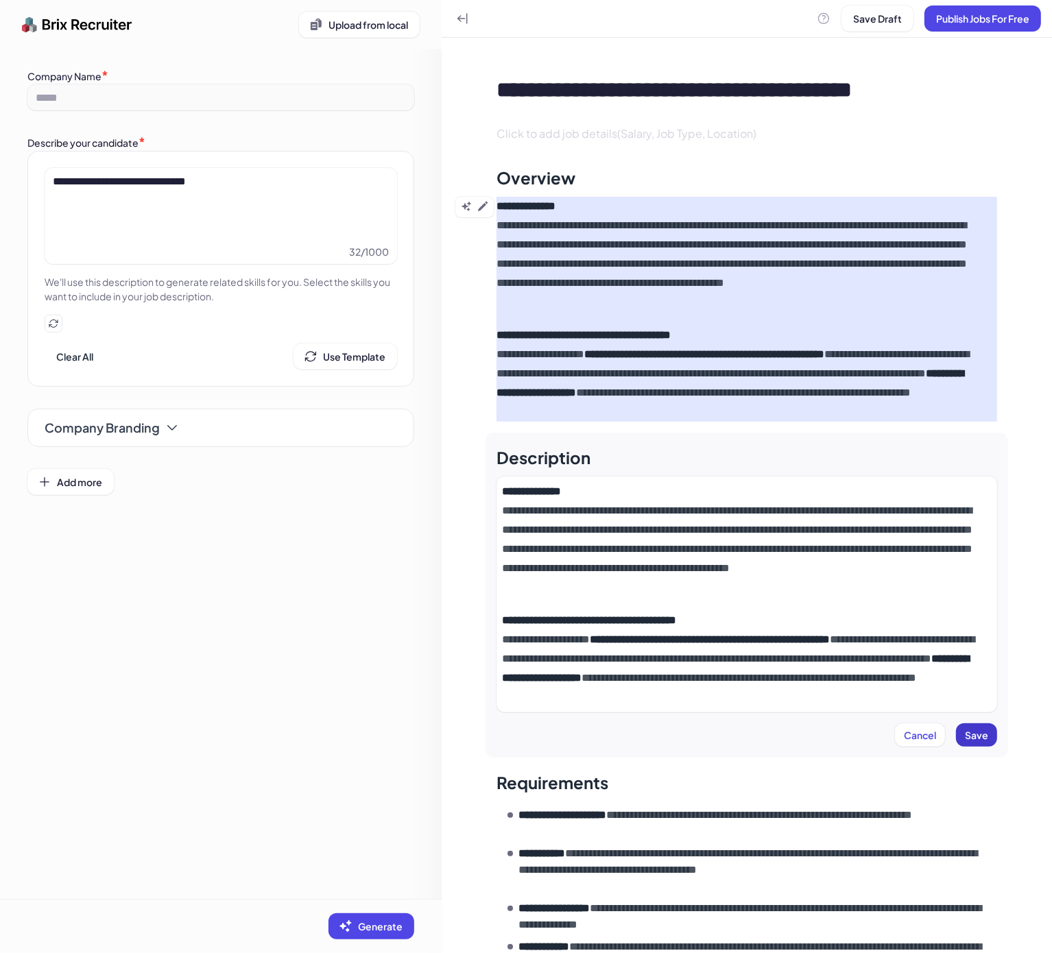
click at [971, 742] on button "Save" at bounding box center [976, 734] width 41 height 23
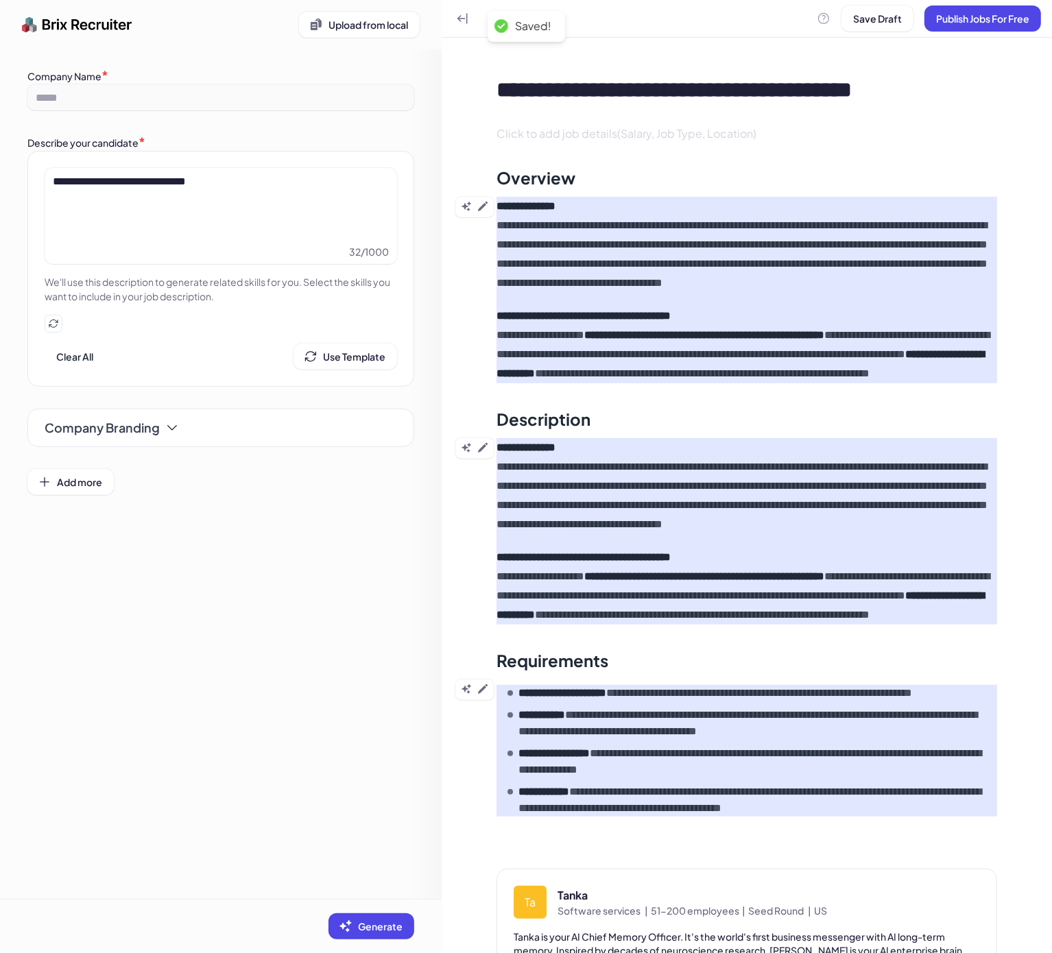
scroll to position [195, 0]
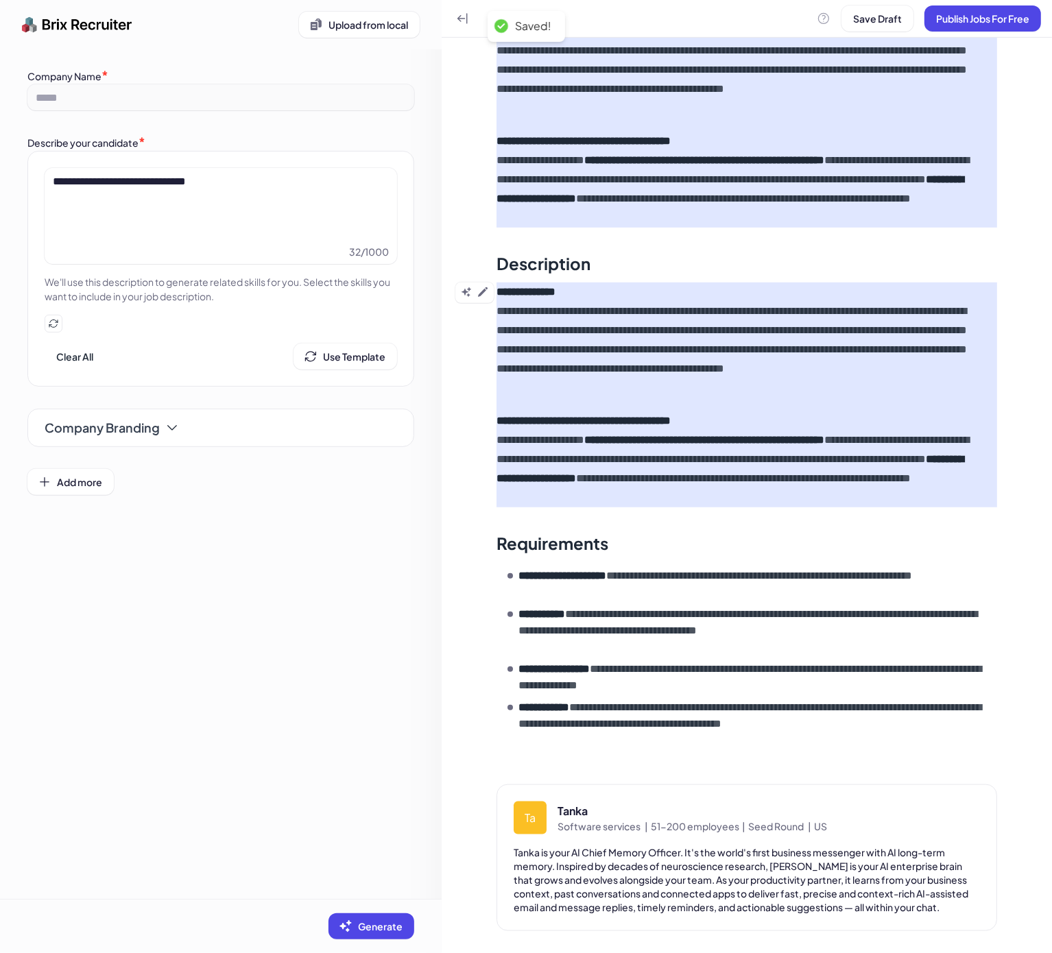
click at [479, 579] on div "**********" at bounding box center [747, 398] width 610 height 1109
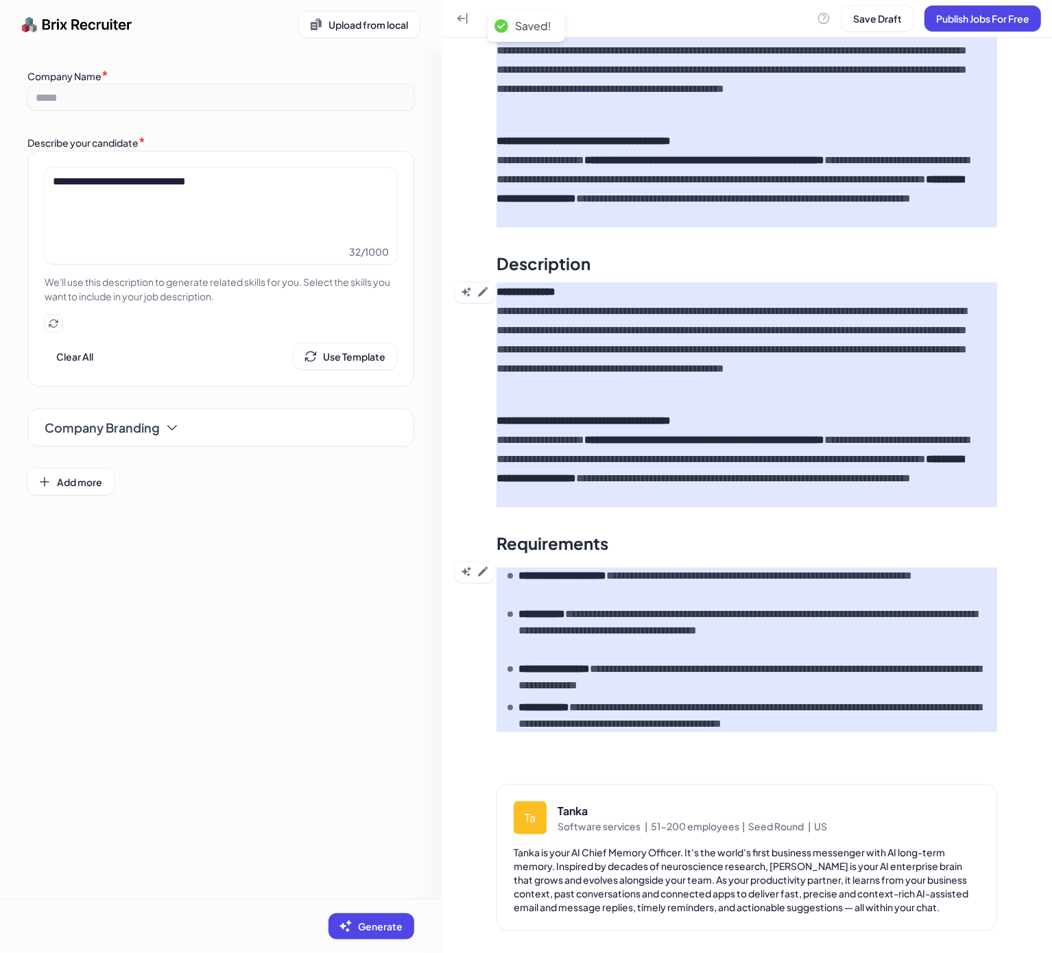
drag, startPoint x: 559, startPoint y: 586, endPoint x: 496, endPoint y: 582, distance: 63.2
click at [559, 586] on p "**********" at bounding box center [750, 584] width 464 height 33
click at [483, 572] on icon at bounding box center [482, 571] width 11 height 11
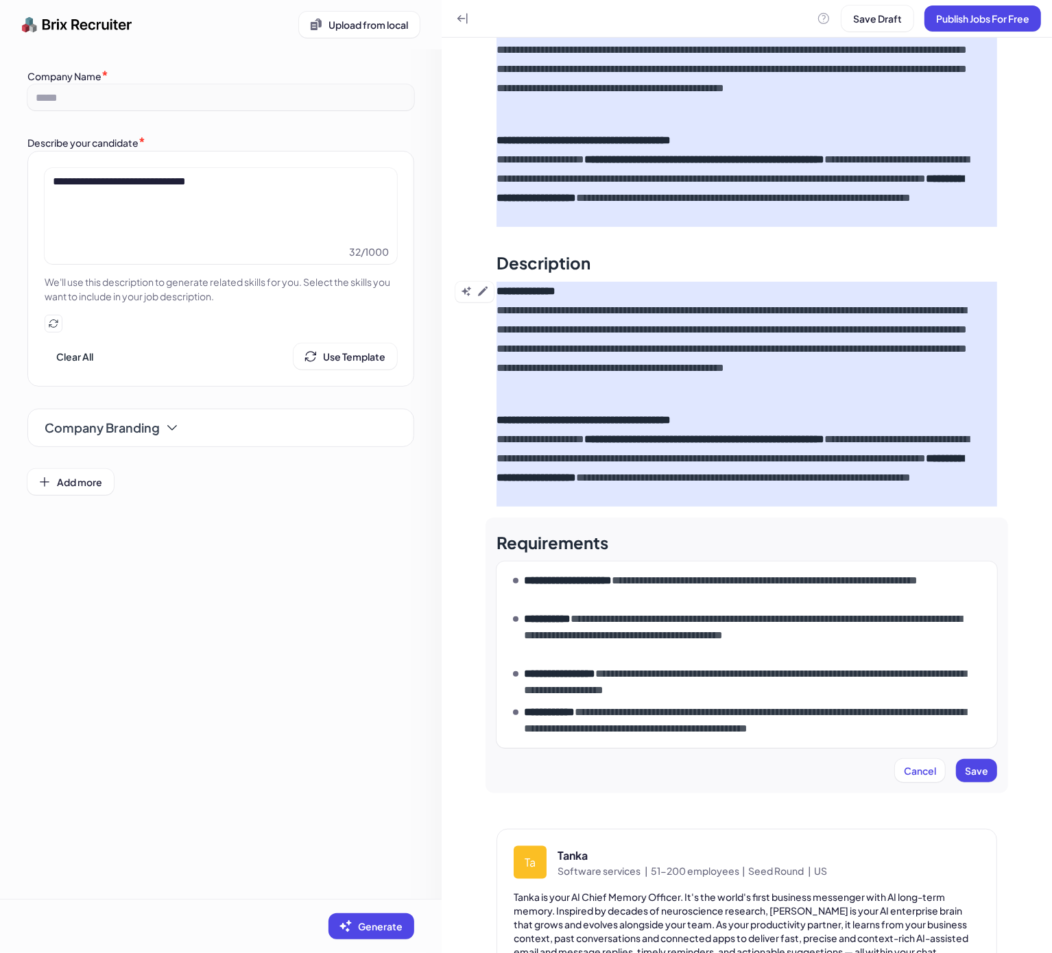
click at [612, 584] on strong "**********" at bounding box center [568, 580] width 88 height 10
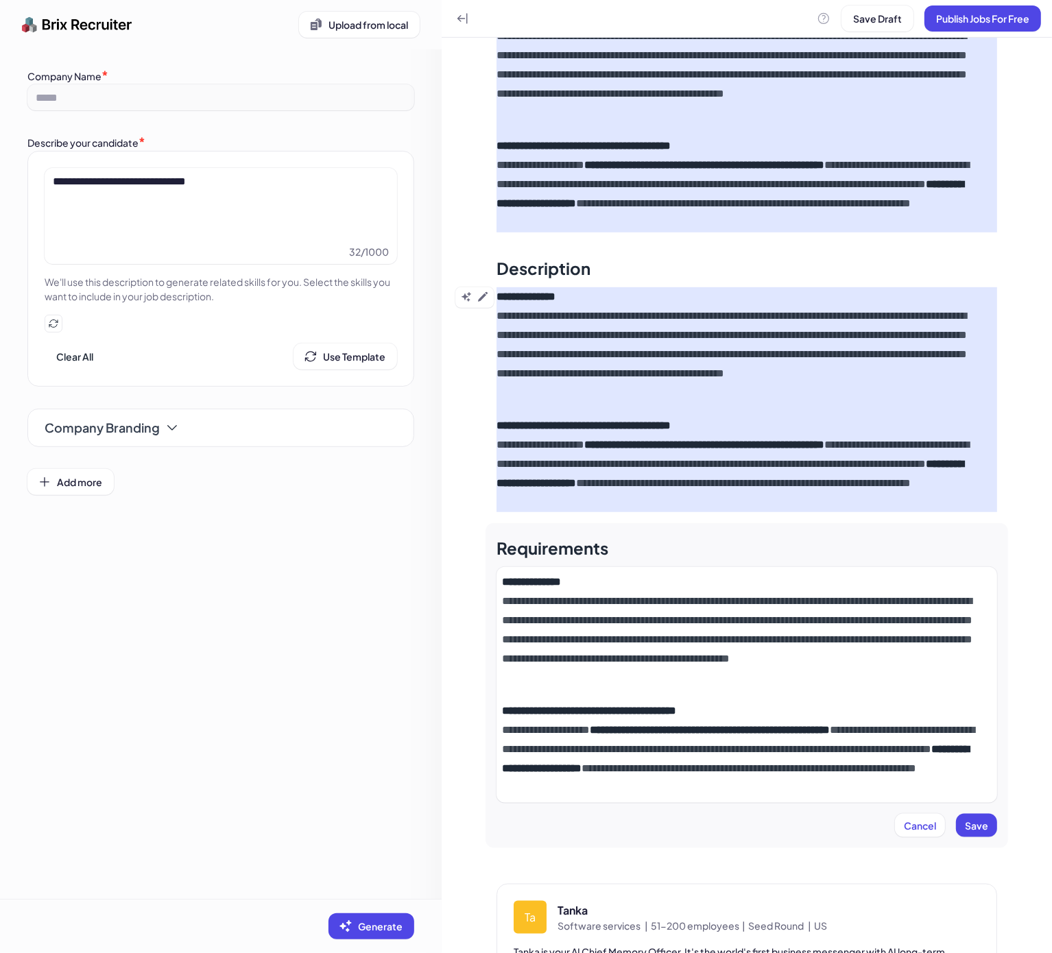
drag, startPoint x: 560, startPoint y: 712, endPoint x: 614, endPoint y: 681, distance: 62.7
click at [560, 710] on strong "**********" at bounding box center [589, 710] width 174 height 10
click at [629, 705] on strong "**********" at bounding box center [589, 710] width 174 height 10
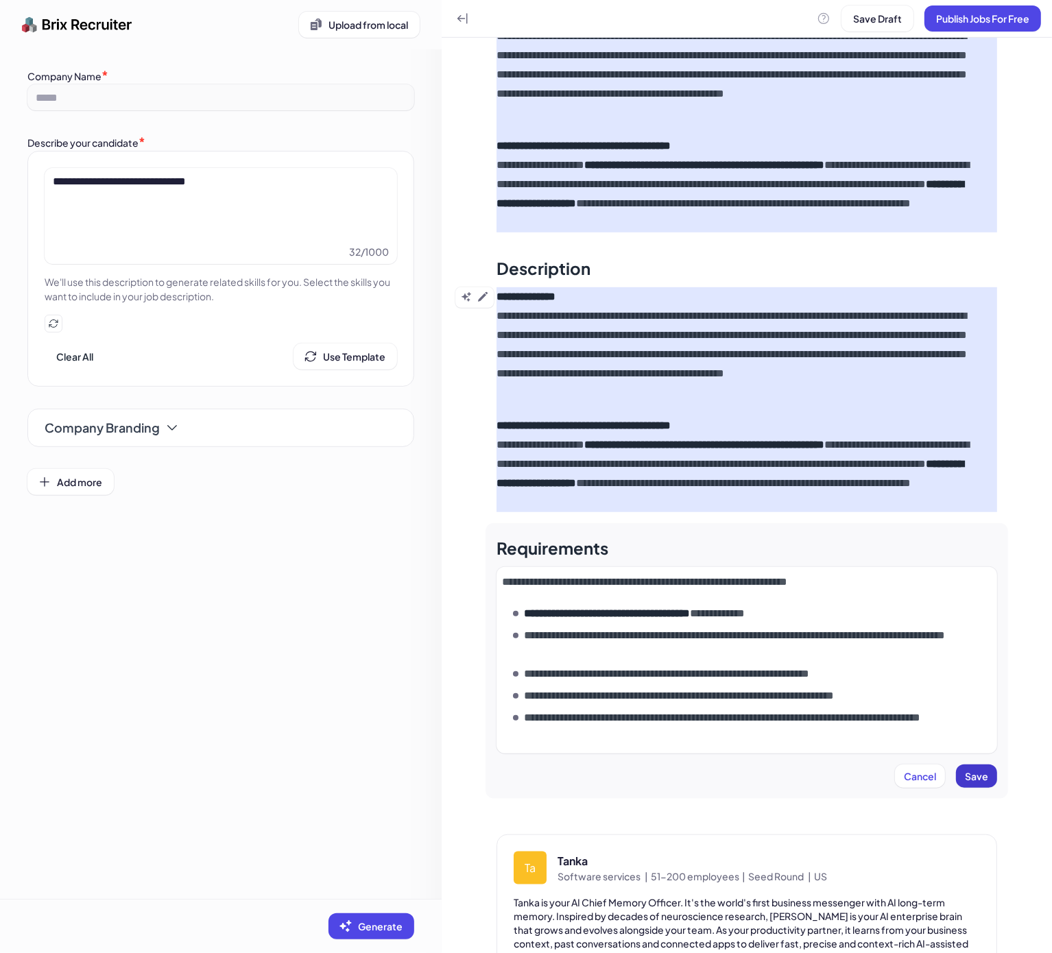
click at [965, 771] on span "Save" at bounding box center [976, 776] width 23 height 12
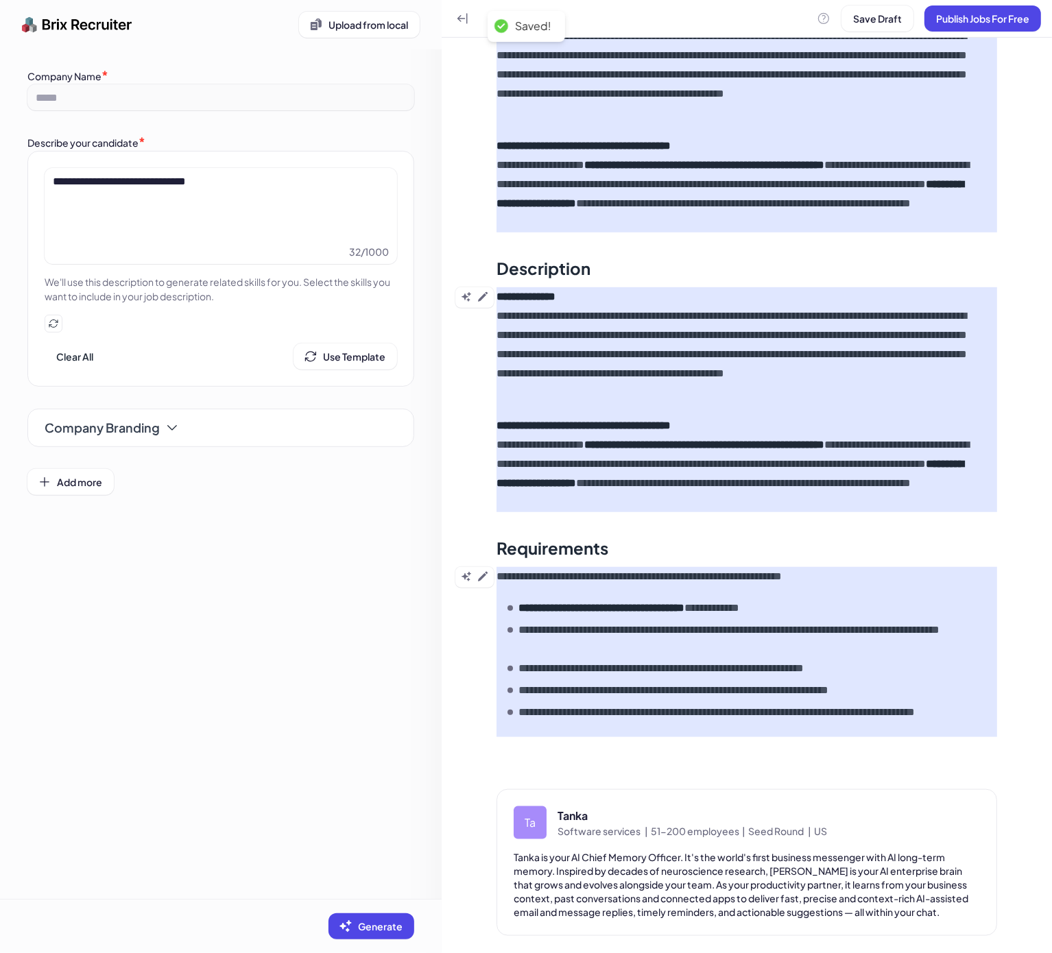
click at [803, 642] on p "**********" at bounding box center [750, 638] width 464 height 33
click at [481, 573] on icon at bounding box center [482, 576] width 11 height 11
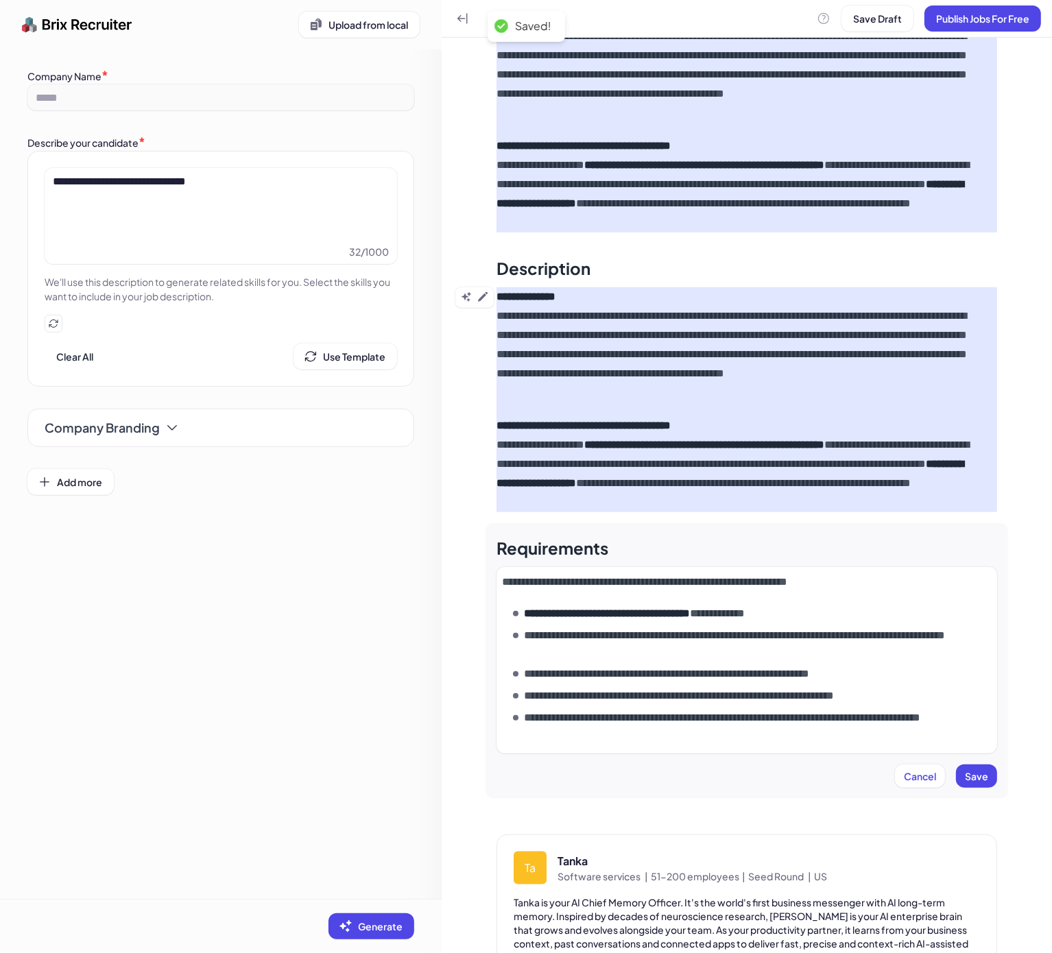
click at [801, 637] on p "**********" at bounding box center [750, 643] width 453 height 33
drag, startPoint x: 769, startPoint y: 608, endPoint x: 461, endPoint y: 612, distance: 307.2
click at [469, 610] on div "**********" at bounding box center [747, 425] width 610 height 1154
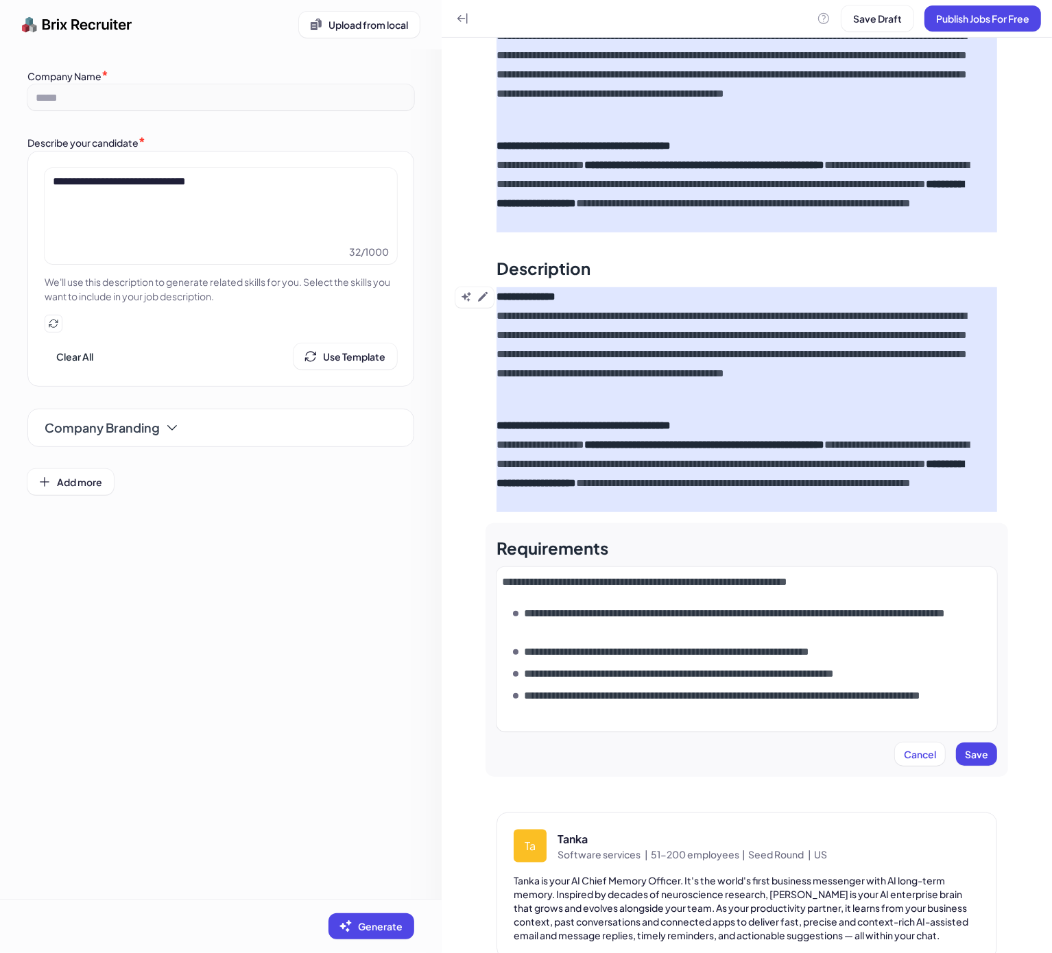
drag, startPoint x: 982, startPoint y: 758, endPoint x: 1050, endPoint y: 758, distance: 68.6
click at [982, 758] on button "Save" at bounding box center [976, 753] width 41 height 23
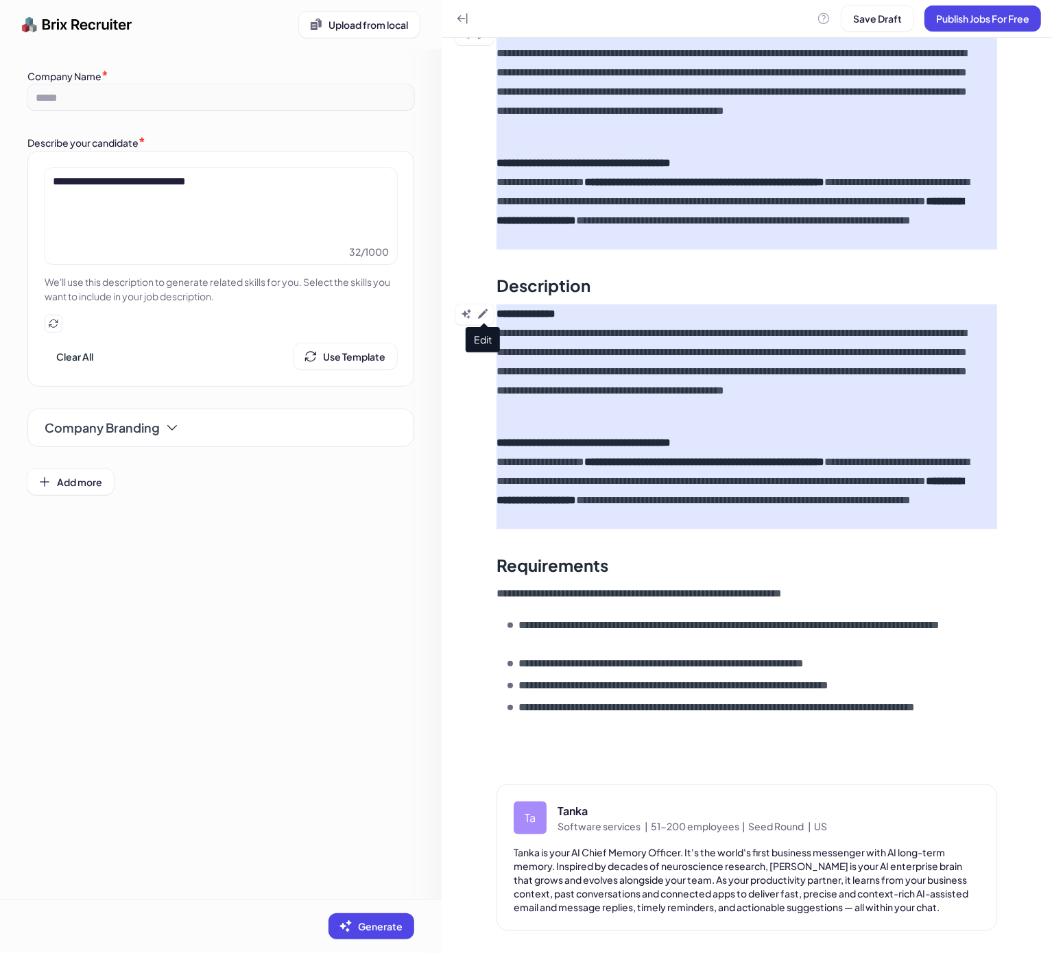
drag, startPoint x: 487, startPoint y: 313, endPoint x: 494, endPoint y: 315, distance: 7.8
click at [487, 313] on icon at bounding box center [482, 314] width 11 height 11
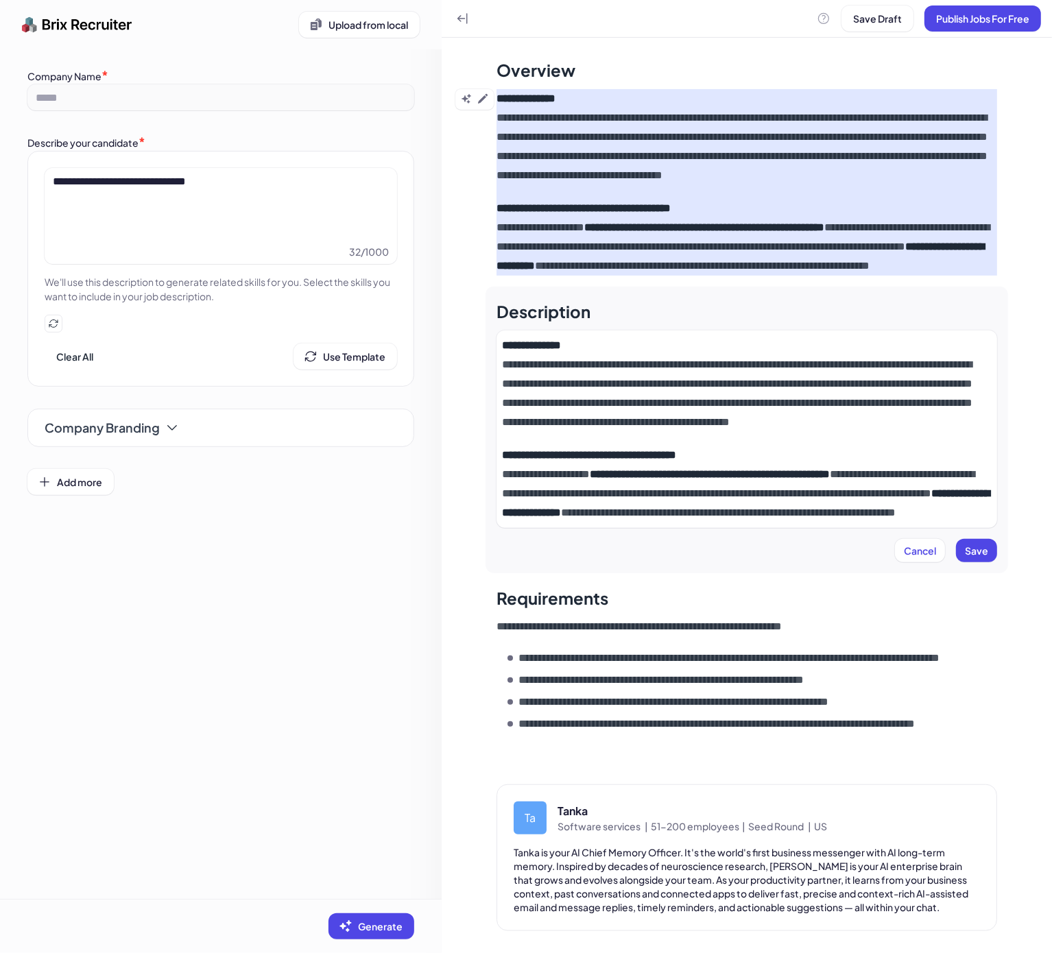
click at [655, 347] on p "**********" at bounding box center [746, 384] width 489 height 96
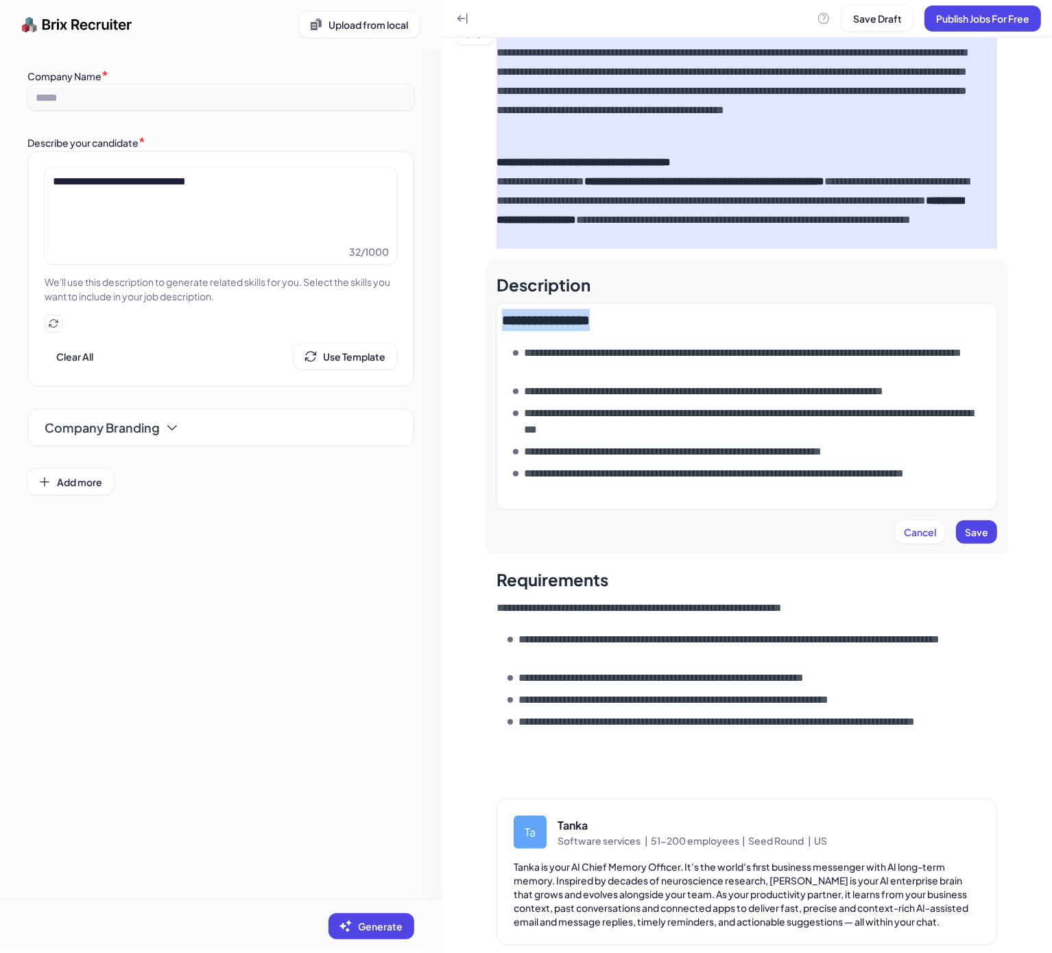
drag, startPoint x: 620, startPoint y: 321, endPoint x: 446, endPoint y: 328, distance: 173.6
click at [446, 328] on div "**********" at bounding box center [747, 416] width 610 height 1102
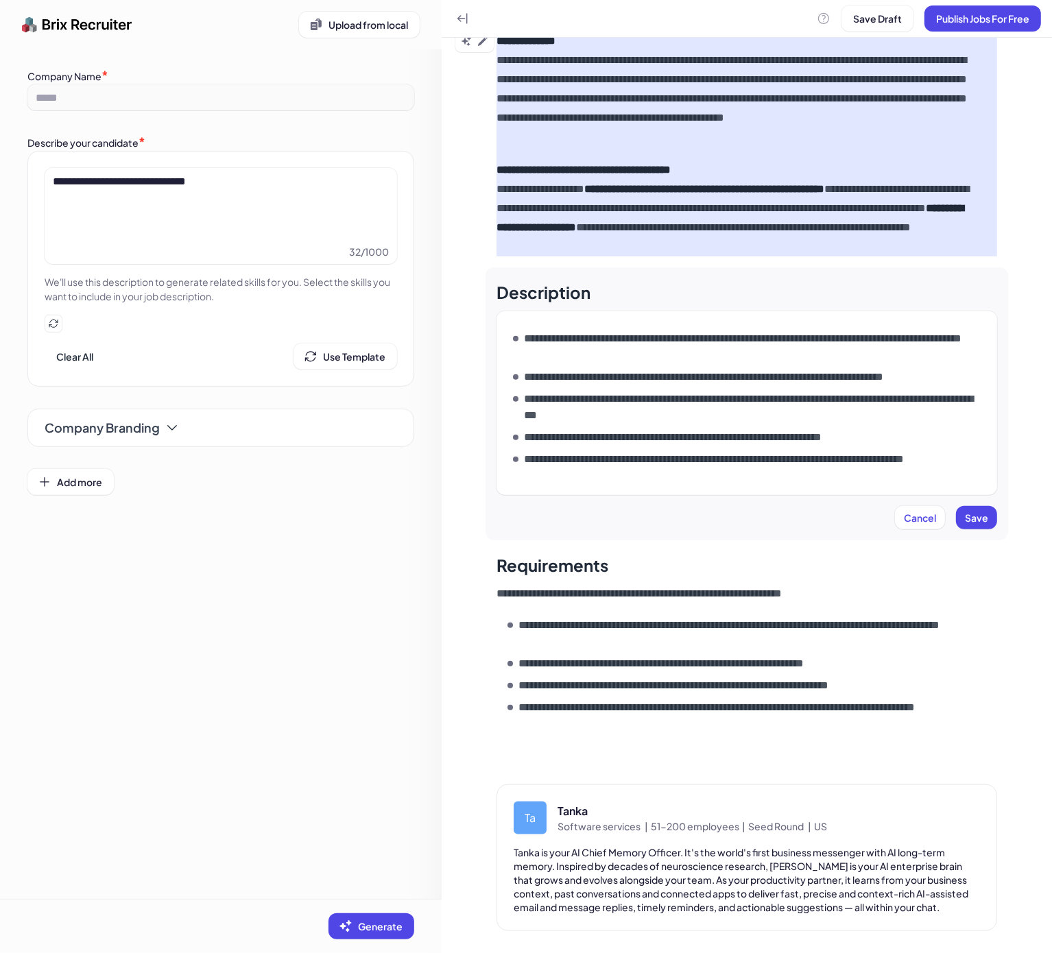
scroll to position [167, 0]
click at [968, 524] on button "Save" at bounding box center [976, 517] width 41 height 23
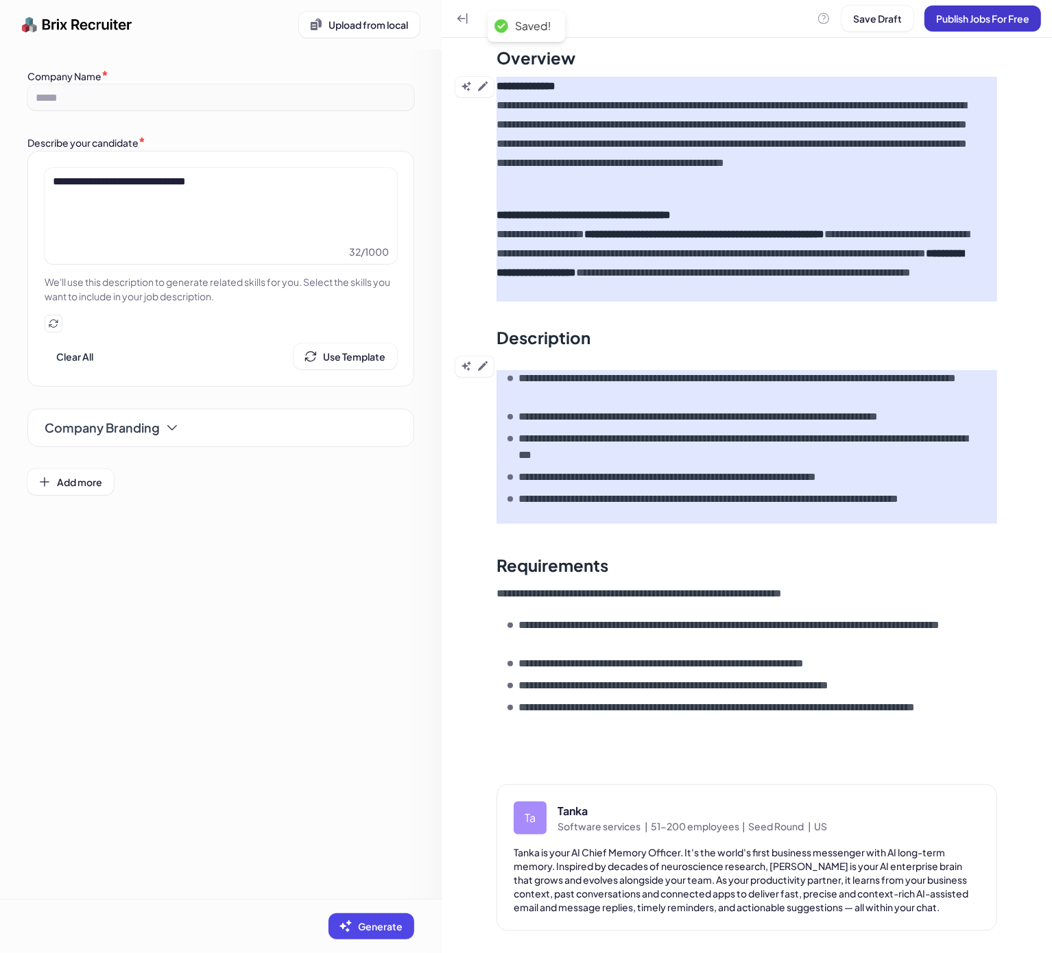
click at [967, 16] on span "Publish Jobs For Free" at bounding box center [982, 18] width 93 height 12
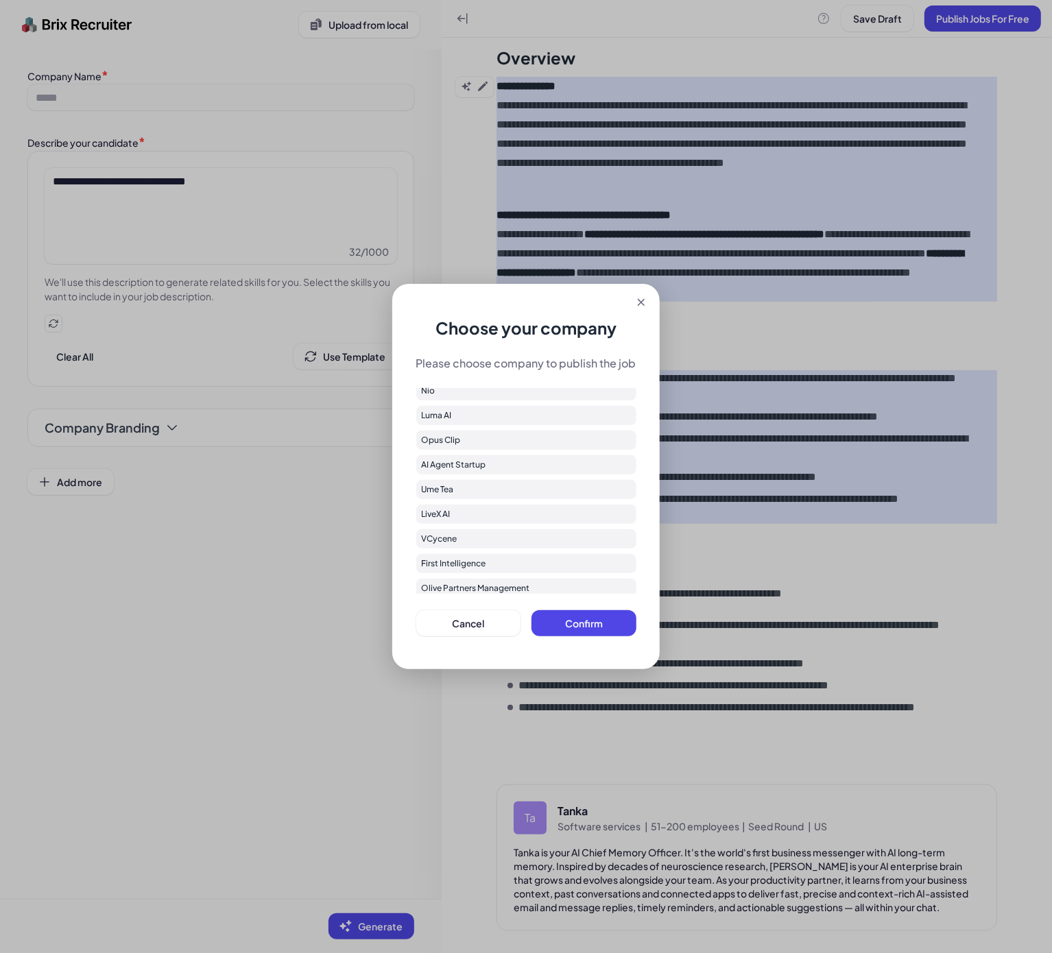
scroll to position [208, 0]
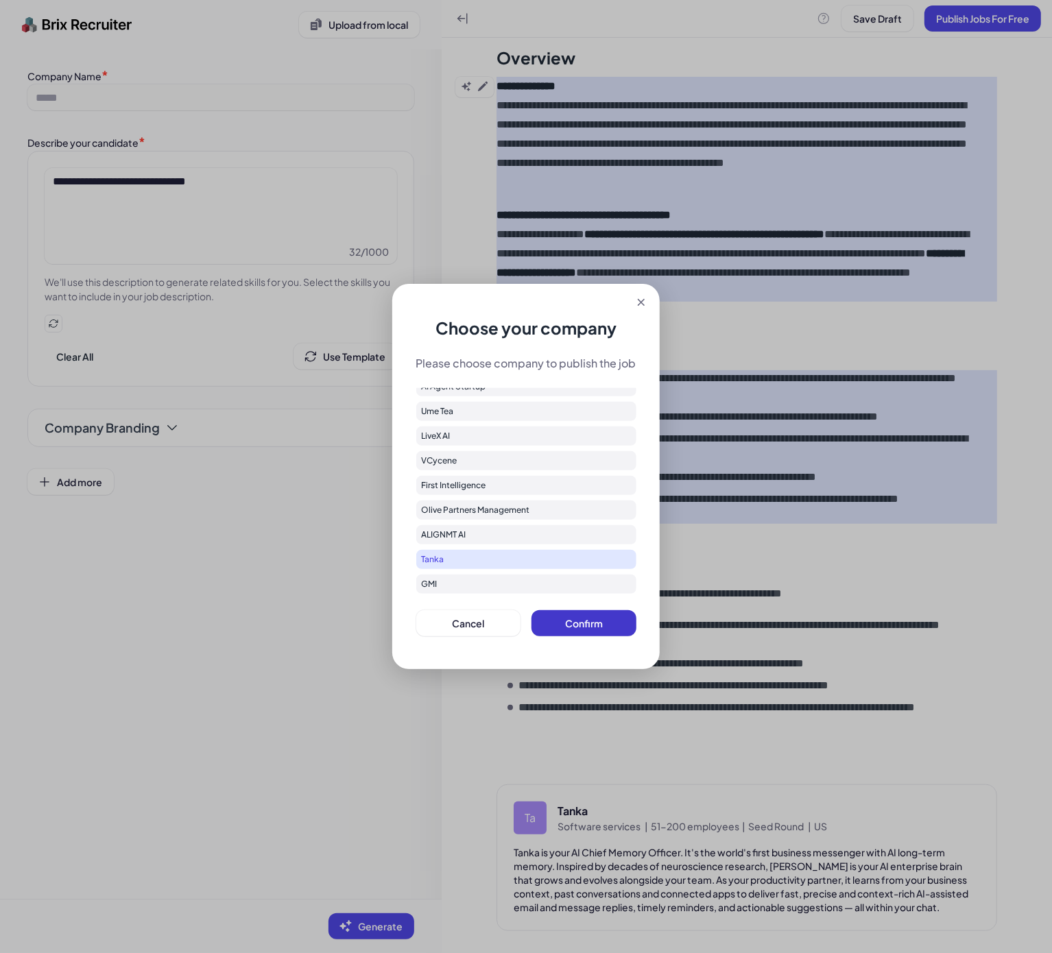
click at [579, 627] on span "Confirm" at bounding box center [584, 623] width 38 height 12
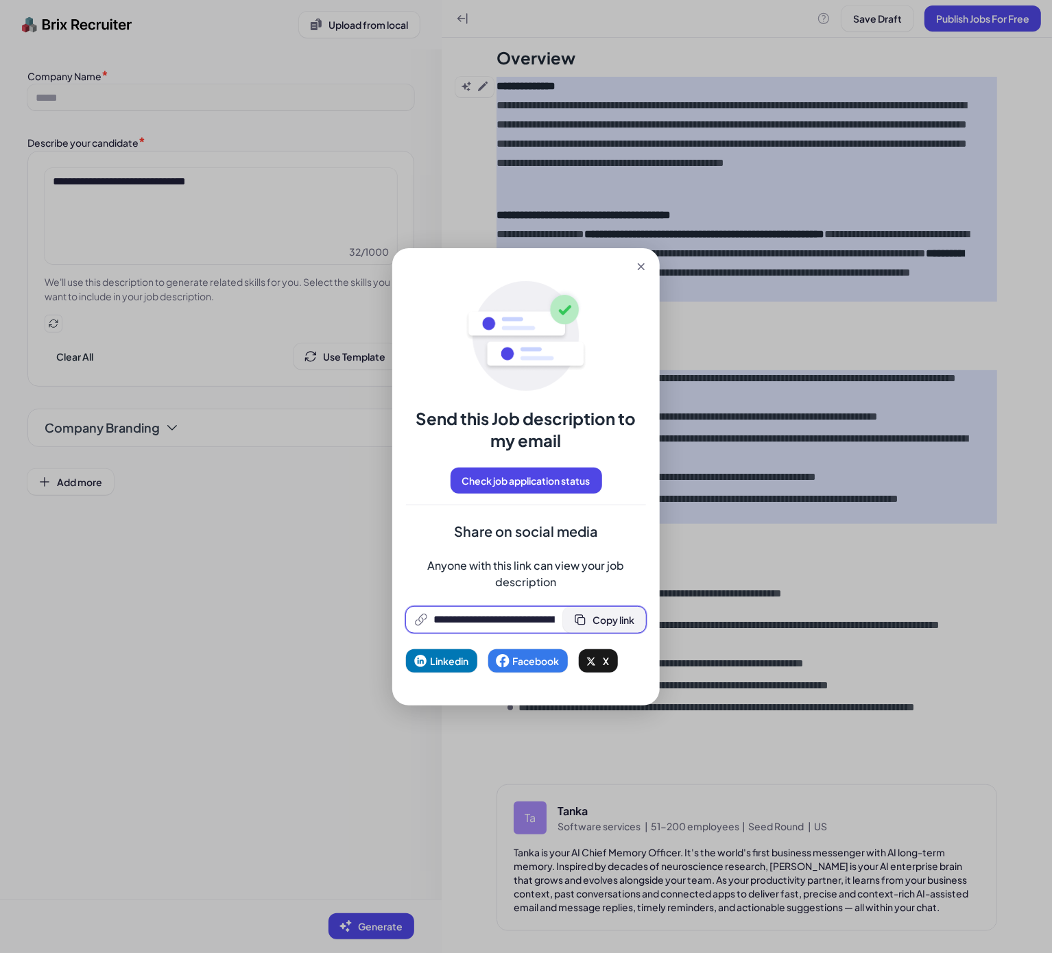
click at [594, 612] on button "Copy link" at bounding box center [604, 620] width 83 height 26
drag, startPoint x: 304, startPoint y: 483, endPoint x: 351, endPoint y: 451, distance: 57.2
click at [304, 483] on div "**********" at bounding box center [526, 476] width 1052 height 953
click at [644, 268] on icon at bounding box center [641, 267] width 14 height 14
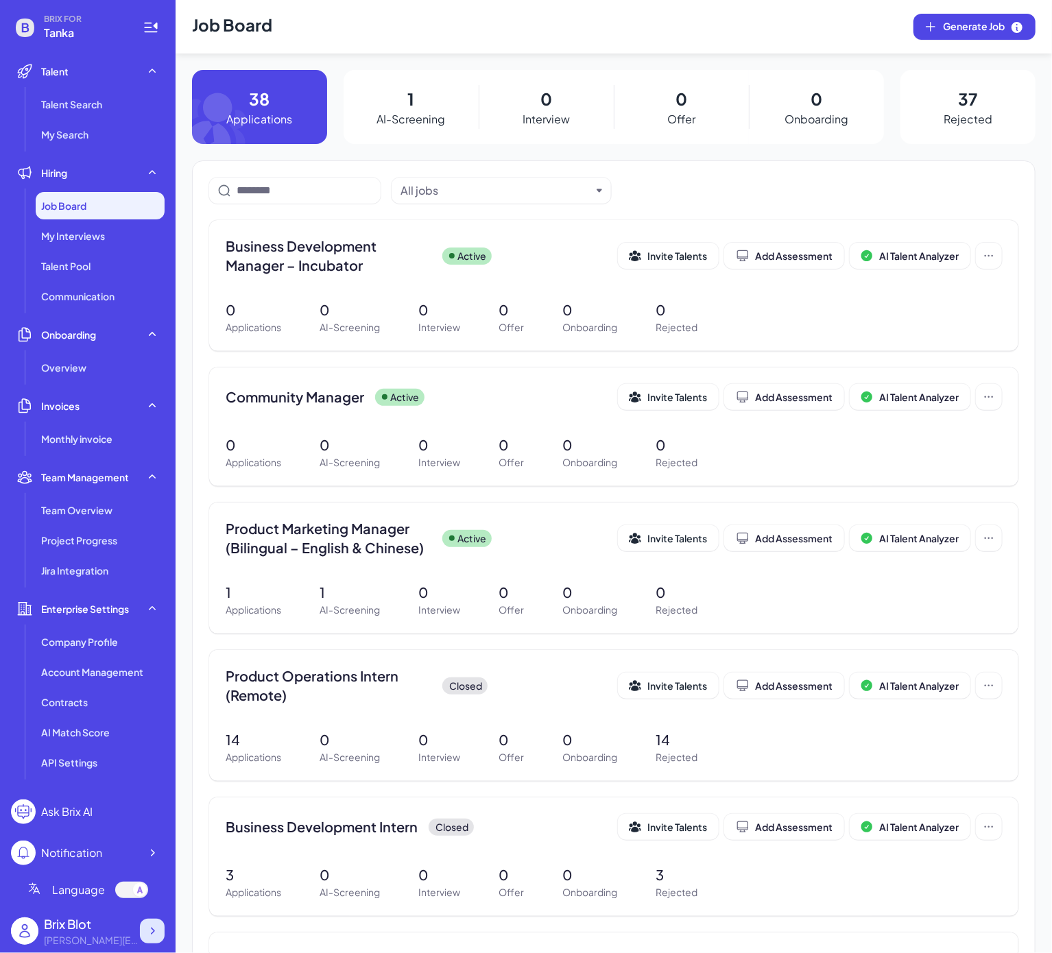
click at [150, 937] on icon at bounding box center [152, 931] width 14 height 14
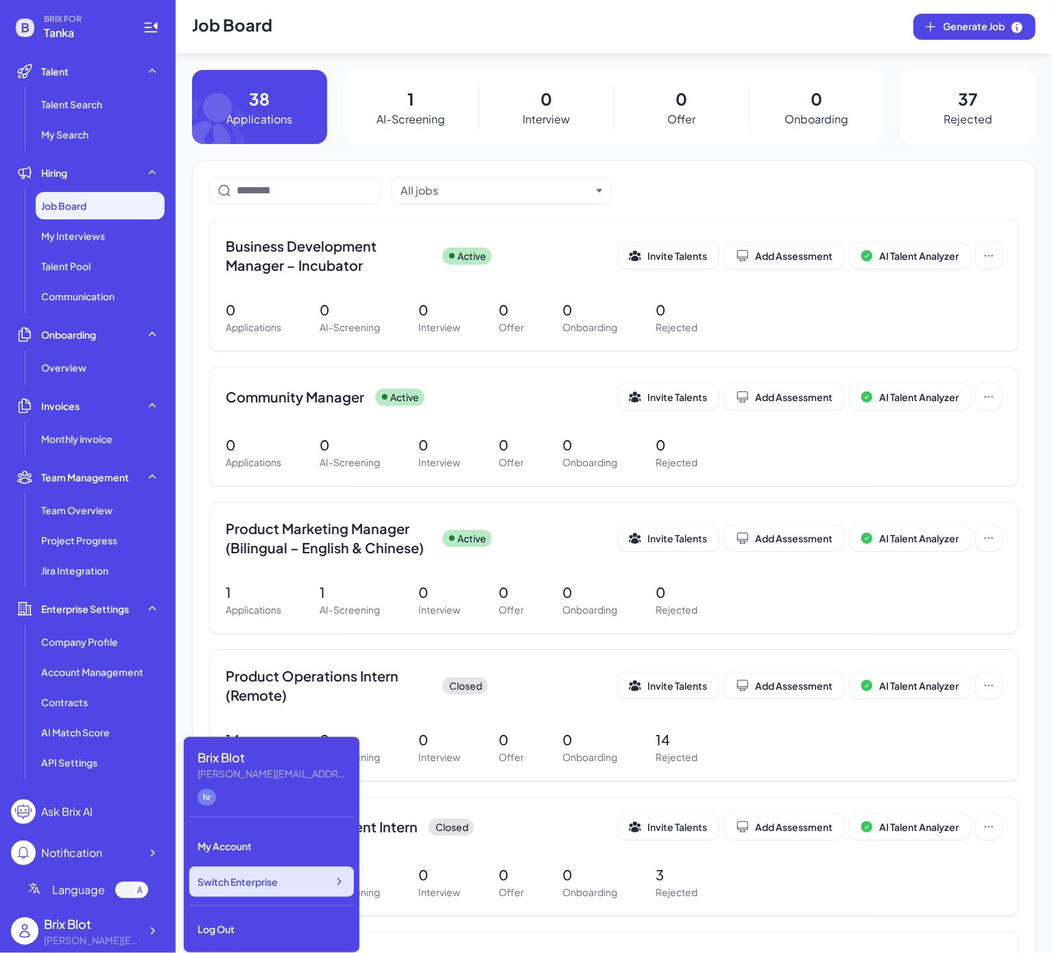
click at [328, 890] on div "Switch Enterprise" at bounding box center [271, 882] width 165 height 30
click at [474, 41] on header "Job Board Generate Job" at bounding box center [614, 26] width 876 height 53
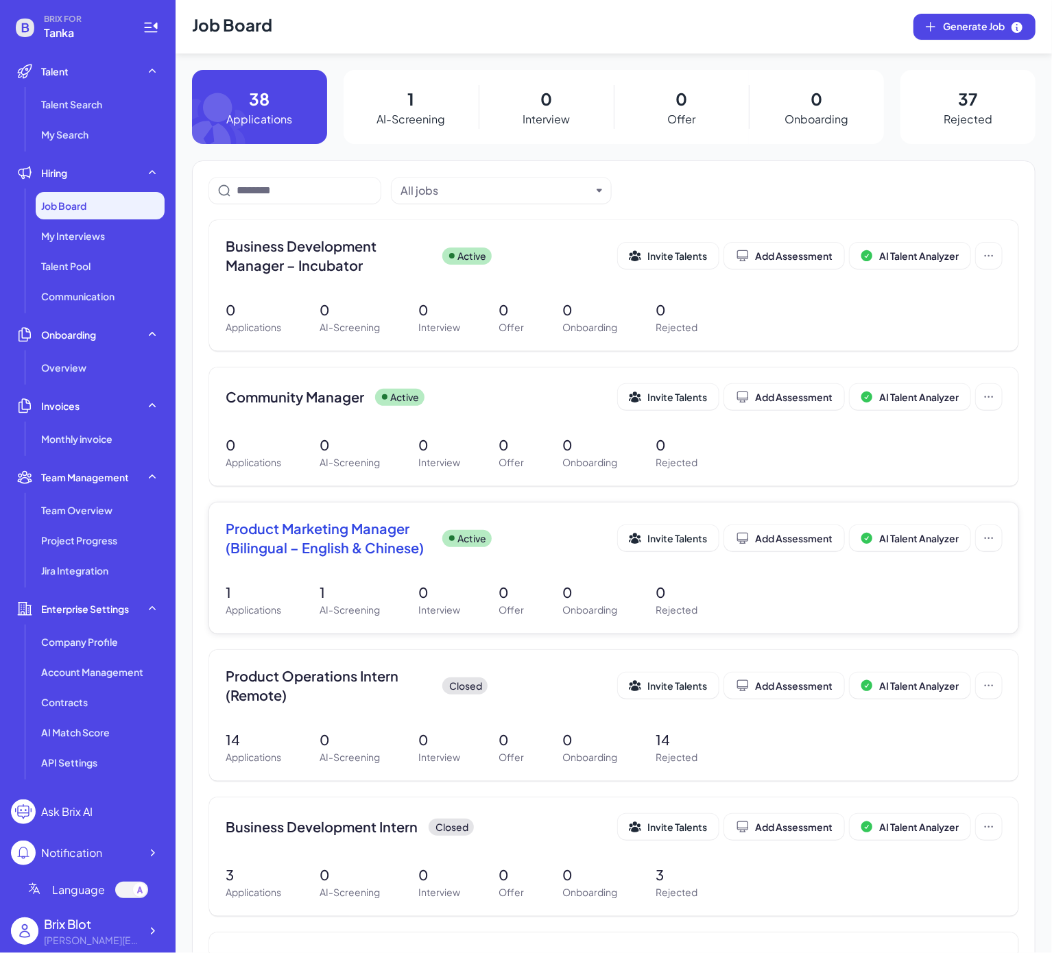
click at [335, 553] on span "Product Marketing Manager (Bilingual – English & Chinese)" at bounding box center [329, 538] width 206 height 38
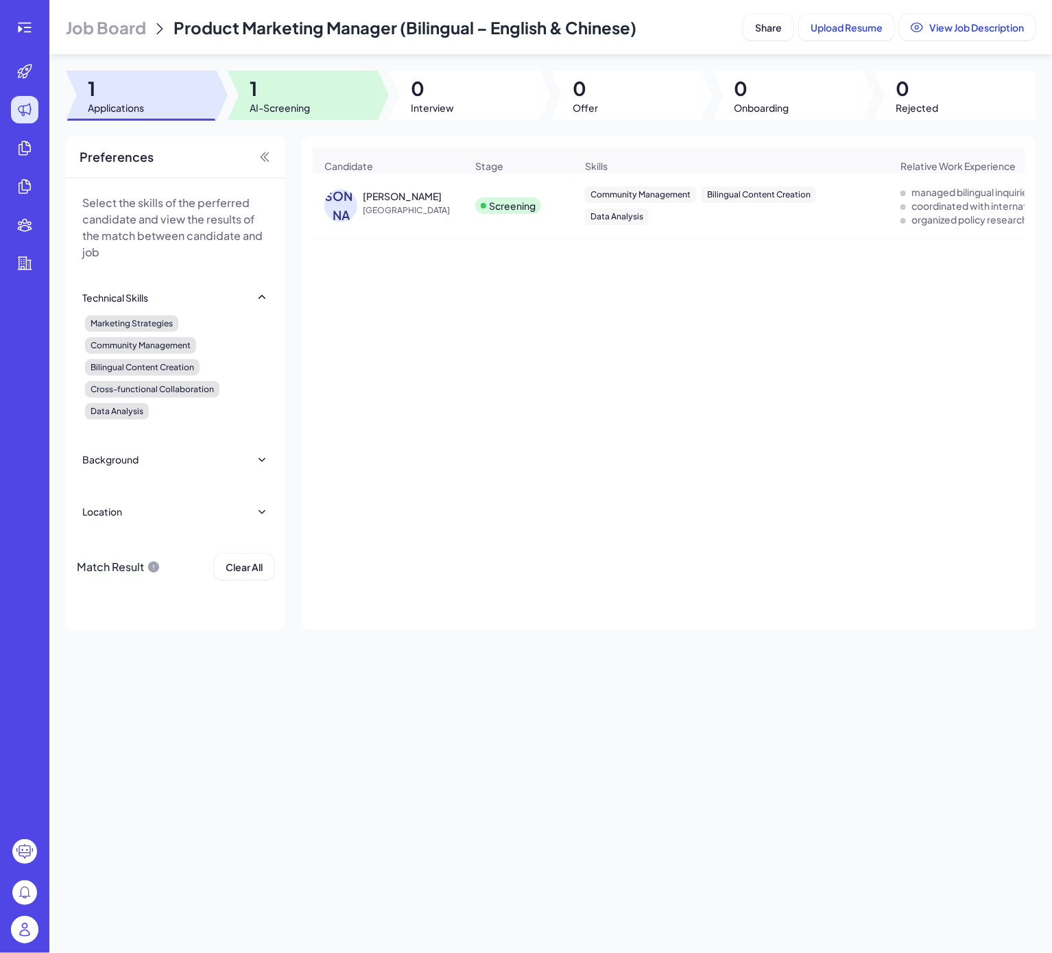
click at [291, 96] on span "1" at bounding box center [280, 88] width 60 height 25
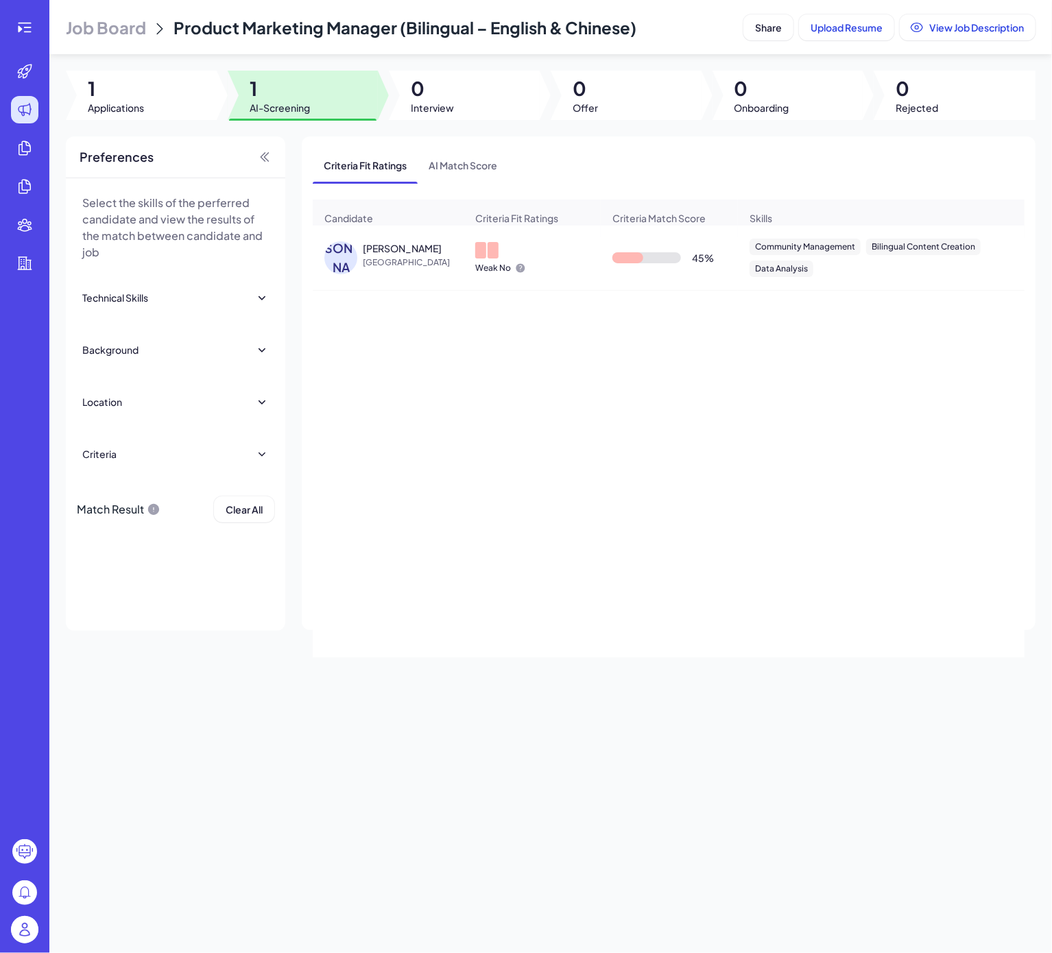
click at [362, 269] on div "[PERSON_NAME]" at bounding box center [343, 257] width 38 height 33
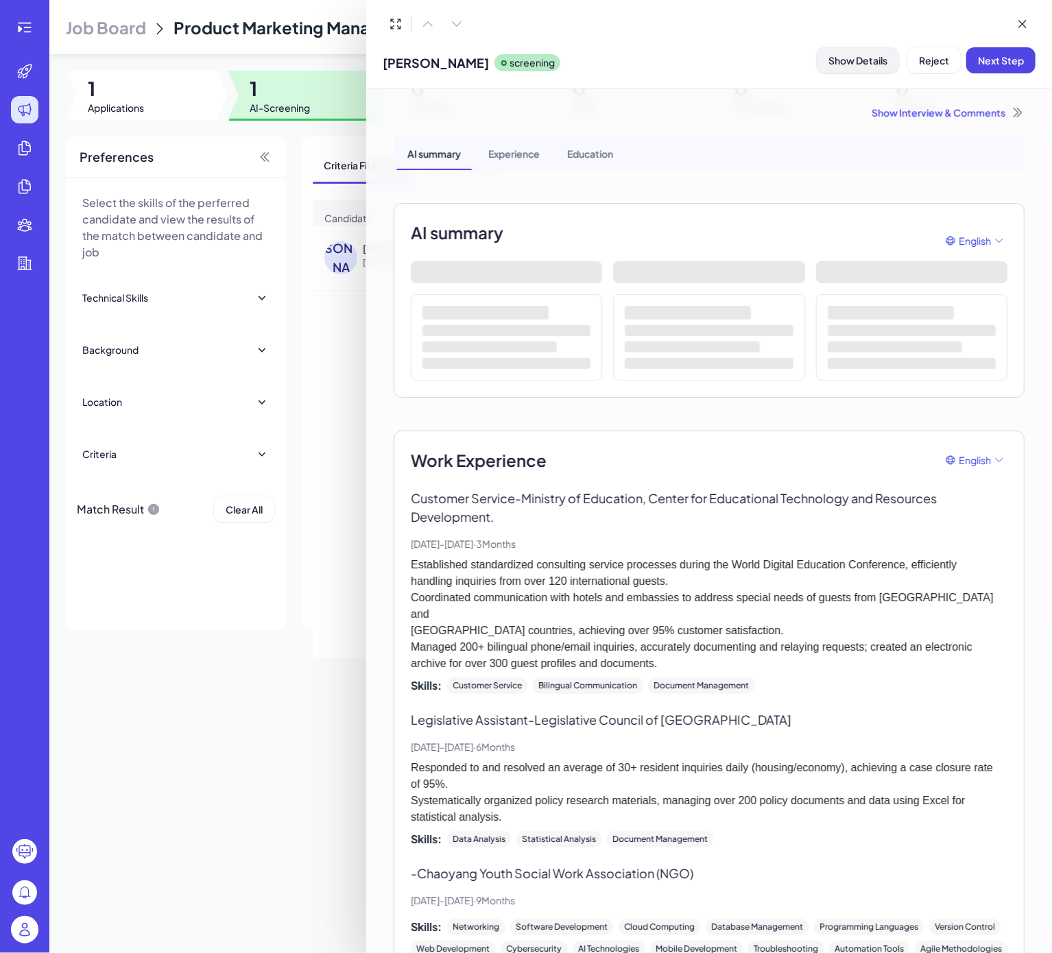
click at [852, 61] on span "Show Details" at bounding box center [857, 60] width 59 height 12
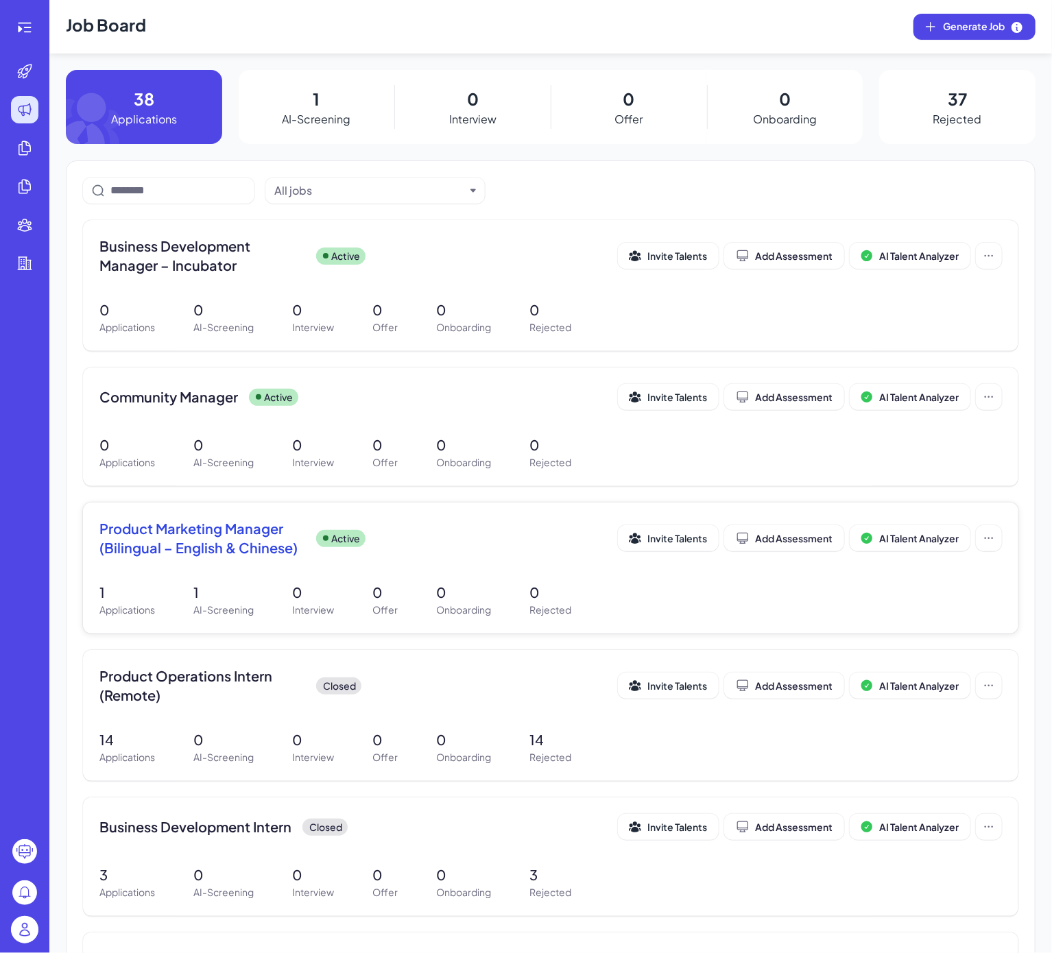
click at [220, 542] on span "Product Marketing Manager (Bilingual – English & Chinese)" at bounding box center [202, 538] width 206 height 38
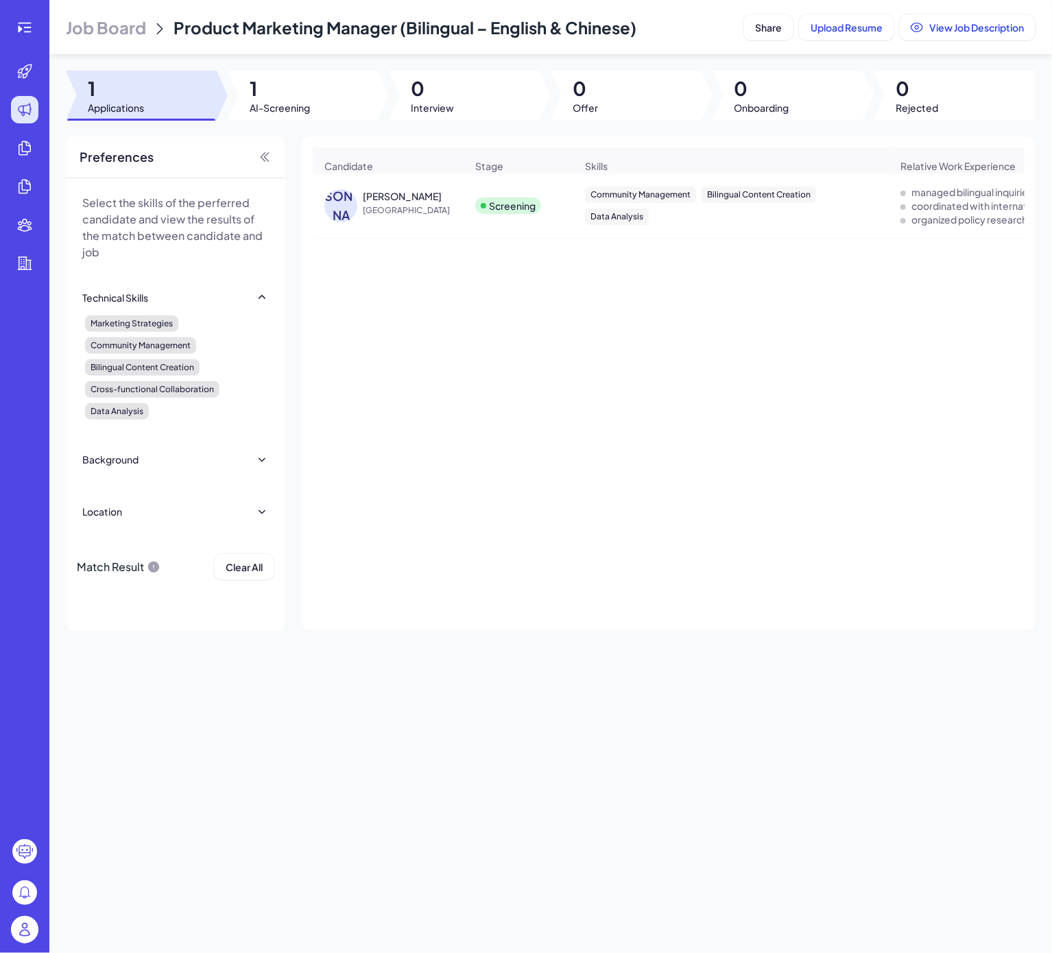
click at [407, 217] on span "[GEOGRAPHIC_DATA]" at bounding box center [414, 211] width 103 height 14
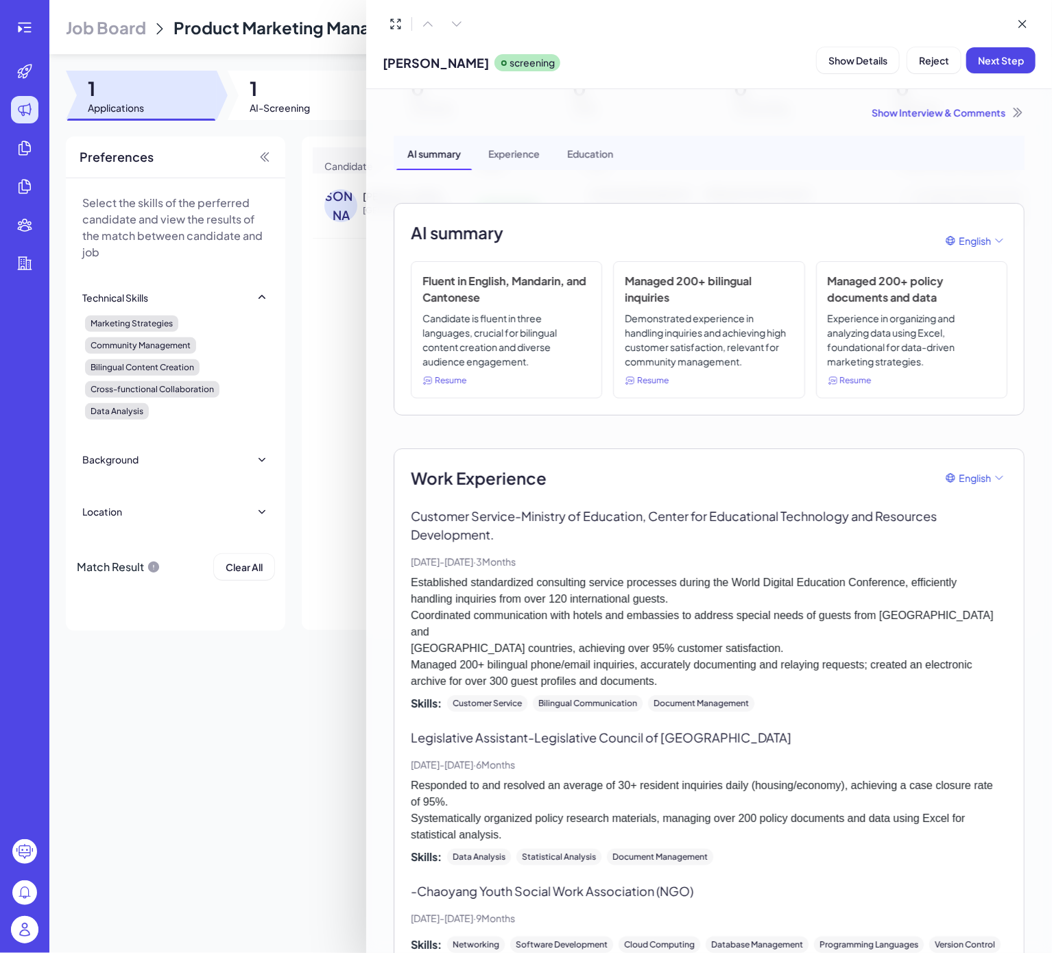
click at [23, 27] on div at bounding box center [526, 476] width 1052 height 953
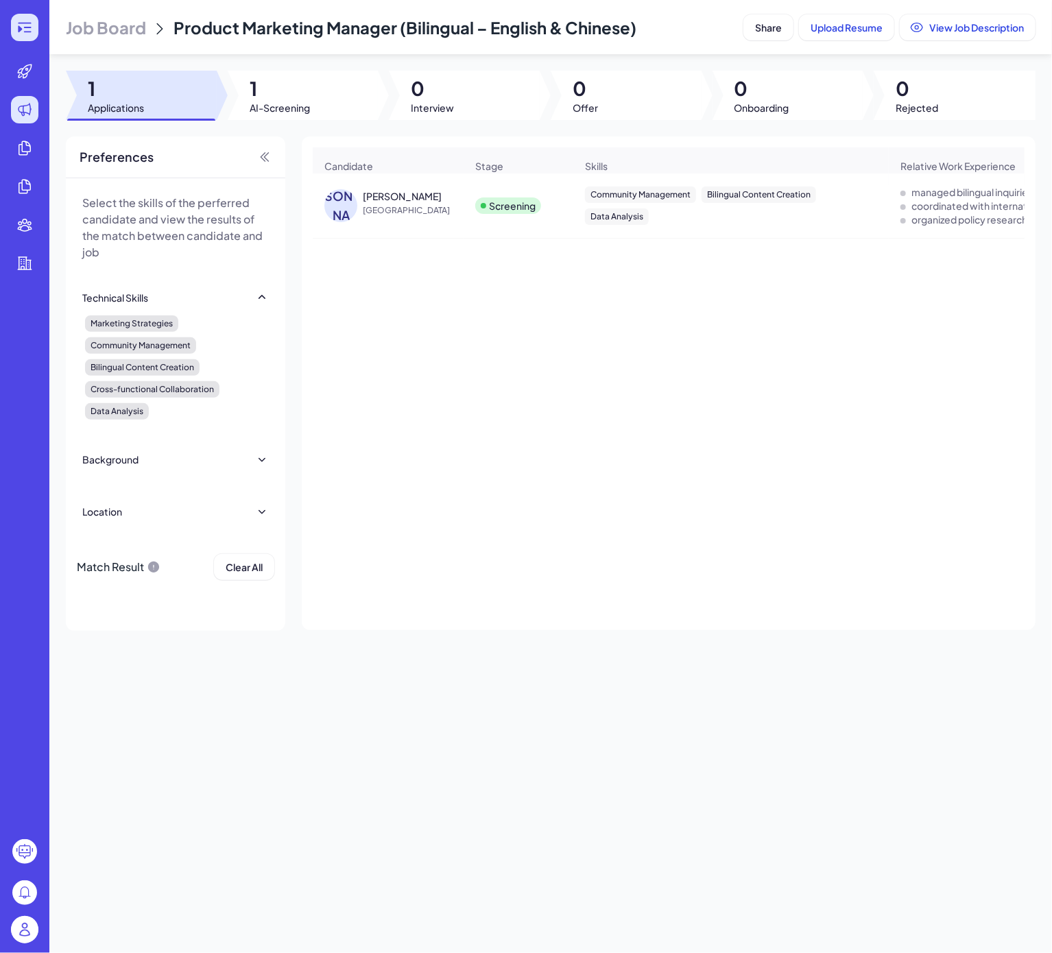
click at [36, 30] on div at bounding box center [24, 27] width 27 height 27
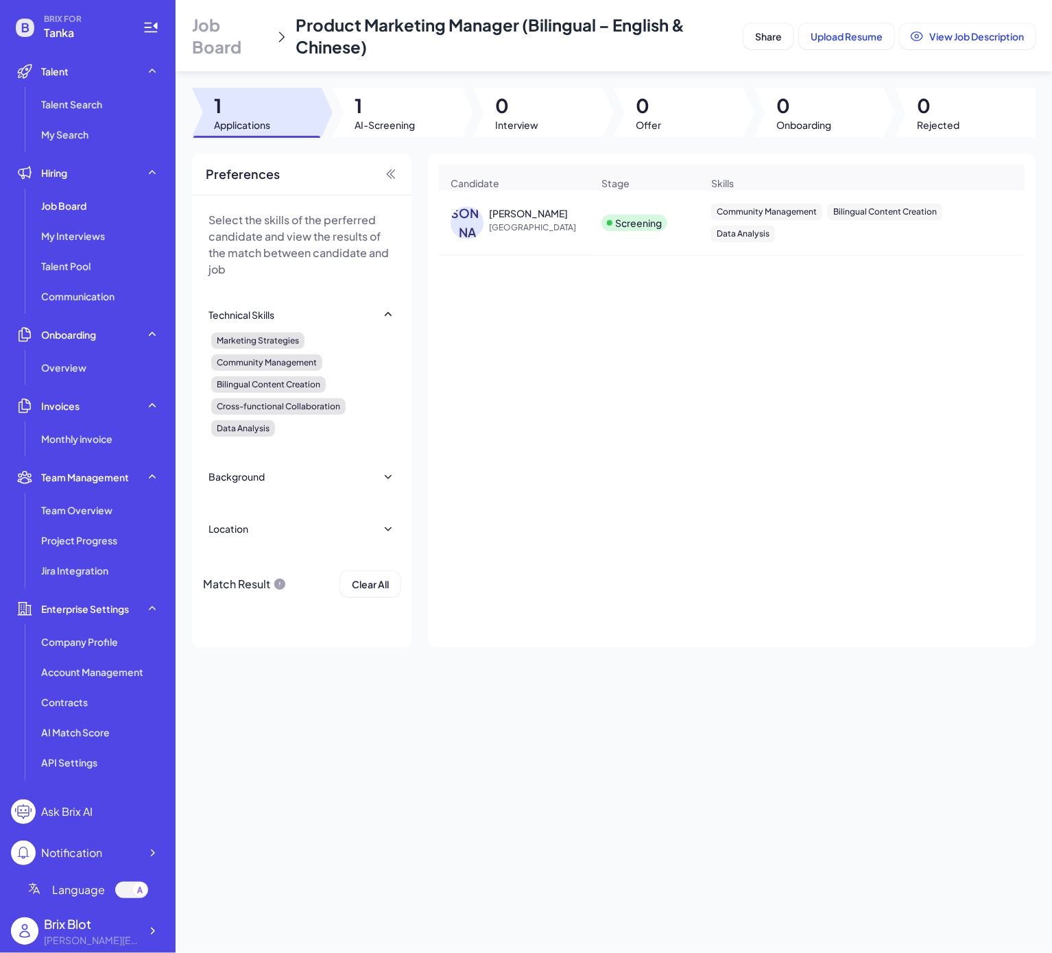
click at [531, 234] on span "[GEOGRAPHIC_DATA]" at bounding box center [540, 228] width 103 height 14
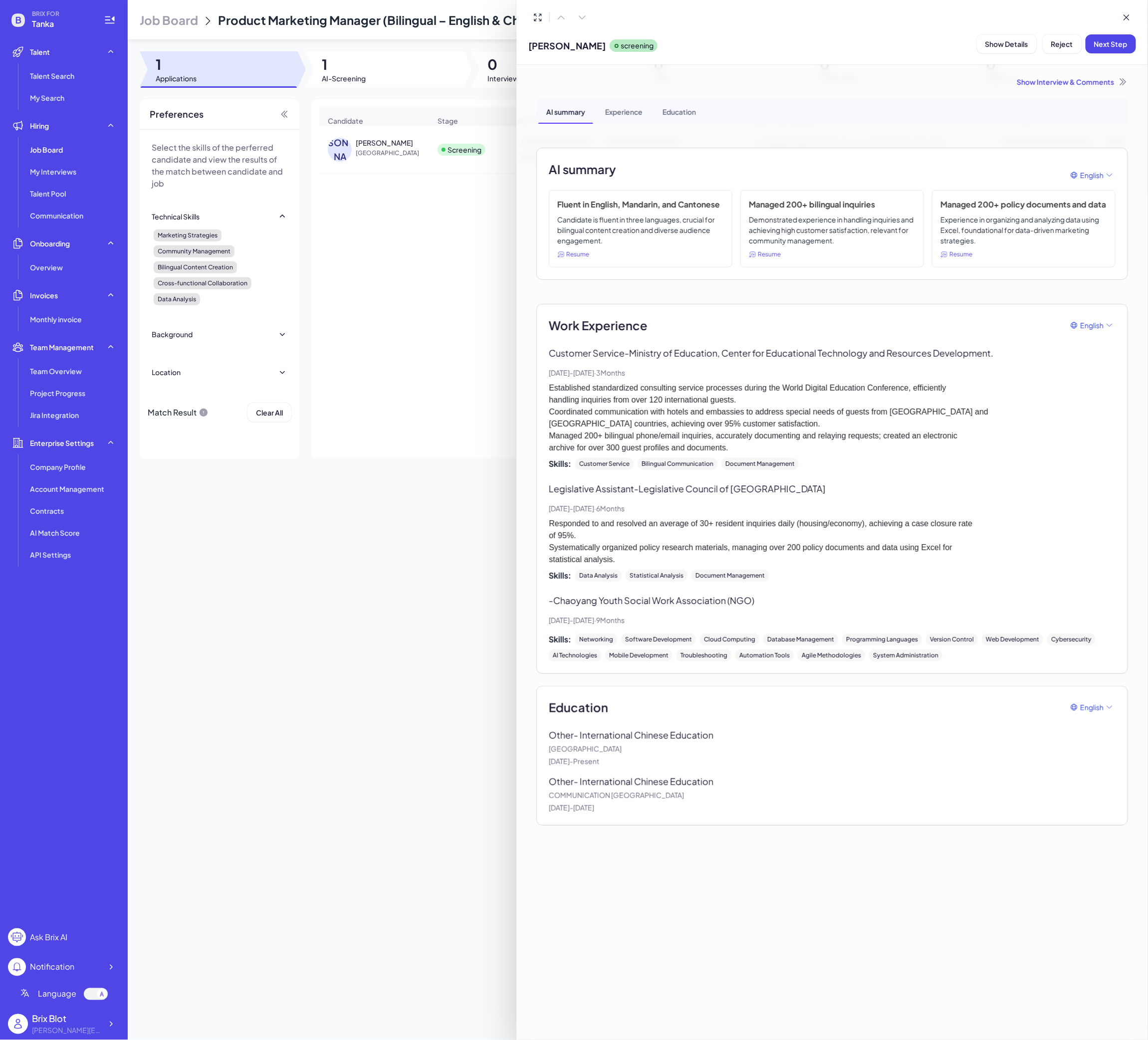
drag, startPoint x: 448, startPoint y: 788, endPoint x: 466, endPoint y: 791, distance: 18.2
click at [448, 693] on div at bounding box center [574, 520] width 1148 height 1040
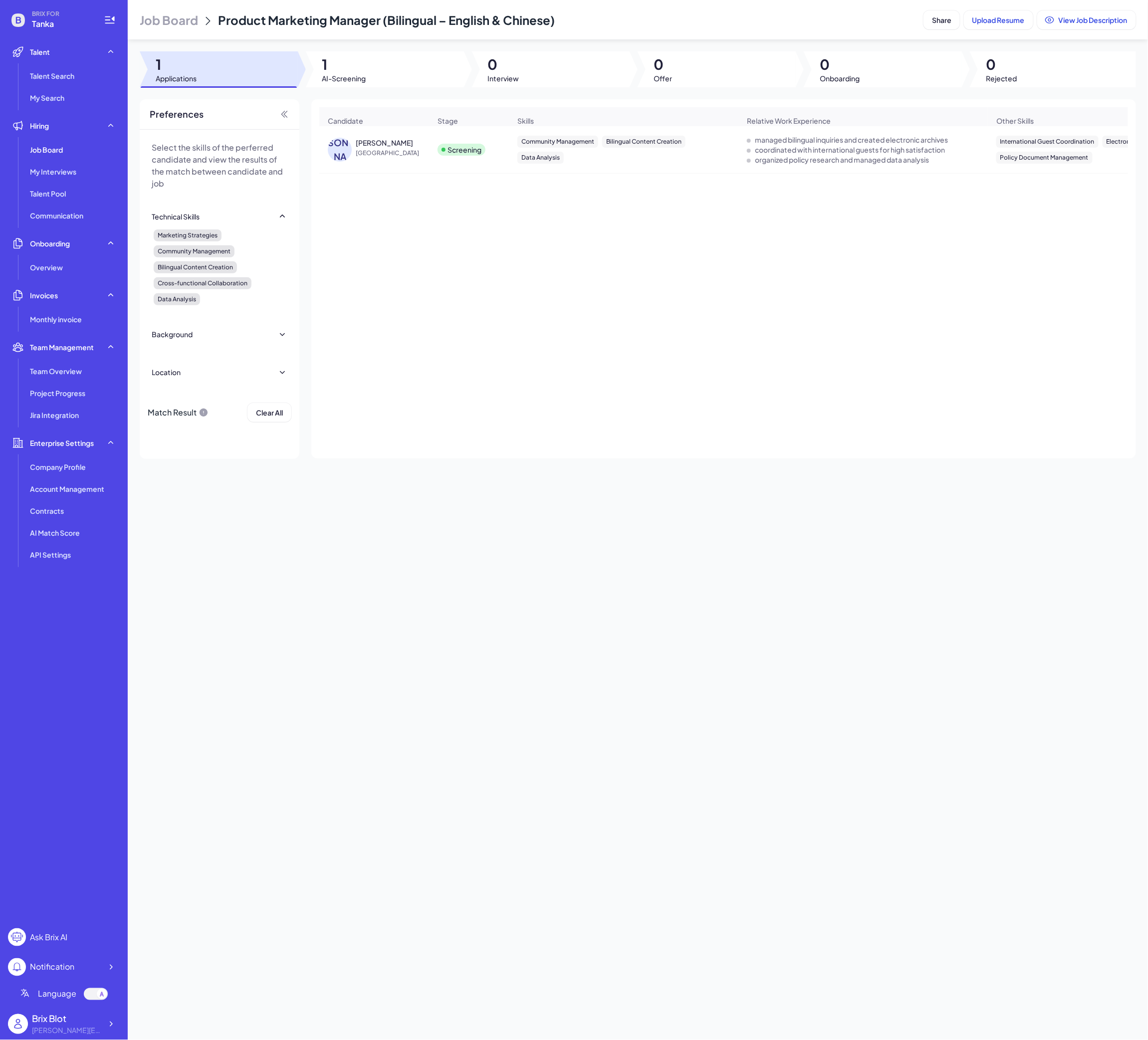
click at [305, 693] on div "Job Board Product Marketing Manager (Bilingual – English & Chinese) Share Uploa…" at bounding box center [638, 520] width 1021 height 1040
click at [110, 693] on icon at bounding box center [111, 1025] width 10 height 10
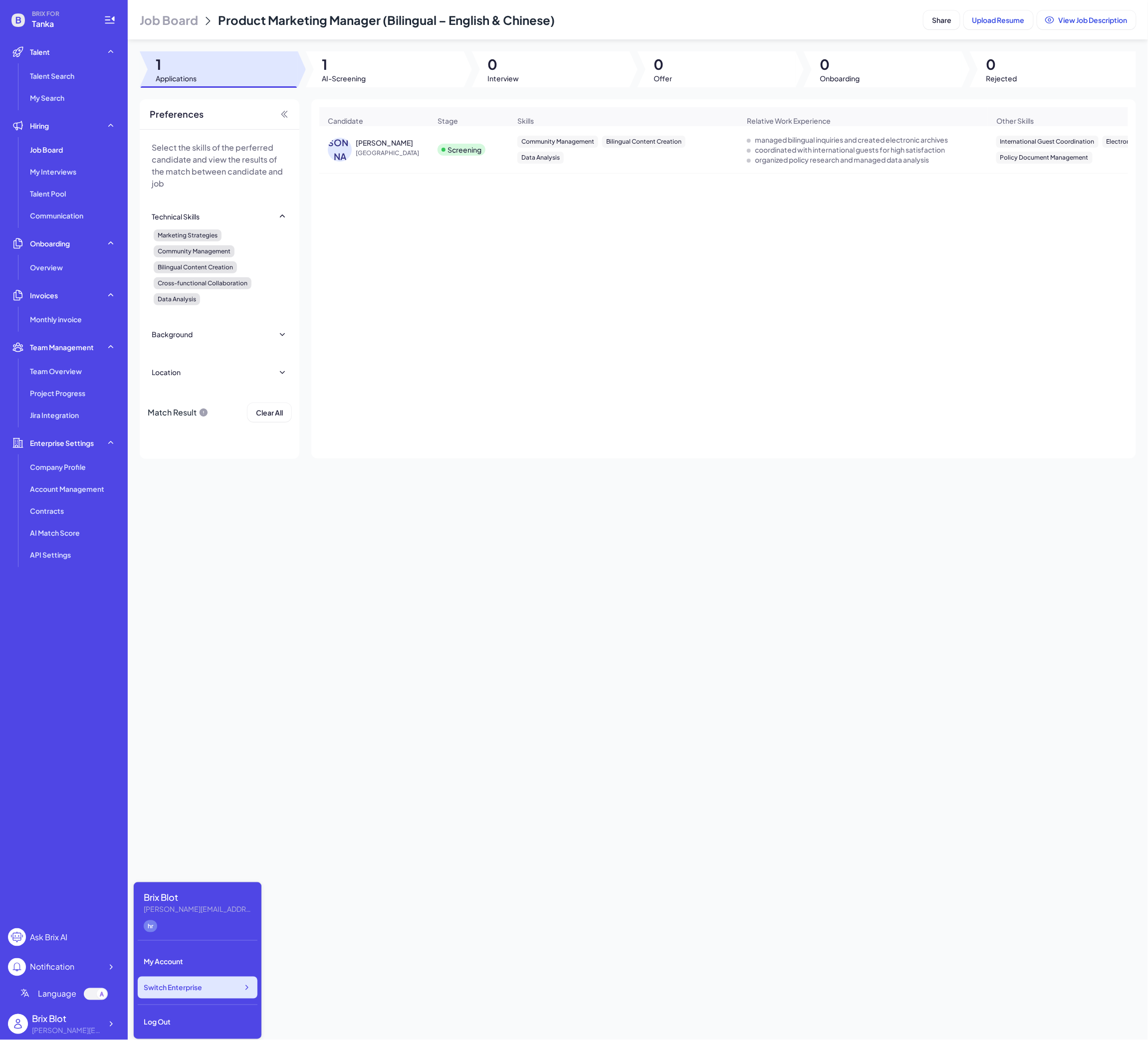
click at [199, 693] on span "Switch Enterprise" at bounding box center [173, 988] width 58 height 10
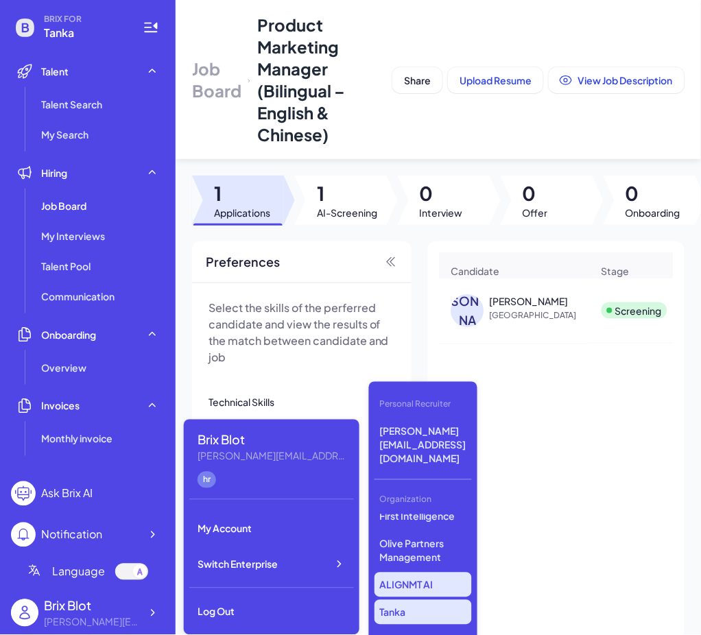
scroll to position [221, 0]
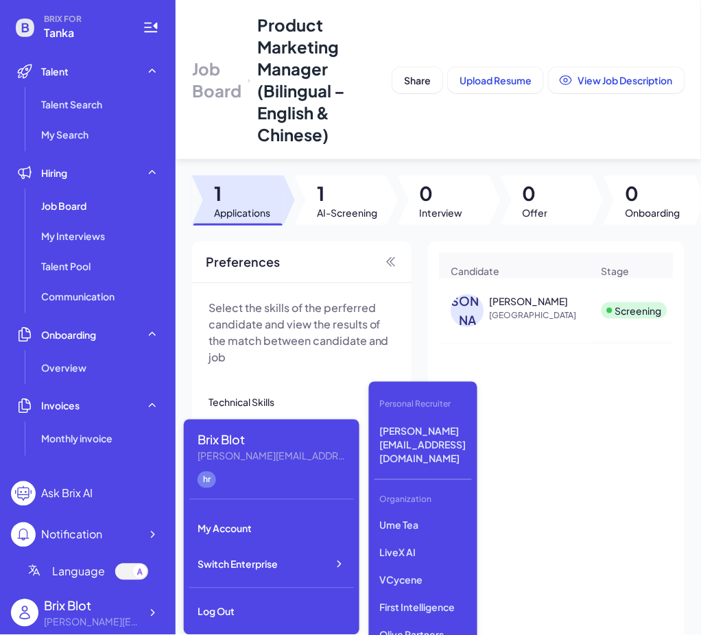
click at [575, 542] on div "[PERSON_NAME] Canada Screening Community Management Bilingual Content Creation …" at bounding box center [556, 494] width 234 height 432
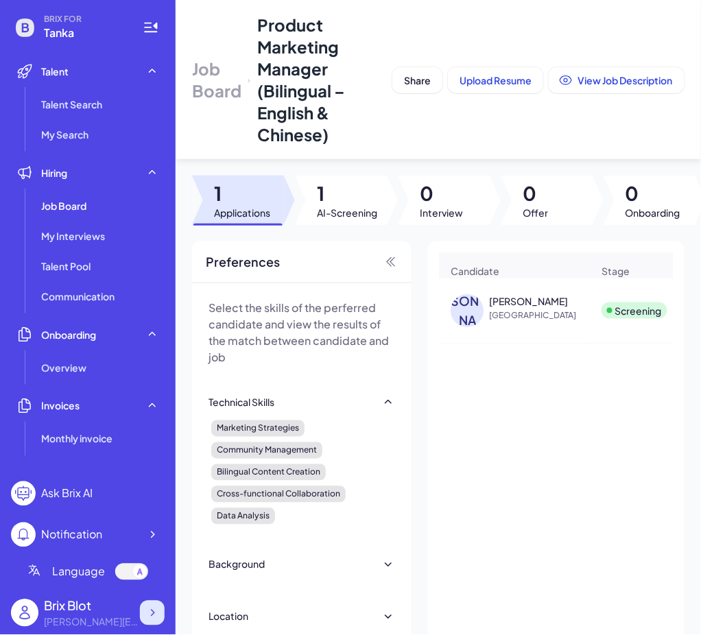
click at [154, 610] on icon at bounding box center [152, 613] width 14 height 14
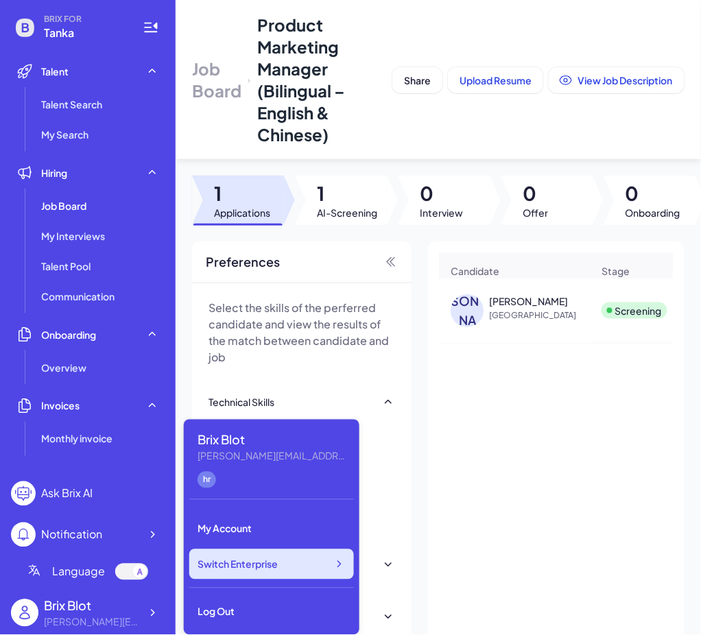
click at [297, 557] on div "Switch Enterprise" at bounding box center [271, 564] width 165 height 30
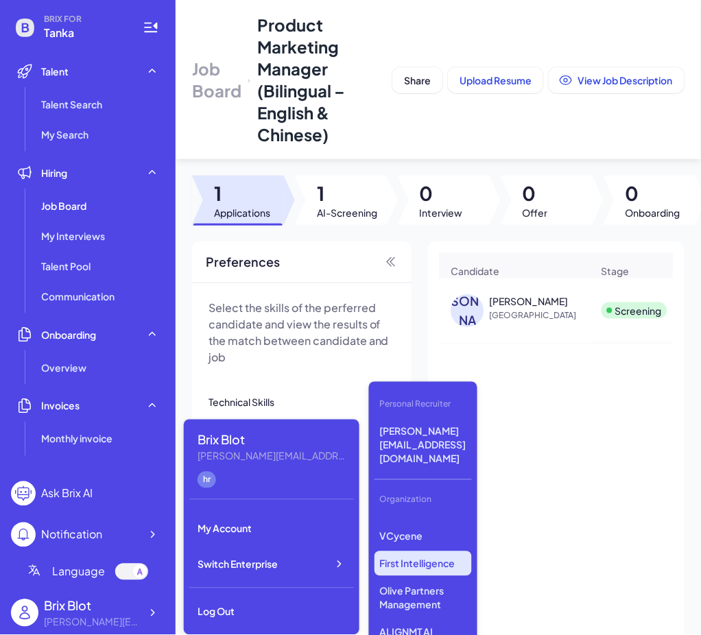
scroll to position [221, 0]
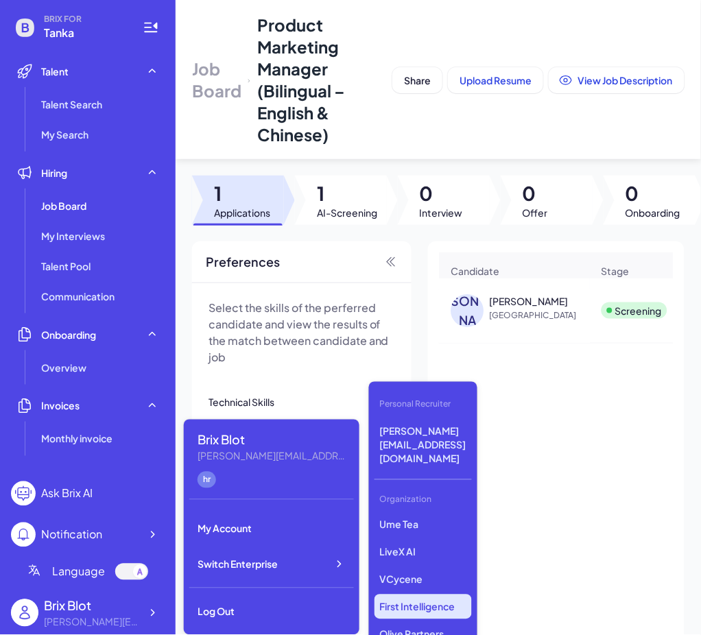
click at [448, 594] on p "First Intelligence" at bounding box center [422, 606] width 97 height 25
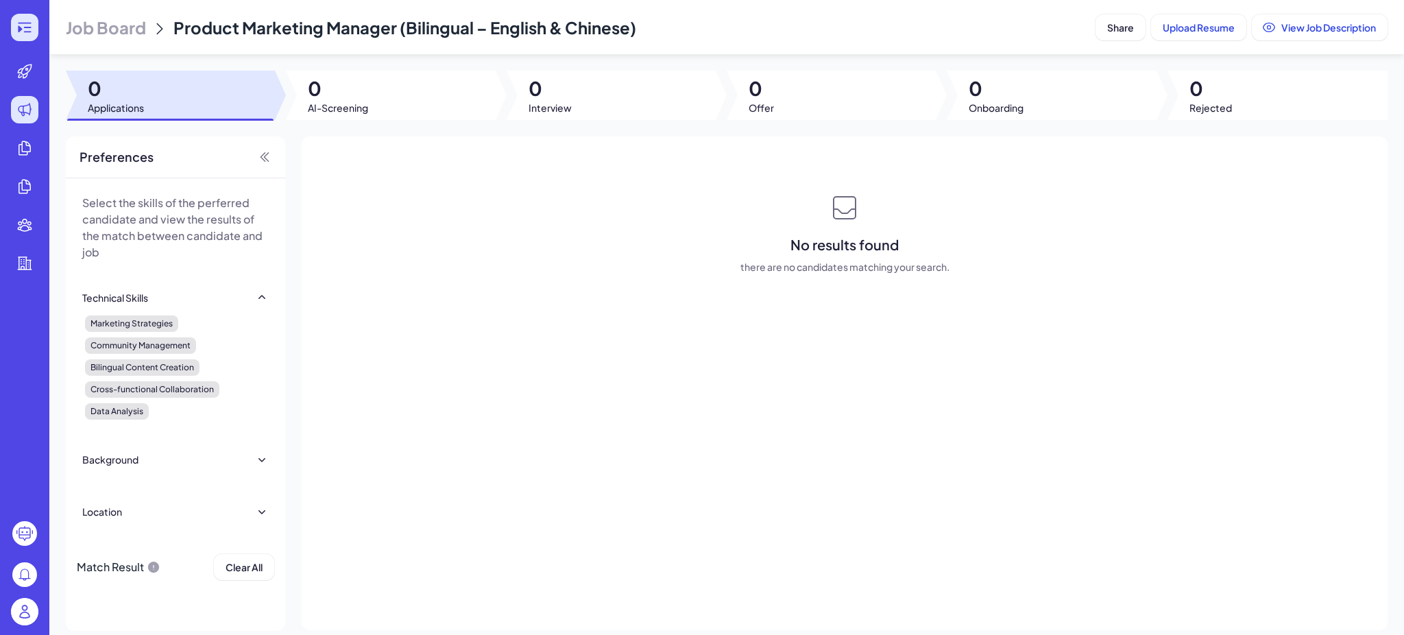
click at [25, 14] on div at bounding box center [24, 27] width 27 height 27
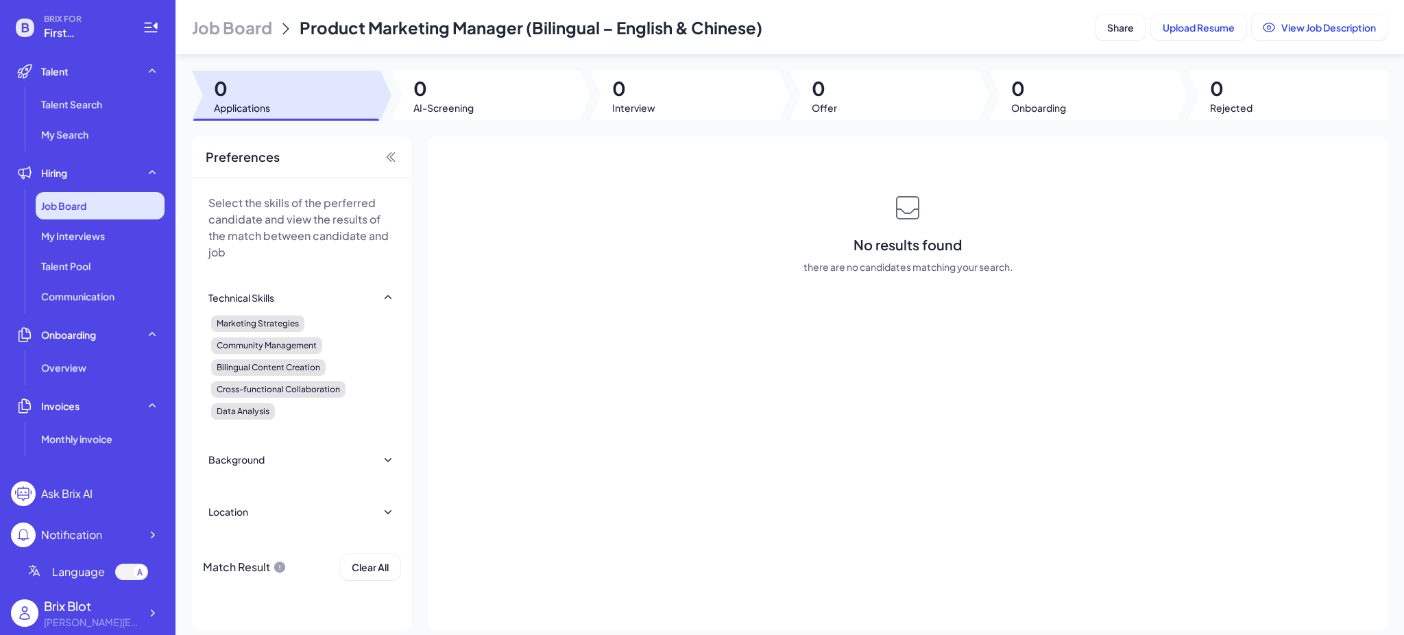
click at [95, 207] on div "Job Board" at bounding box center [100, 205] width 129 height 27
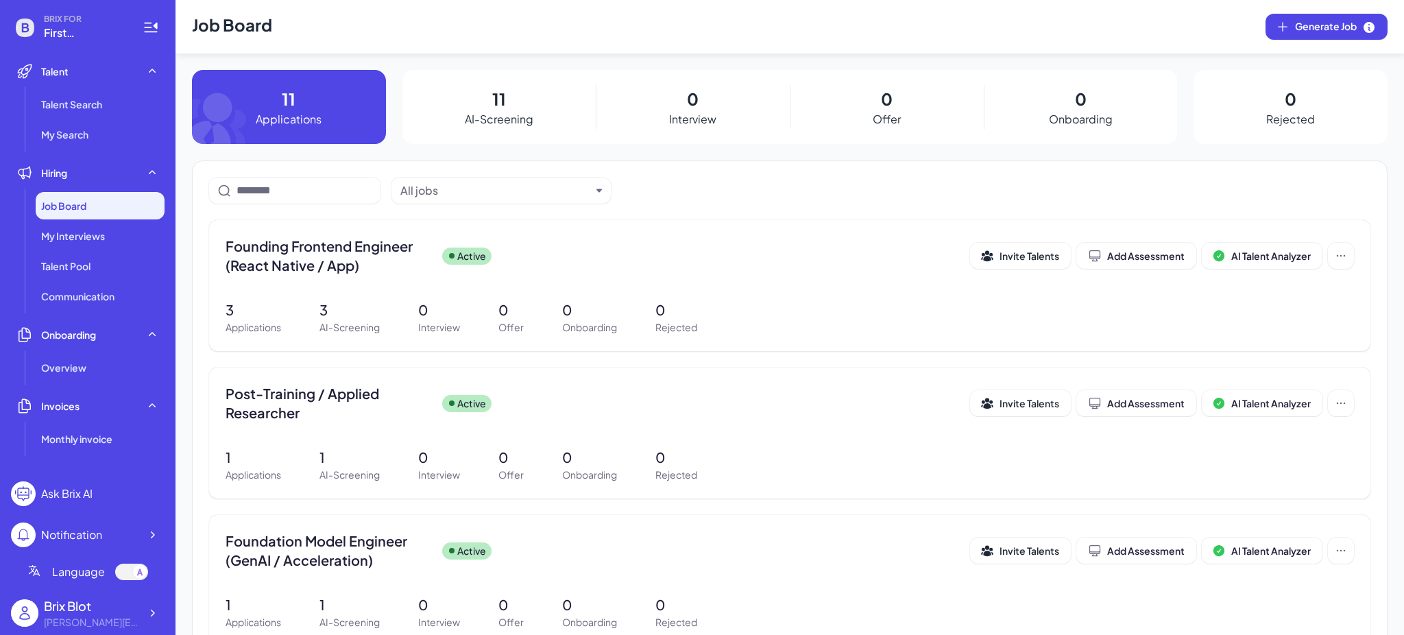
scroll to position [274, 0]
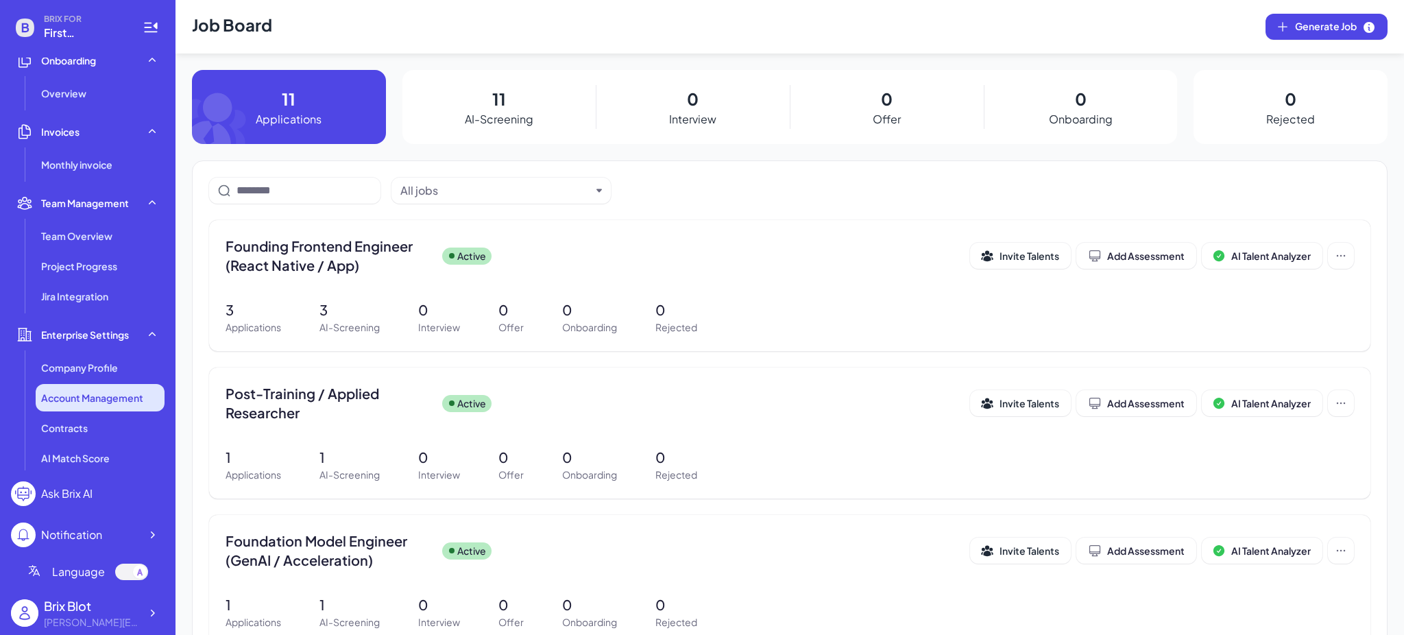
click at [95, 395] on span "Account Management" at bounding box center [92, 398] width 102 height 14
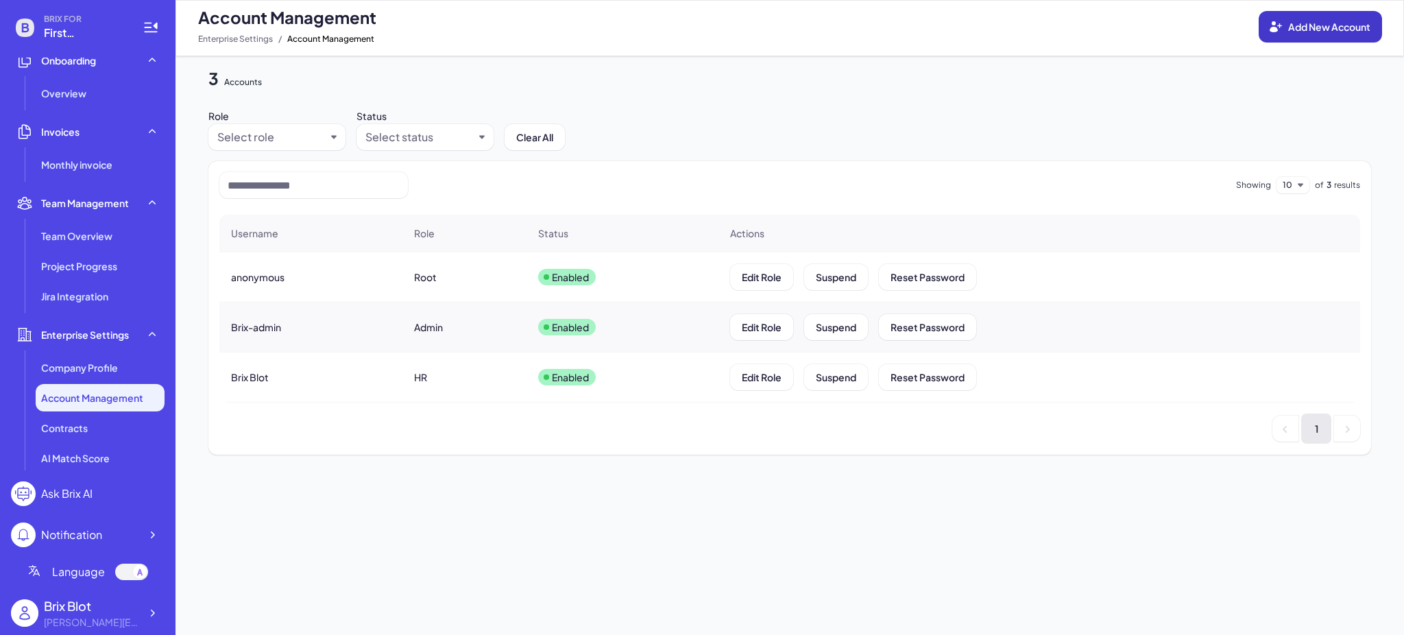
click at [1305, 23] on span "Add New Account" at bounding box center [1329, 27] width 82 height 12
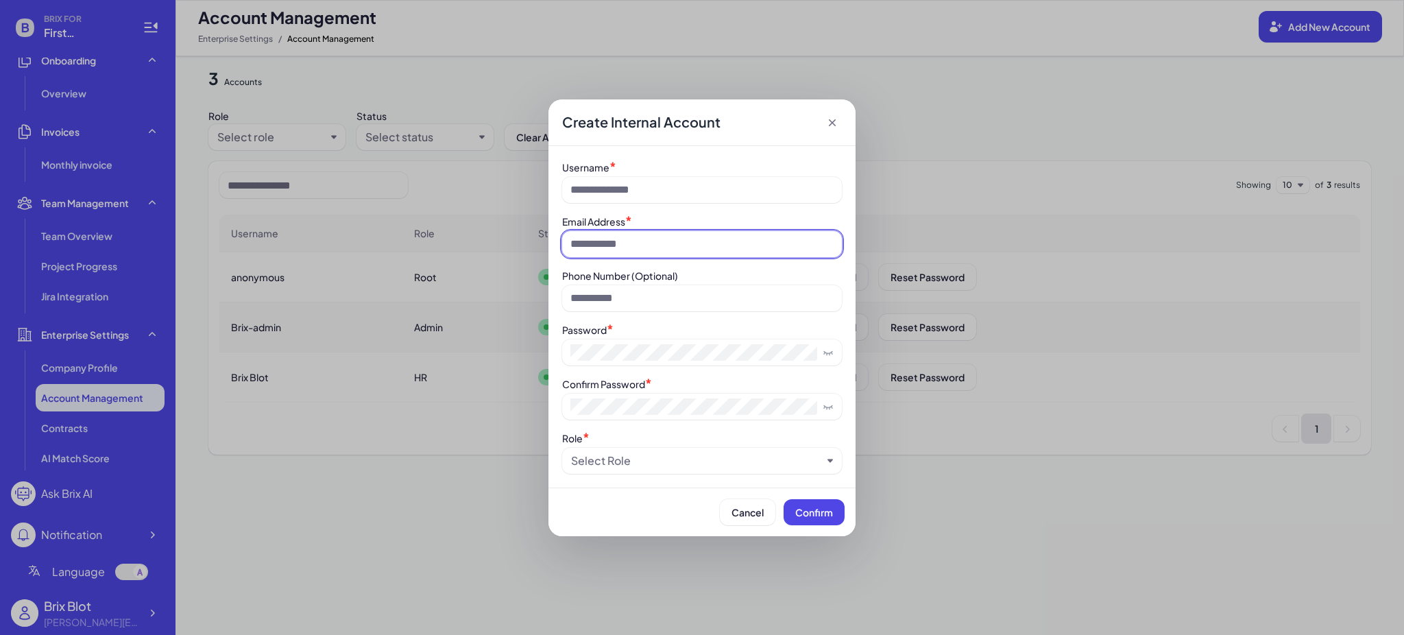
drag, startPoint x: 687, startPoint y: 248, endPoint x: 697, endPoint y: 239, distance: 13.6
click at [687, 247] on input at bounding box center [702, 244] width 280 height 26
type input "**********"
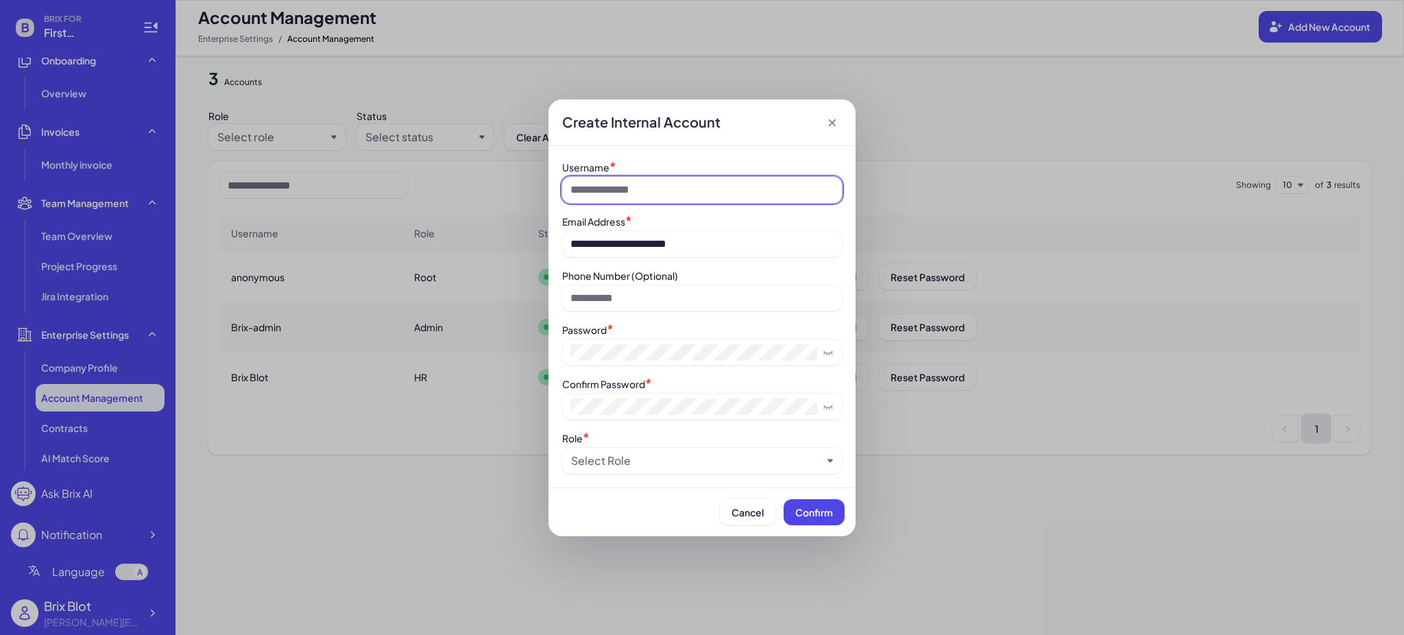
click at [654, 193] on input at bounding box center [702, 190] width 280 height 26
click at [684, 341] on span at bounding box center [702, 352] width 280 height 26
click at [655, 460] on div "Select Role" at bounding box center [696, 460] width 251 height 16
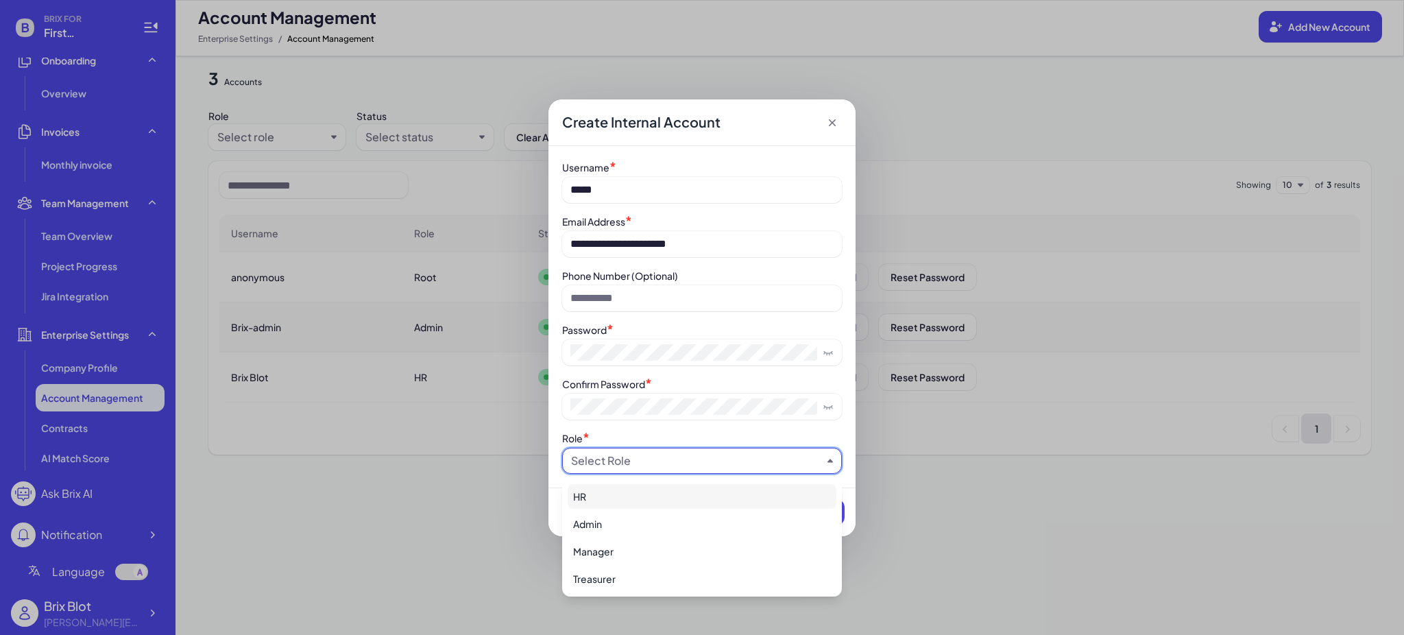
click at [618, 500] on div "HR" at bounding box center [702, 496] width 269 height 25
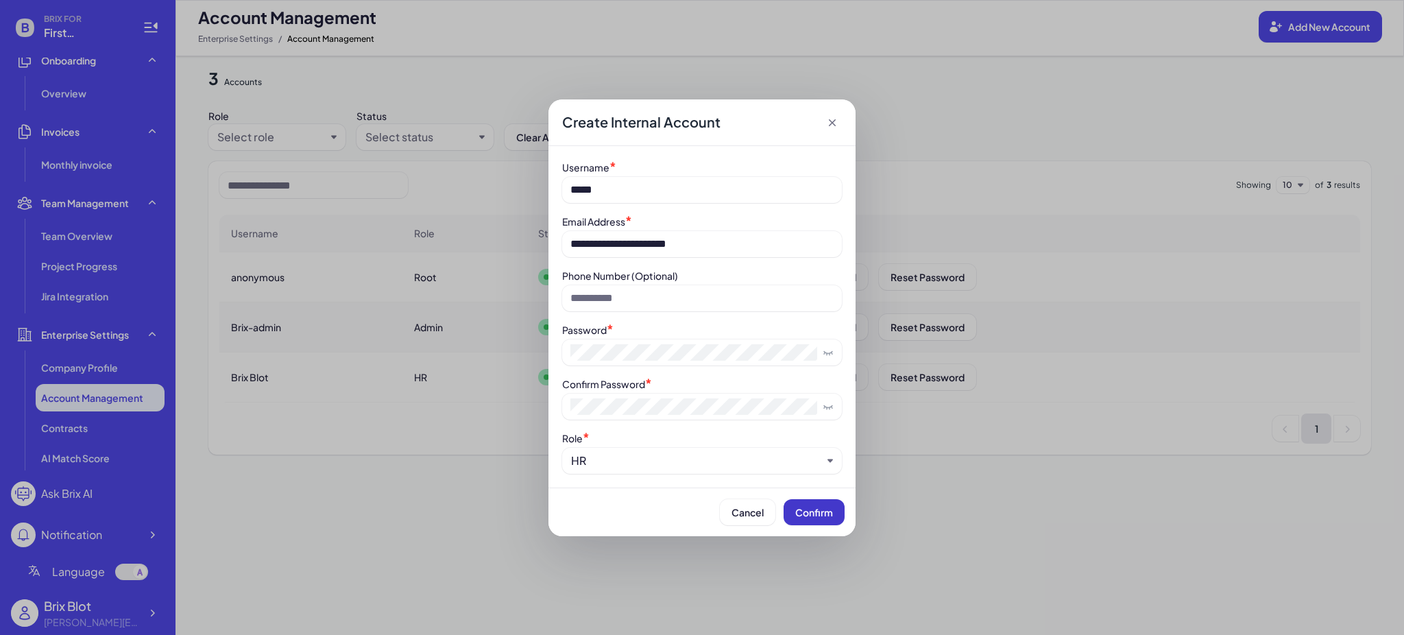
click at [818, 516] on span "Confirm" at bounding box center [814, 512] width 38 height 12
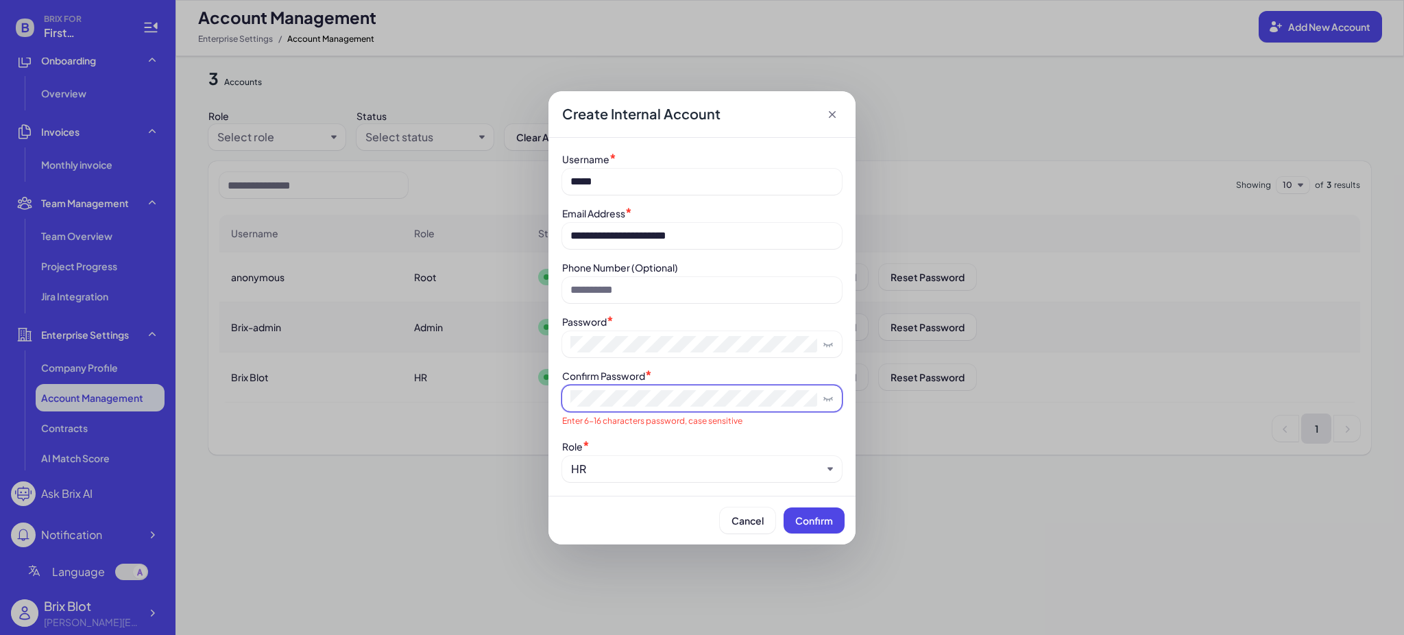
click at [546, 398] on div "**********" at bounding box center [702, 317] width 1404 height 635
click at [539, 343] on div "**********" at bounding box center [702, 317] width 1404 height 635
click at [788, 519] on button "Confirm" at bounding box center [814, 520] width 61 height 26
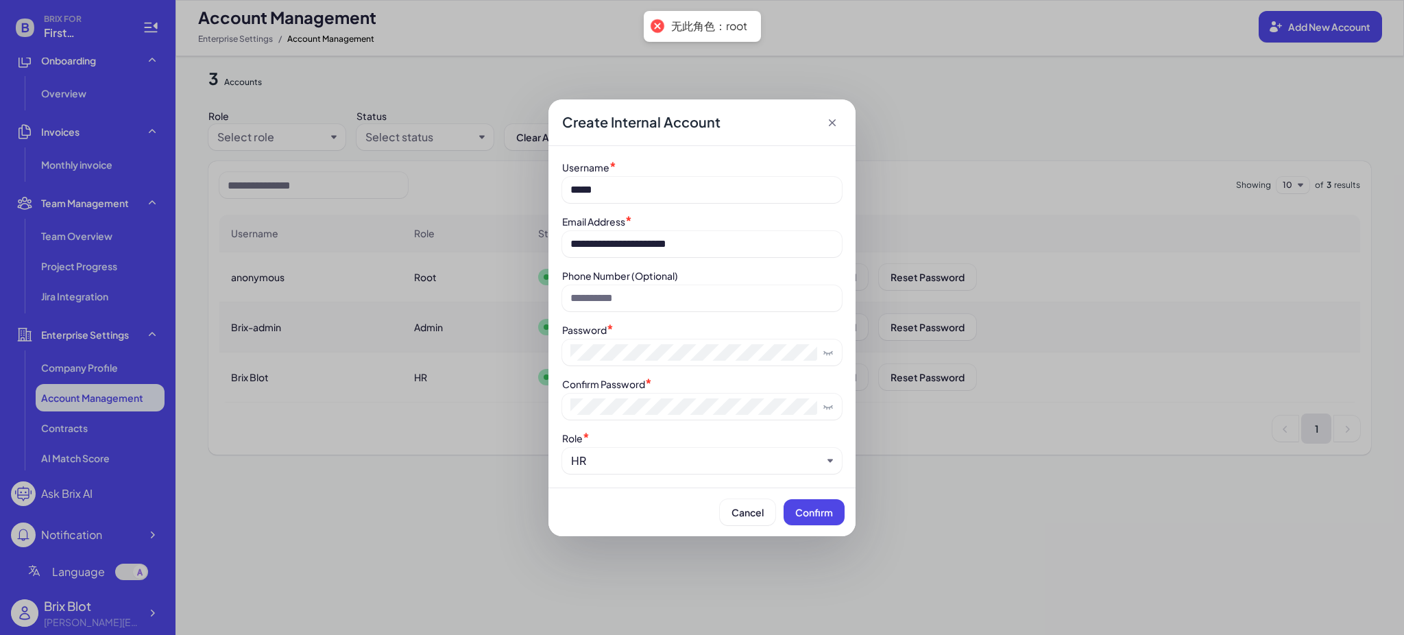
click at [631, 463] on div "HR" at bounding box center [696, 460] width 251 height 16
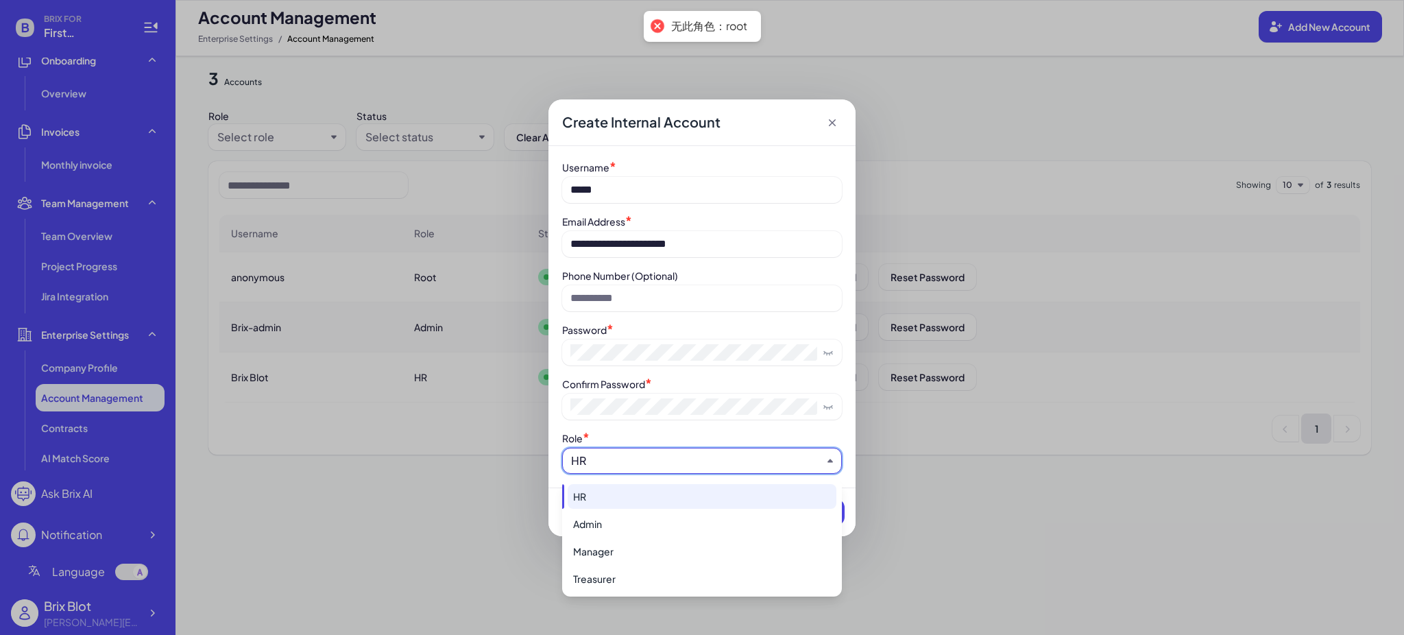
click at [606, 499] on div "HR" at bounding box center [702, 496] width 269 height 25
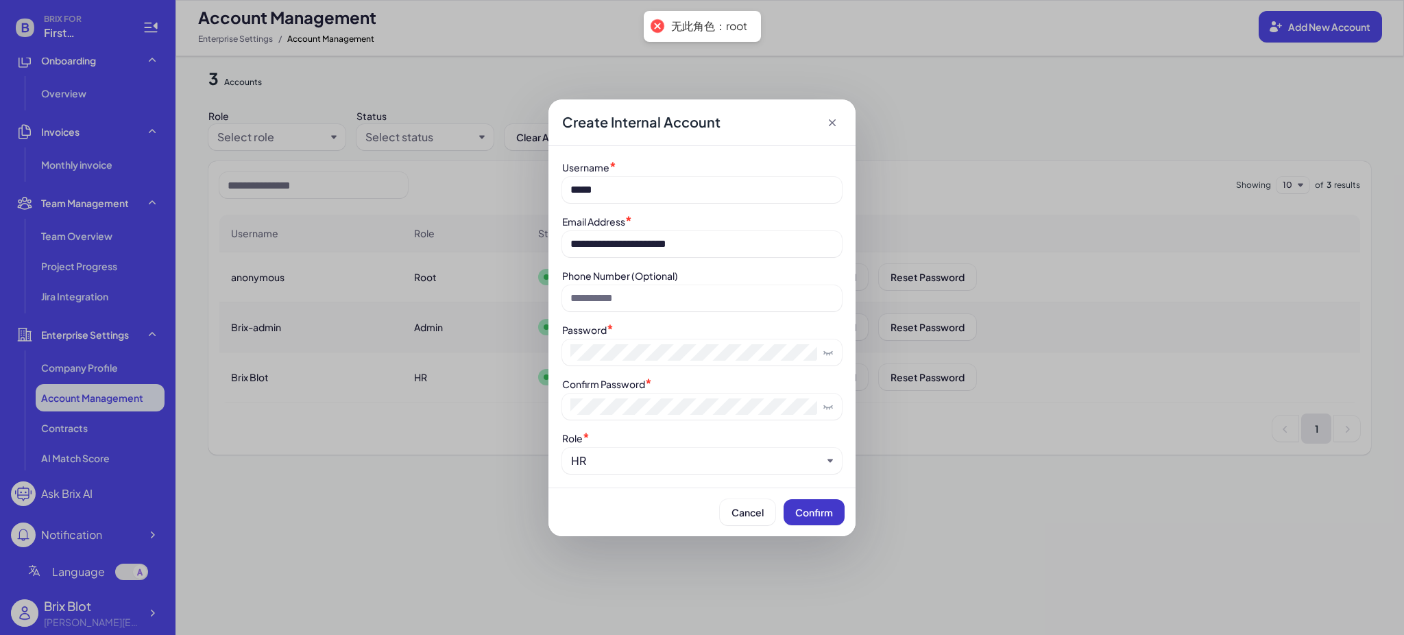
click at [820, 508] on span "Confirm" at bounding box center [814, 512] width 38 height 12
click at [640, 464] on div "HR" at bounding box center [696, 460] width 251 height 16
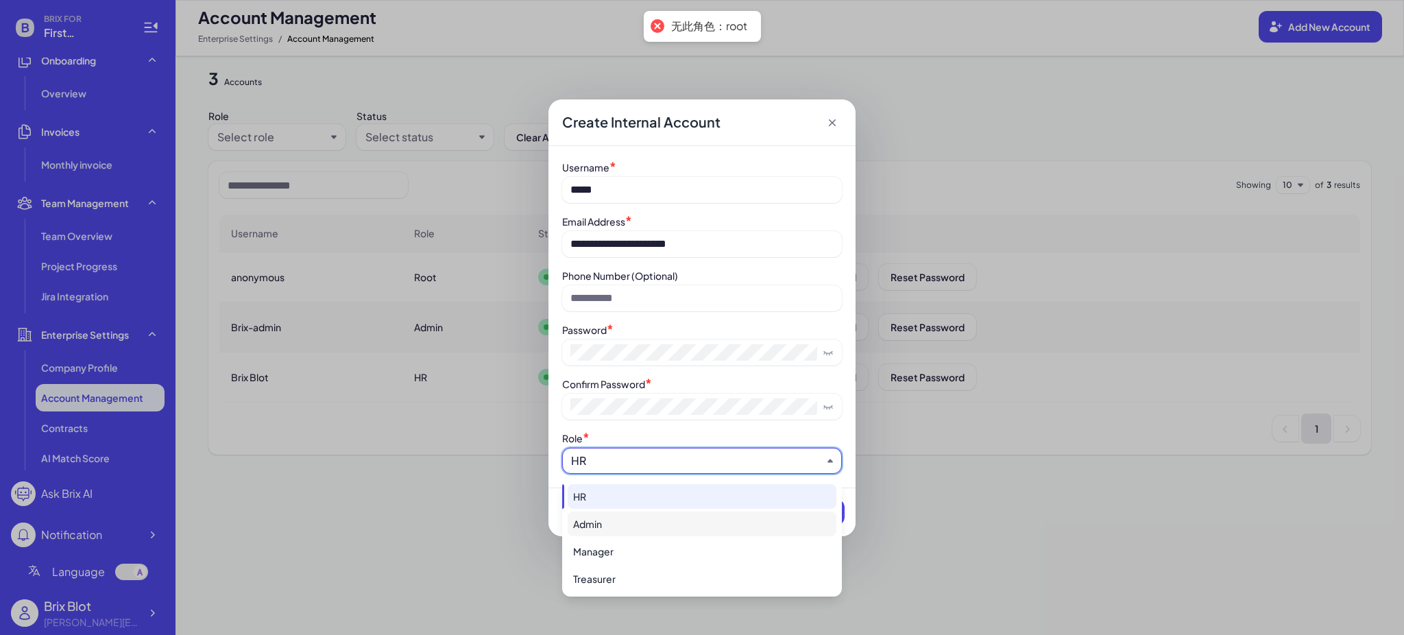
click at [618, 515] on div "Admin" at bounding box center [702, 523] width 269 height 25
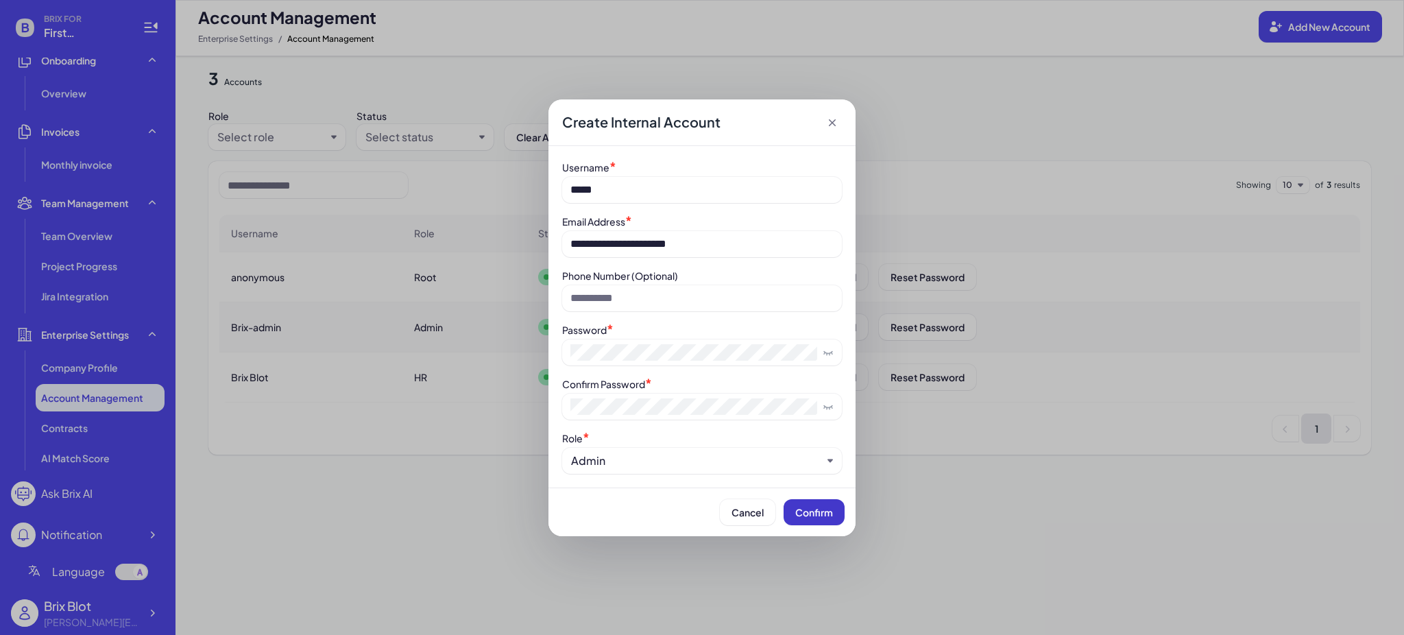
click at [821, 517] on span "Confirm" at bounding box center [814, 512] width 38 height 12
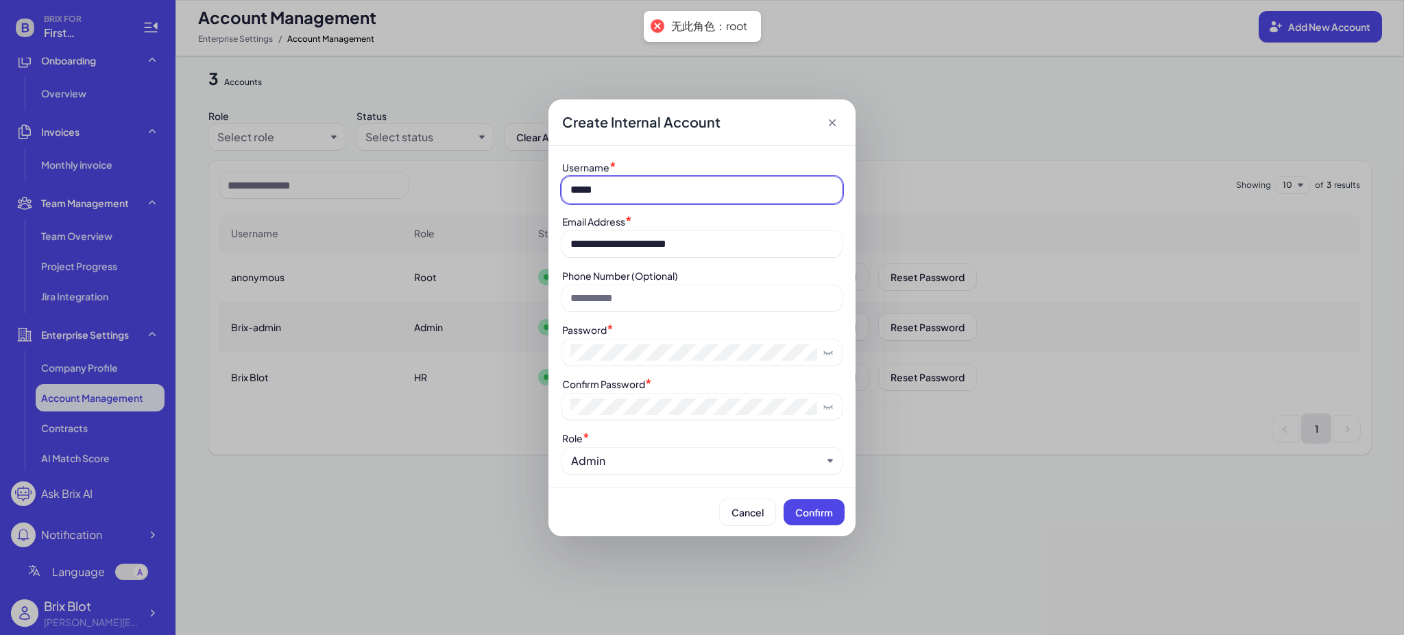
click at [639, 179] on input "*****" at bounding box center [702, 190] width 280 height 26
type input "*******"
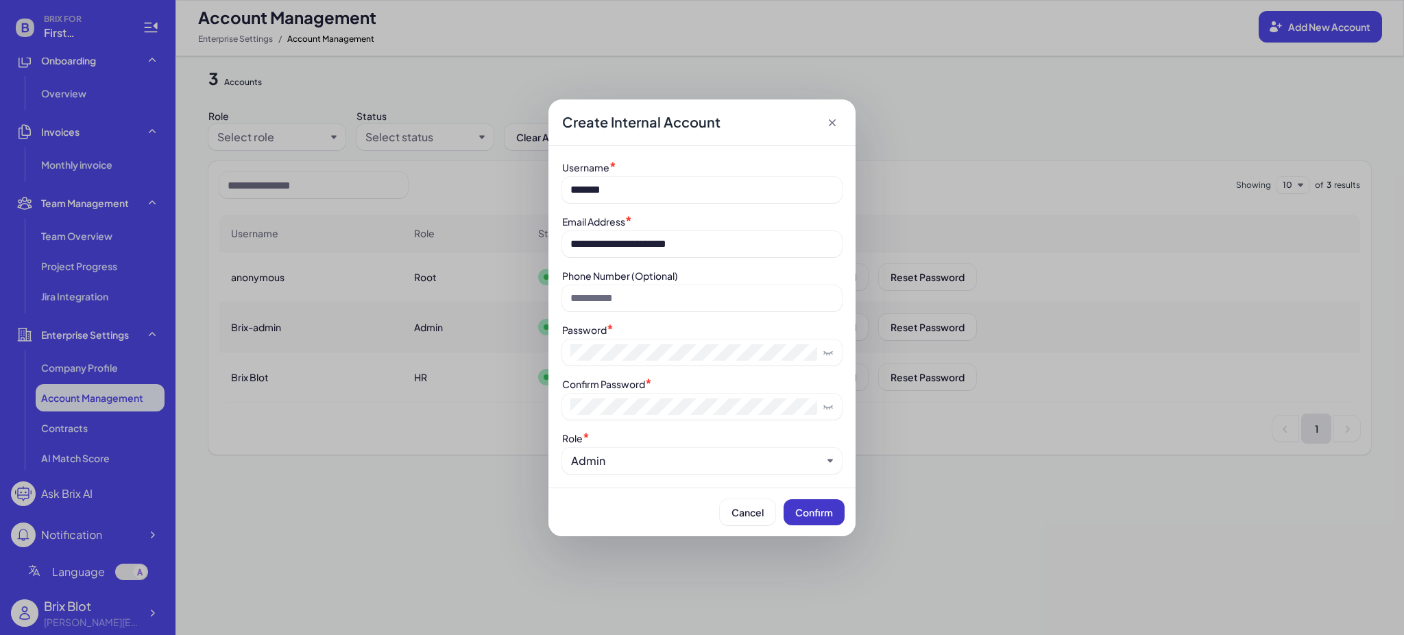
click at [809, 523] on button "Confirm" at bounding box center [814, 512] width 61 height 26
click at [616, 468] on div "Admin" at bounding box center [696, 460] width 251 height 16
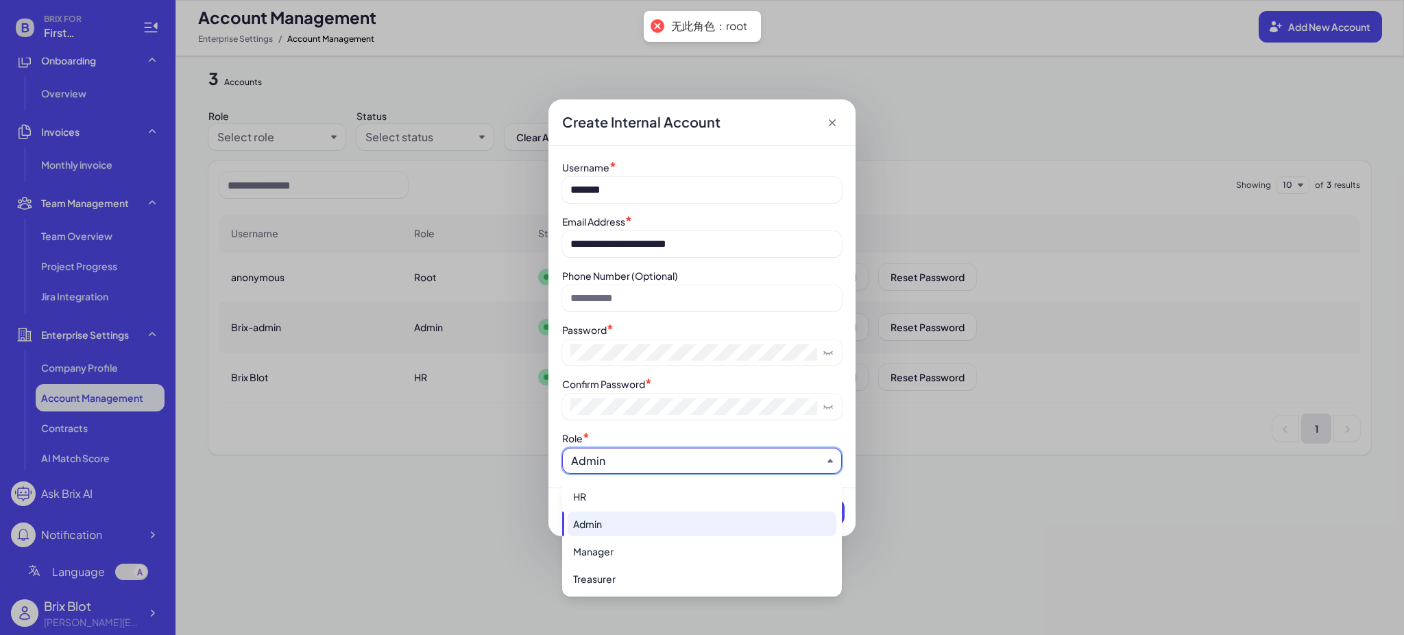
click at [635, 531] on div "Admin" at bounding box center [702, 523] width 269 height 25
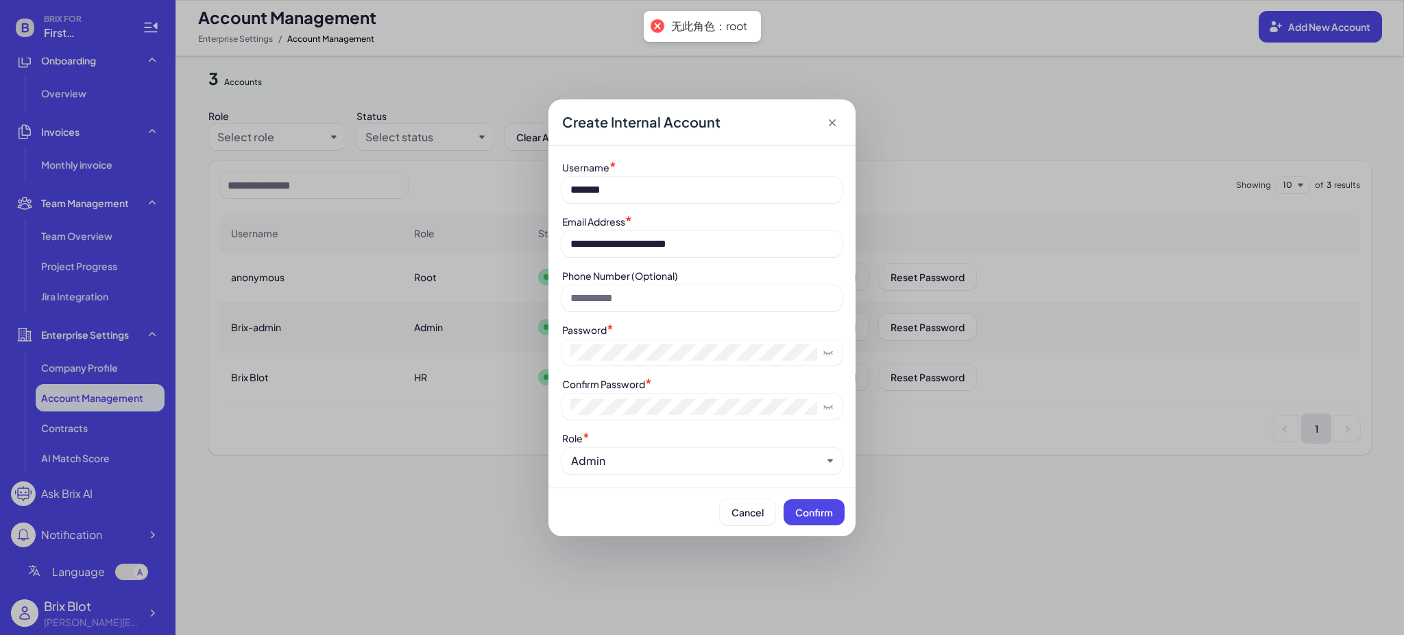
click at [860, 502] on div "**********" at bounding box center [702, 317] width 1404 height 635
click at [836, 508] on button "Confirm" at bounding box center [814, 512] width 61 height 26
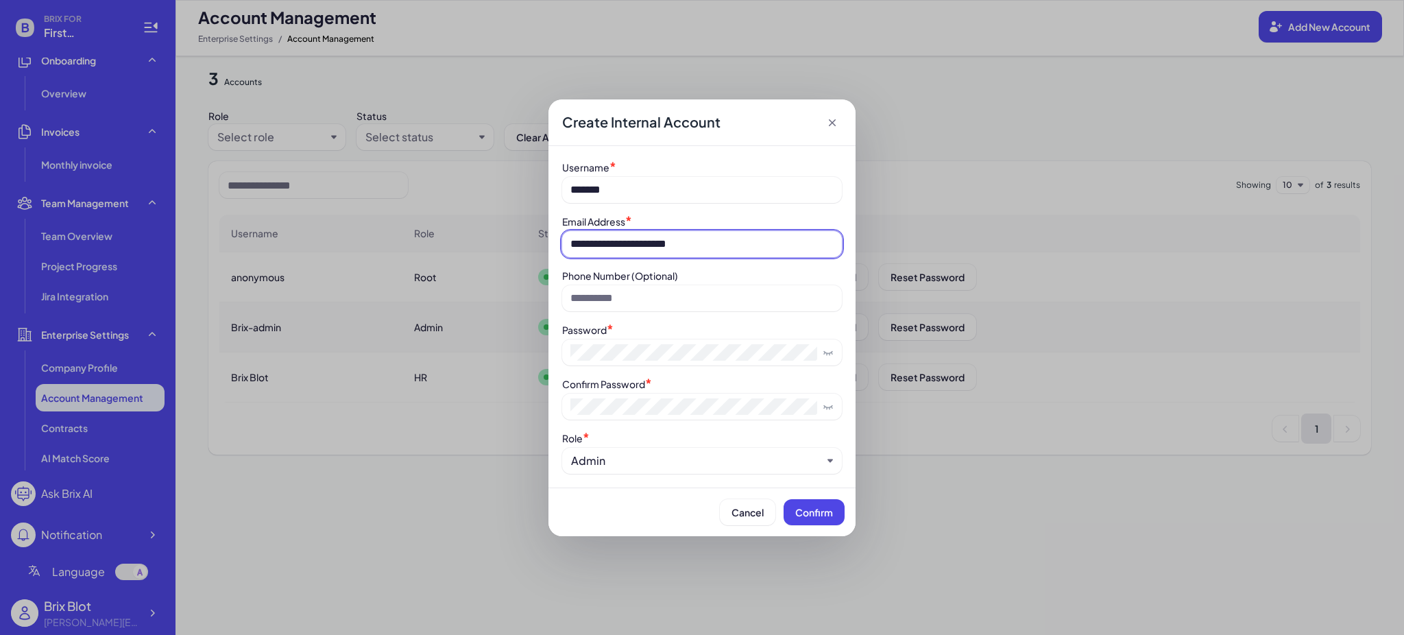
click at [699, 245] on input "**********" at bounding box center [702, 244] width 280 height 26
click at [737, 214] on div "Email Address *" at bounding box center [702, 221] width 280 height 14
click at [683, 465] on div "Admin" at bounding box center [696, 460] width 251 height 16
click at [629, 494] on div "Cancel Confirm" at bounding box center [701, 511] width 307 height 49
click at [807, 513] on span "Confirm" at bounding box center [814, 512] width 38 height 12
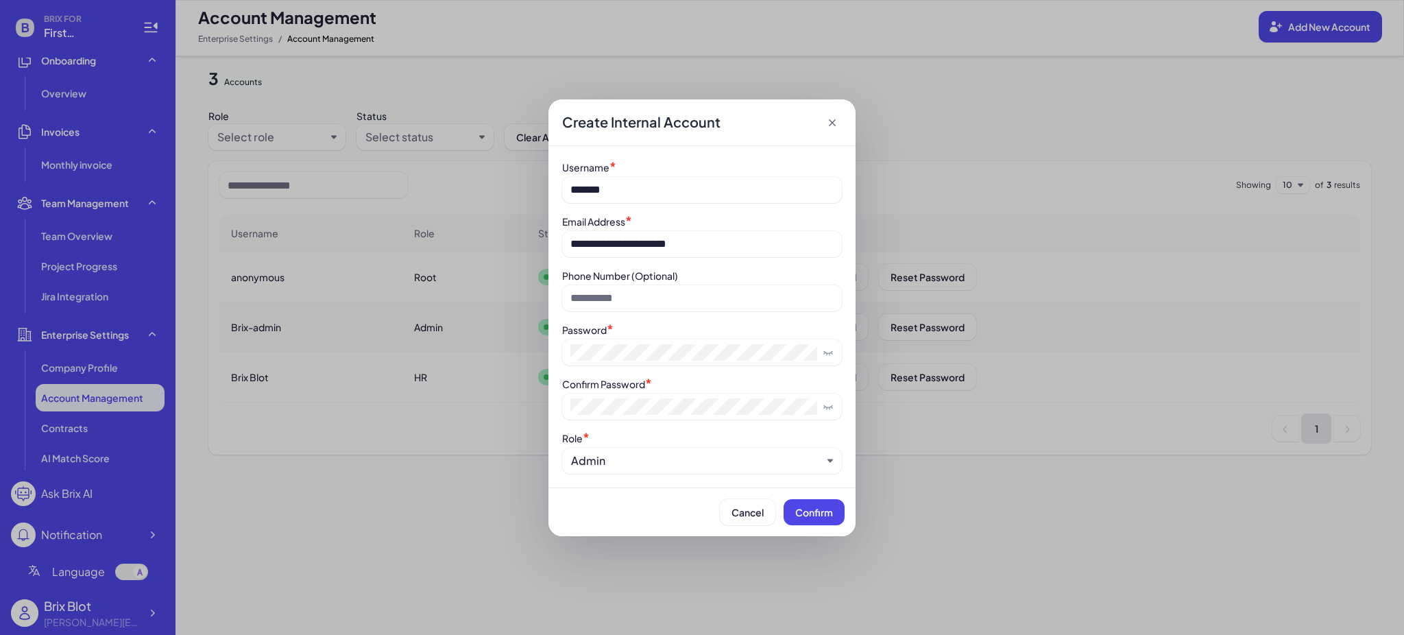
click at [638, 463] on div "Admin" at bounding box center [696, 460] width 251 height 16
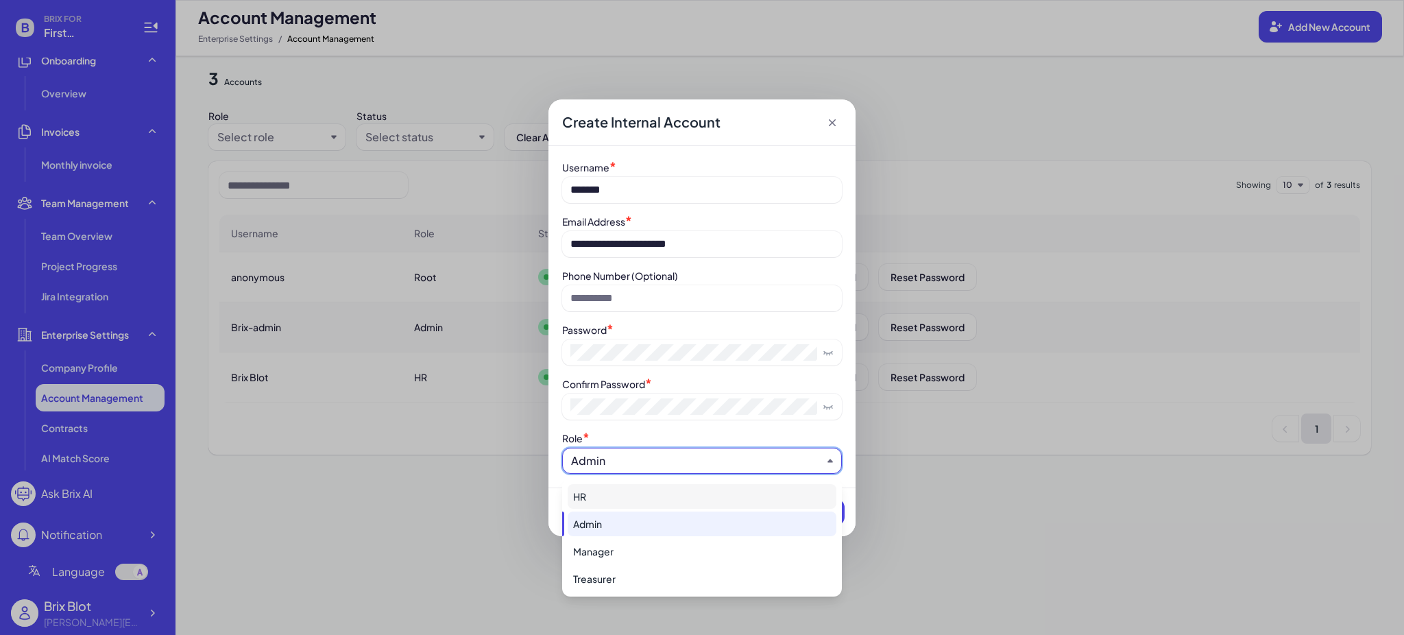
click at [609, 500] on div "HR" at bounding box center [702, 496] width 269 height 25
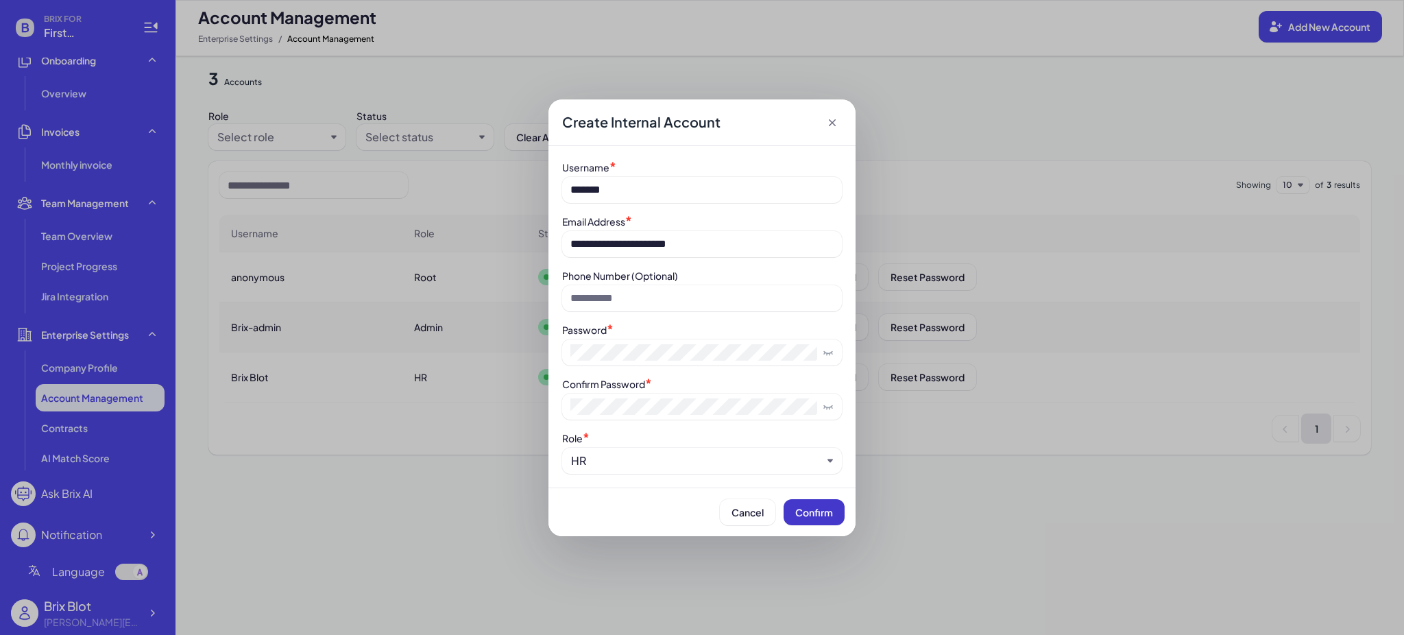
click at [836, 514] on button "Confirm" at bounding box center [814, 512] width 61 height 26
click at [686, 463] on div "HR" at bounding box center [696, 460] width 251 height 16
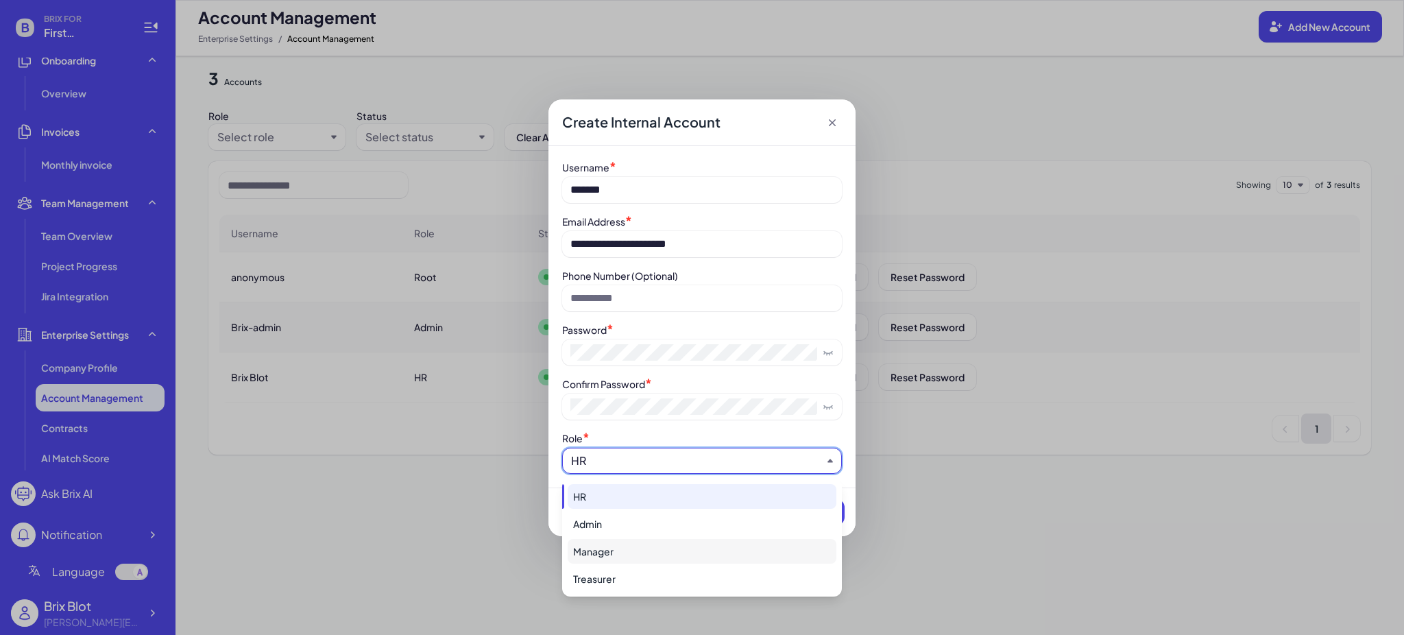
drag, startPoint x: 640, startPoint y: 544, endPoint x: 655, endPoint y: 544, distance: 15.1
click at [641, 544] on div "Manager" at bounding box center [702, 551] width 269 height 25
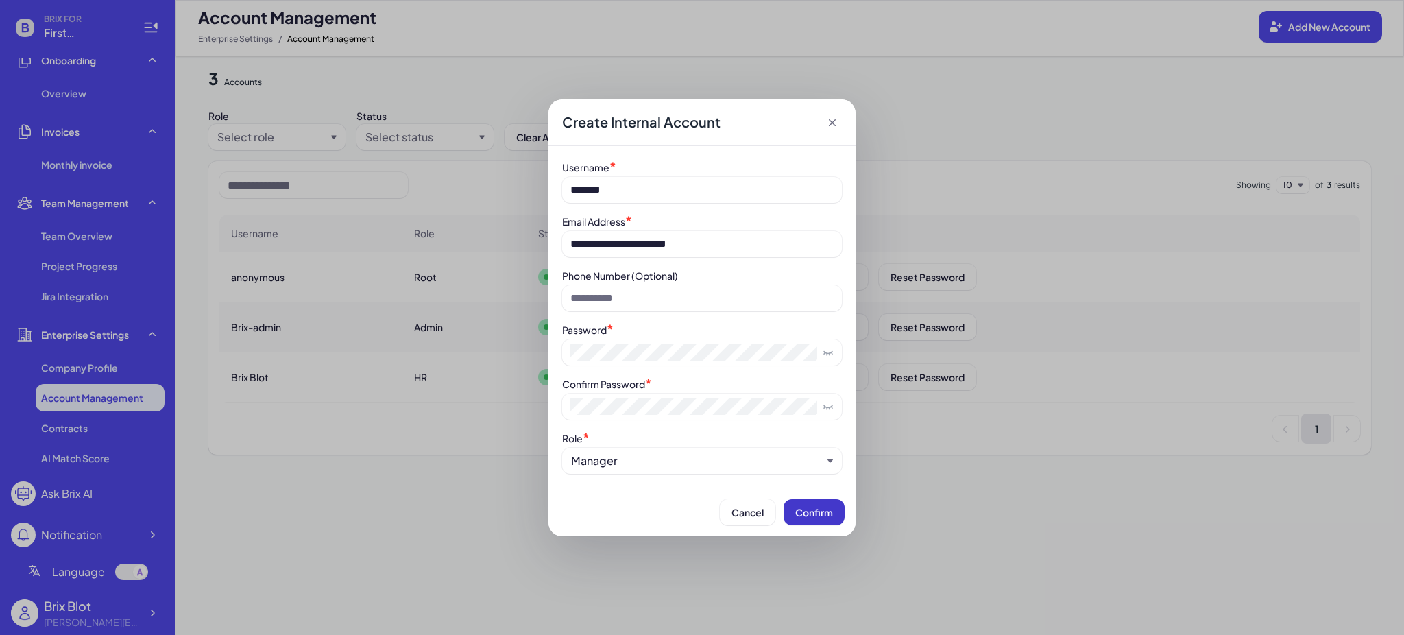
click at [814, 504] on button "Confirm" at bounding box center [814, 512] width 61 height 26
click at [806, 518] on span "Confirm" at bounding box center [814, 512] width 38 height 12
click at [749, 509] on span "Cancel" at bounding box center [747, 512] width 32 height 12
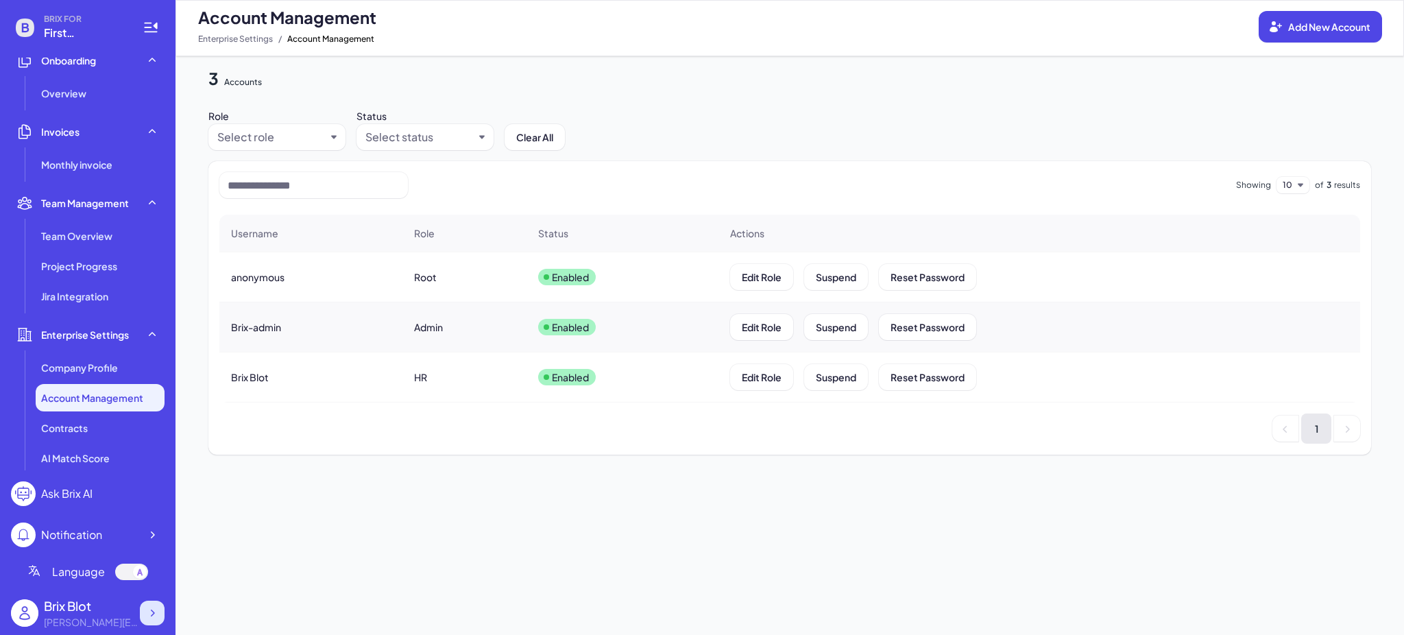
click at [156, 609] on icon at bounding box center [152, 613] width 14 height 14
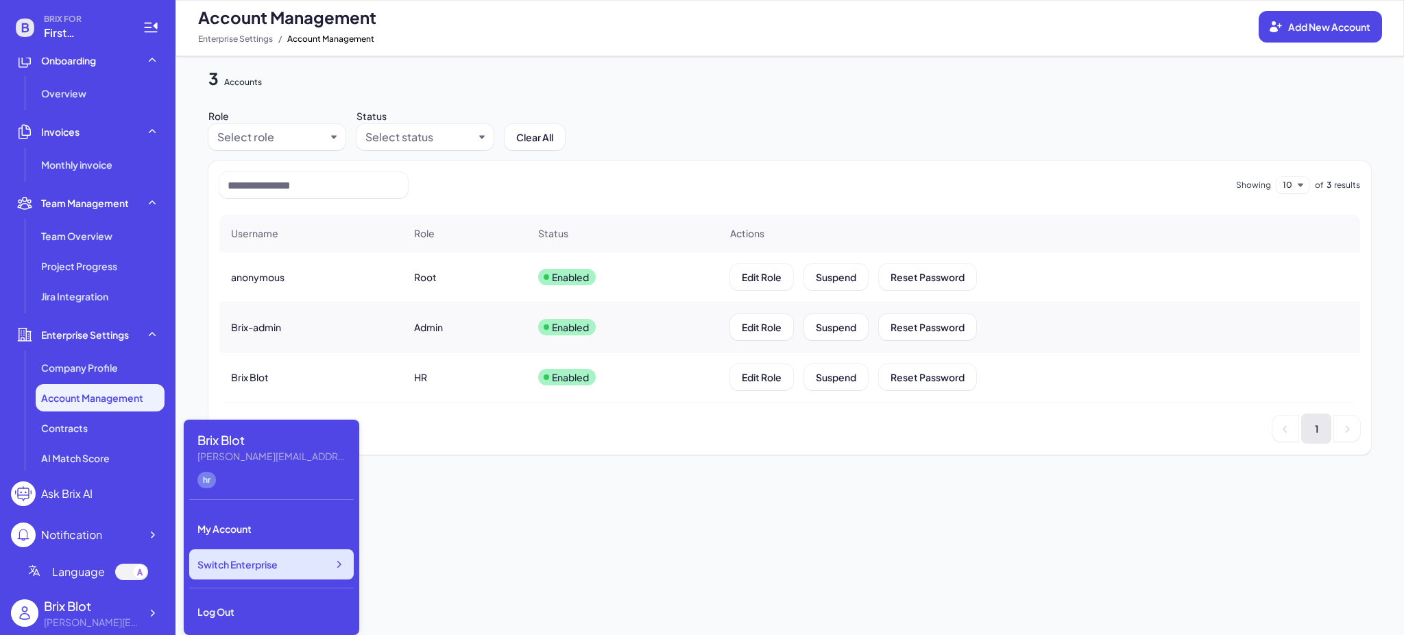
click at [298, 557] on div "Switch Enterprise" at bounding box center [271, 564] width 165 height 30
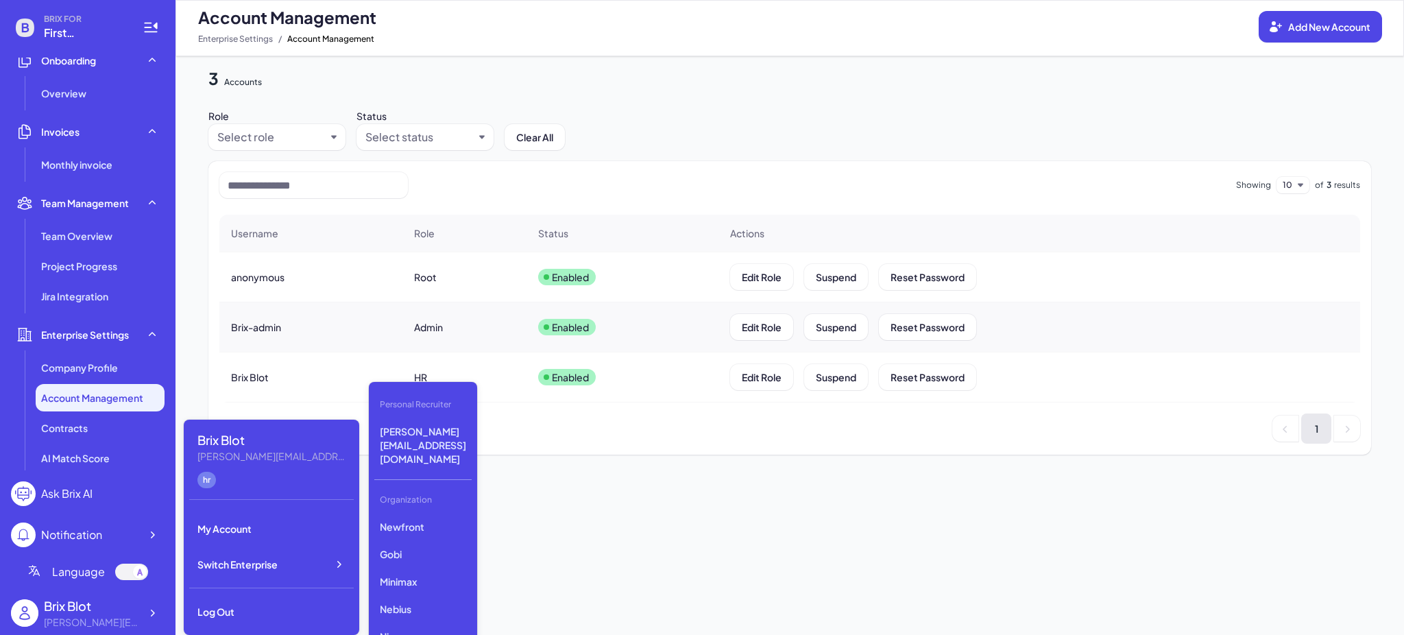
click at [629, 535] on div "3 Accounts Role Select role Status Select status Clear All Showing 10 of 3 resu…" at bounding box center [790, 345] width 1229 height 579
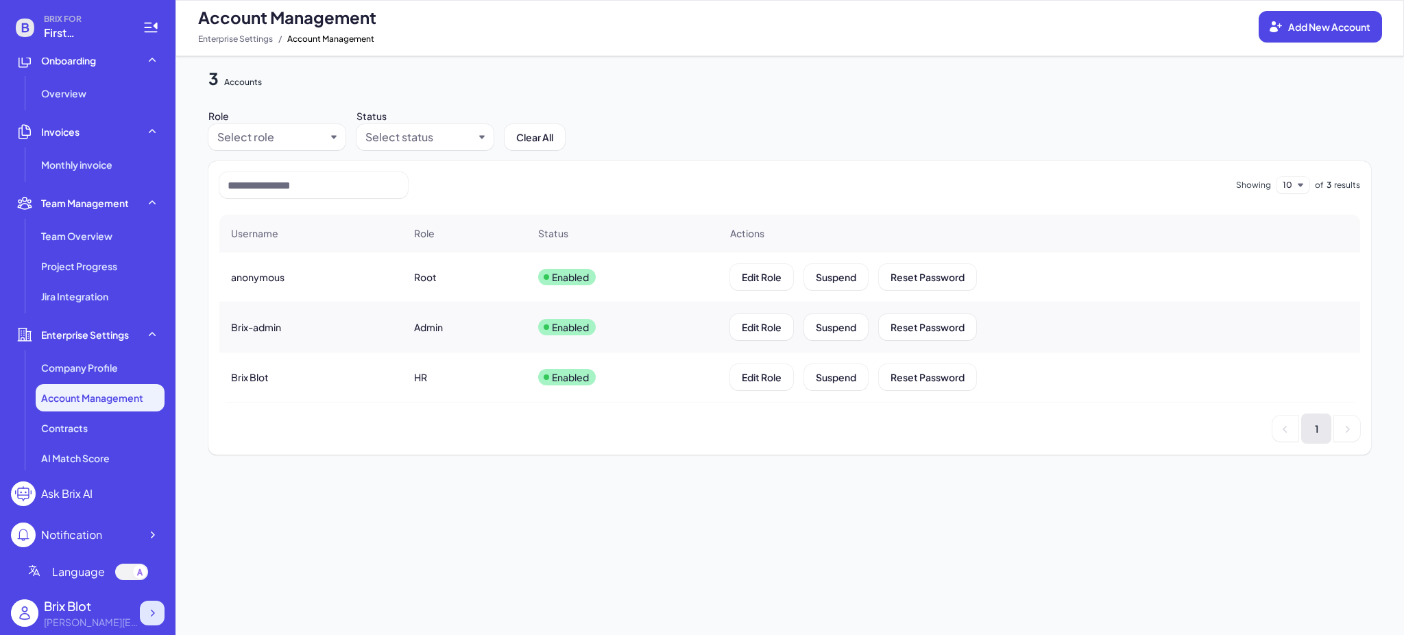
click at [147, 607] on icon at bounding box center [152, 613] width 14 height 14
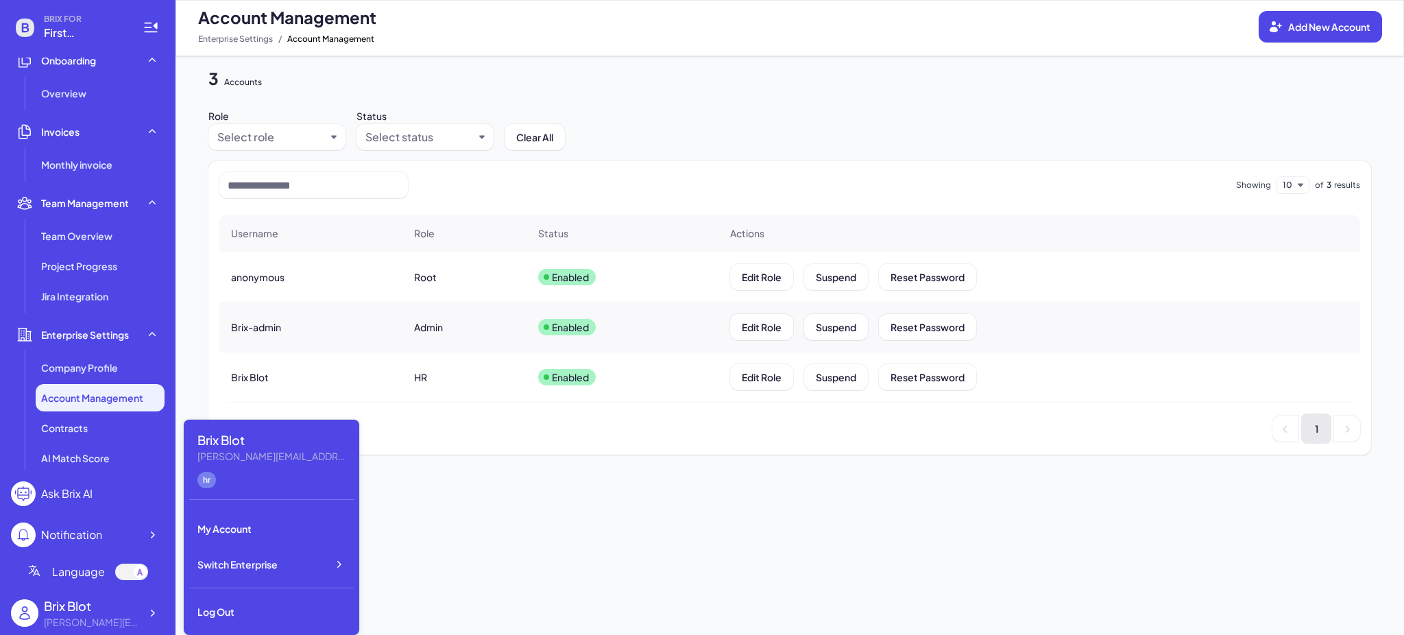
click at [668, 474] on div "3 Accounts Role Select role Status Select status Clear All Showing 10 of 3 resu…" at bounding box center [790, 345] width 1229 height 579
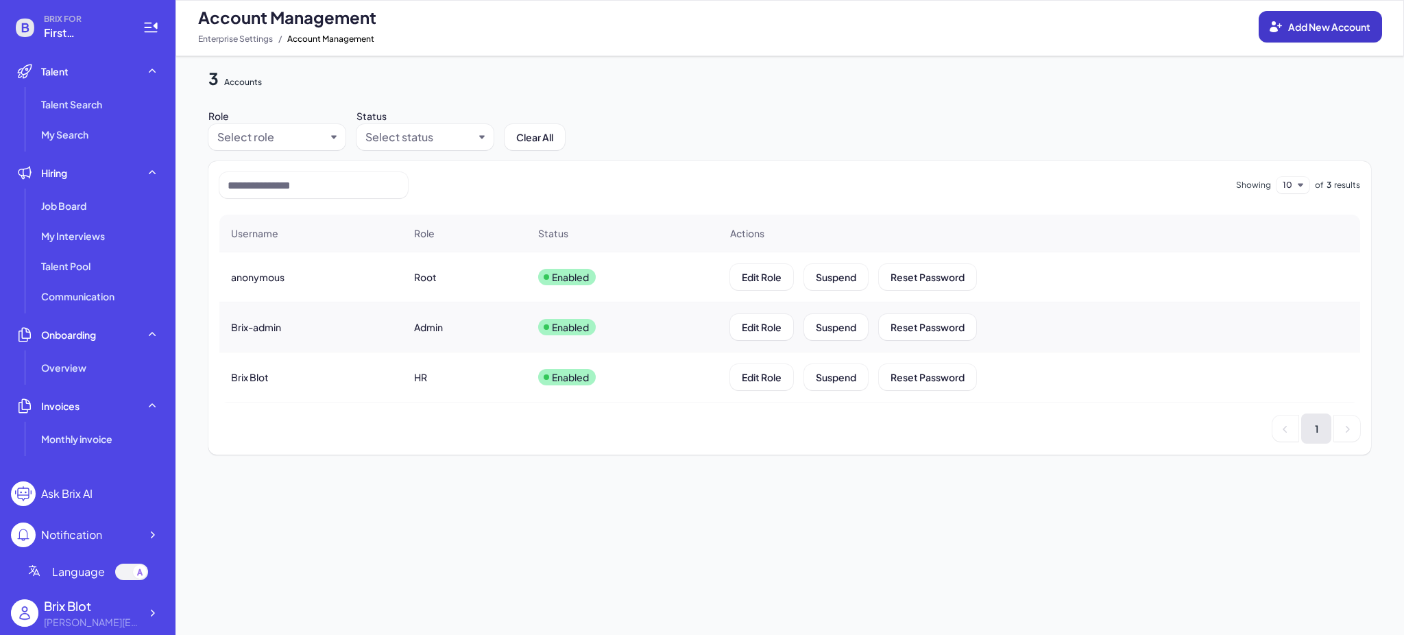
click at [1330, 25] on span "Add New Account" at bounding box center [1329, 27] width 82 height 12
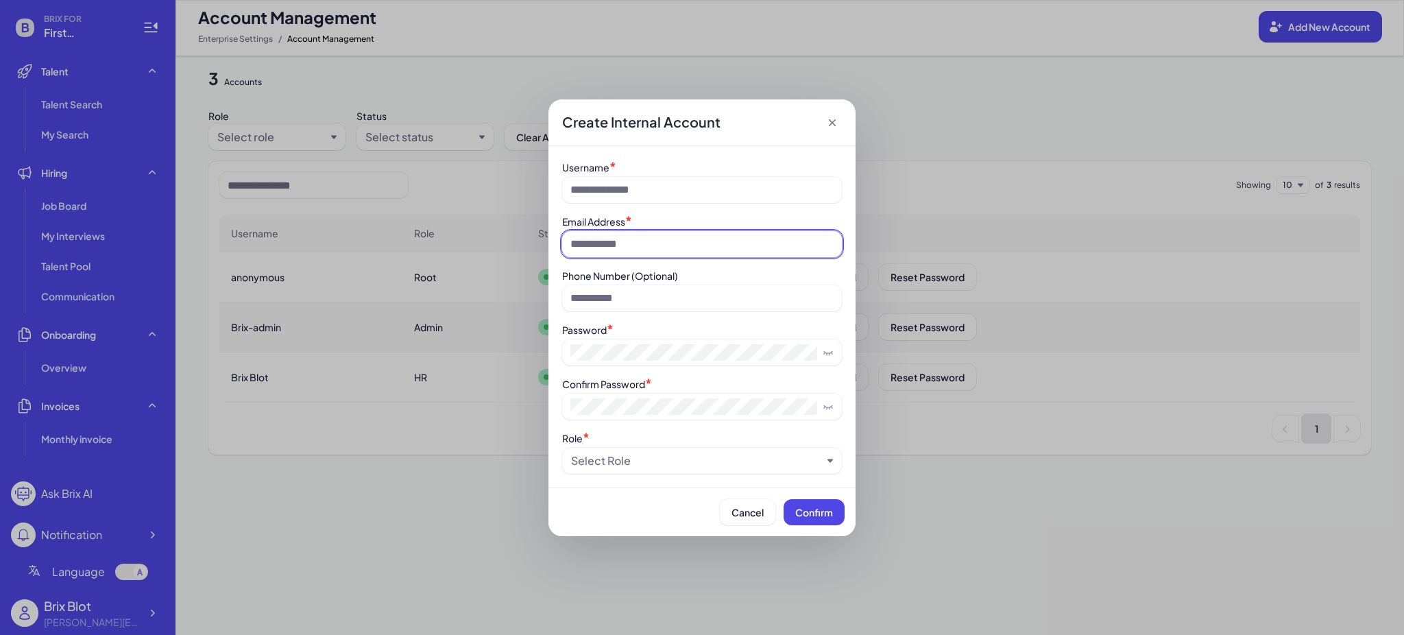
click at [676, 247] on input at bounding box center [702, 244] width 280 height 26
type input "**********"
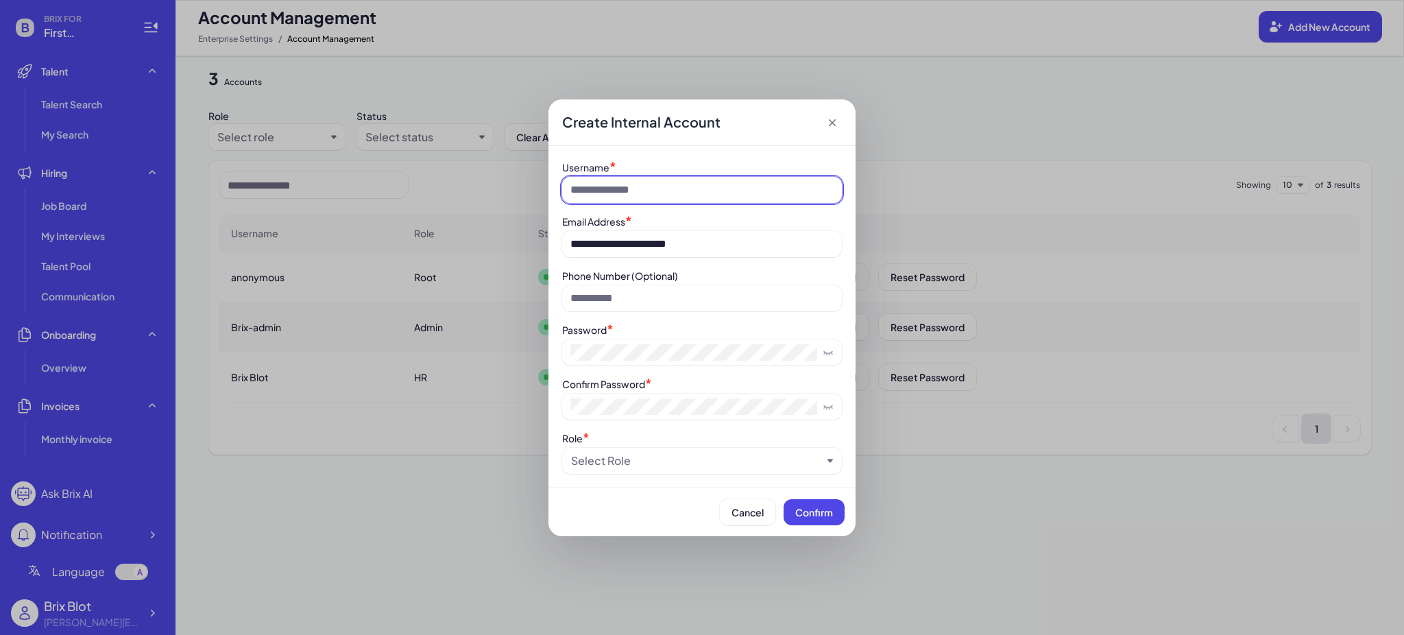
click at [660, 186] on input at bounding box center [702, 190] width 280 height 26
type input "***"
click at [760, 514] on span "Cancel" at bounding box center [747, 512] width 32 height 12
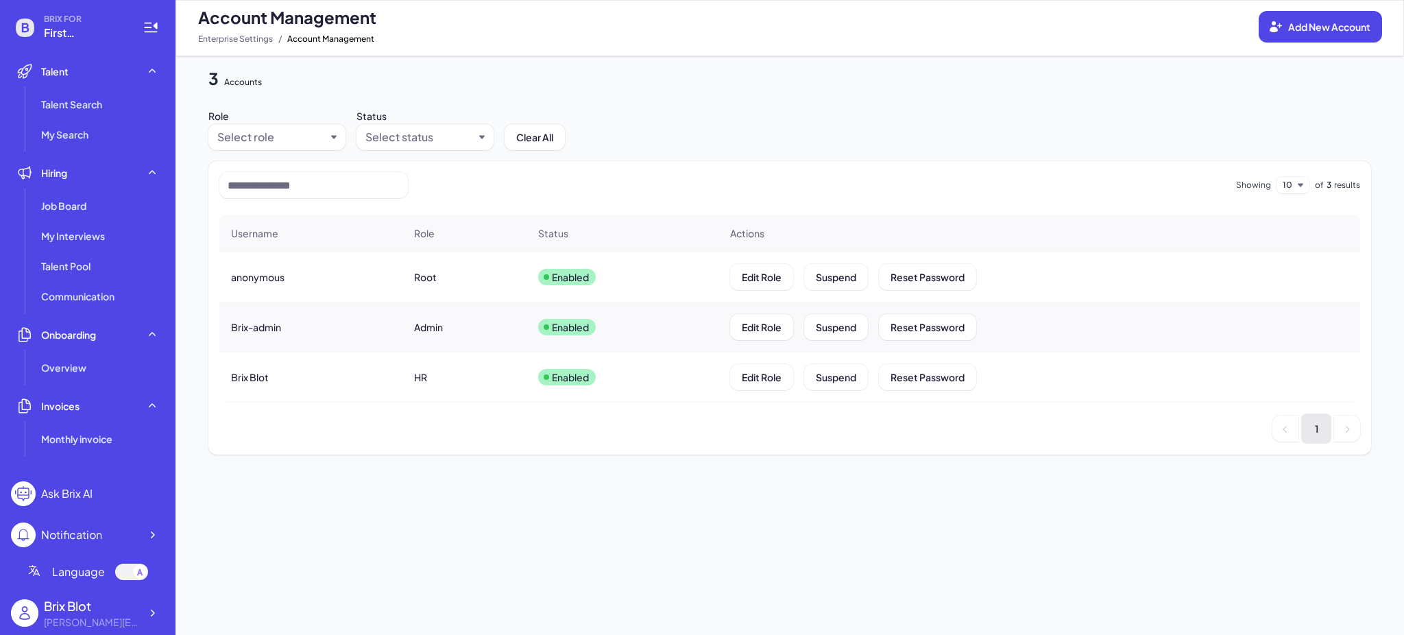
click at [420, 276] on div "Root" at bounding box center [425, 277] width 23 height 14
click at [260, 278] on span "anonymous" at bounding box center [257, 277] width 53 height 14
click at [415, 273] on div "Root" at bounding box center [425, 277] width 23 height 14
click at [535, 271] on div "Enabled" at bounding box center [622, 277] width 191 height 38
click at [565, 272] on p "Enabled" at bounding box center [570, 277] width 37 height 14
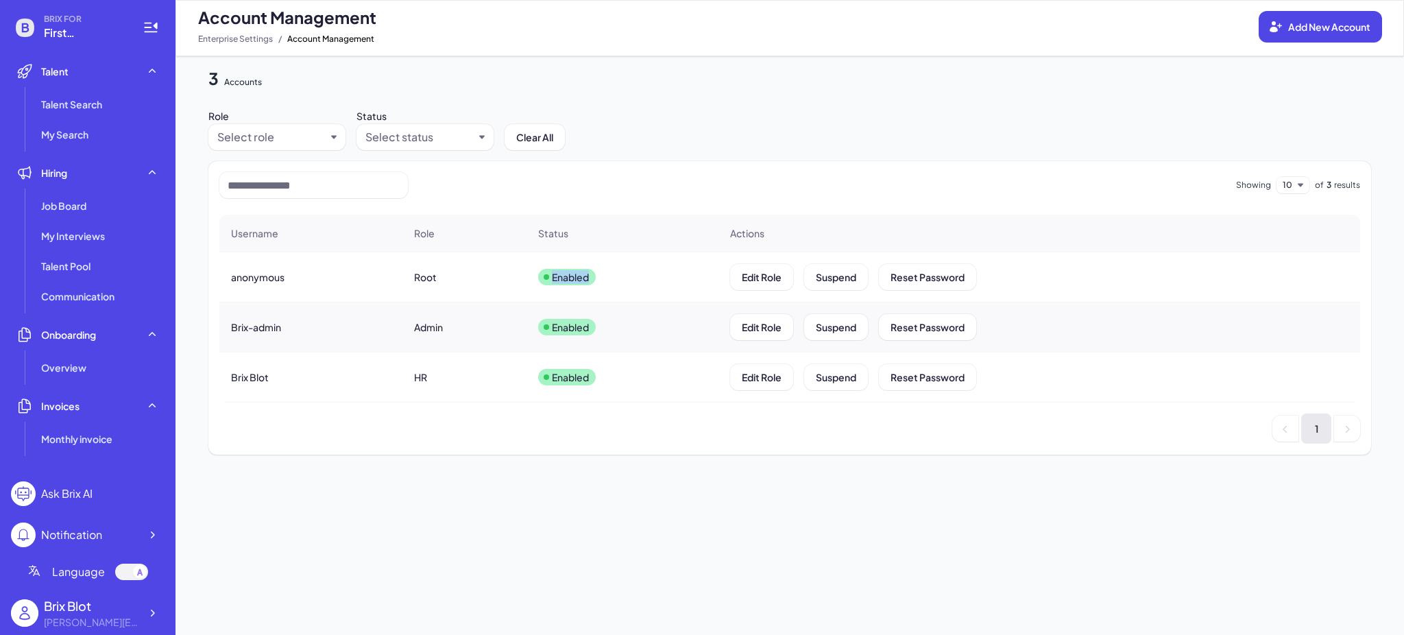
click at [565, 272] on p "Enabled" at bounding box center [570, 277] width 37 height 14
click at [584, 275] on p "Enabled" at bounding box center [570, 277] width 37 height 14
click at [763, 275] on span "Edit Role" at bounding box center [762, 277] width 40 height 12
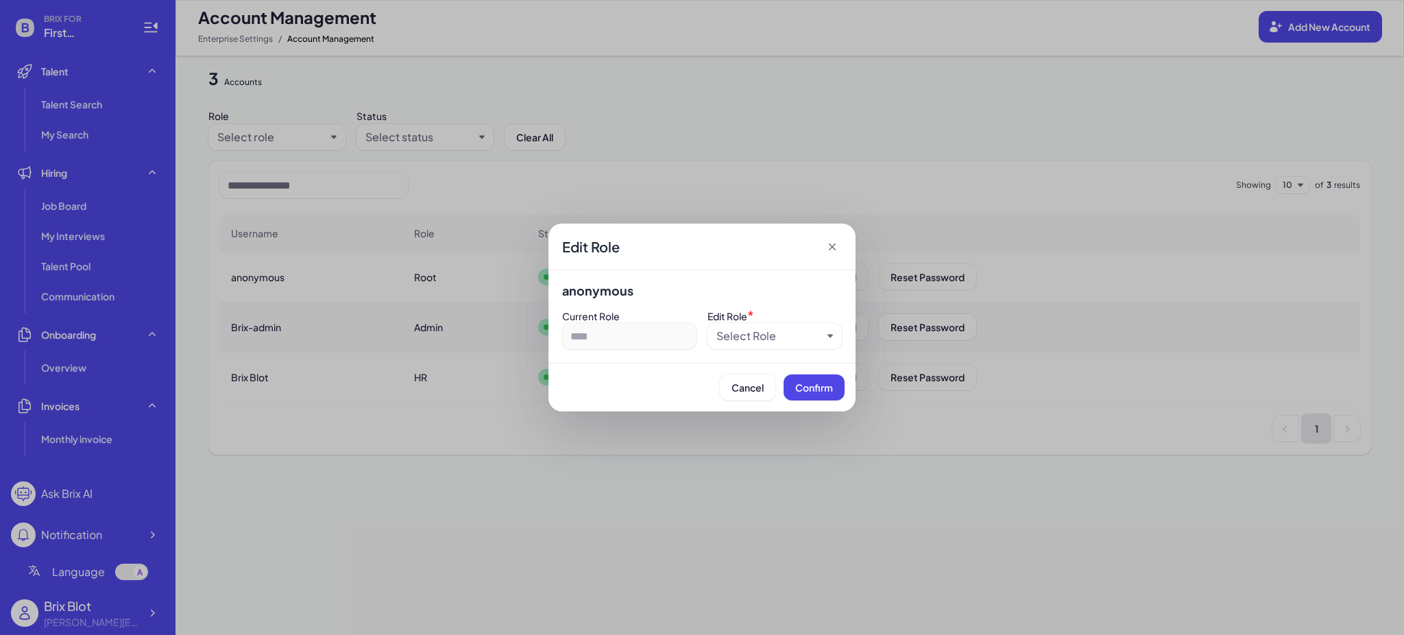
click at [821, 339] on div "Select Role" at bounding box center [769, 336] width 106 height 16
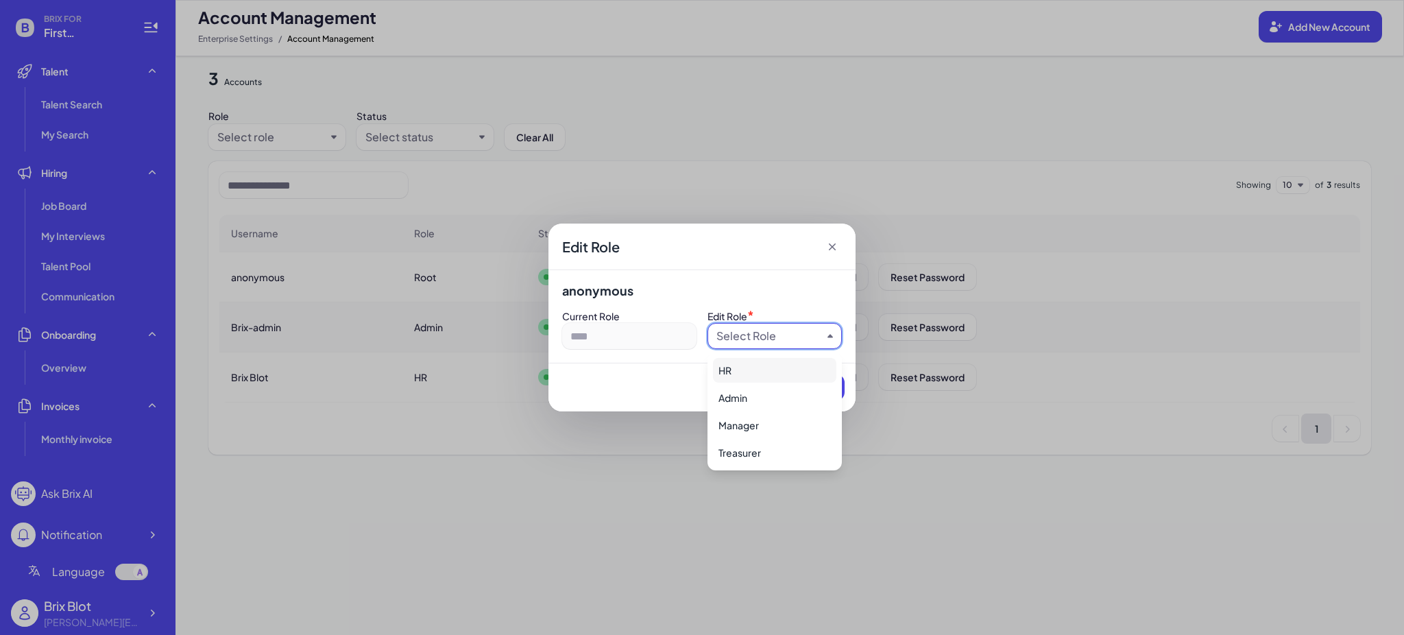
click at [831, 244] on icon at bounding box center [832, 247] width 14 height 14
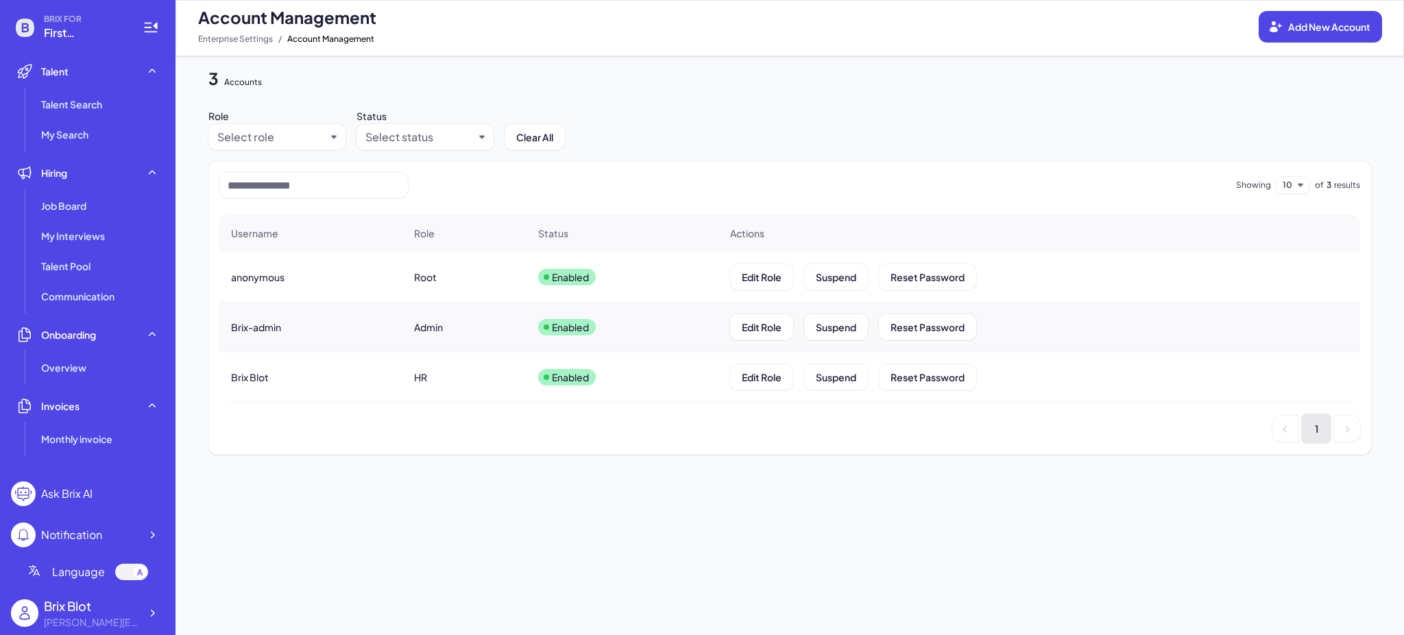
click at [819, 137] on div "Role Select role Status Select status Clear All" at bounding box center [789, 128] width 1163 height 45
click at [1331, 32] on button "Add New Account" at bounding box center [1320, 27] width 123 height 32
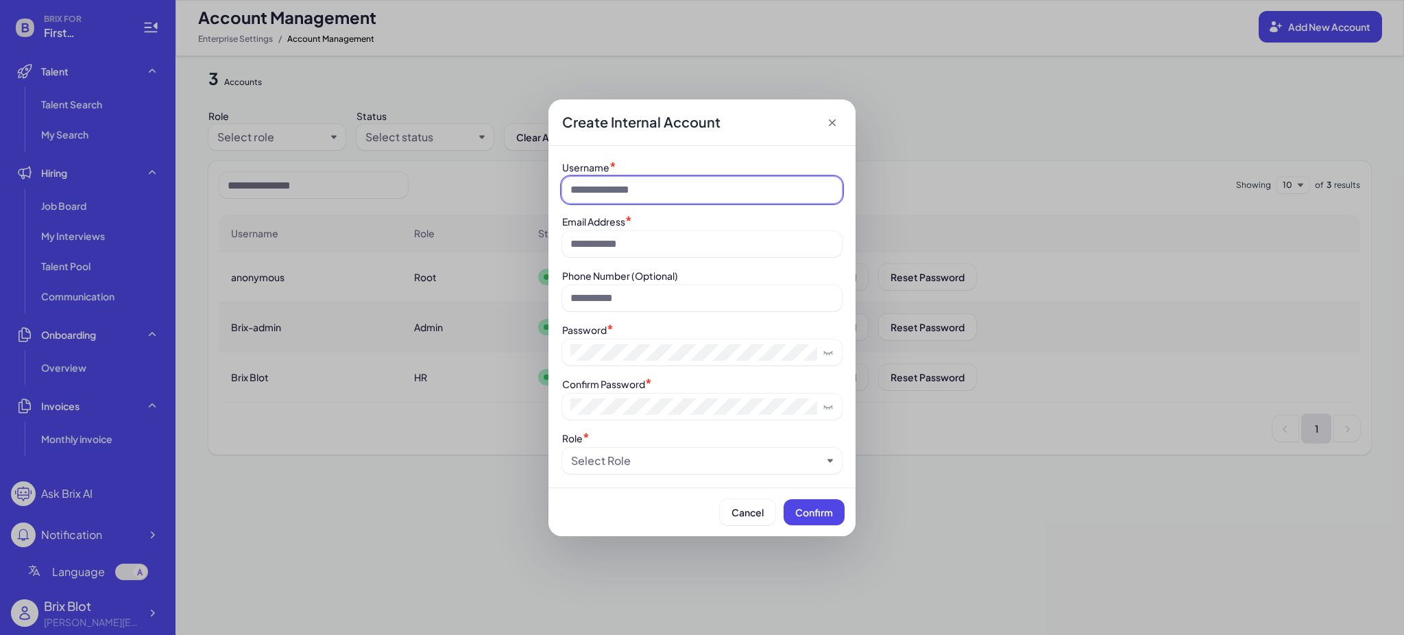
drag, startPoint x: 641, startPoint y: 184, endPoint x: 644, endPoint y: 195, distance: 11.3
click at [641, 184] on input at bounding box center [702, 190] width 280 height 26
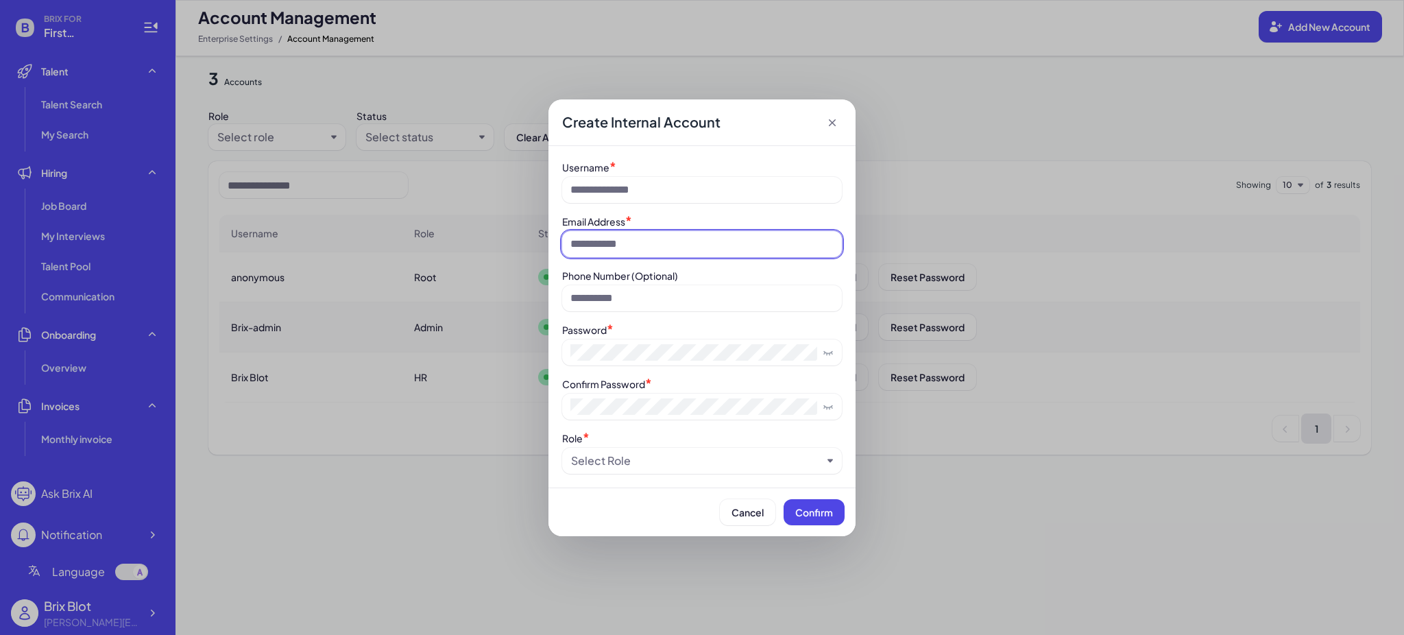
click at [652, 241] on input at bounding box center [702, 244] width 280 height 26
type input "*"
drag, startPoint x: 714, startPoint y: 241, endPoint x: 707, endPoint y: 241, distance: 6.9
click at [714, 241] on input at bounding box center [702, 244] width 280 height 26
type input "**********"
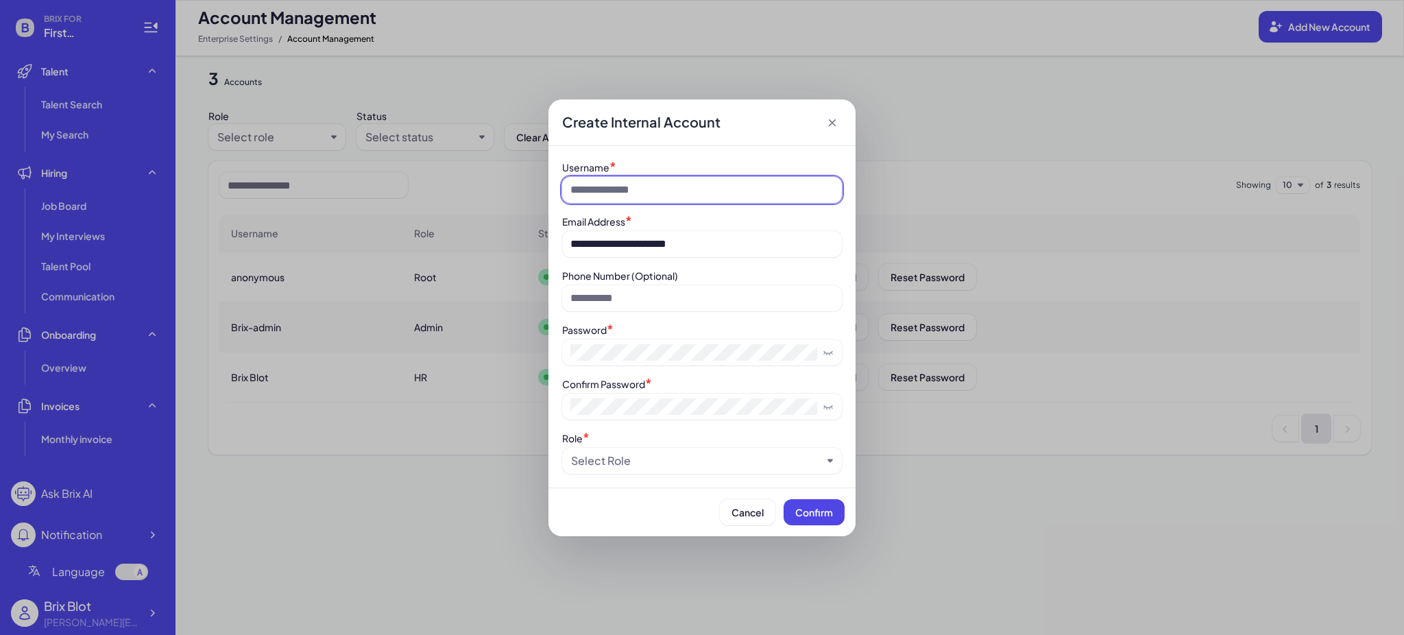
click at [679, 197] on input at bounding box center [702, 190] width 280 height 26
type input "*"
type input "*****"
click at [720, 166] on div "Username *" at bounding box center [702, 167] width 280 height 14
click at [693, 460] on div "Select Role" at bounding box center [696, 460] width 251 height 16
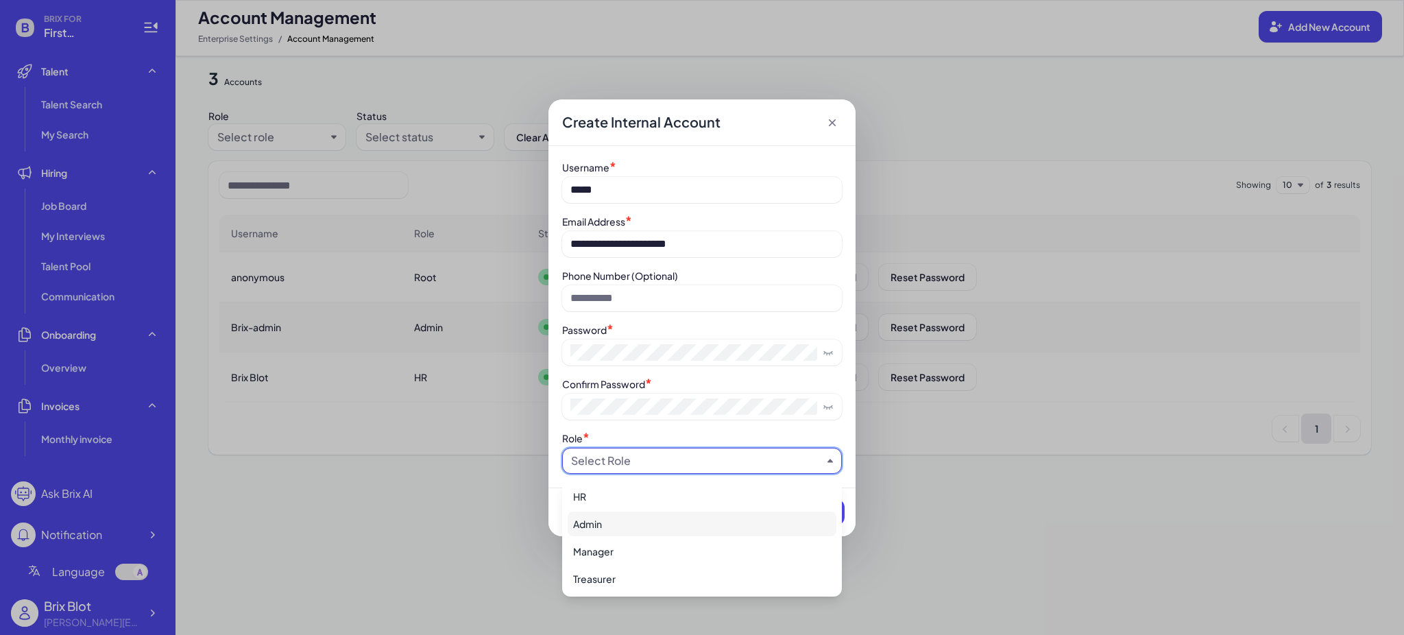
click at [631, 523] on div "Admin" at bounding box center [702, 523] width 269 height 25
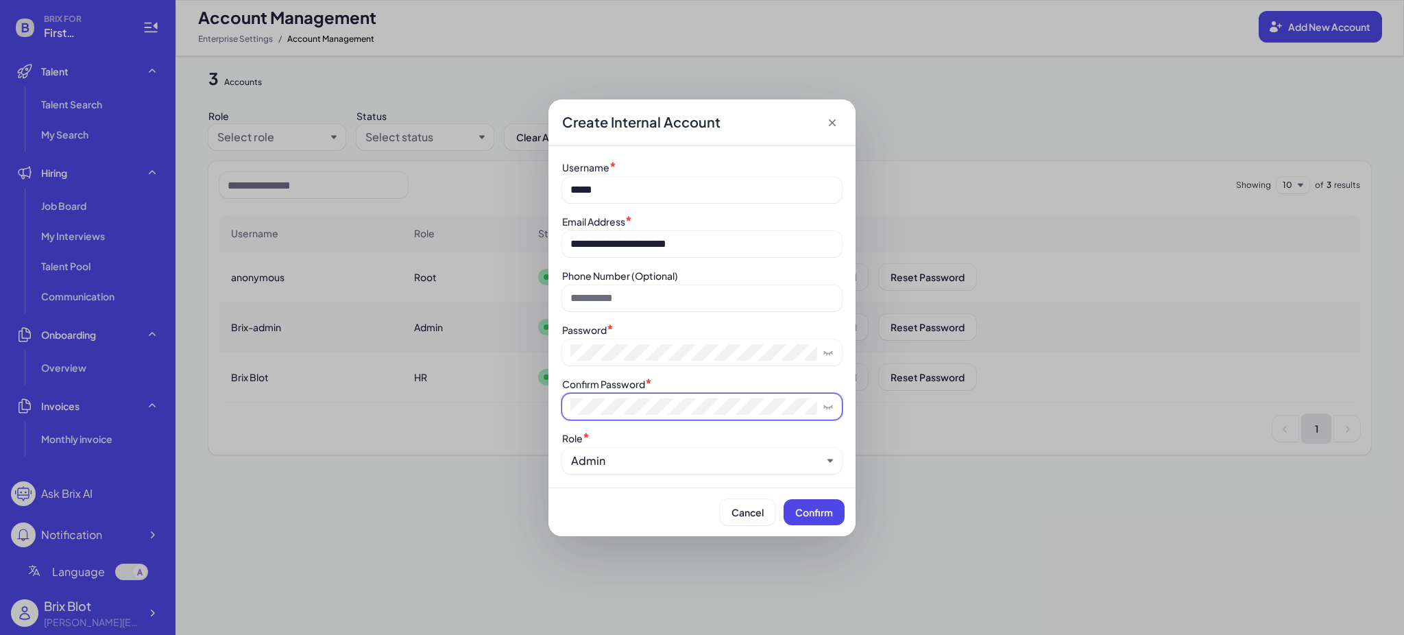
click at [657, 398] on span at bounding box center [702, 407] width 280 height 26
click at [814, 516] on span "Confirm" at bounding box center [814, 512] width 38 height 12
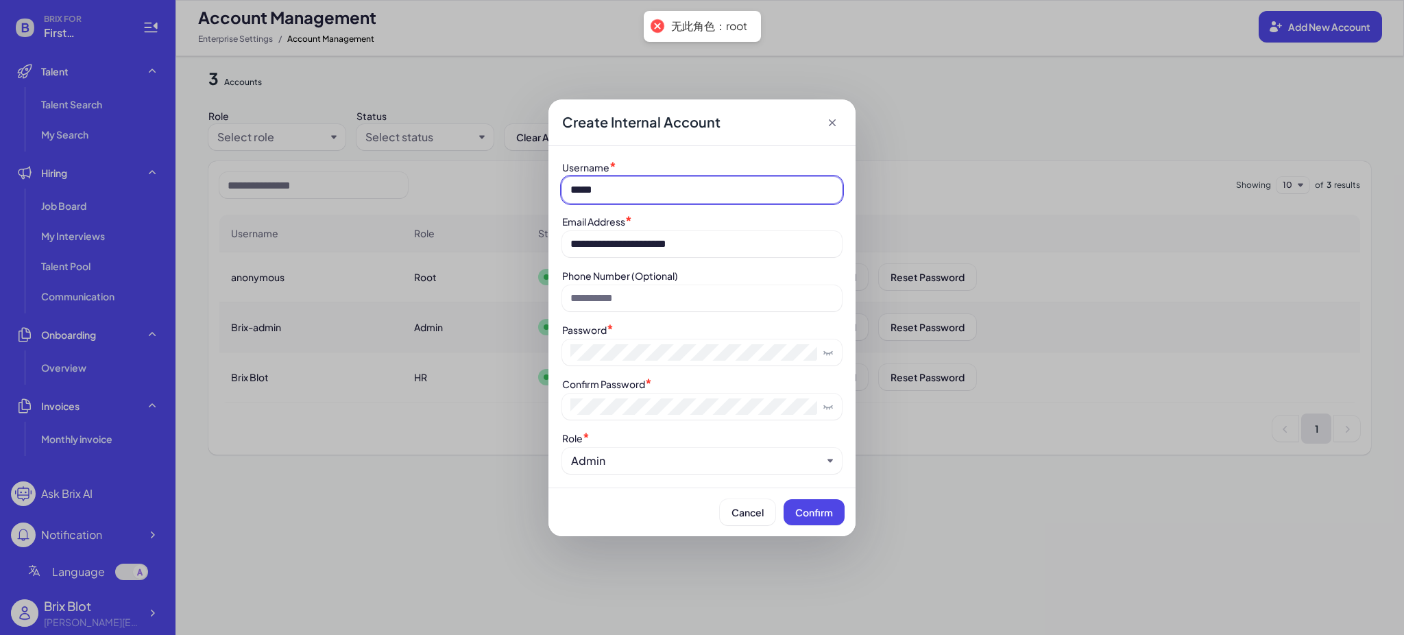
click at [650, 178] on input "*****" at bounding box center [702, 190] width 280 height 26
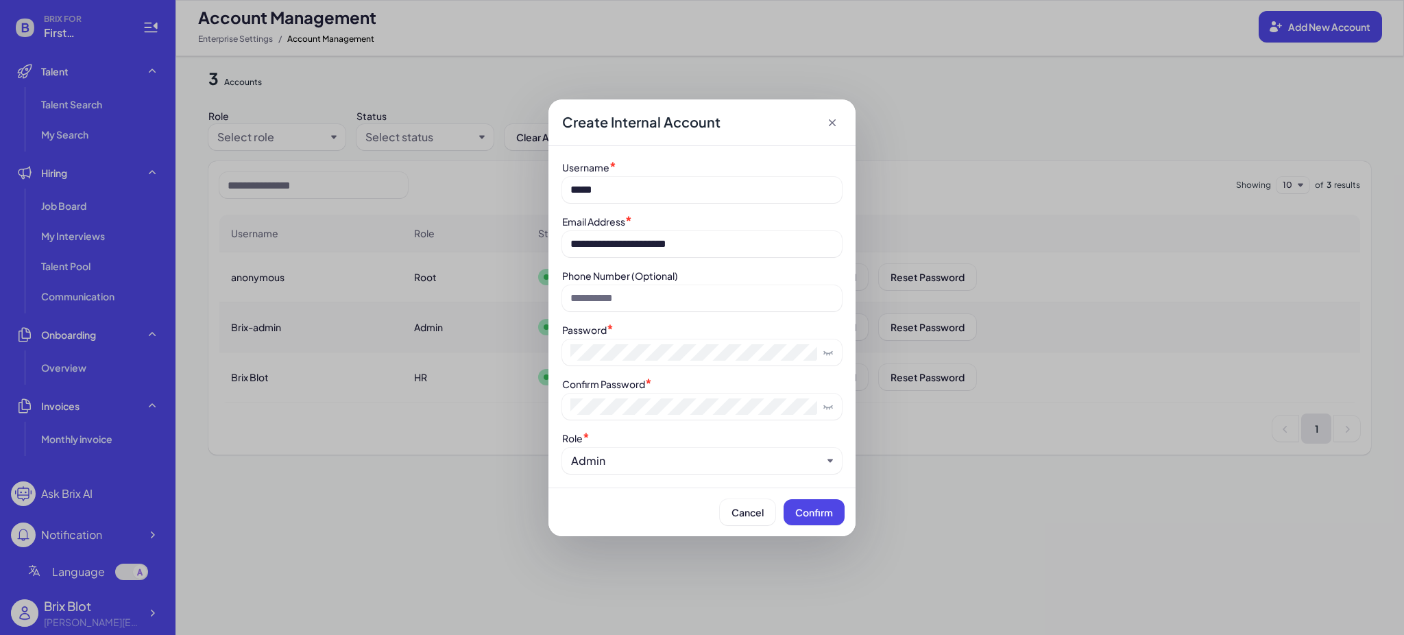
click at [171, 521] on div "**********" at bounding box center [702, 317] width 1404 height 635
click at [149, 607] on div "**********" at bounding box center [702, 317] width 1404 height 635
click at [801, 513] on span "Confirm" at bounding box center [814, 512] width 38 height 12
drag, startPoint x: 518, startPoint y: 521, endPoint x: 445, endPoint y: 522, distance: 72.7
click at [518, 521] on div "**********" at bounding box center [702, 317] width 1404 height 635
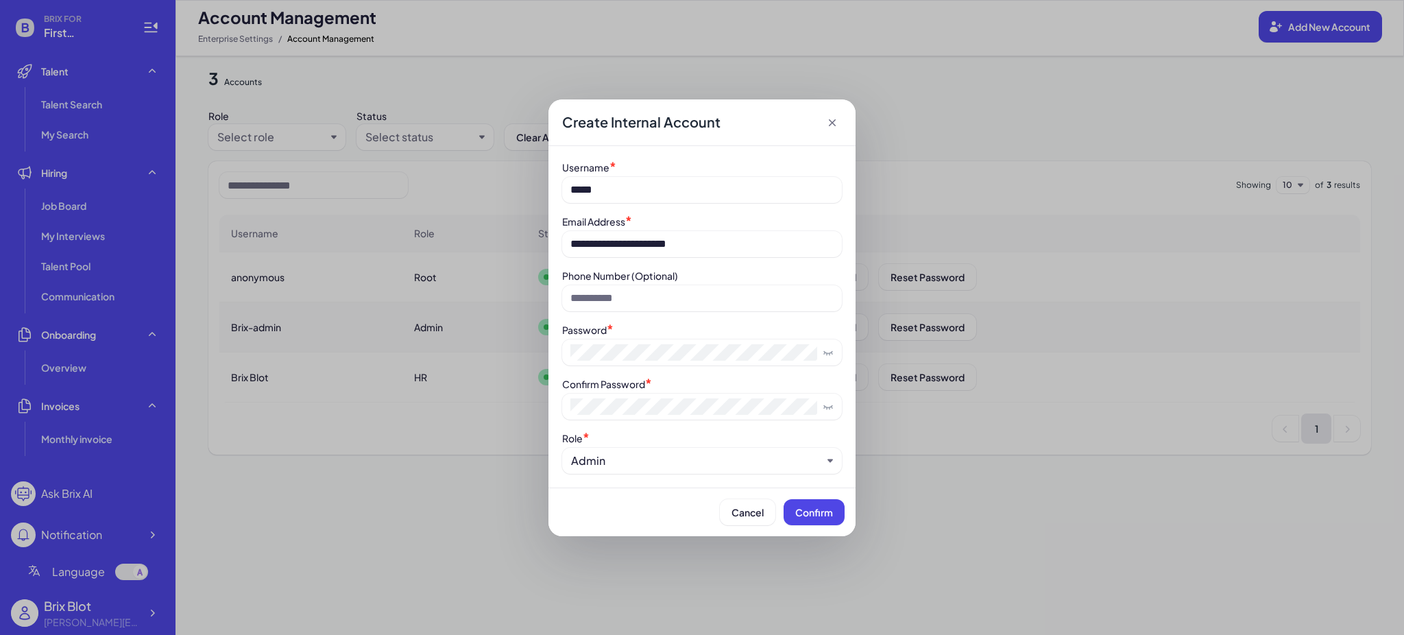
click at [219, 426] on div "**********" at bounding box center [702, 317] width 1404 height 635
click at [141, 612] on div "**********" at bounding box center [702, 317] width 1404 height 635
click at [270, 608] on div "**********" at bounding box center [702, 317] width 1404 height 635
click at [837, 119] on icon at bounding box center [832, 123] width 14 height 14
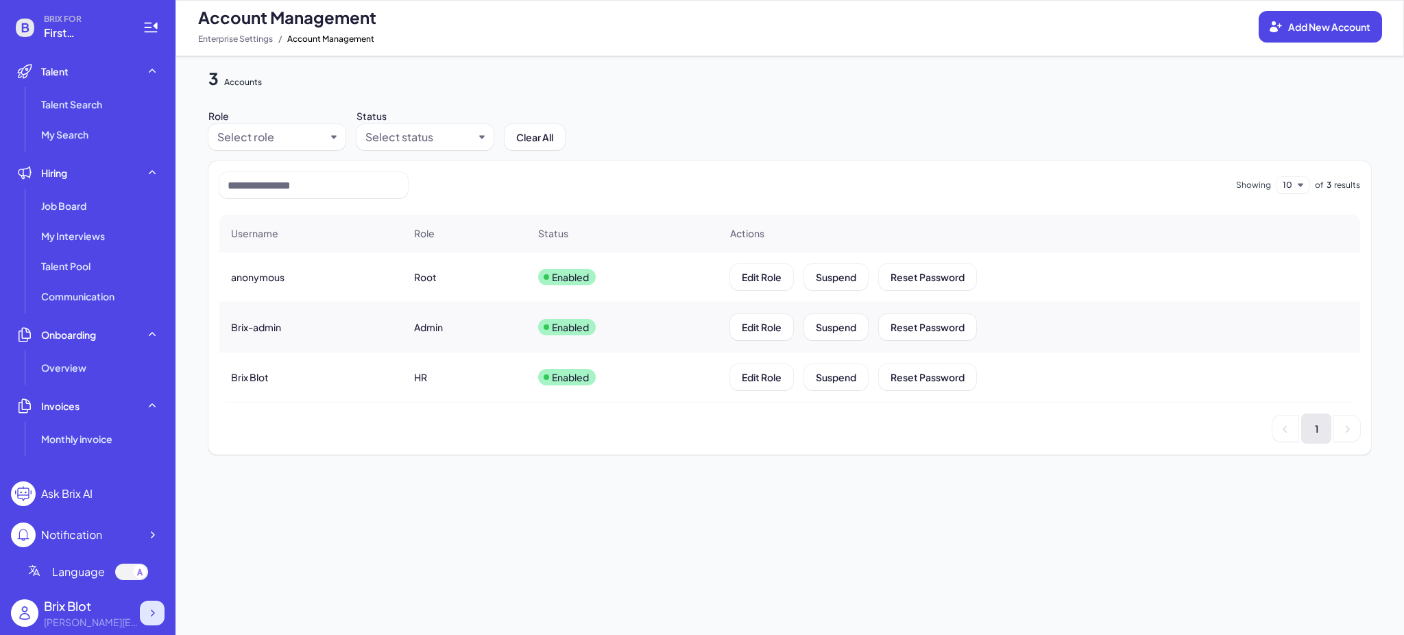
click at [154, 607] on icon at bounding box center [152, 613] width 14 height 14
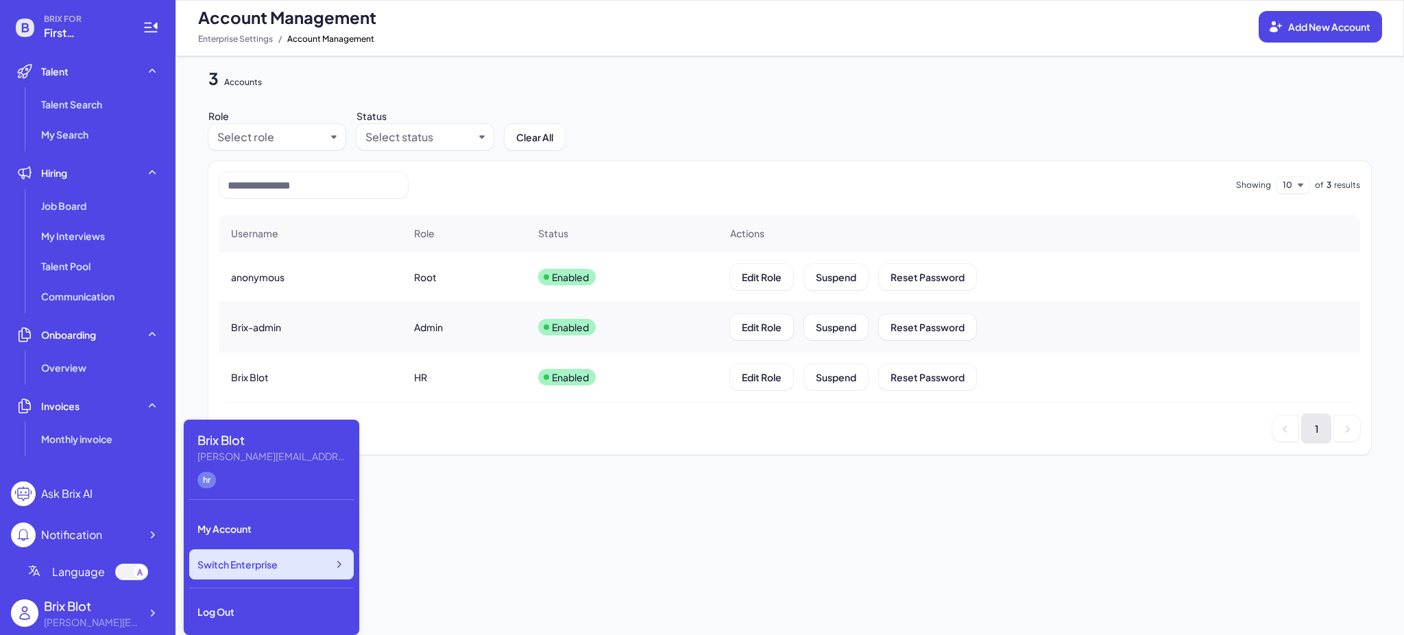
click at [337, 566] on icon at bounding box center [339, 564] width 14 height 14
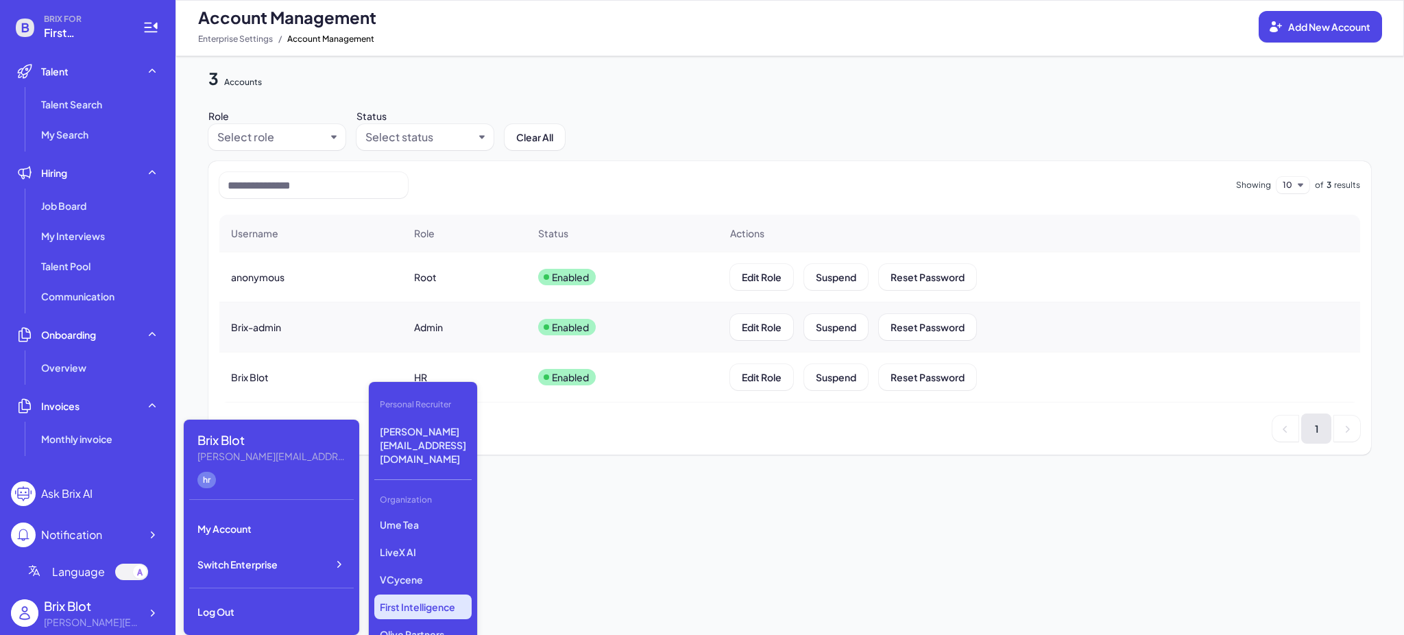
scroll to position [130, 0]
click at [431, 631] on p "LiveX AI" at bounding box center [422, 643] width 97 height 25
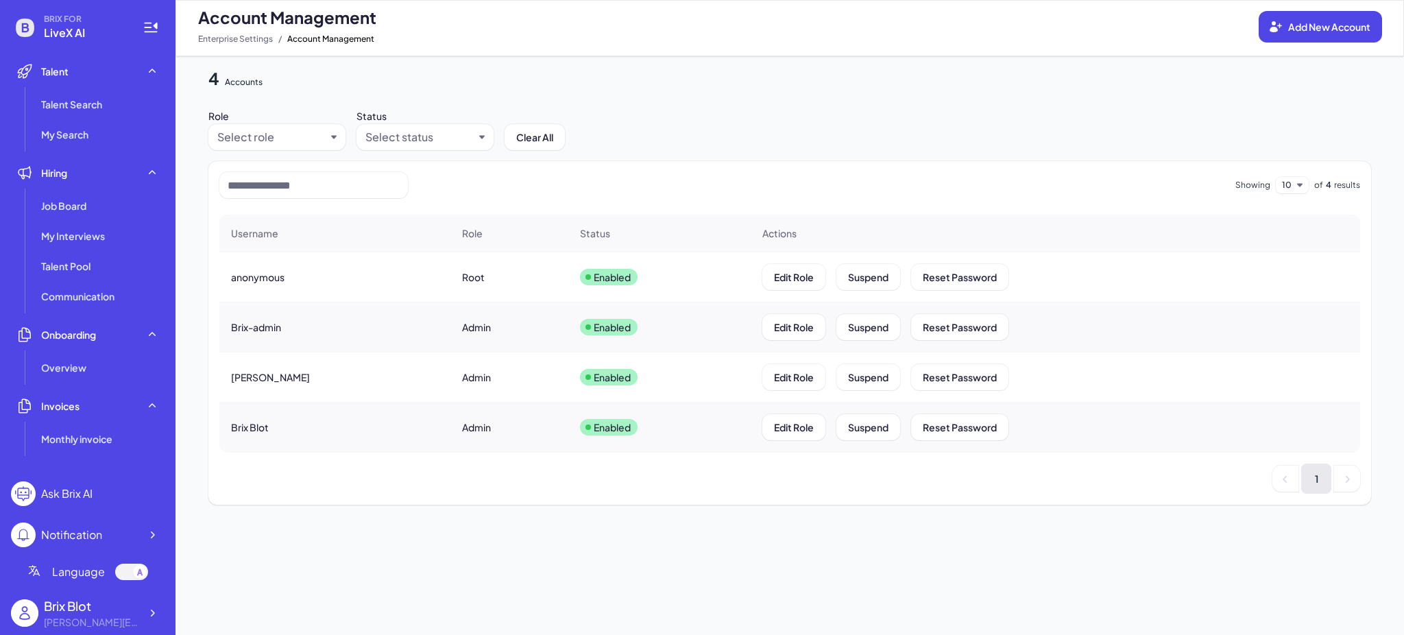
click at [82, 29] on span "LiveX AI" at bounding box center [85, 33] width 82 height 16
click at [80, 200] on span "Job Board" at bounding box center [63, 206] width 45 height 14
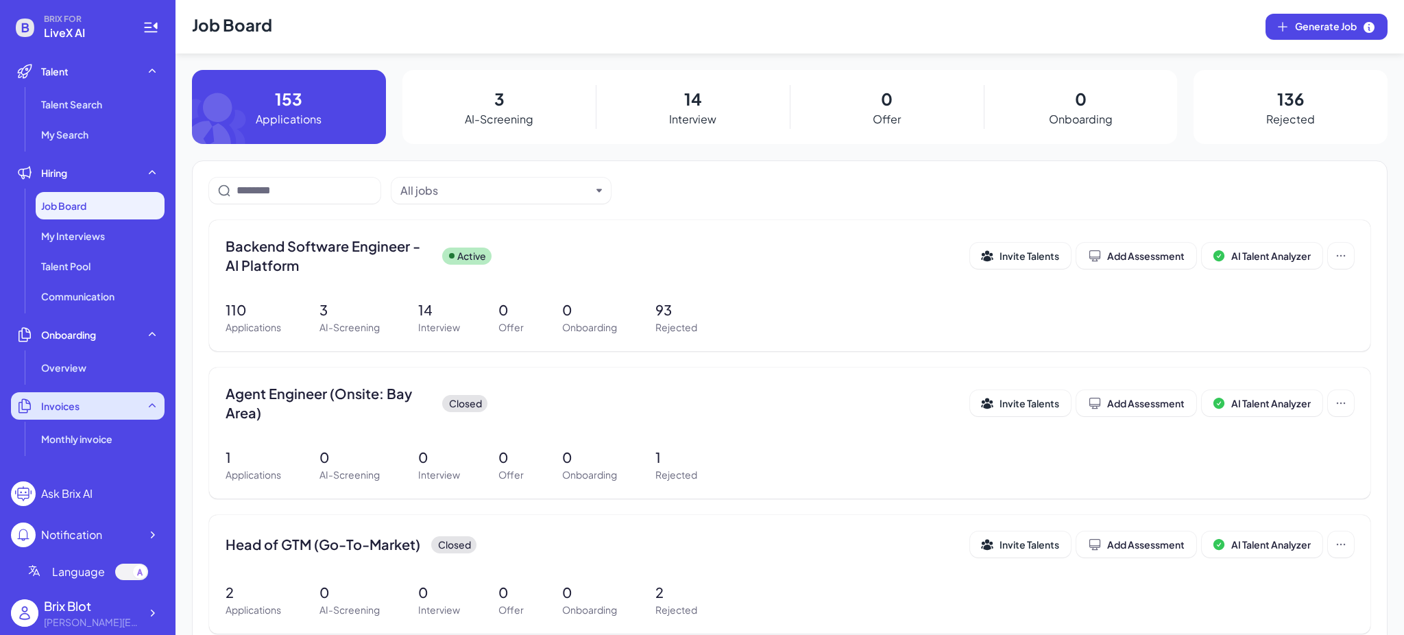
scroll to position [274, 0]
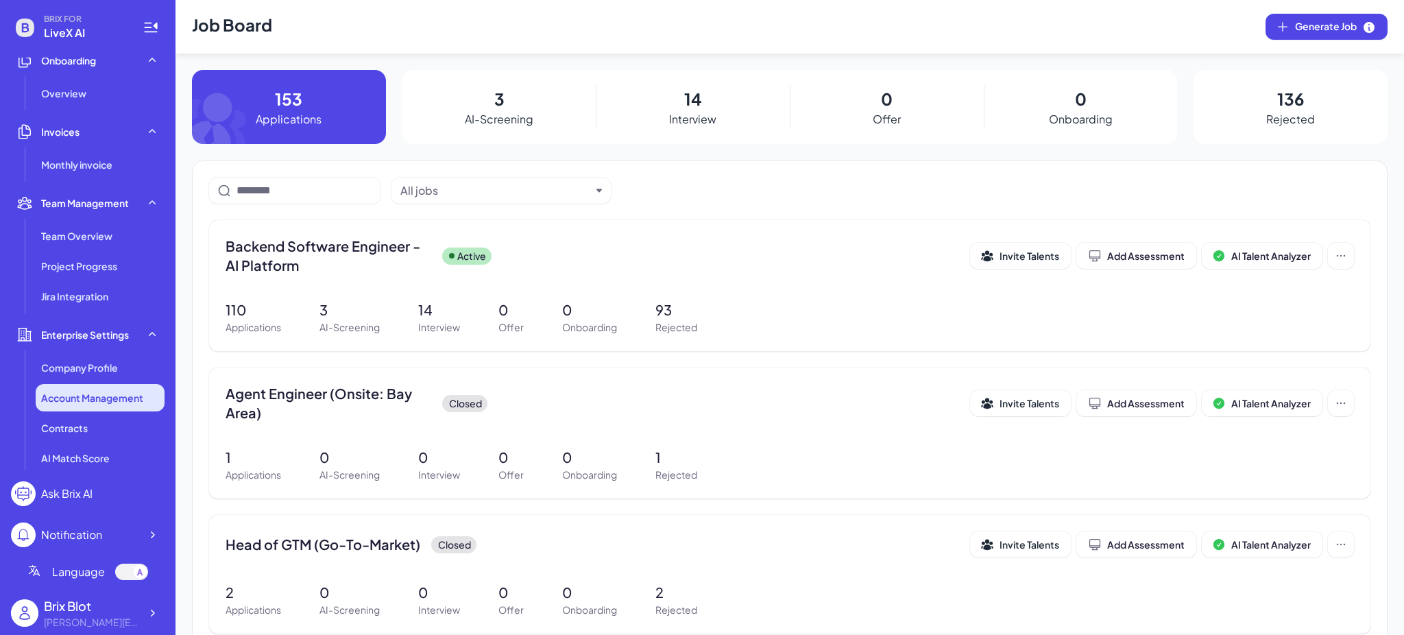
click at [108, 391] on span "Account Management" at bounding box center [92, 398] width 102 height 14
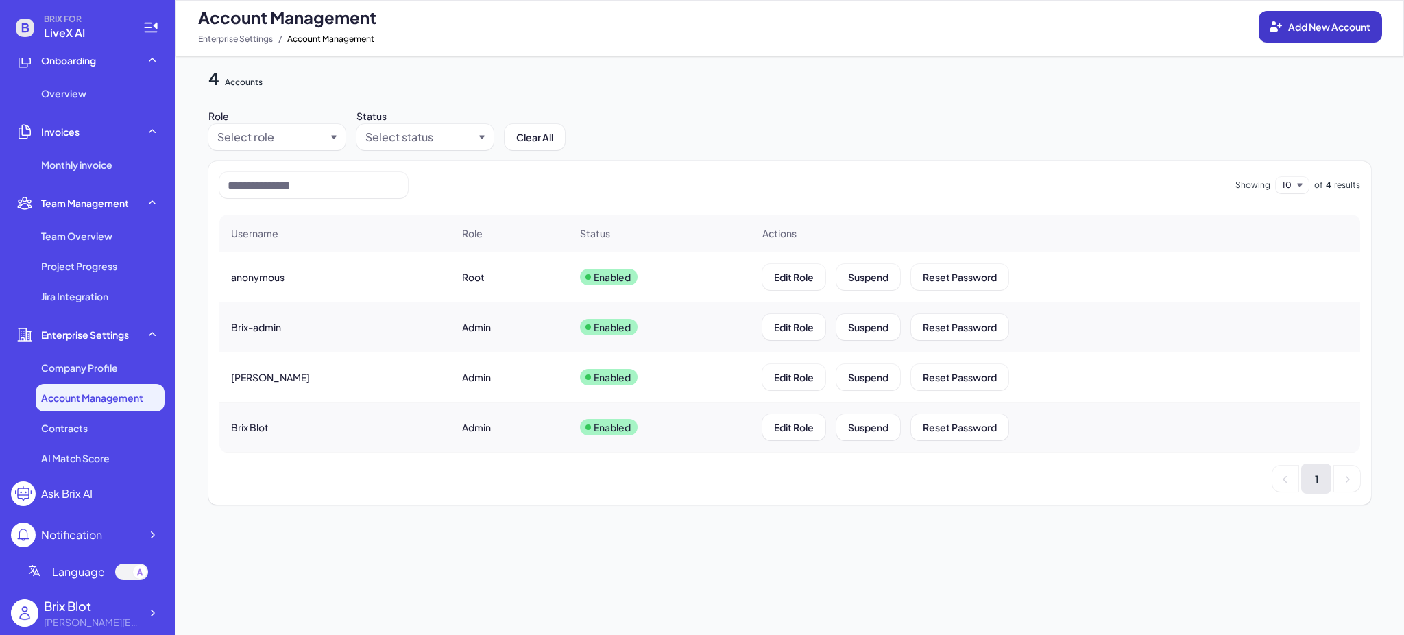
click at [1356, 23] on span "Add New Account" at bounding box center [1329, 27] width 82 height 12
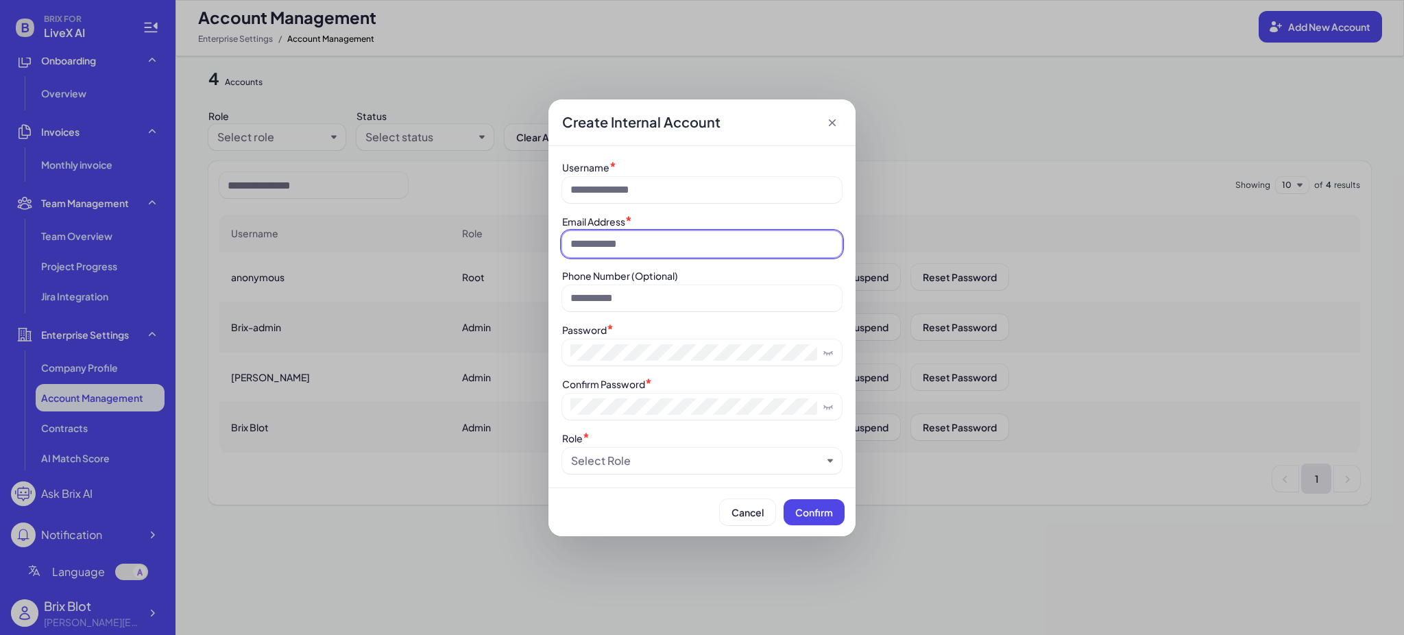
click at [684, 236] on input at bounding box center [702, 244] width 280 height 26
type input "**********"
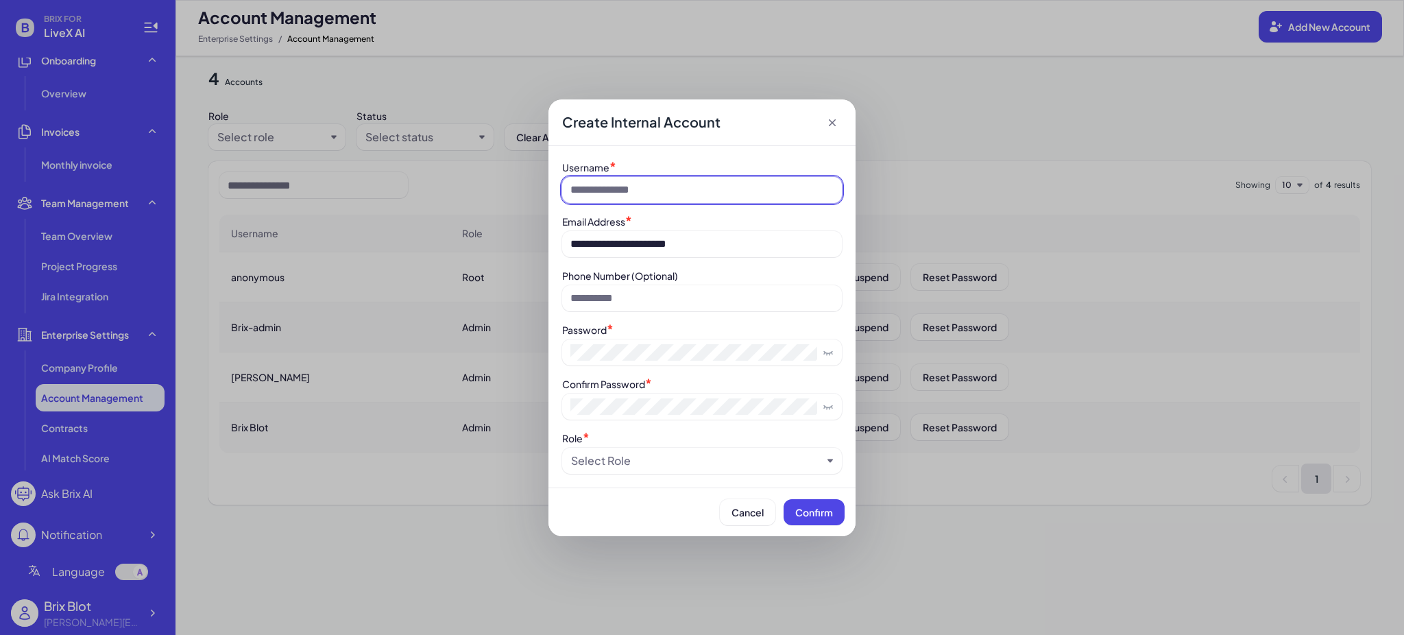
click at [638, 190] on input at bounding box center [702, 190] width 280 height 26
type input "*****"
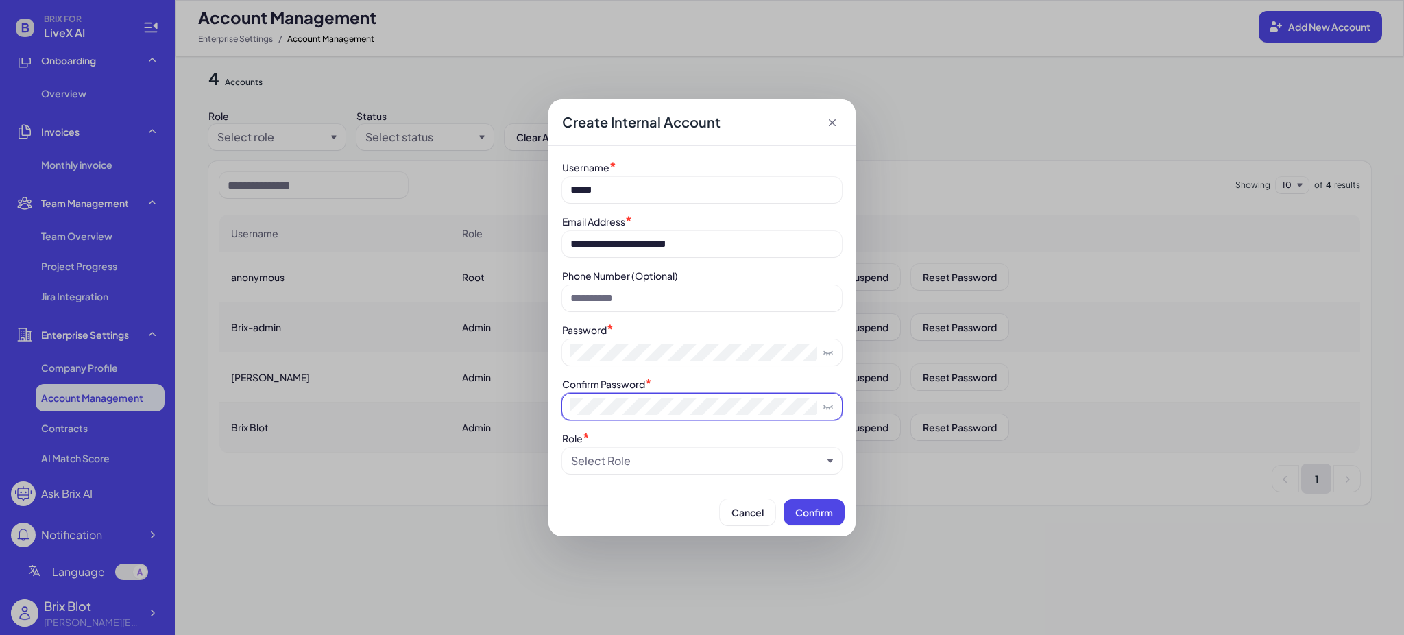
click at [693, 417] on span at bounding box center [702, 407] width 280 height 26
click at [652, 451] on div "Select Role" at bounding box center [702, 461] width 280 height 26
click at [664, 465] on div "Select Role" at bounding box center [696, 460] width 251 height 16
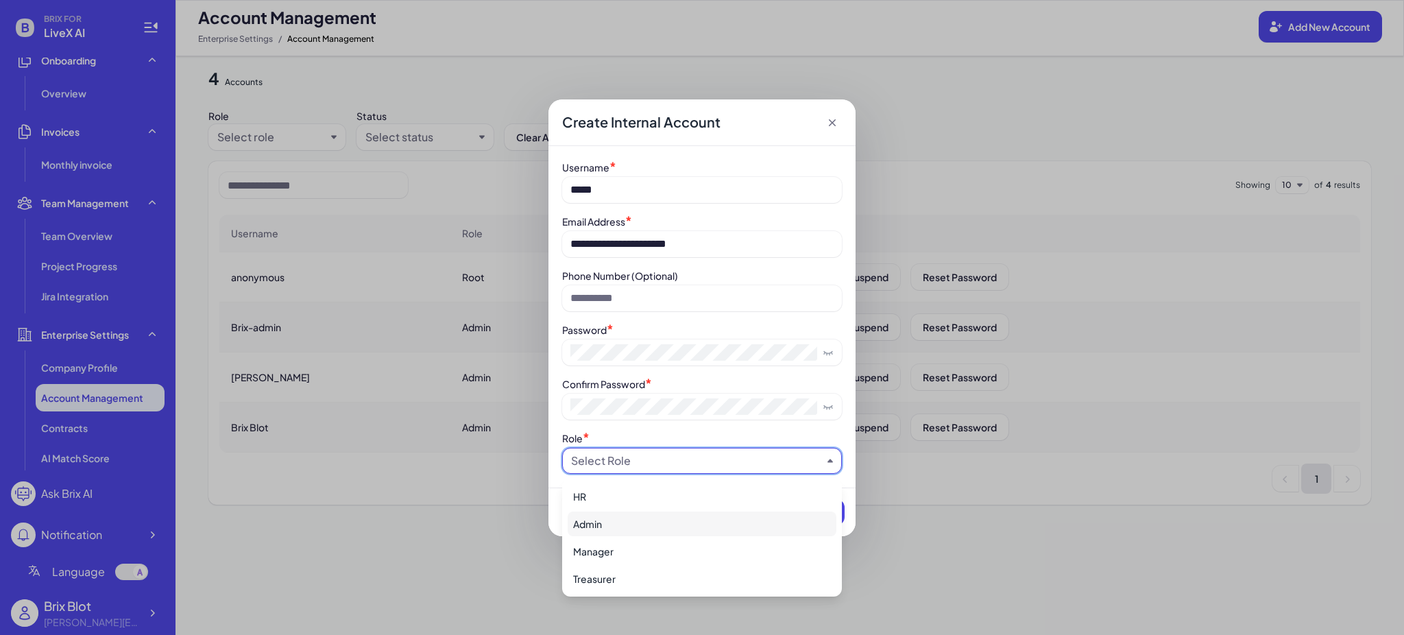
click at [621, 505] on div "HR" at bounding box center [702, 496] width 269 height 25
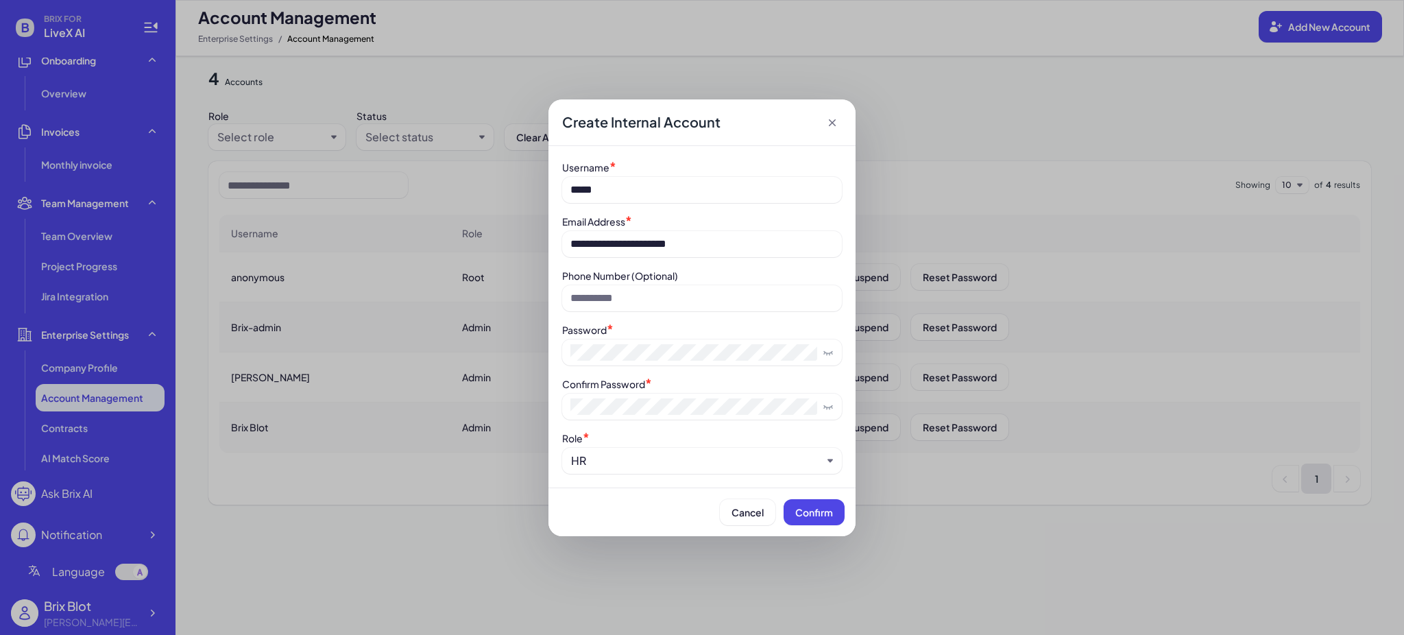
click at [843, 520] on button "Confirm" at bounding box center [814, 512] width 61 height 26
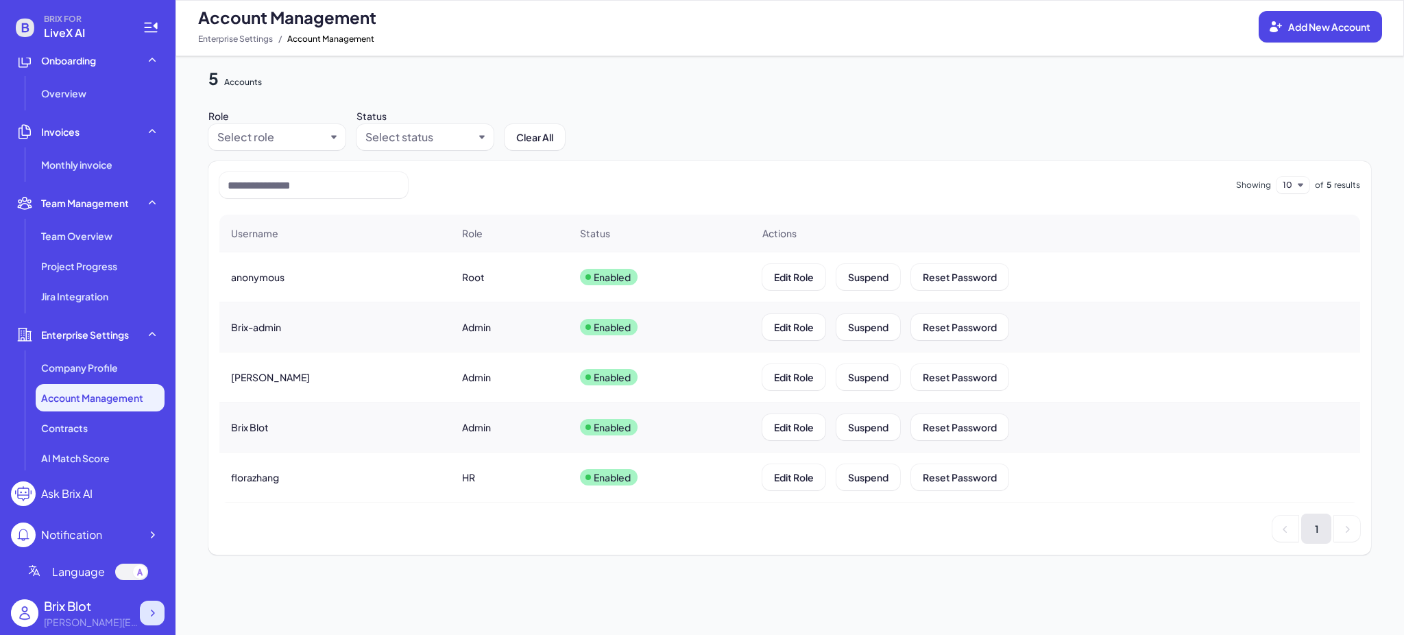
click at [155, 618] on icon at bounding box center [152, 613] width 14 height 14
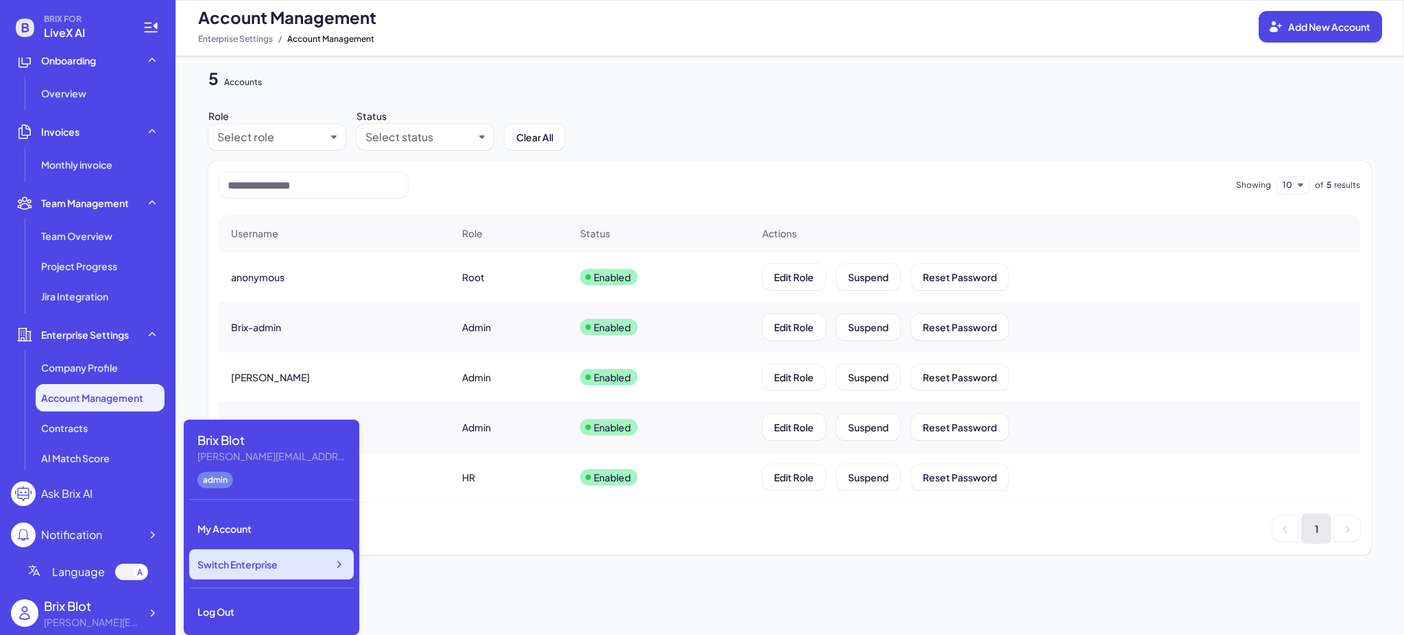
click at [292, 561] on div "Switch Enterprise" at bounding box center [271, 564] width 165 height 30
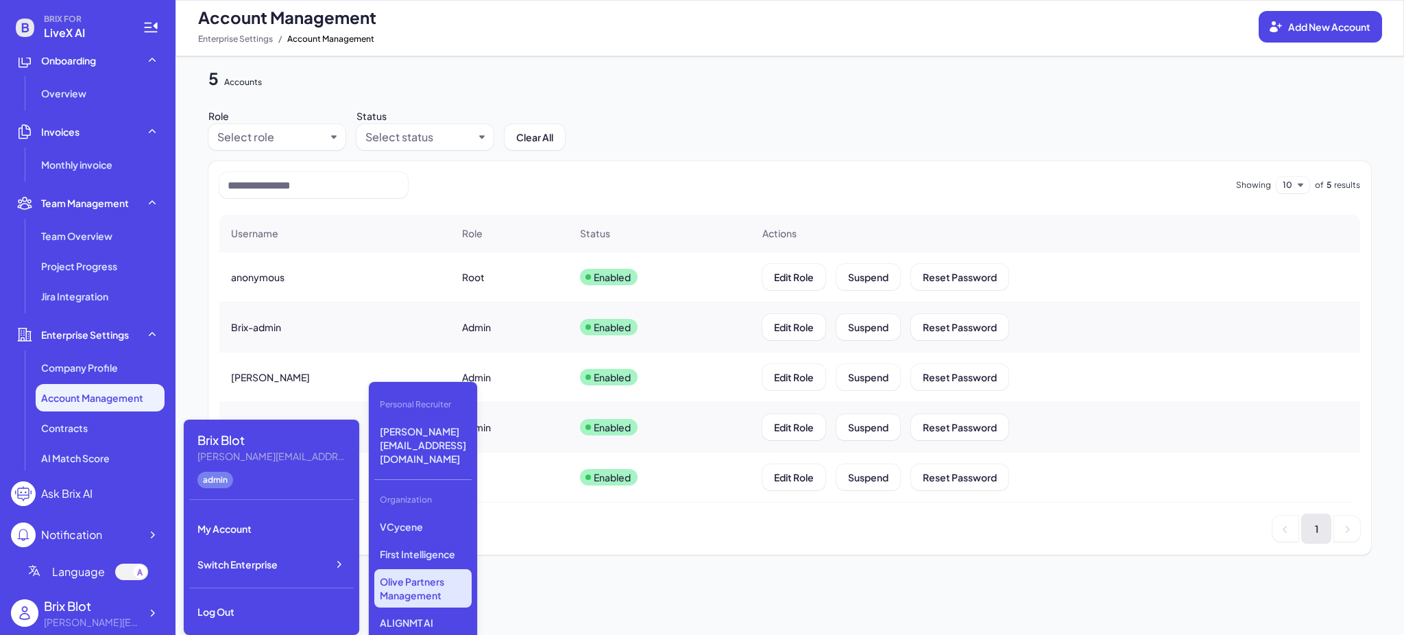
scroll to position [312, 0]
click at [435, 531] on p "Olive Partners Management" at bounding box center [422, 550] width 97 height 38
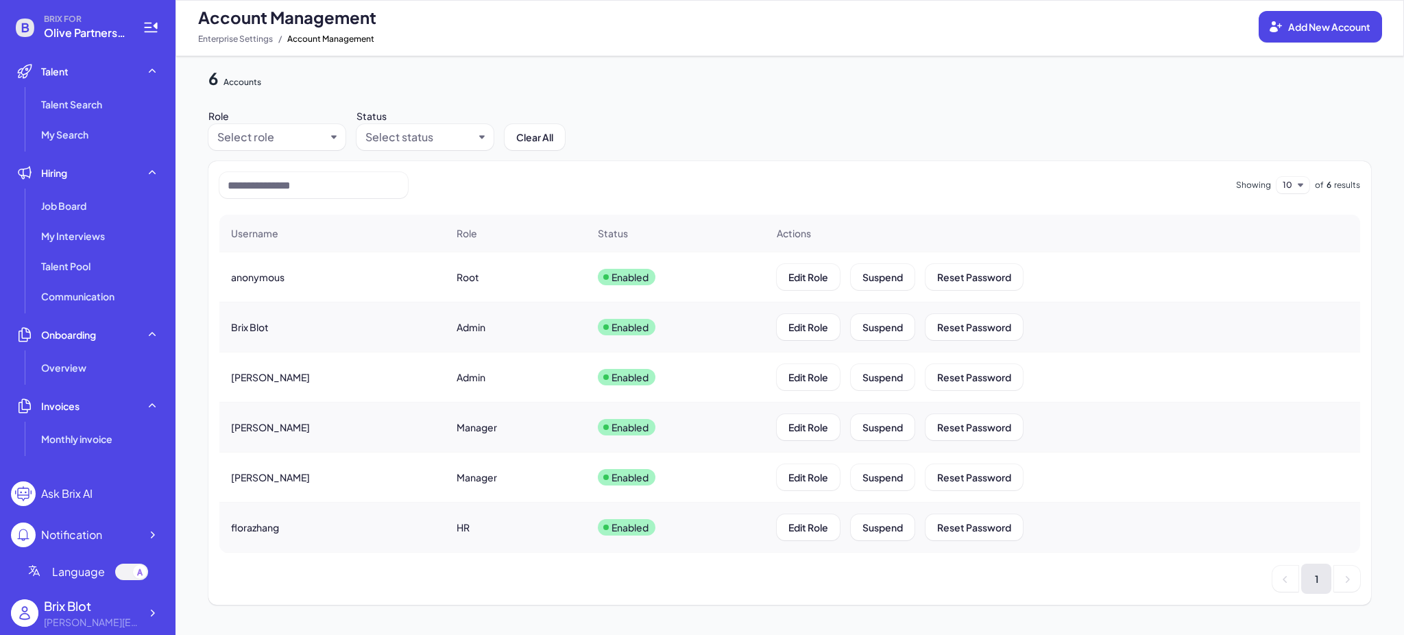
click at [94, 33] on span "Olive Partners Management" at bounding box center [85, 33] width 82 height 16
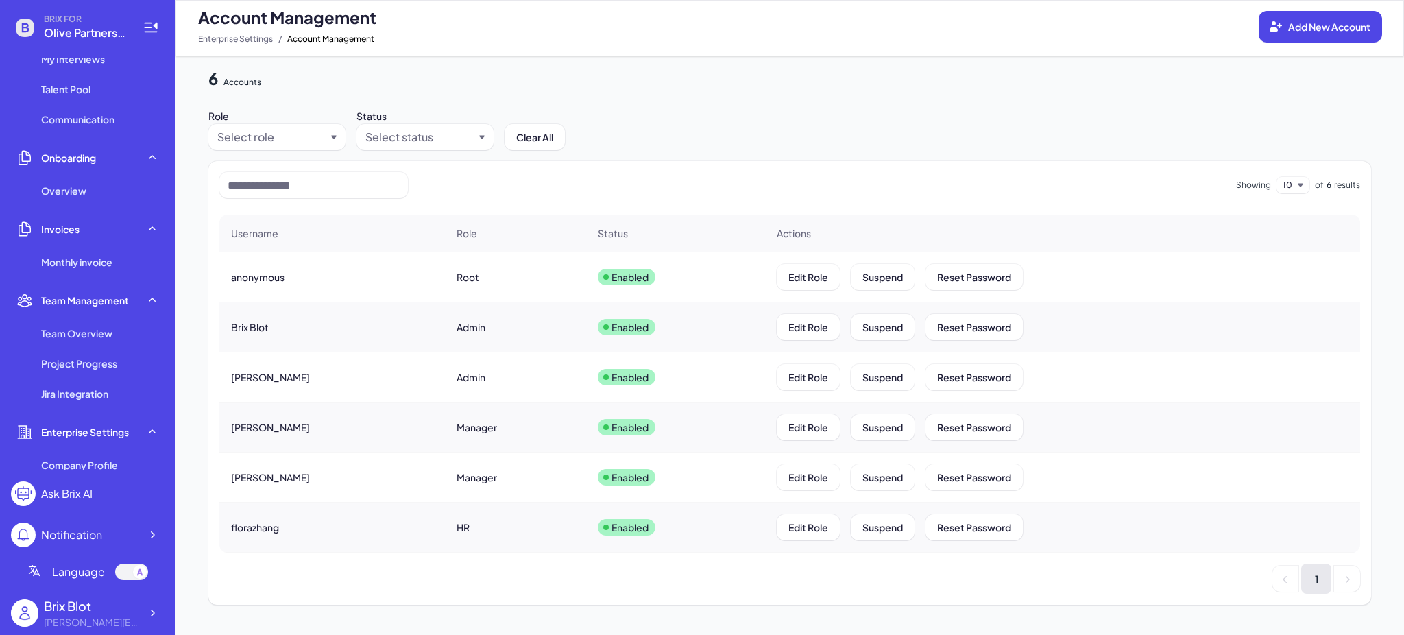
scroll to position [309, 0]
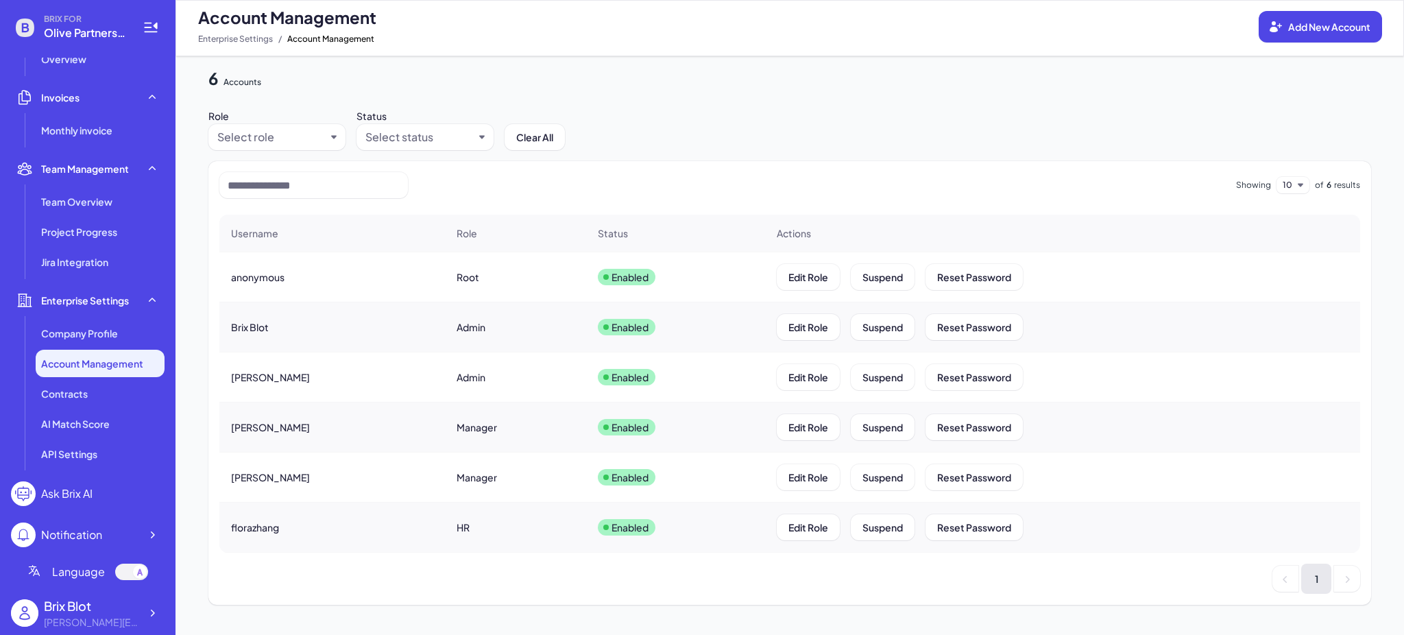
click at [108, 363] on span "Account Management" at bounding box center [92, 363] width 102 height 14
click at [1333, 21] on span "Add New Account" at bounding box center [1329, 27] width 82 height 12
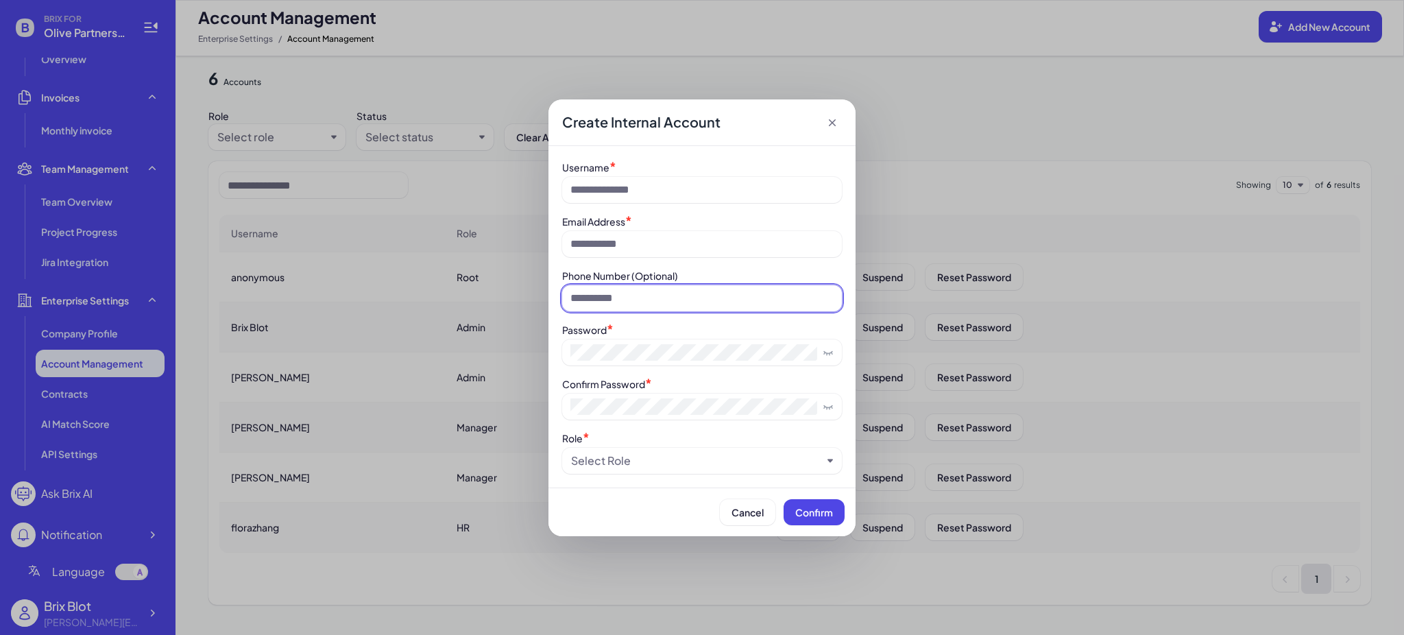
click at [624, 302] on input at bounding box center [702, 298] width 280 height 26
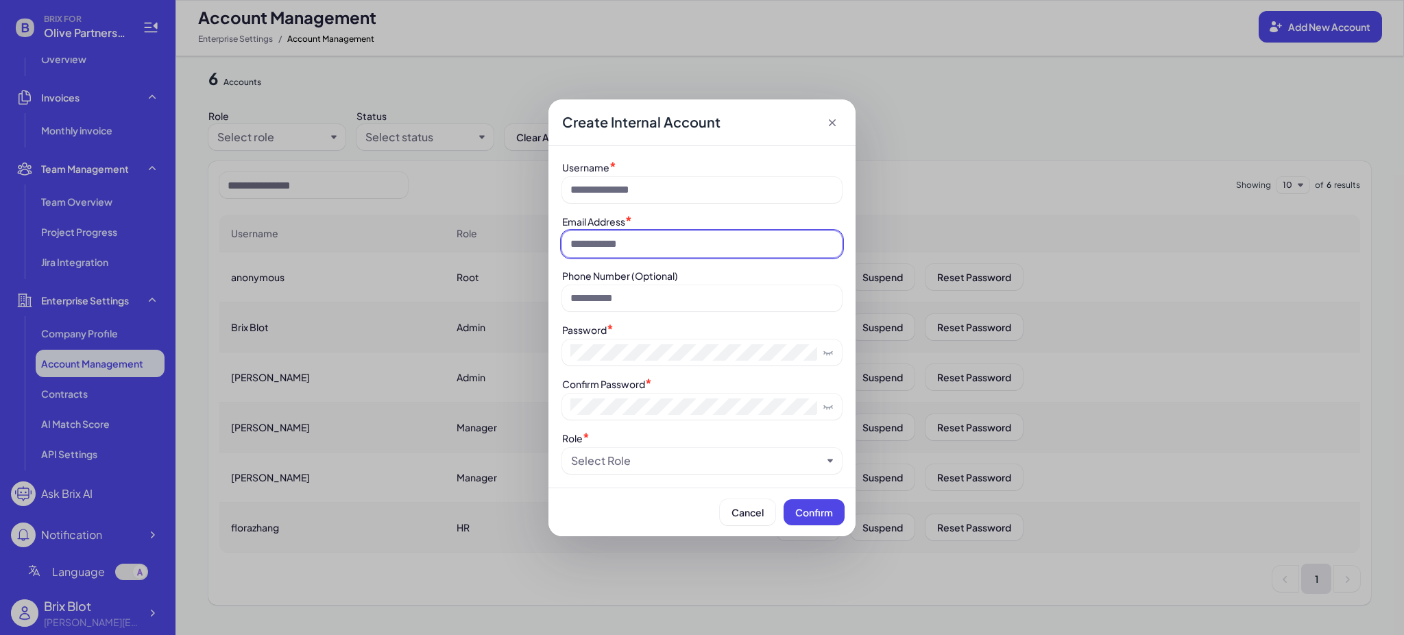
click at [615, 244] on input at bounding box center [702, 244] width 280 height 26
type input "**********"
click at [799, 509] on span "Confirm" at bounding box center [814, 512] width 38 height 12
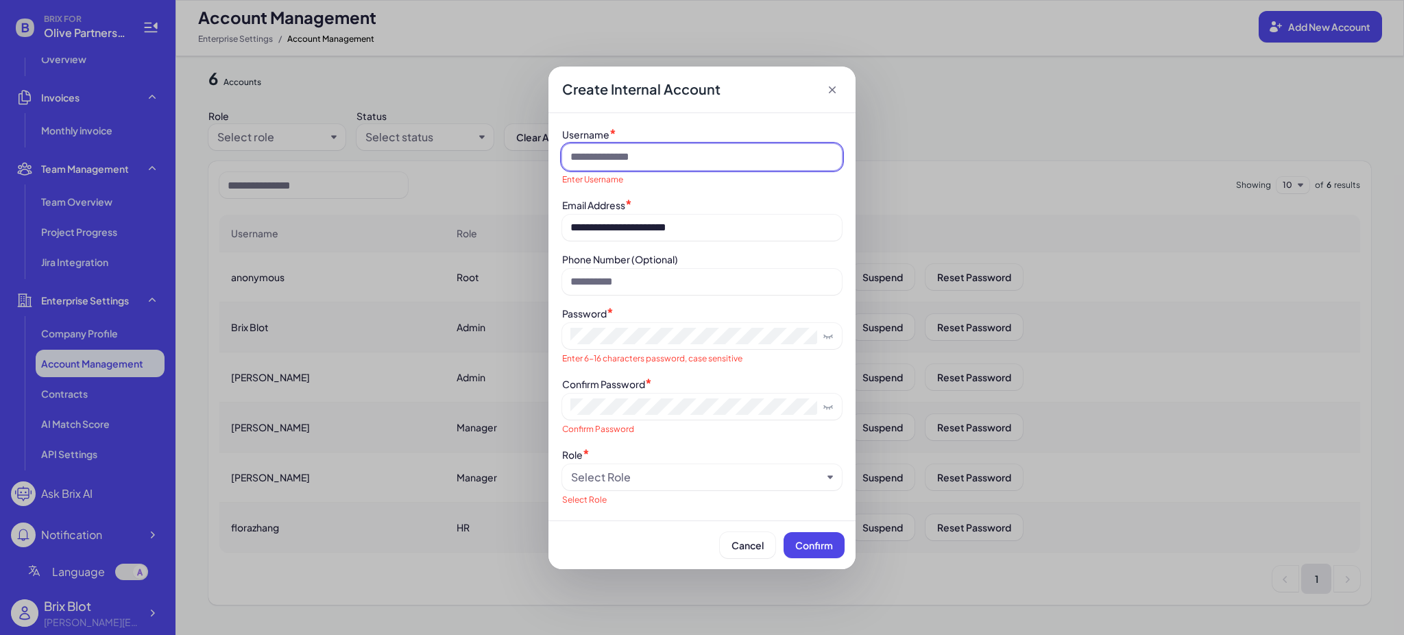
click at [621, 156] on input at bounding box center [702, 157] width 280 height 26
drag, startPoint x: 665, startPoint y: 475, endPoint x: 662, endPoint y: 483, distance: 8.9
click at [665, 474] on div "Select Role" at bounding box center [696, 477] width 251 height 16
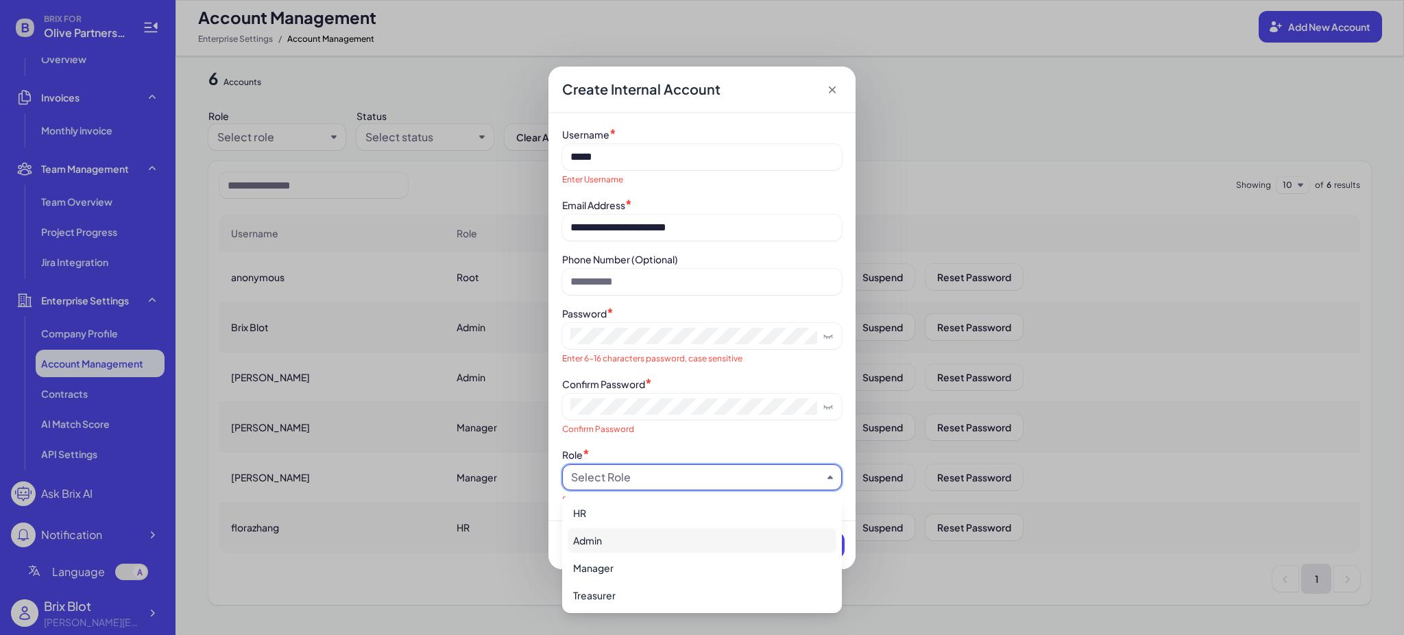
click at [641, 508] on div "HR" at bounding box center [702, 512] width 269 height 25
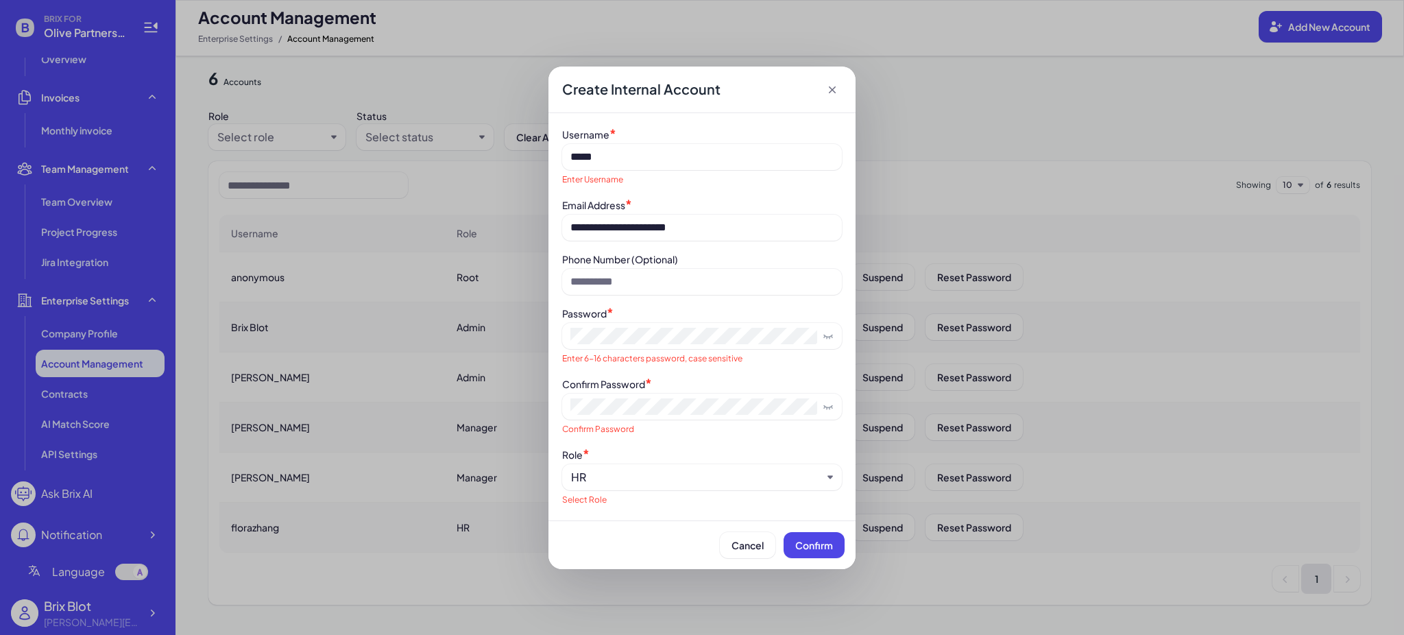
click at [813, 557] on button "Confirm" at bounding box center [814, 545] width 61 height 26
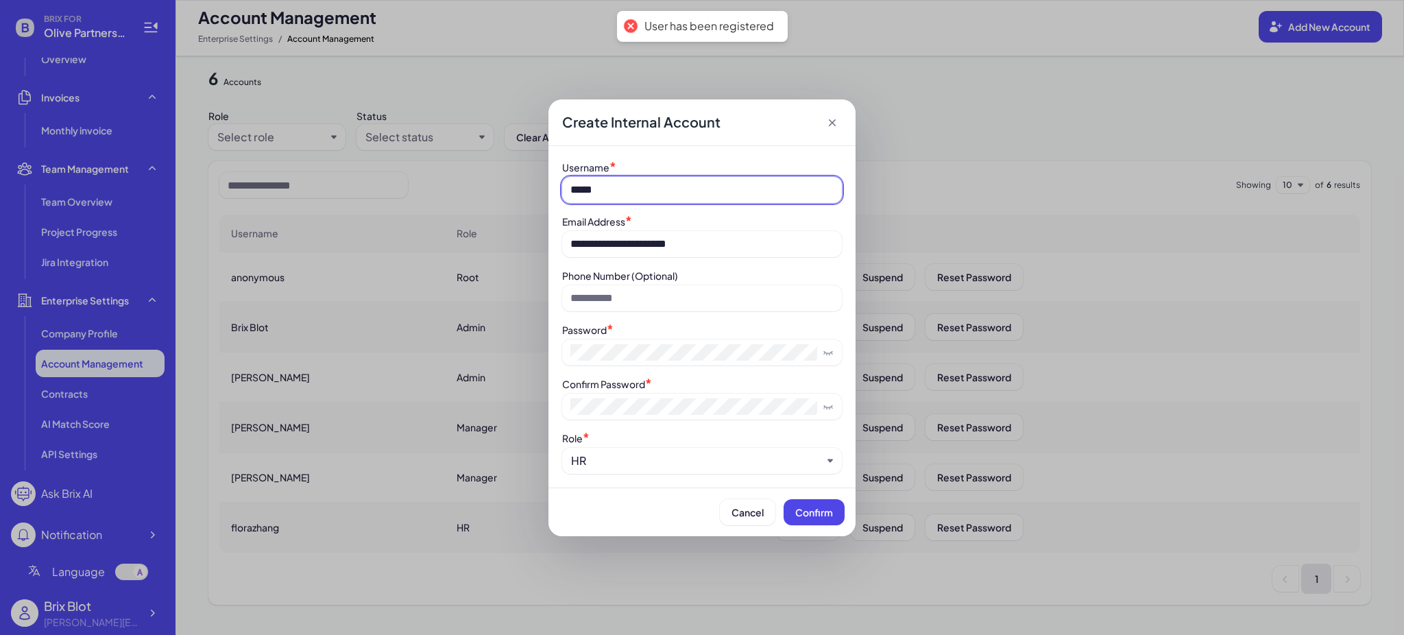
click at [631, 191] on input "*****" at bounding box center [702, 190] width 280 height 26
type input "*******"
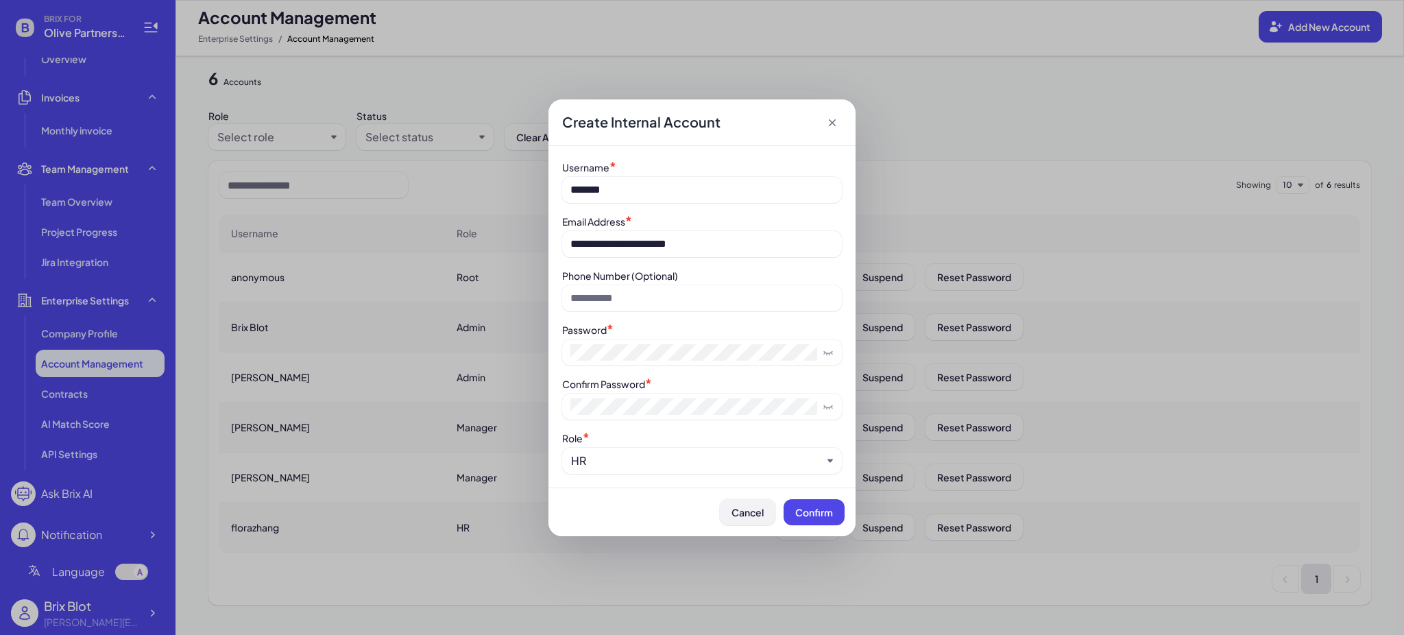
click at [747, 520] on button "Cancel" at bounding box center [748, 512] width 56 height 26
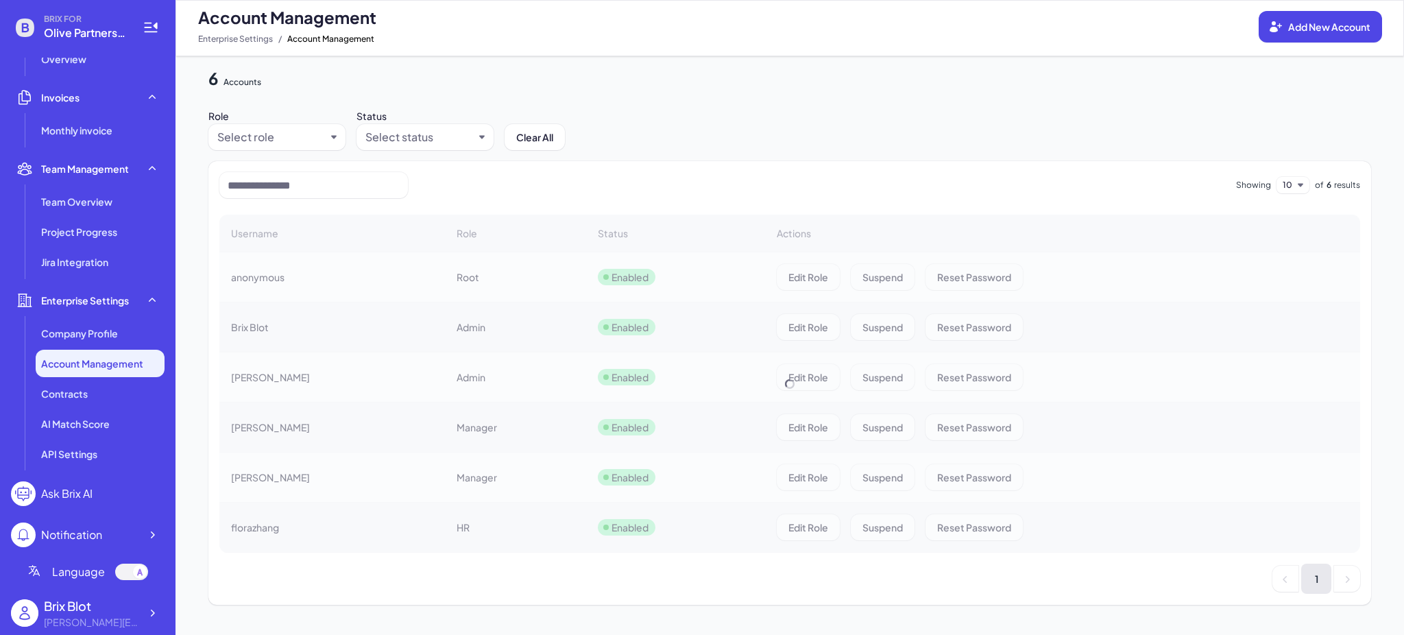
click at [124, 28] on span "Olive Partners Management" at bounding box center [85, 33] width 82 height 16
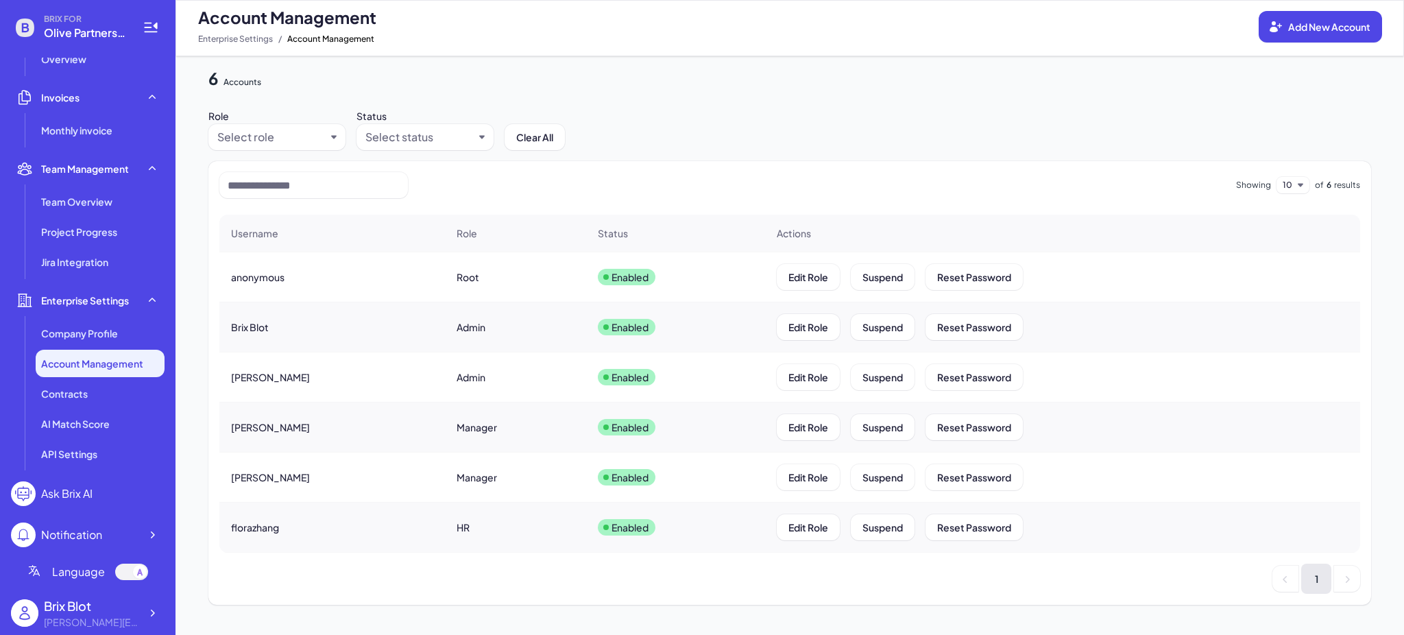
click at [86, 36] on span "Olive Partners Management" at bounding box center [85, 33] width 82 height 16
click at [146, 32] on icon at bounding box center [151, 27] width 16 height 16
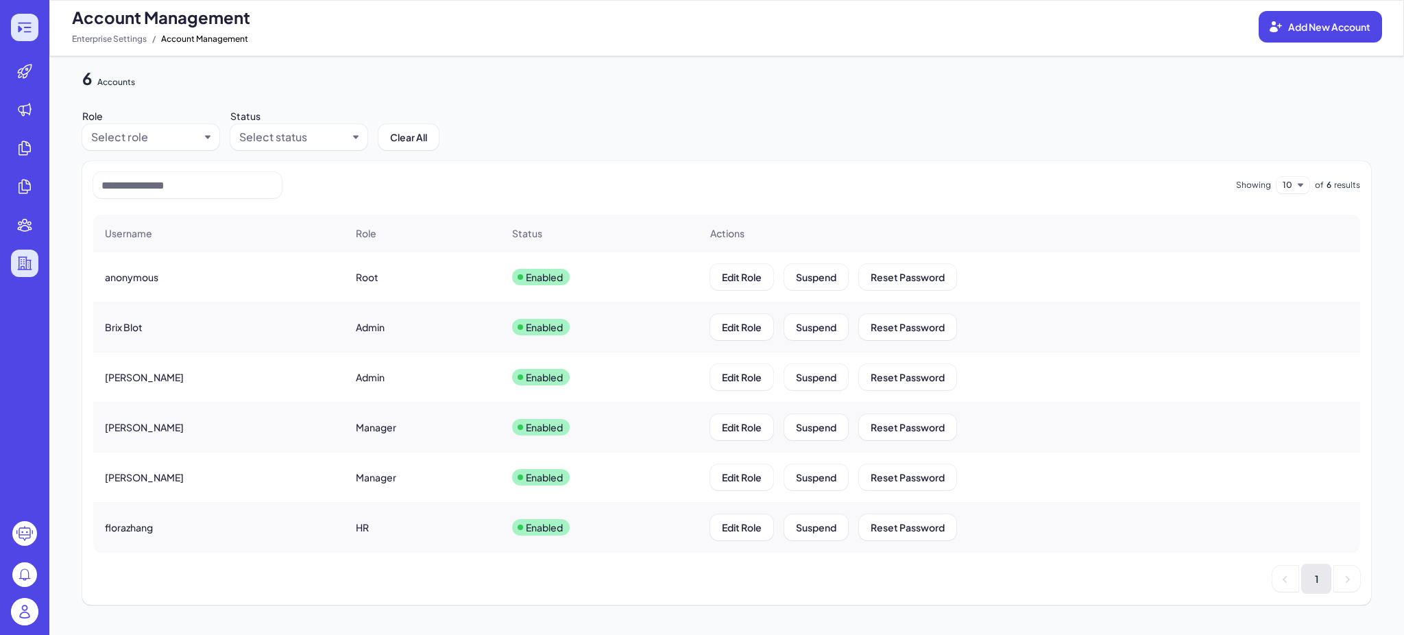
click at [34, 19] on div at bounding box center [24, 27] width 27 height 27
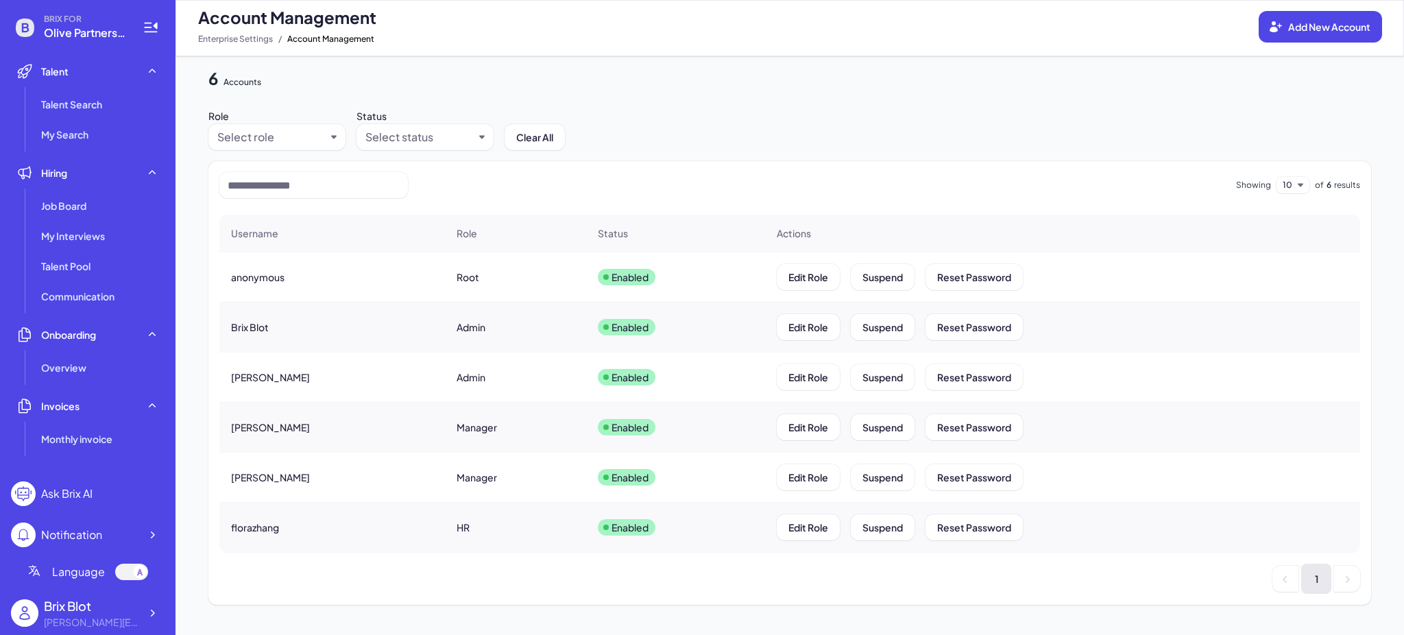
click at [70, 189] on li "Hiring Job Board My Interviews Talent Pool Communication" at bounding box center [88, 234] width 154 height 151
click at [84, 115] on li "Talent Search" at bounding box center [100, 103] width 129 height 27
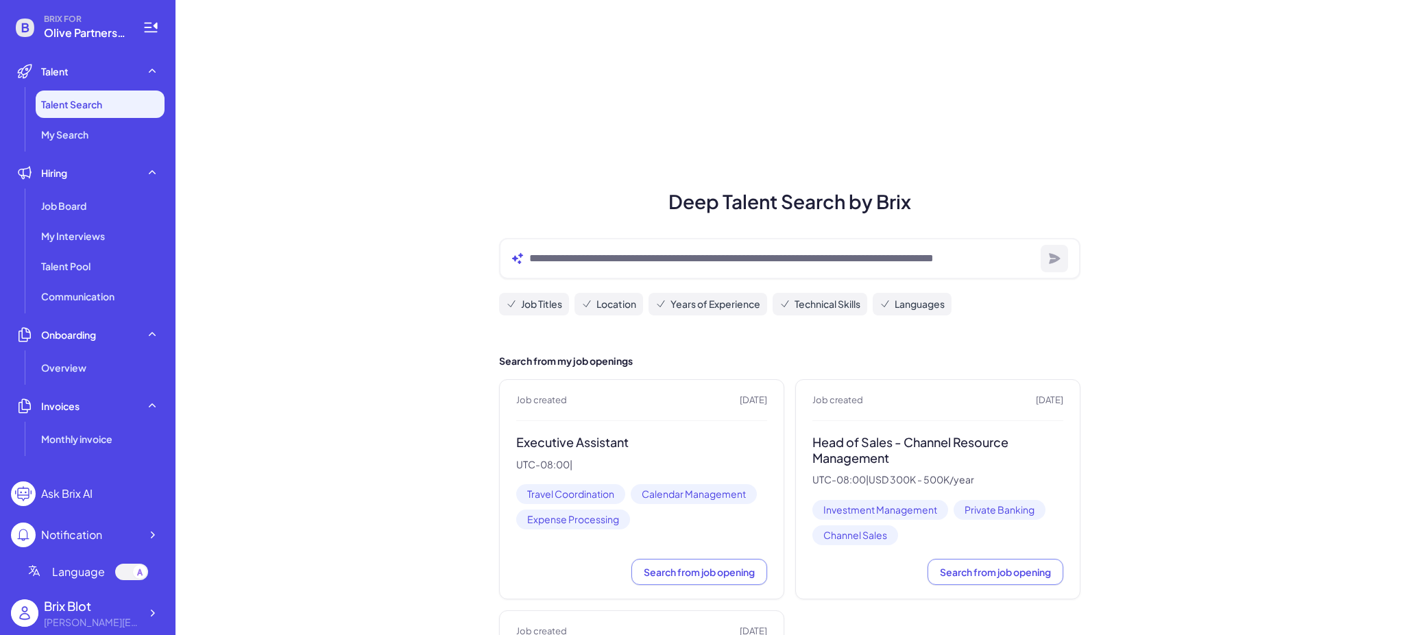
click at [424, 258] on div "Deep Talent Search by Brix Job Titles Location Years of Experience Technical Sk…" at bounding box center [790, 423] width 1229 height 847
